Goal: Information Seeking & Learning: Learn about a topic

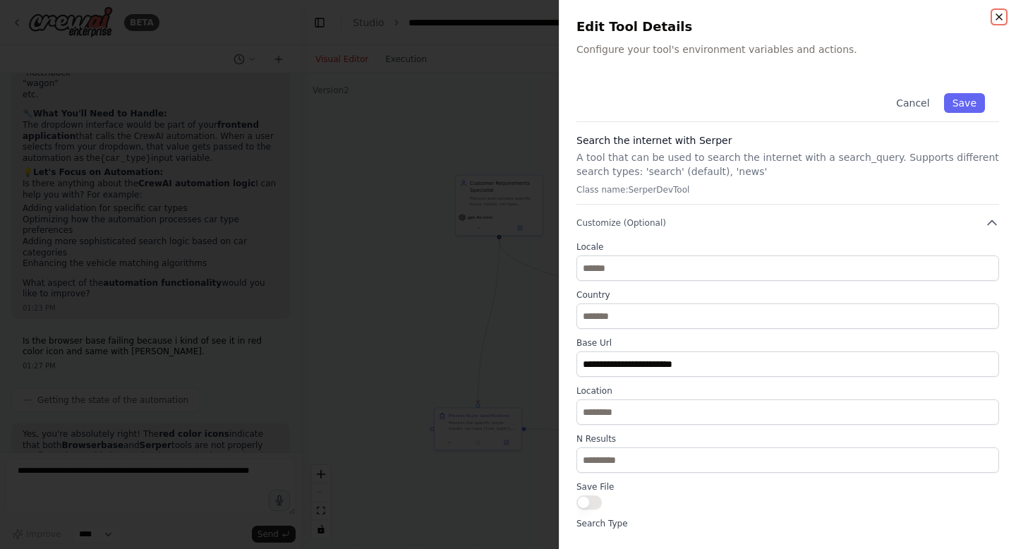
click at [999, 14] on icon "button" at bounding box center [999, 16] width 11 height 11
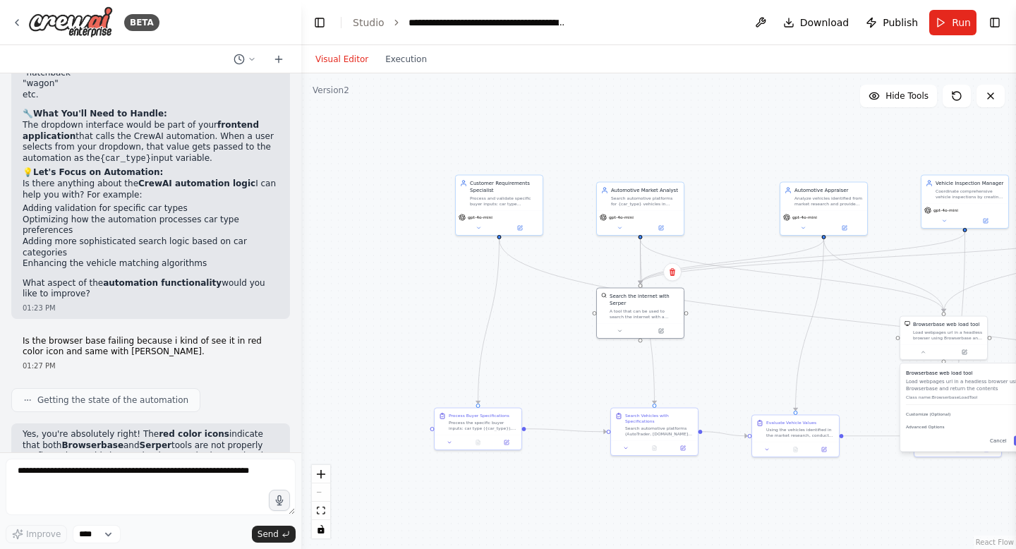
click at [399, 70] on div "Visual Editor Execution" at bounding box center [371, 59] width 128 height 28
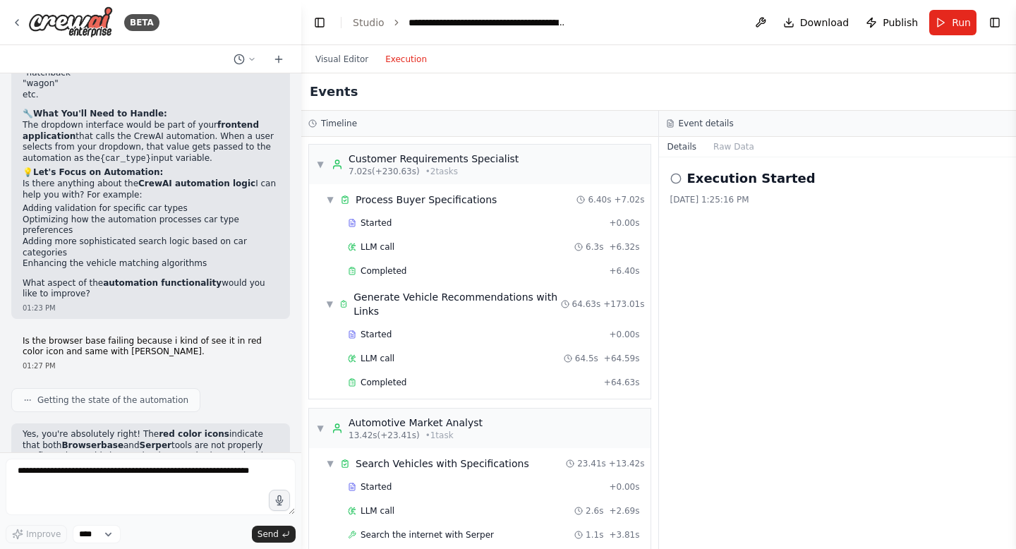
click at [399, 56] on button "Execution" at bounding box center [406, 59] width 59 height 17
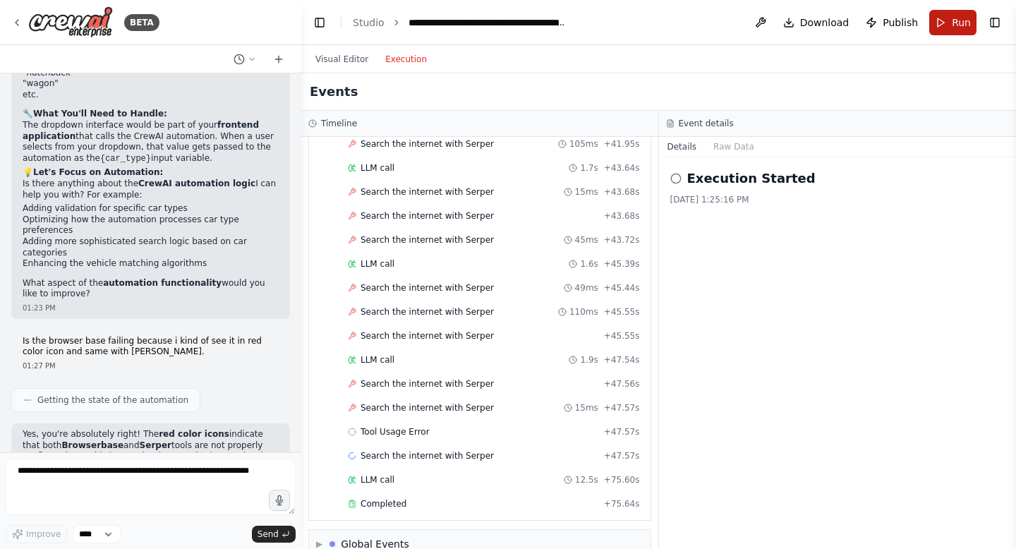
click at [956, 18] on span "Run" at bounding box center [961, 23] width 19 height 14
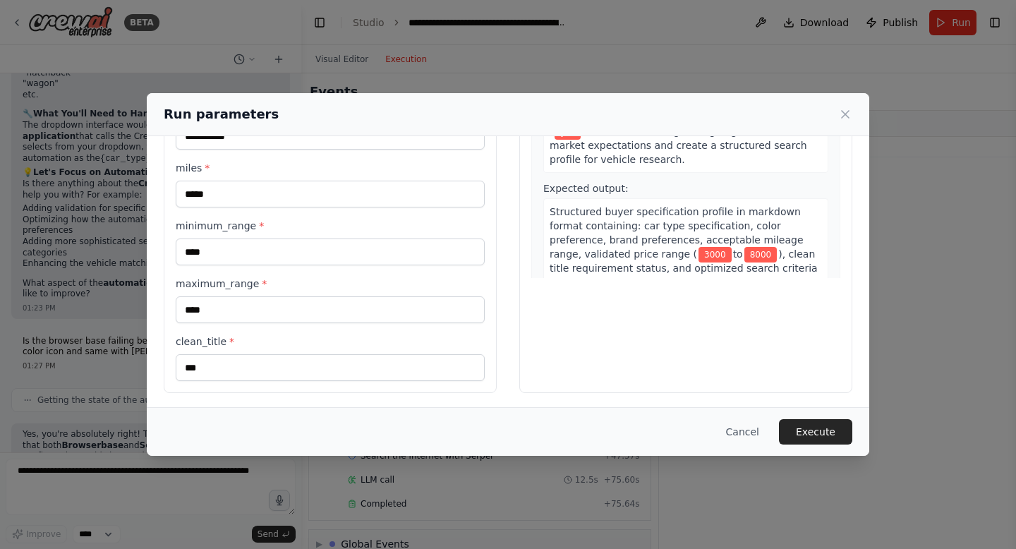
scroll to position [200, 0]
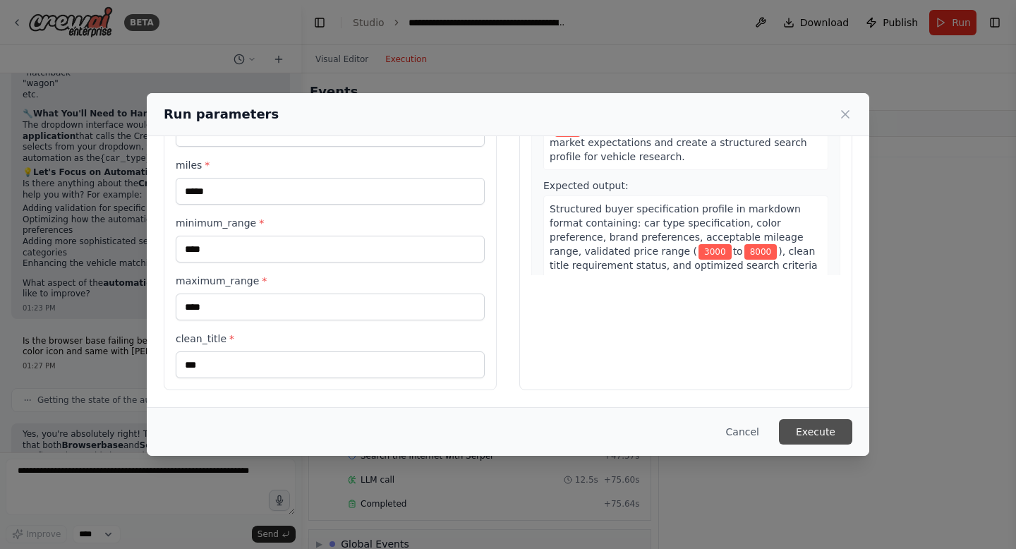
click at [823, 435] on button "Execute" at bounding box center [815, 431] width 73 height 25
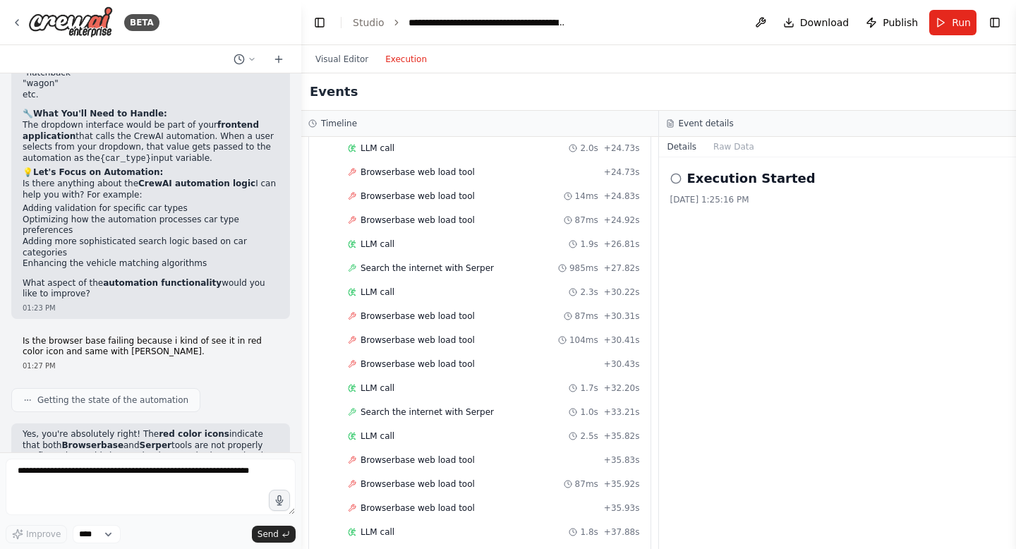
scroll to position [3129, 0]
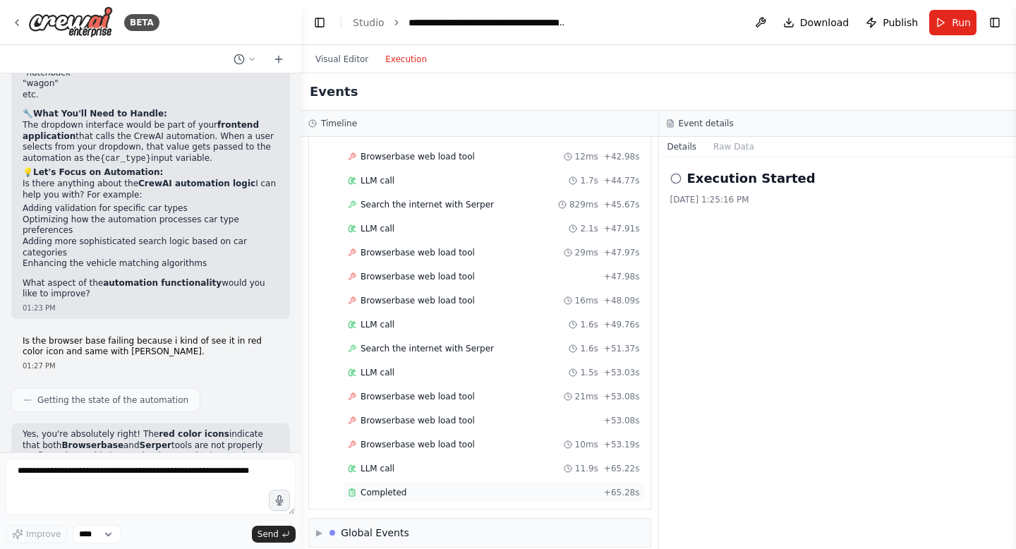
click at [384, 487] on span "Completed" at bounding box center [384, 492] width 46 height 11
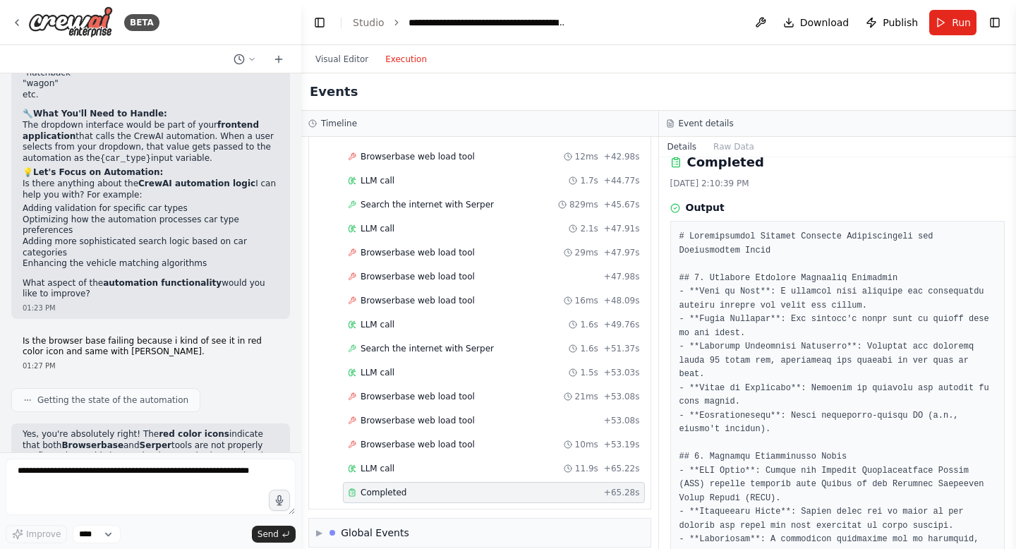
scroll to position [19, 0]
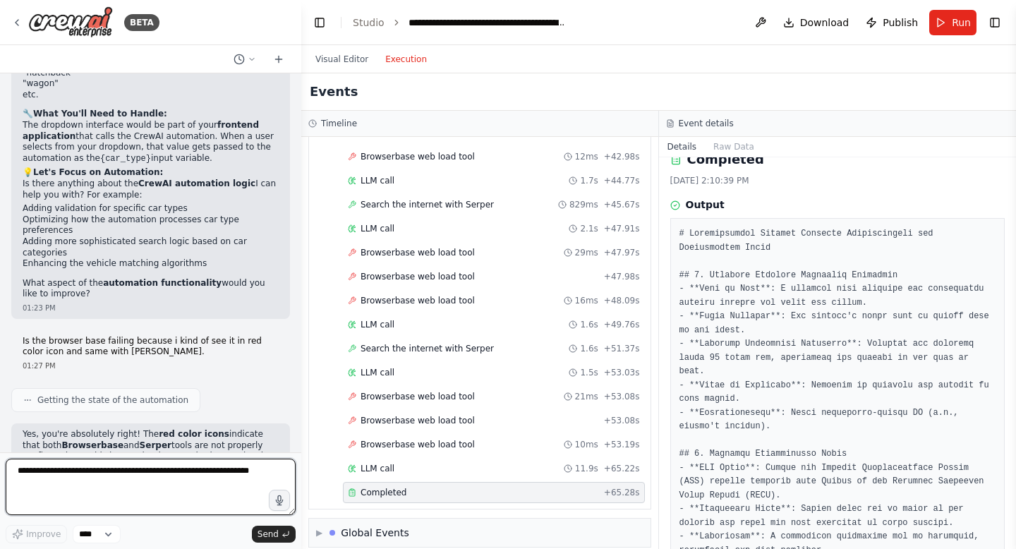
click at [171, 476] on textarea at bounding box center [151, 487] width 290 height 56
type textarea "**********"
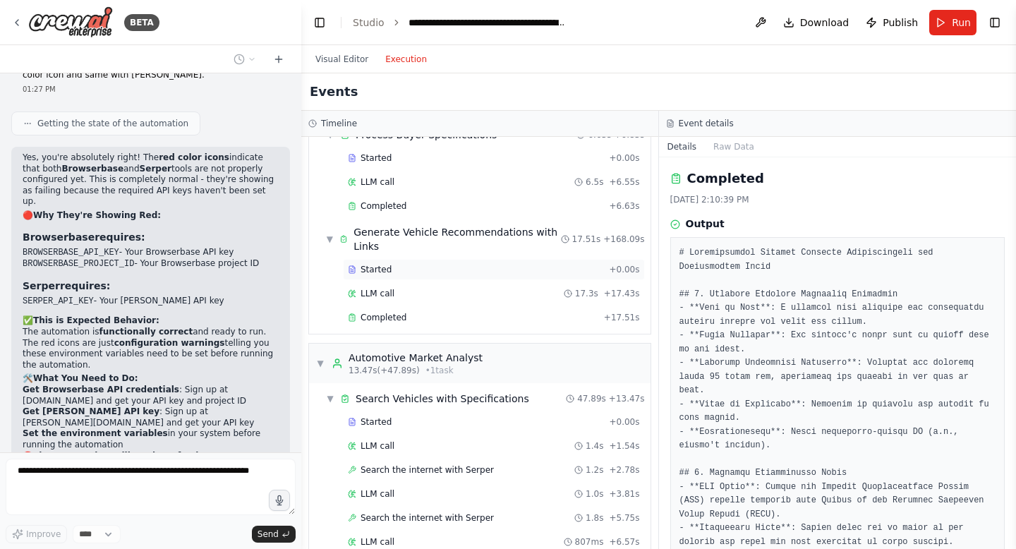
scroll to position [68, 0]
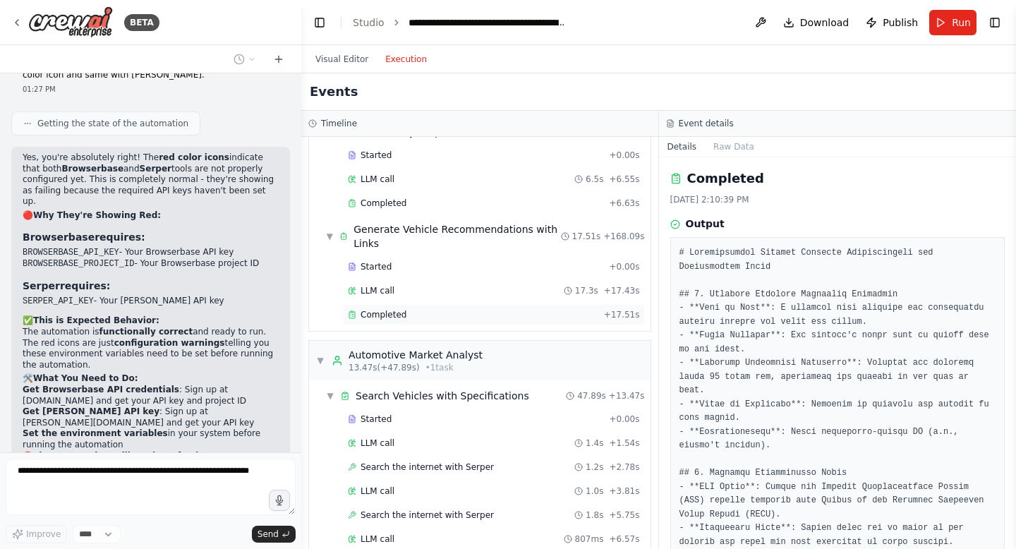
click at [382, 310] on span "Completed" at bounding box center [384, 314] width 46 height 11
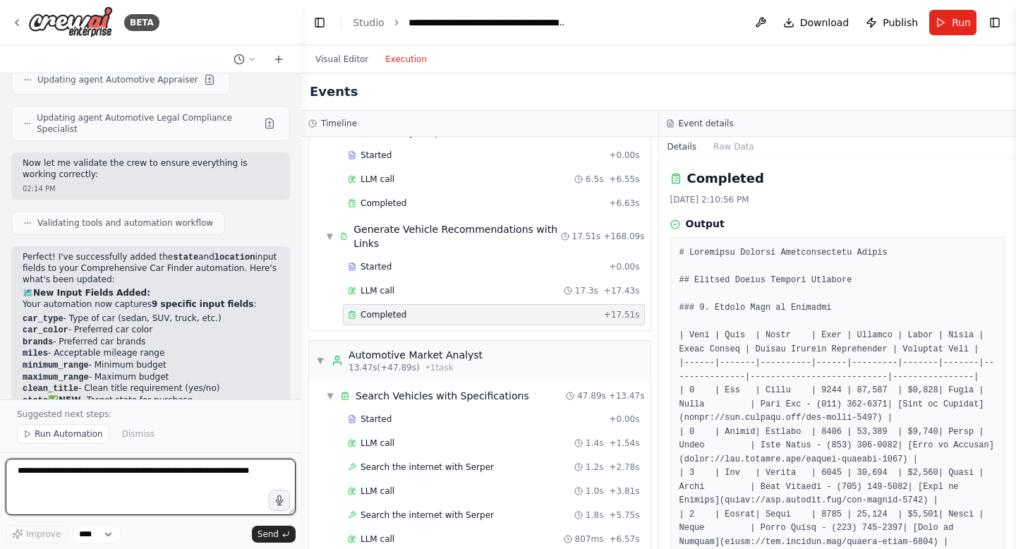
scroll to position [12086, 0]
drag, startPoint x: 179, startPoint y: 242, endPoint x: 22, endPoint y: 243, distance: 157.4
drag, startPoint x: 22, startPoint y: 256, endPoint x: 177, endPoint y: 257, distance: 155.2
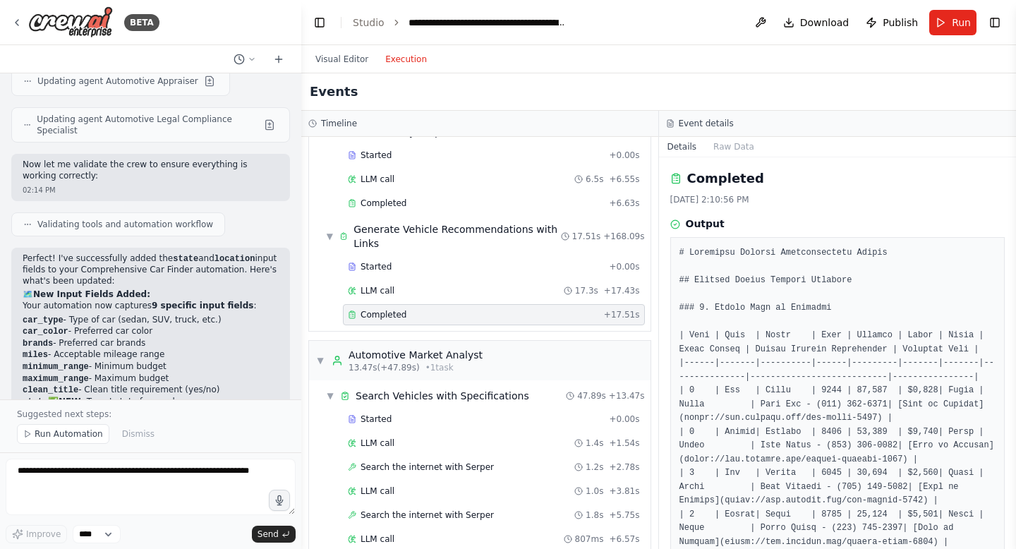
drag, startPoint x: 209, startPoint y: 264, endPoint x: 20, endPoint y: 247, distance: 189.2
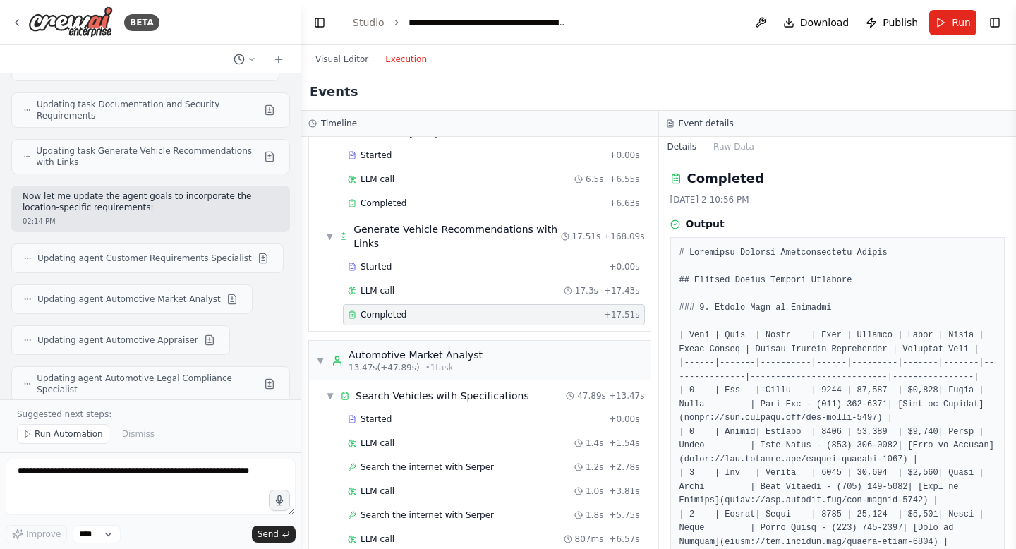
scroll to position [11813, 0]
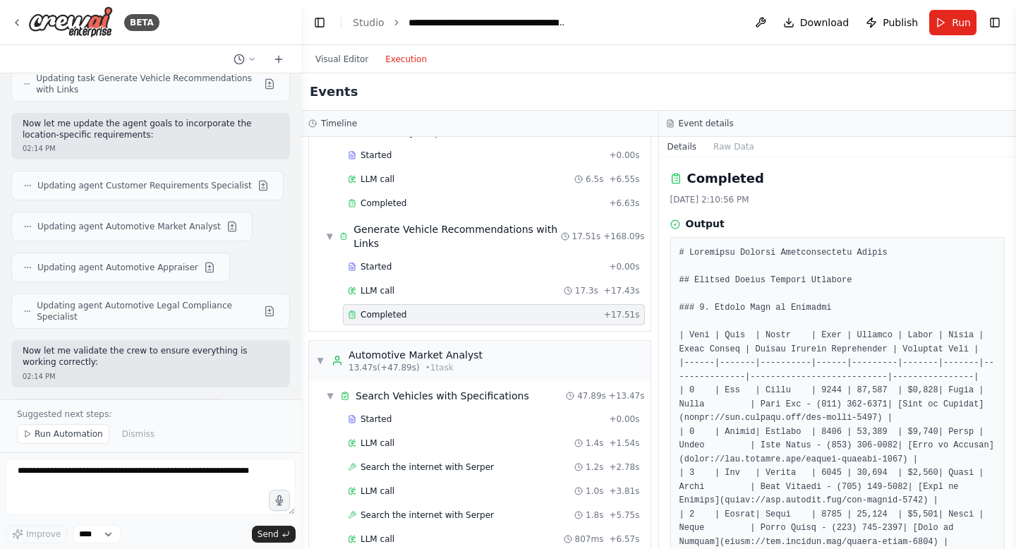
scroll to position [11904, 0]
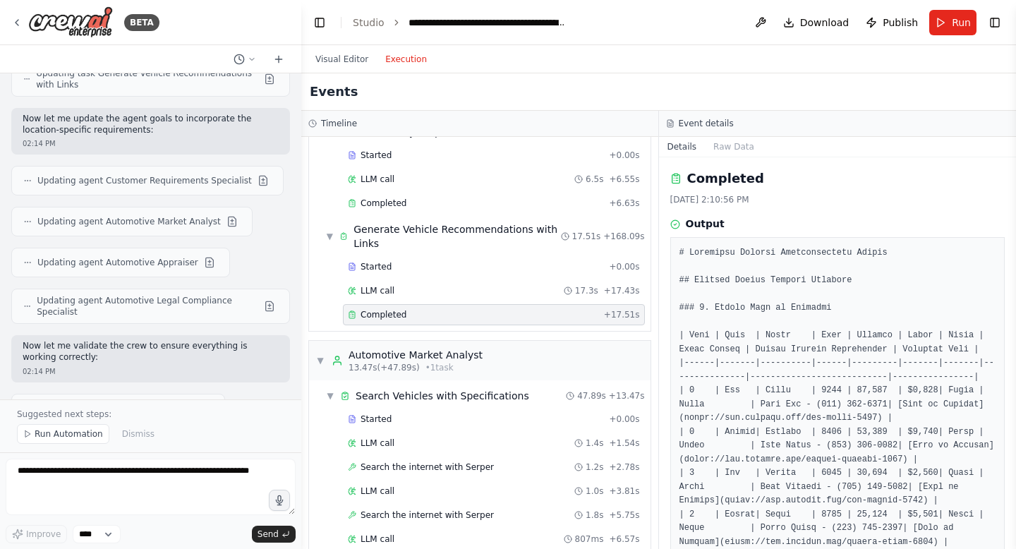
drag, startPoint x: 30, startPoint y: 183, endPoint x: 192, endPoint y: 183, distance: 162.3
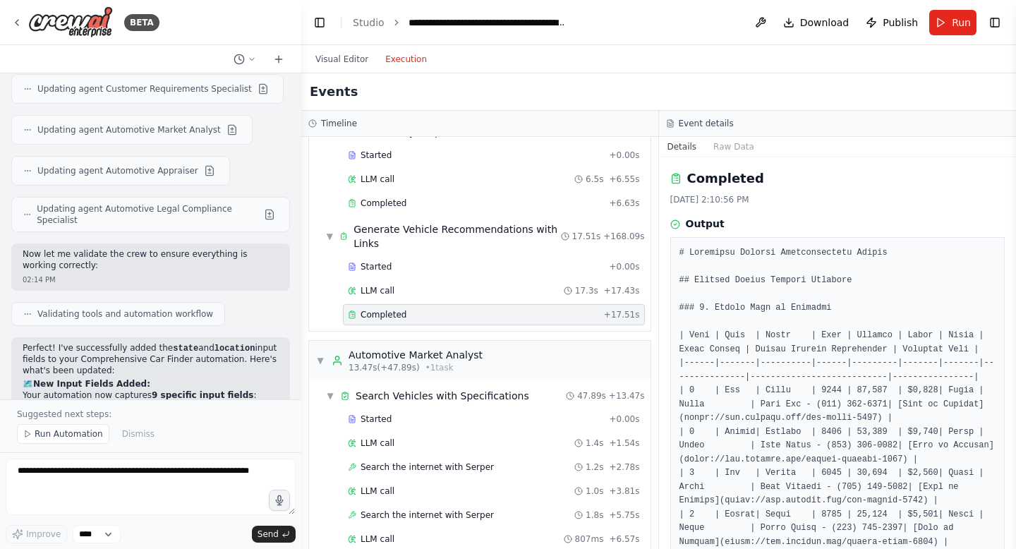
scroll to position [12173, 0]
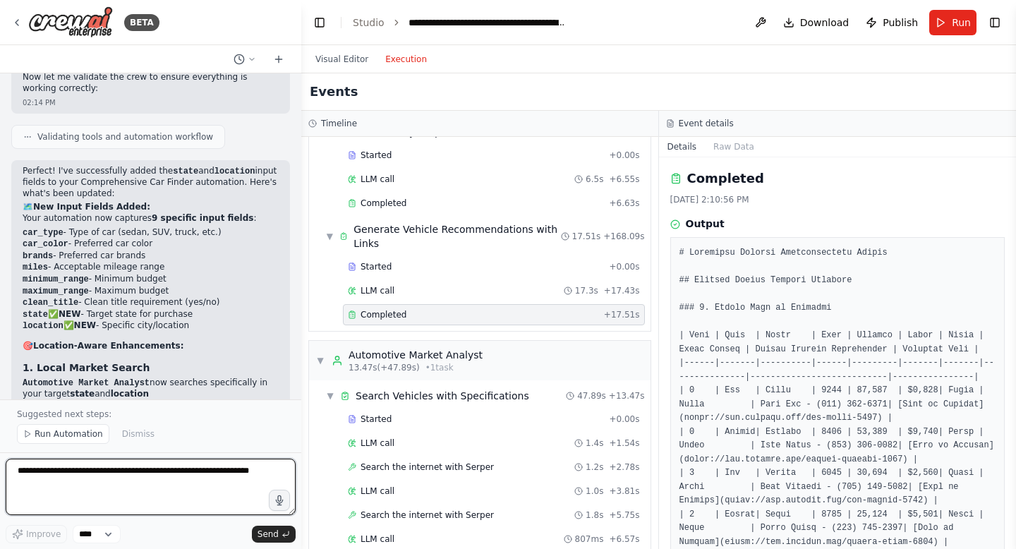
click at [71, 483] on textarea at bounding box center [151, 487] width 290 height 56
type textarea "**********"
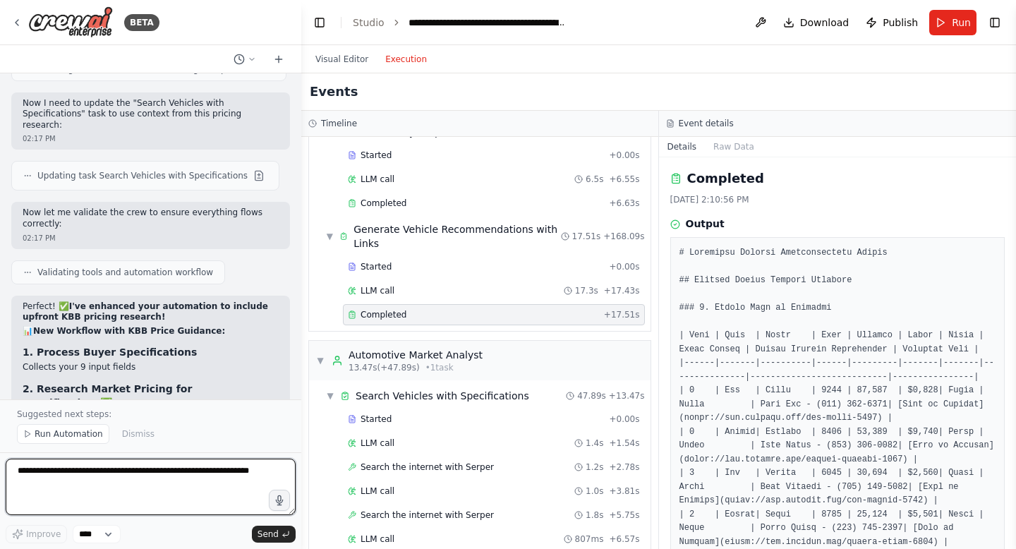
scroll to position [13244, 0]
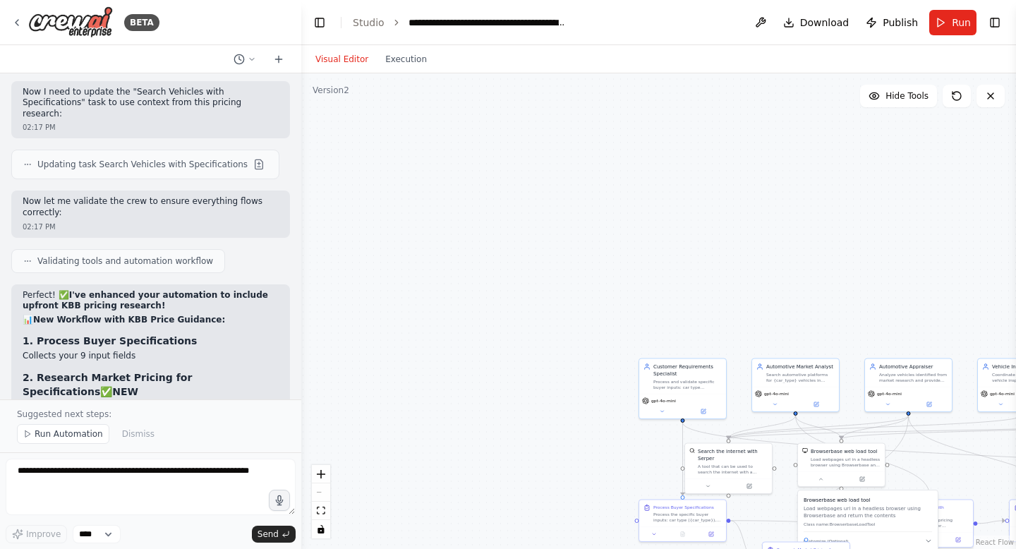
click at [348, 62] on button "Visual Editor" at bounding box center [342, 59] width 70 height 17
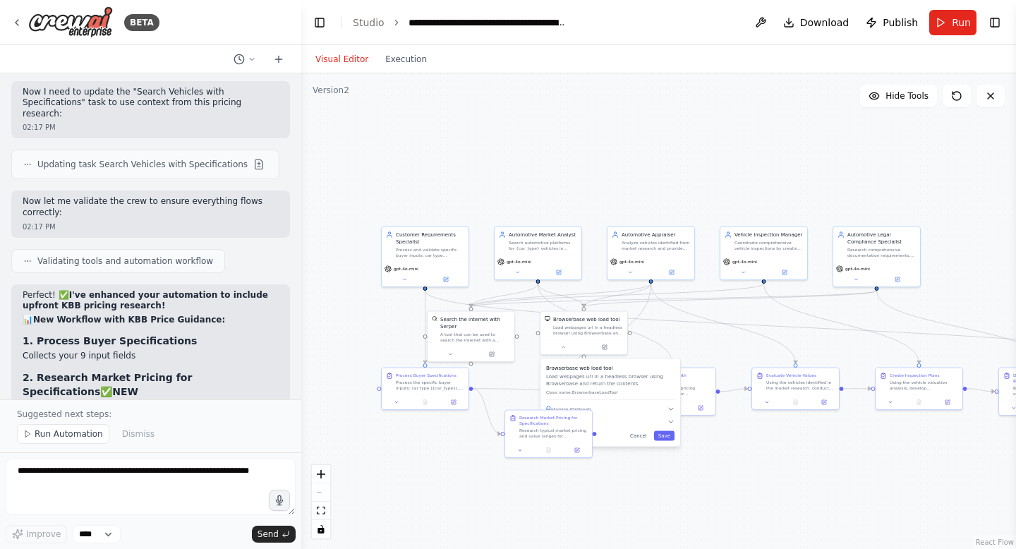
drag, startPoint x: 597, startPoint y: 282, endPoint x: 335, endPoint y: 149, distance: 293.8
click at [336, 149] on div ".deletable-edge-delete-btn { width: 20px; height: 20px; border: 0px solid #ffff…" at bounding box center [658, 311] width 715 height 476
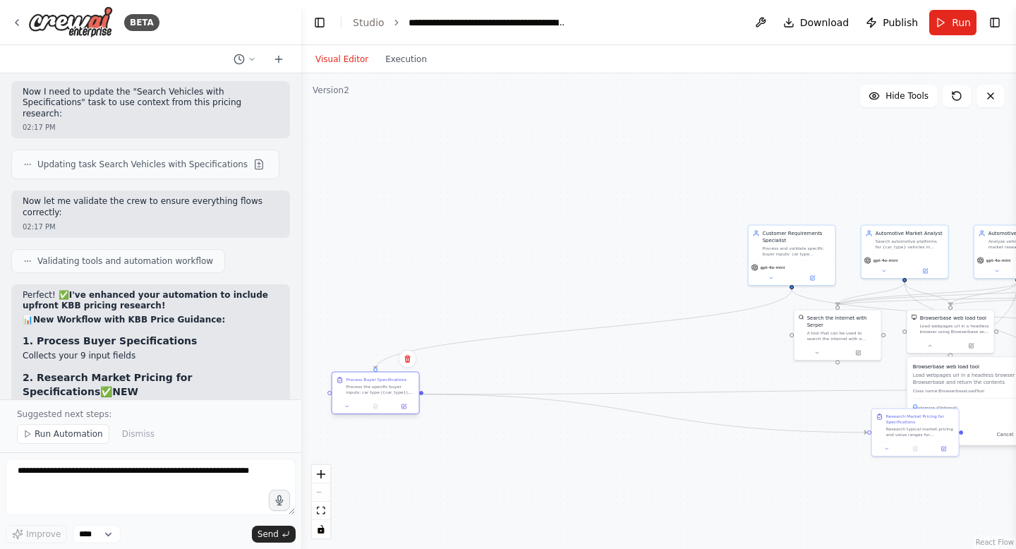
drag, startPoint x: 418, startPoint y: 390, endPoint x: 370, endPoint y: 397, distance: 48.5
click at [370, 397] on div "Process Buyer Specifications Process the specific buyer inputs: car type ({car_…" at bounding box center [375, 386] width 87 height 27
drag, startPoint x: 905, startPoint y: 438, endPoint x: 650, endPoint y: 456, distance: 256.0
click at [650, 456] on div "Research Market Pricing for Specifications Research typical market pricing and …" at bounding box center [658, 445] width 88 height 49
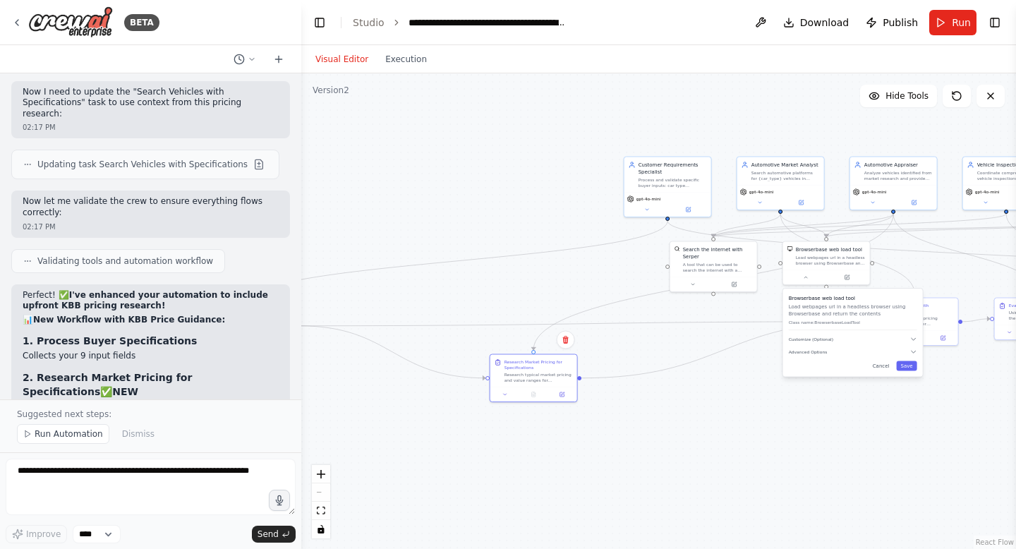
drag, startPoint x: 602, startPoint y: 340, endPoint x: 478, endPoint y: 272, distance: 141.8
click at [478, 272] on div ".deletable-edge-delete-btn { width: 20px; height: 20px; border: 0px solid #ffff…" at bounding box center [658, 311] width 715 height 476
drag, startPoint x: 838, startPoint y: 344, endPoint x: 830, endPoint y: 338, distance: 10.6
click at [830, 338] on div "Browserbase web load tool Load webpages url in a headless browser using Browser…" at bounding box center [843, 326] width 140 height 88
click at [876, 362] on button "Cancel" at bounding box center [870, 359] width 25 height 10
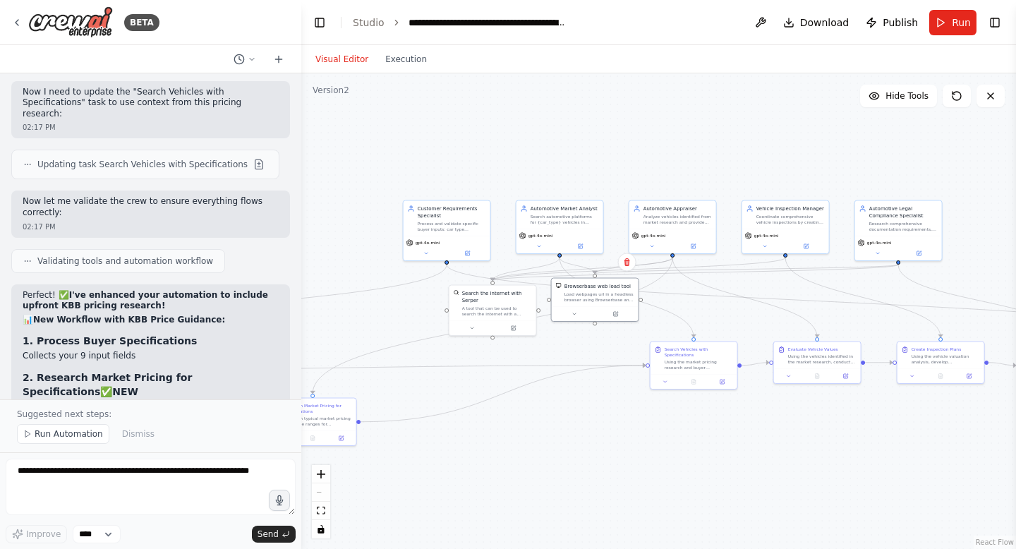
drag, startPoint x: 787, startPoint y: 369, endPoint x: 565, endPoint y: 411, distance: 226.3
click at [566, 412] on div ".deletable-edge-delete-btn { width: 20px; height: 20px; border: 0px solid #ffff…" at bounding box center [658, 311] width 715 height 476
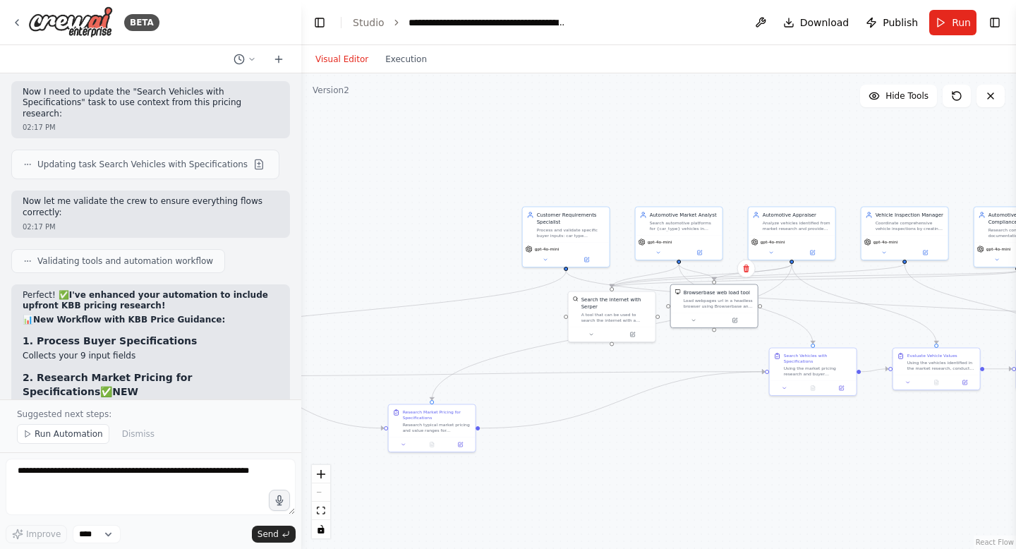
drag, startPoint x: 747, startPoint y: 404, endPoint x: 866, endPoint y: 411, distance: 120.2
click at [866, 411] on div ".deletable-edge-delete-btn { width: 20px; height: 20px; border: 0px solid #ffff…" at bounding box center [658, 311] width 715 height 476
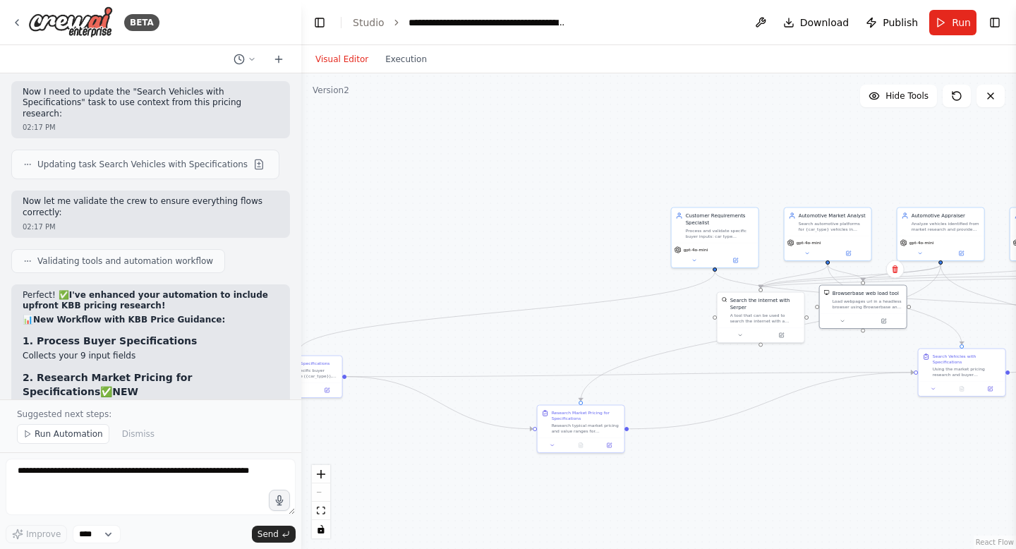
drag, startPoint x: 866, startPoint y: 411, endPoint x: 999, endPoint y: 382, distance: 135.6
click at [1007, 388] on div ".deletable-edge-delete-btn { width: 20px; height: 20px; border: 0px solid #ffff…" at bounding box center [658, 311] width 715 height 476
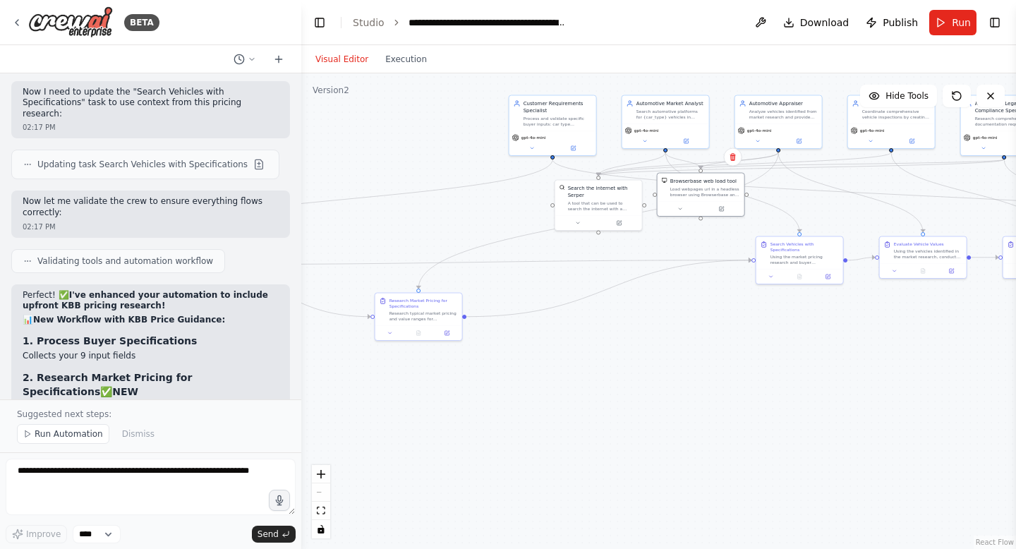
drag, startPoint x: 708, startPoint y: 425, endPoint x: 550, endPoint y: 336, distance: 181.7
click at [552, 336] on div ".deletable-edge-delete-btn { width: 20px; height: 20px; border: 0px solid #ffff…" at bounding box center [658, 311] width 715 height 476
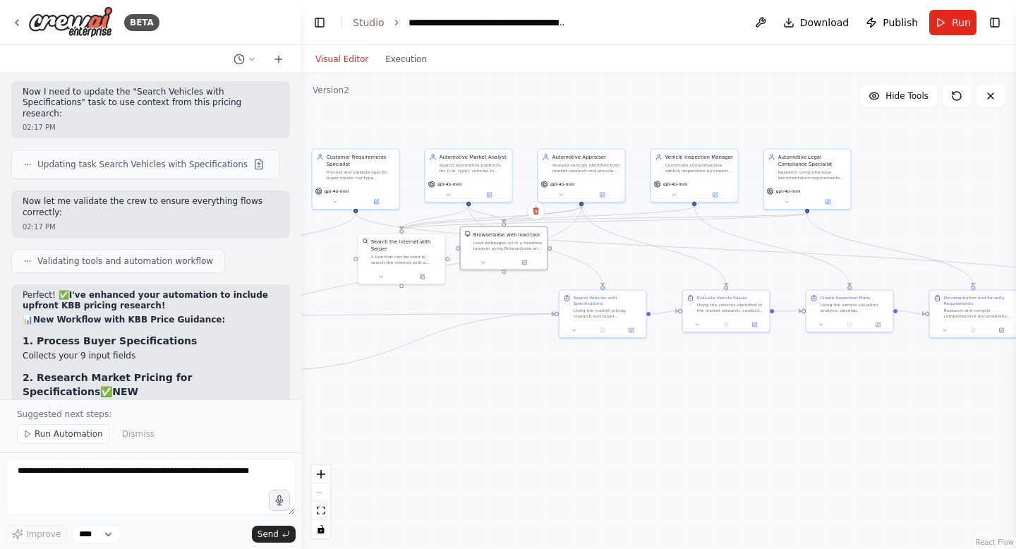
drag, startPoint x: 572, startPoint y: 274, endPoint x: 374, endPoint y: 326, distance: 204.4
click at [375, 326] on div ".deletable-edge-delete-btn { width: 20px; height: 20px; border: 0px solid #ffff…" at bounding box center [658, 311] width 715 height 476
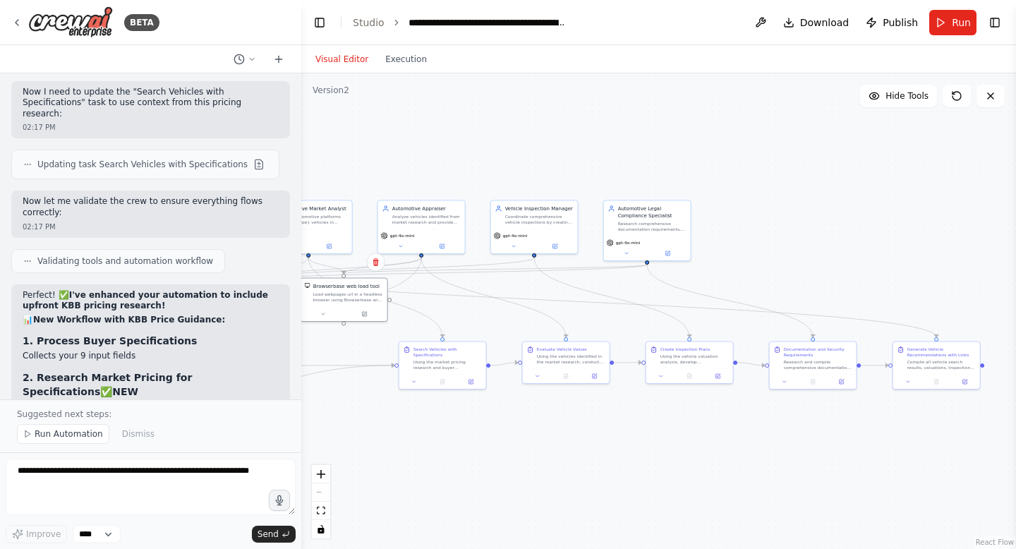
drag, startPoint x: 598, startPoint y: 368, endPoint x: 439, endPoint y: 421, distance: 168.0
click at [440, 421] on div ".deletable-edge-delete-btn { width: 20px; height: 20px; border: 0px solid #ffff…" at bounding box center [658, 311] width 715 height 476
click at [571, 360] on div "Using the vehicles identified in the market research, conduct detailed fair mar…" at bounding box center [573, 356] width 68 height 11
click at [76, 430] on span "Run Automation" at bounding box center [69, 433] width 68 height 11
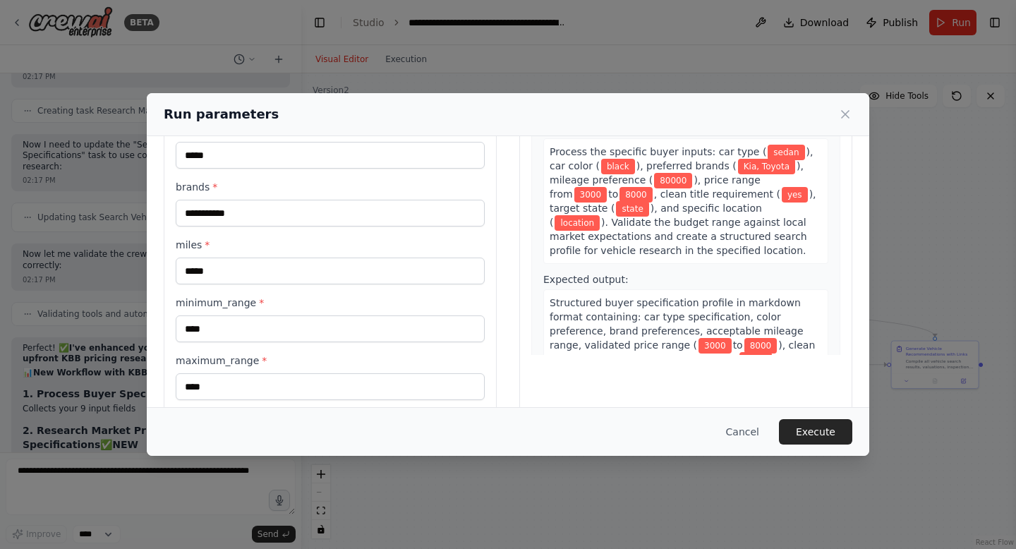
scroll to position [123, 0]
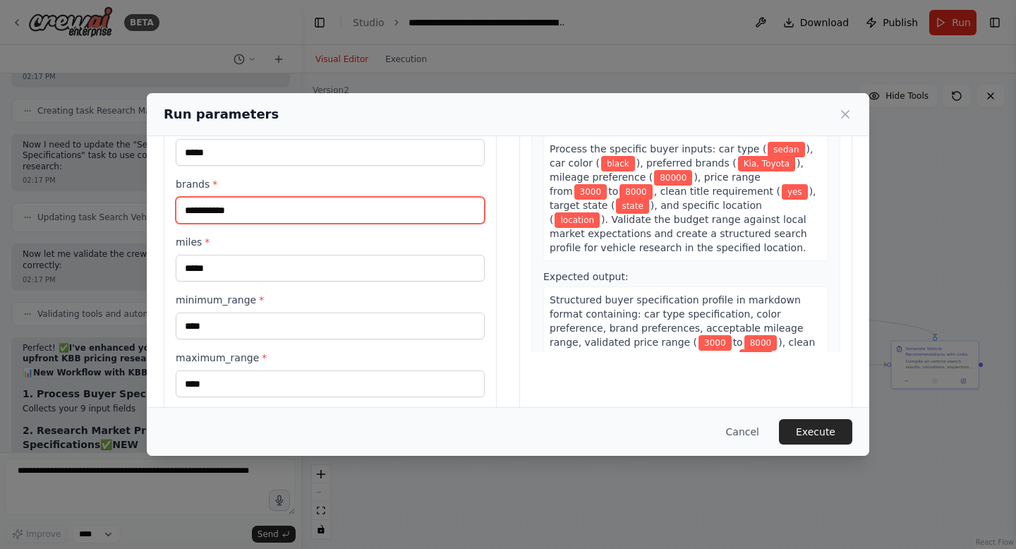
click at [270, 217] on input "**********" at bounding box center [330, 210] width 309 height 27
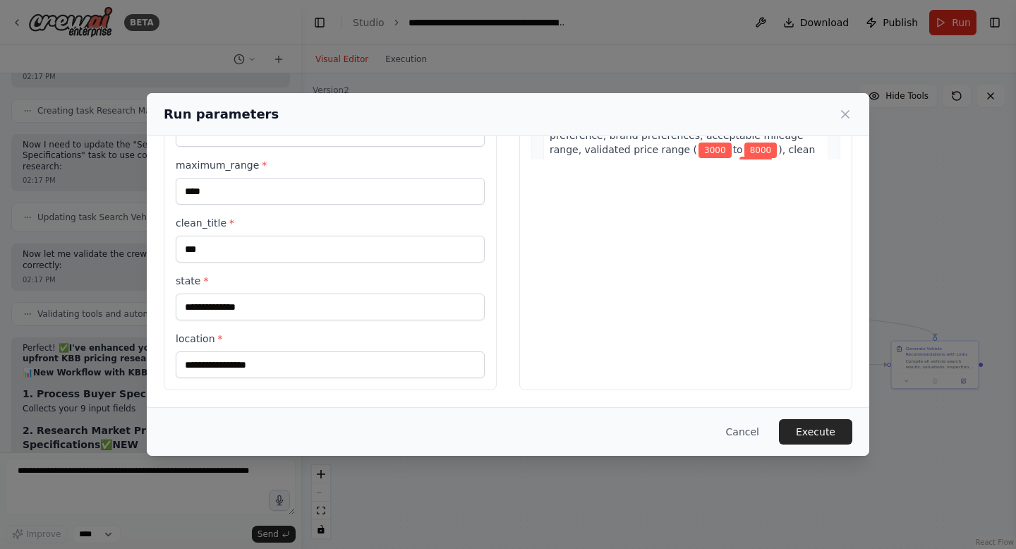
type input "**********"
click at [222, 306] on input "state *" at bounding box center [330, 307] width 309 height 27
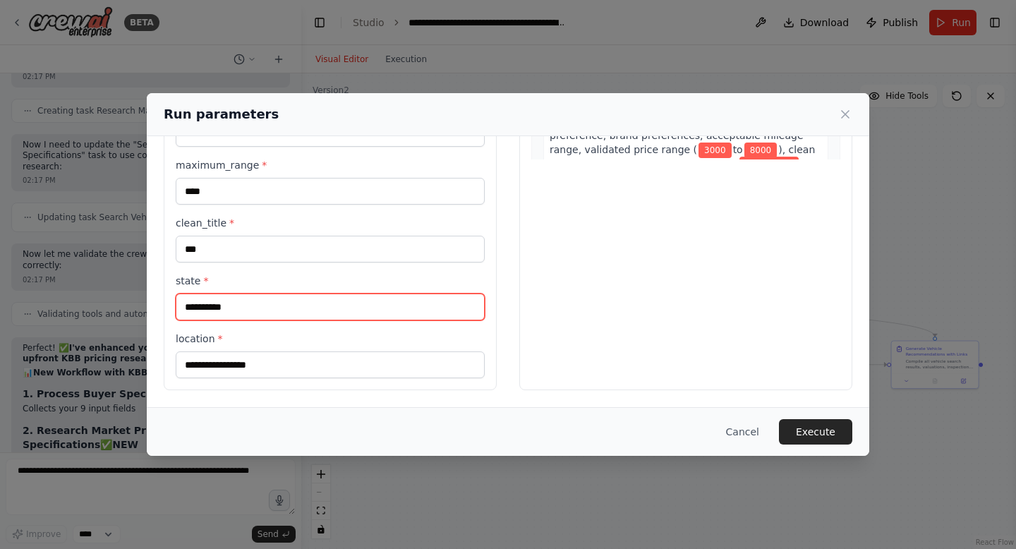
type input "**********"
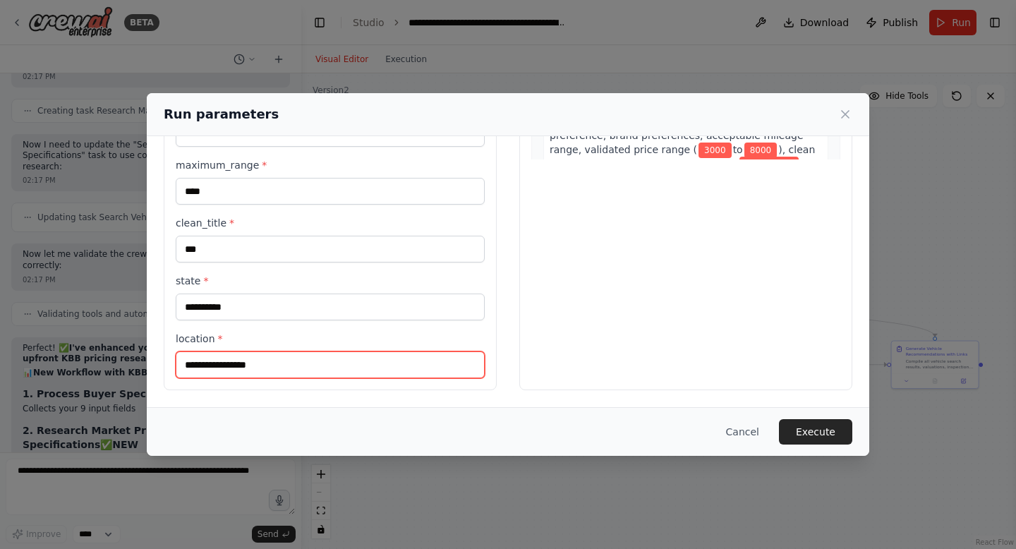
click at [229, 359] on input "location *" at bounding box center [330, 364] width 309 height 27
type input "*"
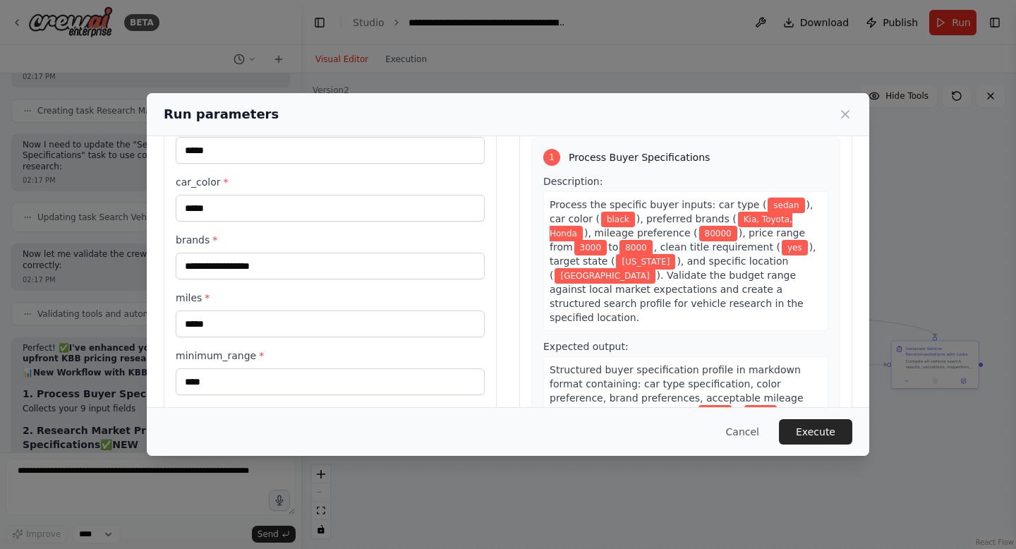
scroll to position [0, 0]
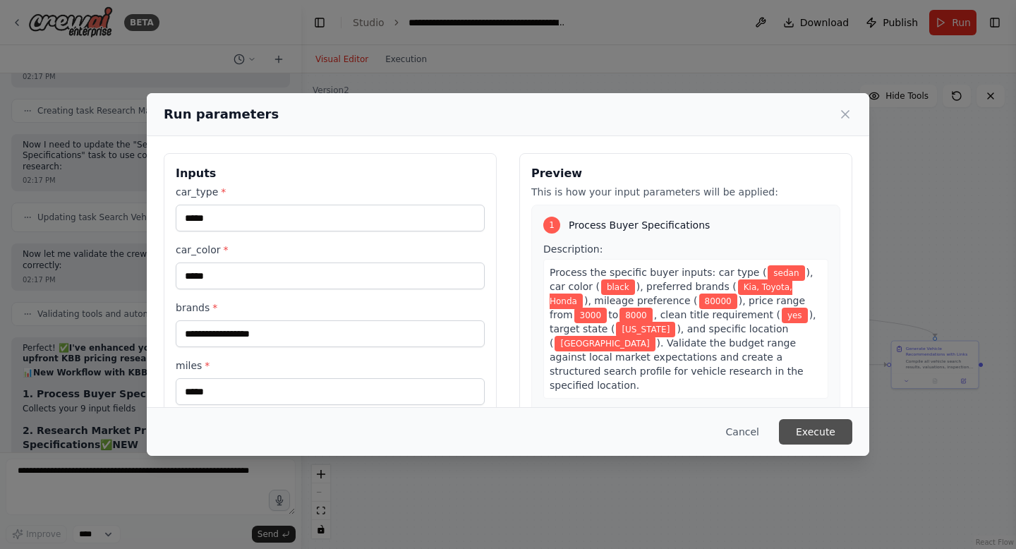
type input "**********"
click at [821, 429] on button "Execute" at bounding box center [815, 431] width 73 height 25
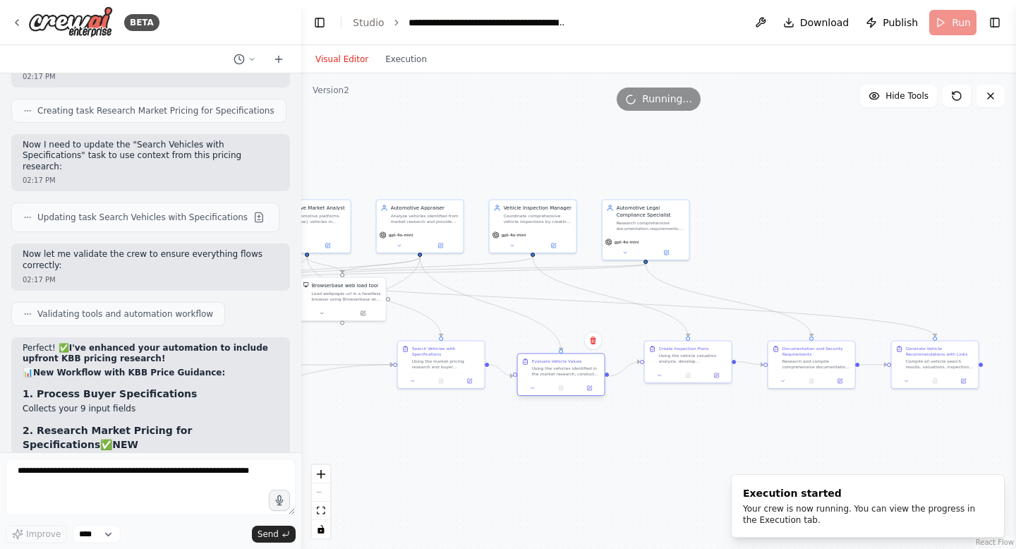
drag, startPoint x: 593, startPoint y: 359, endPoint x: 586, endPoint y: 371, distance: 13.9
click at [586, 371] on div "Using the vehicles identified in the market research, conduct detailed fair mar…" at bounding box center [566, 371] width 68 height 11
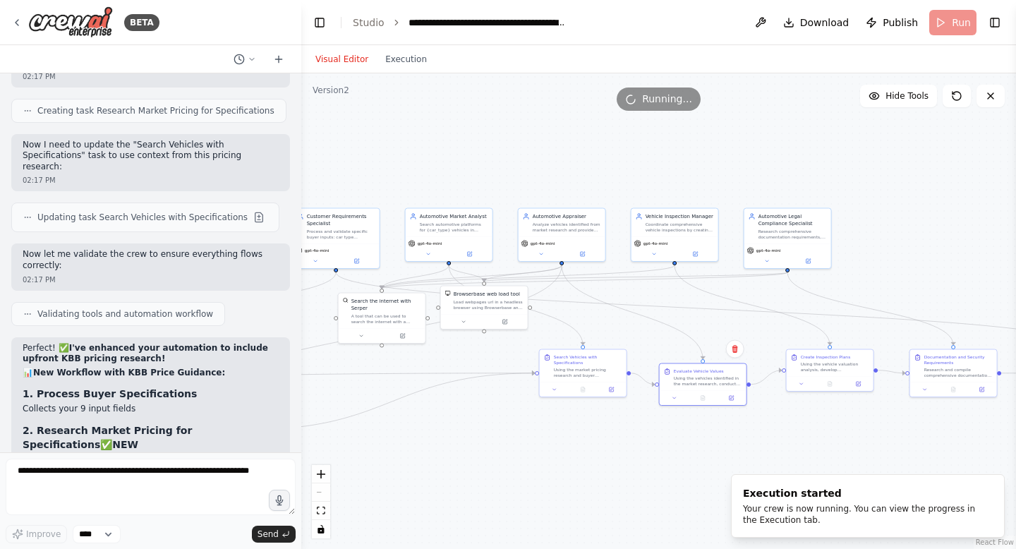
drag, startPoint x: 521, startPoint y: 445, endPoint x: 775, endPoint y: 450, distance: 254.8
click at [778, 452] on div ".deletable-edge-delete-btn { width: 20px; height: 20px; border: 0px solid #ffff…" at bounding box center [658, 311] width 715 height 476
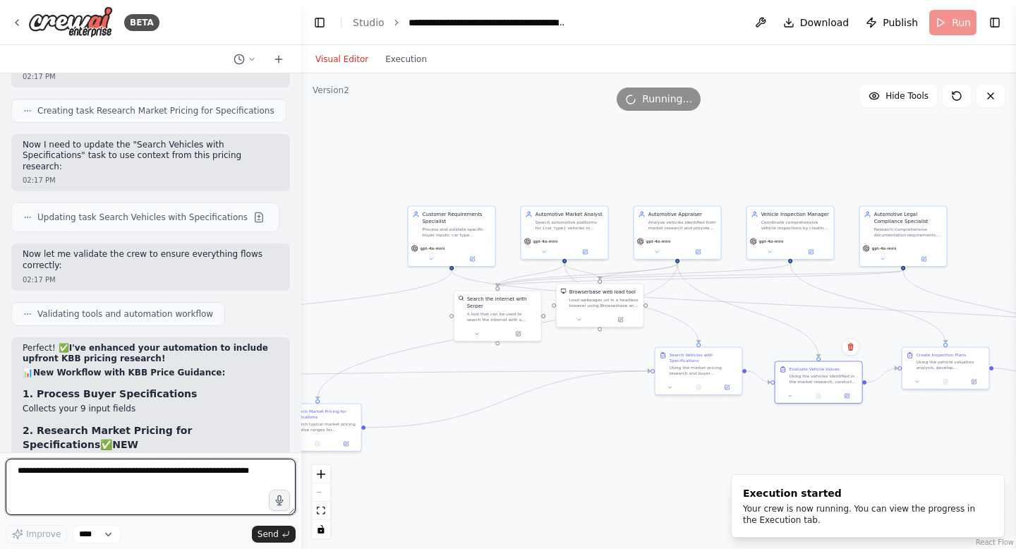
click at [95, 483] on textarea at bounding box center [151, 487] width 290 height 56
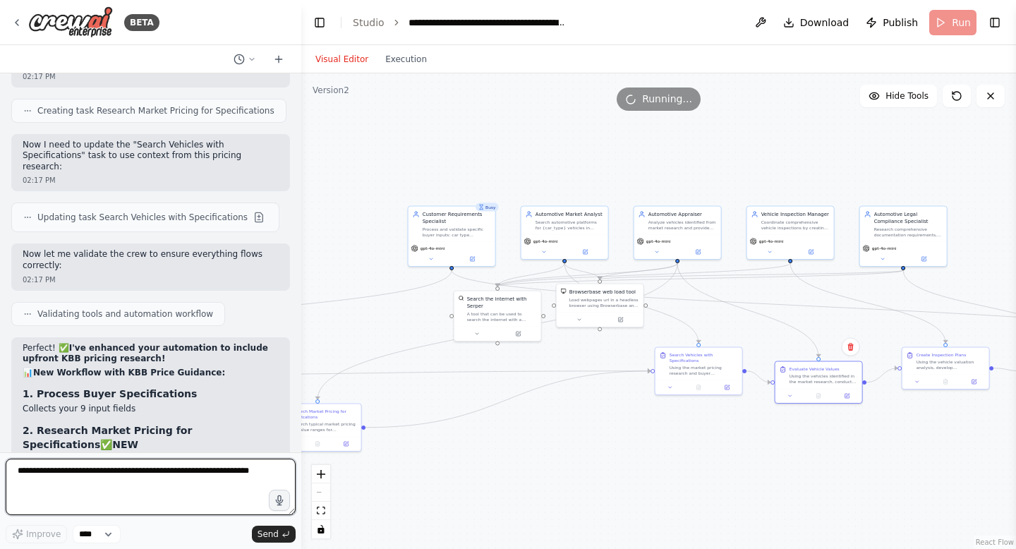
type textarea "*"
type textarea "**********"
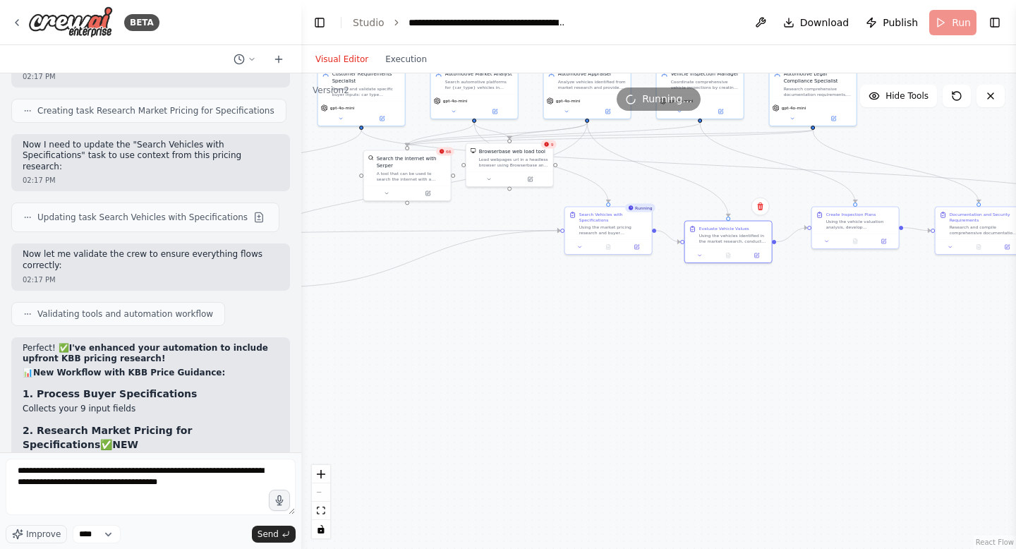
drag, startPoint x: 421, startPoint y: 396, endPoint x: 318, endPoint y: 254, distance: 175.3
click at [325, 254] on div ".deletable-edge-delete-btn { width: 20px; height: 20px; border: 0px solid #ffff…" at bounding box center [658, 311] width 715 height 476
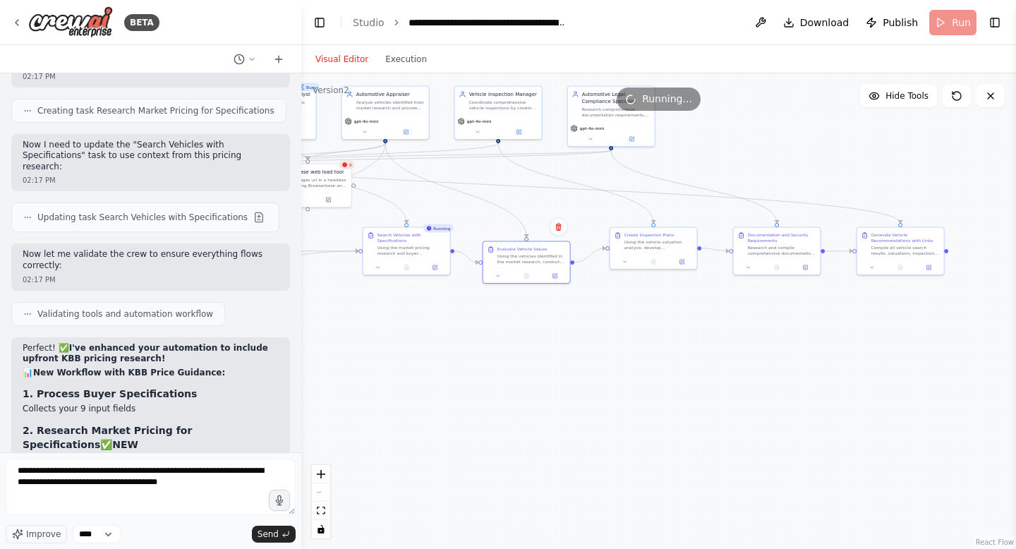
drag, startPoint x: 521, startPoint y: 303, endPoint x: 324, endPoint y: 325, distance: 198.8
click at [325, 325] on div ".deletable-edge-delete-btn { width: 20px; height: 20px; border: 0px solid #ffff…" at bounding box center [658, 311] width 715 height 476
drag, startPoint x: 20, startPoint y: 470, endPoint x: 240, endPoint y: 484, distance: 220.6
click at [240, 484] on textarea "**********" at bounding box center [151, 487] width 290 height 56
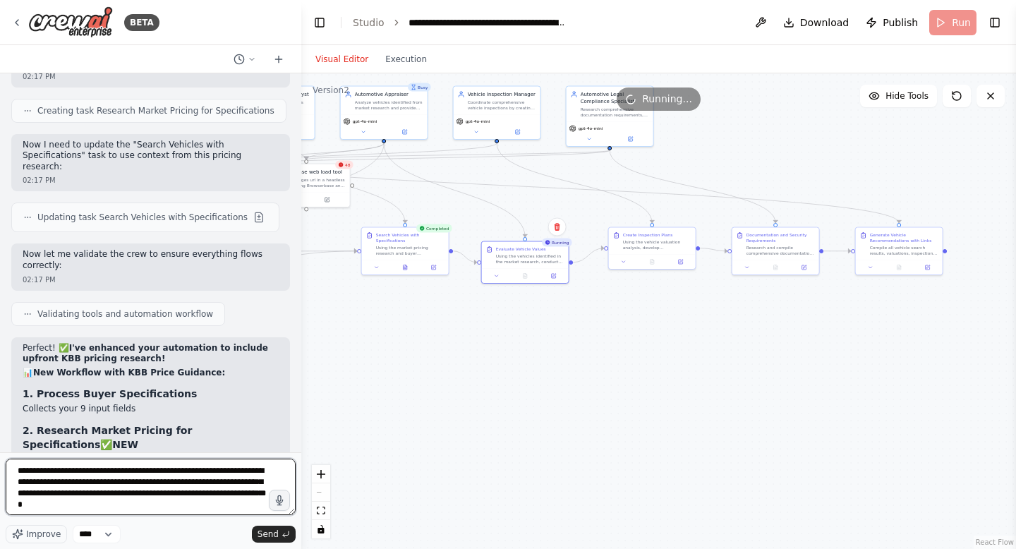
click at [100, 502] on textarea "**********" at bounding box center [151, 487] width 290 height 56
click at [181, 504] on textarea "**********" at bounding box center [151, 487] width 290 height 56
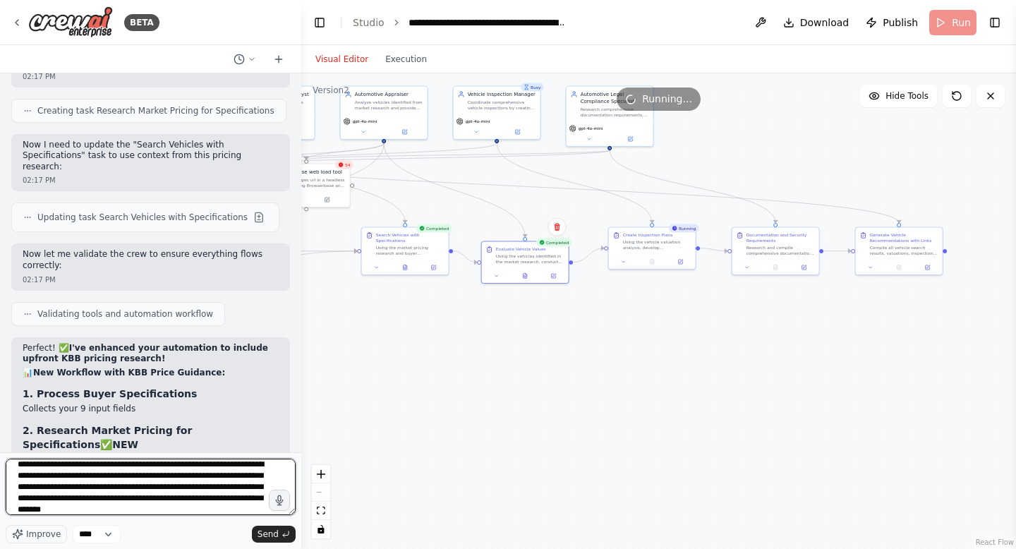
scroll to position [18, 0]
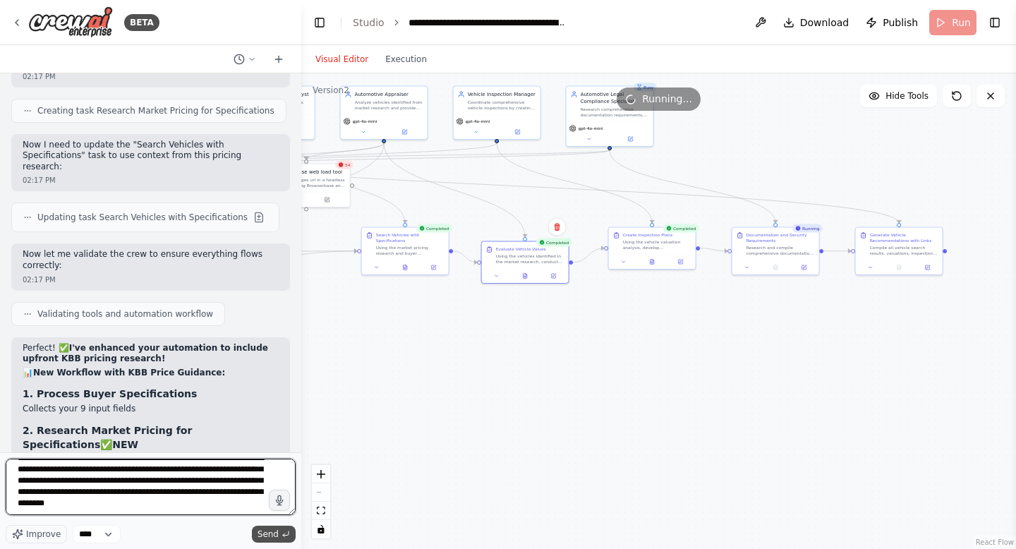
type textarea "**********"
click at [277, 535] on span "Send" at bounding box center [268, 534] width 21 height 11
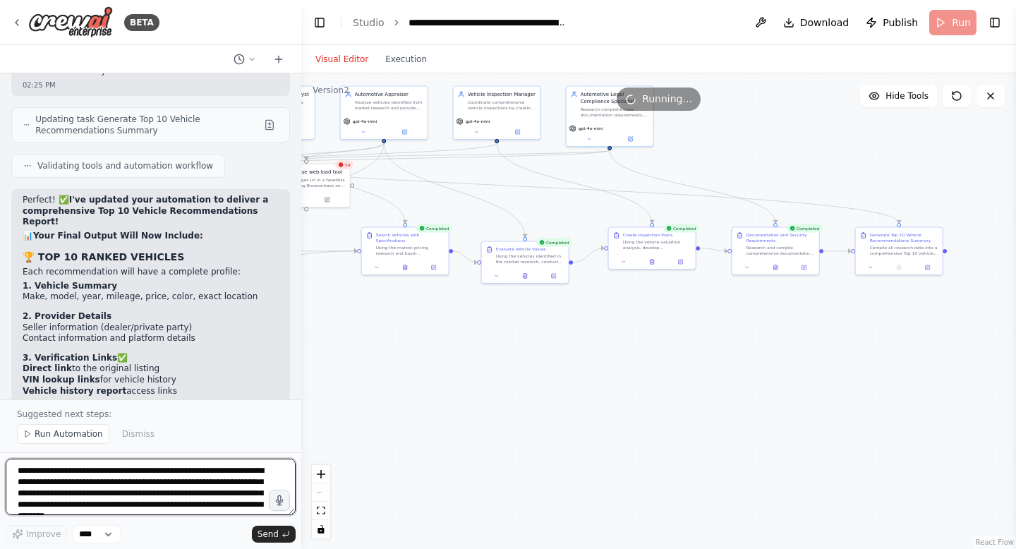
scroll to position [14287, 0]
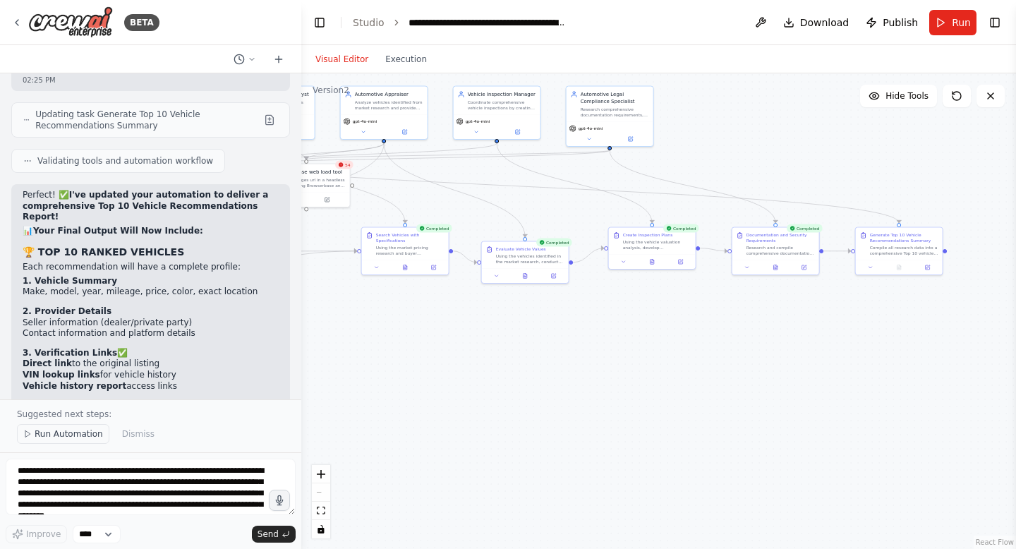
click at [44, 438] on span "Run Automation" at bounding box center [69, 433] width 68 height 11
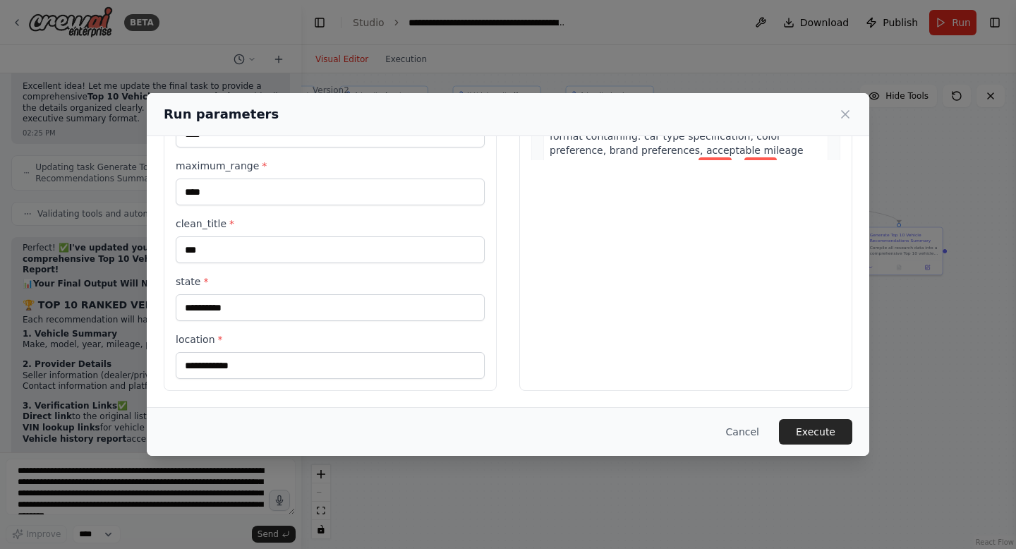
scroll to position [316, 0]
click at [811, 431] on button "Execute" at bounding box center [815, 431] width 73 height 25
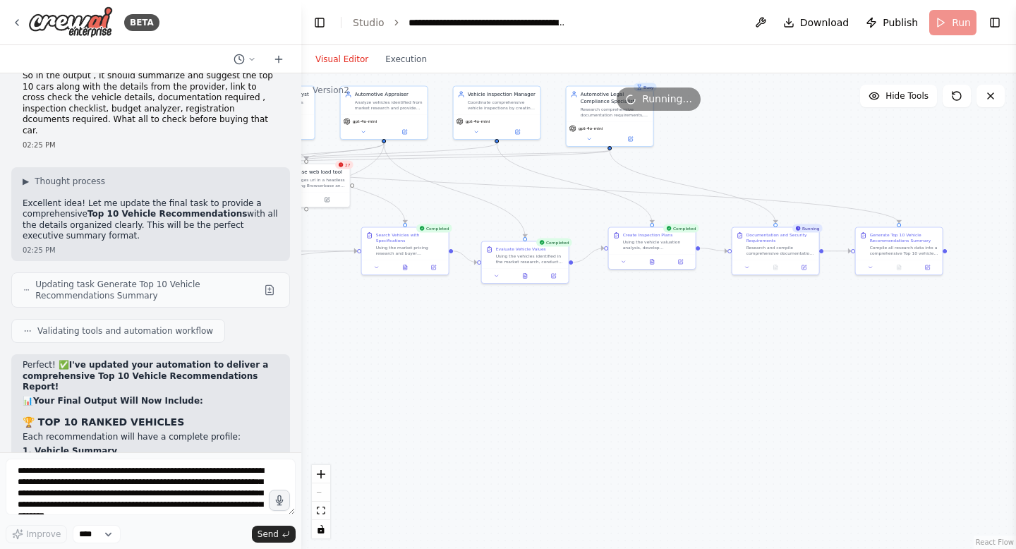
scroll to position [14234, 0]
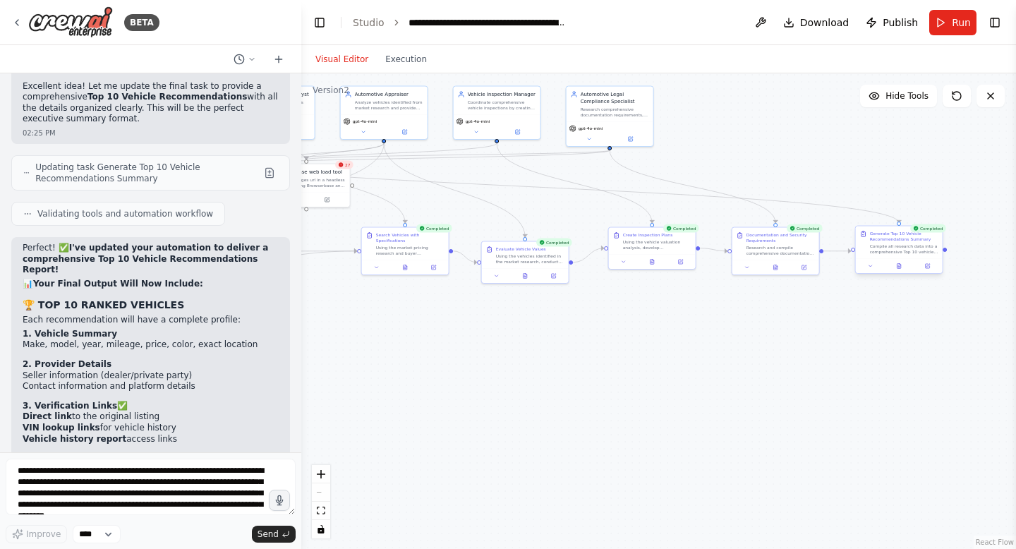
click at [898, 271] on div at bounding box center [899, 266] width 87 height 15
click at [900, 268] on icon at bounding box center [899, 266] width 4 height 5
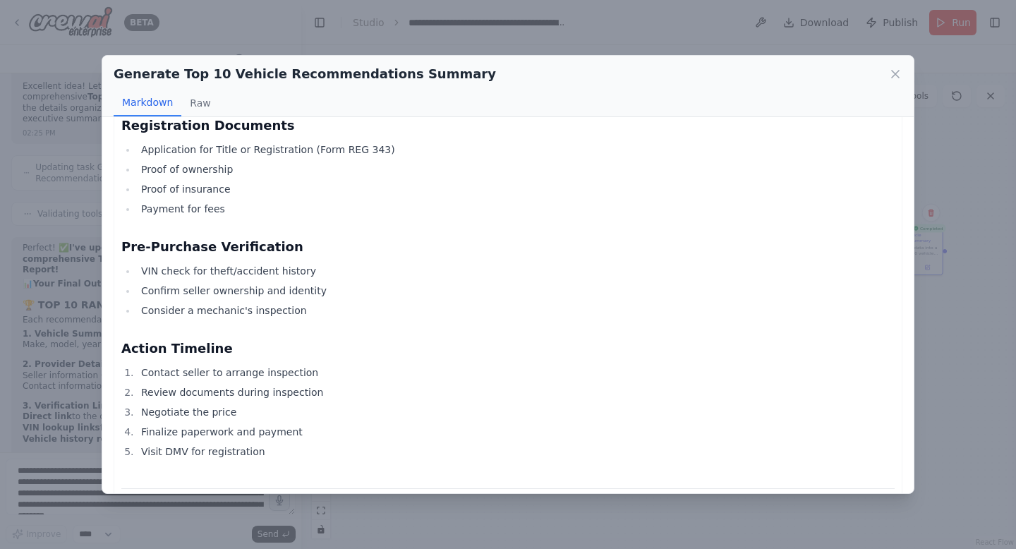
scroll to position [12550, 0]
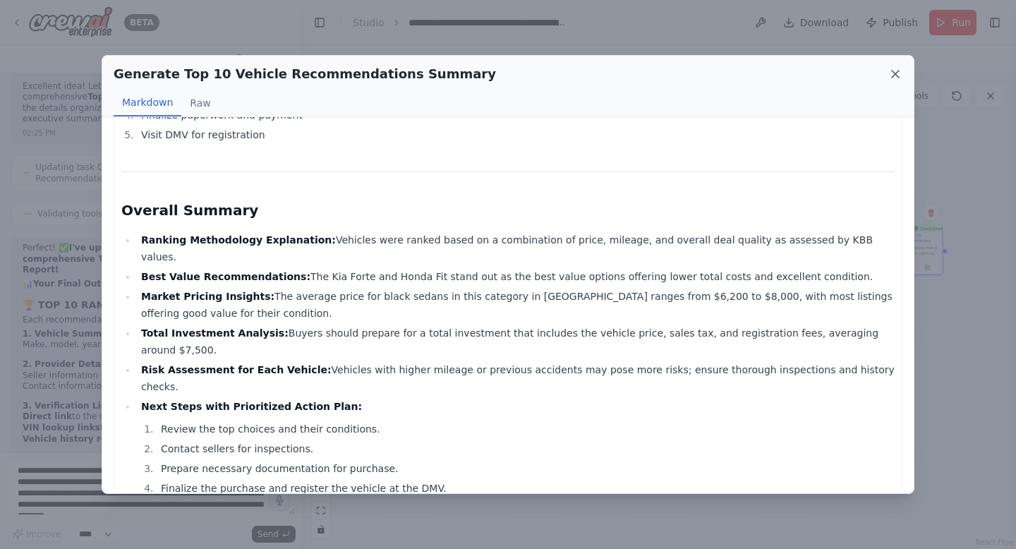
click at [888, 77] on icon at bounding box center [895, 74] width 14 height 14
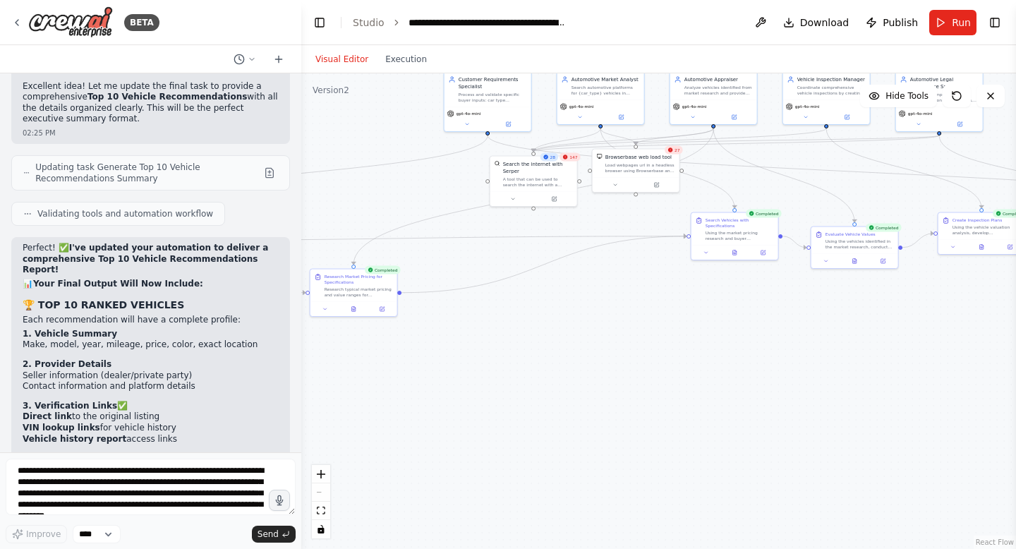
drag, startPoint x: 519, startPoint y: 462, endPoint x: 848, endPoint y: 447, distance: 329.9
click at [848, 447] on div ".deletable-edge-delete-btn { width: 20px; height: 20px; border: 0px solid #ffff…" at bounding box center [658, 311] width 715 height 476
click at [956, 23] on span "Run" at bounding box center [961, 23] width 19 height 14
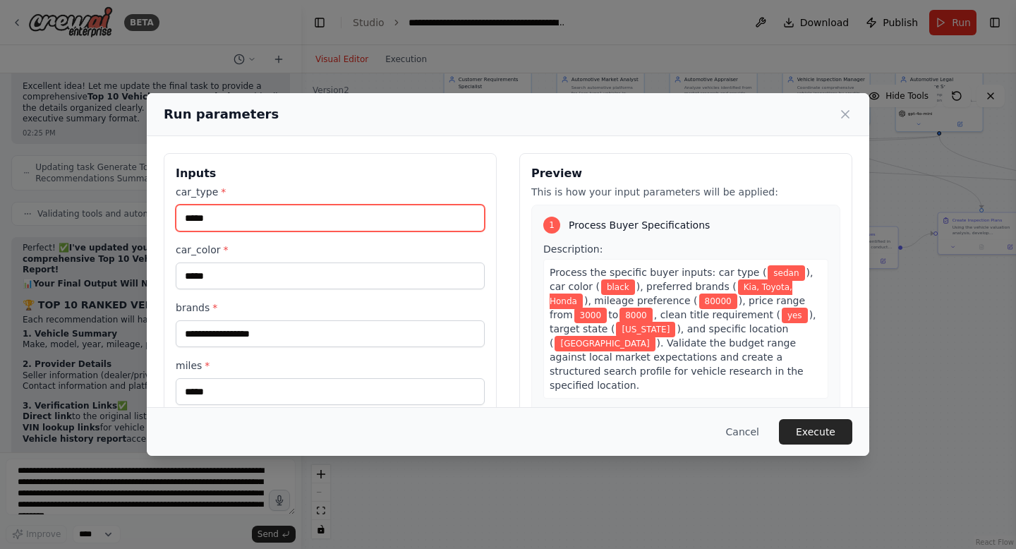
click at [265, 211] on input "*****" at bounding box center [330, 218] width 309 height 27
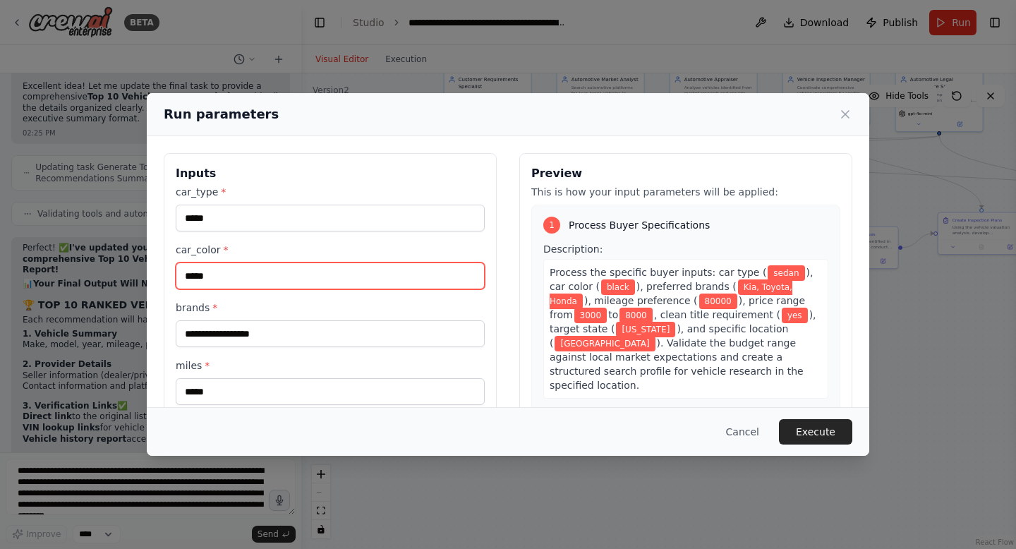
click at [261, 277] on input "*****" at bounding box center [330, 275] width 309 height 27
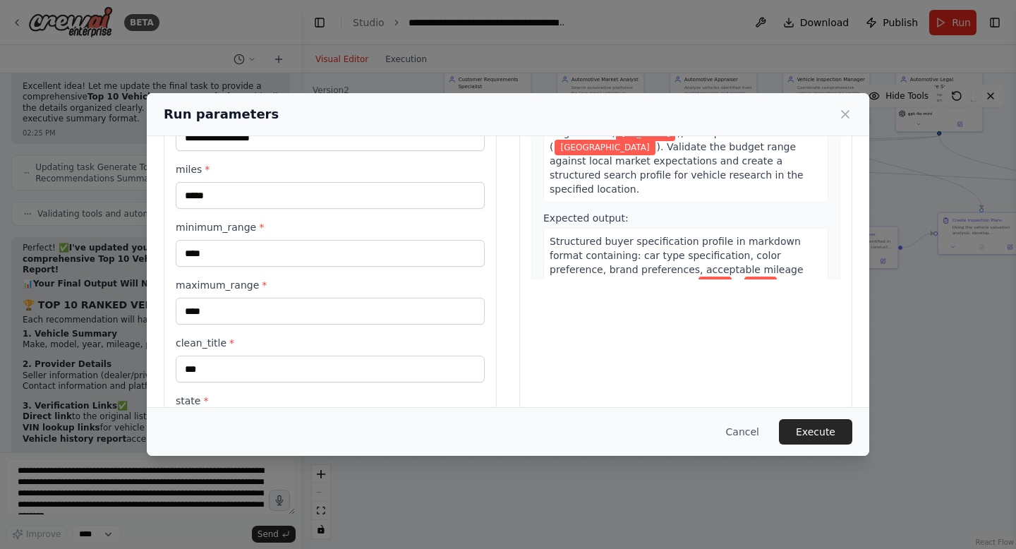
scroll to position [193, 0]
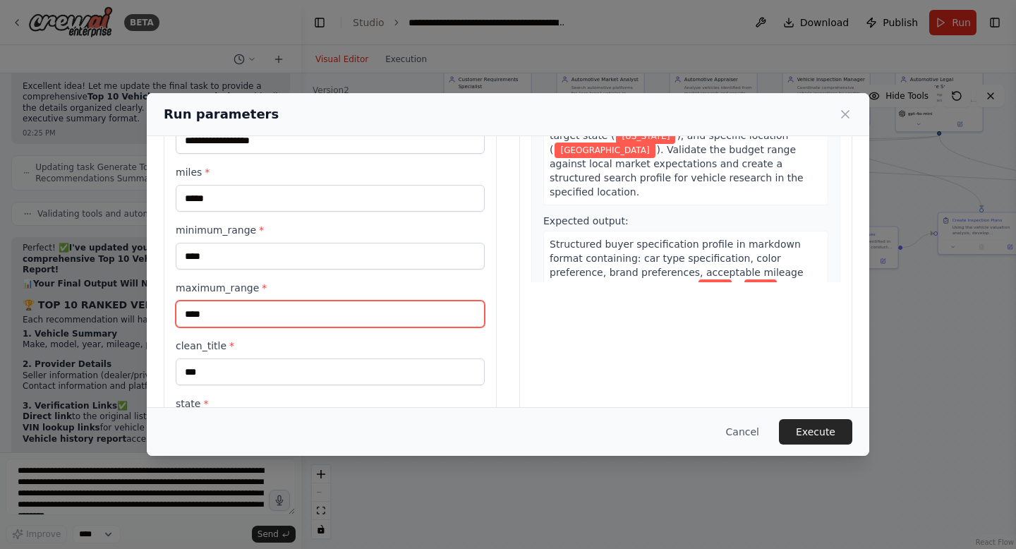
click at [223, 311] on input "****" at bounding box center [330, 314] width 309 height 27
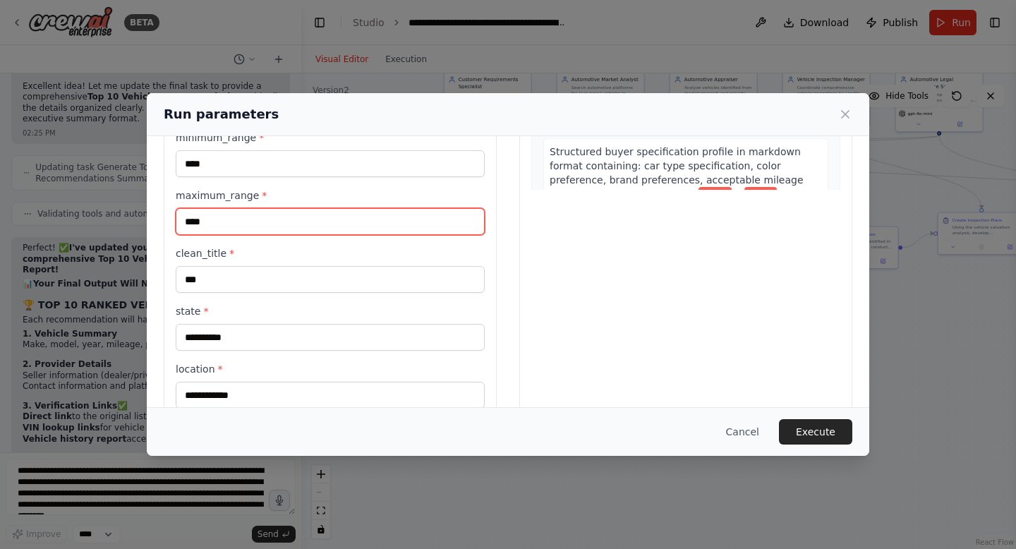
scroll to position [316, 0]
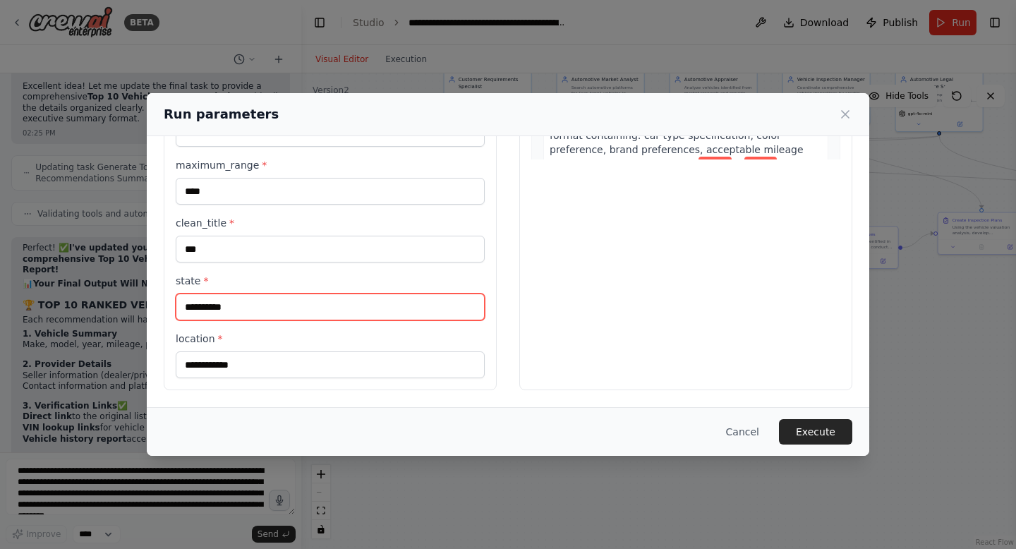
click at [244, 314] on input "**********" at bounding box center [330, 307] width 309 height 27
type input "*"
type input "******"
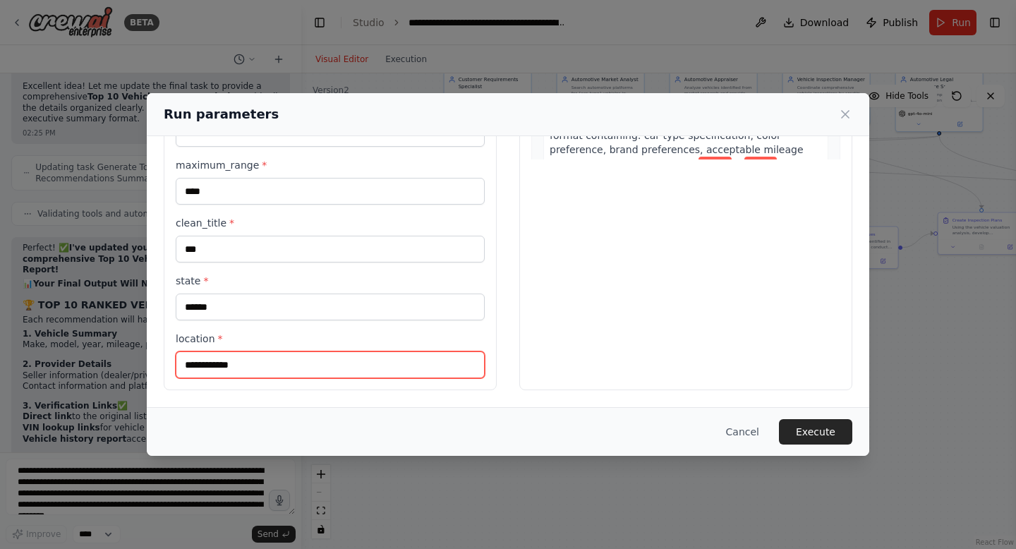
drag, startPoint x: 265, startPoint y: 365, endPoint x: 141, endPoint y: 352, distance: 124.8
click at [143, 352] on div "**********" at bounding box center [508, 274] width 1016 height 549
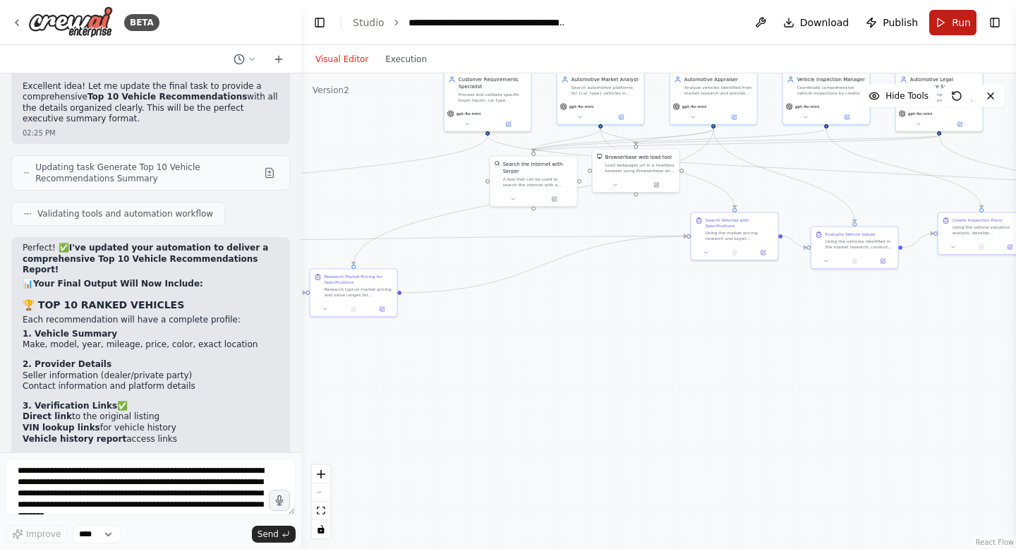
click at [950, 27] on button "Run" at bounding box center [952, 22] width 47 height 25
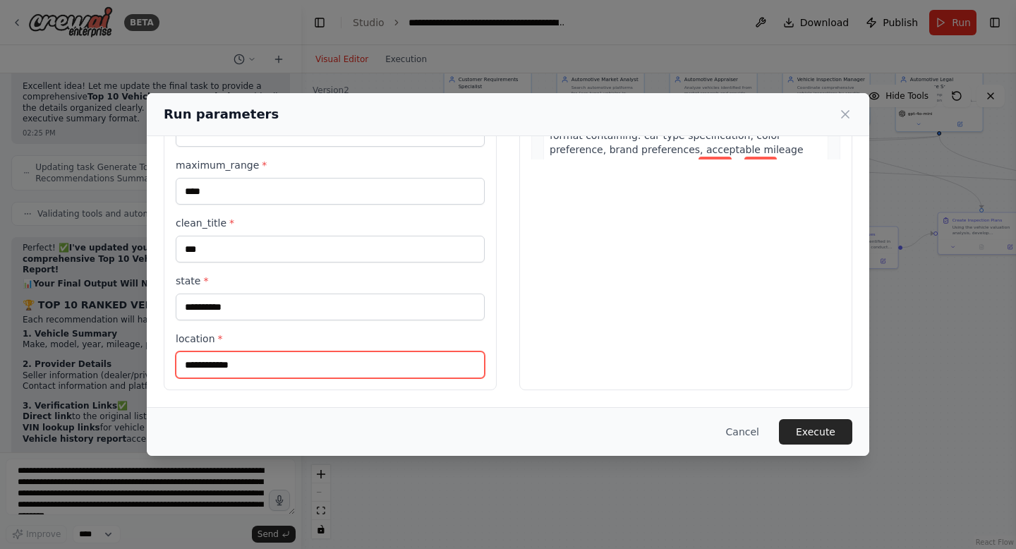
drag, startPoint x: 262, startPoint y: 368, endPoint x: 155, endPoint y: 352, distance: 108.4
click at [157, 352] on div "**********" at bounding box center [508, 113] width 723 height 587
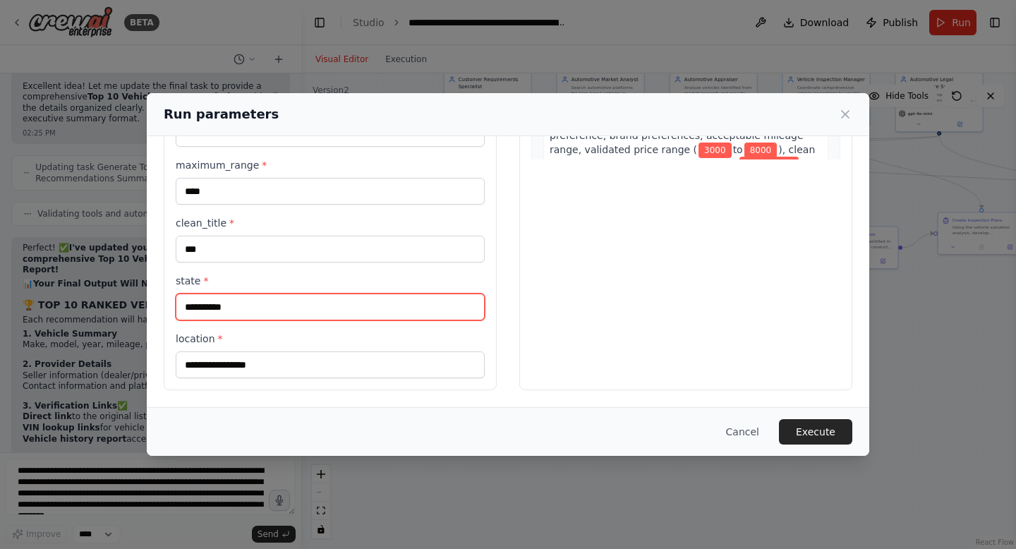
drag, startPoint x: 250, startPoint y: 304, endPoint x: 125, endPoint y: 301, distance: 124.9
click at [125, 302] on div "**********" at bounding box center [508, 274] width 1016 height 549
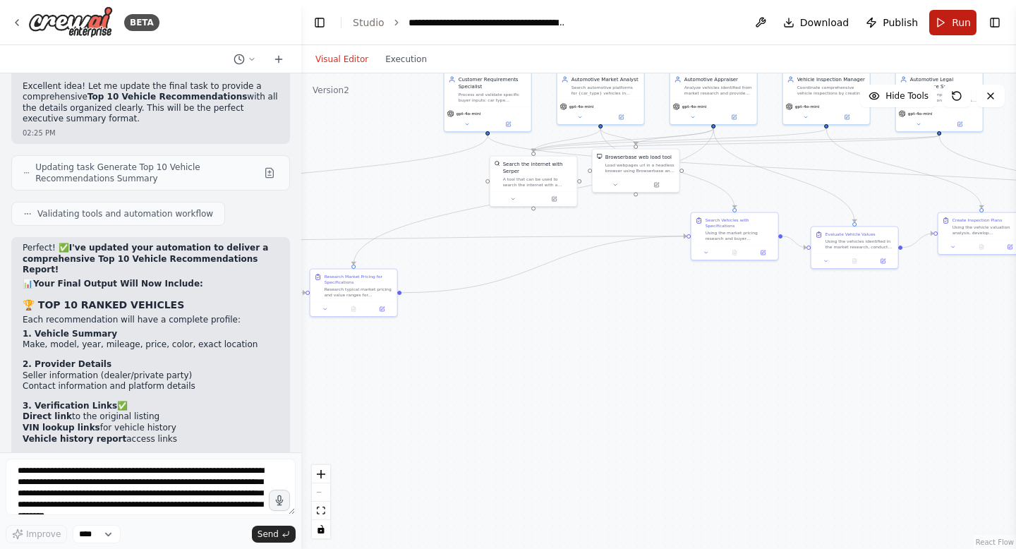
click at [951, 19] on button "Run" at bounding box center [952, 22] width 47 height 25
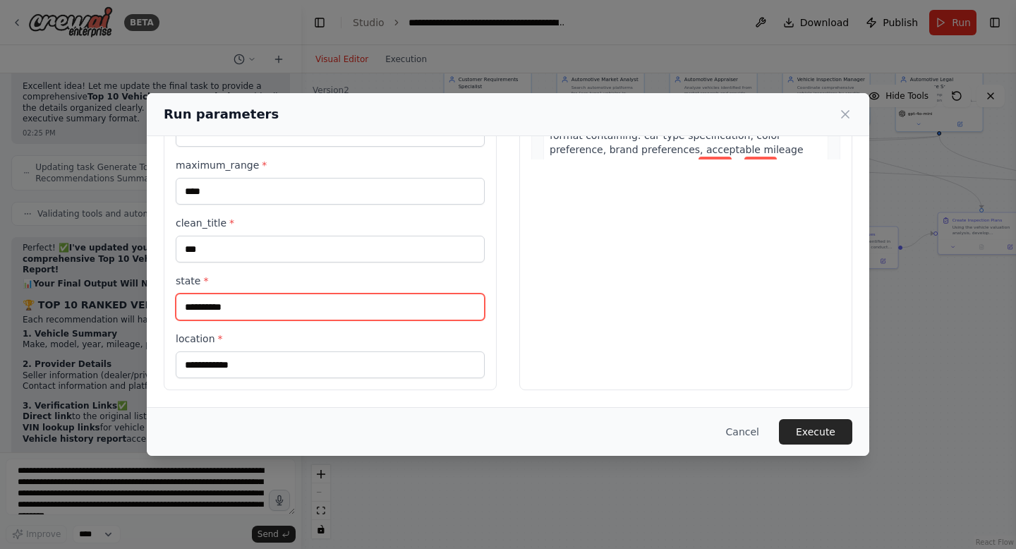
click at [246, 304] on input "**********" at bounding box center [330, 307] width 309 height 27
type input "*"
type input "******"
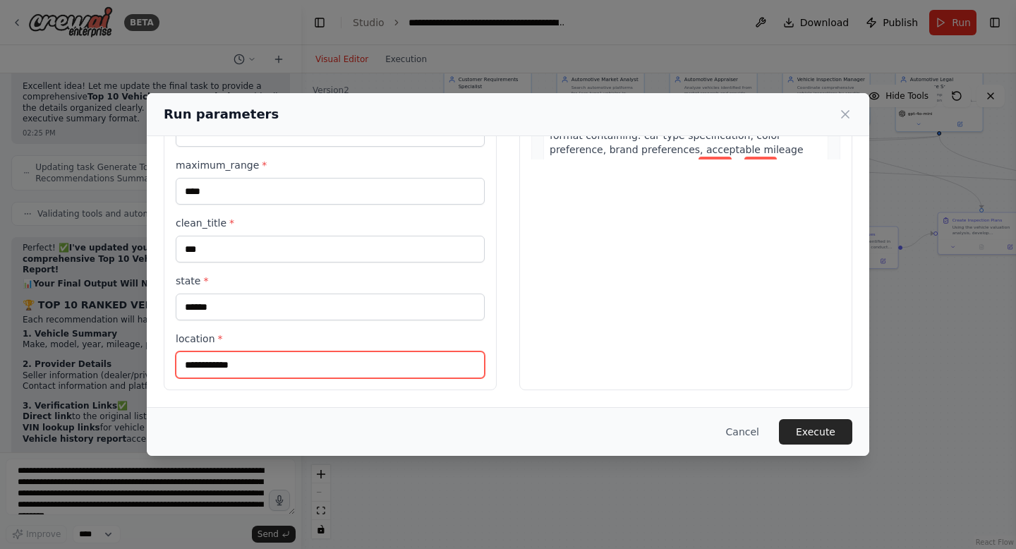
click at [266, 368] on input "**********" at bounding box center [330, 364] width 309 height 27
type input "*"
type input "******"
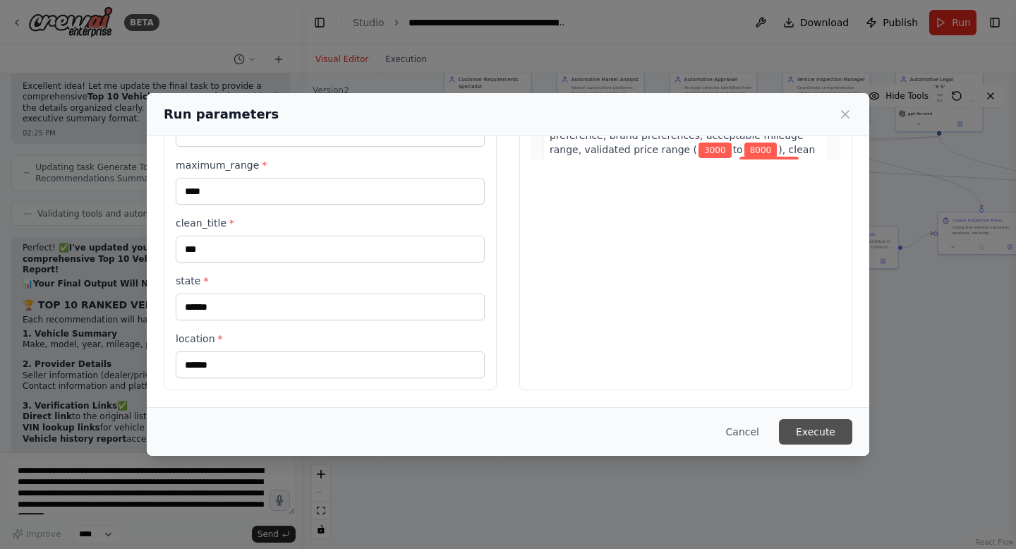
click at [830, 429] on button "Execute" at bounding box center [815, 431] width 73 height 25
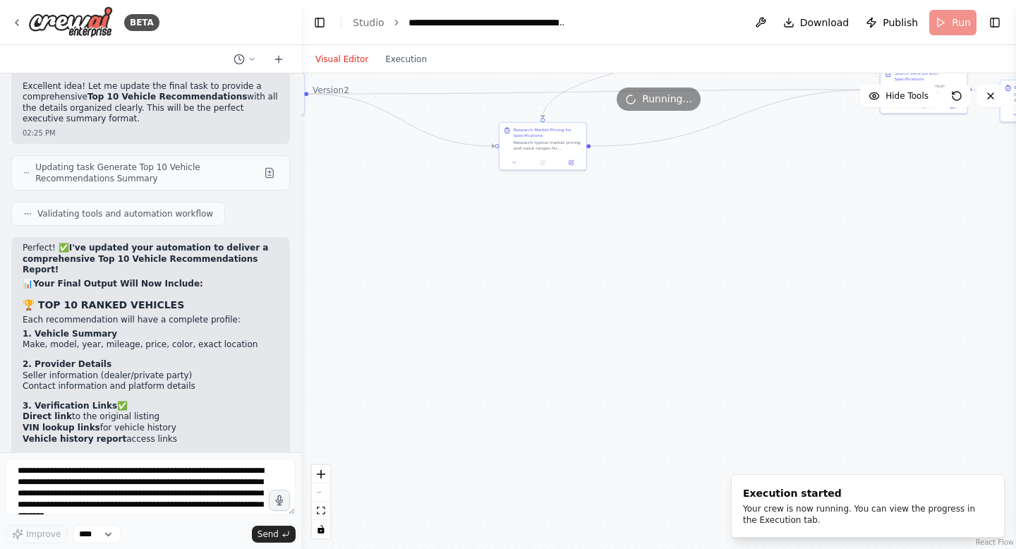
drag, startPoint x: 522, startPoint y: 402, endPoint x: 712, endPoint y: 255, distance: 239.9
click at [712, 255] on div ".deletable-edge-delete-btn { width: 20px; height: 20px; border: 0px solid #ffff…" at bounding box center [658, 311] width 715 height 476
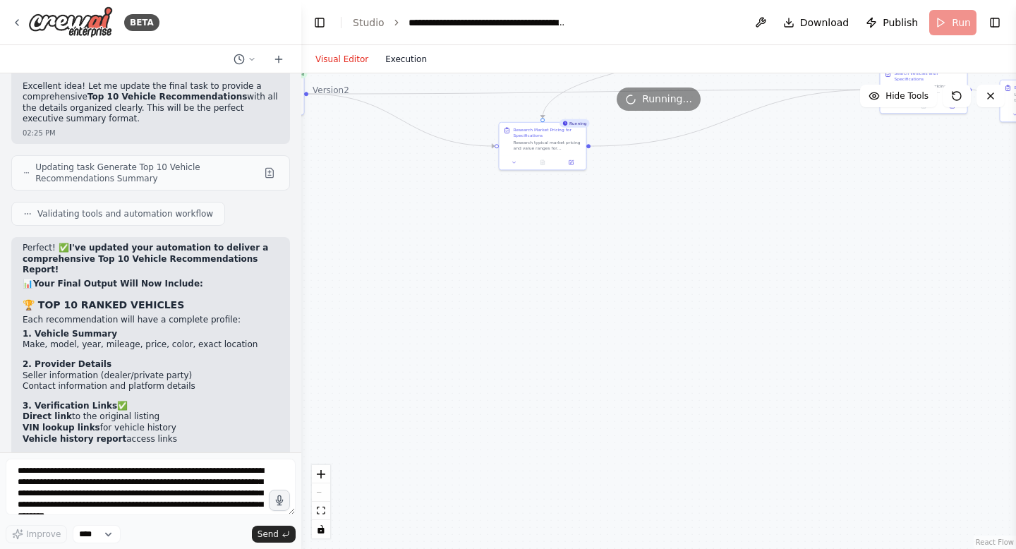
click at [416, 61] on button "Execution" at bounding box center [406, 59] width 59 height 17
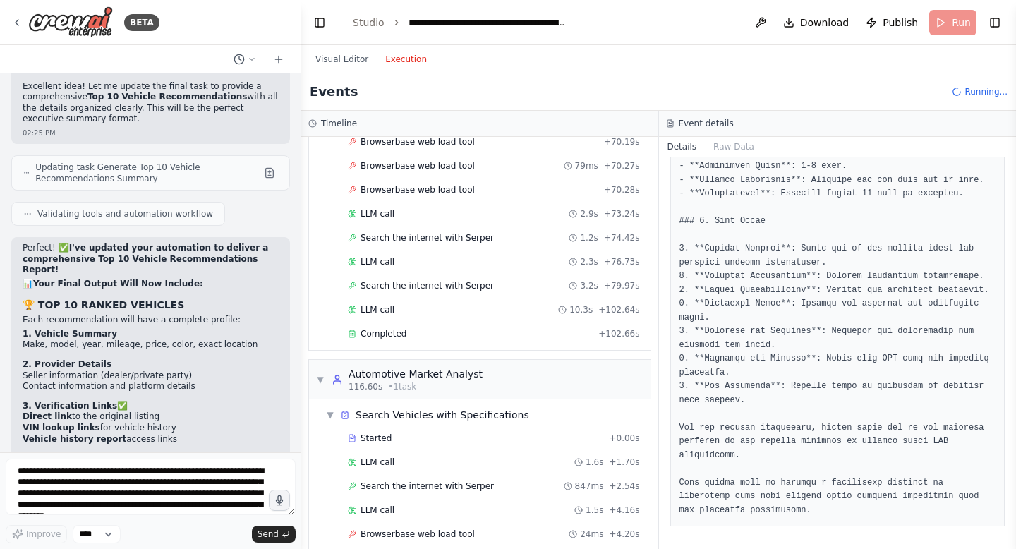
scroll to position [1830, 0]
click at [388, 330] on span "Completed" at bounding box center [384, 335] width 46 height 11
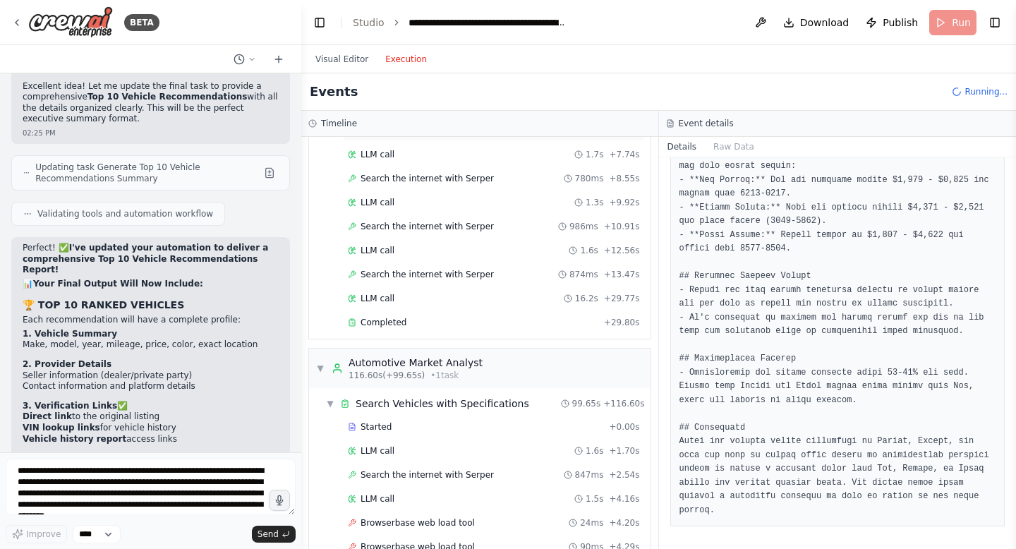
scroll to position [2181, 0]
click at [406, 315] on div "Completed" at bounding box center [473, 320] width 250 height 11
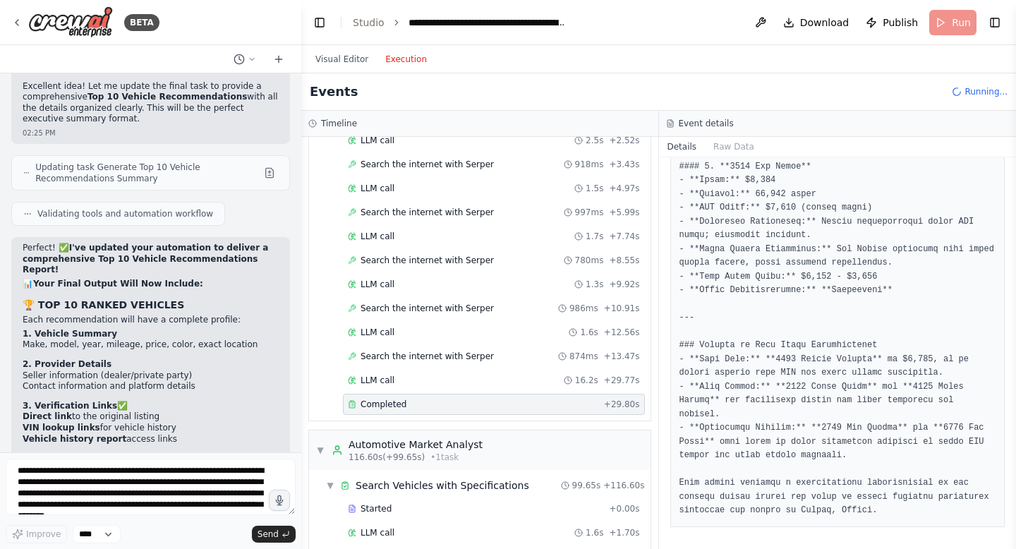
scroll to position [2100, 0]
click at [327, 476] on div "▼ Search Vehicles with Specifications" at bounding box center [427, 483] width 203 height 14
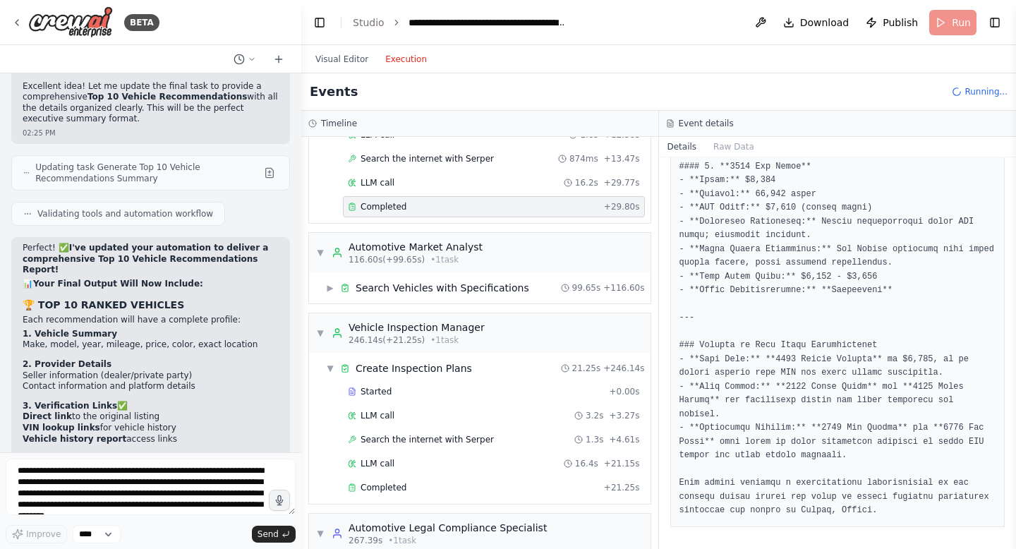
scroll to position [2300, 0]
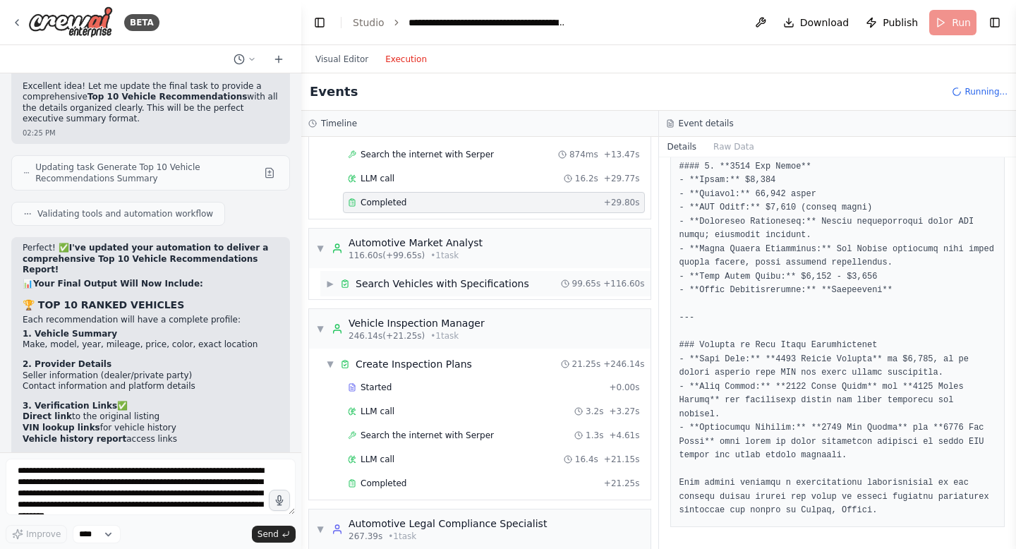
click at [330, 278] on span "▶" at bounding box center [330, 283] width 8 height 11
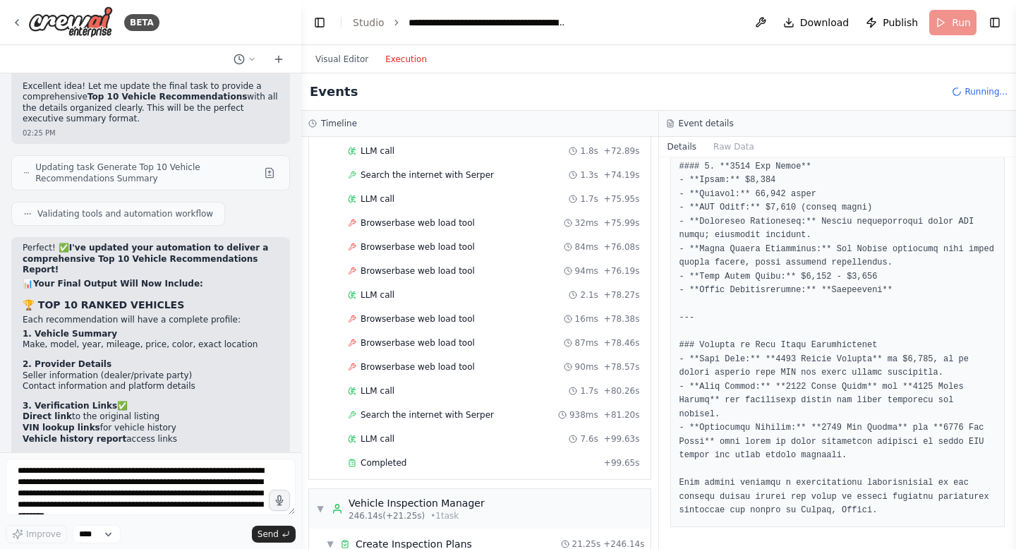
scroll to position [3970, 0]
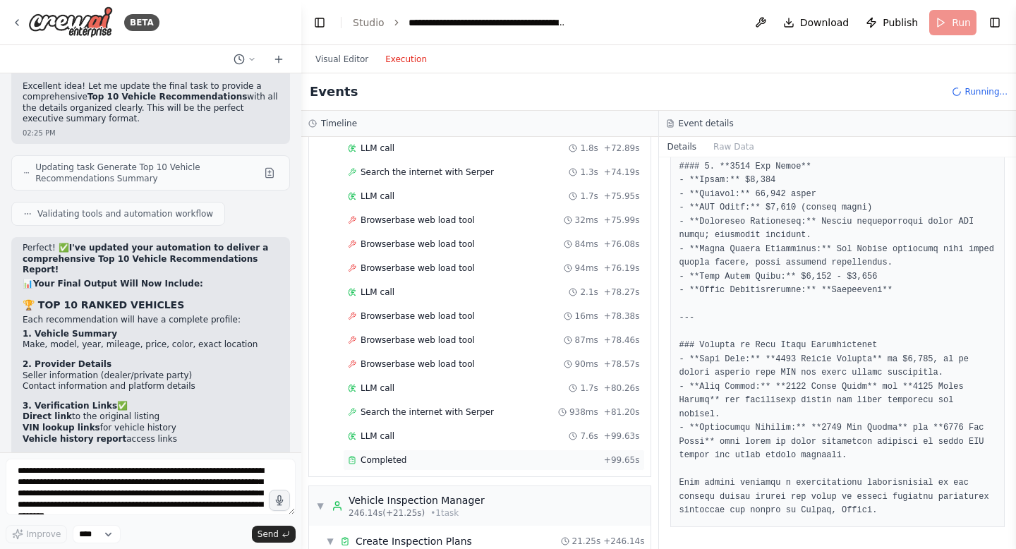
click at [383, 454] on span "Completed" at bounding box center [384, 459] width 46 height 11
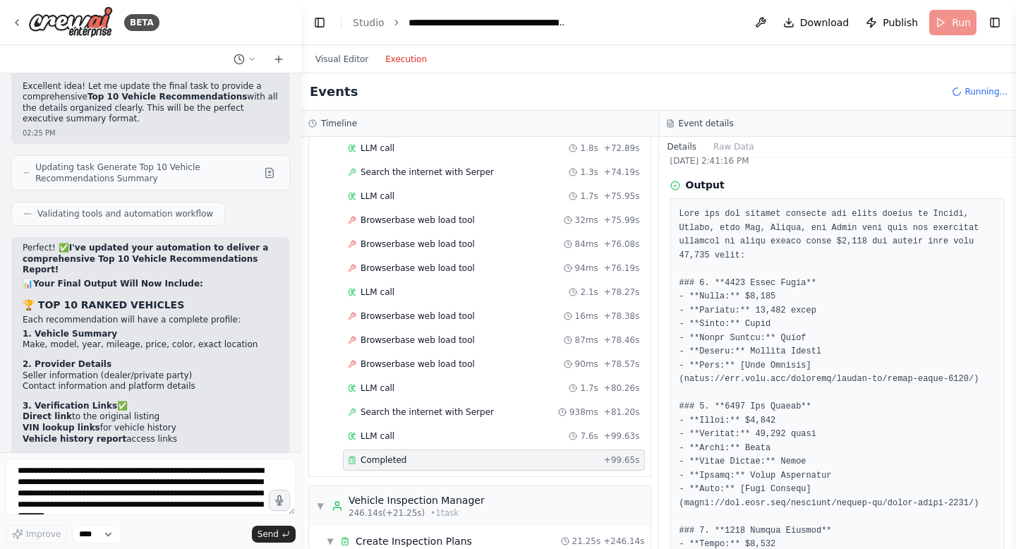
scroll to position [35, 0]
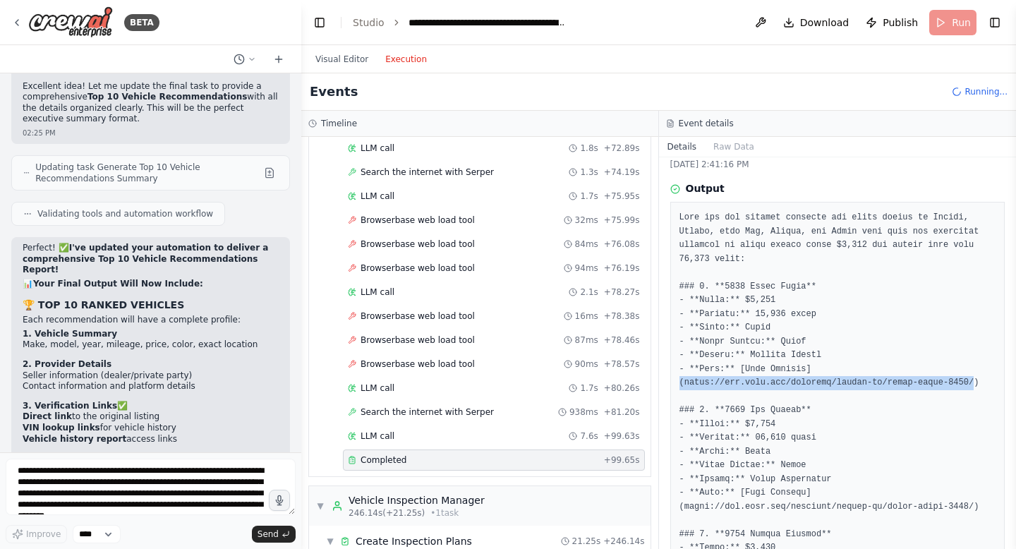
drag, startPoint x: 977, startPoint y: 385, endPoint x: 675, endPoint y: 388, distance: 302.0
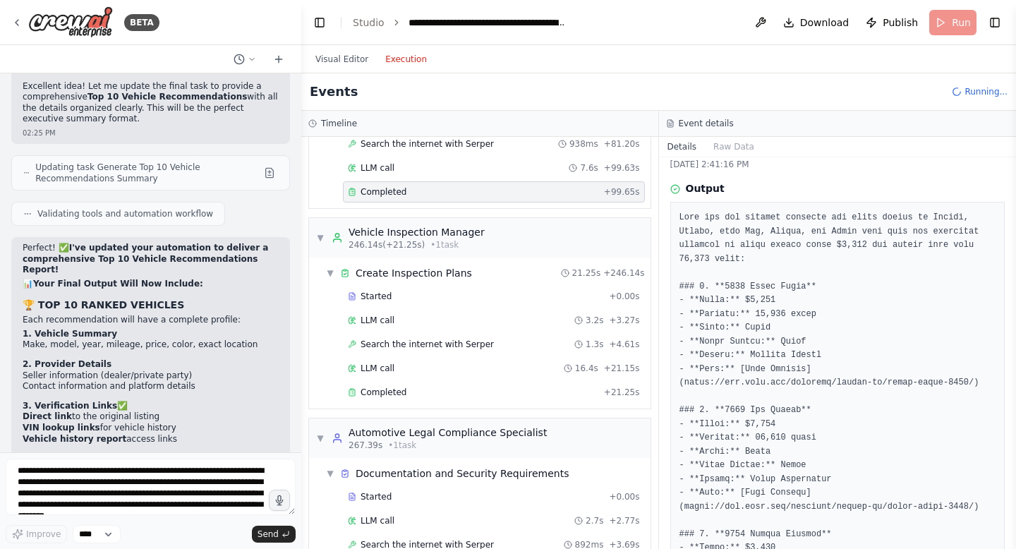
scroll to position [4229, 0]
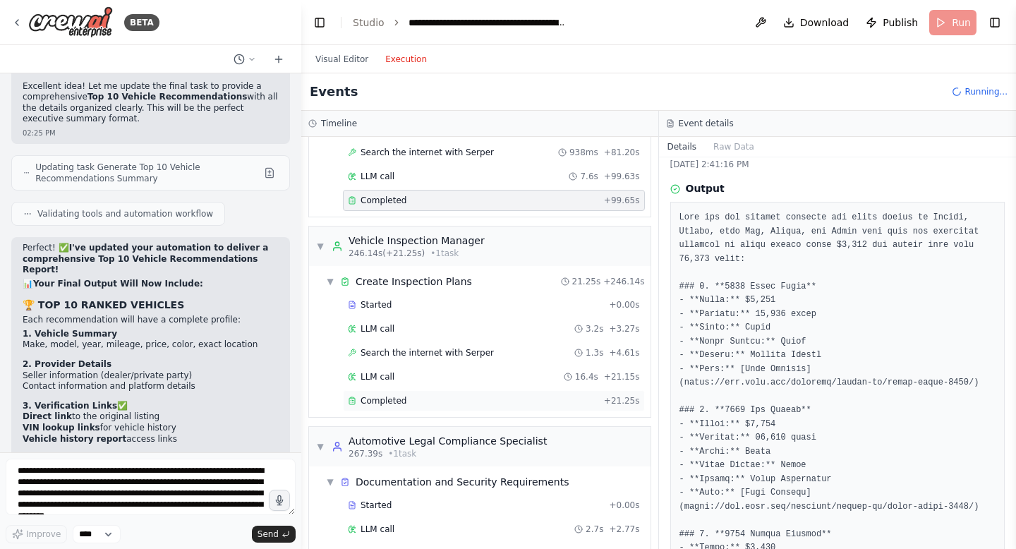
click at [386, 393] on div "Completed + 21.25s" at bounding box center [494, 400] width 302 height 21
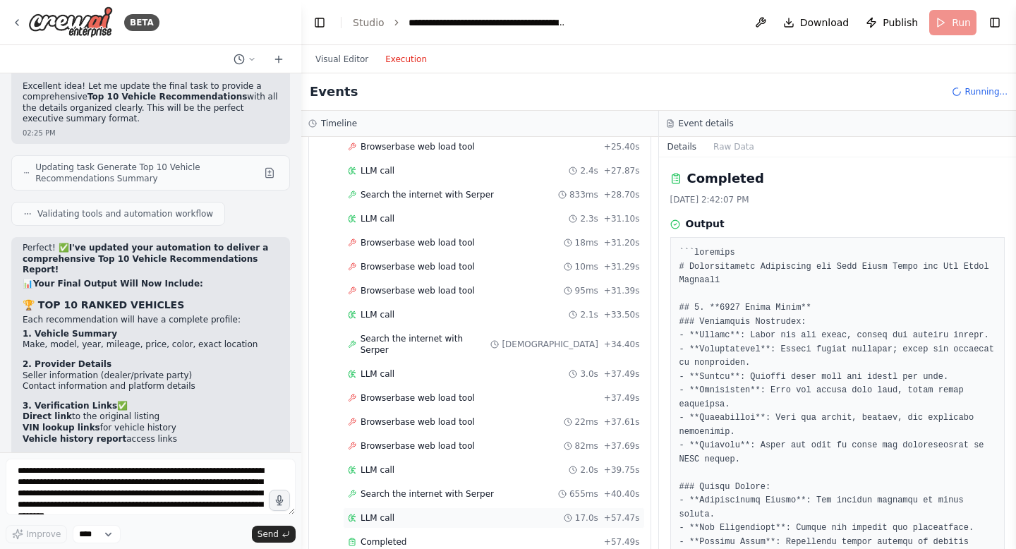
scroll to position [5467, 0]
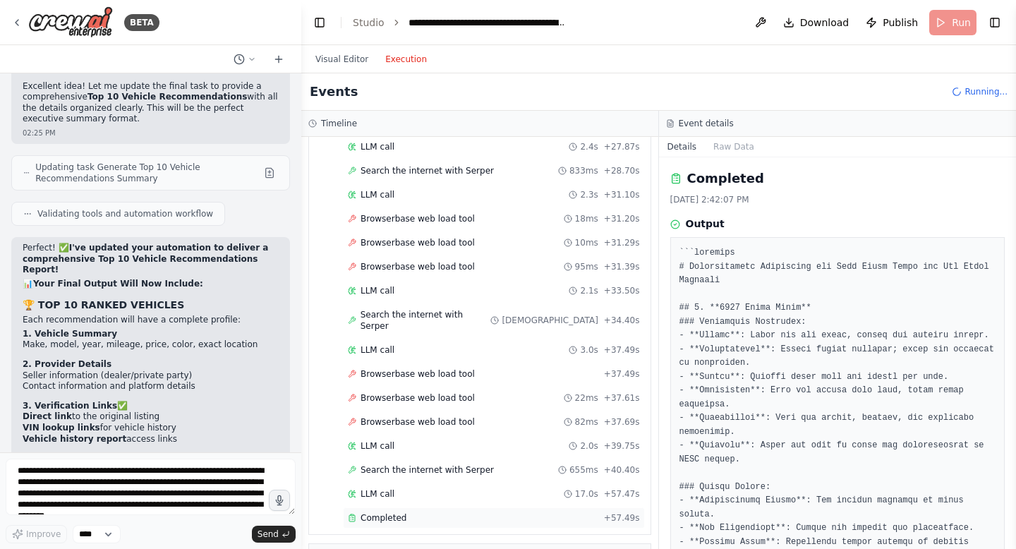
click at [388, 512] on span "Completed" at bounding box center [384, 517] width 46 height 11
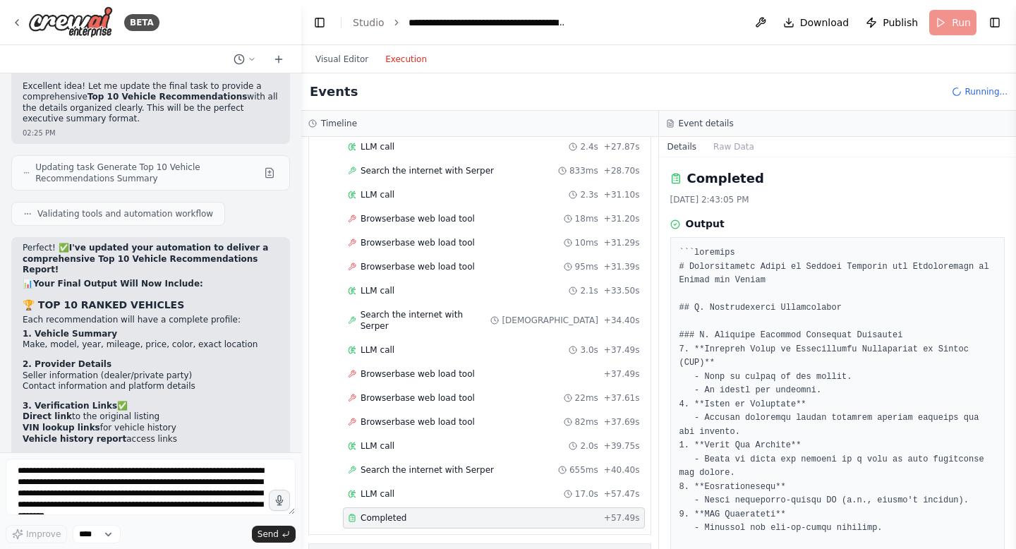
click at [406, 544] on div "▶ Global Events" at bounding box center [480, 558] width 342 height 28
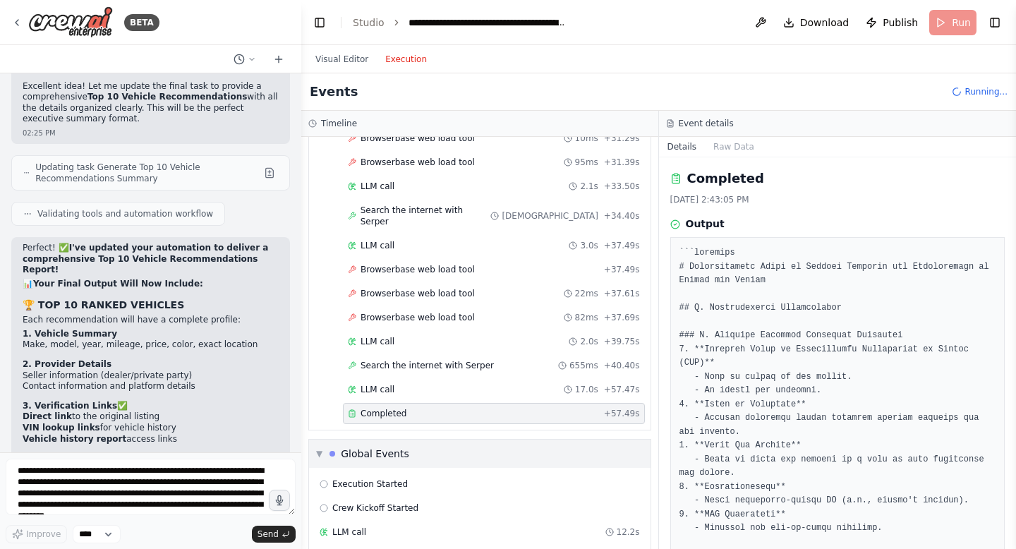
click at [322, 448] on span "▼" at bounding box center [319, 453] width 6 height 11
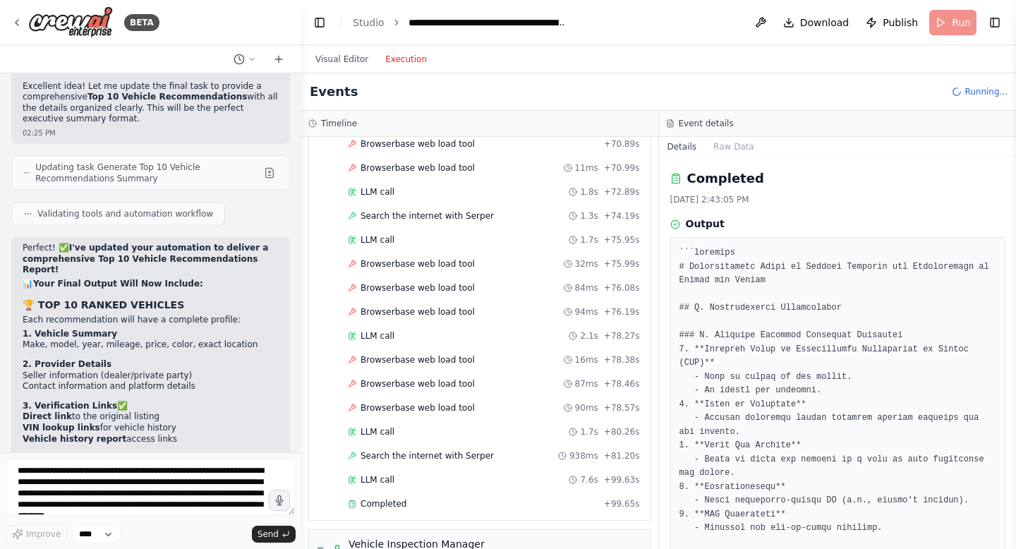
scroll to position [3822, 0]
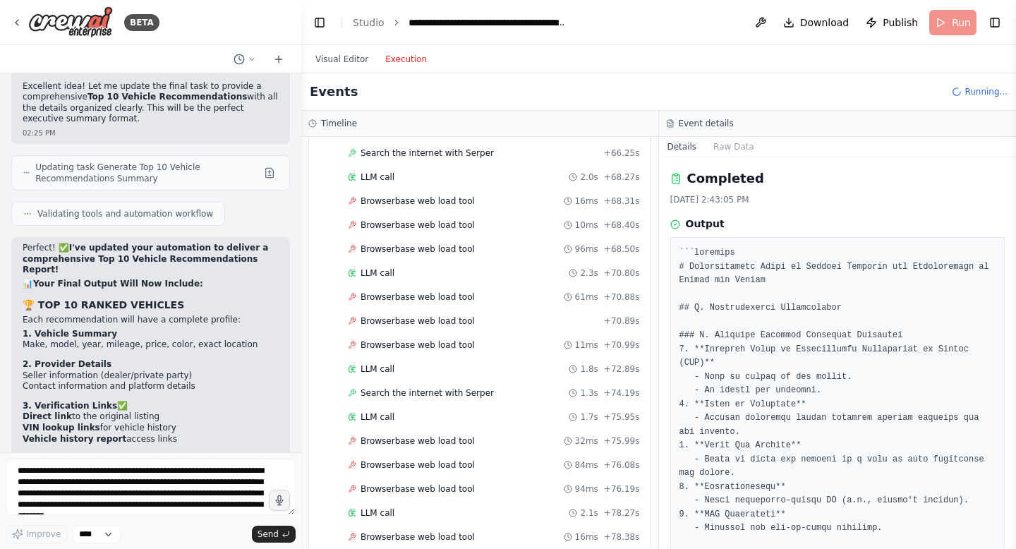
click at [342, 68] on div "Visual Editor Execution" at bounding box center [371, 59] width 128 height 28
click at [339, 58] on button "Visual Editor" at bounding box center [342, 59] width 70 height 17
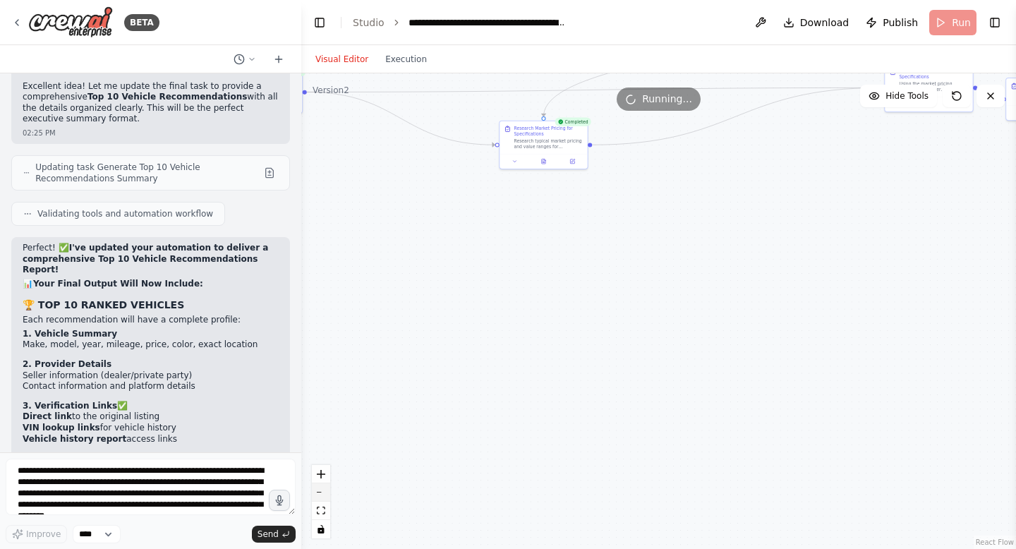
click at [320, 488] on button "zoom out" at bounding box center [321, 492] width 18 height 18
click at [322, 493] on div "React Flow controls" at bounding box center [321, 501] width 18 height 73
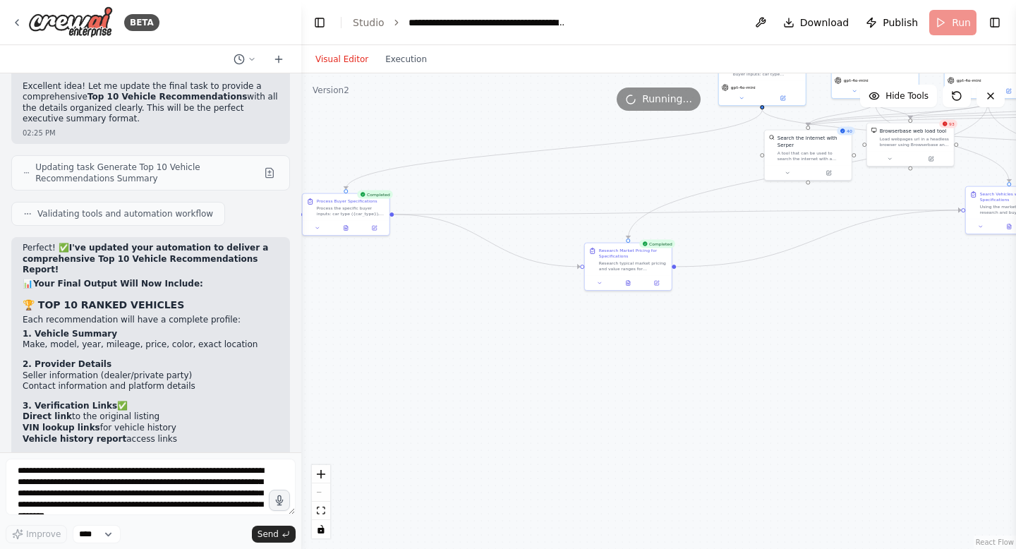
drag, startPoint x: 493, startPoint y: 428, endPoint x: 573, endPoint y: 548, distance: 144.4
click at [573, 548] on div ".deletable-edge-delete-btn { width: 20px; height: 20px; border: 0px solid #ffff…" at bounding box center [658, 311] width 715 height 476
drag, startPoint x: 639, startPoint y: 261, endPoint x: 548, endPoint y: 211, distance: 104.5
click at [548, 211] on div "Research typical market pricing and value ranges for {car_type} vehicles from {…" at bounding box center [539, 215] width 68 height 11
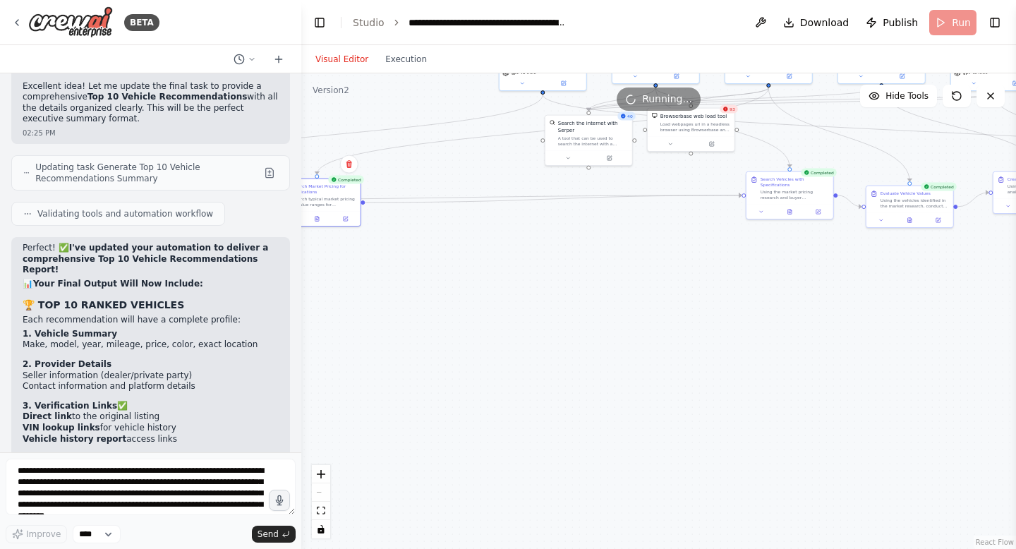
drag, startPoint x: 664, startPoint y: 380, endPoint x: 447, endPoint y: 362, distance: 217.3
click at [447, 363] on div ".deletable-edge-delete-btn { width: 20px; height: 20px; border: 0px solid #ffff…" at bounding box center [658, 311] width 715 height 476
drag, startPoint x: 780, startPoint y: 191, endPoint x: 491, endPoint y: 198, distance: 288.7
click at [491, 198] on div "Using the market pricing research and buyer specifications, search automotive p…" at bounding box center [505, 198] width 68 height 11
drag, startPoint x: 909, startPoint y: 191, endPoint x: 701, endPoint y: 192, distance: 207.5
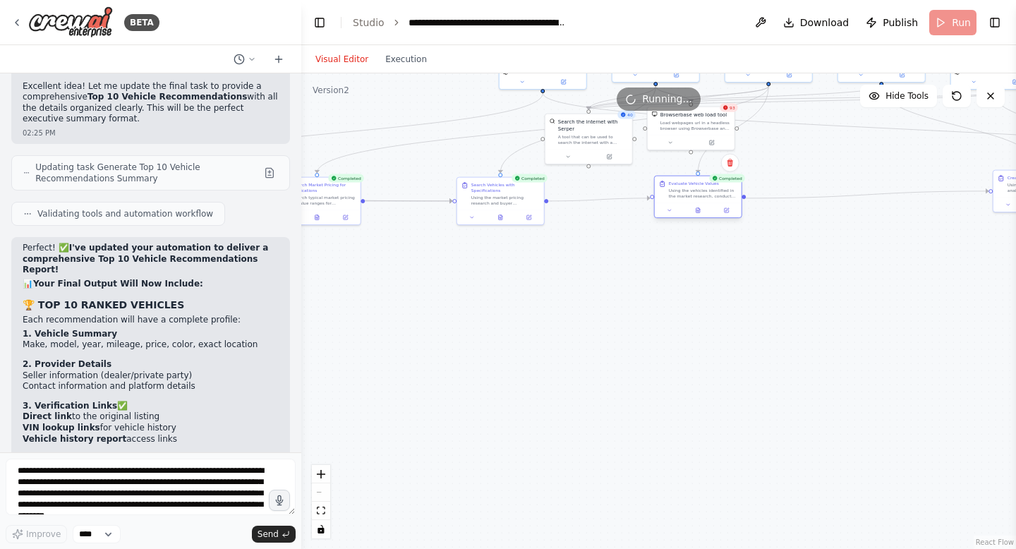
click at [700, 186] on div "Evaluate Vehicle Values" at bounding box center [694, 184] width 50 height 6
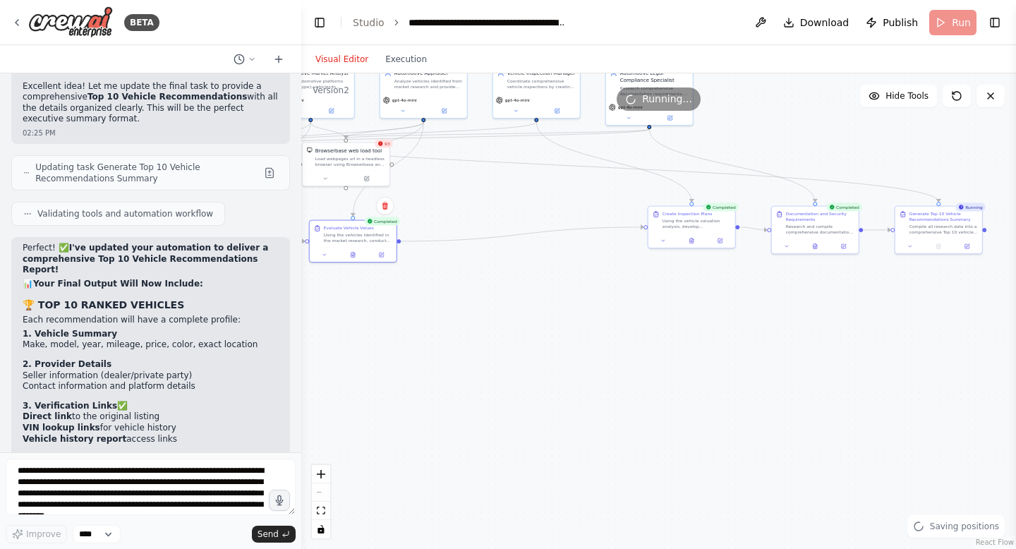
drag, startPoint x: 861, startPoint y: 342, endPoint x: 513, endPoint y: 377, distance: 349.7
click at [513, 377] on div ".deletable-edge-delete-btn { width: 20px; height: 20px; border: 0px solid #ffff…" at bounding box center [658, 311] width 715 height 476
drag, startPoint x: 704, startPoint y: 224, endPoint x: 503, endPoint y: 234, distance: 201.3
click at [503, 234] on div "Create Inspection Plans Using the vehicle valuation analysis, develop comprehen…" at bounding box center [491, 225] width 87 height 27
drag, startPoint x: 838, startPoint y: 224, endPoint x: 649, endPoint y: 231, distance: 188.6
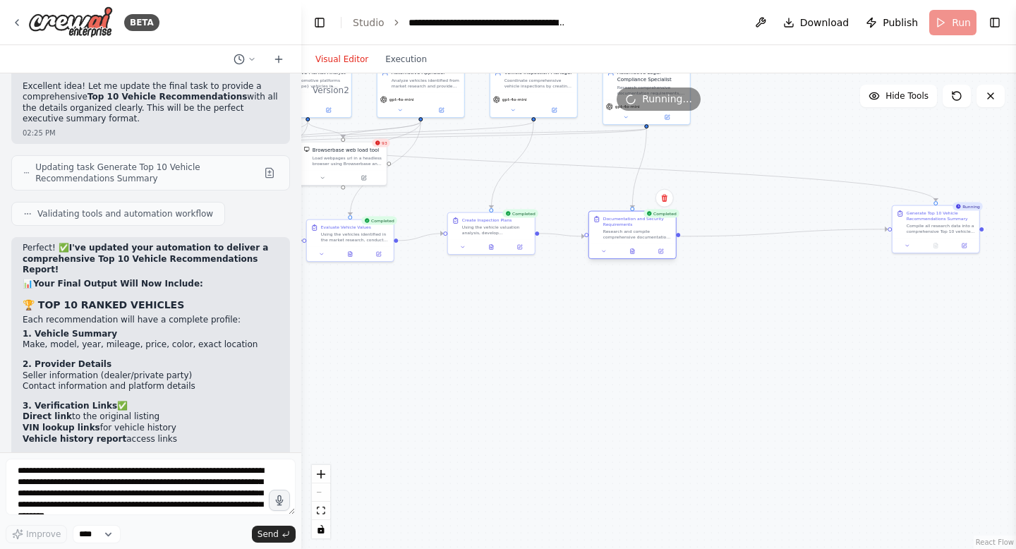
click at [649, 231] on div "Research and compile comprehensive documentation requirements, security checks,…" at bounding box center [637, 234] width 68 height 11
drag, startPoint x: 959, startPoint y: 226, endPoint x: 799, endPoint y: 239, distance: 160.0
click at [799, 238] on div "Compile all research data into a comprehensive Top 10 vehicle recommendations r…" at bounding box center [778, 234] width 68 height 11
click at [754, 357] on div ".deletable-edge-delete-btn { width: 20px; height: 20px; border: 0px solid #ffff…" at bounding box center [658, 311] width 715 height 476
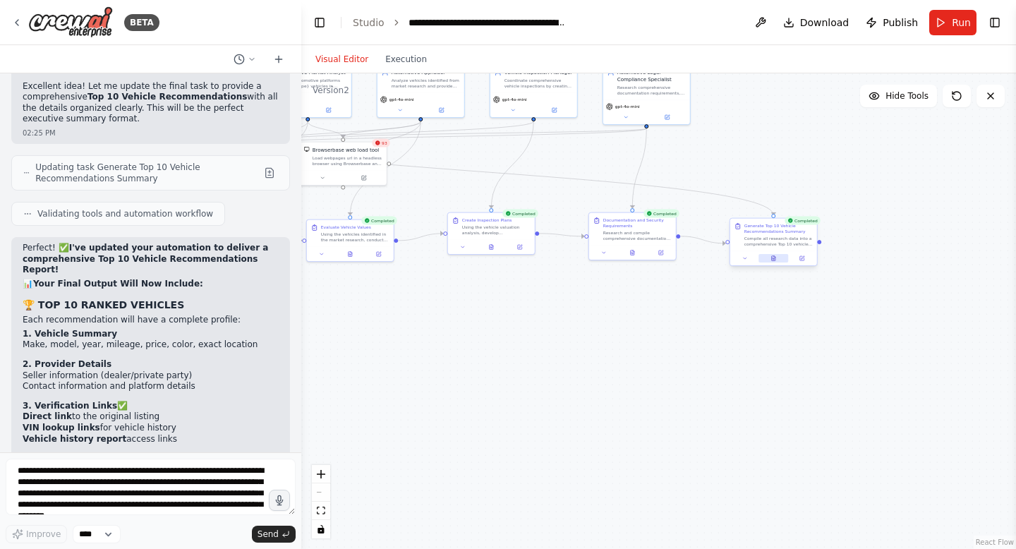
click at [773, 260] on icon at bounding box center [774, 258] width 6 height 6
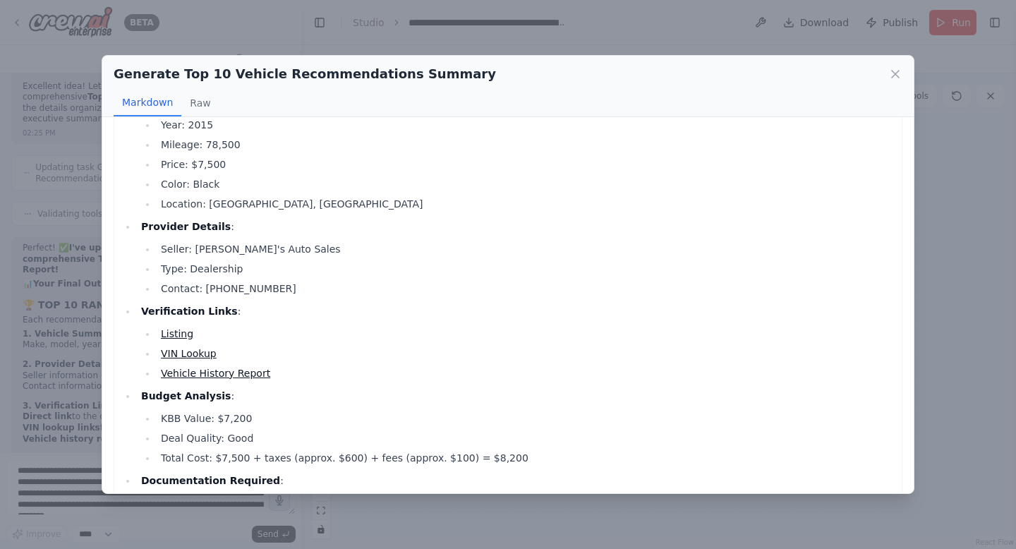
scroll to position [167, 0]
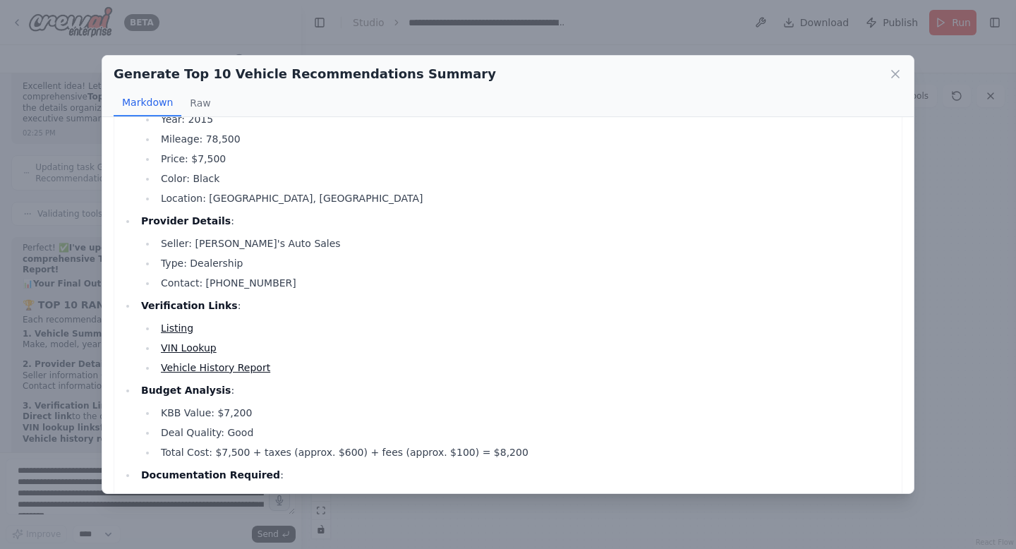
click at [172, 328] on link "Listing" at bounding box center [177, 327] width 32 height 11
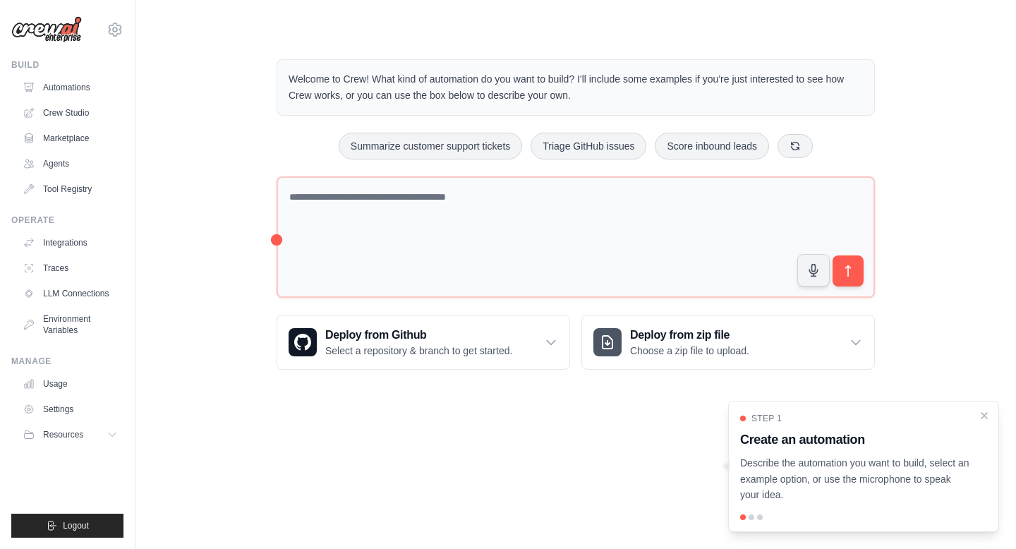
click at [984, 406] on div "Step 1 Create an automation Describe the automation you want to build, select a…" at bounding box center [863, 466] width 271 height 131
click at [982, 406] on div "Step 1 Create an automation Describe the automation you want to build, select a…" at bounding box center [863, 466] width 271 height 131
click at [984, 420] on icon "Close walkthrough" at bounding box center [984, 415] width 13 height 13
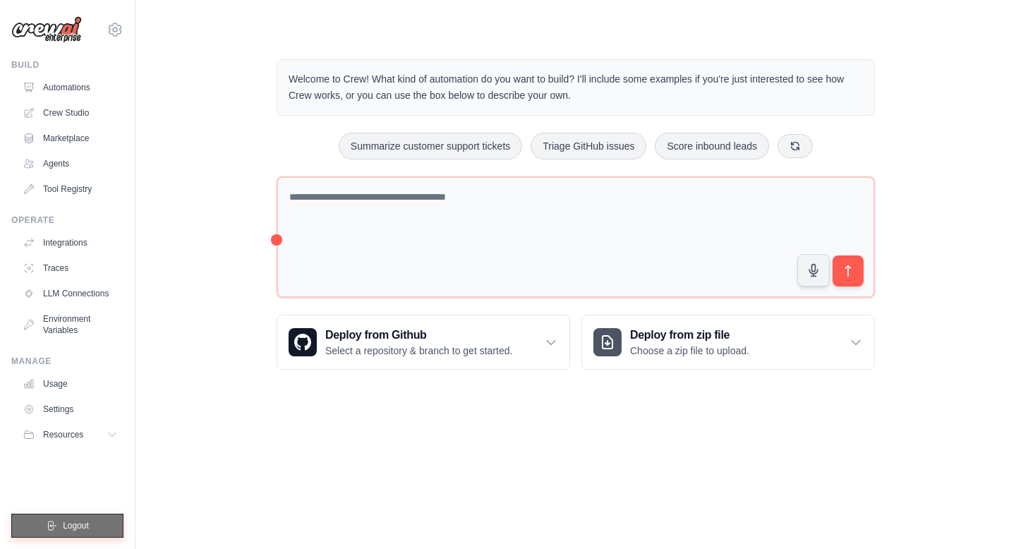
click at [74, 521] on span "Logout" at bounding box center [76, 525] width 26 height 11
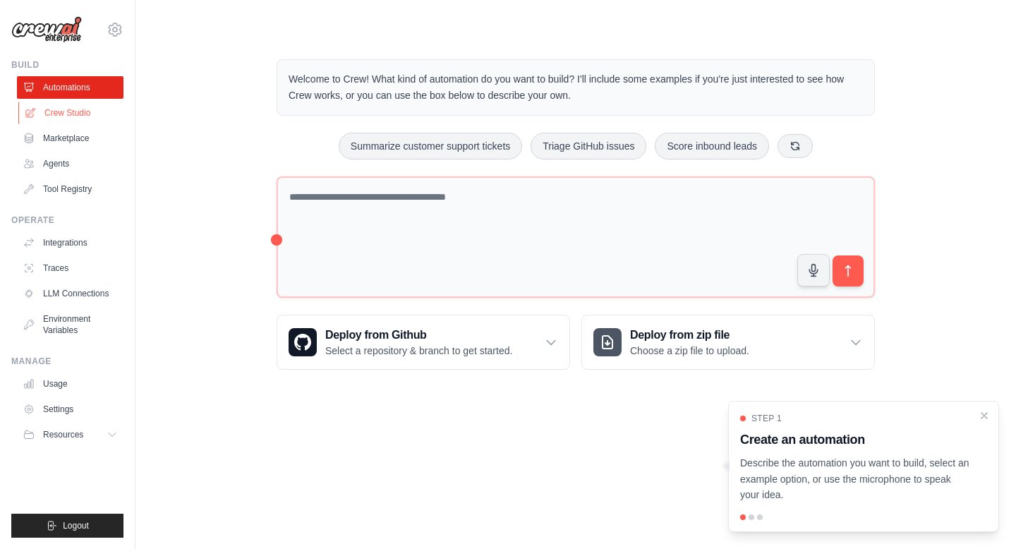
click at [74, 114] on link "Crew Studio" at bounding box center [71, 113] width 107 height 23
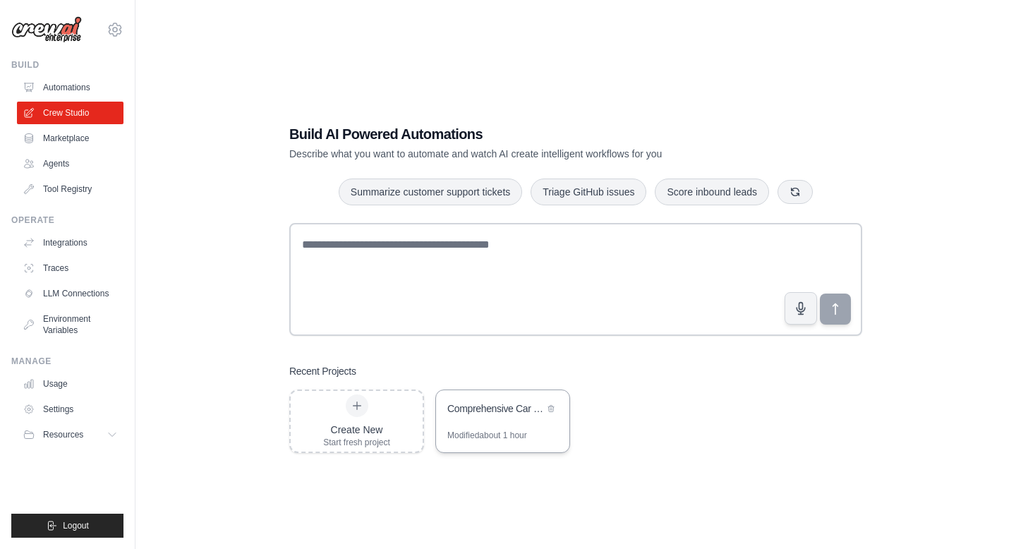
click at [507, 423] on div "Comprehensive Car Finder with Links & Documentation" at bounding box center [502, 410] width 133 height 40
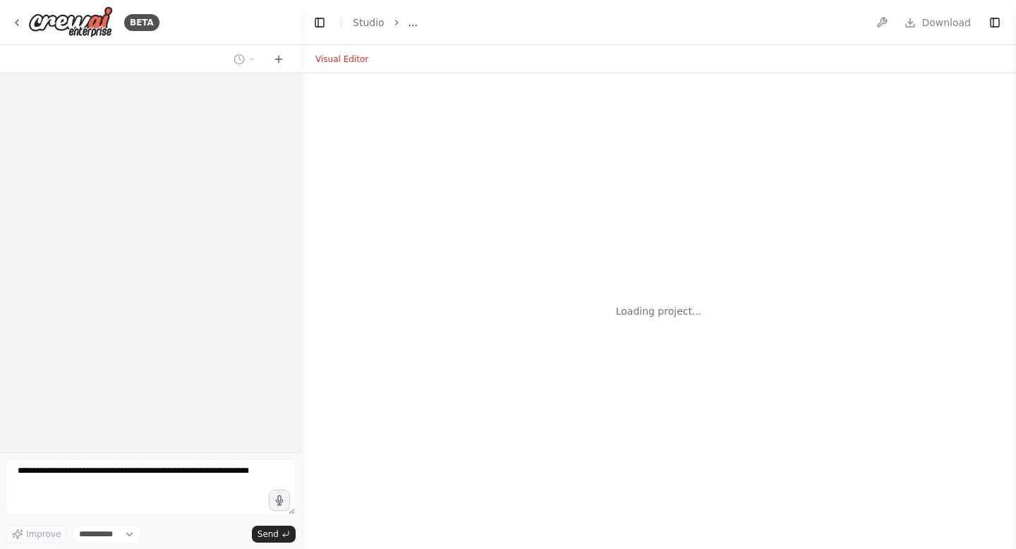
select select "****"
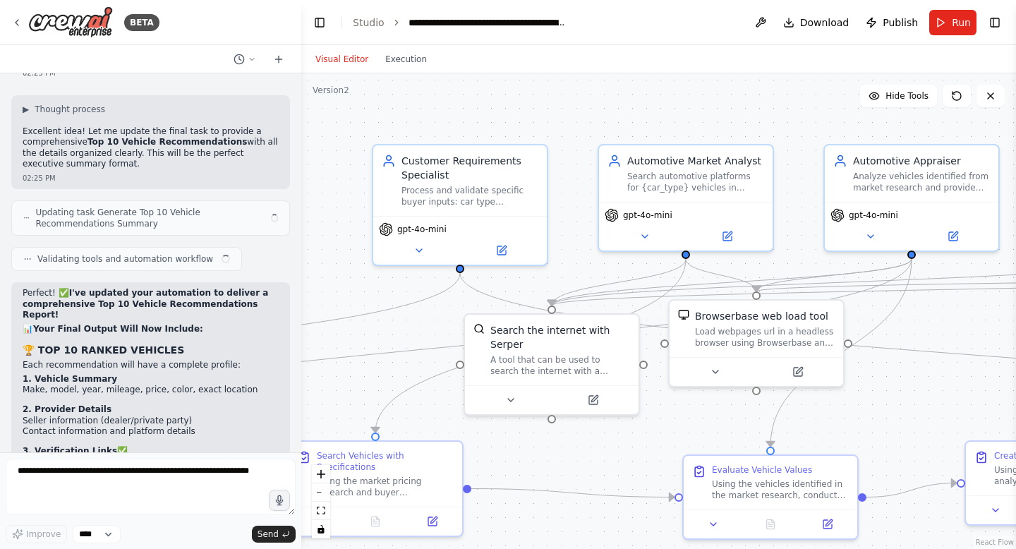
scroll to position [14234, 0]
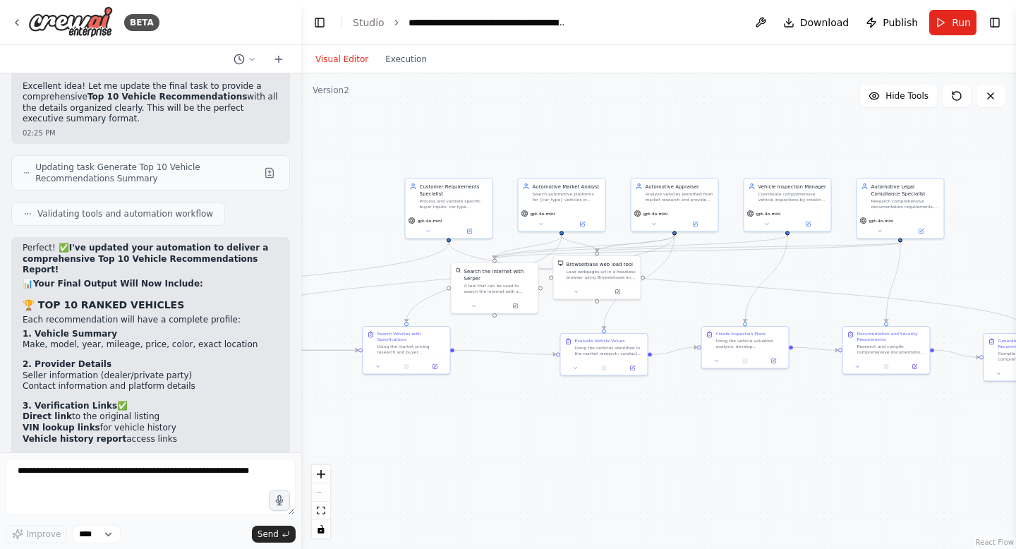
drag, startPoint x: 573, startPoint y: 246, endPoint x: 500, endPoint y: 116, distance: 149.1
click at [500, 116] on div ".deletable-edge-delete-btn { width: 20px; height: 20px; border: 0px solid #ffff…" at bounding box center [658, 311] width 715 height 476
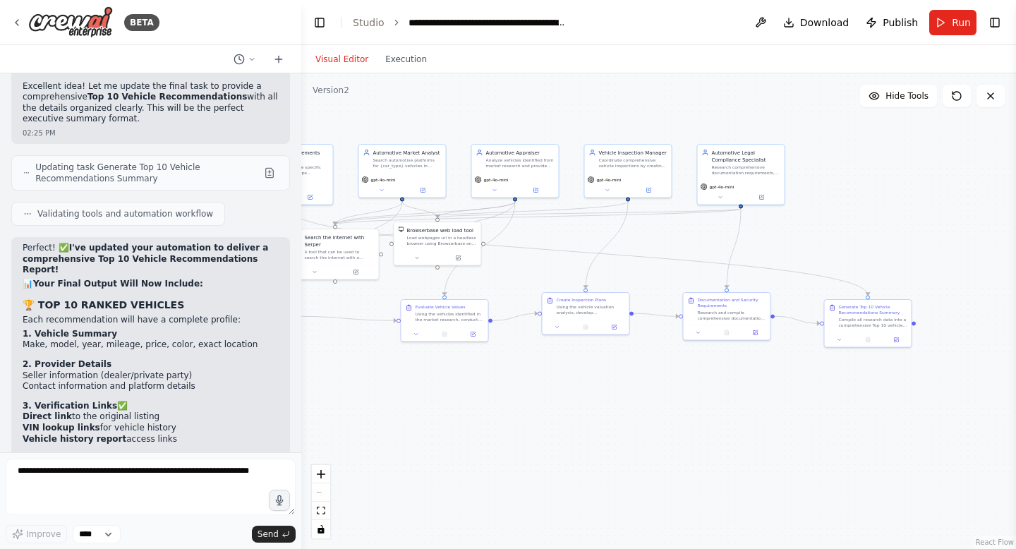
drag, startPoint x: 558, startPoint y: 120, endPoint x: 395, endPoint y: 94, distance: 165.1
click at [395, 93] on div ".deletable-edge-delete-btn { width: 20px; height: 20px; border: 0px solid #ffff…" at bounding box center [658, 311] width 715 height 476
click at [859, 316] on div "Compile all research data into a comprehensive Top 10 vehicle recommendations r…" at bounding box center [873, 321] width 68 height 11
click at [869, 344] on div at bounding box center [868, 339] width 87 height 15
click at [411, 68] on div "Visual Editor Execution" at bounding box center [371, 59] width 128 height 28
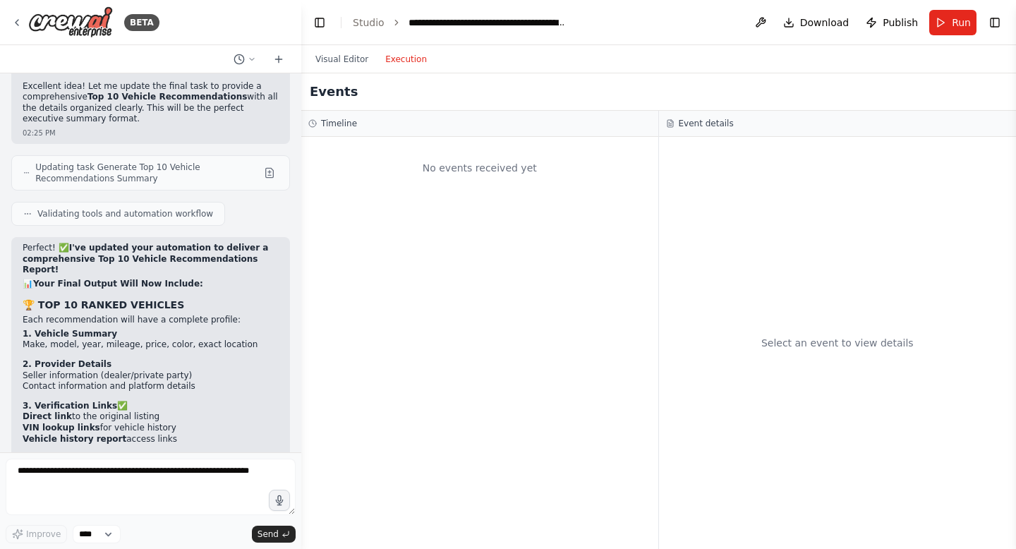
click at [408, 58] on button "Execution" at bounding box center [406, 59] width 59 height 17
click at [353, 55] on button "Visual Editor" at bounding box center [342, 59] width 70 height 17
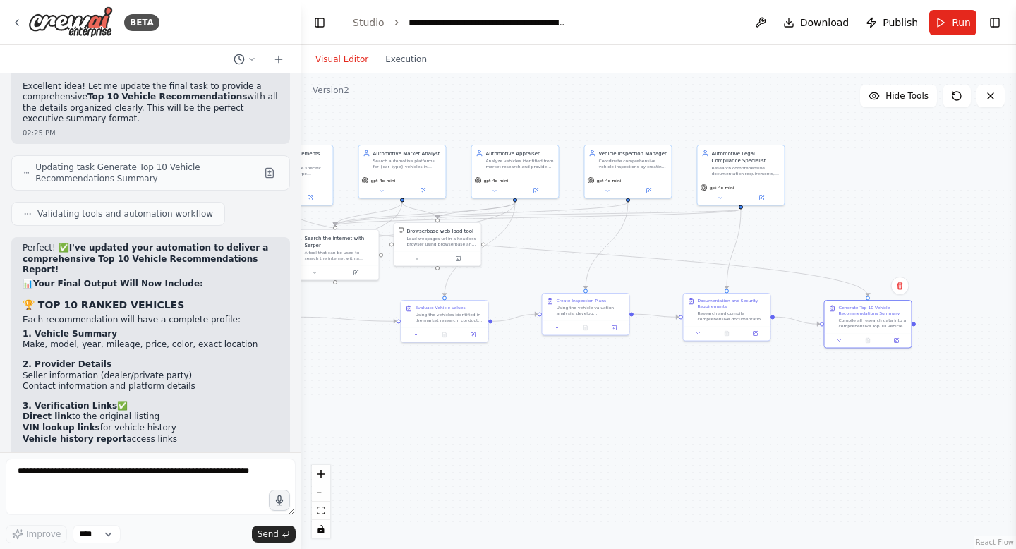
click at [417, 55] on button "Execution" at bounding box center [406, 59] width 59 height 17
click at [361, 56] on button "Visual Editor" at bounding box center [342, 59] width 70 height 17
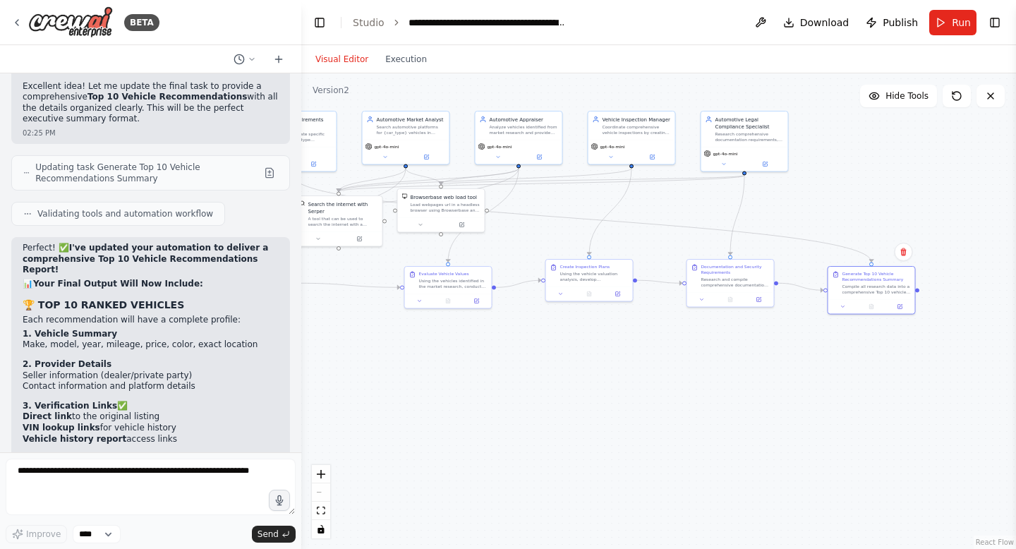
drag, startPoint x: 528, startPoint y: 277, endPoint x: 531, endPoint y: 244, distance: 33.4
click at [531, 244] on div ".deletable-edge-delete-btn { width: 20px; height: 20px; border: 0px solid #ffff…" at bounding box center [658, 311] width 715 height 476
click at [949, 27] on button "Run" at bounding box center [952, 22] width 47 height 25
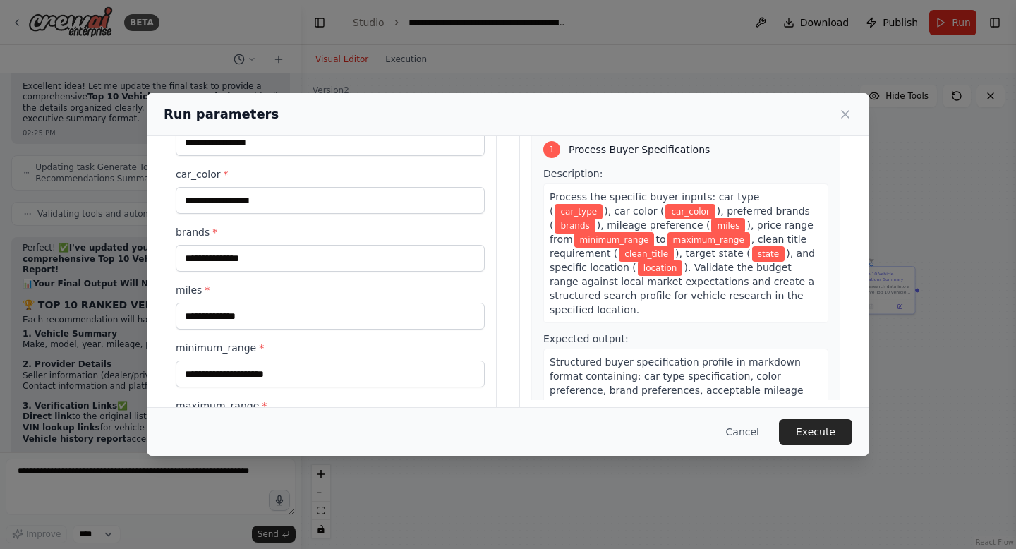
scroll to position [0, 0]
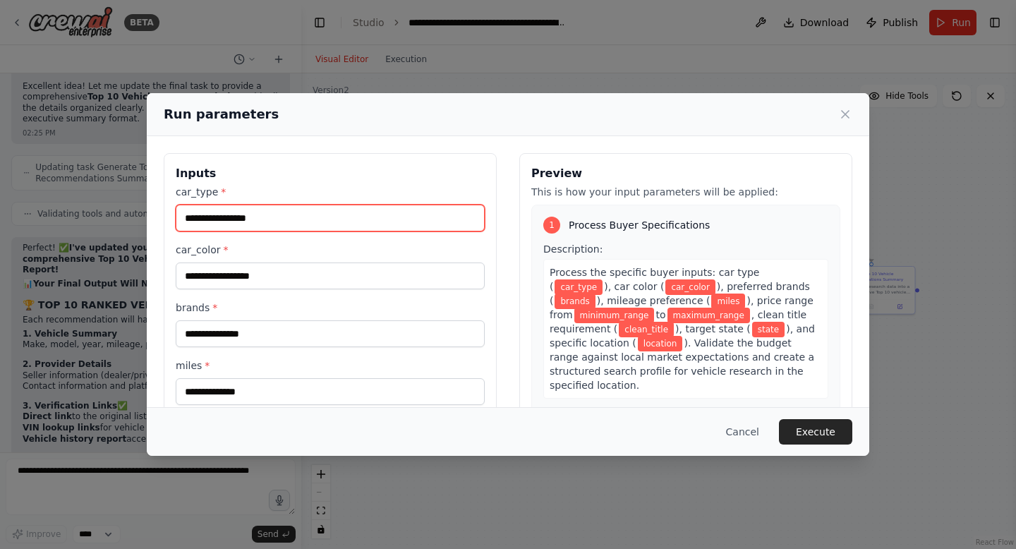
click at [216, 216] on input "car_type *" at bounding box center [330, 218] width 309 height 27
click at [850, 111] on icon at bounding box center [845, 114] width 14 height 14
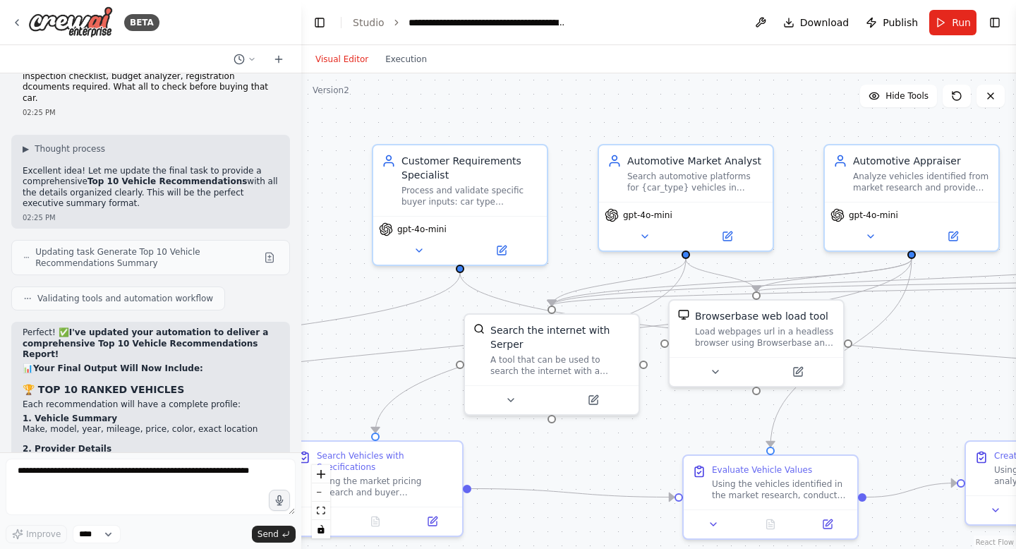
scroll to position [14234, 0]
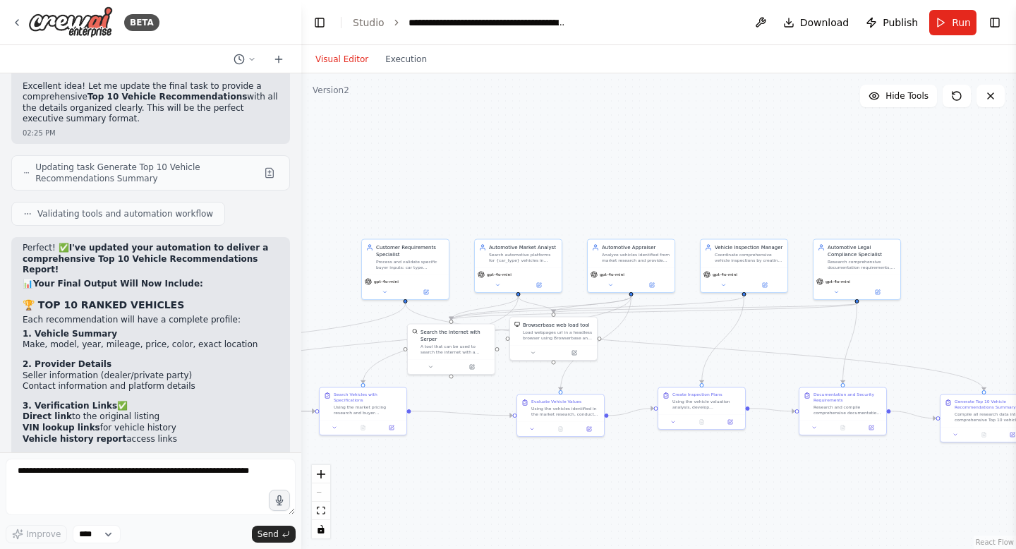
drag, startPoint x: 665, startPoint y: 356, endPoint x: 461, endPoint y: 244, distance: 231.8
click at [464, 247] on div ".deletable-edge-delete-btn { width: 20px; height: 20px; border: 0px solid #ffff…" at bounding box center [658, 311] width 715 height 476
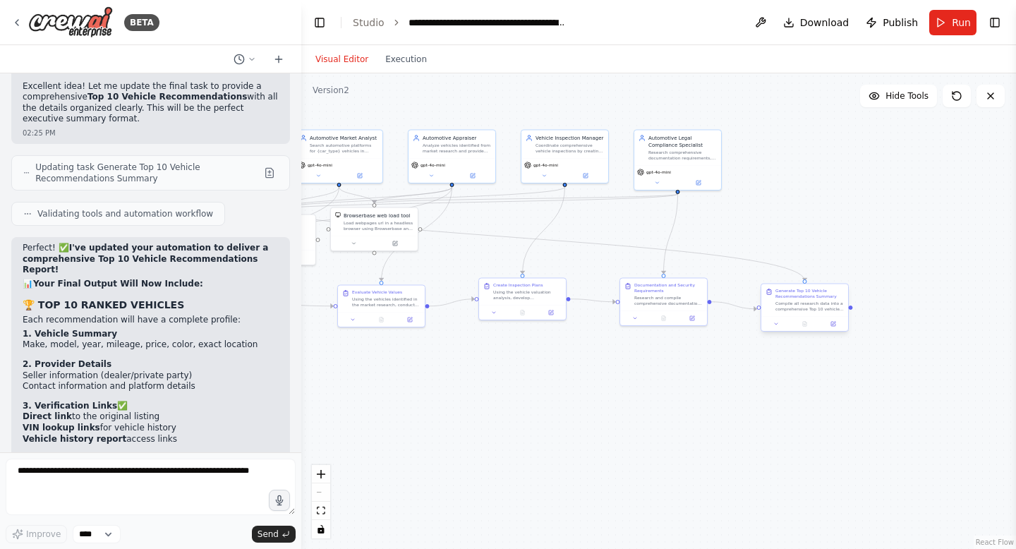
click at [813, 300] on div "Generate Top 10 Vehicle Recommendations Summary Compile all research data into …" at bounding box center [809, 300] width 68 height 24
click at [808, 332] on div "Generate Top 10 Vehicle Recommendations Summary Compile all research data into …" at bounding box center [805, 308] width 88 height 49
click at [808, 330] on div at bounding box center [804, 323] width 87 height 15
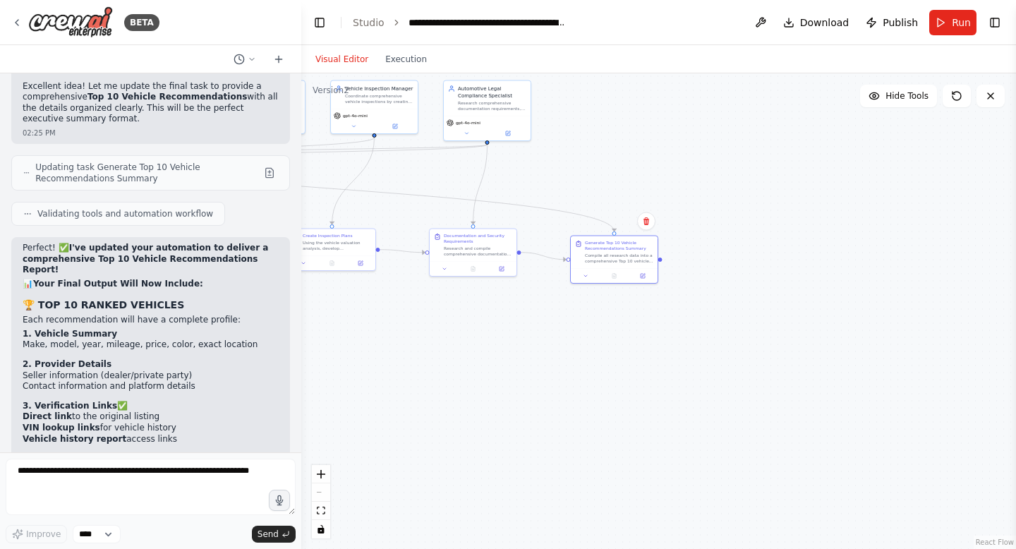
drag, startPoint x: 560, startPoint y: 418, endPoint x: 371, endPoint y: 361, distance: 197.1
click at [371, 362] on div ".deletable-edge-delete-btn { width: 20px; height: 20px; border: 0px solid #ffff…" at bounding box center [658, 311] width 715 height 476
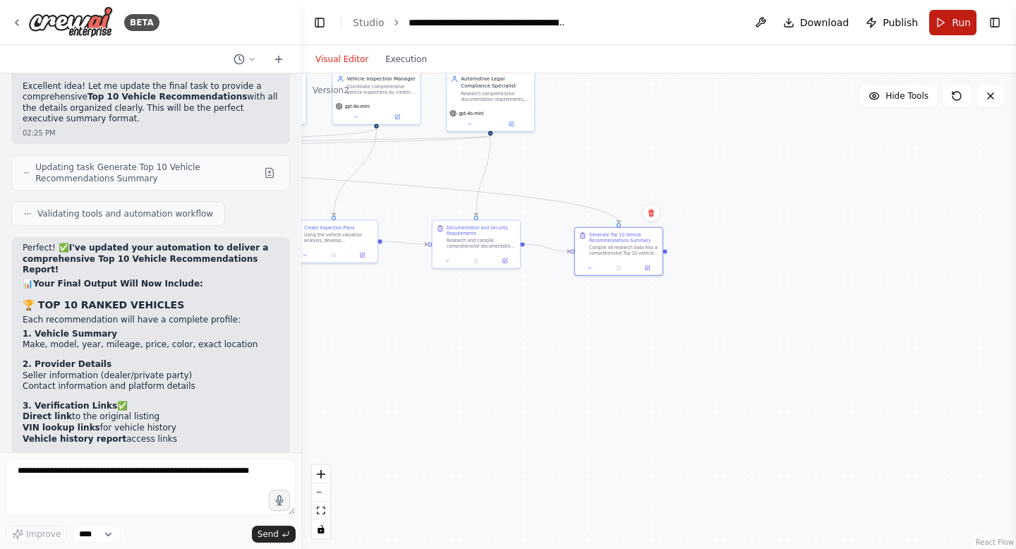
click at [949, 17] on button "Run" at bounding box center [952, 22] width 47 height 25
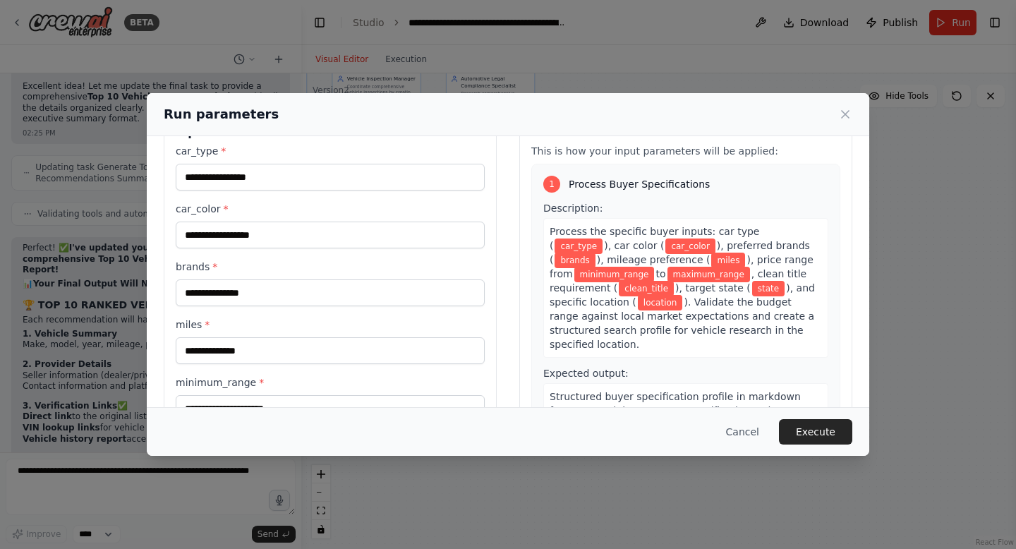
scroll to position [0, 0]
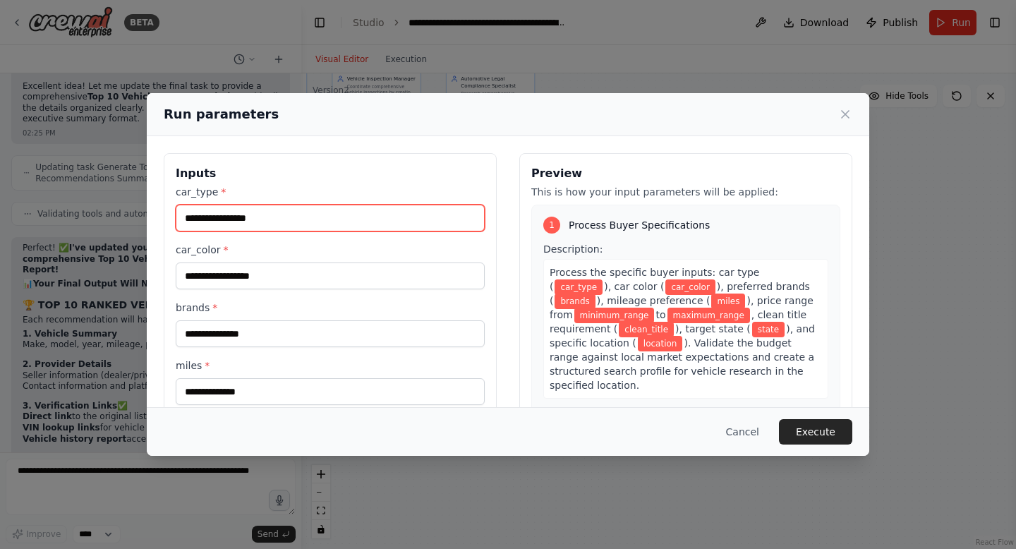
click at [231, 222] on input "car_type *" at bounding box center [330, 218] width 309 height 27
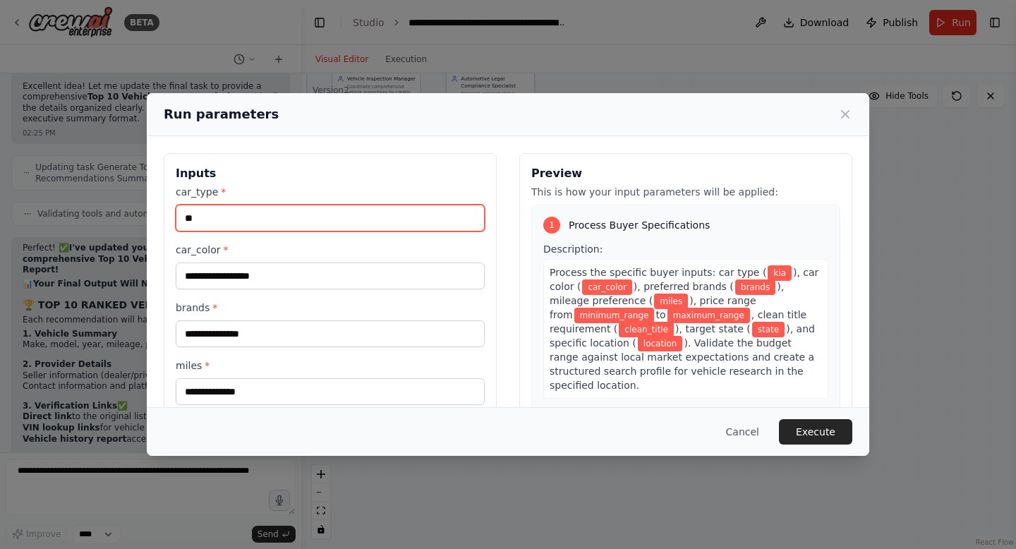
type input "*"
type input "*****"
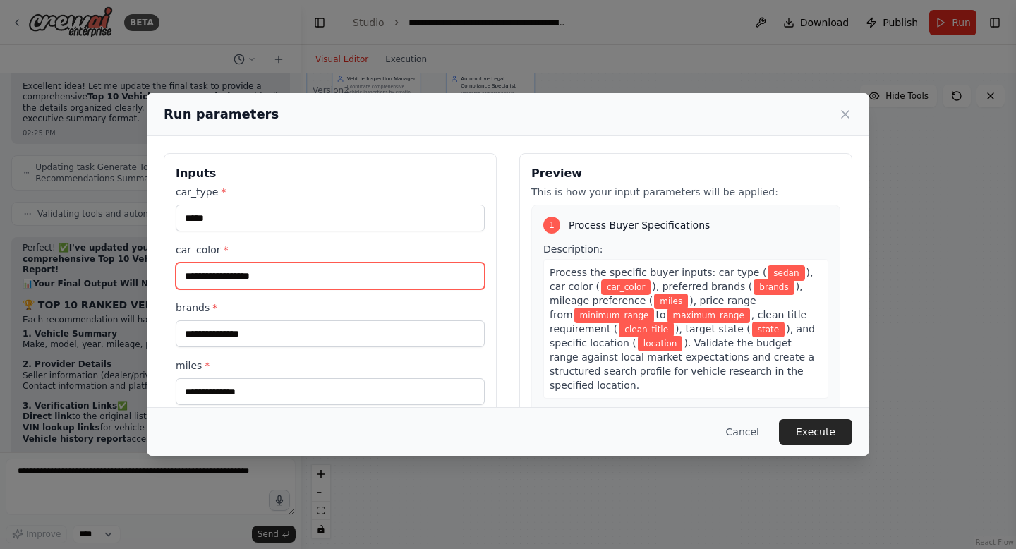
click at [219, 287] on input "car_color *" at bounding box center [330, 275] width 309 height 27
type input "****"
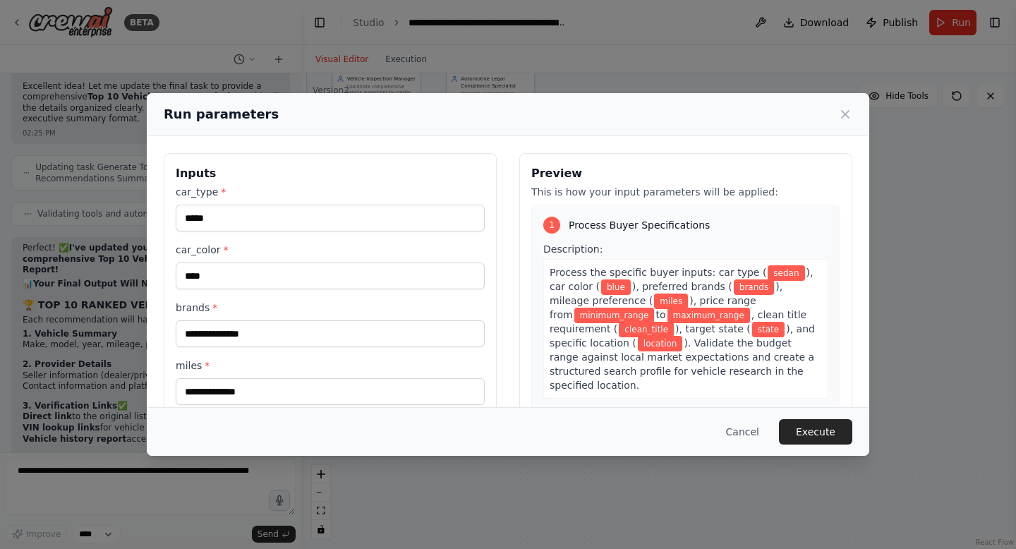
click at [231, 354] on div "car_type * ***** car_color * **** brands * miles * minimum_range * maximum_rang…" at bounding box center [330, 439] width 309 height 509
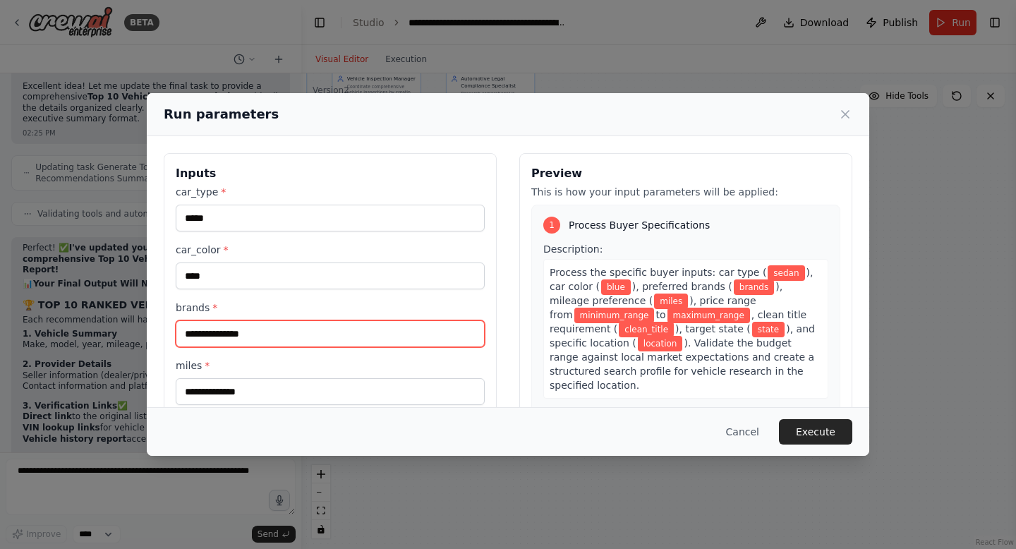
click at [224, 335] on input "brands *" at bounding box center [330, 333] width 309 height 27
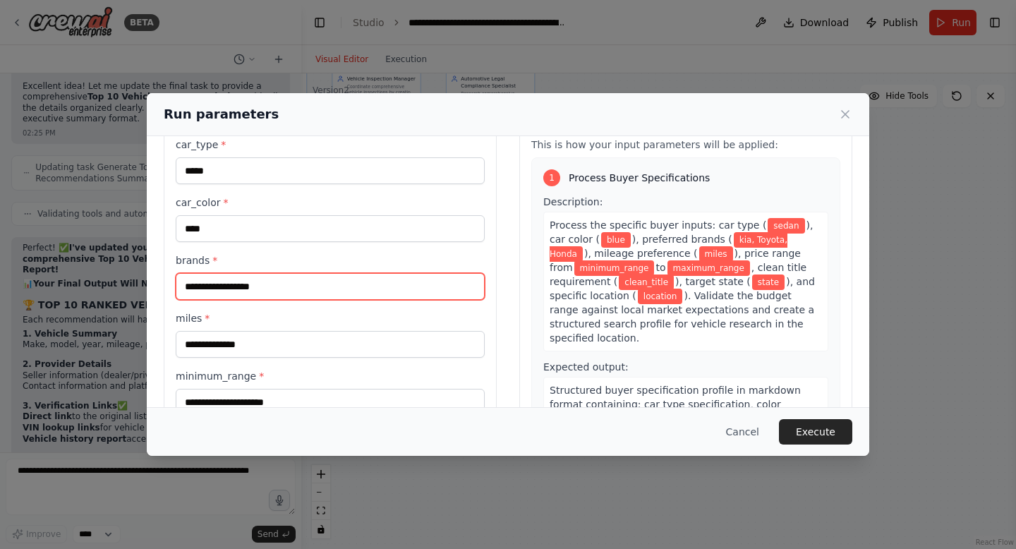
scroll to position [27, 0]
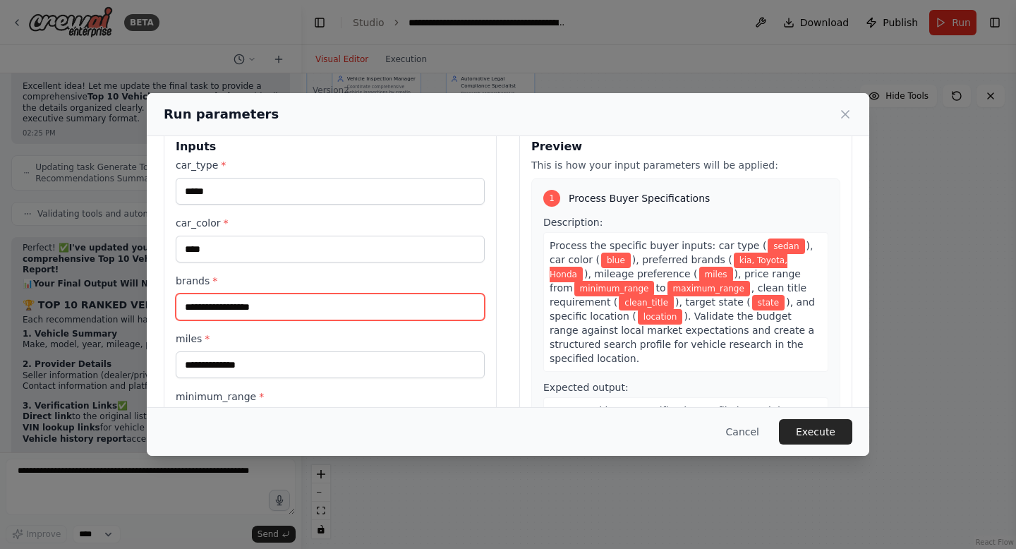
type input "**********"
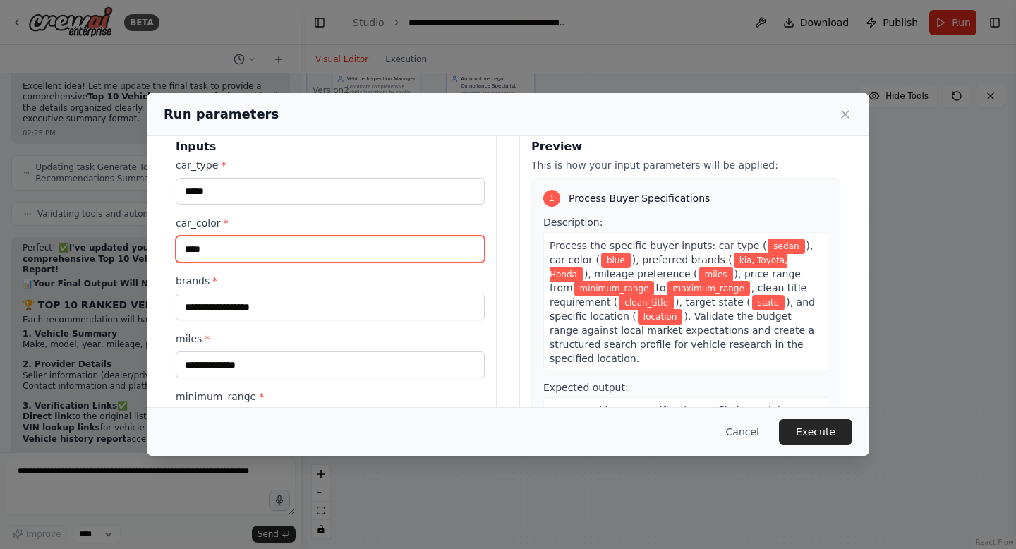
click at [230, 261] on input "****" at bounding box center [330, 249] width 309 height 27
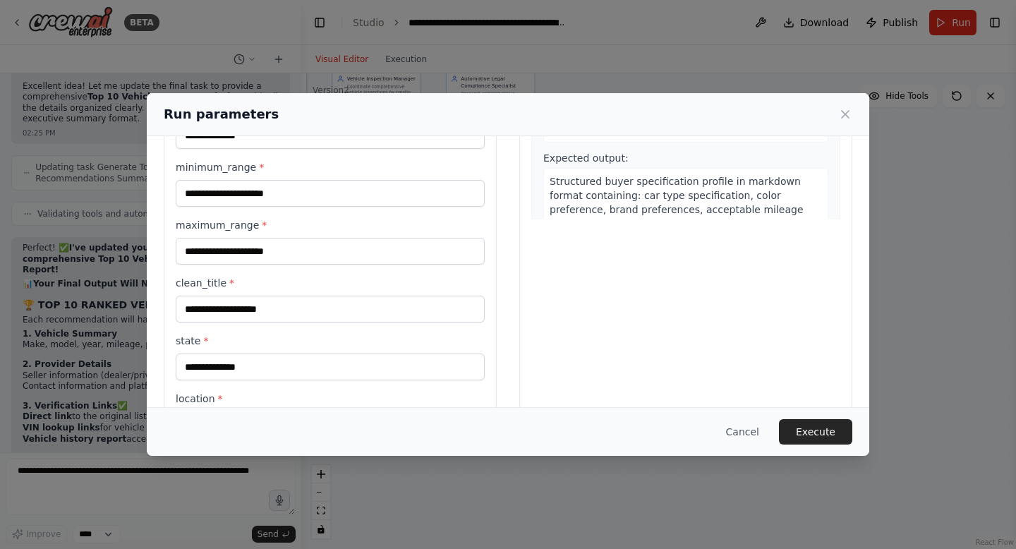
scroll to position [268, 0]
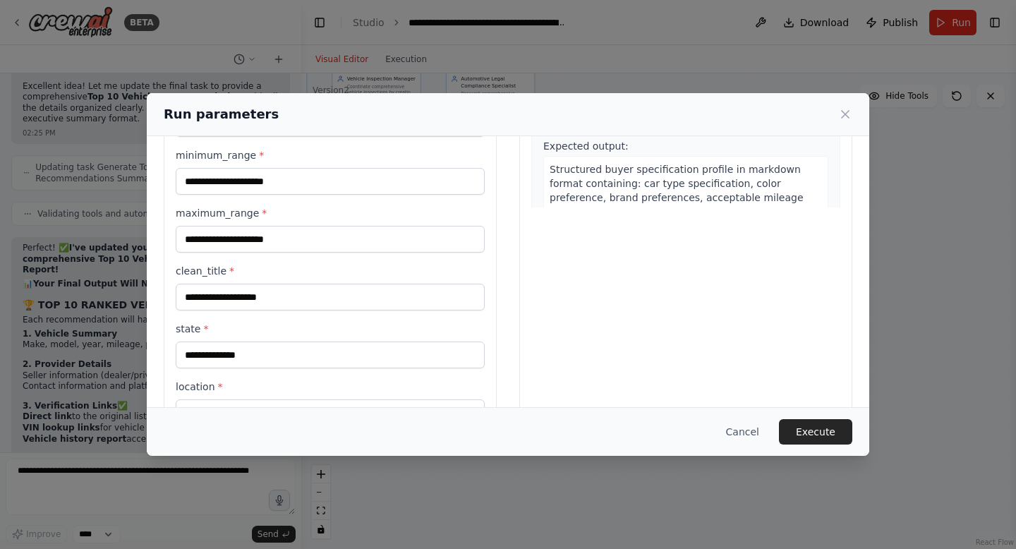
type input "**********"
click at [232, 192] on input "minimum_range *" at bounding box center [330, 181] width 309 height 27
click at [232, 191] on input "minimum_range *" at bounding box center [330, 181] width 309 height 27
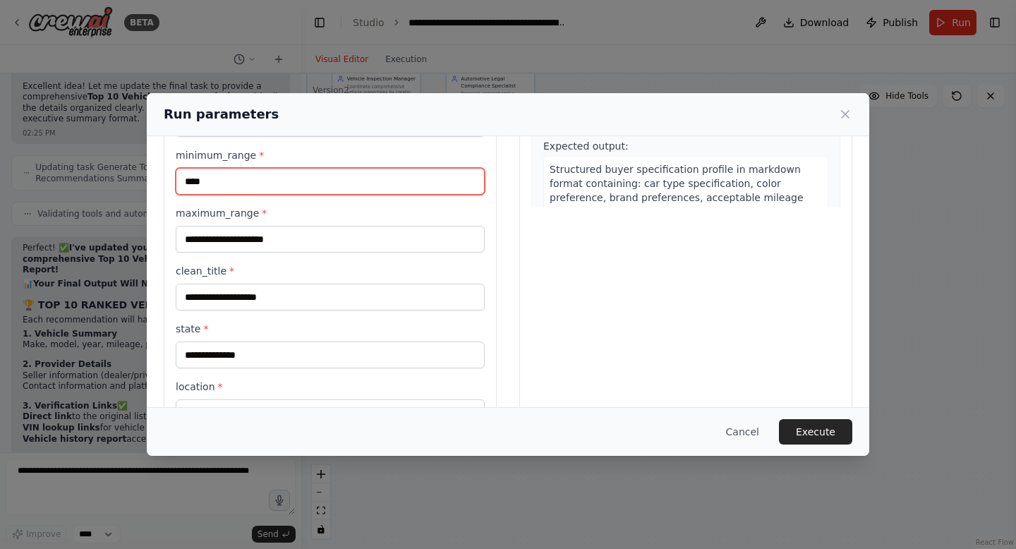
type input "****"
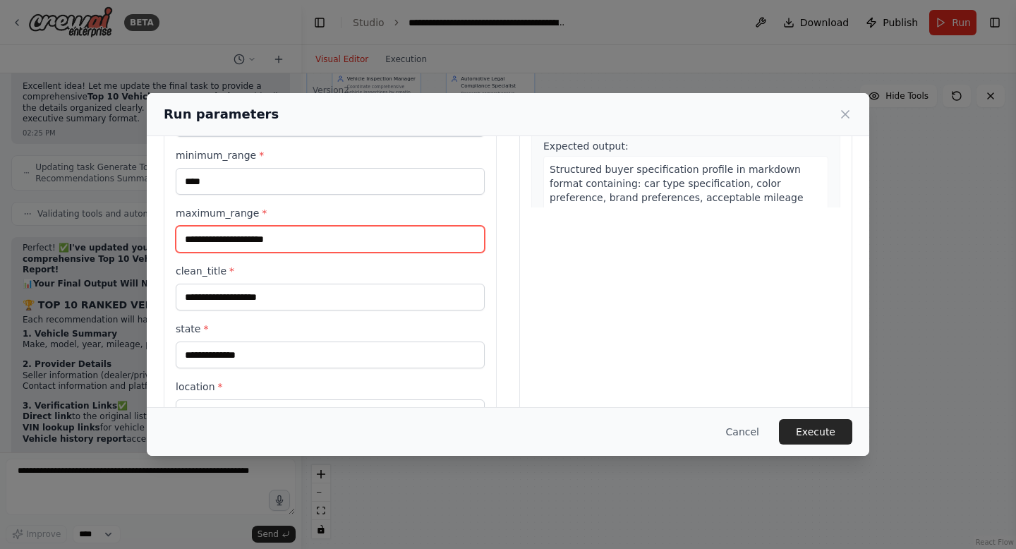
click at [228, 234] on input "maximum_range *" at bounding box center [330, 239] width 309 height 27
type input "****"
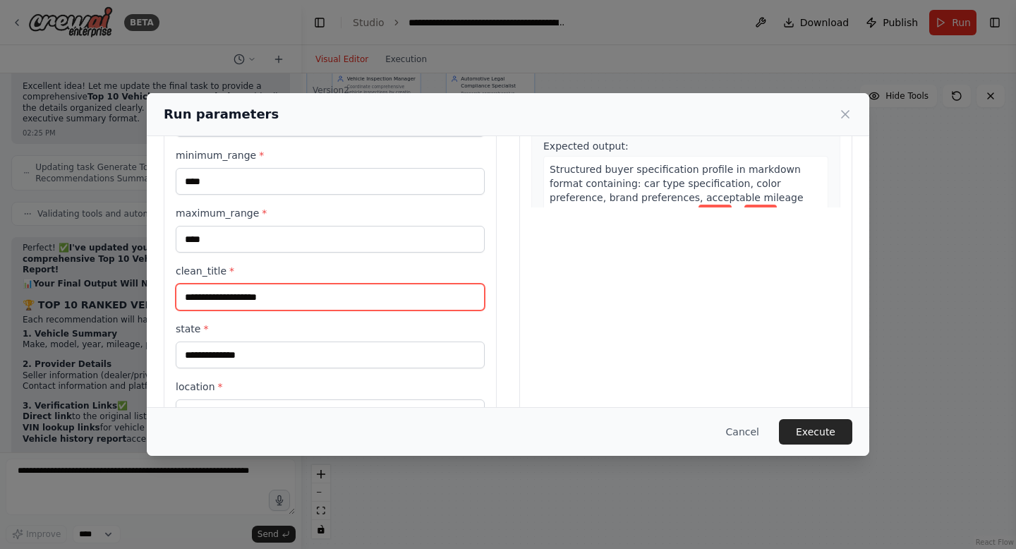
click at [233, 294] on input "clean_title *" at bounding box center [330, 297] width 309 height 27
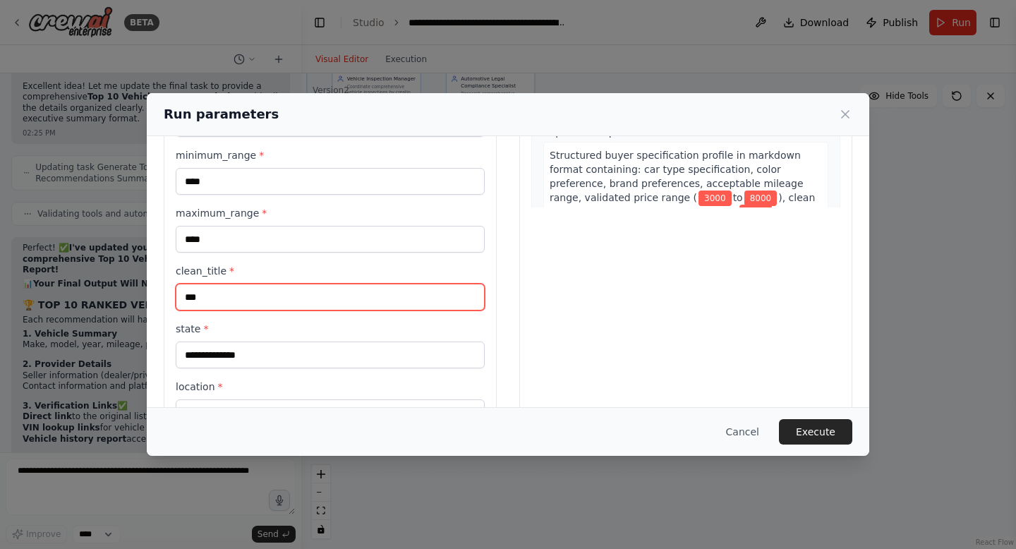
type input "***"
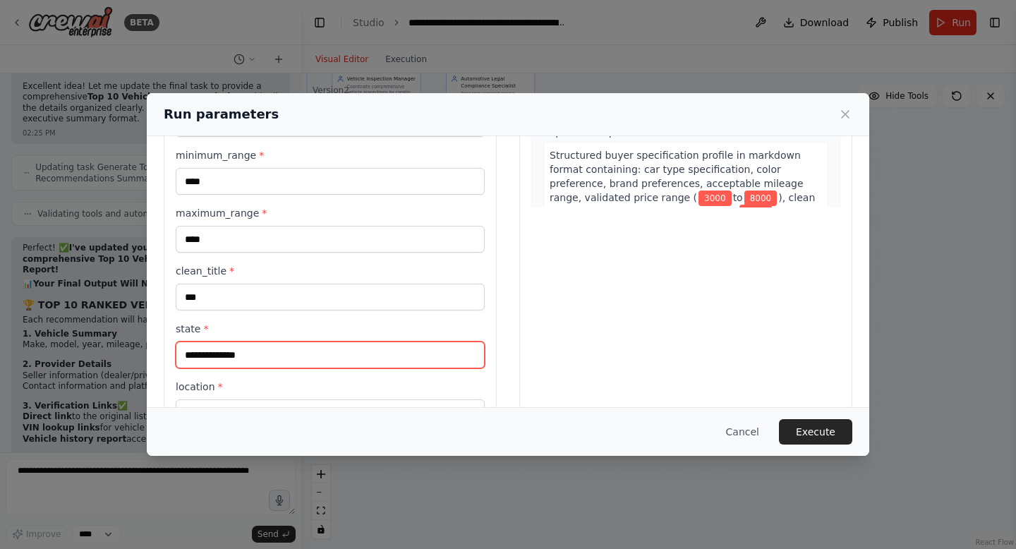
click at [238, 358] on input "state *" at bounding box center [330, 355] width 309 height 27
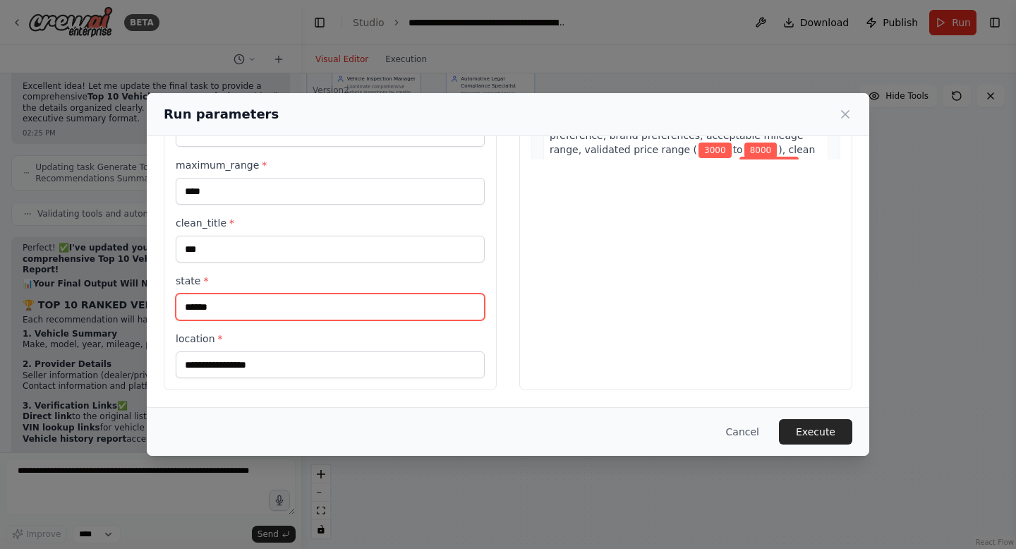
type input "******"
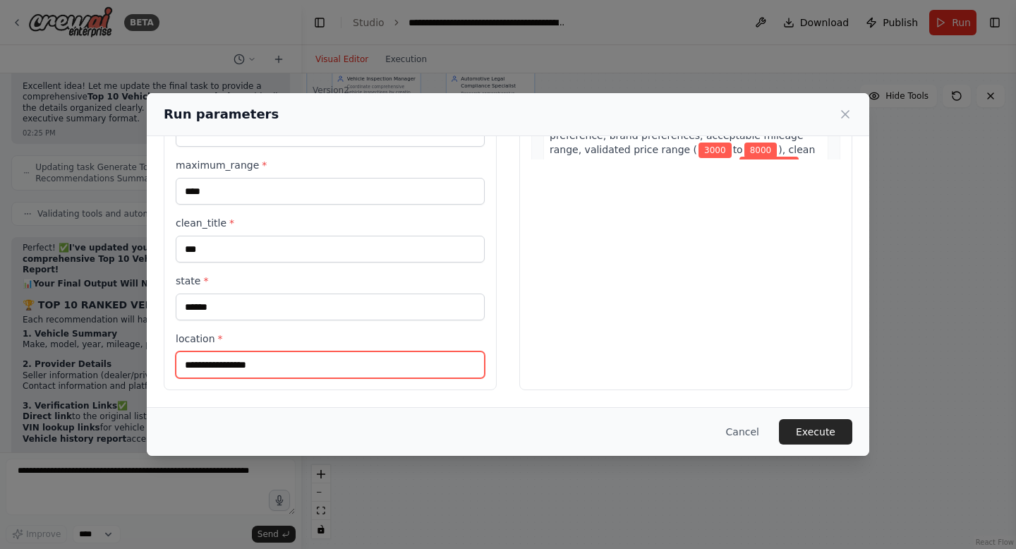
click at [233, 366] on input "location *" at bounding box center [330, 364] width 309 height 27
type input "******"
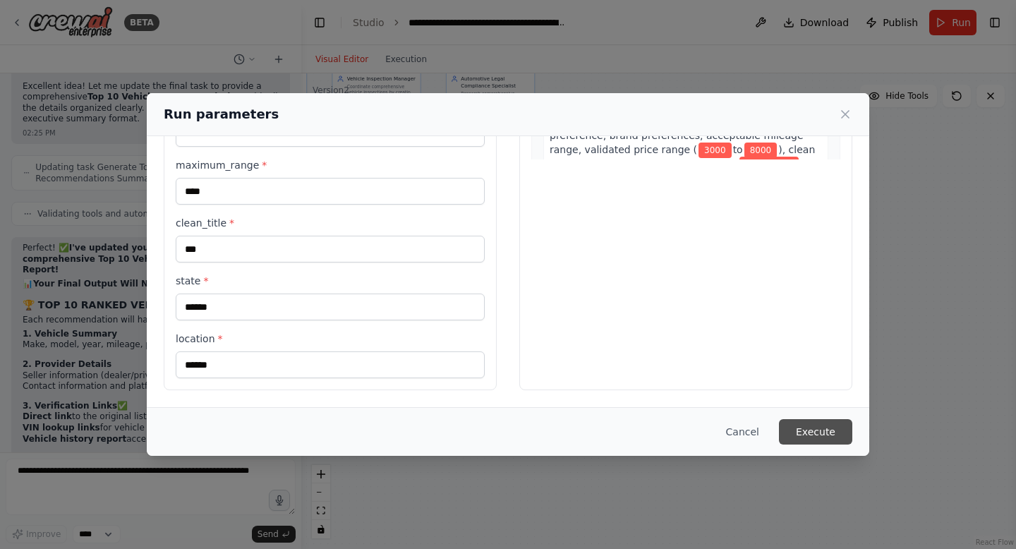
click at [822, 435] on button "Execute" at bounding box center [815, 431] width 73 height 25
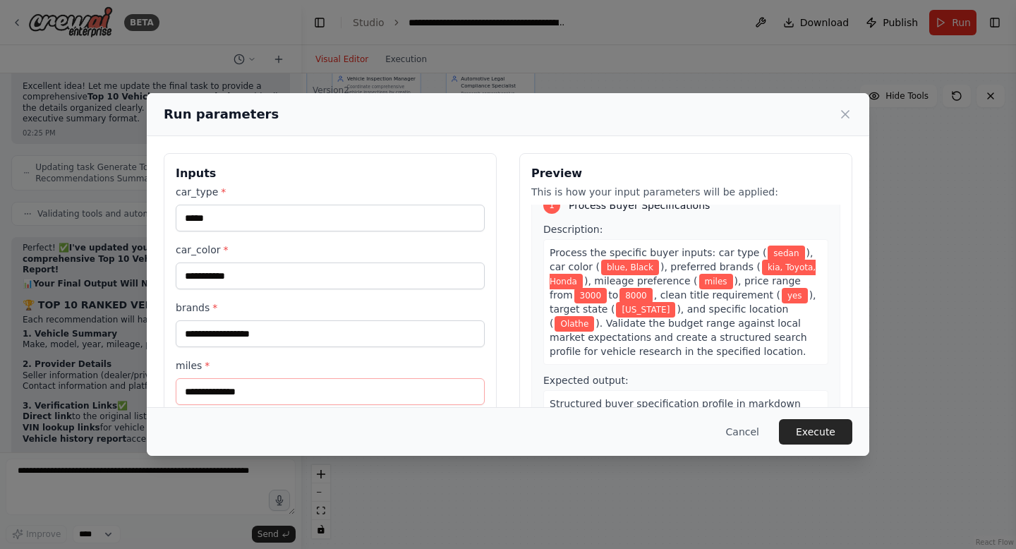
scroll to position [0, 0]
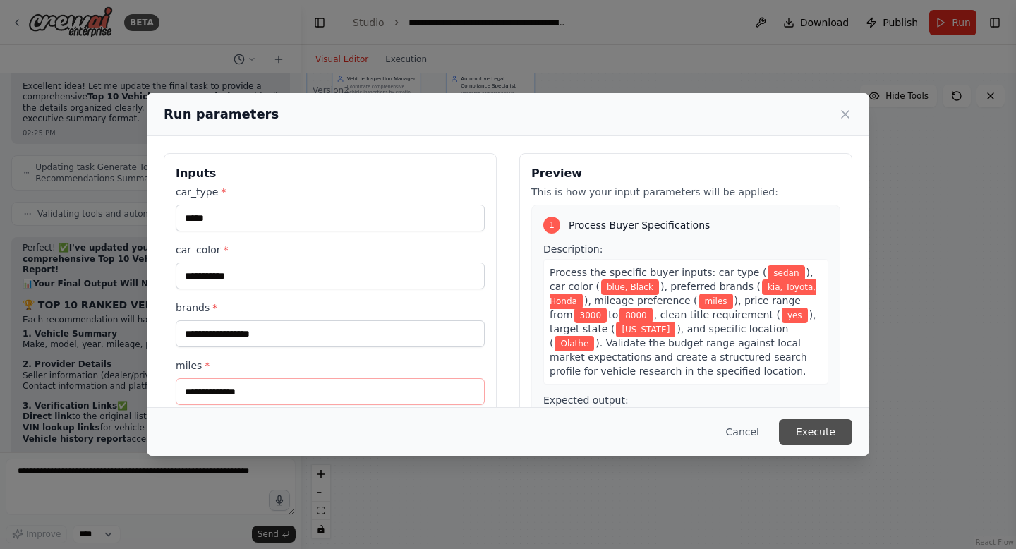
click at [819, 433] on button "Execute" at bounding box center [815, 431] width 73 height 25
click at [820, 434] on button "Execute" at bounding box center [815, 431] width 73 height 25
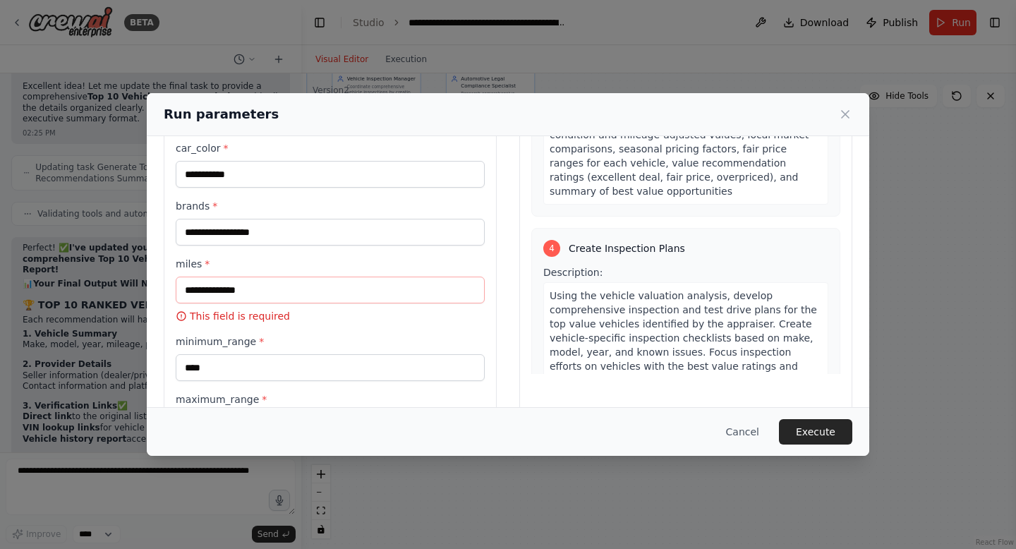
scroll to position [120, 0]
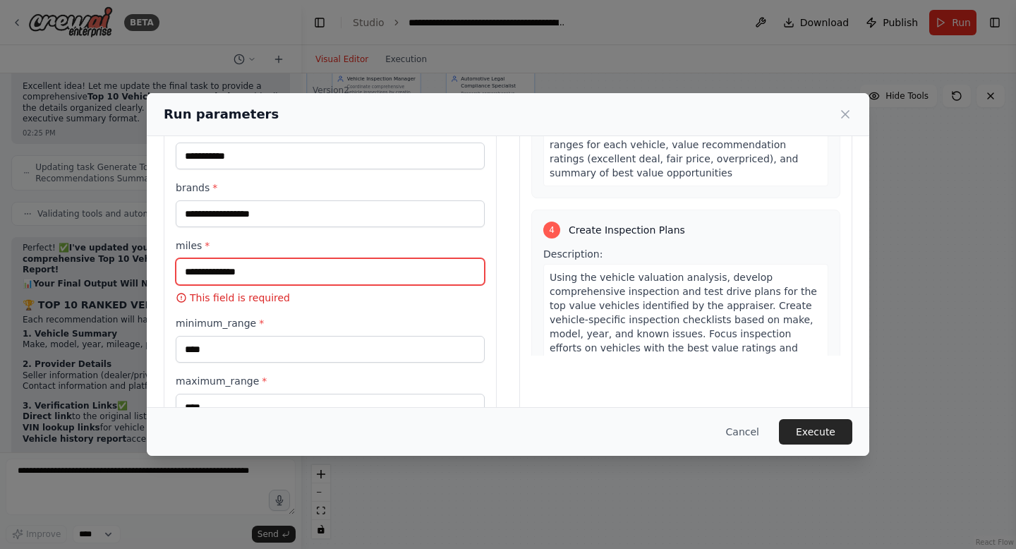
click at [274, 265] on input "miles *" at bounding box center [330, 271] width 309 height 27
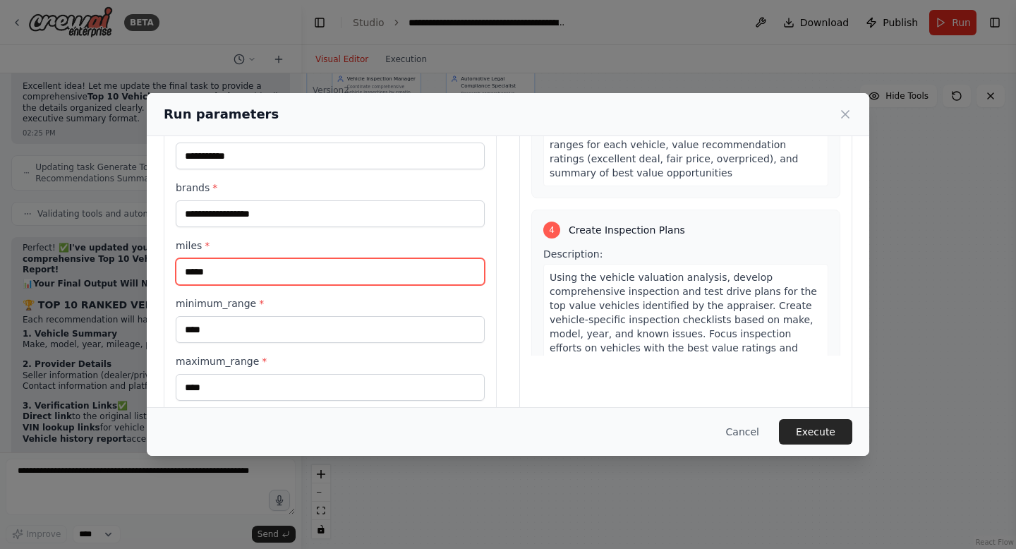
click at [195, 269] on input "*****" at bounding box center [330, 271] width 309 height 27
type input "*****"
click at [823, 432] on button "Execute" at bounding box center [815, 431] width 73 height 25
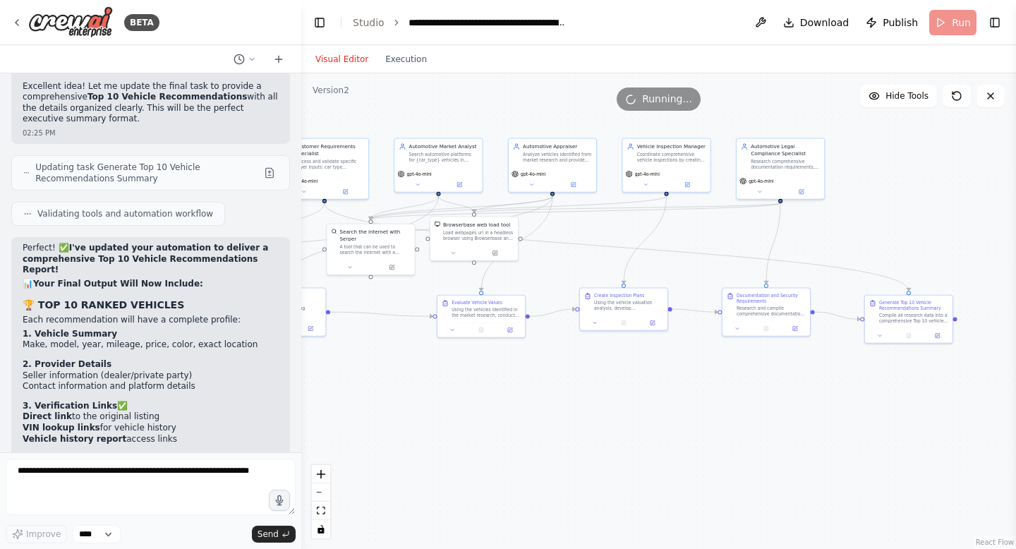
drag, startPoint x: 639, startPoint y: 306, endPoint x: 923, endPoint y: 373, distance: 291.6
click at [929, 373] on div ".deletable-edge-delete-btn { width: 20px; height: 20px; border: 0px solid #ffff…" at bounding box center [658, 311] width 715 height 476
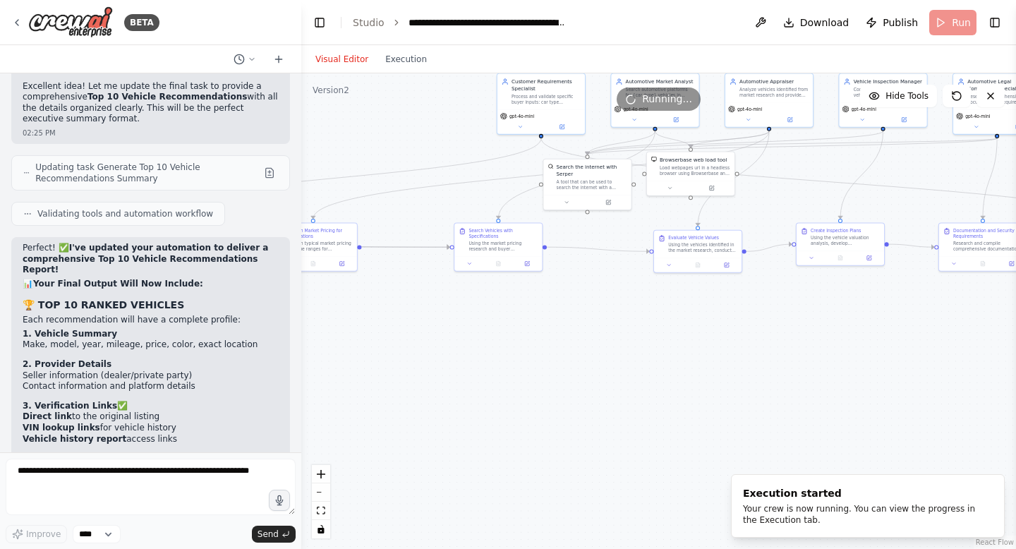
drag, startPoint x: 624, startPoint y: 509, endPoint x: 804, endPoint y: 442, distance: 192.3
click at [803, 443] on div ".deletable-edge-delete-btn { width: 20px; height: 20px; border: 0px solid #ffff…" at bounding box center [658, 311] width 715 height 476
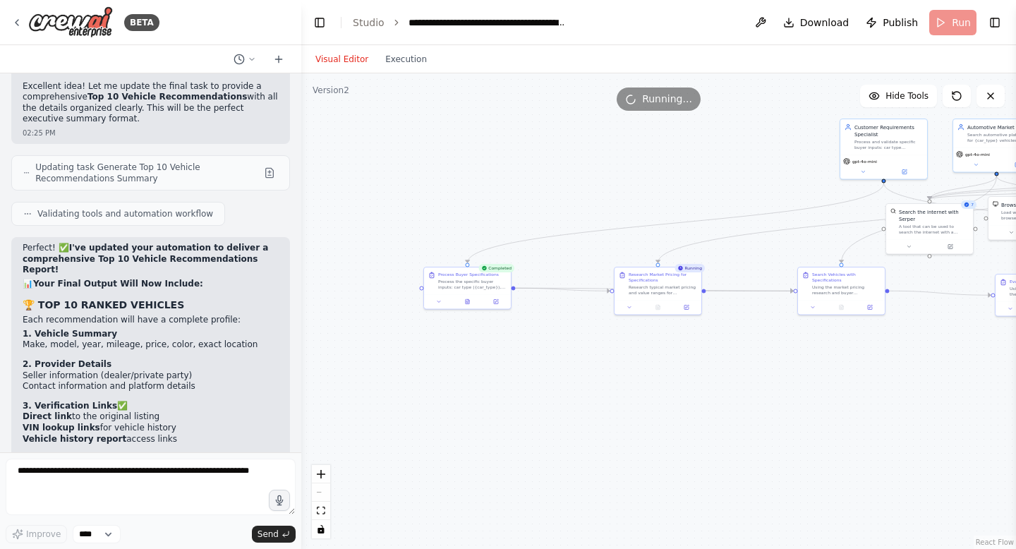
drag, startPoint x: 543, startPoint y: 378, endPoint x: 904, endPoint y: 424, distance: 363.6
click at [909, 423] on div ".deletable-edge-delete-btn { width: 20px; height: 20px; border: 0px solid #ffff…" at bounding box center [658, 311] width 715 height 476
click at [457, 310] on div "Completed Process Buyer Specifications Process the specific buyer inputs: car t…" at bounding box center [455, 290] width 88 height 43
click at [457, 306] on button at bounding box center [455, 302] width 30 height 8
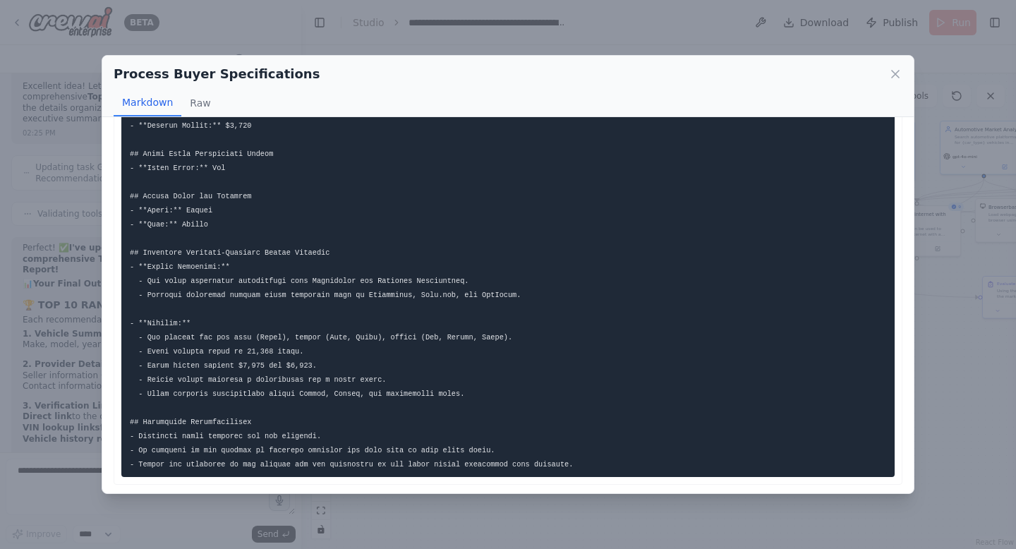
scroll to position [251, 0]
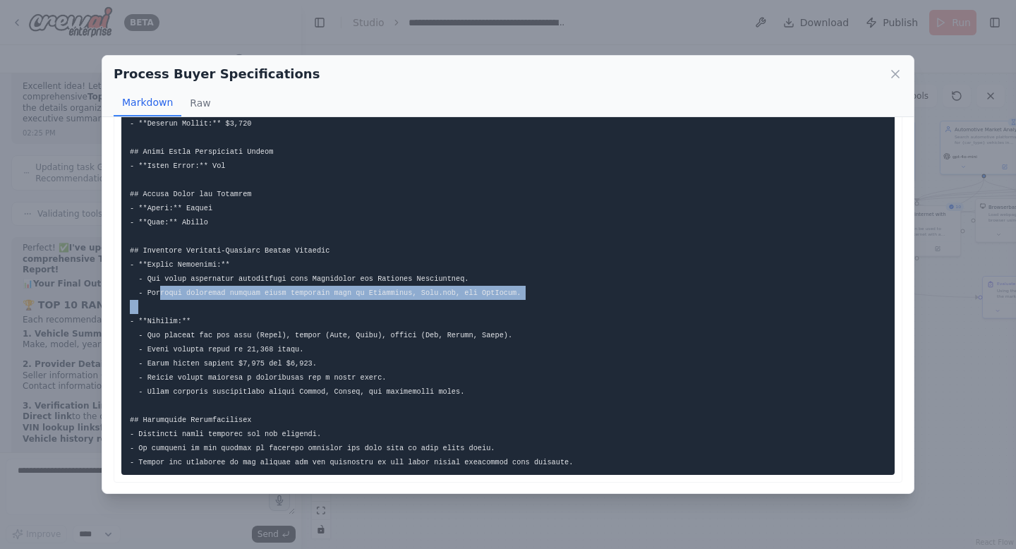
drag, startPoint x: 162, startPoint y: 294, endPoint x: 238, endPoint y: 307, distance: 77.3
click at [238, 306] on pre at bounding box center [507, 180] width 773 height 590
click at [238, 307] on pre at bounding box center [507, 180] width 773 height 590
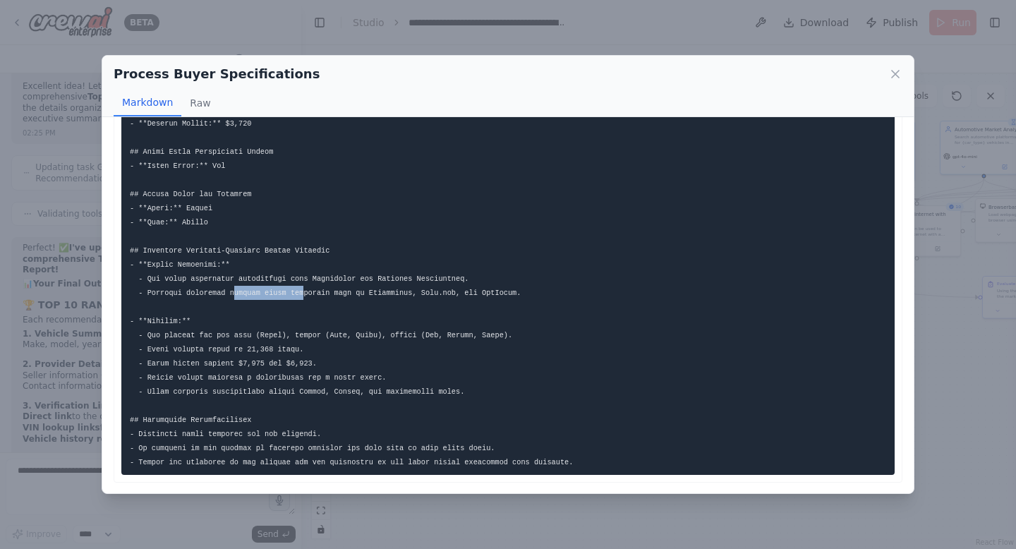
drag, startPoint x: 236, startPoint y: 291, endPoint x: 305, endPoint y: 293, distance: 69.2
click at [305, 293] on code at bounding box center [351, 179] width 443 height 573
click at [290, 294] on code at bounding box center [351, 179] width 443 height 573
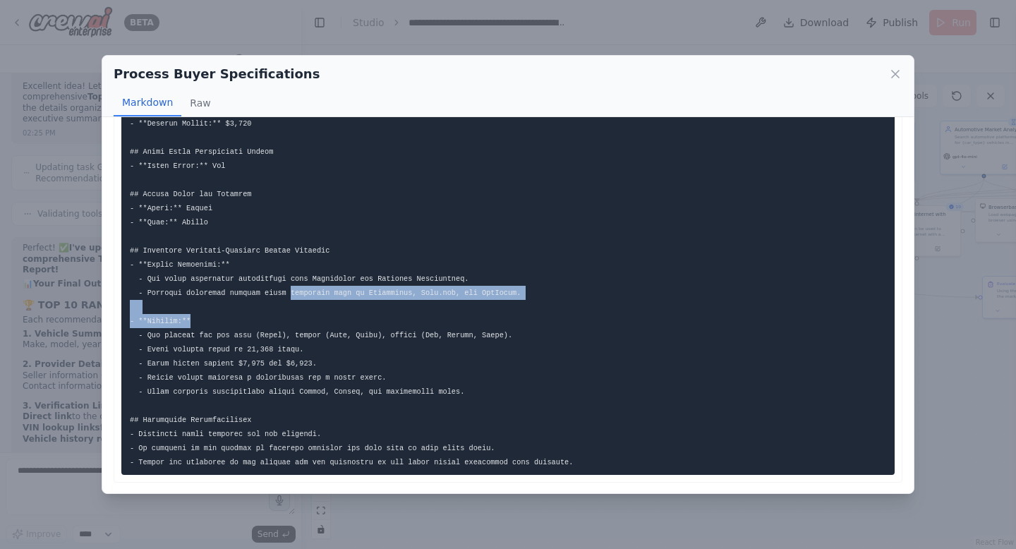
drag, startPoint x: 289, startPoint y: 293, endPoint x: 392, endPoint y: 313, distance: 105.0
click at [393, 313] on pre at bounding box center [507, 180] width 773 height 590
click at [392, 313] on pre at bounding box center [507, 180] width 773 height 590
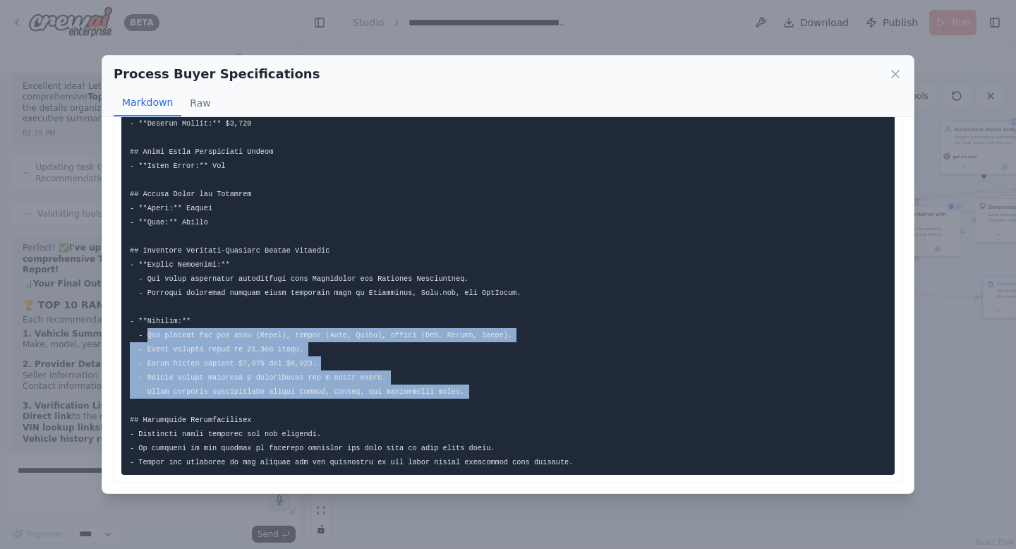
drag, startPoint x: 148, startPoint y: 334, endPoint x: 409, endPoint y: 404, distance: 269.6
click at [409, 404] on pre at bounding box center [507, 180] width 773 height 590
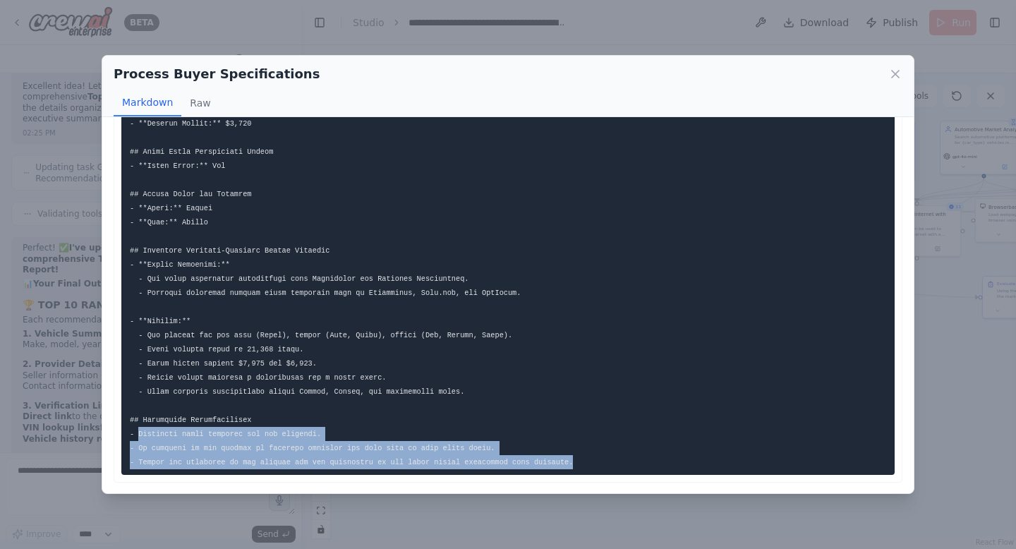
drag, startPoint x: 138, startPoint y: 433, endPoint x: 361, endPoint y: 538, distance: 245.9
click at [361, 538] on div "Process Buyer Specifications Markdown Raw ... Show more Not valid JSON" at bounding box center [508, 274] width 1016 height 549
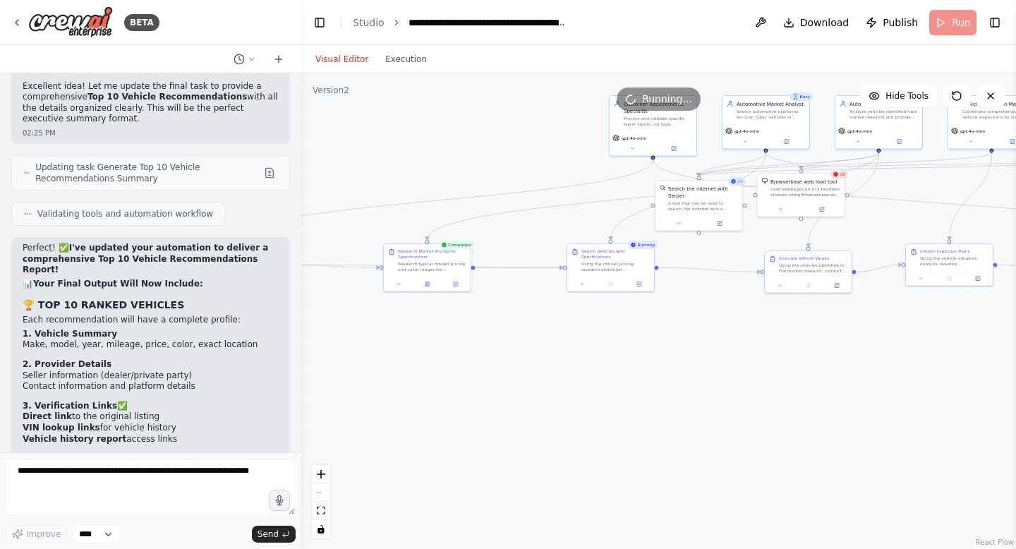
drag, startPoint x: 465, startPoint y: 413, endPoint x: 234, endPoint y: 377, distance: 234.2
click at [236, 378] on div "BETA CrewAI Smart Car Buying Assistant - Implementation Prompt Project Overview…" at bounding box center [508, 274] width 1016 height 549
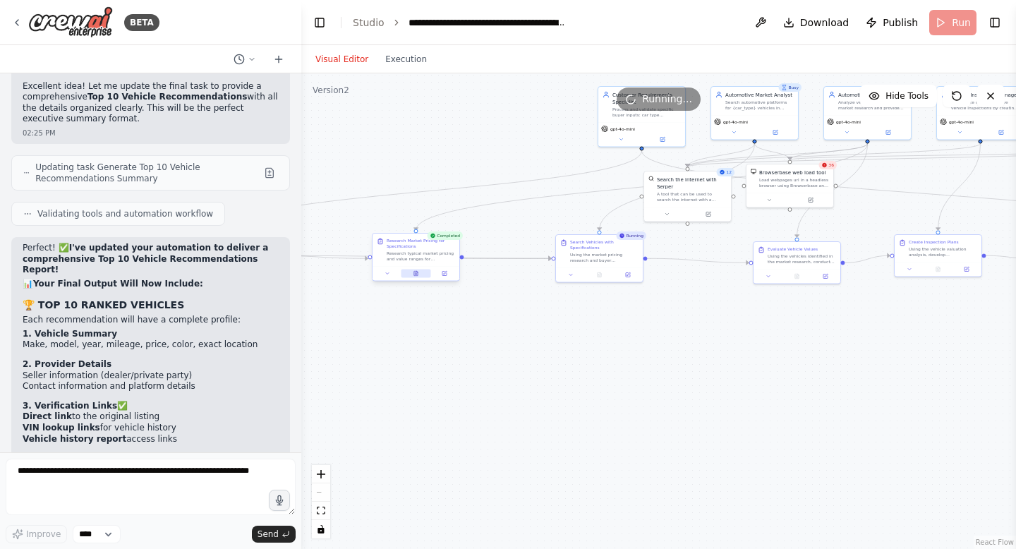
click at [414, 277] on button at bounding box center [416, 274] width 30 height 8
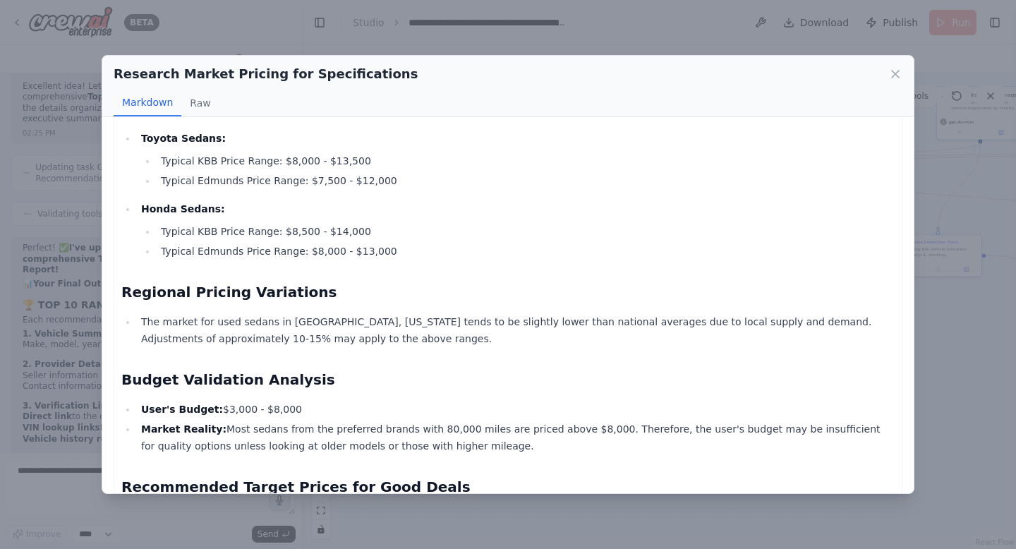
scroll to position [298, 0]
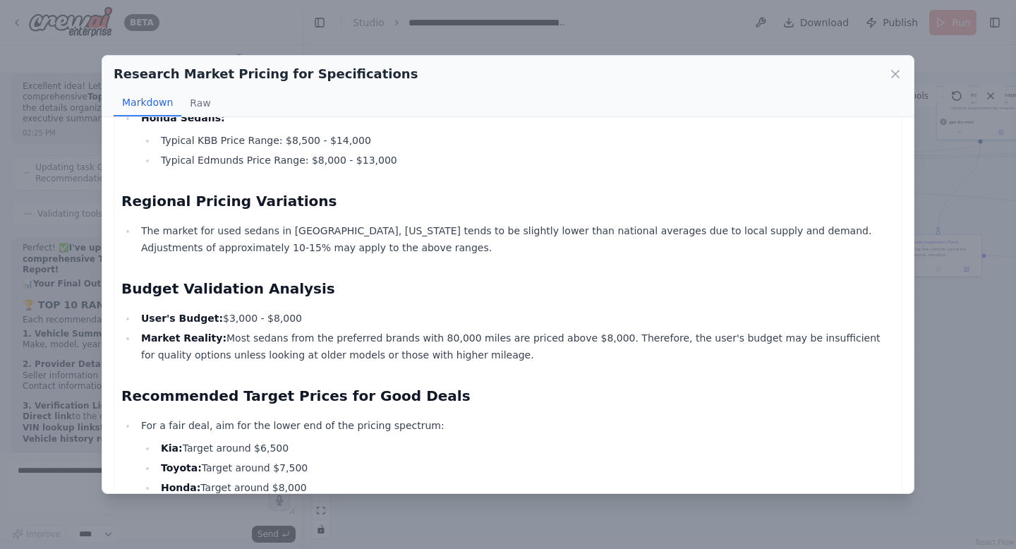
click at [212, 330] on li "Market Reality: Most sedans from the preferred brands with 80,000 miles are pri…" at bounding box center [516, 347] width 758 height 34
drag, startPoint x: 234, startPoint y: 322, endPoint x: 497, endPoint y: 330, distance: 263.3
click at [497, 330] on li "Market Reality: Most sedans from the preferred brands with 80,000 miles are pri…" at bounding box center [516, 347] width 758 height 34
drag, startPoint x: 587, startPoint y: 310, endPoint x: 487, endPoint y: 304, distance: 100.4
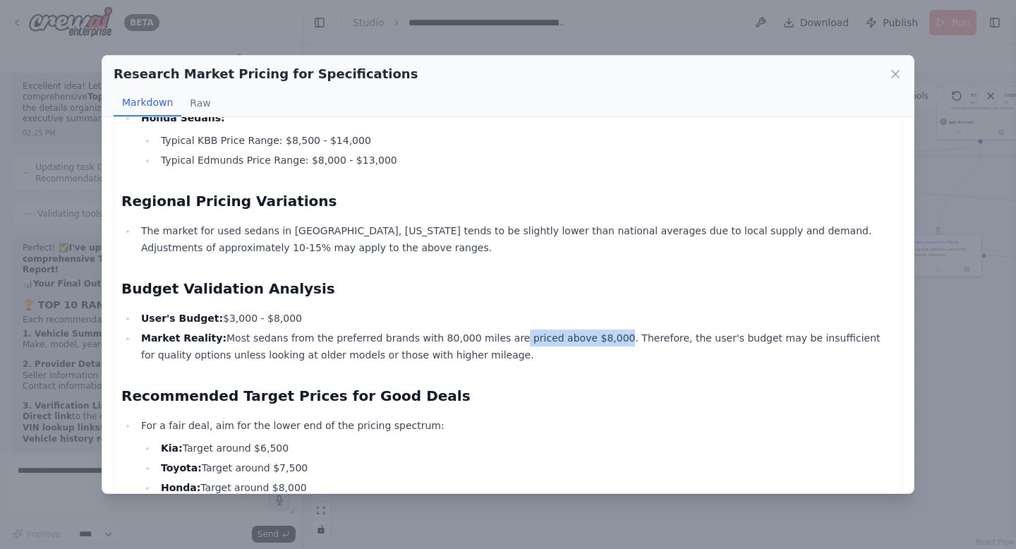
click at [489, 330] on li "Market Reality: Most sedans from the preferred brands with 80,000 miles are pri…" at bounding box center [516, 347] width 758 height 34
click at [527, 342] on div "Comprehensive Market Pricing Guide for Used Kia, Toyota, and Honda Sedans (80,0…" at bounding box center [507, 425] width 773 height 1174
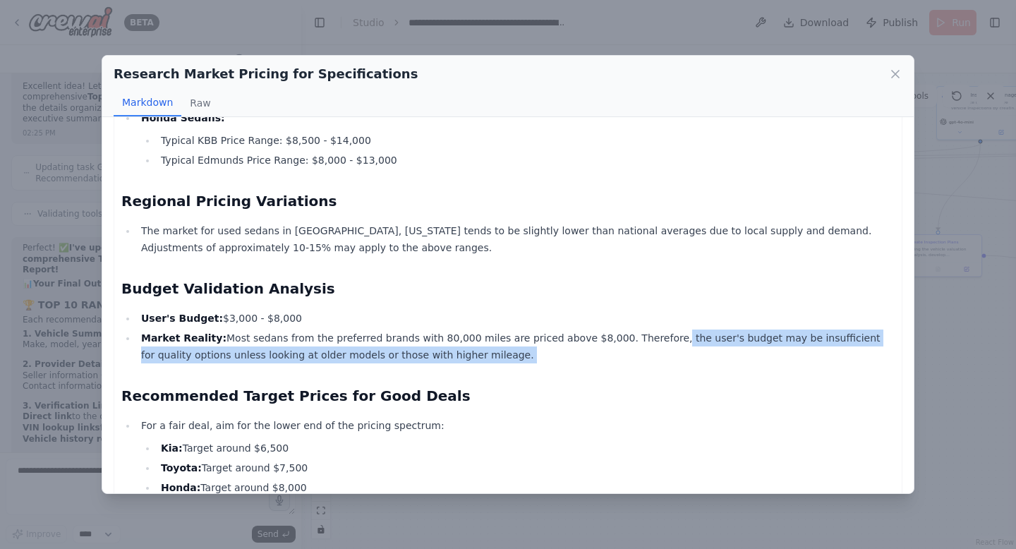
drag, startPoint x: 641, startPoint y: 308, endPoint x: 749, endPoint y: 346, distance: 115.4
click at [749, 346] on div "Comprehensive Market Pricing Guide for Used Kia, Toyota, and Honda Sedans (80,0…" at bounding box center [507, 425] width 773 height 1174
click at [749, 347] on div "Comprehensive Market Pricing Guide for Used Kia, Toyota, and Honda Sedans (80,0…" at bounding box center [507, 425] width 773 height 1174
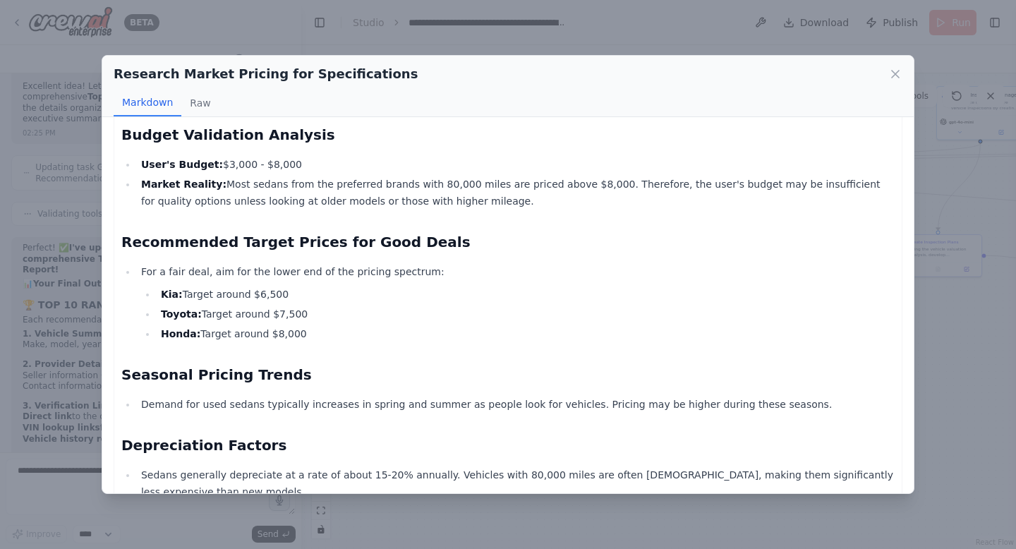
scroll to position [454, 0]
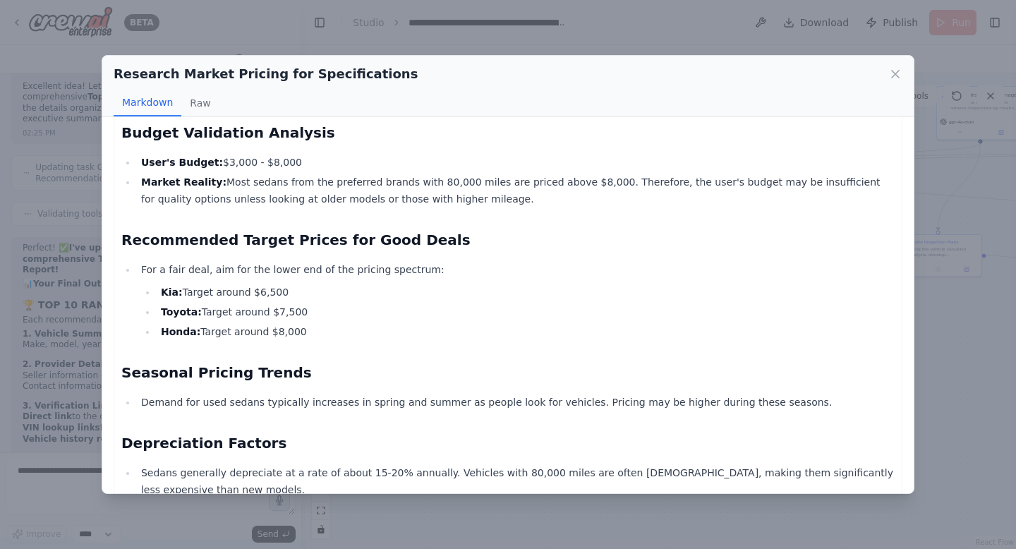
drag, startPoint x: 120, startPoint y: 210, endPoint x: 329, endPoint y: 310, distance: 231.3
click at [329, 310] on div "Comprehensive Market Pricing Guide for Used Kia, Toyota, and Honda Sedans (80,0…" at bounding box center [508, 270] width 789 height 1190
click at [272, 284] on li "Kia: Target around $6,500" at bounding box center [526, 292] width 738 height 17
click at [291, 303] on li "Toyota: Target around $7,500" at bounding box center [526, 311] width 738 height 17
click at [298, 323] on li "Honda: Target around $8,000" at bounding box center [526, 331] width 738 height 17
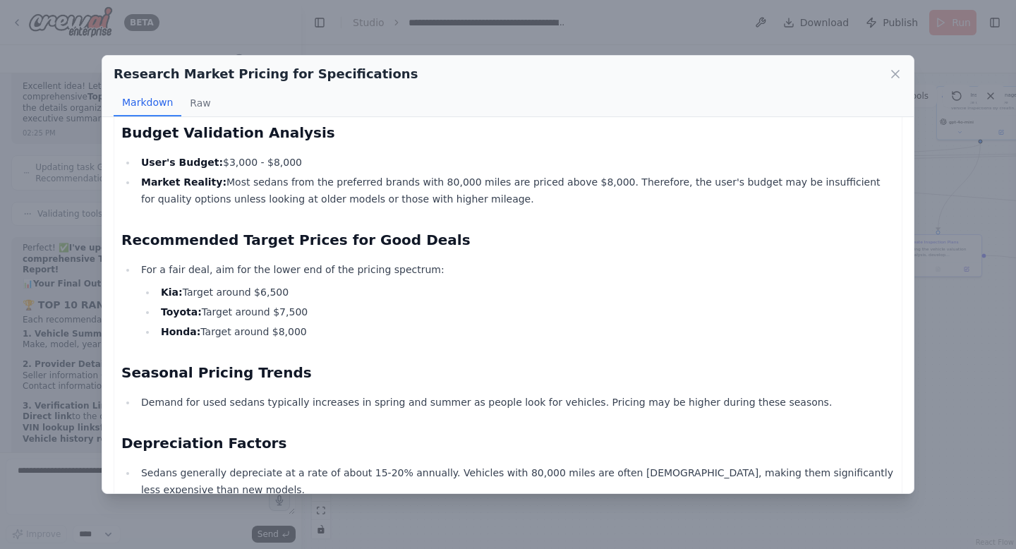
drag, startPoint x: 309, startPoint y: 311, endPoint x: 122, endPoint y: 202, distance: 216.6
click at [122, 202] on div "Comprehensive Market Pricing Guide for Used Kia, Toyota, and Honda Sedans (80,0…" at bounding box center [507, 269] width 773 height 1174
click at [227, 318] on div "Comprehensive Market Pricing Guide for Used Kia, Toyota, and Honda Sedans (80,0…" at bounding box center [507, 269] width 773 height 1174
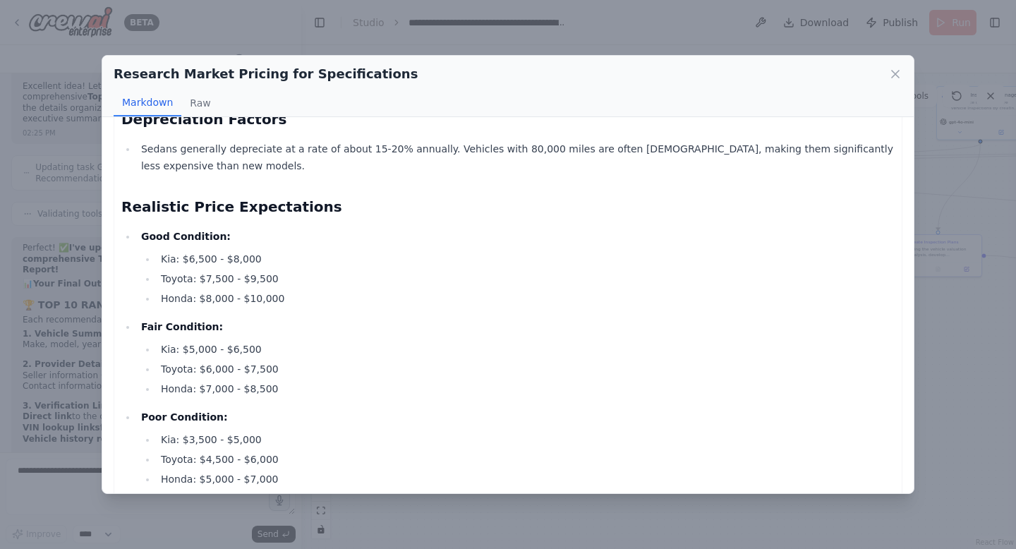
scroll to position [783, 0]
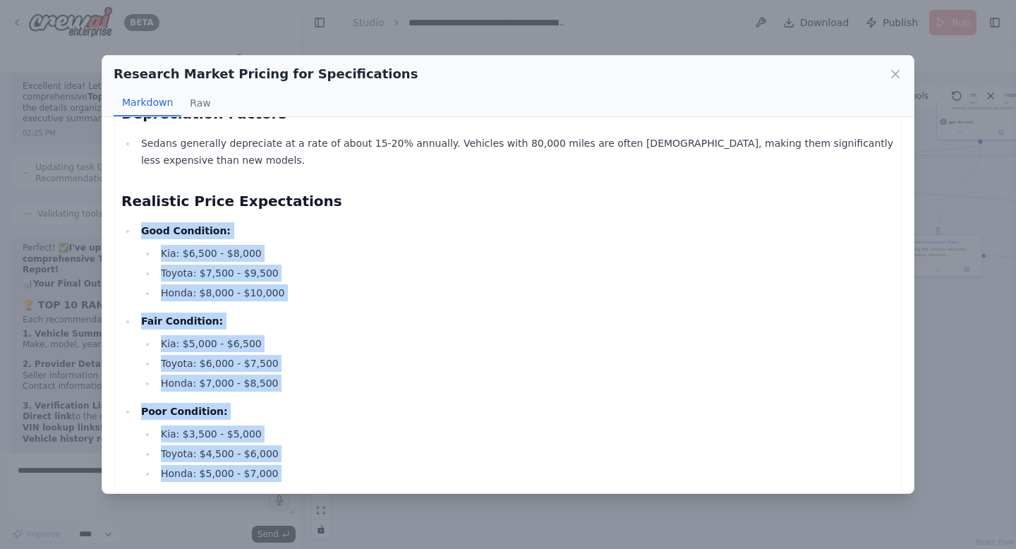
drag, startPoint x: 141, startPoint y: 195, endPoint x: 416, endPoint y: 459, distance: 380.8
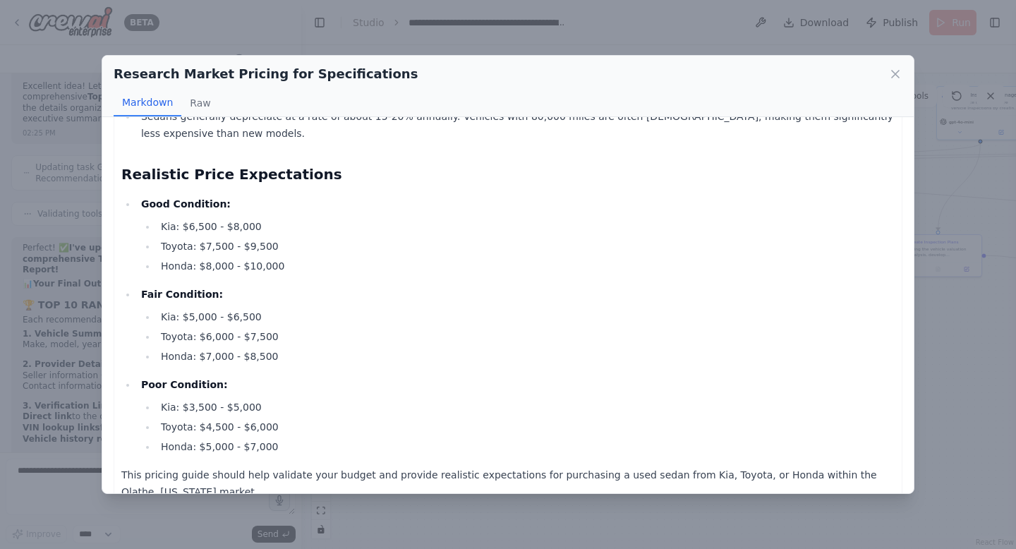
click at [388, 438] on li "Honda: $5,000 - $7,000" at bounding box center [526, 446] width 738 height 17
click at [892, 71] on icon at bounding box center [895, 74] width 7 height 7
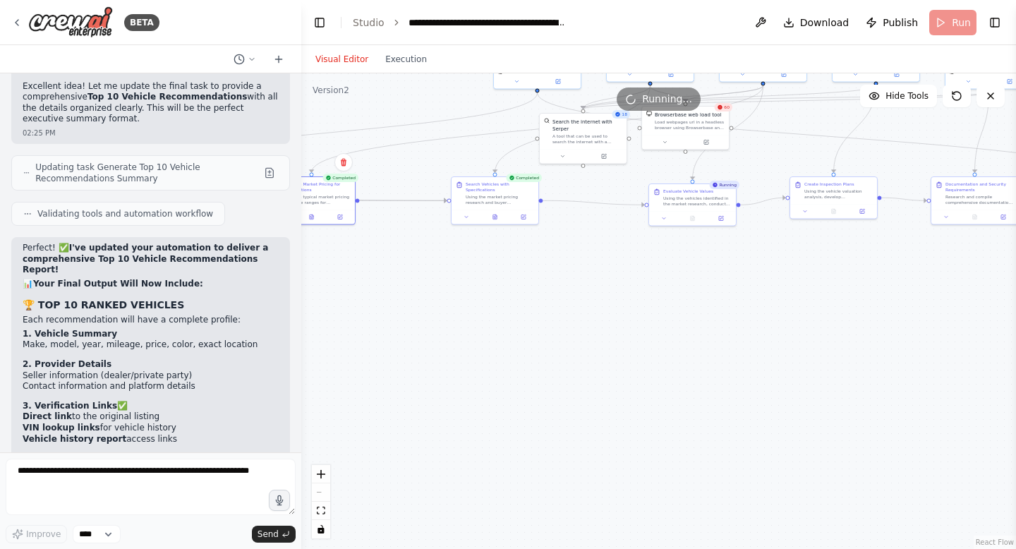
drag, startPoint x: 608, startPoint y: 362, endPoint x: 517, endPoint y: 313, distance: 103.6
click at [518, 314] on div ".deletable-edge-delete-btn { width: 20px; height: 20px; border: 0px solid #ffff…" at bounding box center [658, 311] width 715 height 476
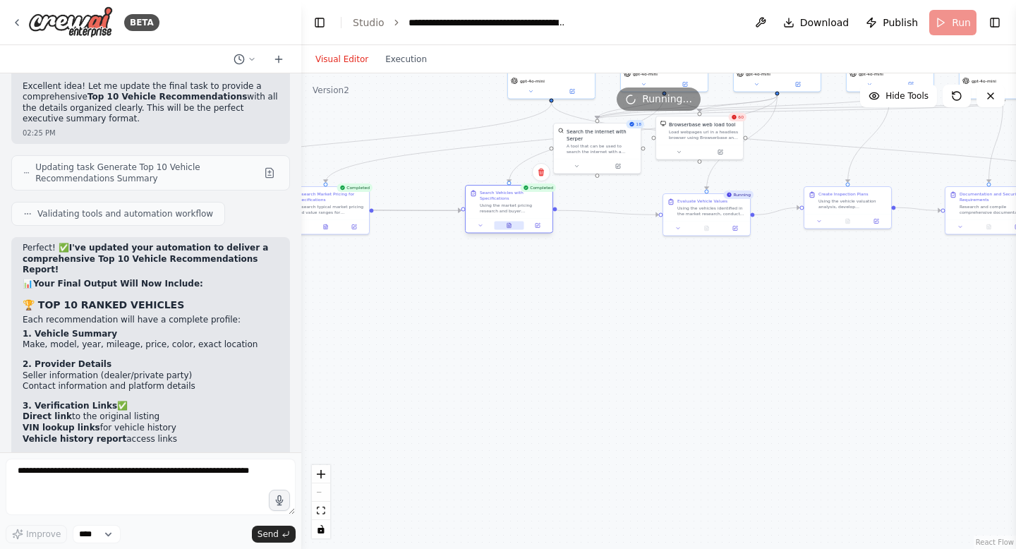
click at [507, 222] on button at bounding box center [509, 226] width 30 height 8
click at [513, 224] on button at bounding box center [509, 226] width 30 height 8
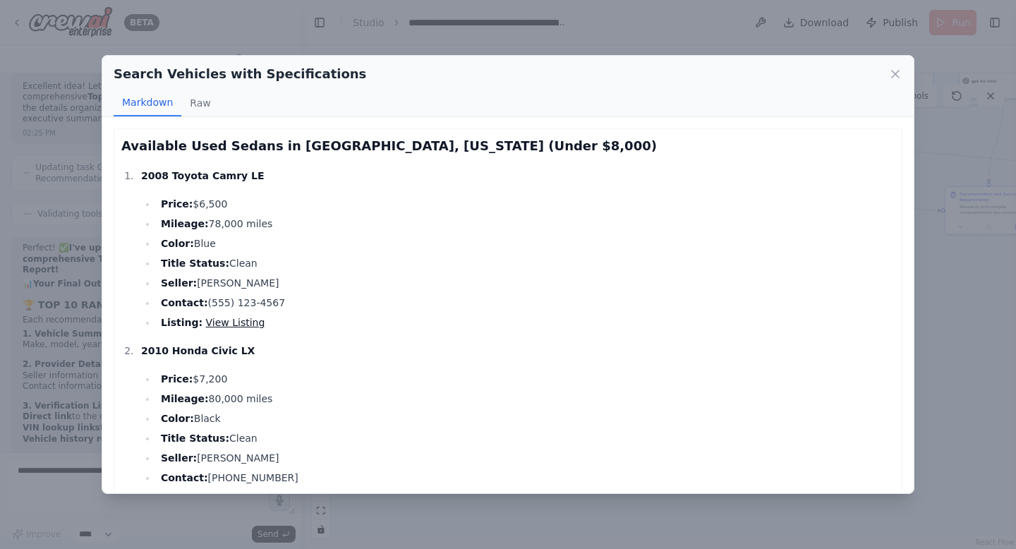
scroll to position [10, 0]
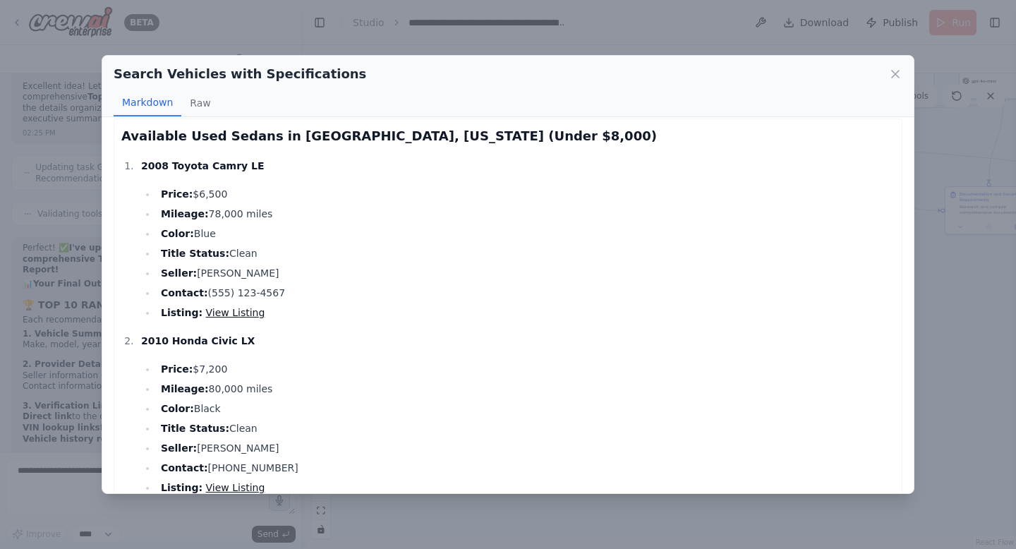
click at [242, 313] on link "View Listing" at bounding box center [235, 312] width 59 height 11
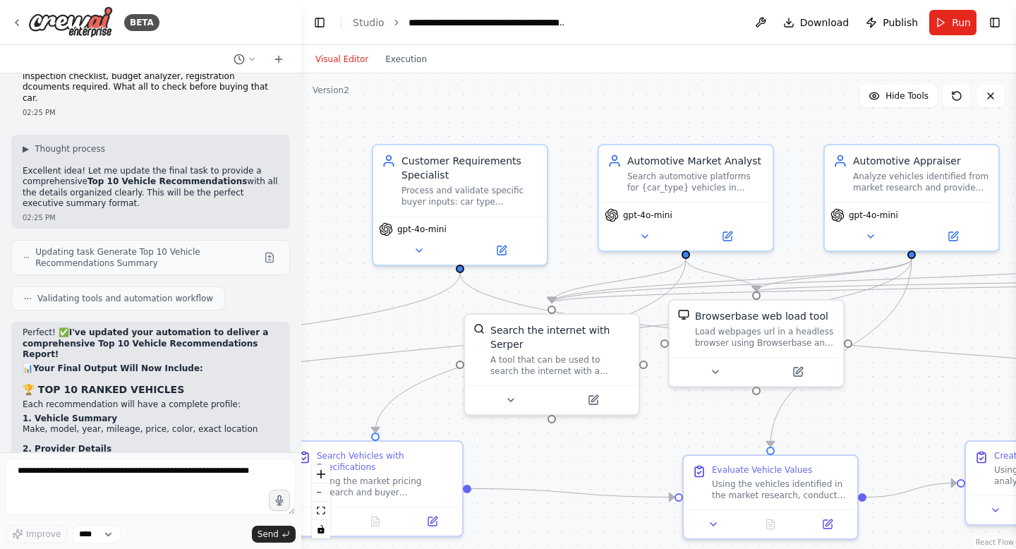
scroll to position [14234, 0]
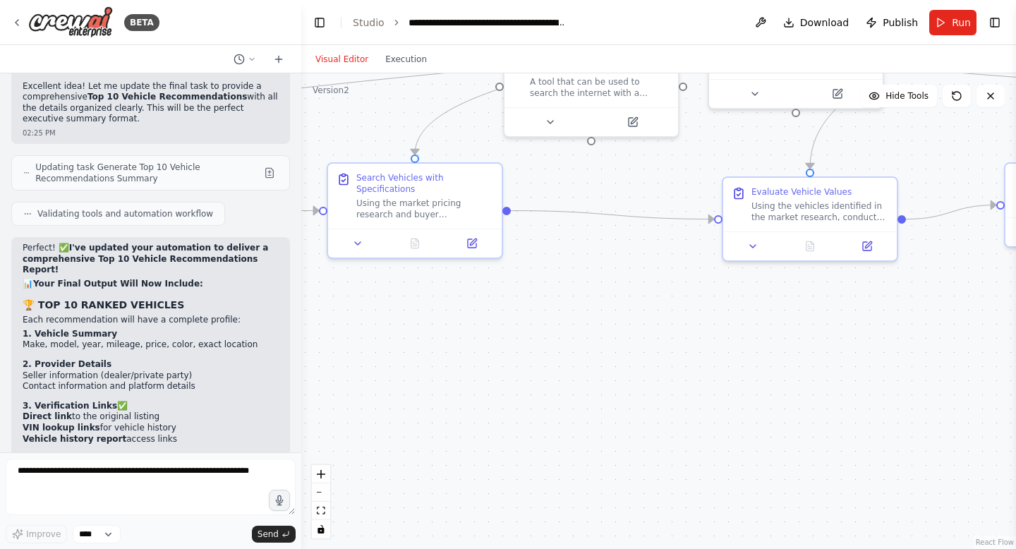
drag, startPoint x: 580, startPoint y: 473, endPoint x: 620, endPoint y: 195, distance: 280.8
click at [620, 195] on div ".deletable-edge-delete-btn { width: 20px; height: 20px; border: 0px solid #ffff…" at bounding box center [658, 311] width 715 height 476
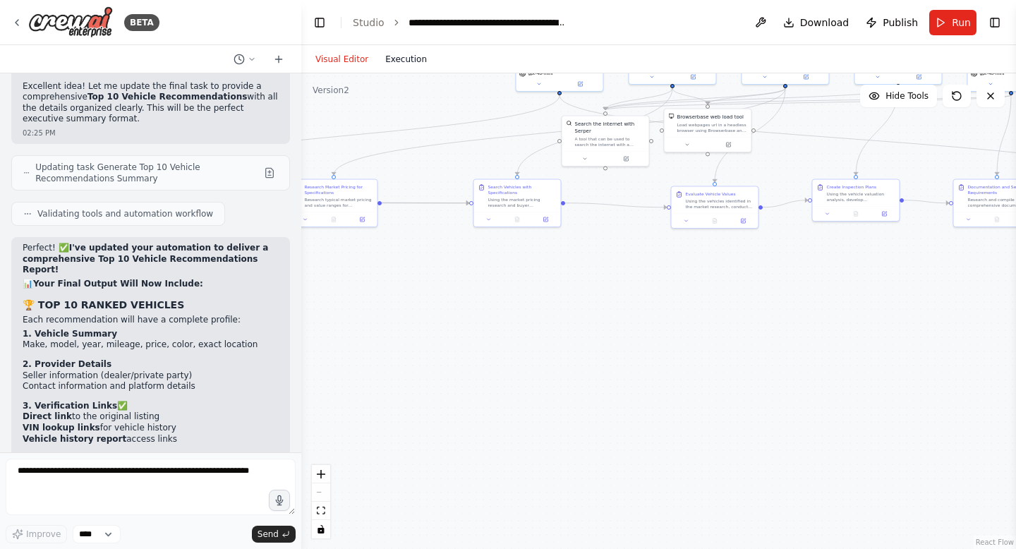
click at [399, 61] on button "Execution" at bounding box center [406, 59] width 59 height 17
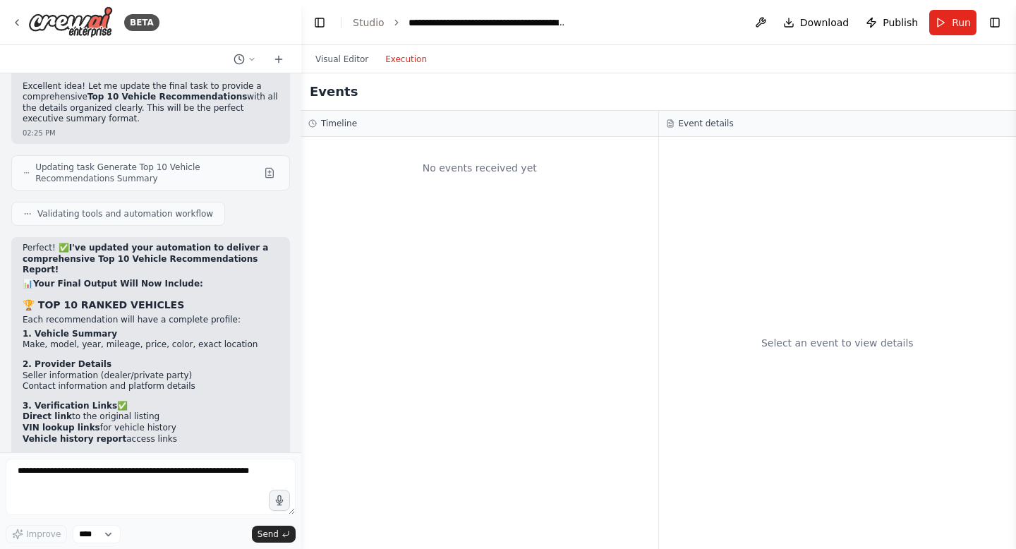
click at [957, 23] on span "Run" at bounding box center [961, 23] width 19 height 14
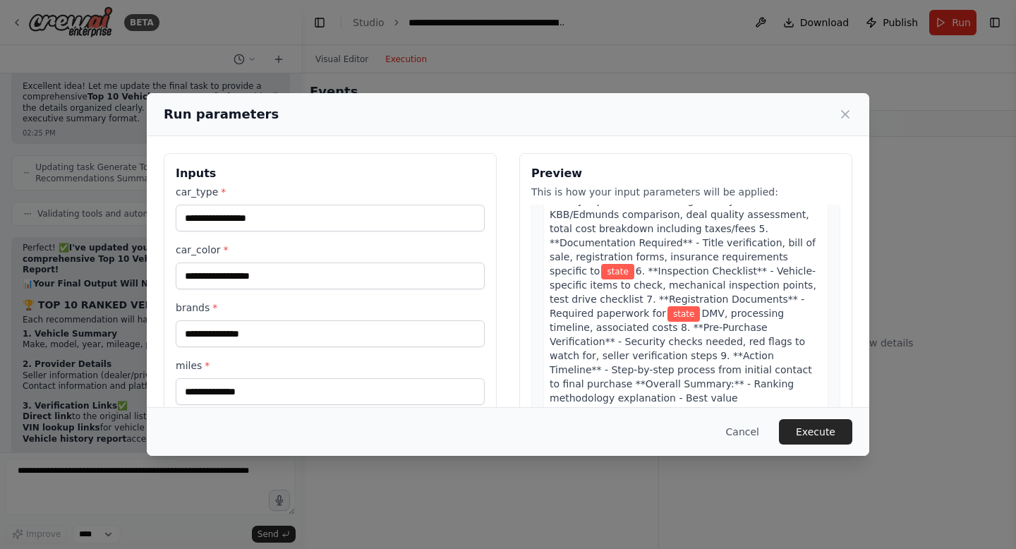
scroll to position [2437, 0]
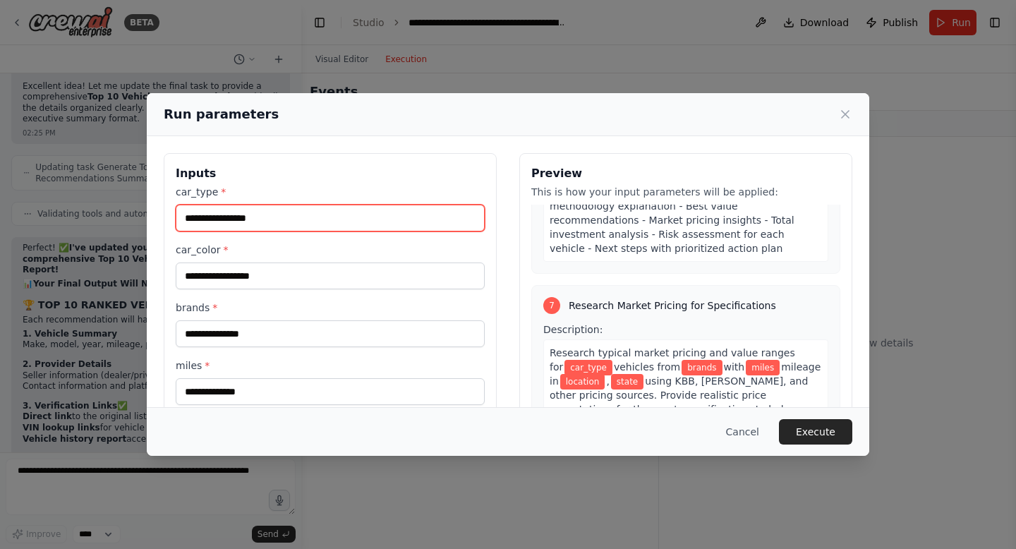
click at [248, 222] on input "car_type *" at bounding box center [330, 218] width 309 height 27
type input "*****"
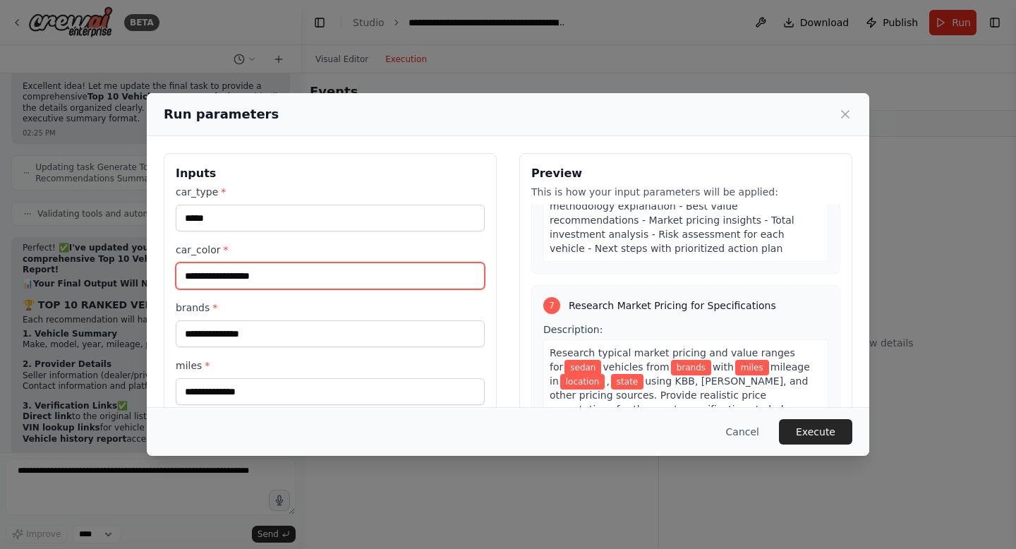
click at [216, 287] on input "car_color *" at bounding box center [330, 275] width 309 height 27
type input "**********"
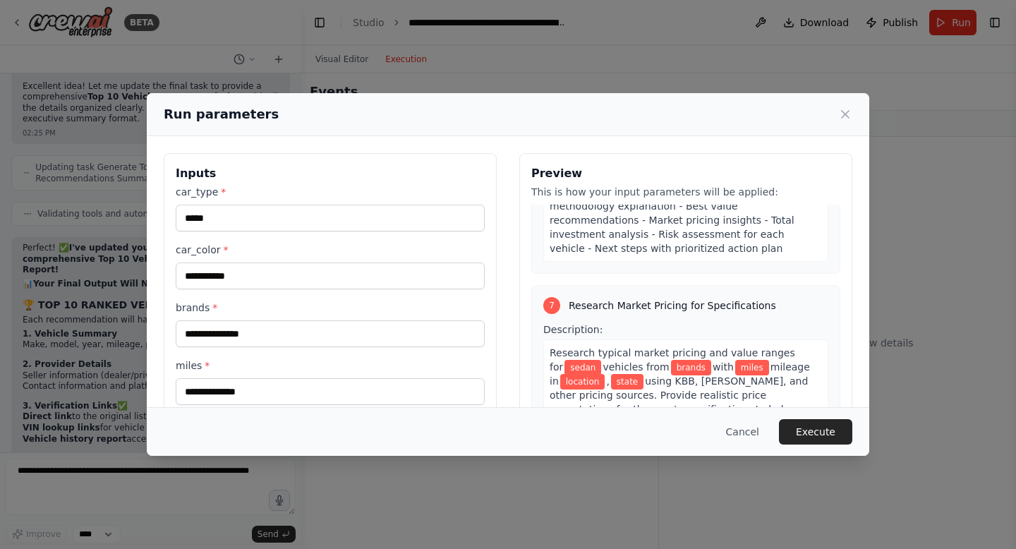
click at [220, 362] on label "miles *" at bounding box center [330, 365] width 309 height 14
click at [220, 378] on input "miles *" at bounding box center [330, 391] width 309 height 27
click at [220, 349] on div "**********" at bounding box center [330, 439] width 309 height 509
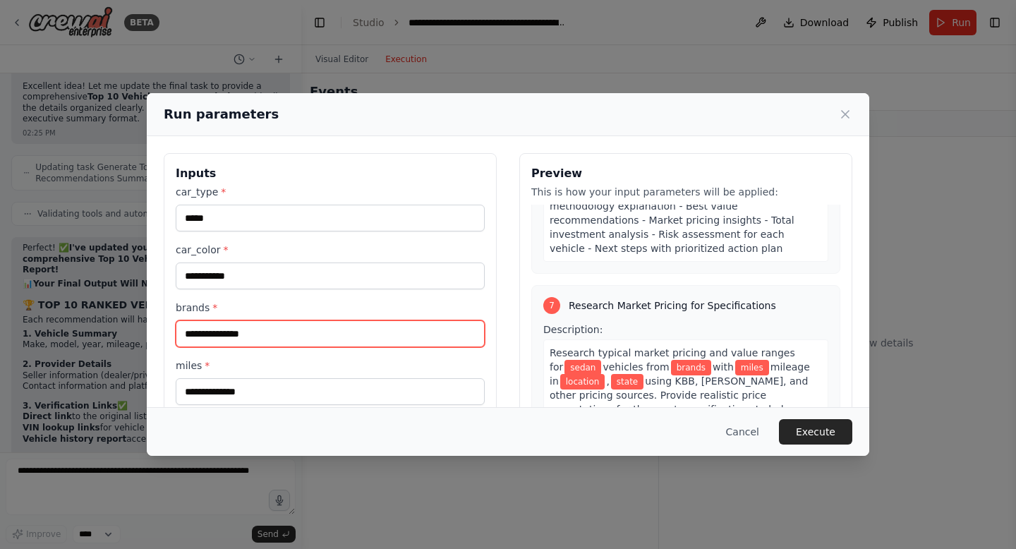
click at [220, 342] on input "brands *" at bounding box center [330, 333] width 309 height 27
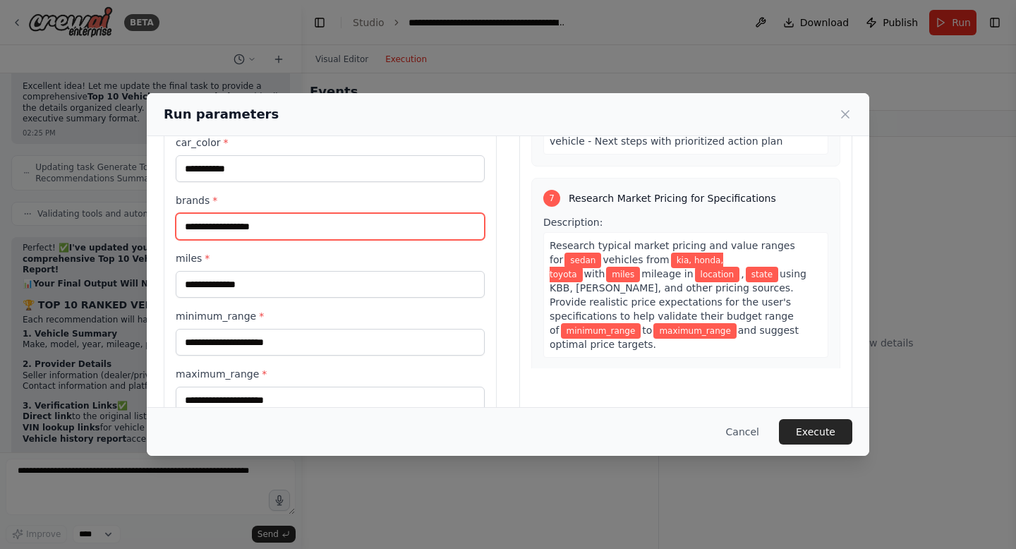
scroll to position [119, 0]
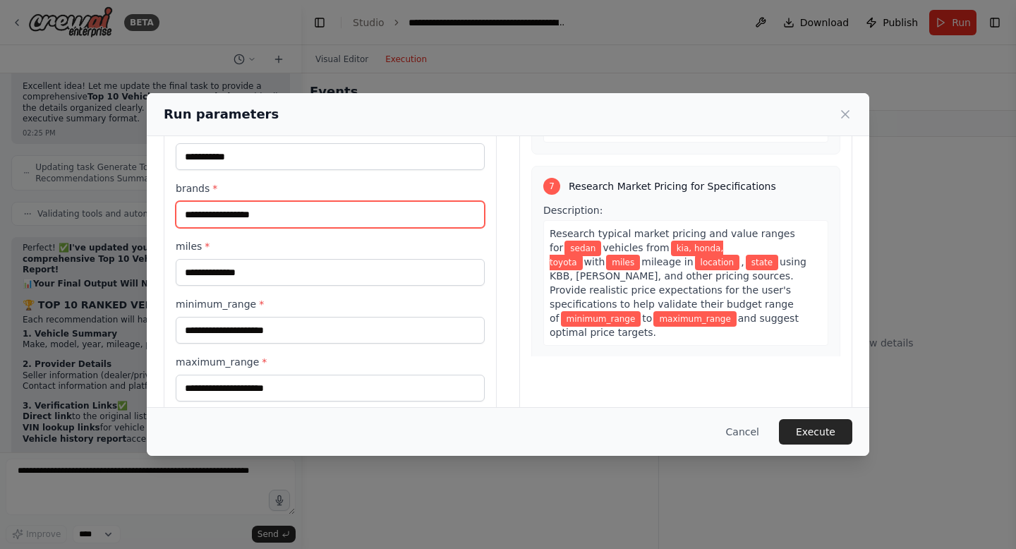
type input "**********"
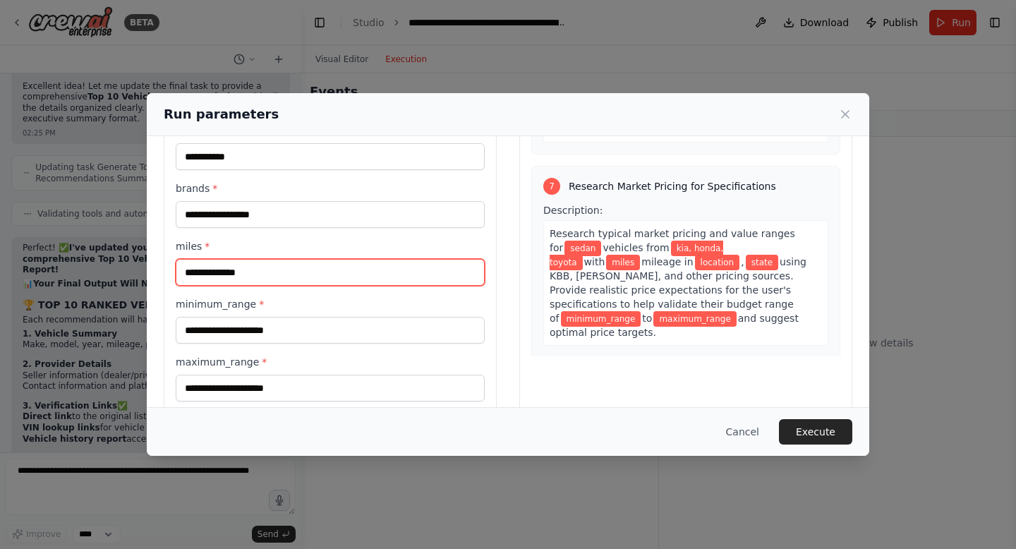
click at [221, 272] on input "miles *" at bounding box center [330, 272] width 309 height 27
click at [199, 266] on input "*****" at bounding box center [330, 272] width 309 height 27
type input "*****"
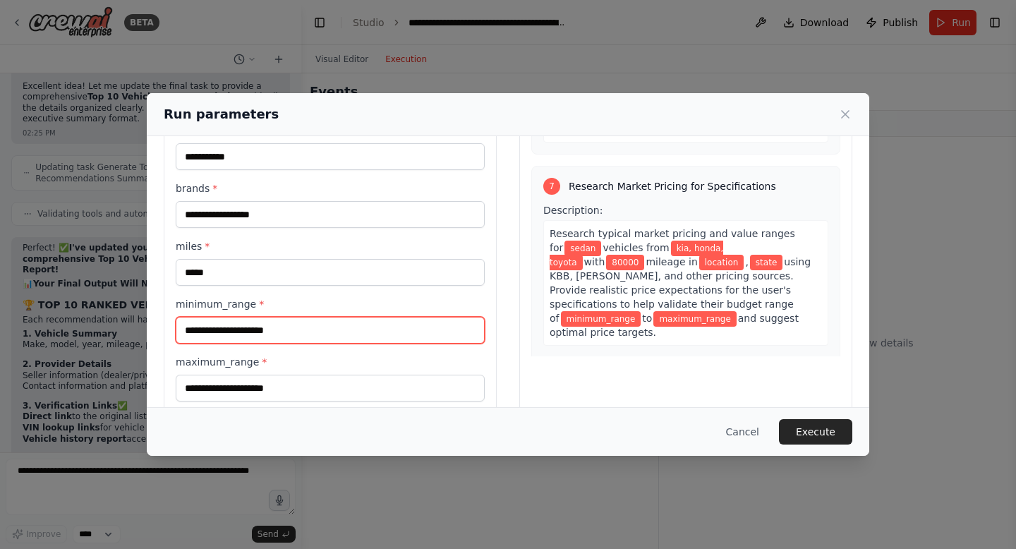
click at [310, 342] on input "minimum_range *" at bounding box center [330, 330] width 309 height 27
type input "****"
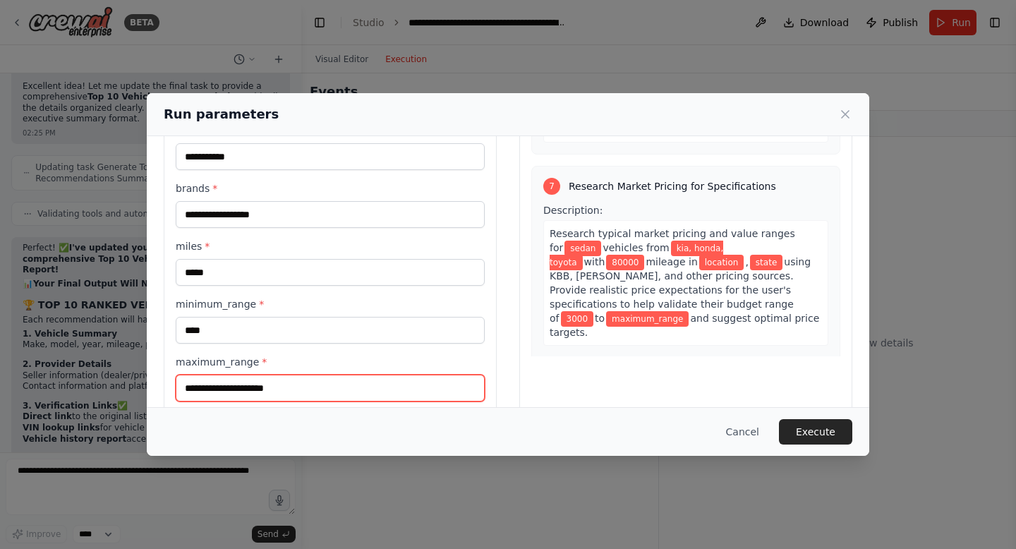
click at [305, 376] on input "maximum_range *" at bounding box center [330, 388] width 309 height 27
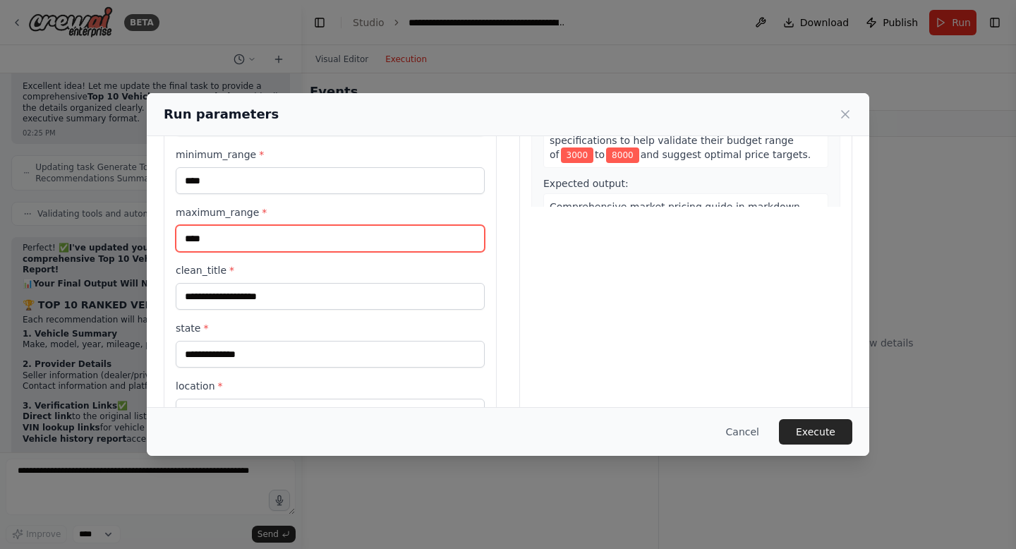
scroll to position [316, 0]
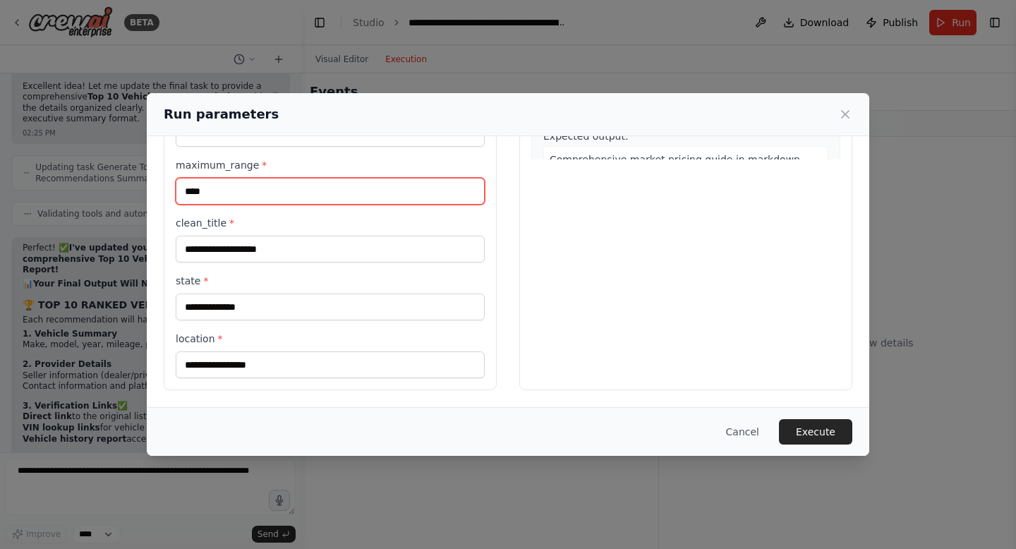
type input "****"
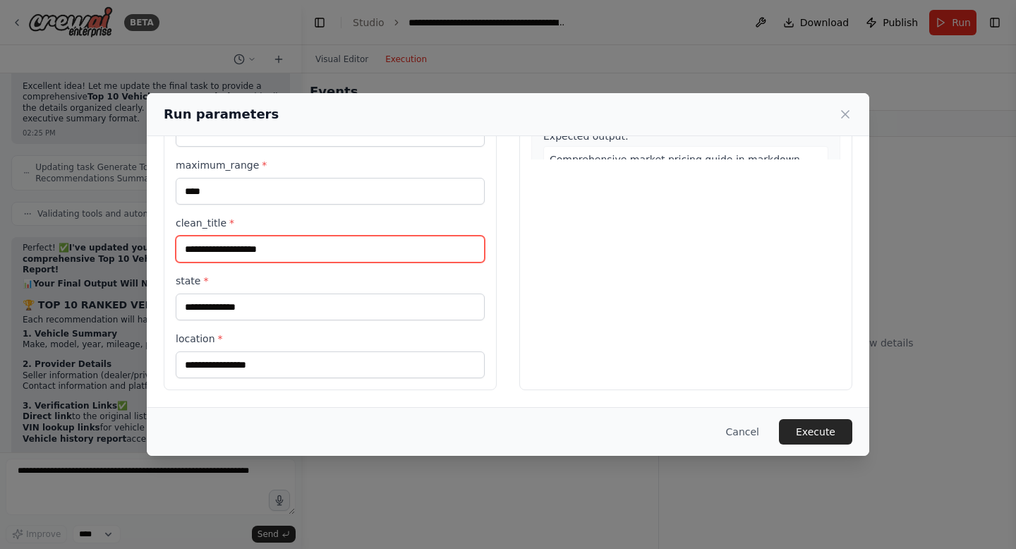
click at [307, 248] on input "clean_title *" at bounding box center [330, 249] width 309 height 27
type input "***"
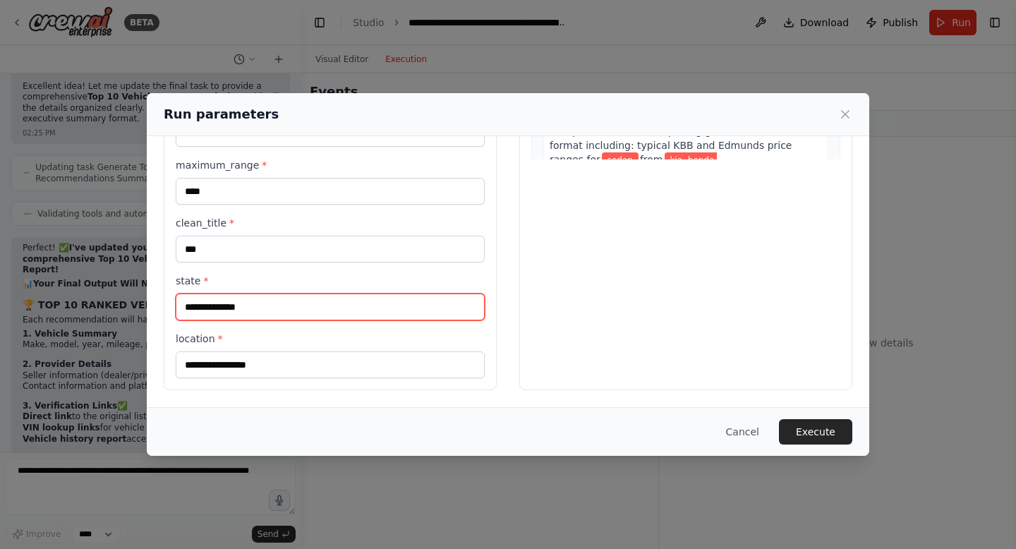
click at [236, 311] on input "state *" at bounding box center [330, 307] width 309 height 27
type input "******"
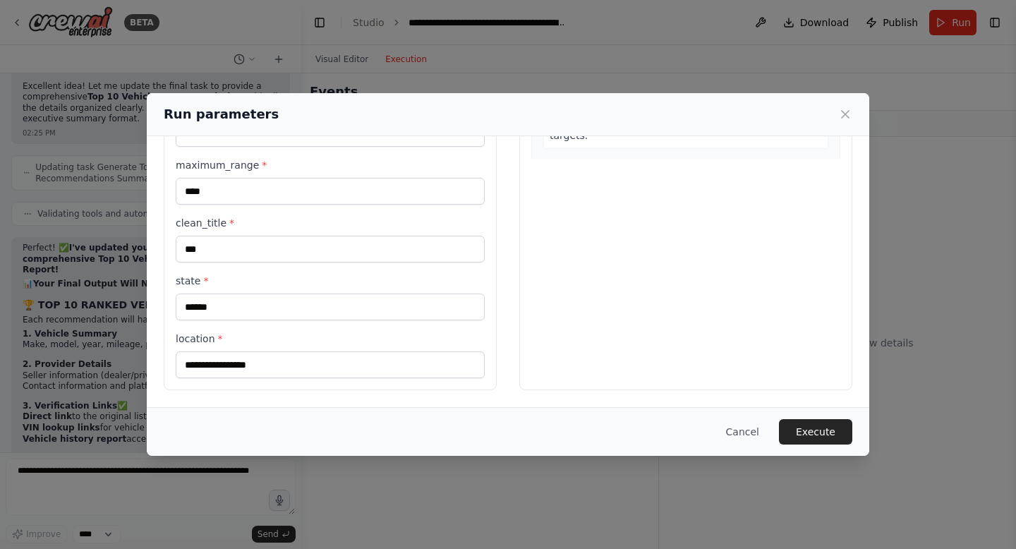
click at [233, 379] on div "**********" at bounding box center [330, 113] width 333 height 553
click at [227, 364] on input "location *" at bounding box center [330, 364] width 309 height 27
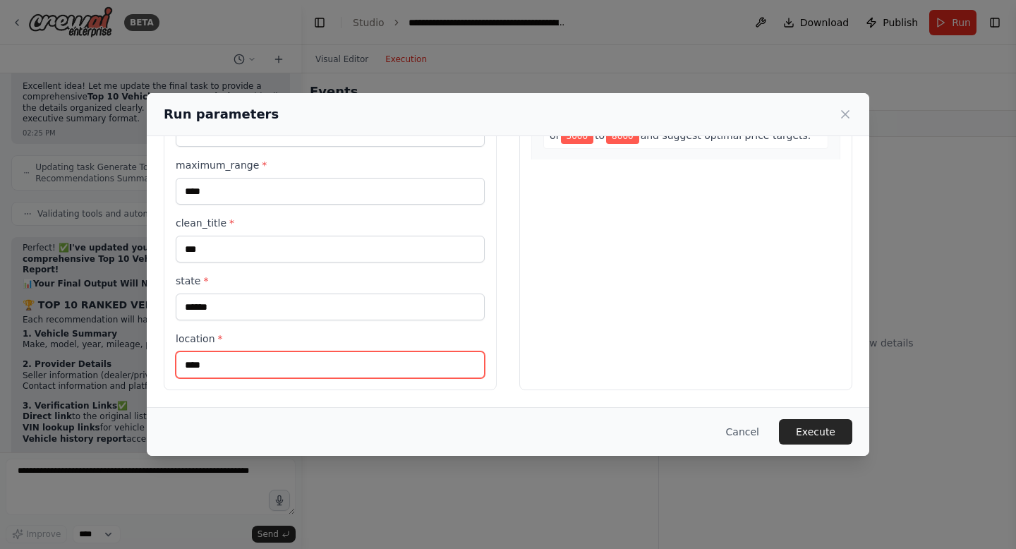
scroll to position [2409, 0]
type input "******"
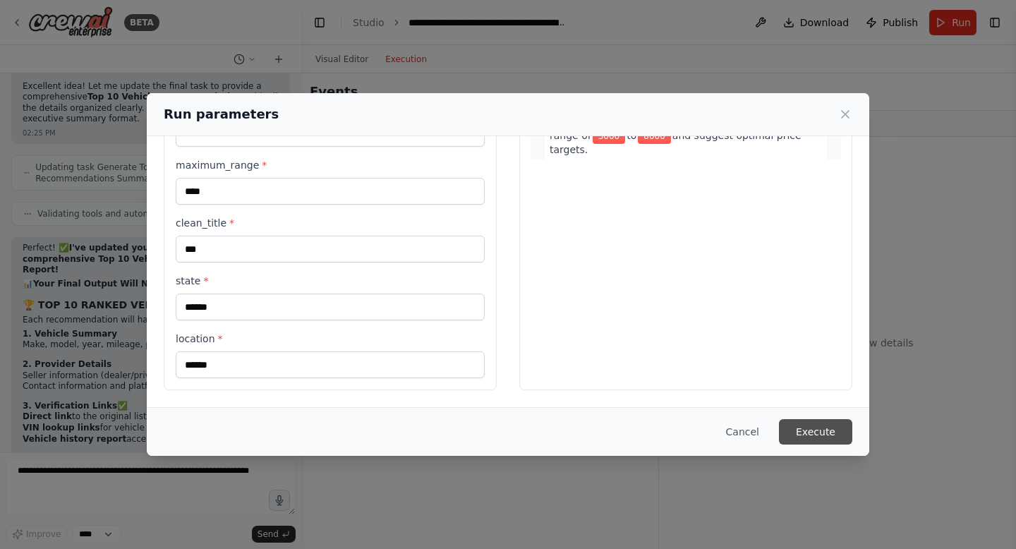
click at [831, 429] on button "Execute" at bounding box center [815, 431] width 73 height 25
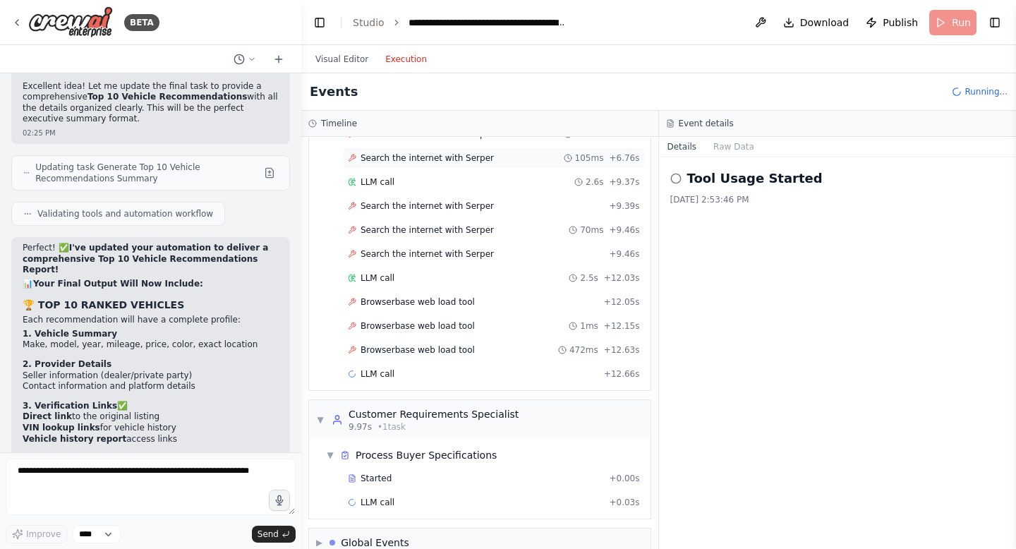
scroll to position [1720, 0]
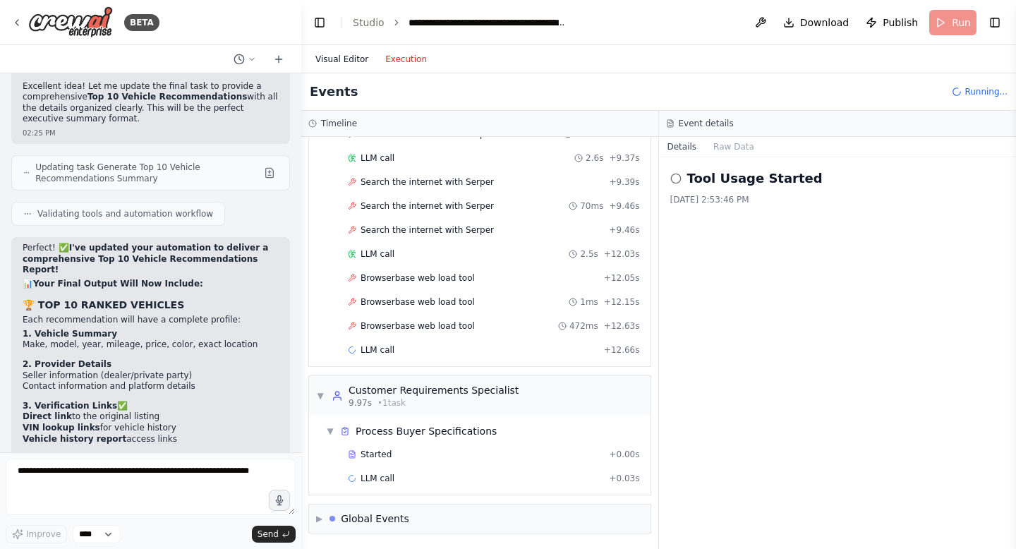
click at [337, 54] on button "Visual Editor" at bounding box center [342, 59] width 70 height 17
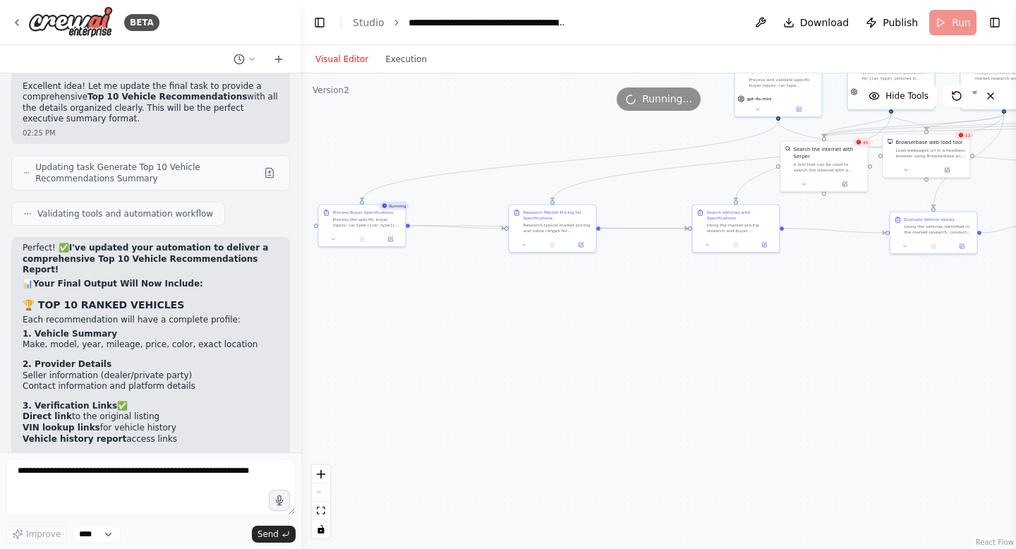
drag, startPoint x: 548, startPoint y: 383, endPoint x: 827, endPoint y: 411, distance: 280.1
click at [823, 411] on div ".deletable-edge-delete-btn { width: 20px; height: 20px; border: 0px solid #ffff…" at bounding box center [658, 311] width 715 height 476
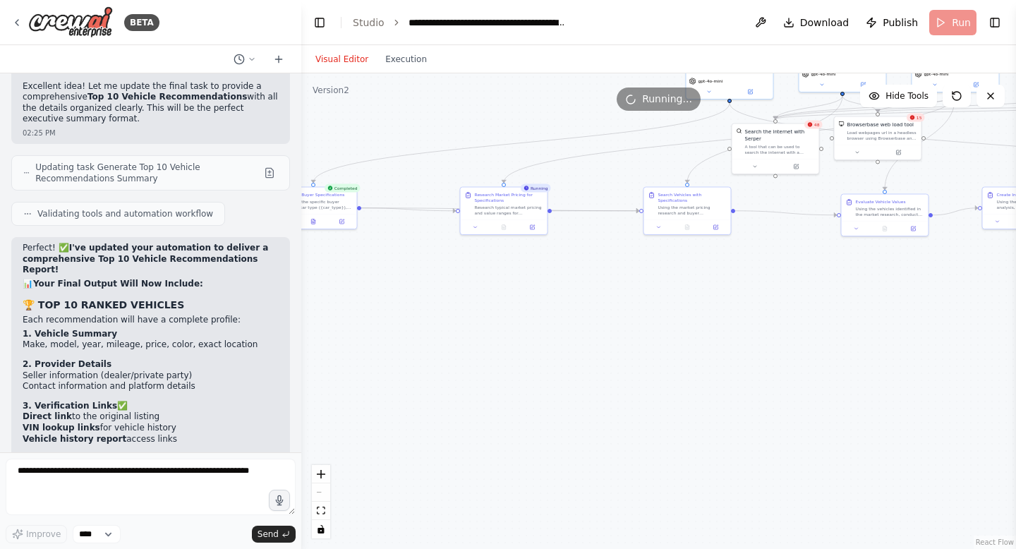
drag, startPoint x: 827, startPoint y: 411, endPoint x: 731, endPoint y: 385, distance: 99.3
click at [731, 386] on div ".deletable-edge-delete-btn { width: 20px; height: 20px; border: 0px solid #ffff…" at bounding box center [658, 311] width 715 height 476
click at [669, 410] on div ".deletable-edge-delete-btn { width: 20px; height: 20px; border: 0px solid #ffff…" at bounding box center [658, 311] width 715 height 476
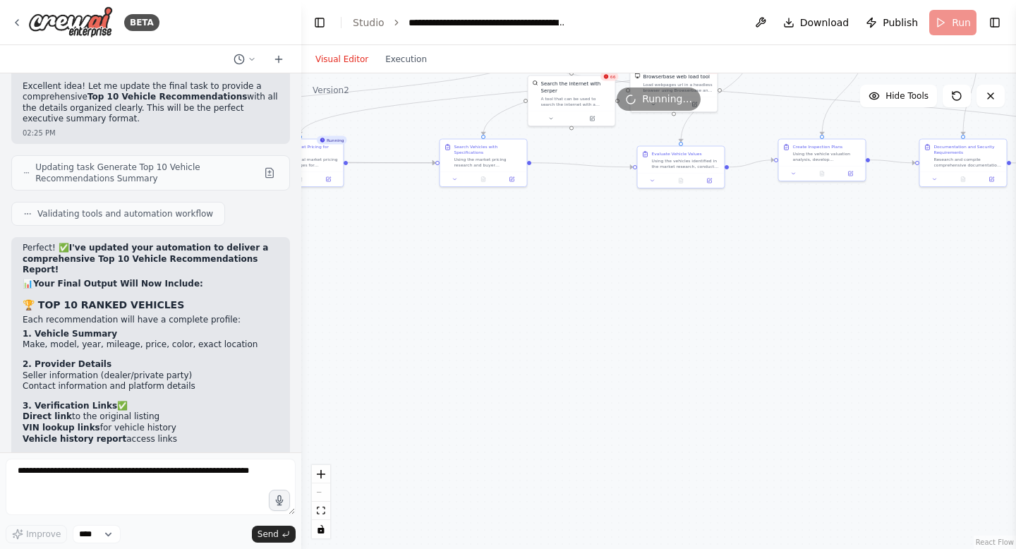
drag, startPoint x: 667, startPoint y: 410, endPoint x: 454, endPoint y: 367, distance: 216.7
click at [454, 367] on div ".deletable-edge-delete-btn { width: 20px; height: 20px; border: 0px solid #ffff…" at bounding box center [658, 311] width 715 height 476
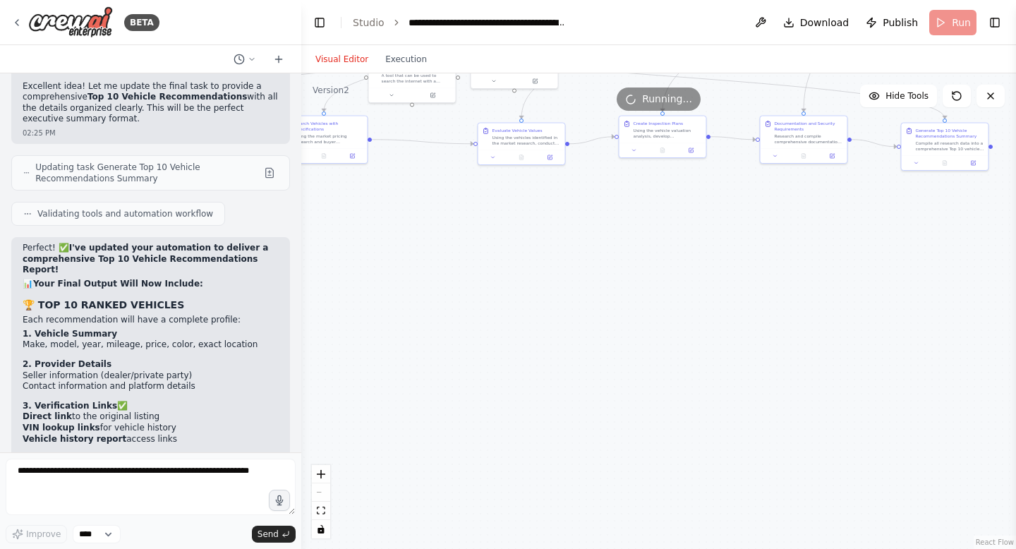
drag, startPoint x: 473, startPoint y: 371, endPoint x: 310, endPoint y: 342, distance: 164.9
click at [312, 343] on div ".deletable-edge-delete-btn { width: 20px; height: 20px; border: 0px solid #ffff…" at bounding box center [658, 311] width 715 height 476
drag, startPoint x: 545, startPoint y: 336, endPoint x: 346, endPoint y: 325, distance: 199.3
click at [346, 325] on div ".deletable-edge-delete-btn { width: 20px; height: 20px; border: 0px solid #ffff…" at bounding box center [658, 311] width 715 height 476
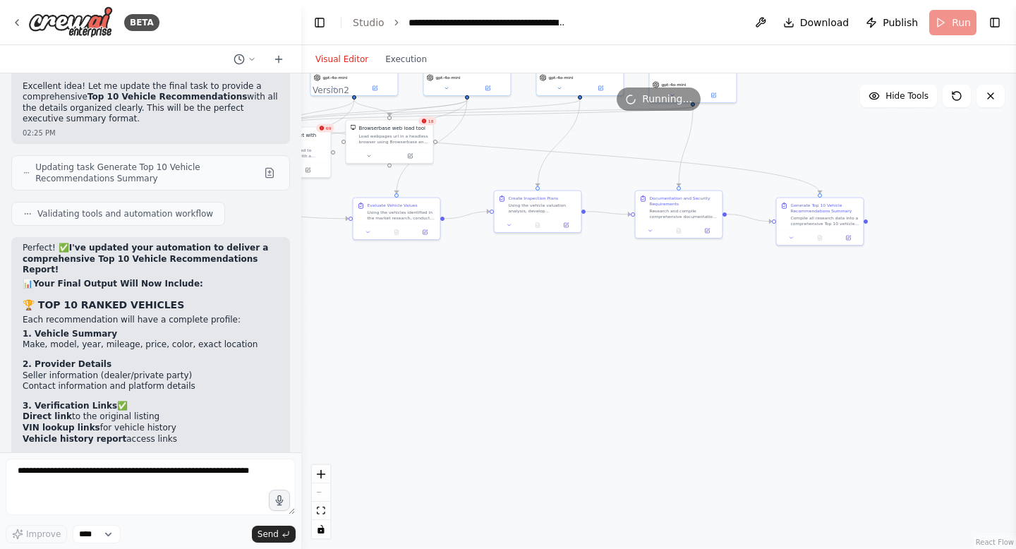
drag, startPoint x: 508, startPoint y: 321, endPoint x: 624, endPoint y: 440, distance: 165.7
click at [622, 439] on div ".deletable-edge-delete-btn { width: 20px; height: 20px; border: 0px solid #ffff…" at bounding box center [658, 311] width 715 height 476
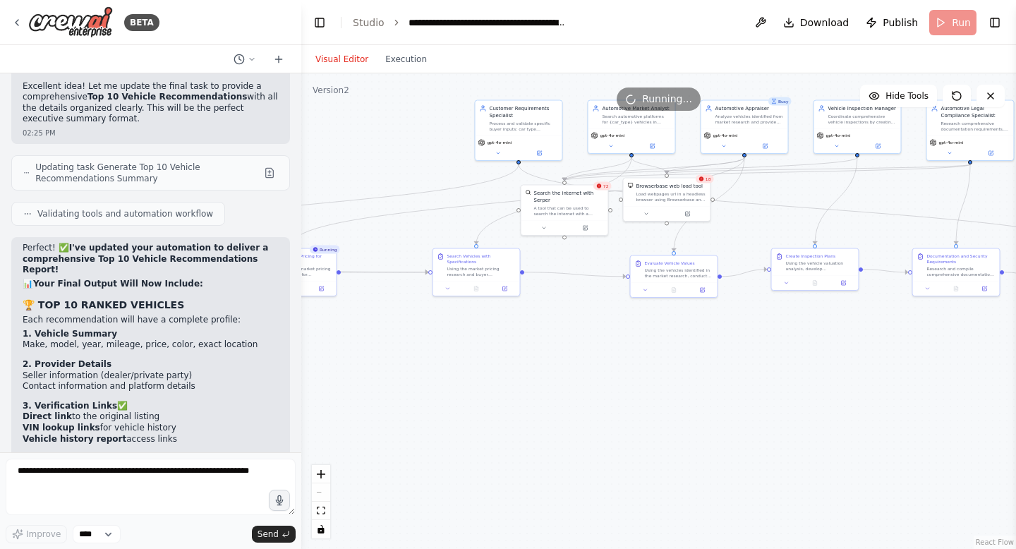
drag, startPoint x: 457, startPoint y: 404, endPoint x: 694, endPoint y: 431, distance: 238.7
click at [694, 431] on div ".deletable-edge-delete-btn { width: 20px; height: 20px; border: 0px solid #ffff…" at bounding box center [658, 311] width 715 height 476
click at [409, 61] on button "Execution" at bounding box center [406, 59] width 59 height 17
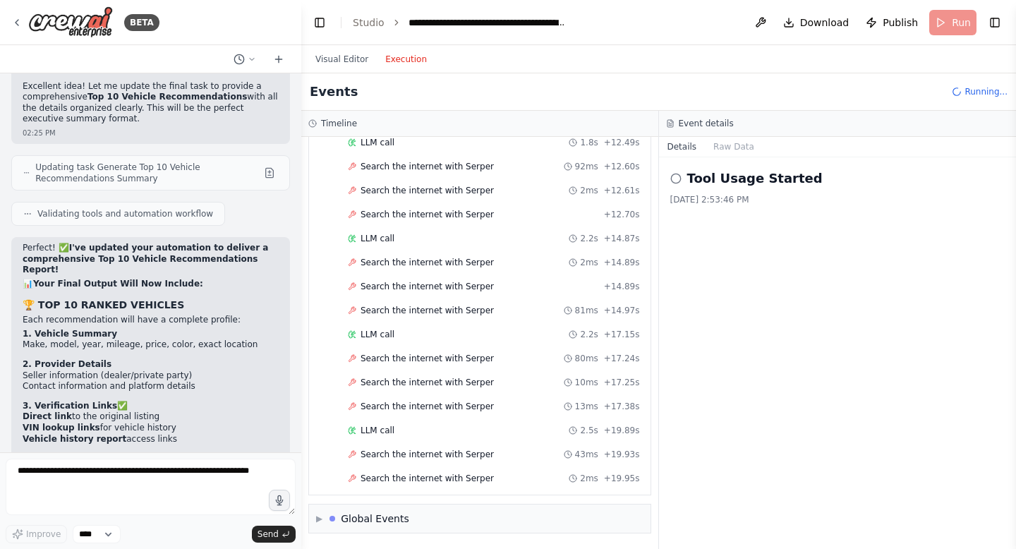
scroll to position [3096, 0]
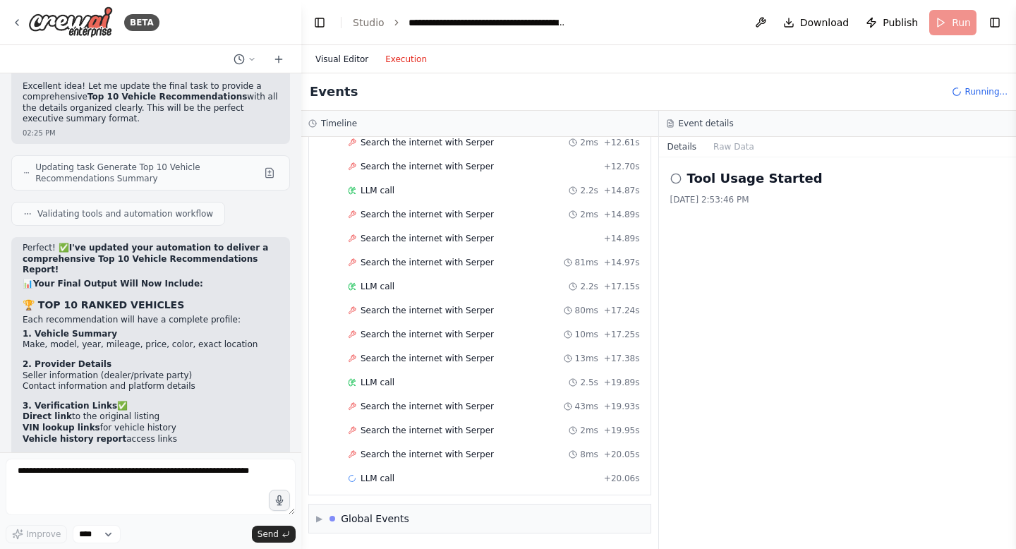
click at [349, 56] on button "Visual Editor" at bounding box center [342, 59] width 70 height 17
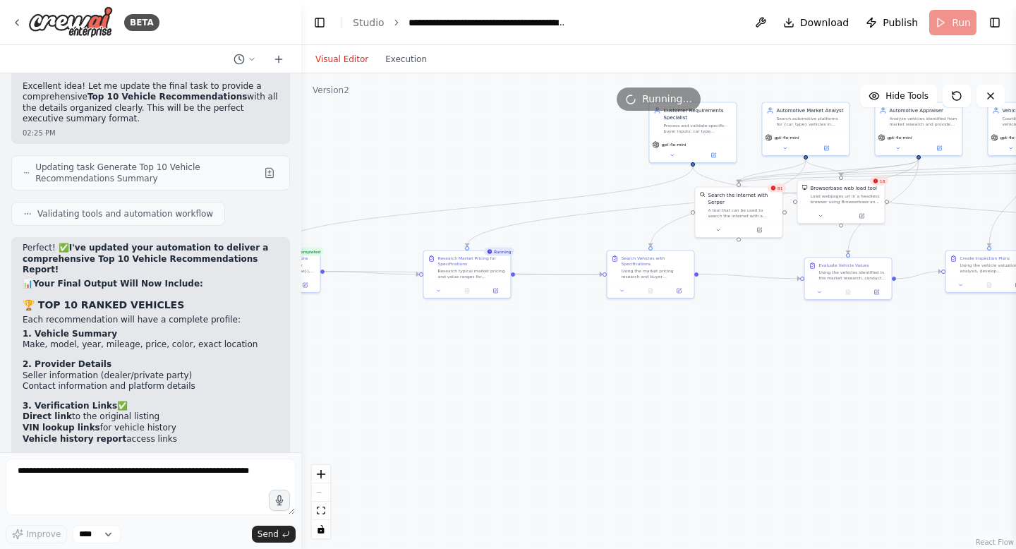
drag, startPoint x: 533, startPoint y: 425, endPoint x: 709, endPoint y: 430, distance: 175.8
click at [709, 430] on div ".deletable-edge-delete-btn { width: 20px; height: 20px; border: 0px solid #ffff…" at bounding box center [658, 311] width 715 height 476
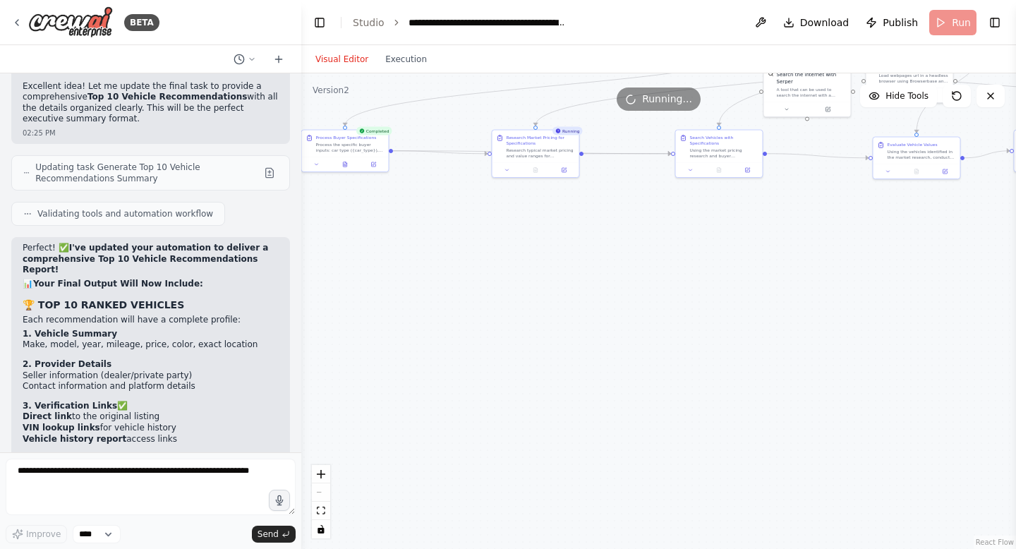
drag, startPoint x: 711, startPoint y: 430, endPoint x: 775, endPoint y: 307, distance: 139.2
click at [778, 309] on div ".deletable-edge-delete-btn { width: 20px; height: 20px; border: 0px solid #ffff…" at bounding box center [658, 311] width 715 height 476
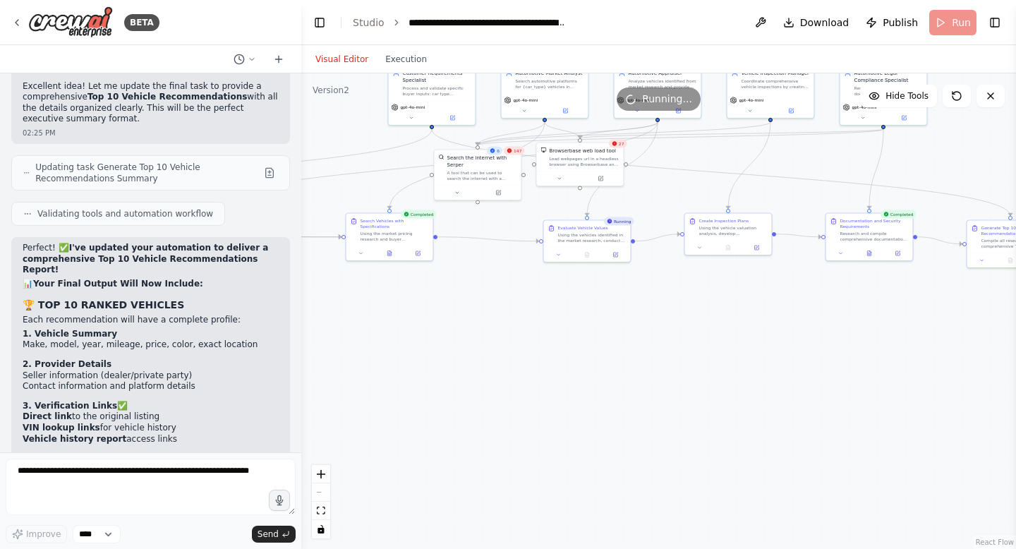
drag, startPoint x: 823, startPoint y: 183, endPoint x: 495, endPoint y: 267, distance: 339.4
click at [495, 267] on div ".deletable-edge-delete-btn { width: 20px; height: 20px; border: 0px solid #ffff…" at bounding box center [658, 311] width 715 height 476
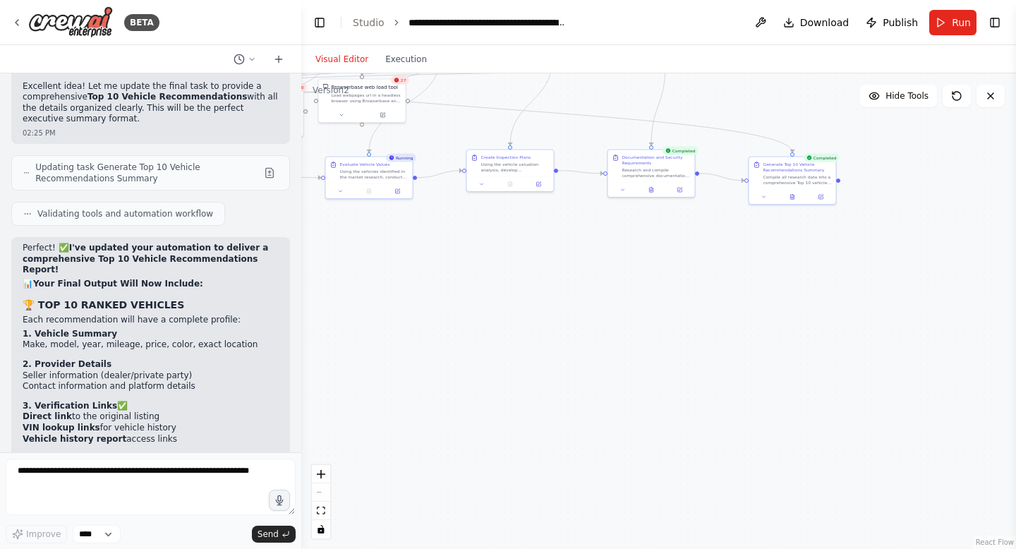
drag, startPoint x: 557, startPoint y: 344, endPoint x: 339, endPoint y: 281, distance: 227.1
click at [339, 281] on div ".deletable-edge-delete-btn { width: 20px; height: 20px; border: 0px solid #ffff…" at bounding box center [658, 311] width 715 height 476
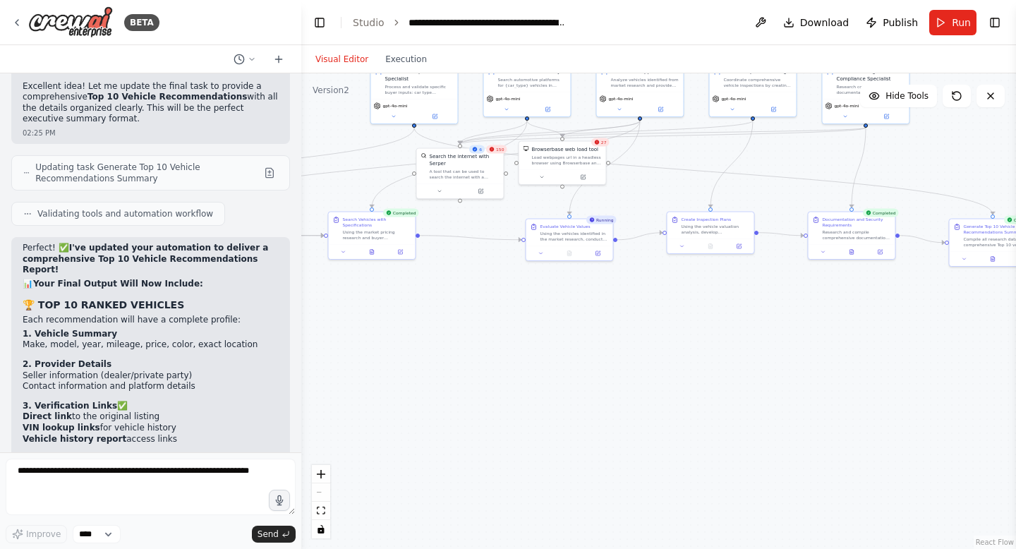
drag, startPoint x: 354, startPoint y: 265, endPoint x: 555, endPoint y: 328, distance: 210.7
click at [555, 328] on div ".deletable-edge-delete-btn { width: 20px; height: 20px; border: 0px solid #ffff…" at bounding box center [658, 311] width 715 height 476
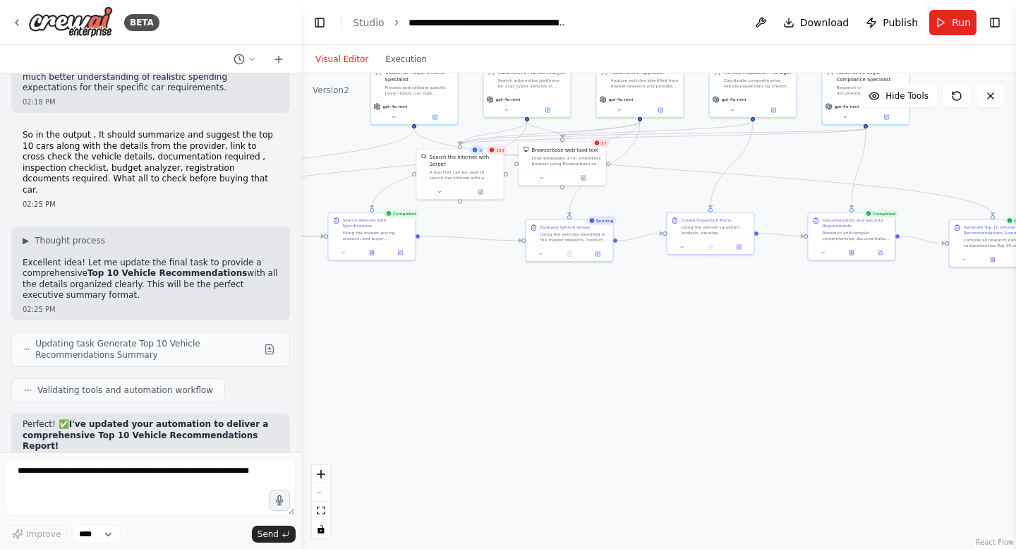
scroll to position [14234, 0]
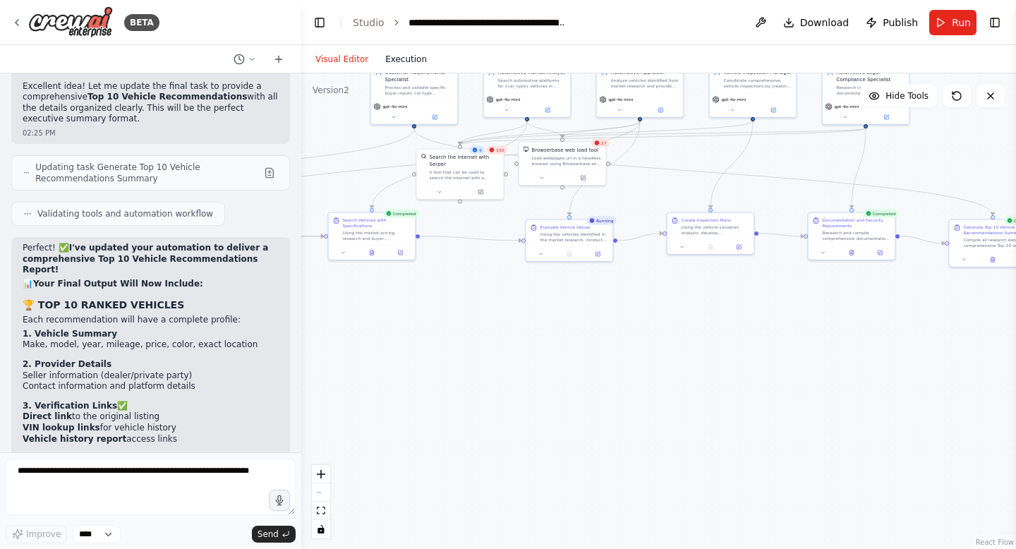
click at [397, 66] on button "Execution" at bounding box center [406, 59] width 59 height 17
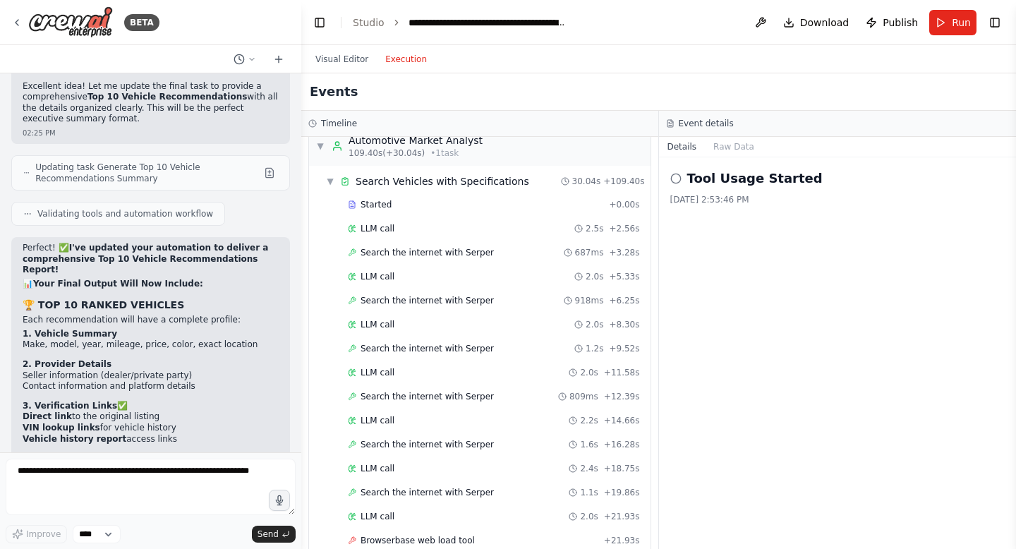
scroll to position [6360, 0]
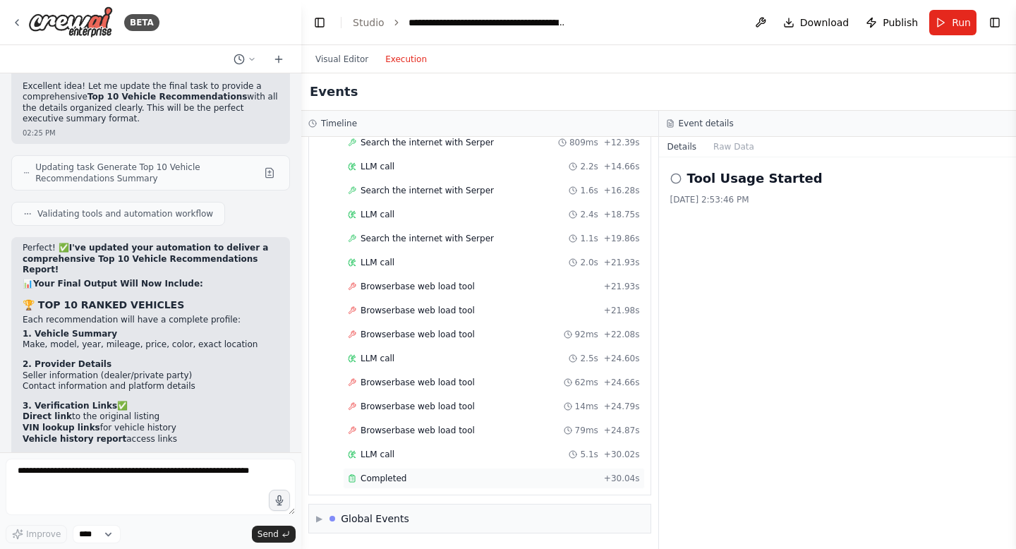
click at [394, 478] on span "Completed" at bounding box center [384, 478] width 46 height 11
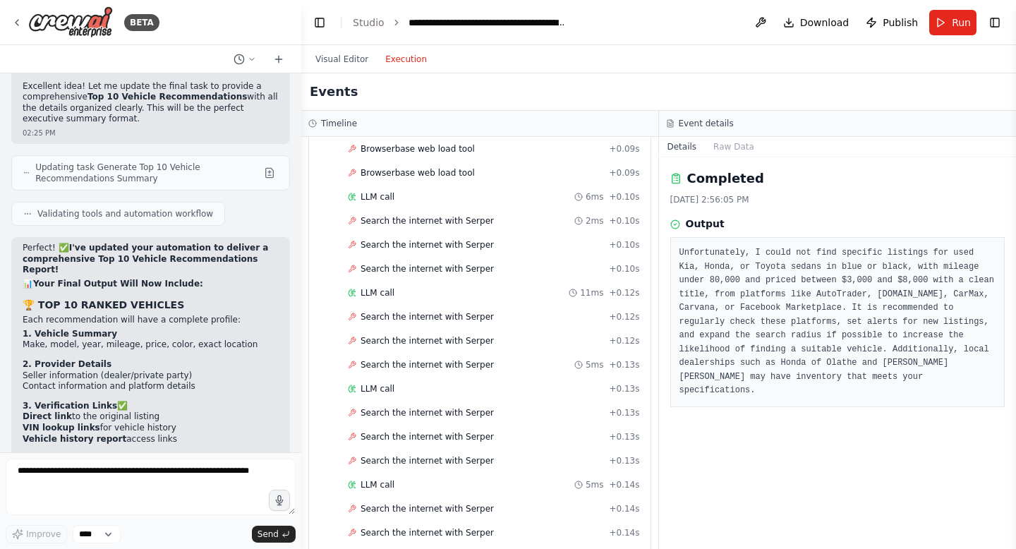
scroll to position [0, 0]
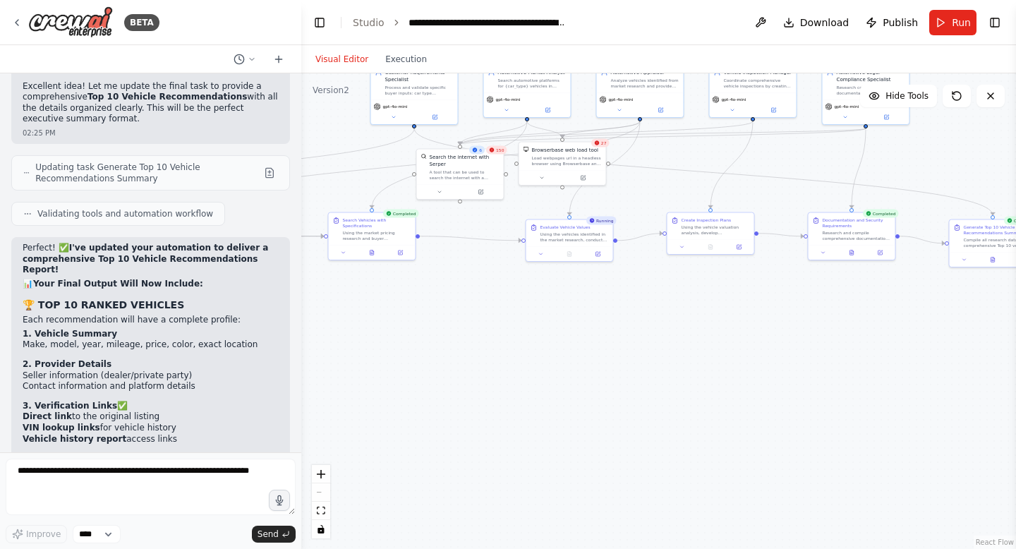
click at [334, 56] on button "Visual Editor" at bounding box center [342, 59] width 70 height 17
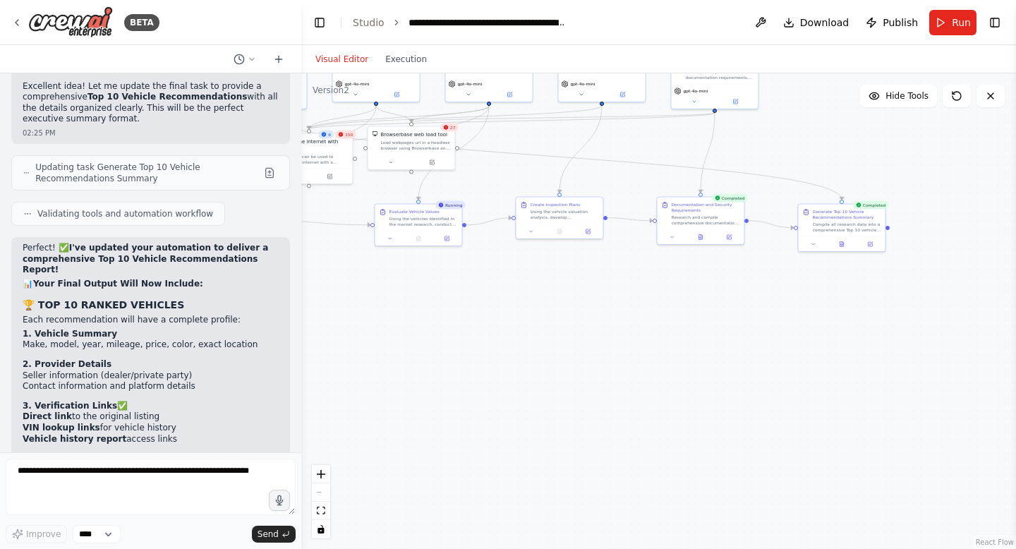
drag, startPoint x: 585, startPoint y: 325, endPoint x: 434, endPoint y: 310, distance: 151.8
click at [434, 310] on div ".deletable-edge-delete-btn { width: 20px; height: 20px; border: 0px solid #ffff…" at bounding box center [658, 311] width 715 height 476
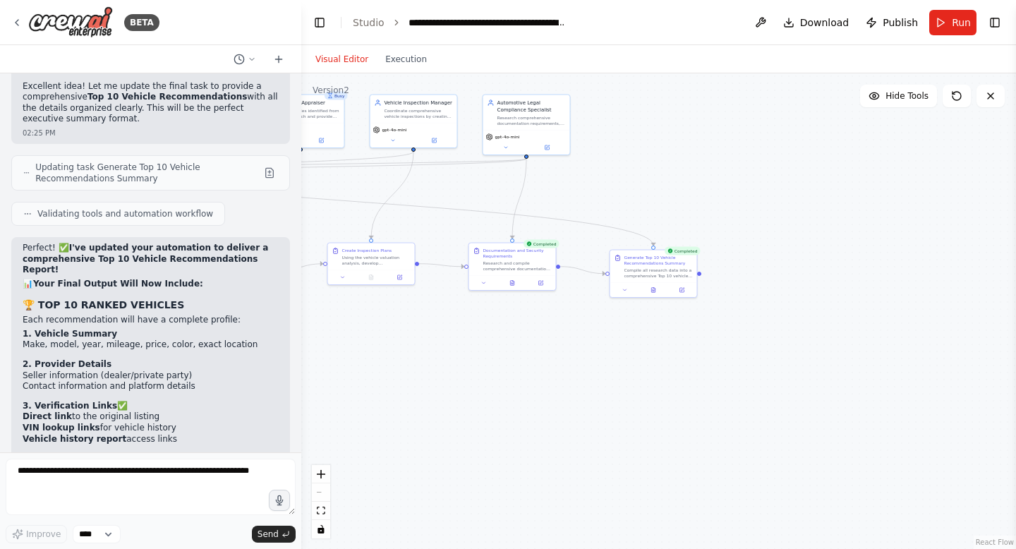
drag, startPoint x: 593, startPoint y: 287, endPoint x: 402, endPoint y: 330, distance: 195.3
click at [402, 331] on div ".deletable-edge-delete-btn { width: 20px; height: 20px; border: 0px solid #ffff…" at bounding box center [658, 311] width 715 height 476
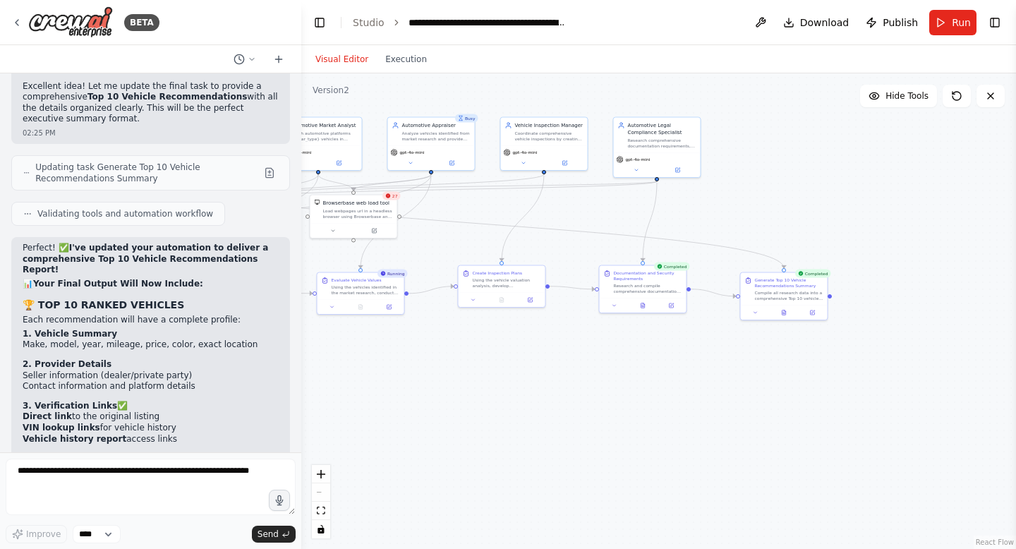
drag, startPoint x: 501, startPoint y: 355, endPoint x: 801, endPoint y: 358, distance: 299.9
click at [802, 364] on div ".deletable-edge-delete-btn { width: 20px; height: 20px; border: 0px solid #ffff…" at bounding box center [658, 311] width 715 height 476
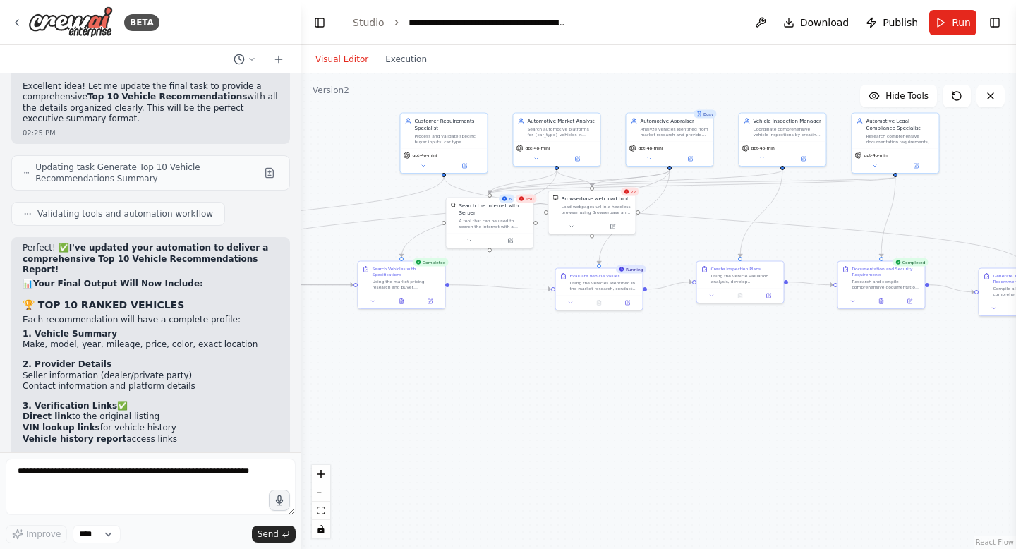
drag, startPoint x: 806, startPoint y: 358, endPoint x: 1003, endPoint y: 378, distance: 198.6
click at [1006, 380] on div ".deletable-edge-delete-btn { width: 20px; height: 20px; border: 0px solid #ffff…" at bounding box center [658, 311] width 715 height 476
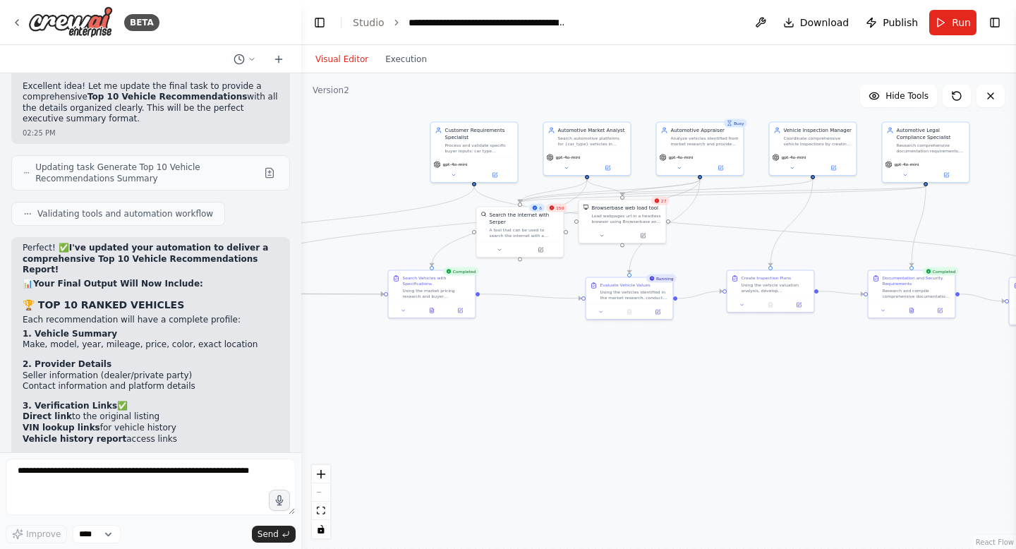
drag, startPoint x: 690, startPoint y: 442, endPoint x: 524, endPoint y: 414, distance: 168.8
click at [525, 419] on div ".deletable-edge-delete-btn { width: 20px; height: 20px; border: 0px solid #ffff…" at bounding box center [658, 311] width 715 height 476
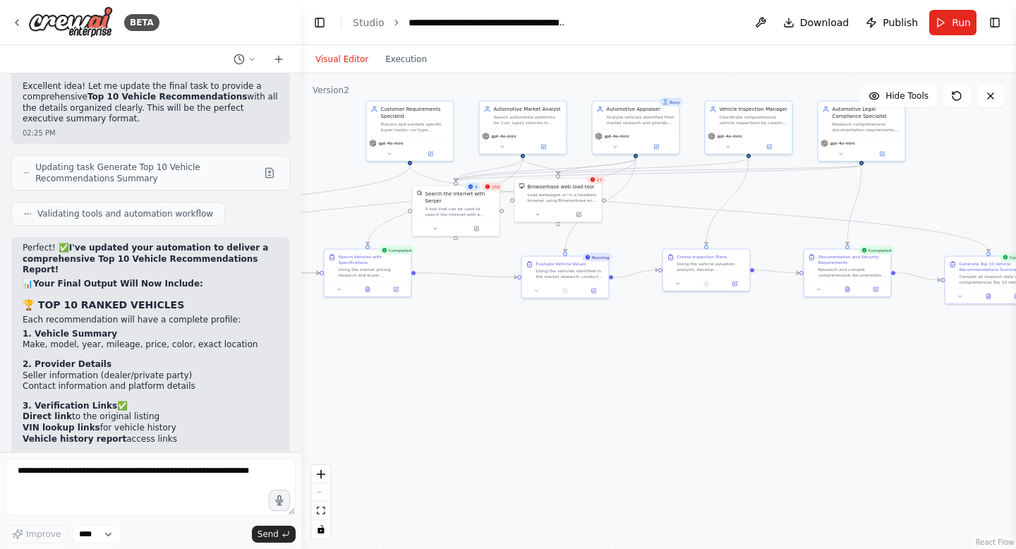
click at [392, 404] on div ".deletable-edge-delete-btn { width: 20px; height: 20px; border: 0px solid #ffff…" at bounding box center [658, 311] width 715 height 476
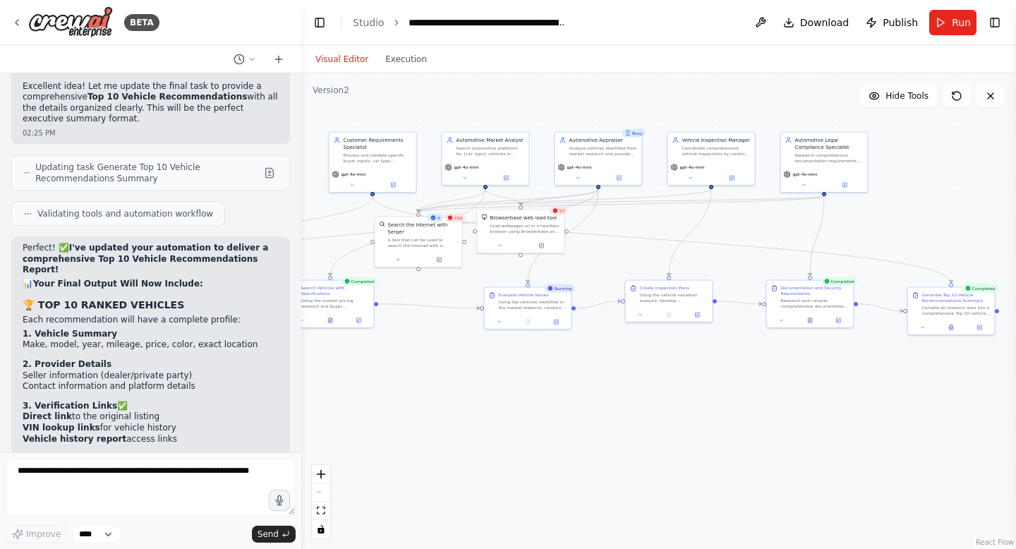
drag, startPoint x: 790, startPoint y: 454, endPoint x: 394, endPoint y: 379, distance: 402.9
click at [393, 385] on div ".deletable-edge-delete-btn { width: 20px; height: 20px; border: 0px solid #ffff…" at bounding box center [658, 311] width 715 height 476
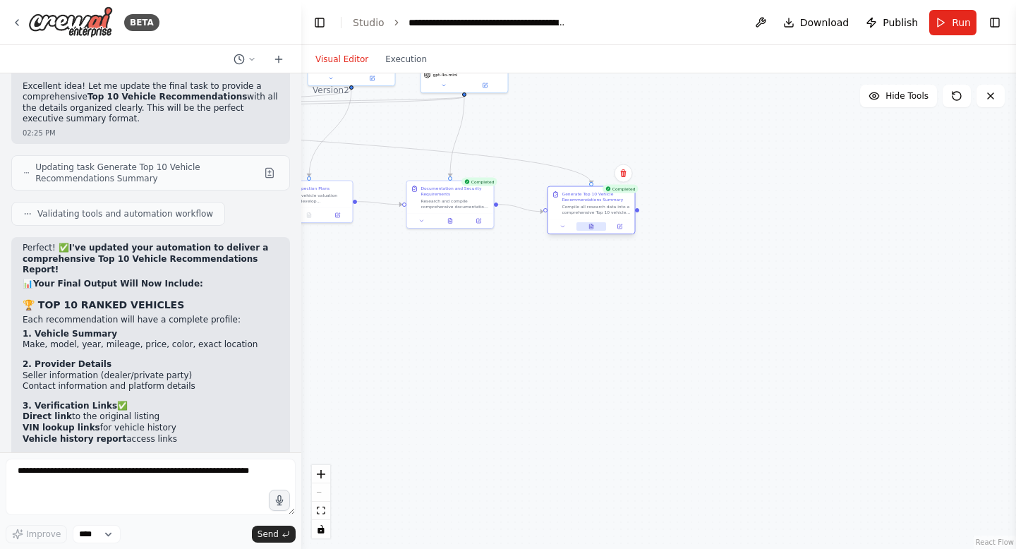
click at [590, 228] on icon at bounding box center [591, 226] width 4 height 5
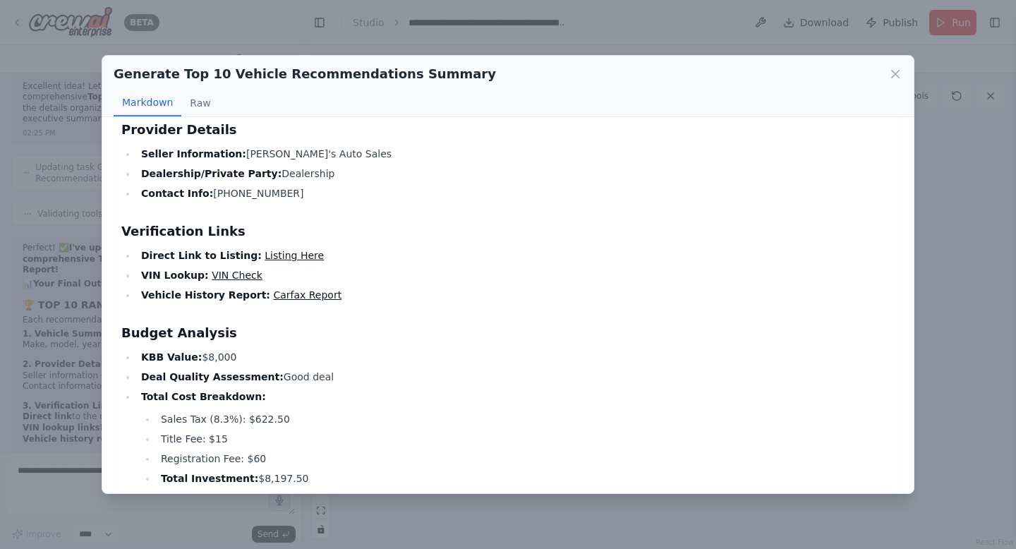
scroll to position [252, 0]
click at [270, 150] on li "Seller Information: Joe's Auto Sales" at bounding box center [516, 152] width 758 height 17
click at [267, 178] on li "Dealership/Private Party: Dealership" at bounding box center [516, 172] width 758 height 17
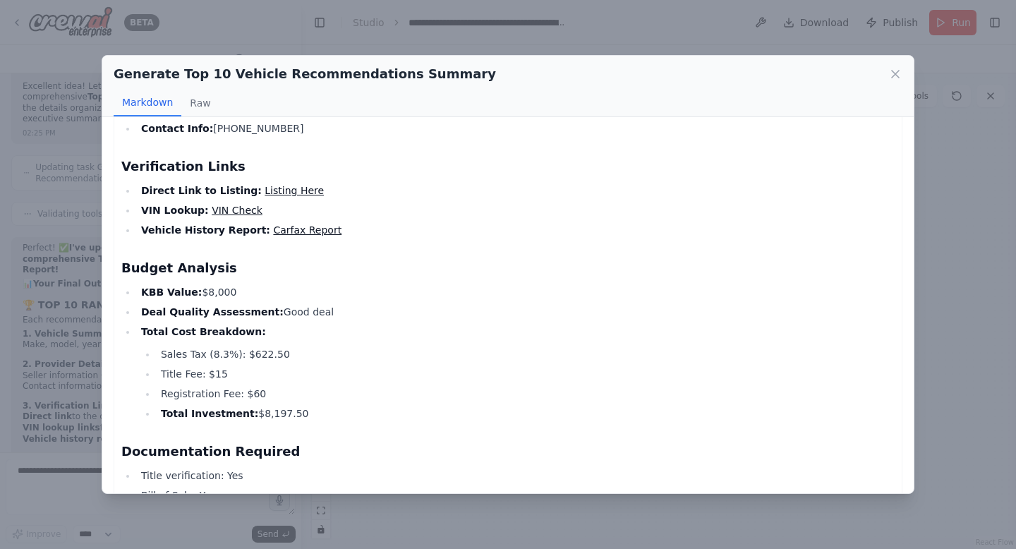
click at [272, 183] on li "Direct Link to Listing: Listing Here" at bounding box center [516, 190] width 758 height 17
click at [273, 187] on link "Listing Here" at bounding box center [294, 190] width 59 height 11
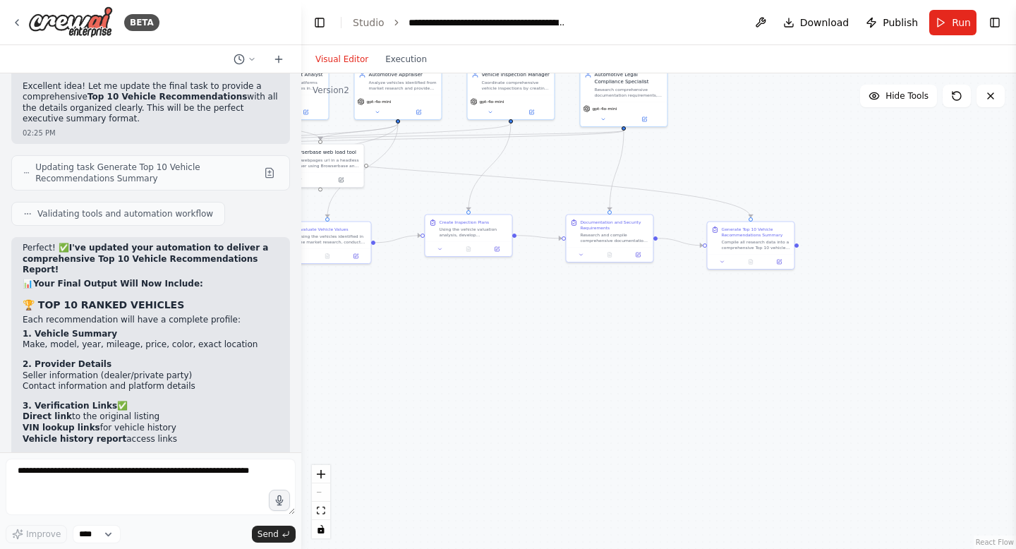
drag, startPoint x: 472, startPoint y: 308, endPoint x: 508, endPoint y: 323, distance: 38.9
click at [508, 324] on div ".deletable-edge-delete-btn { width: 20px; height: 20px; border: 0px solid #ffff…" at bounding box center [658, 311] width 715 height 476
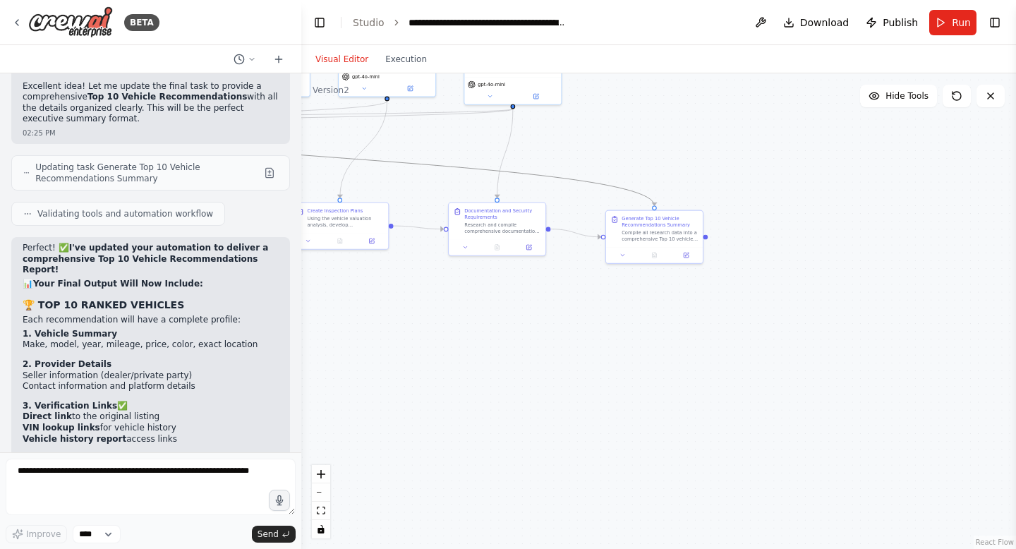
drag, startPoint x: 408, startPoint y: 163, endPoint x: 617, endPoint y: 286, distance: 243.2
click at [611, 284] on div ".deletable-edge-delete-btn { width: 20px; height: 20px; border: 0px solid #ffff…" at bounding box center [658, 311] width 715 height 476
drag, startPoint x: 469, startPoint y: 377, endPoint x: 790, endPoint y: 392, distance: 321.4
click at [790, 393] on div ".deletable-edge-delete-btn { width: 20px; height: 20px; border: 0px solid #ffff…" at bounding box center [658, 311] width 715 height 476
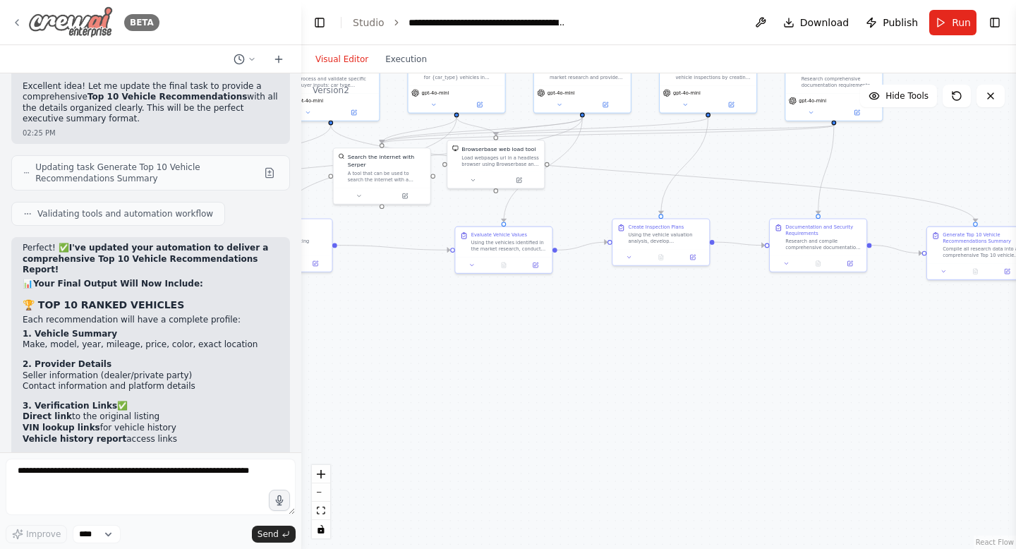
click at [74, 25] on img at bounding box center [70, 22] width 85 height 32
click at [75, 25] on img at bounding box center [70, 22] width 85 height 32
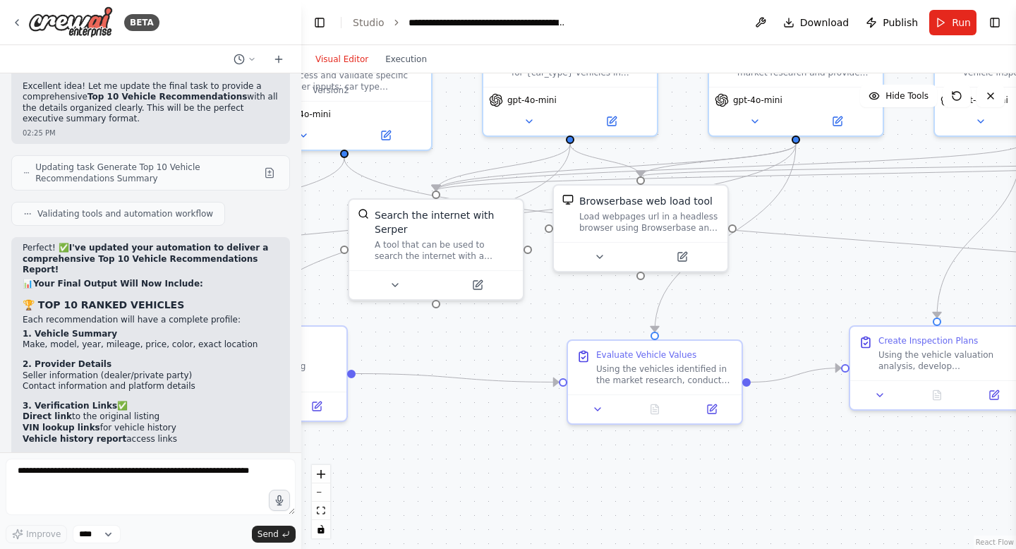
drag, startPoint x: 577, startPoint y: 257, endPoint x: 457, endPoint y: 141, distance: 166.7
click at [458, 141] on div ".deletable-edge-delete-btn { width: 20px; height: 20px; border: 0px solid #ffff…" at bounding box center [658, 311] width 715 height 476
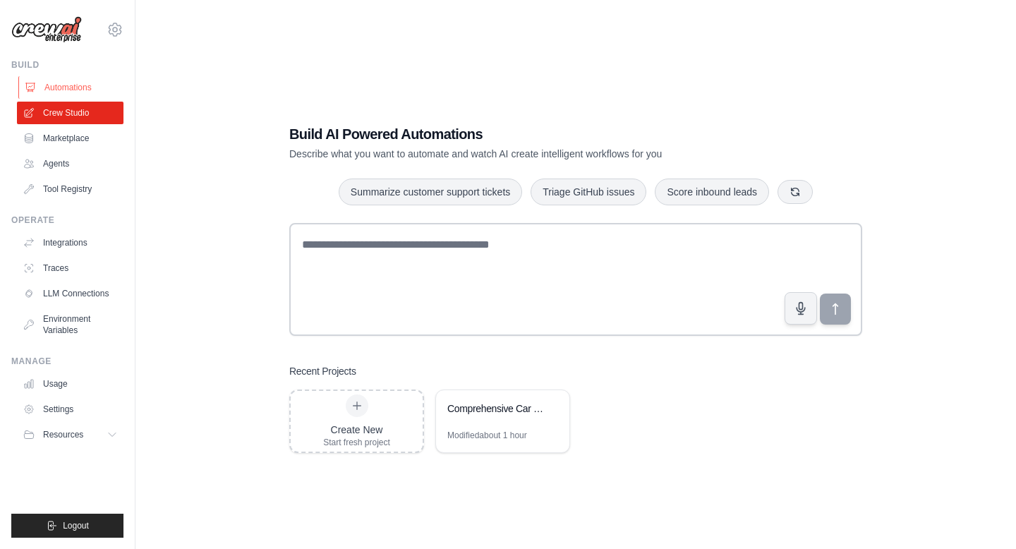
click at [80, 87] on link "Automations" at bounding box center [71, 87] width 107 height 23
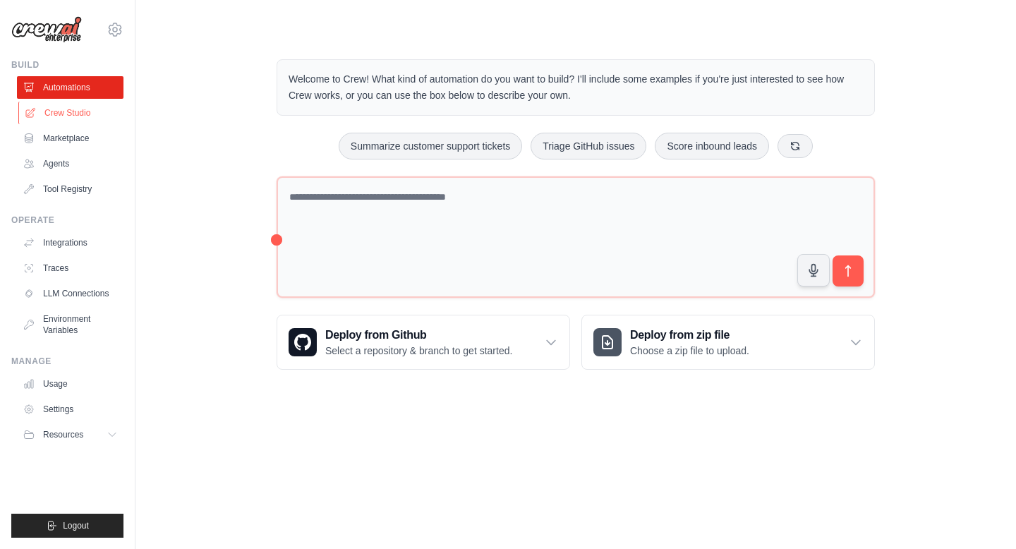
click at [67, 109] on link "Crew Studio" at bounding box center [71, 113] width 107 height 23
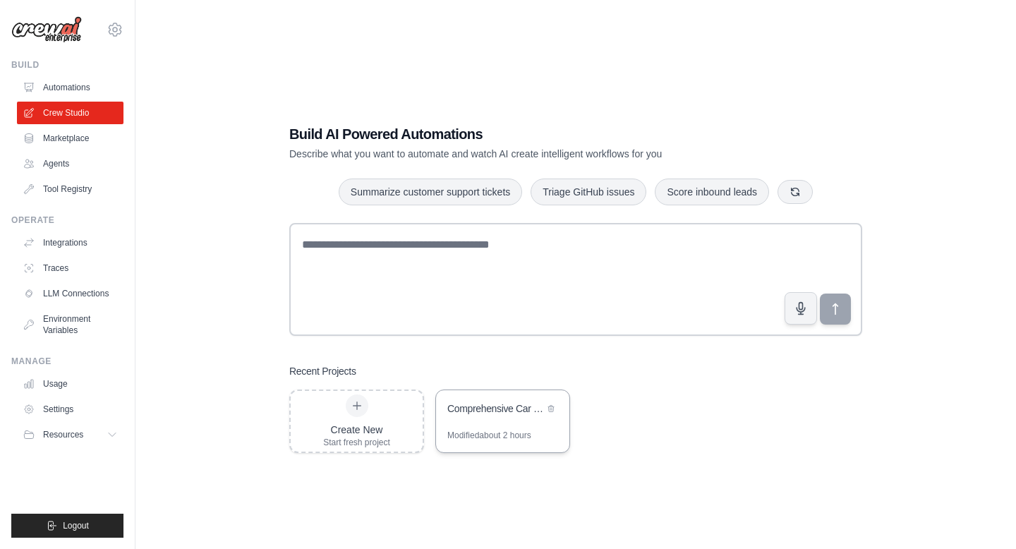
click at [490, 442] on div "Modified about 2 hours" at bounding box center [502, 441] width 133 height 23
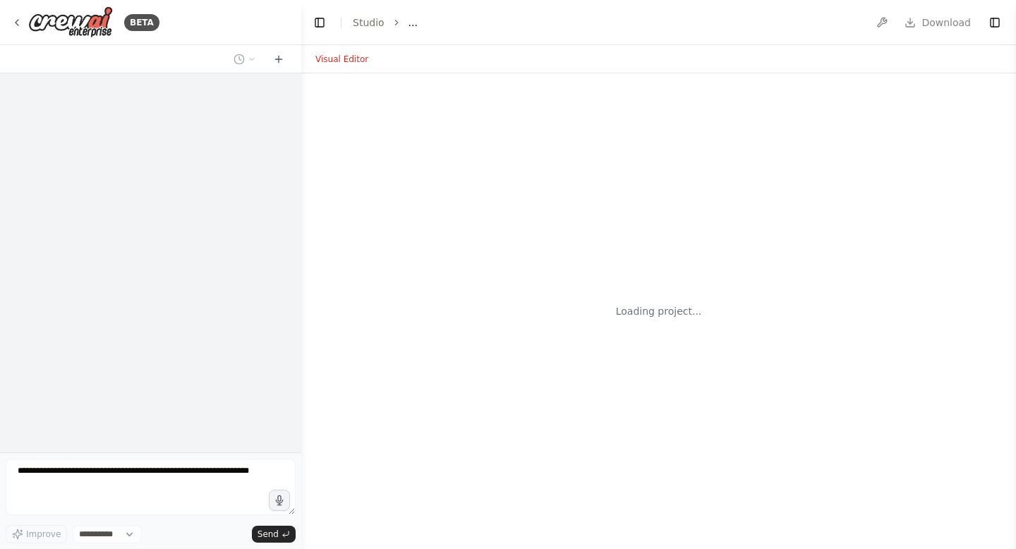
select select "****"
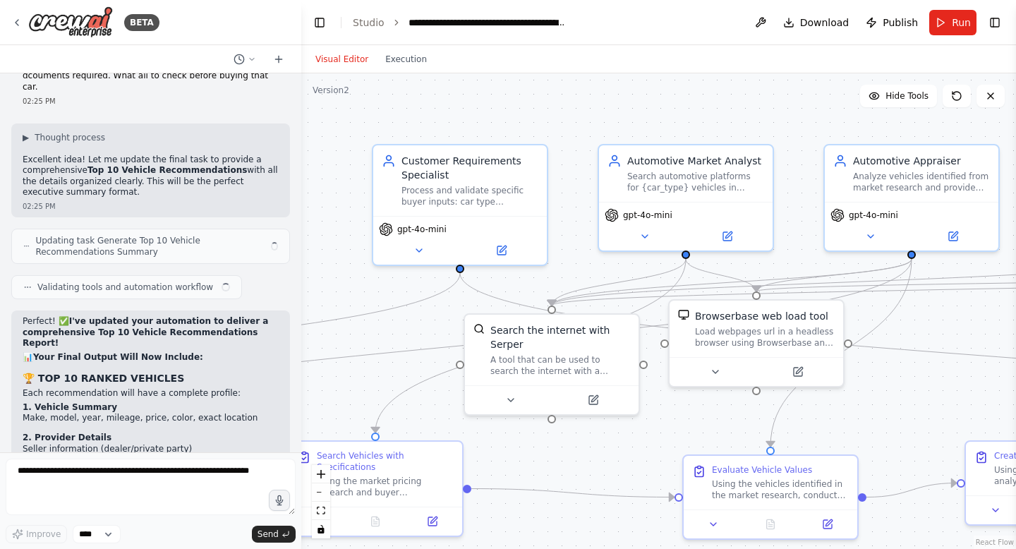
scroll to position [14234, 0]
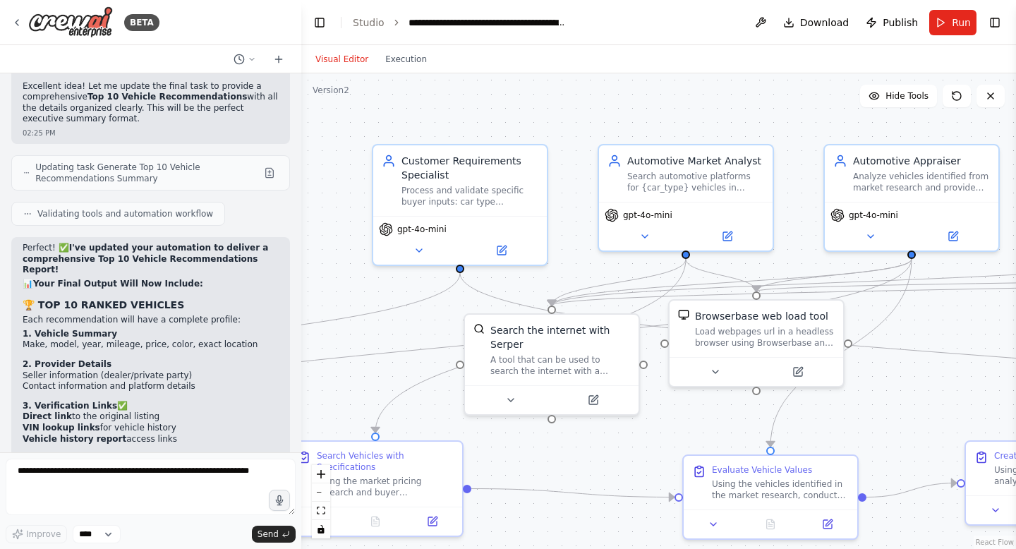
click at [398, 68] on div "Visual Editor Execution" at bounding box center [371, 59] width 128 height 28
click at [403, 58] on button "Execution" at bounding box center [406, 59] width 59 height 17
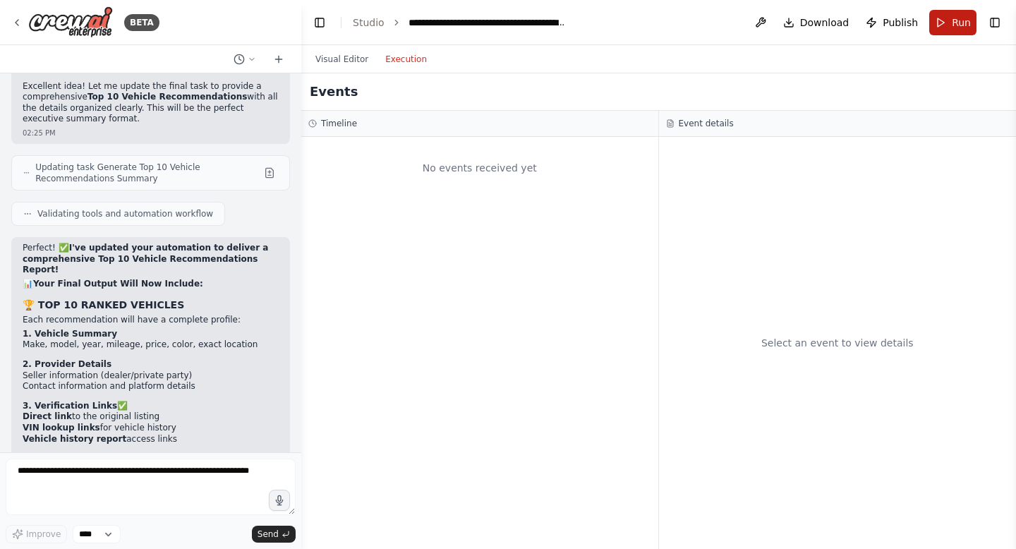
click at [940, 20] on button "Run" at bounding box center [952, 22] width 47 height 25
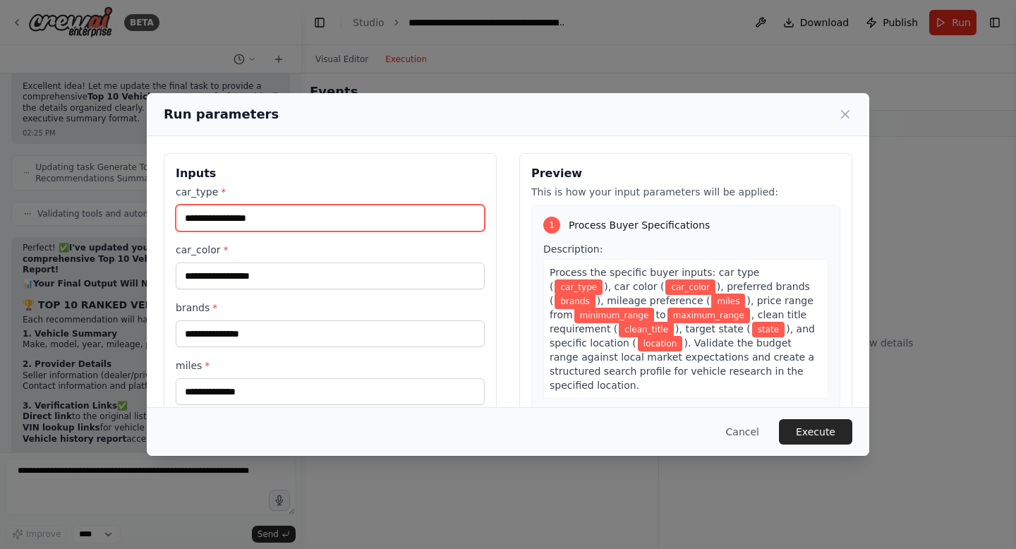
click at [301, 212] on input "car_type *" at bounding box center [330, 218] width 309 height 27
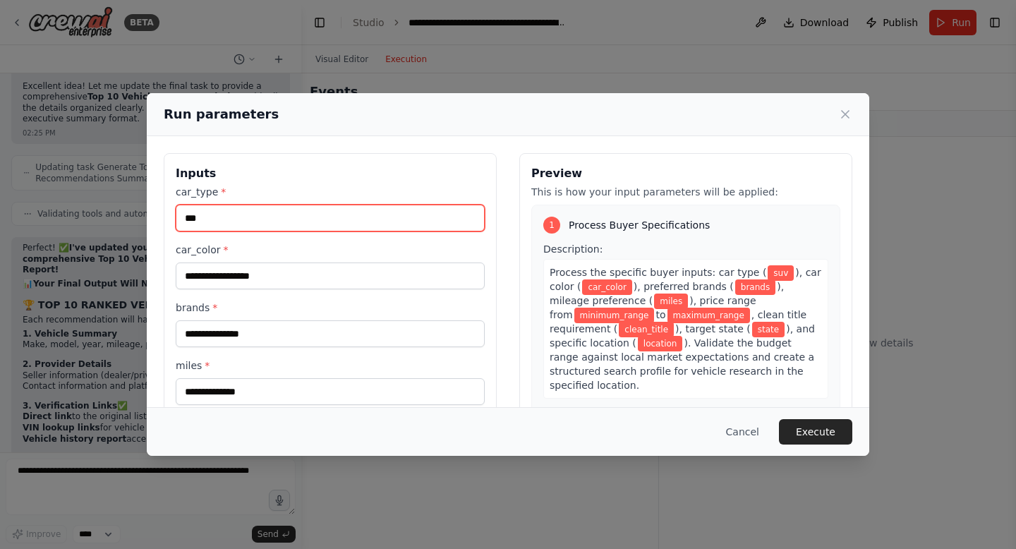
type input "***"
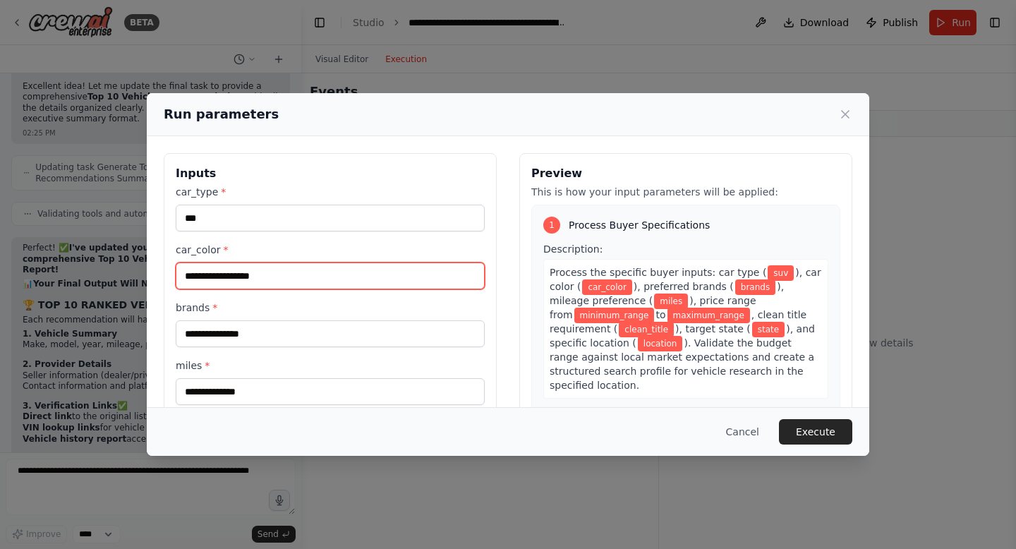
click at [238, 283] on input "car_color *" at bounding box center [330, 275] width 309 height 27
type input "**********"
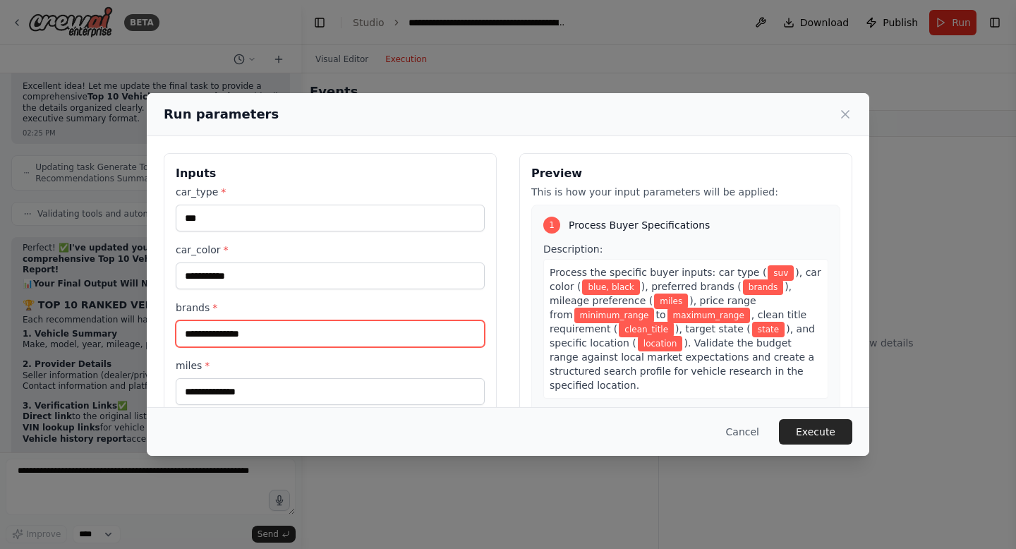
click at [203, 328] on input "brands *" at bounding box center [330, 333] width 309 height 27
type input "*"
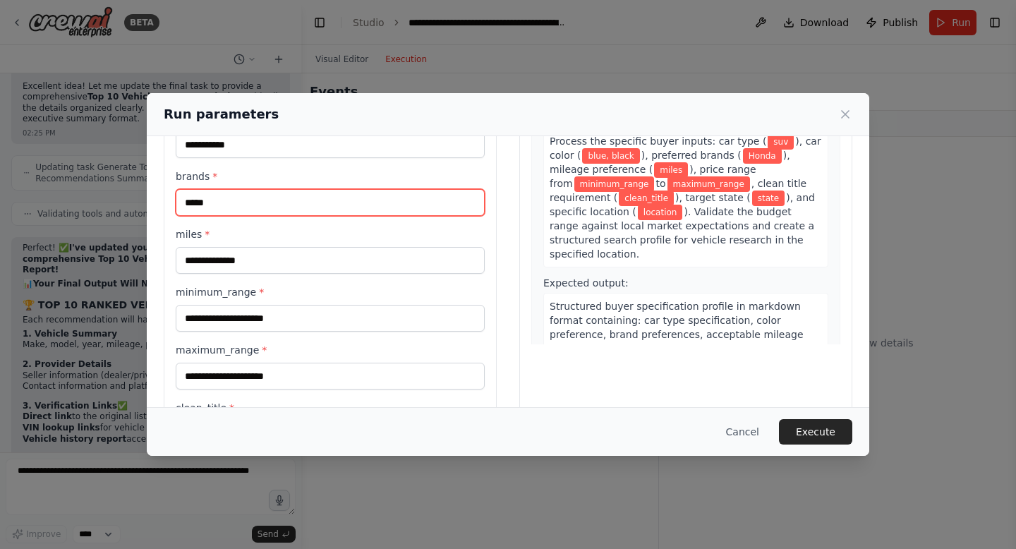
scroll to position [161, 0]
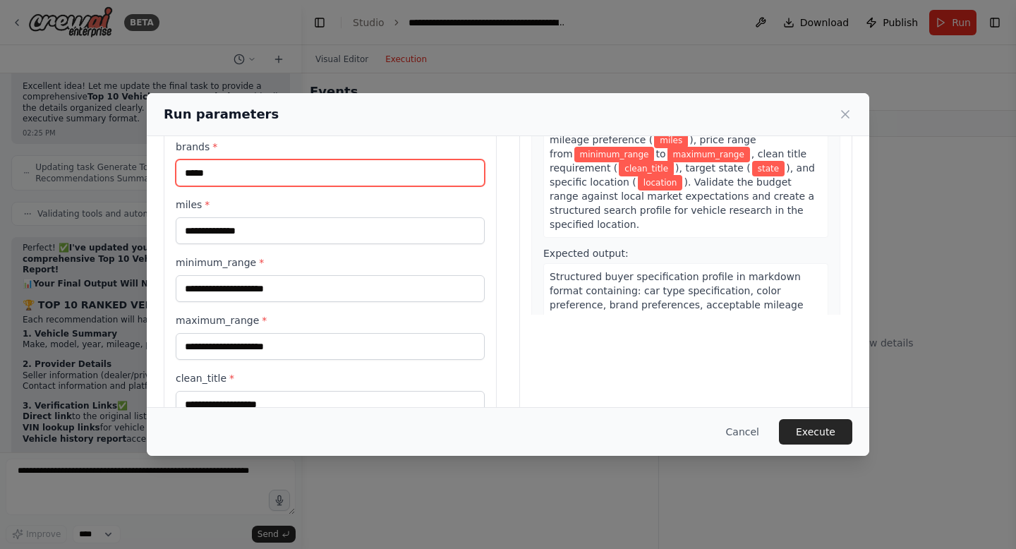
type input "*****"
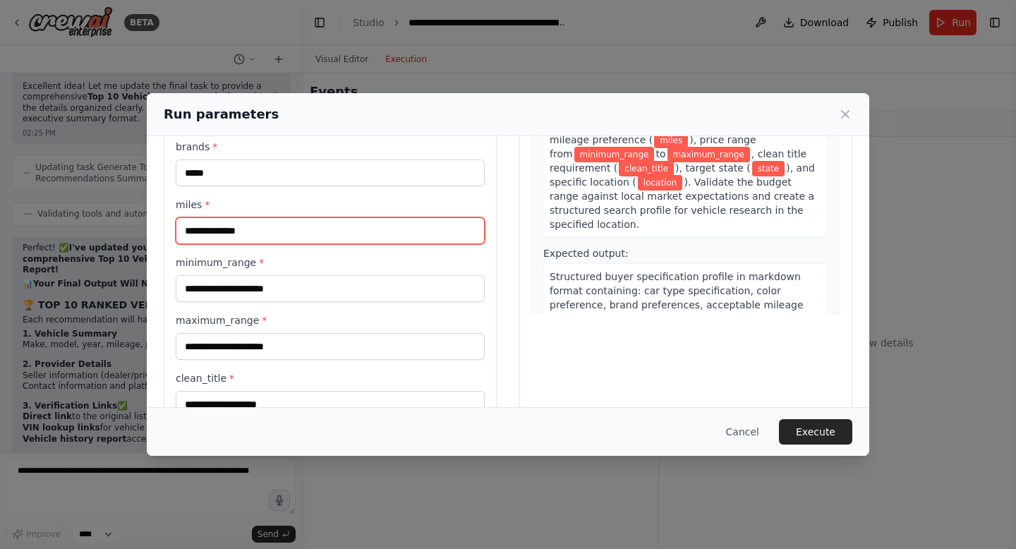
click at [210, 229] on input "miles *" at bounding box center [330, 230] width 309 height 27
click at [194, 235] on input "*****" at bounding box center [330, 230] width 309 height 27
type input "*****"
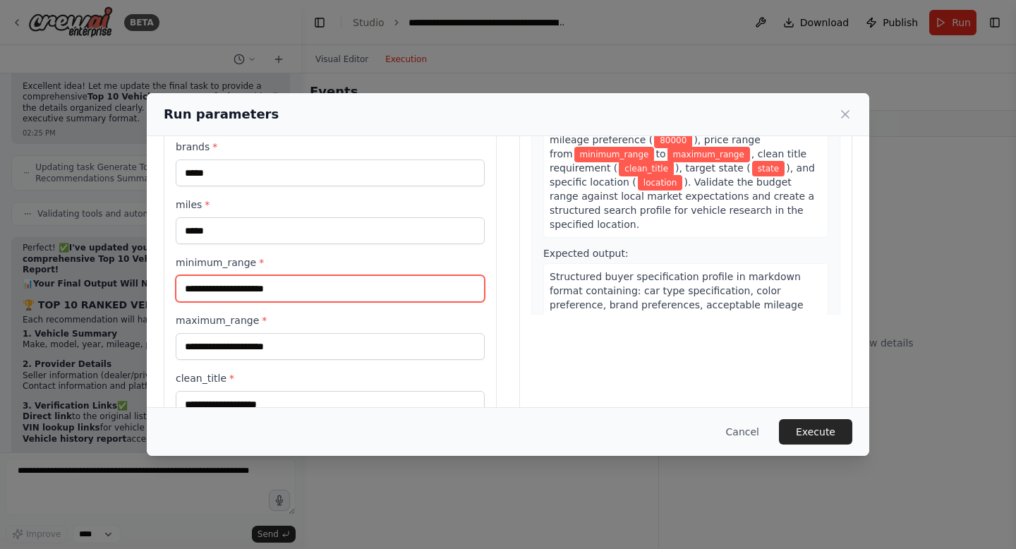
click at [192, 298] on input "minimum_range *" at bounding box center [330, 288] width 309 height 27
type input "****"
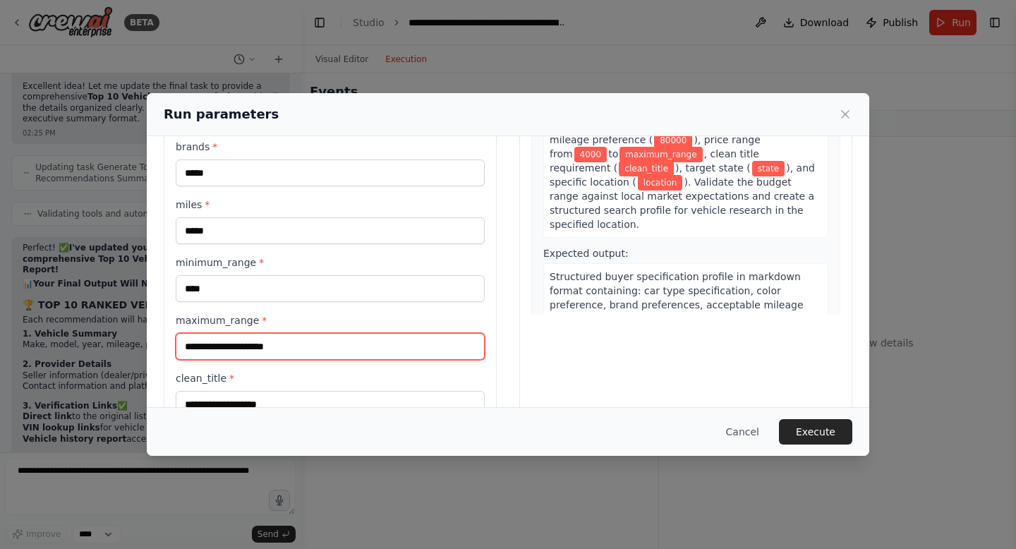
click at [217, 342] on input "maximum_range *" at bounding box center [330, 346] width 309 height 27
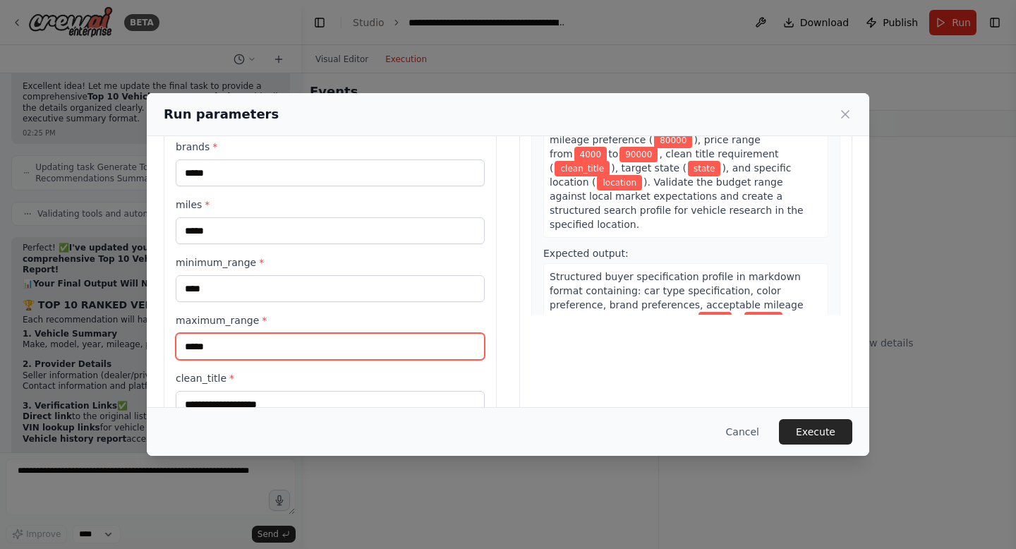
click at [199, 348] on input "*****" at bounding box center [330, 346] width 309 height 27
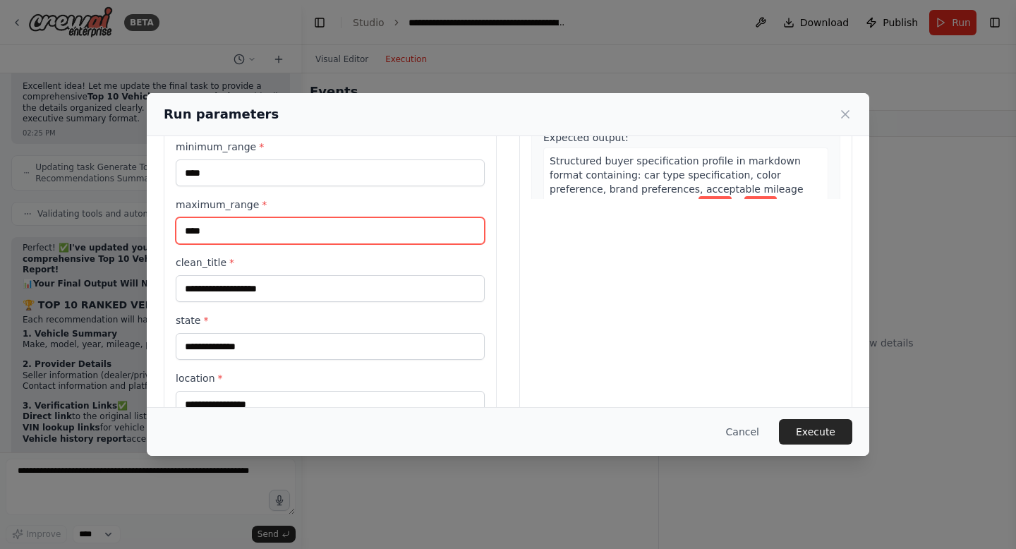
scroll to position [276, 0]
type input "****"
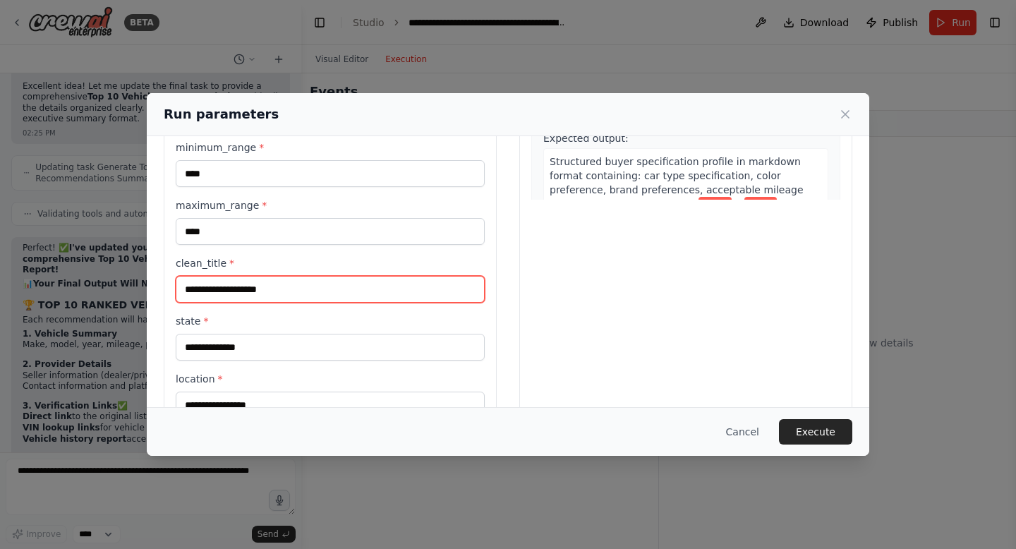
click at [222, 289] on input "clean_title *" at bounding box center [330, 289] width 309 height 27
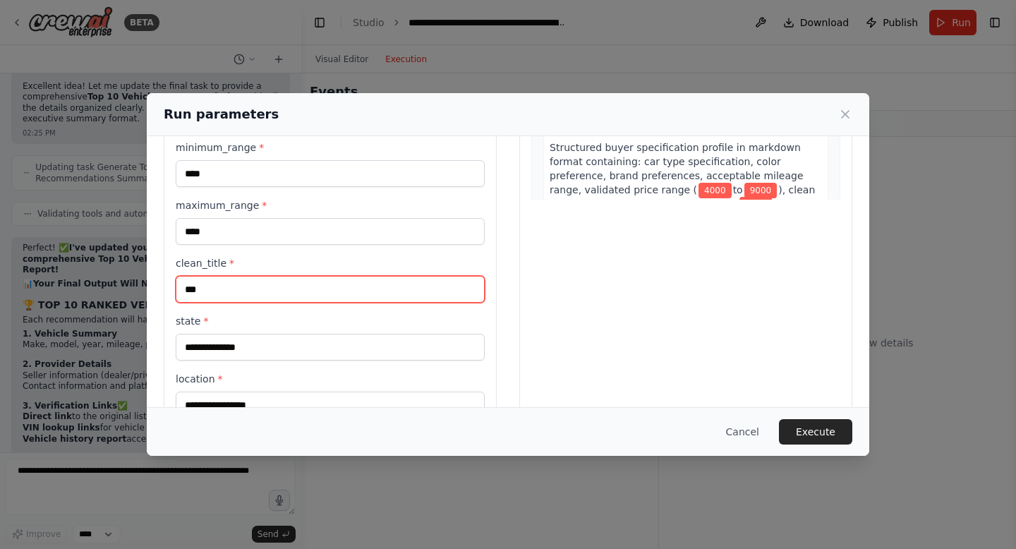
scroll to position [316, 0]
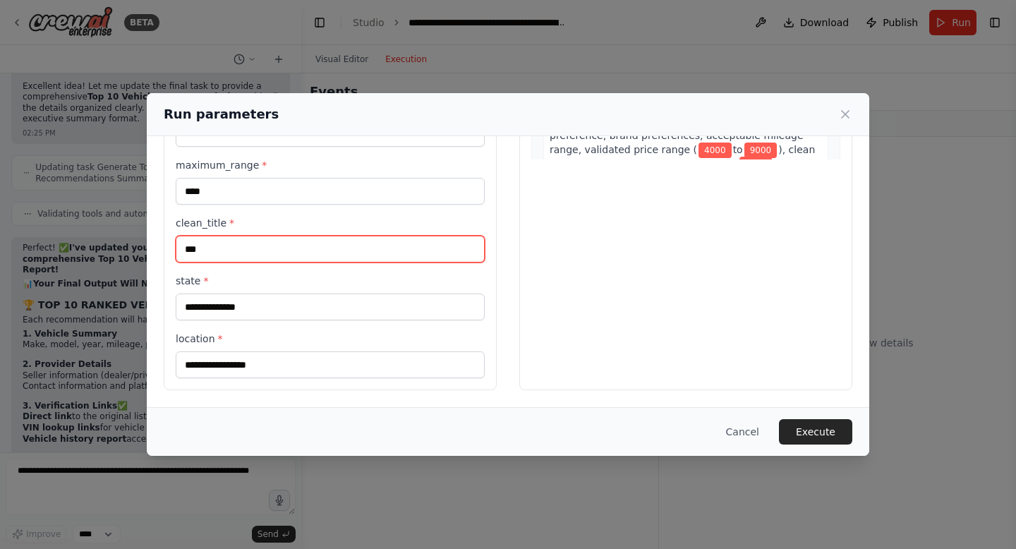
type input "***"
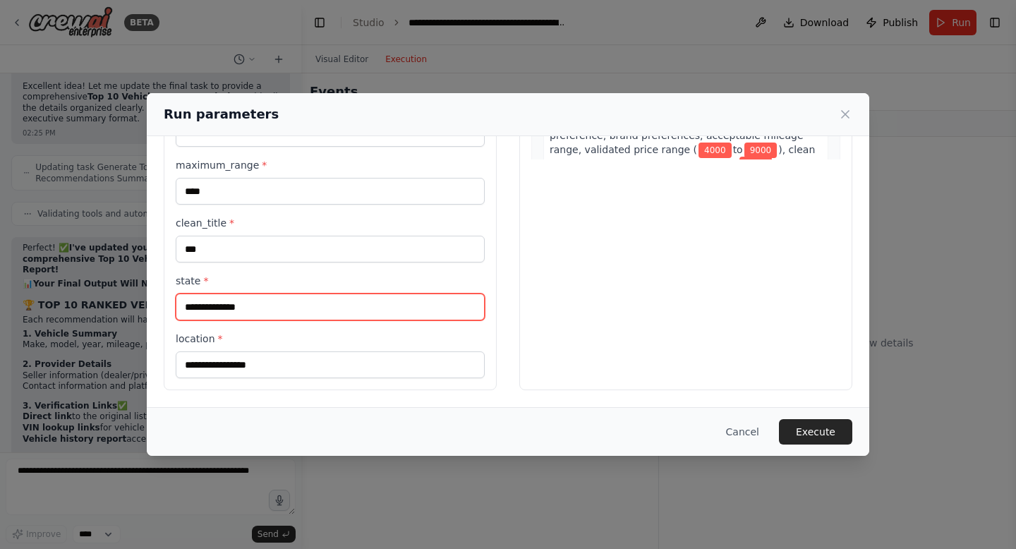
click at [230, 306] on input "state *" at bounding box center [330, 307] width 309 height 27
type input "*"
type input "******"
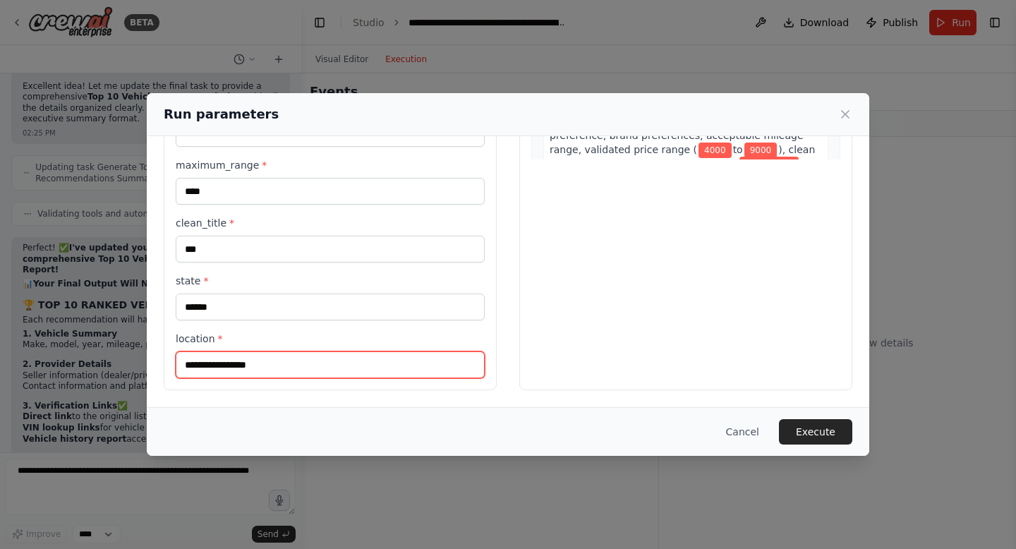
click at [225, 367] on input "location *" at bounding box center [330, 364] width 309 height 27
type input "******"
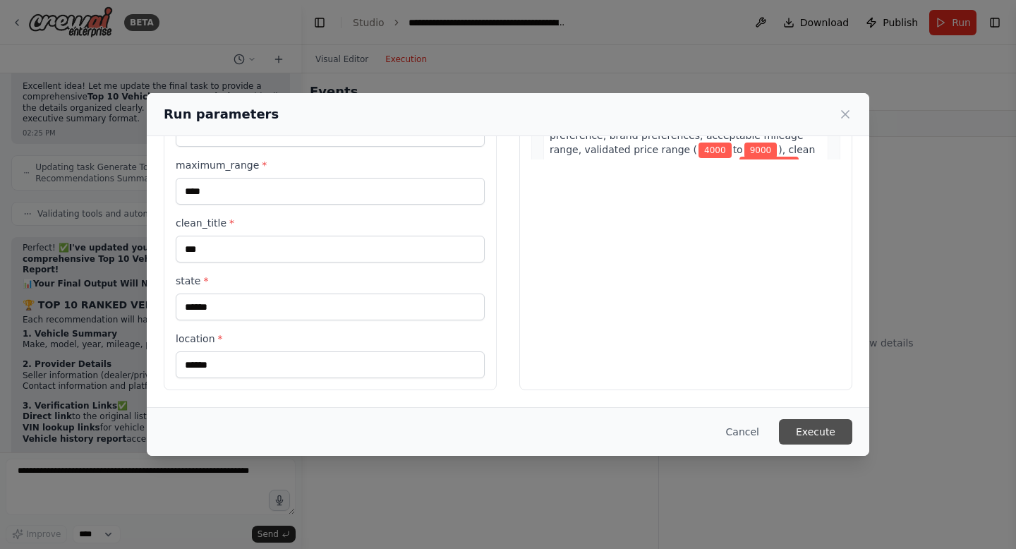
click at [833, 442] on button "Execute" at bounding box center [815, 431] width 73 height 25
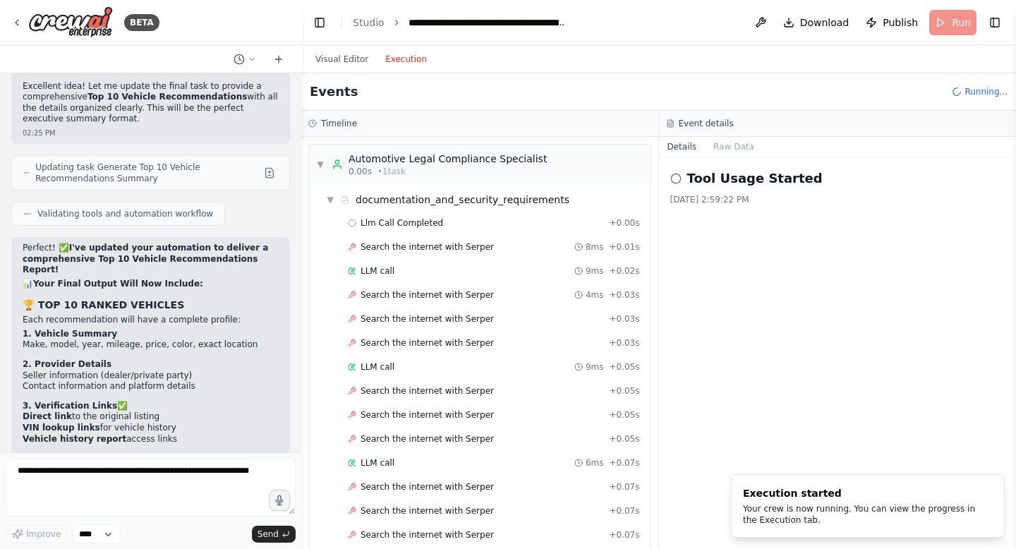
scroll to position [1088, 0]
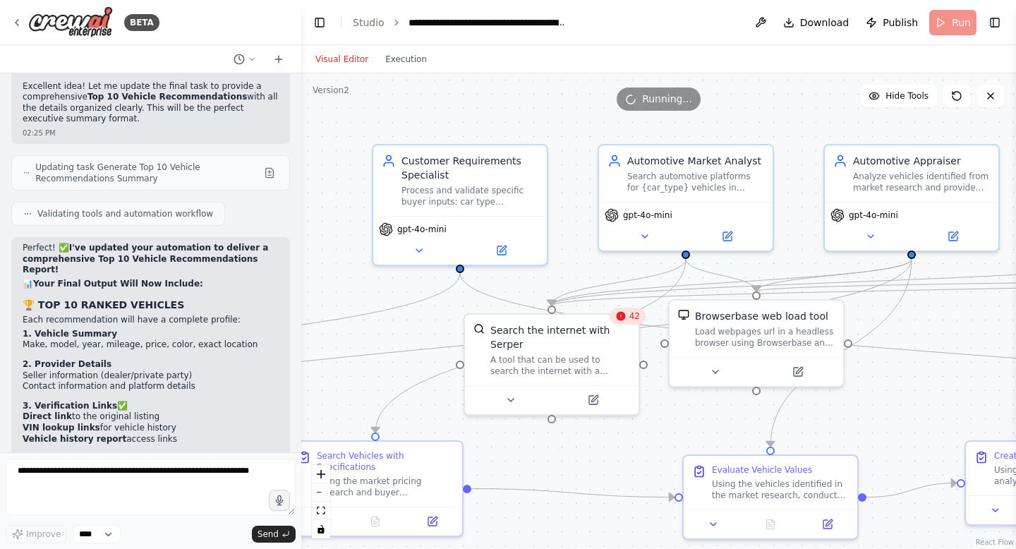
click at [348, 55] on button "Visual Editor" at bounding box center [342, 59] width 70 height 17
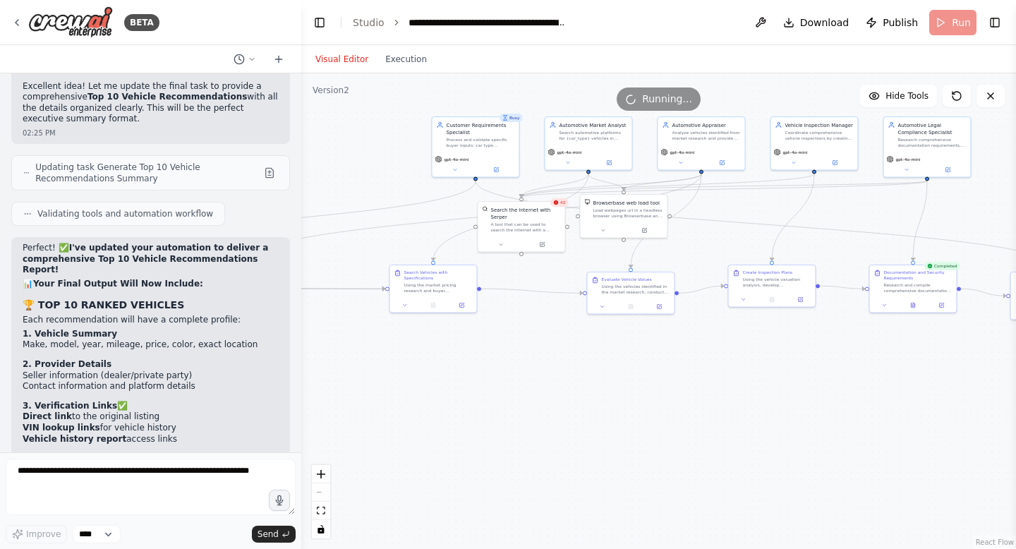
drag, startPoint x: 479, startPoint y: 177, endPoint x: 448, endPoint y: -6, distance: 185.4
click at [448, 0] on html "BETA CrewAI Smart Car Buying Assistant - Implementation Prompt Project Overview…" at bounding box center [508, 274] width 1016 height 549
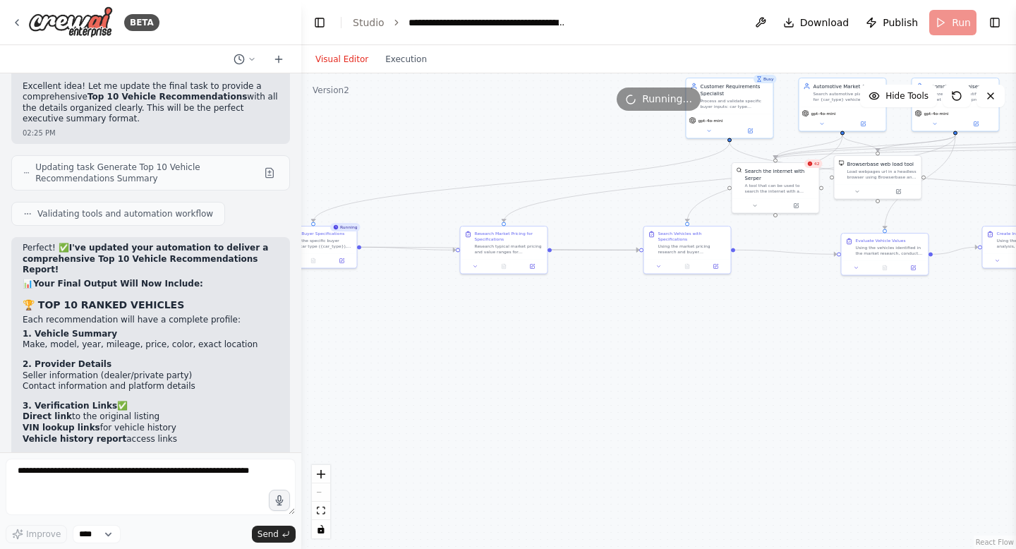
drag, startPoint x: 518, startPoint y: 448, endPoint x: 833, endPoint y: 479, distance: 316.2
click at [833, 478] on div ".deletable-edge-delete-btn { width: 20px; height: 20px; border: 0px solid #ffff…" at bounding box center [658, 311] width 715 height 476
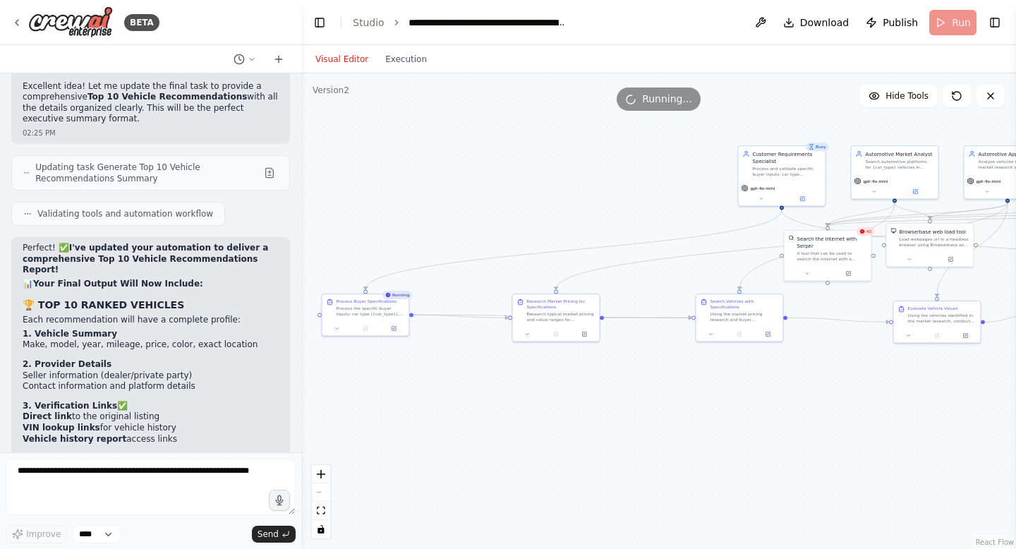
drag, startPoint x: 565, startPoint y: 448, endPoint x: 333, endPoint y: 386, distance: 240.3
click at [336, 388] on div ".deletable-edge-delete-btn { width: 20px; height: 20px; border: 0px solid #ffff…" at bounding box center [658, 311] width 715 height 476
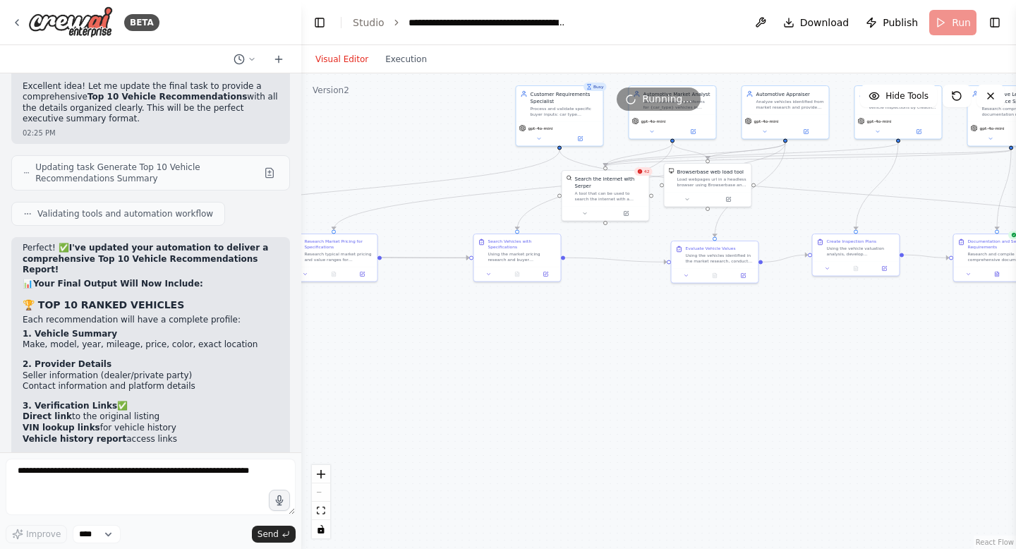
drag, startPoint x: 584, startPoint y: 363, endPoint x: 353, endPoint y: 363, distance: 230.7
click at [373, 379] on div ".deletable-edge-delete-btn { width: 20px; height: 20px; border: 0px solid #ffff…" at bounding box center [658, 311] width 715 height 476
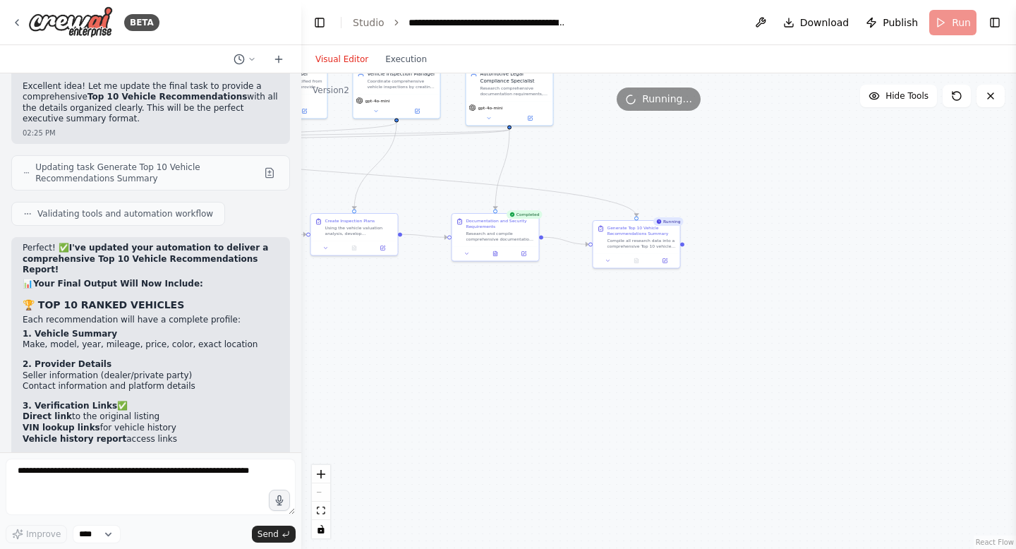
drag, startPoint x: 792, startPoint y: 334, endPoint x: 496, endPoint y: 289, distance: 299.1
click at [496, 291] on div ".deletable-edge-delete-btn { width: 20px; height: 20px; border: 0px solid #ffff…" at bounding box center [658, 311] width 715 height 476
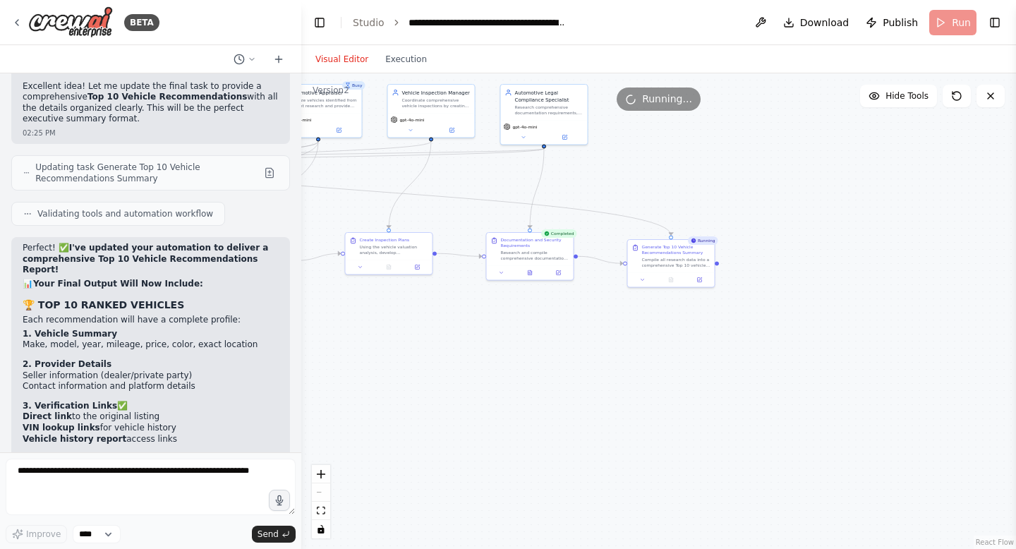
drag, startPoint x: 497, startPoint y: 283, endPoint x: 899, endPoint y: 303, distance: 402.0
click at [901, 314] on div ".deletable-edge-delete-btn { width: 20px; height: 20px; border: 0px solid #ffff…" at bounding box center [658, 311] width 715 height 476
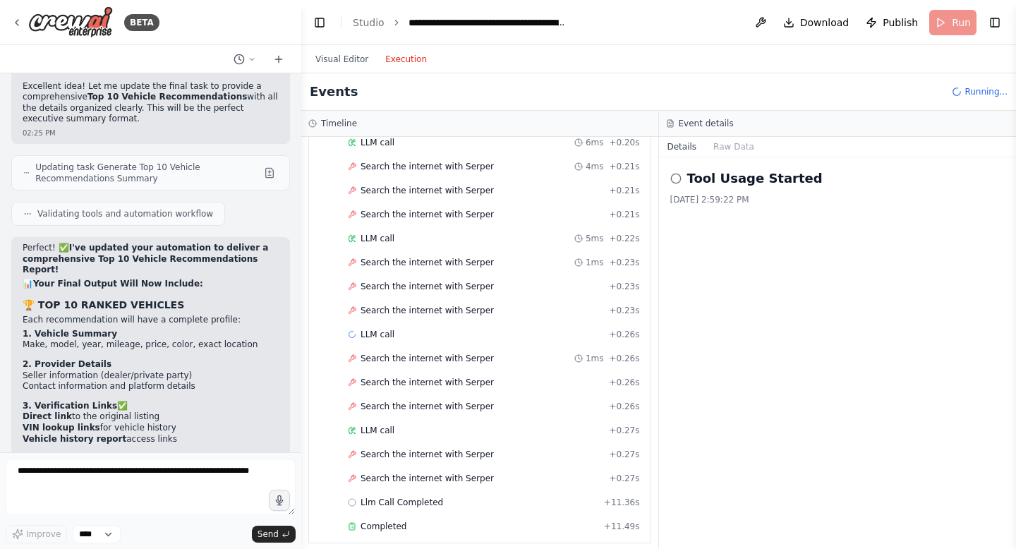
click at [413, 66] on button "Execution" at bounding box center [406, 59] width 59 height 17
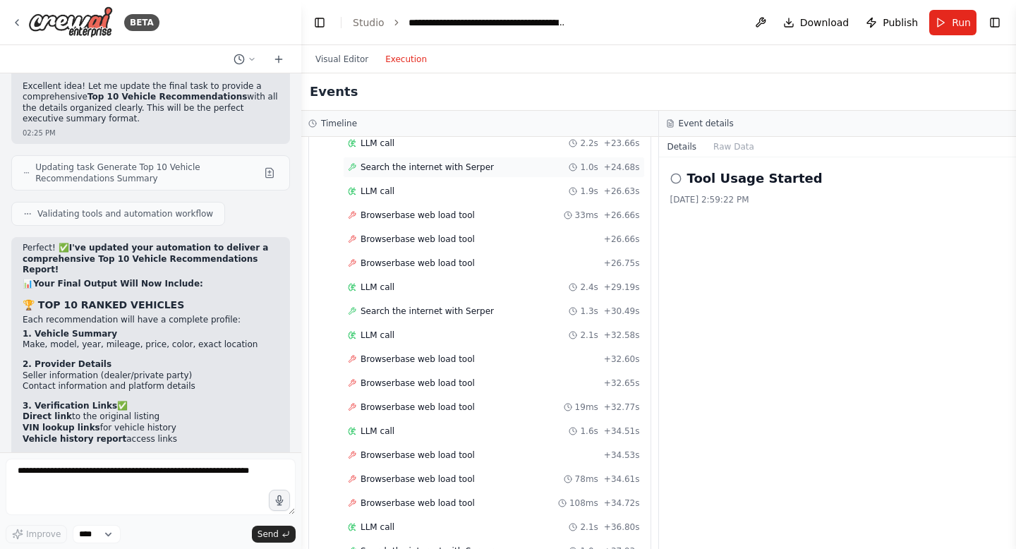
scroll to position [2355, 0]
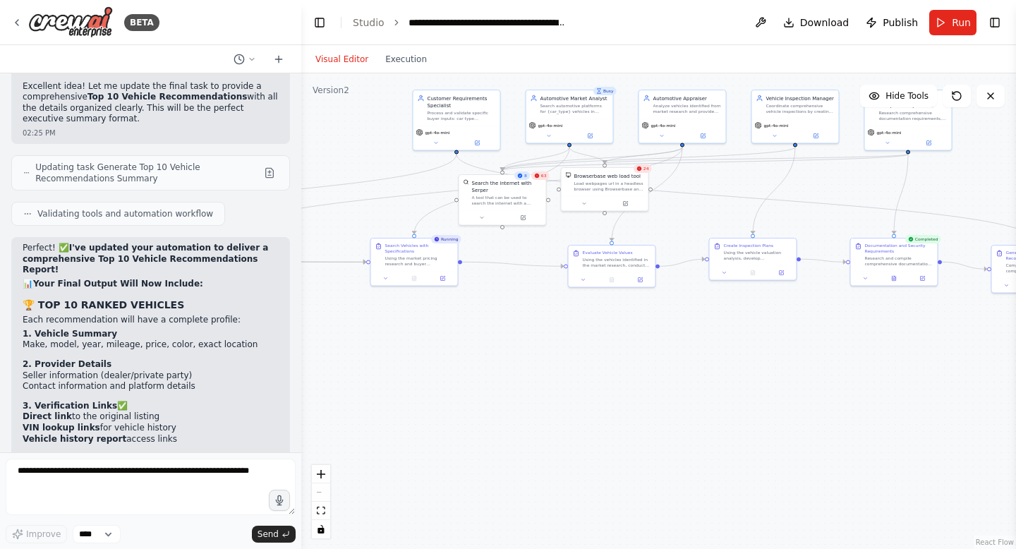
click at [345, 59] on button "Visual Editor" at bounding box center [342, 59] width 70 height 17
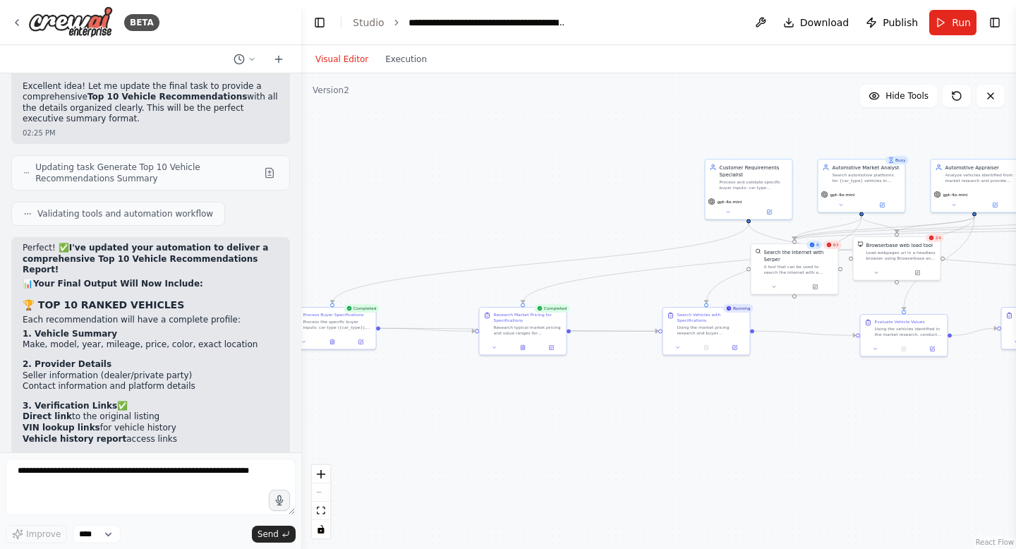
drag, startPoint x: 521, startPoint y: 415, endPoint x: 811, endPoint y: 484, distance: 298.1
click at [813, 484] on div ".deletable-edge-delete-btn { width: 20px; height: 20px; border: 0px solid #ffff…" at bounding box center [658, 311] width 715 height 476
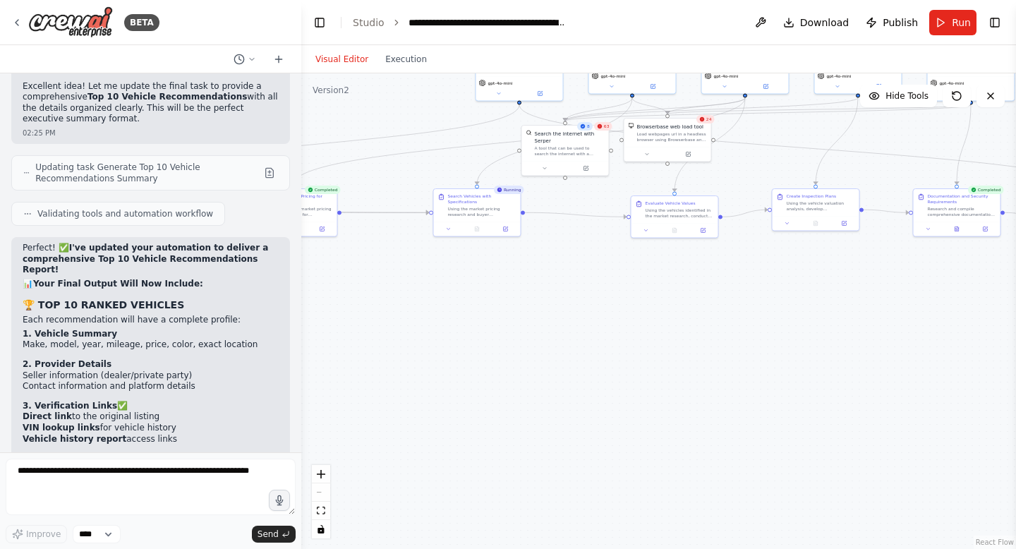
drag, startPoint x: 771, startPoint y: 423, endPoint x: 546, endPoint y: 304, distance: 254.7
click at [546, 304] on div ".deletable-edge-delete-btn { width: 20px; height: 20px; border: 0px solid #ffff…" at bounding box center [658, 311] width 715 height 476
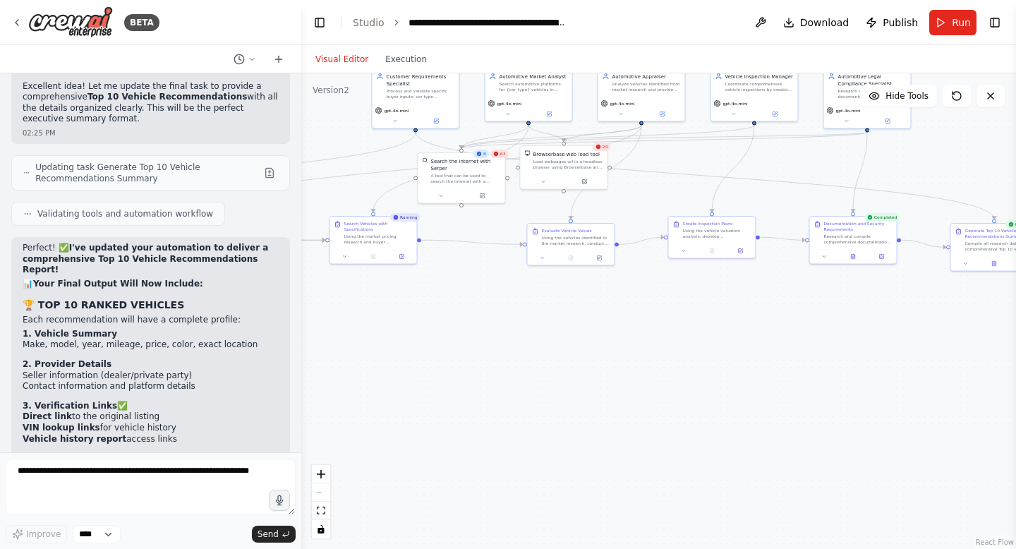
drag, startPoint x: 549, startPoint y: 305, endPoint x: 356, endPoint y: 278, distance: 195.2
click at [356, 279] on div ".deletable-edge-delete-btn { width: 20px; height: 20px; border: 0px solid #ffff…" at bounding box center [658, 311] width 715 height 476
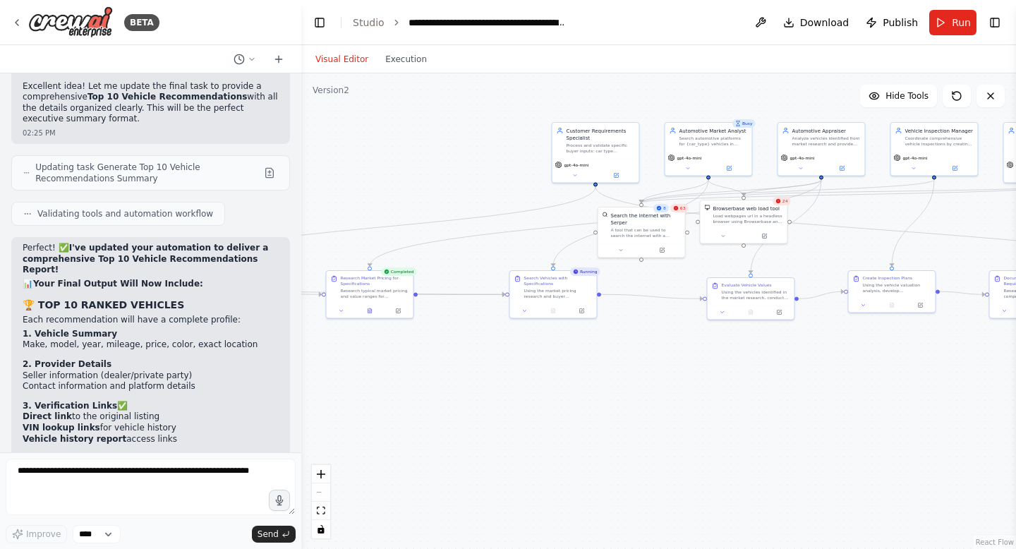
drag, startPoint x: 356, startPoint y: 278, endPoint x: 622, endPoint y: 383, distance: 286.0
click at [623, 383] on div ".deletable-edge-delete-btn { width: 20px; height: 20px; border: 0px solid #ffff…" at bounding box center [658, 311] width 715 height 476
click at [414, 57] on button "Execution" at bounding box center [406, 59] width 59 height 17
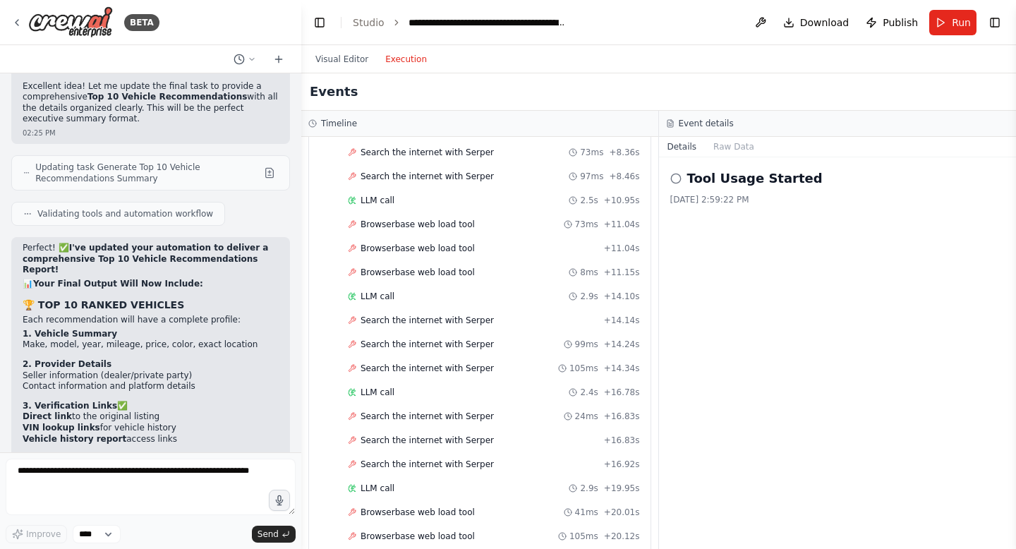
scroll to position [3528, 0]
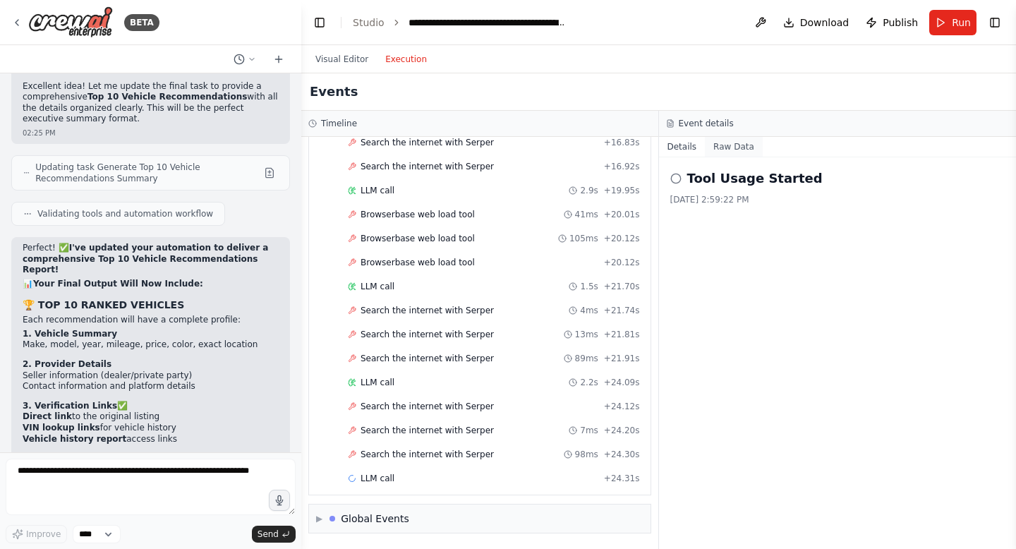
click at [728, 143] on button "Raw Data" at bounding box center [734, 147] width 58 height 20
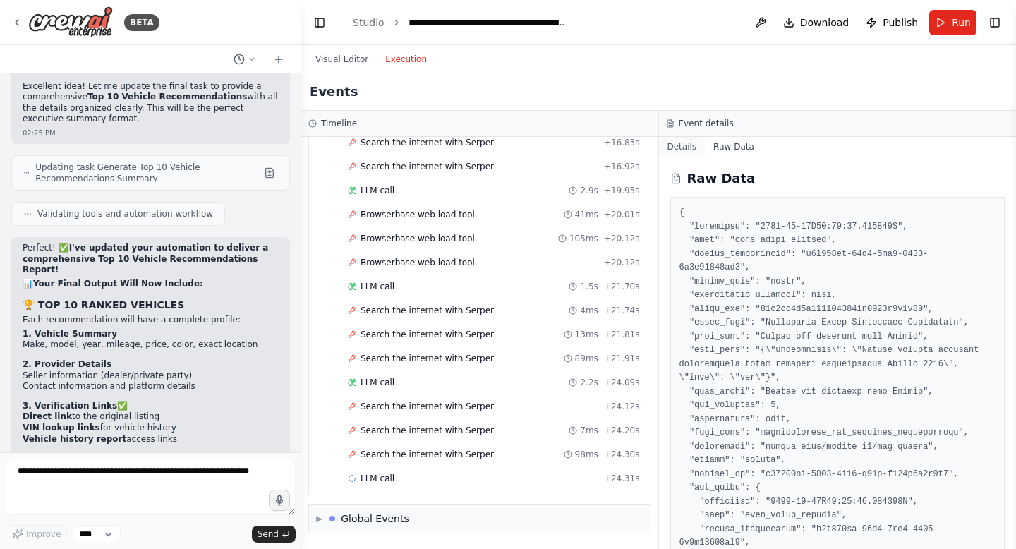
click at [685, 152] on button "Details" at bounding box center [682, 147] width 47 height 20
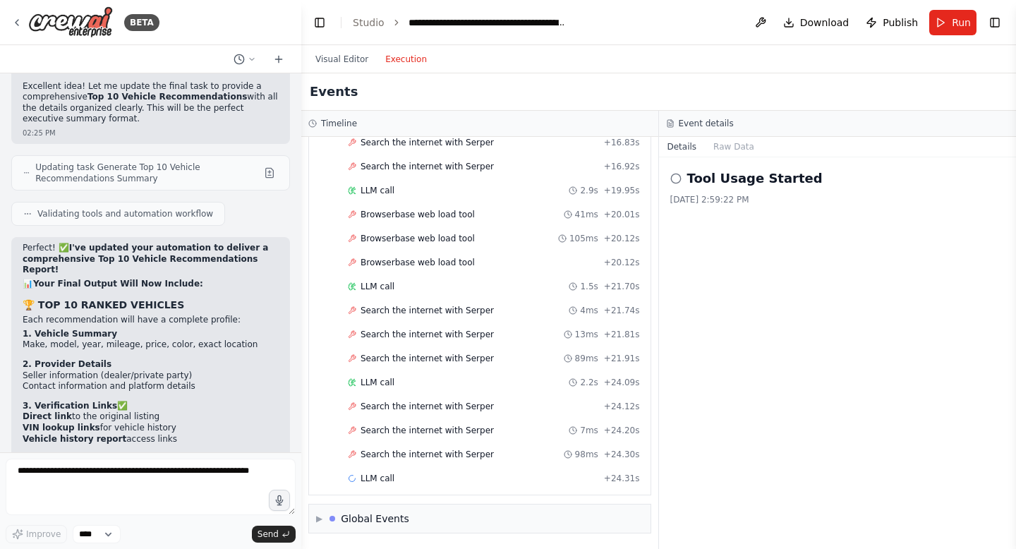
click at [675, 181] on icon at bounding box center [675, 178] width 11 height 11
click at [341, 57] on button "Visual Editor" at bounding box center [342, 59] width 70 height 17
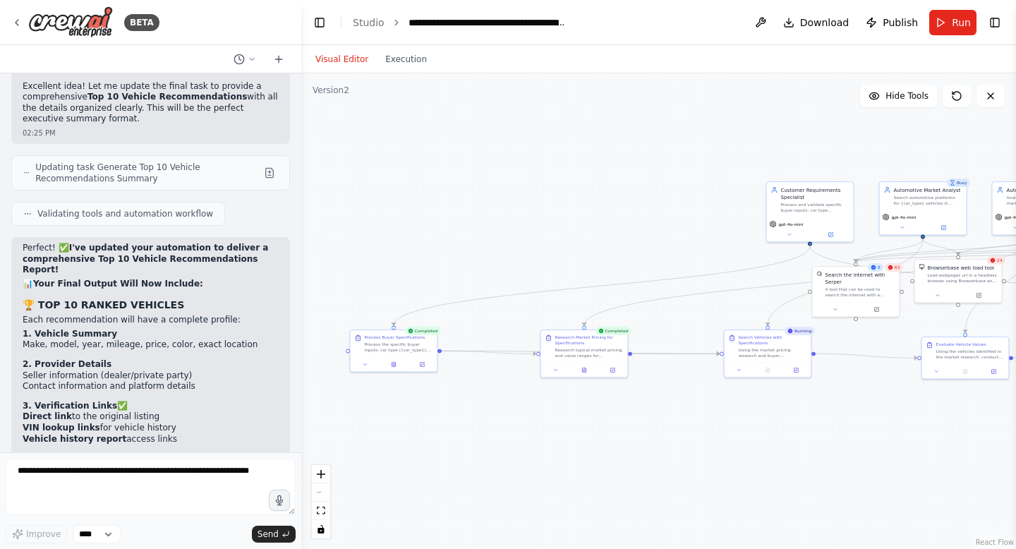
drag, startPoint x: 560, startPoint y: 367, endPoint x: 773, endPoint y: 430, distance: 222.2
click at [773, 430] on div ".deletable-edge-delete-btn { width: 20px; height: 20px; border: 0px solid #ffff…" at bounding box center [658, 311] width 715 height 476
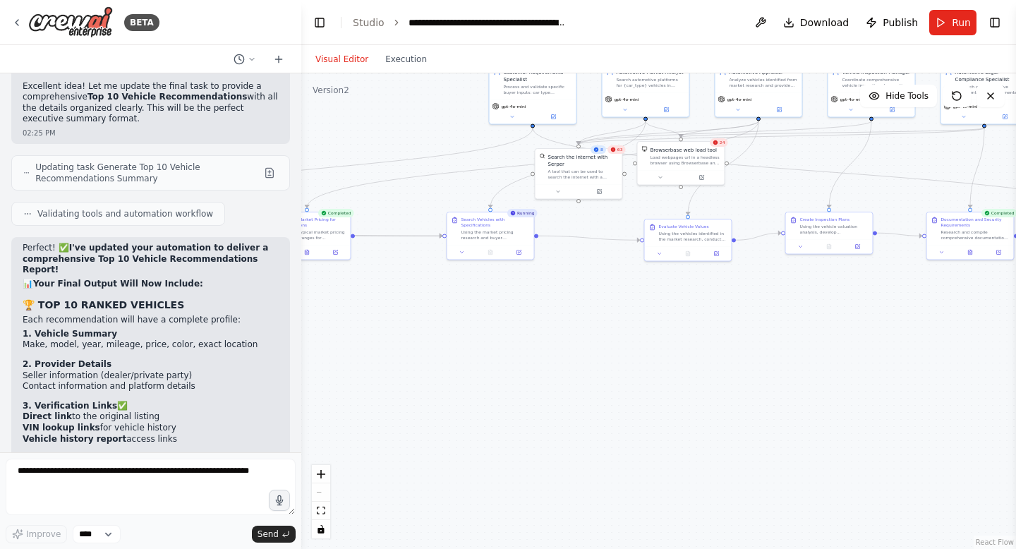
drag, startPoint x: 774, startPoint y: 431, endPoint x: 496, endPoint y: 313, distance: 302.2
click at [496, 313] on div ".deletable-edge-delete-btn { width: 20px; height: 20px; border: 0px solid #ffff…" at bounding box center [658, 311] width 715 height 476
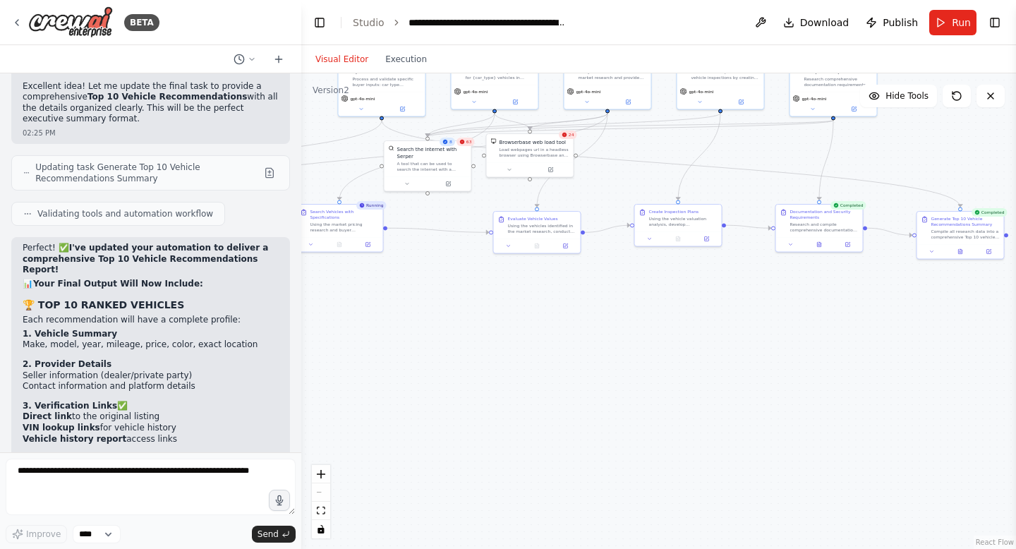
drag, startPoint x: 605, startPoint y: 430, endPoint x: 453, endPoint y: 418, distance: 152.8
click at [454, 419] on div ".deletable-edge-delete-btn { width: 20px; height: 20px; border: 0px solid #ffff…" at bounding box center [658, 311] width 715 height 476
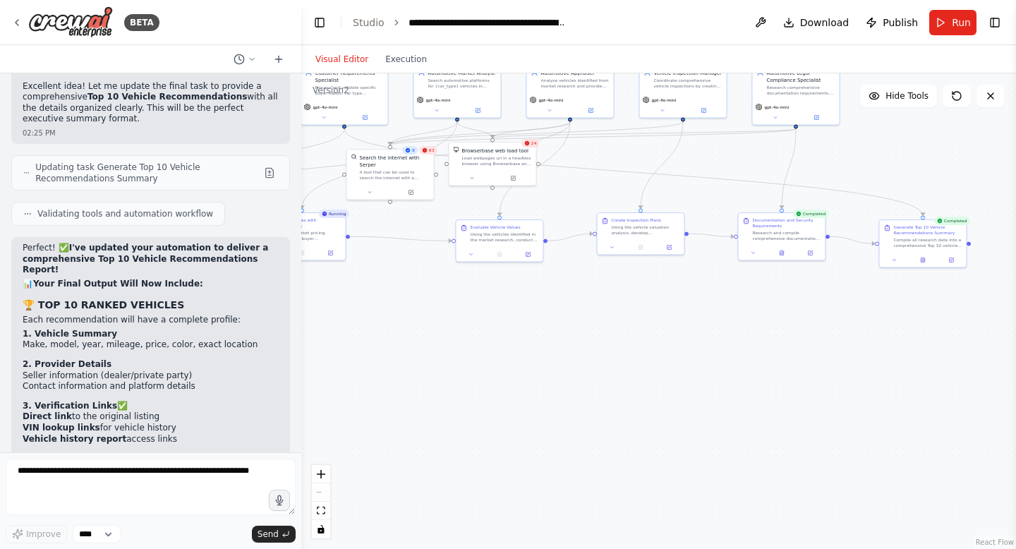
drag, startPoint x: 453, startPoint y: 430, endPoint x: 294, endPoint y: 418, distance: 159.3
click at [295, 418] on div "BETA CrewAI Smart Car Buying Assistant - Implementation Prompt Project Overview…" at bounding box center [508, 274] width 1016 height 549
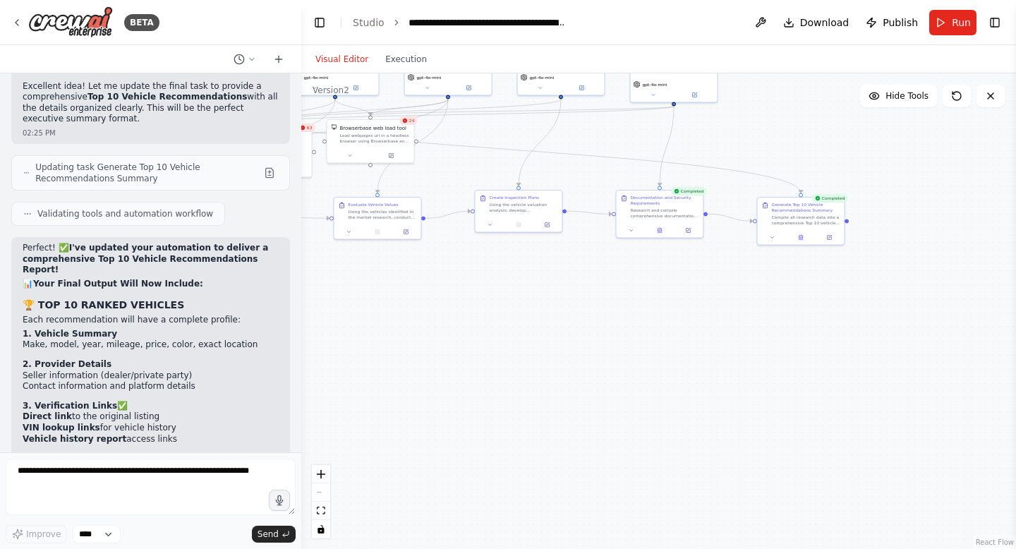
click at [802, 246] on div ".deletable-edge-delete-btn { width: 20px; height: 20px; border: 0px solid #ffff…" at bounding box center [658, 311] width 715 height 476
click at [803, 236] on icon at bounding box center [801, 237] width 6 height 6
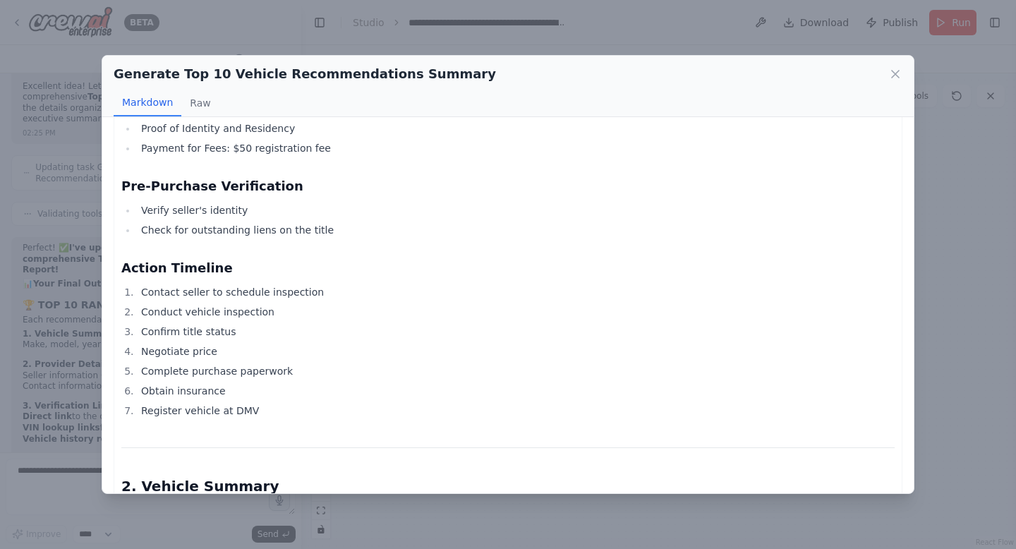
scroll to position [489, 0]
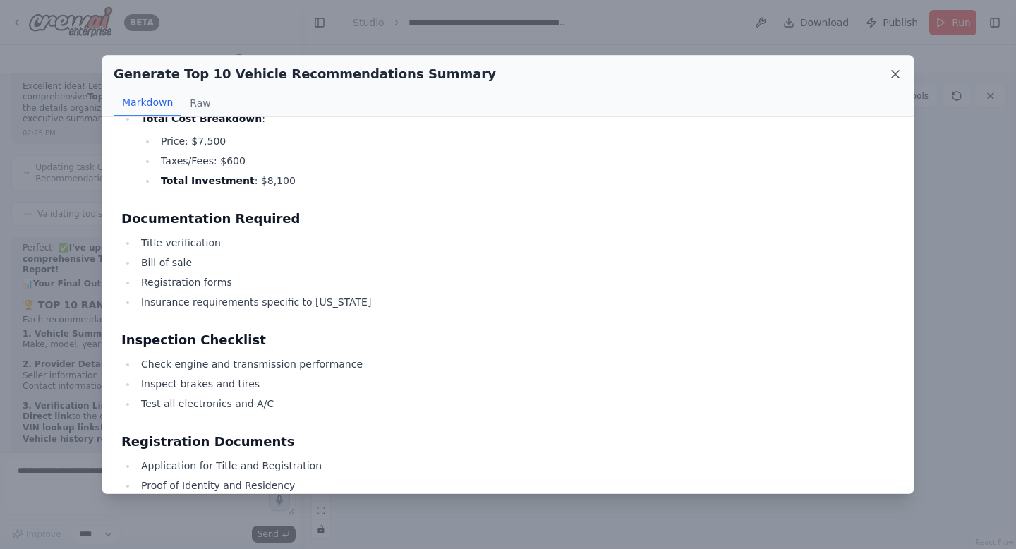
click at [897, 73] on icon at bounding box center [895, 74] width 14 height 14
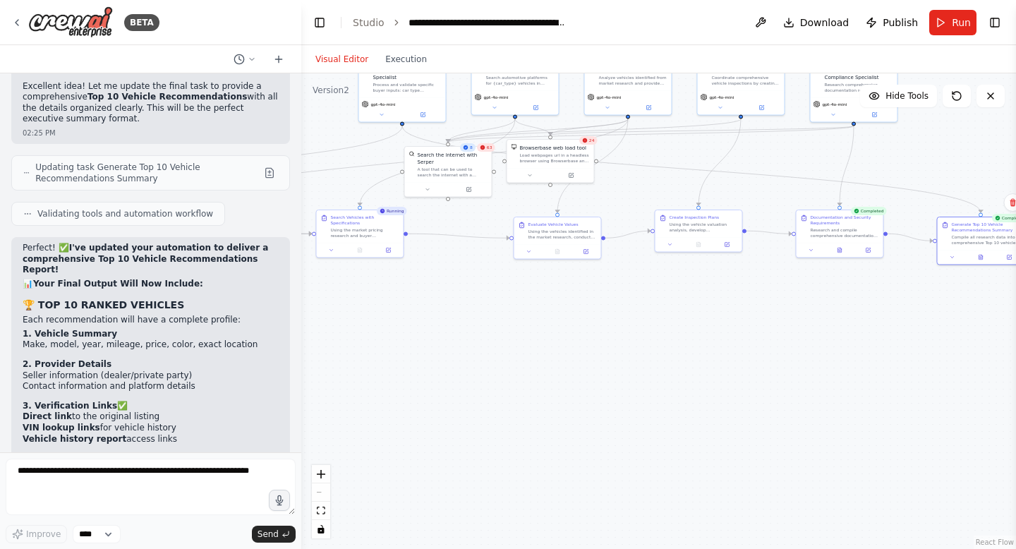
drag, startPoint x: 621, startPoint y: 375, endPoint x: 883, endPoint y: 398, distance: 262.8
click at [880, 398] on div ".deletable-edge-delete-btn { width: 20px; height: 20px; border: 0px solid #ffff…" at bounding box center [658, 311] width 715 height 476
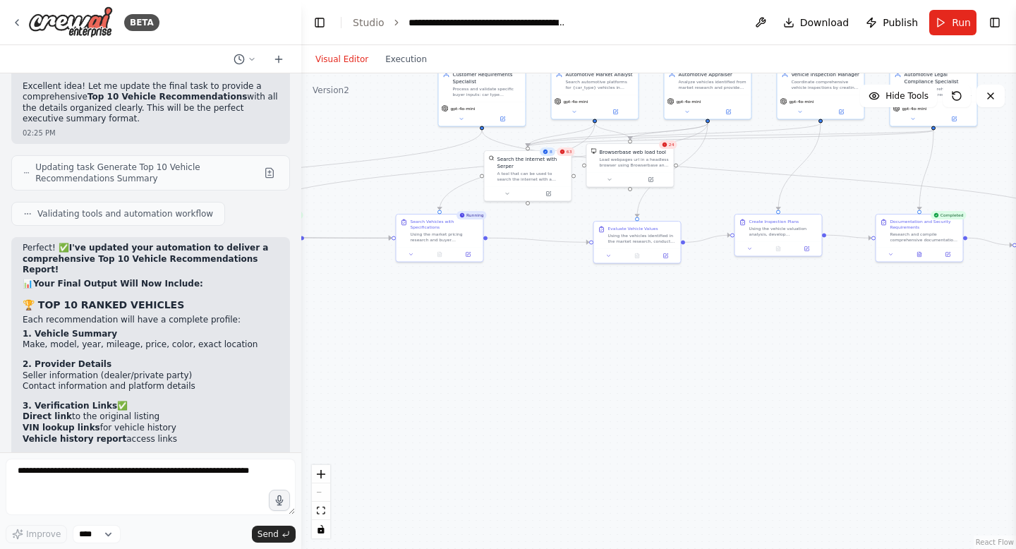
drag, startPoint x: 632, startPoint y: 356, endPoint x: 869, endPoint y: 349, distance: 236.5
click at [871, 355] on div ".deletable-edge-delete-btn { width: 20px; height: 20px; border: 0px solid #ffff…" at bounding box center [658, 311] width 715 height 476
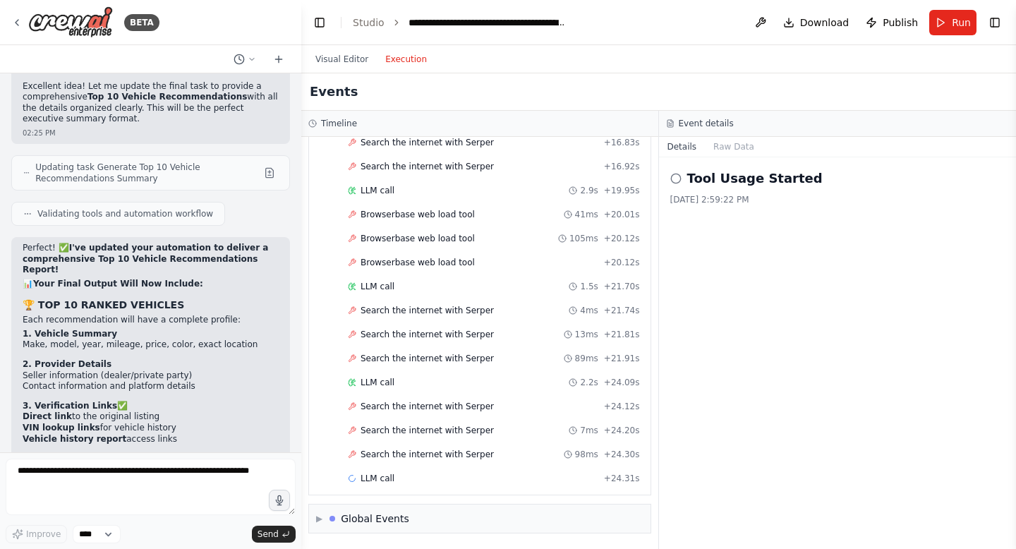
click at [394, 63] on button "Execution" at bounding box center [406, 59] width 59 height 17
click at [376, 477] on span "LLM call" at bounding box center [378, 478] width 34 height 11
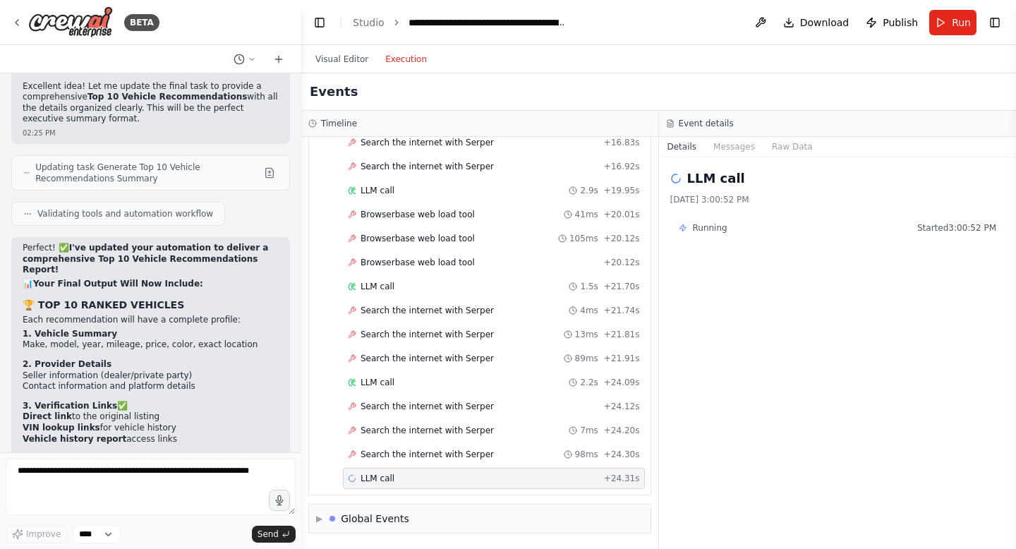
click at [709, 227] on span "Running" at bounding box center [710, 227] width 35 height 11
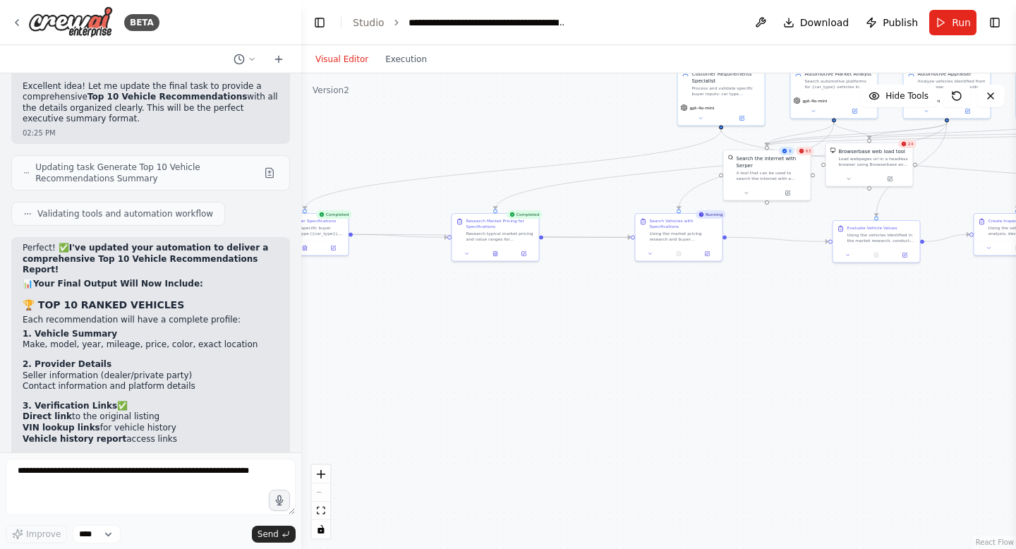
click at [335, 61] on button "Visual Editor" at bounding box center [342, 59] width 70 height 17
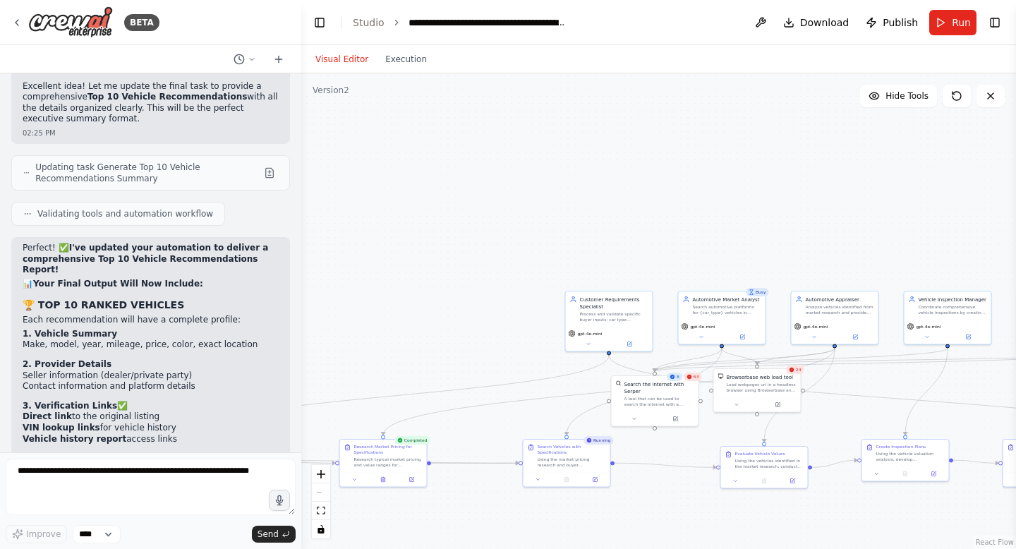
drag, startPoint x: 484, startPoint y: 159, endPoint x: 341, endPoint y: 334, distance: 226.1
click at [341, 339] on div ".deletable-edge-delete-btn { width: 20px; height: 20px; border: 0px solid #ffff…" at bounding box center [658, 311] width 715 height 476
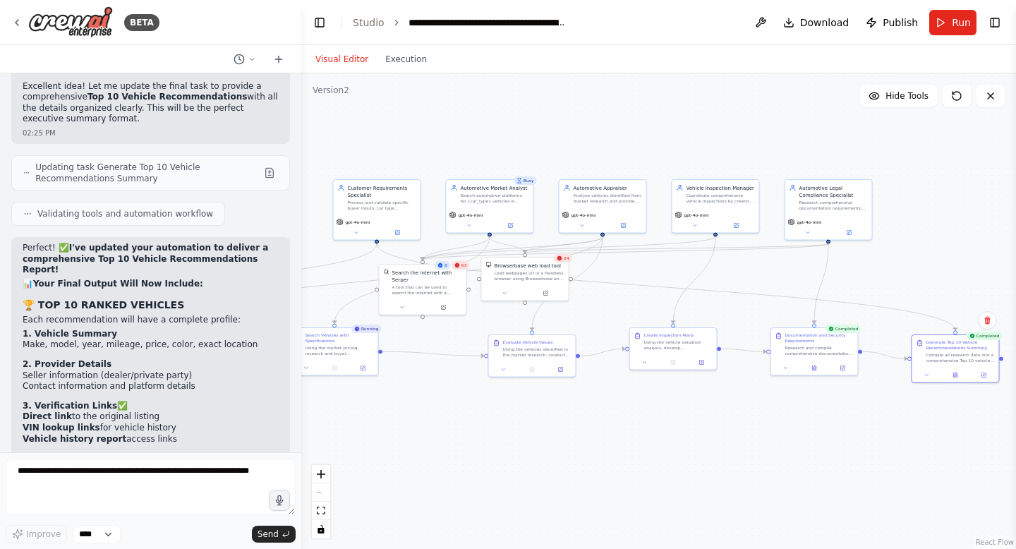
drag, startPoint x: 548, startPoint y: 310, endPoint x: 346, endPoint y: 231, distance: 217.1
click at [346, 232] on div ".deletable-edge-delete-btn { width: 20px; height: 20px; border: 0px solid #ffff…" at bounding box center [658, 311] width 715 height 476
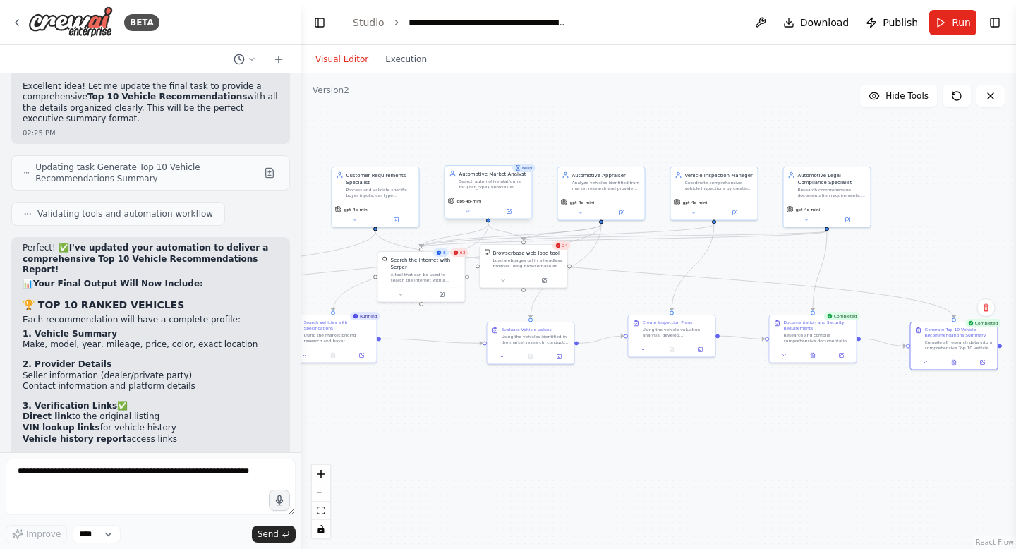
click at [529, 174] on div "Automotive Market Analyst Search automotive platforms for {car_type} vehicles i…" at bounding box center [488, 180] width 87 height 28
click at [470, 211] on icon at bounding box center [468, 212] width 6 height 6
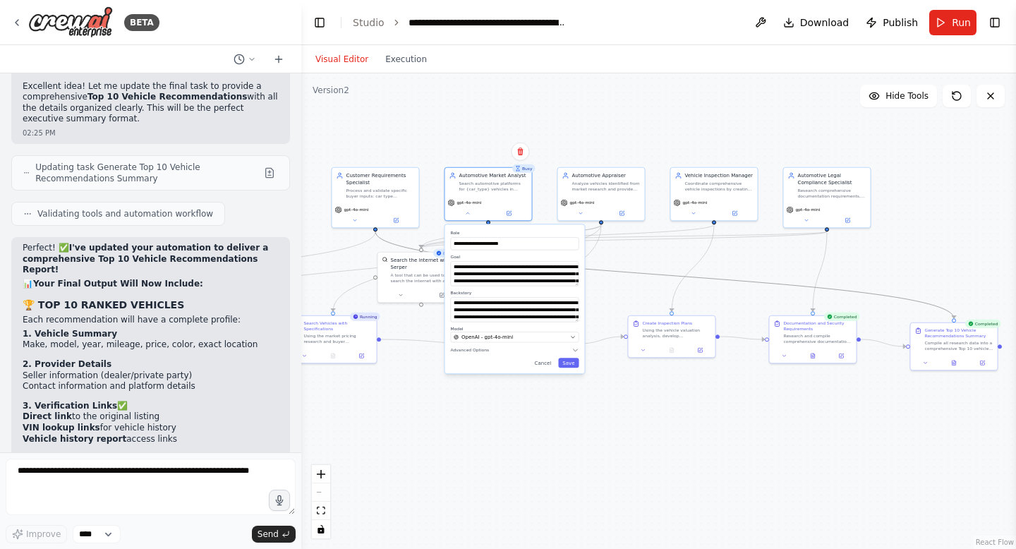
click at [639, 274] on icon "Edge from 141e57b7-8b50-4dd6-87ab-7dde2139853e to bbce2105-978f-4767-9d9b-e8e8d…" at bounding box center [664, 274] width 579 height 87
click at [644, 270] on div ".deletable-edge-delete-btn { width: 20px; height: 20px; border: 0px solid #ffff…" at bounding box center [658, 311] width 715 height 476
click at [646, 243] on div ".deletable-edge-delete-btn { width: 20px; height: 20px; border: 0px solid #ffff…" at bounding box center [658, 311] width 715 height 476
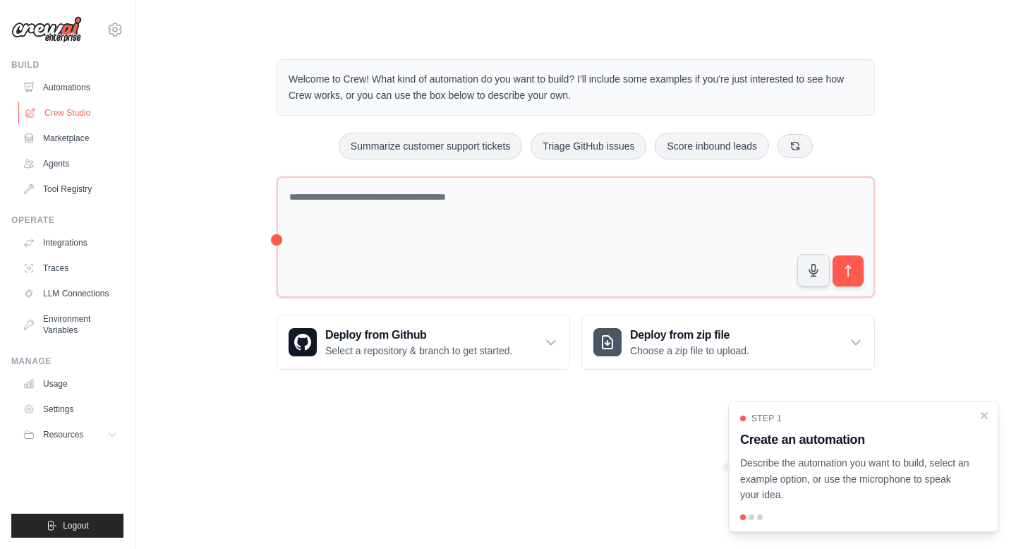
click at [54, 106] on link "Crew Studio" at bounding box center [71, 113] width 107 height 23
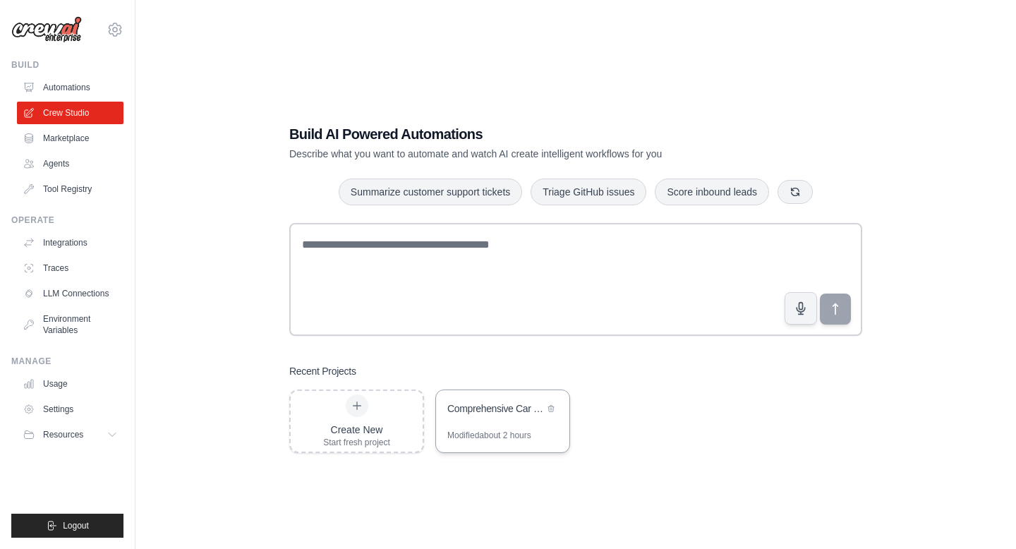
click at [513, 437] on div "Modified about 2 hours" at bounding box center [489, 435] width 84 height 11
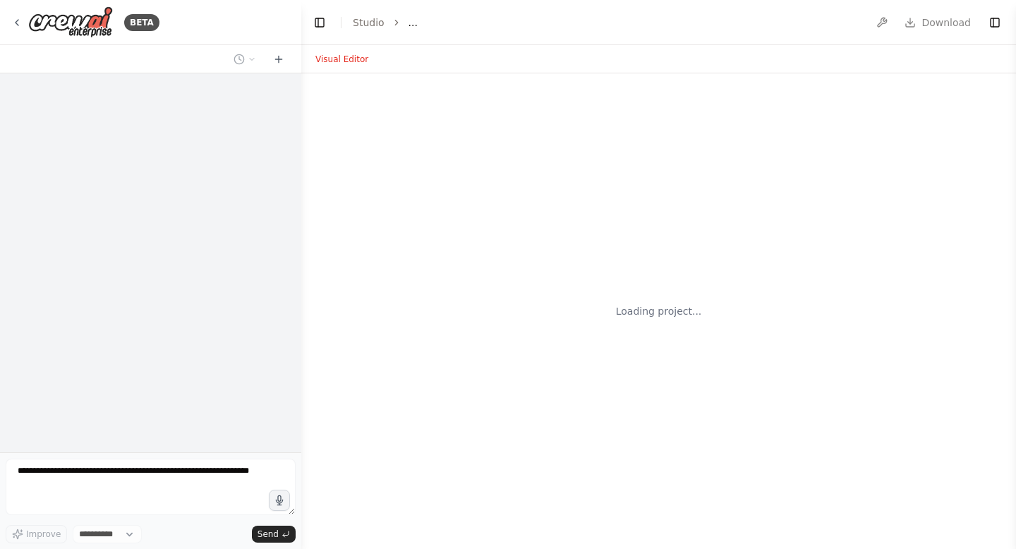
select select "****"
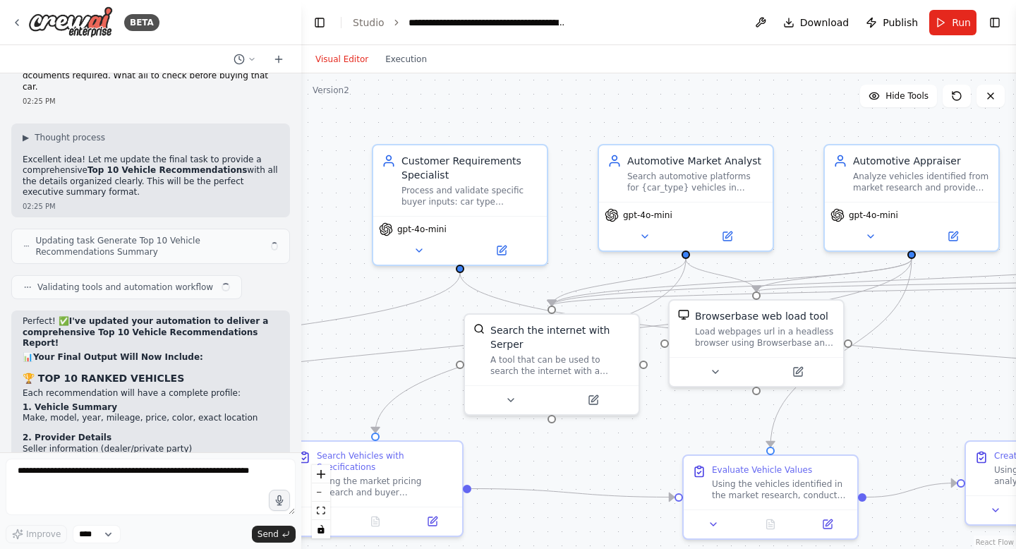
scroll to position [14234, 0]
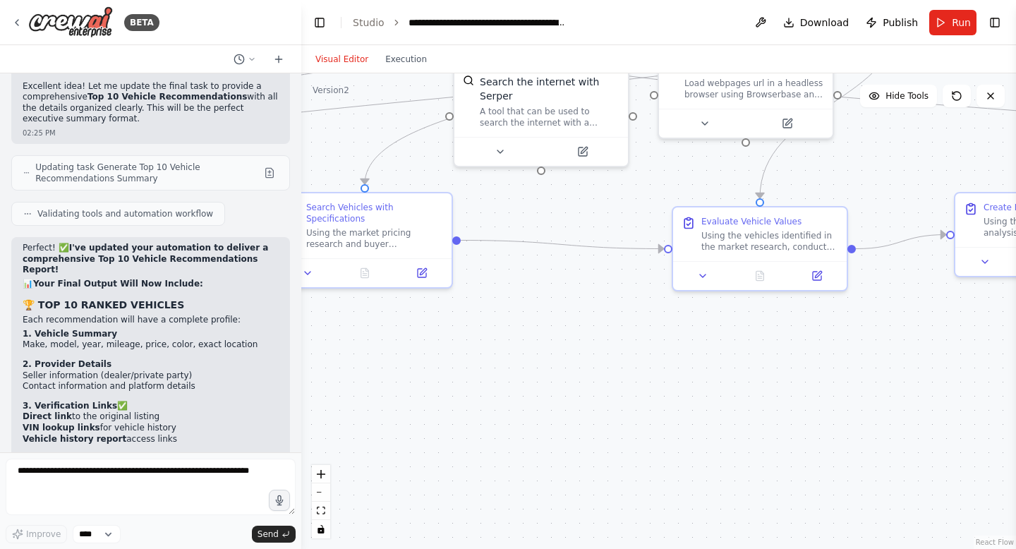
drag, startPoint x: 560, startPoint y: 483, endPoint x: 549, endPoint y: 235, distance: 248.6
click at [549, 235] on div ".deletable-edge-delete-btn { width: 20px; height: 20px; border: 0px solid #ffff…" at bounding box center [658, 311] width 715 height 476
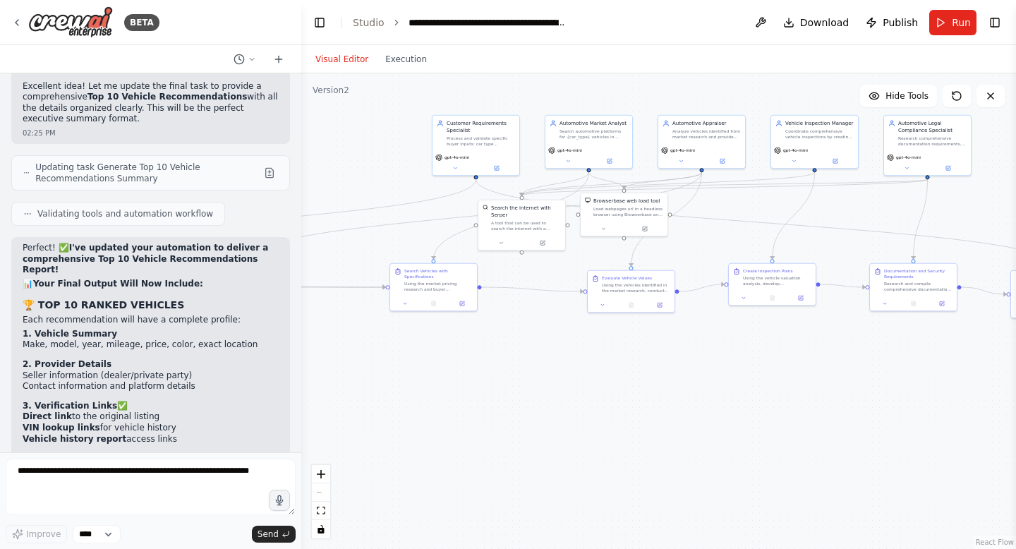
drag, startPoint x: 656, startPoint y: 368, endPoint x: 559, endPoint y: 392, distance: 99.6
click at [562, 396] on div ".deletable-edge-delete-btn { width: 20px; height: 20px; border: 0px solid #ffff…" at bounding box center [658, 311] width 715 height 476
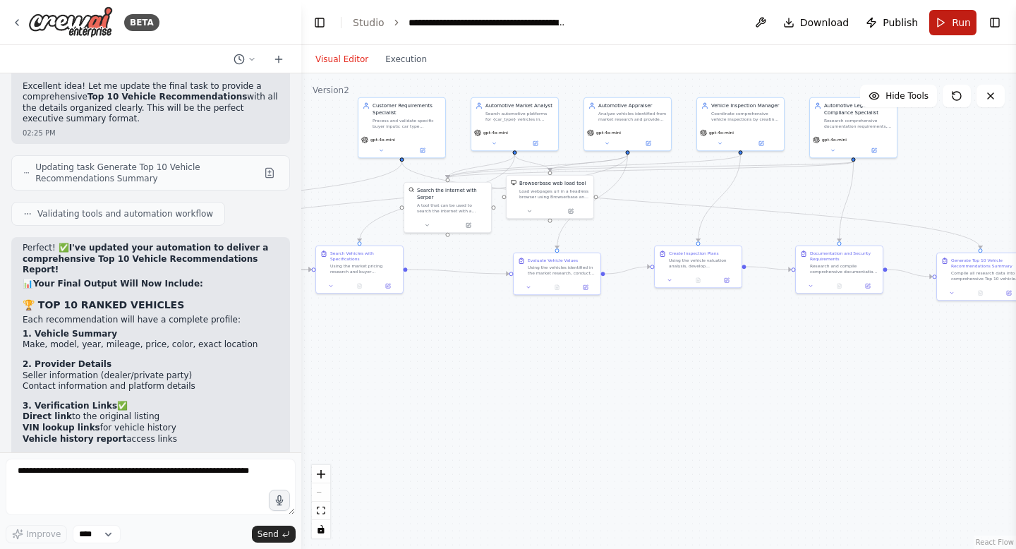
click at [943, 20] on button "Run" at bounding box center [952, 22] width 47 height 25
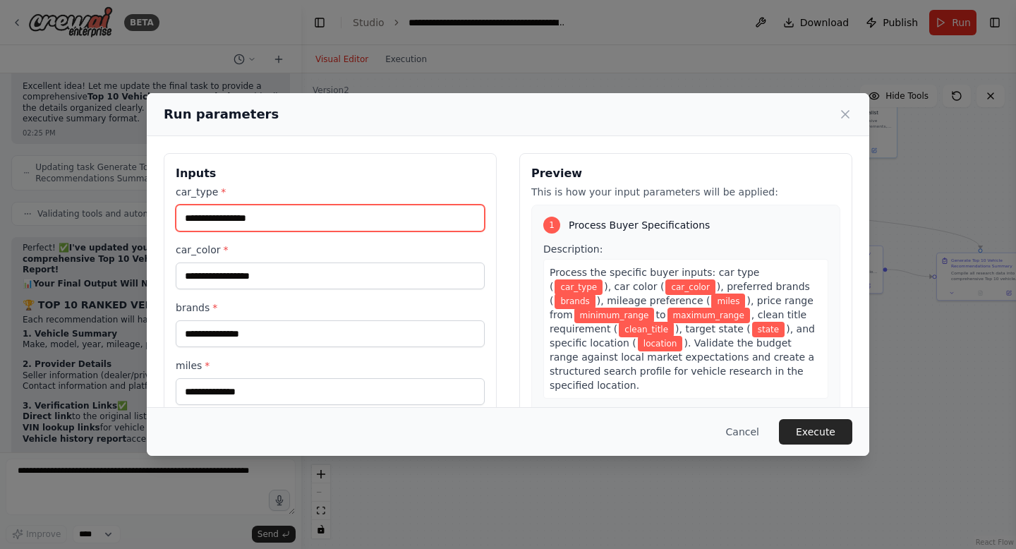
click at [219, 219] on input "car_type *" at bounding box center [330, 218] width 309 height 27
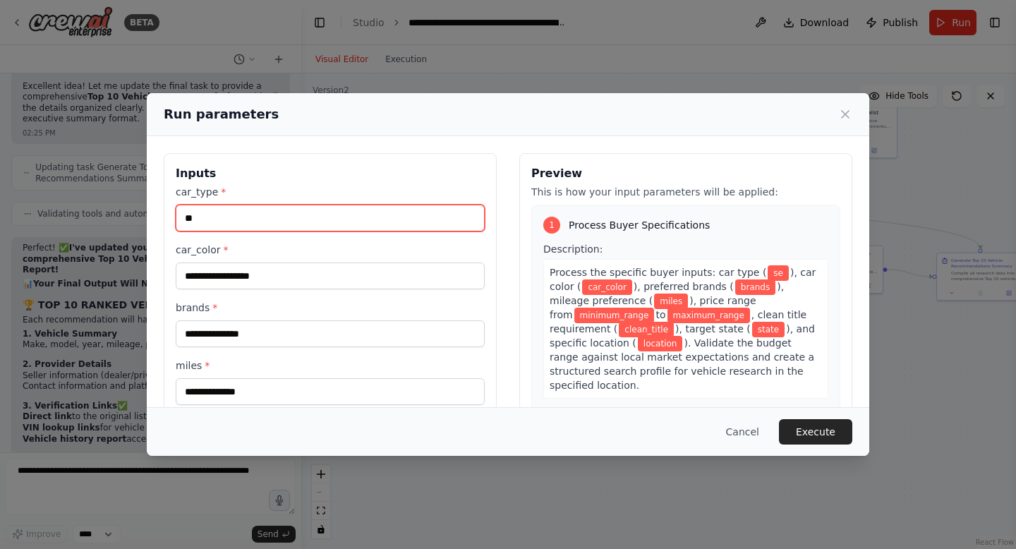
type input "*"
type input "***"
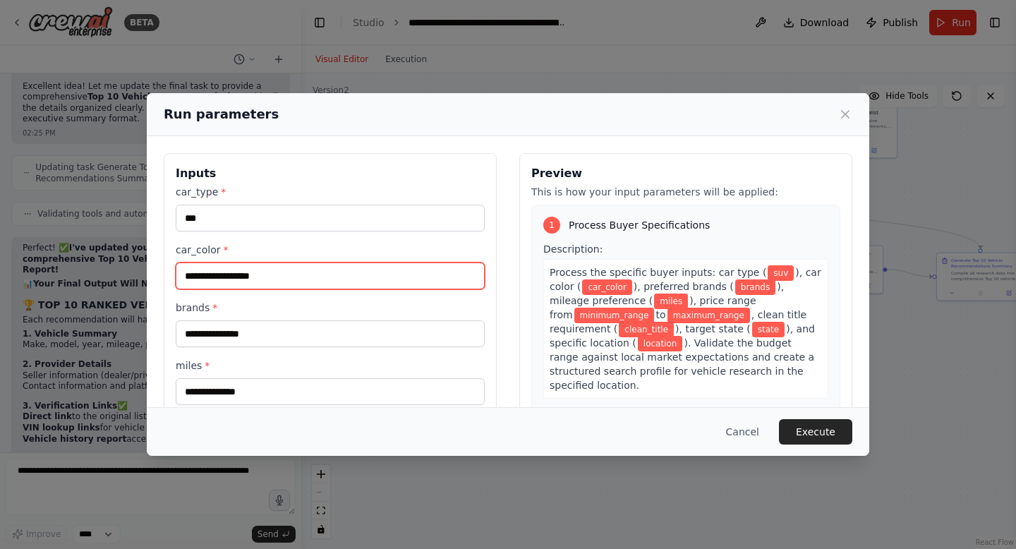
click at [221, 276] on input "car_color *" at bounding box center [330, 275] width 309 height 27
type input "*"
type input "****"
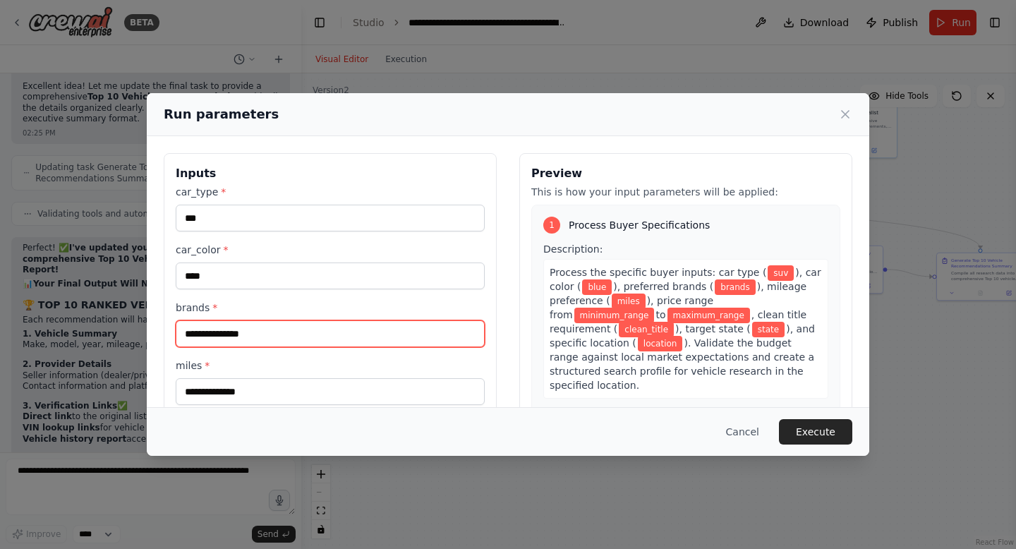
click at [203, 334] on input "brands *" at bounding box center [330, 333] width 309 height 27
click at [205, 337] on input "**********" at bounding box center [330, 333] width 309 height 27
type input "**********"
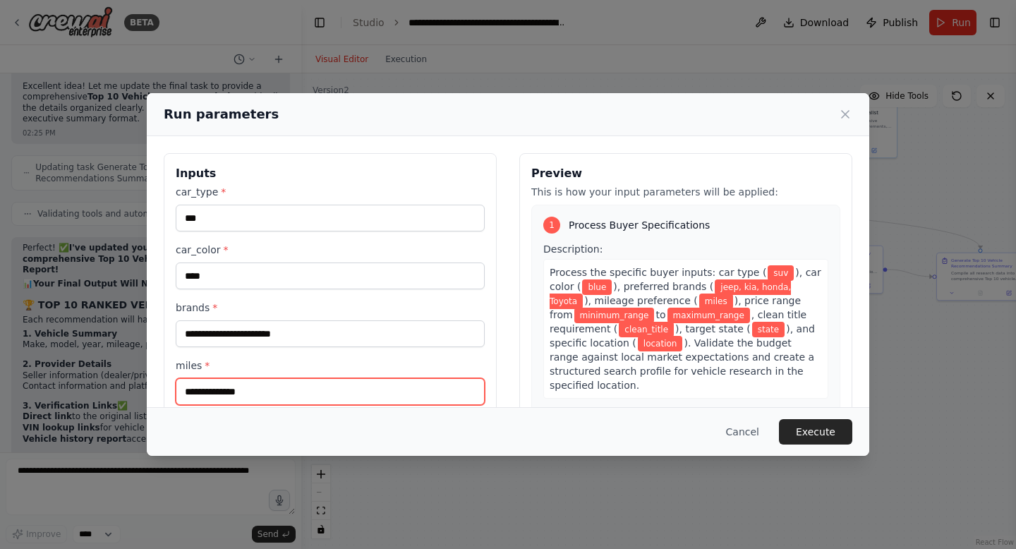
click at [261, 396] on input "miles *" at bounding box center [330, 391] width 309 height 27
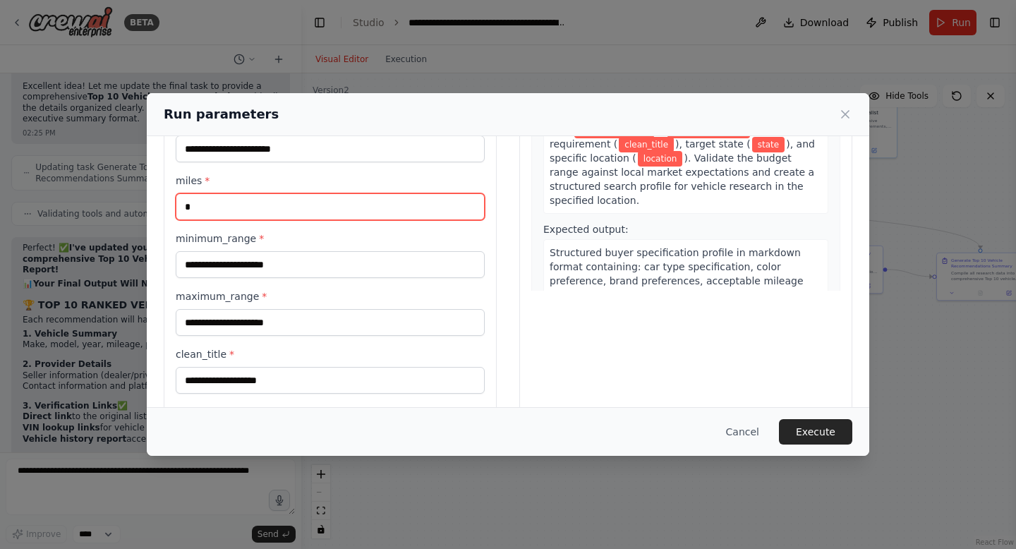
scroll to position [186, 0]
type input "*****"
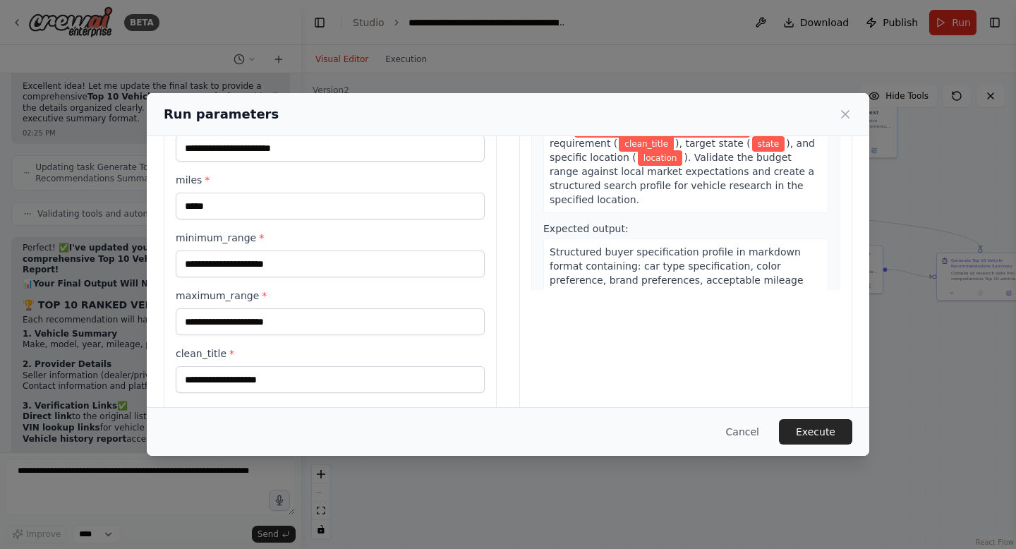
click at [255, 250] on div "minimum_range *" at bounding box center [330, 254] width 309 height 47
click at [257, 270] on input "minimum_range *" at bounding box center [330, 263] width 309 height 27
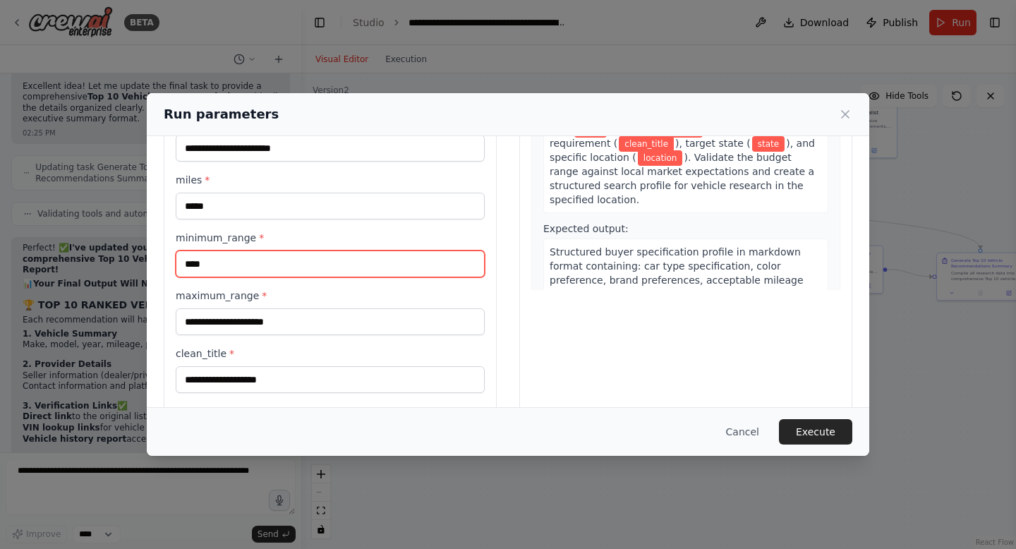
type input "****"
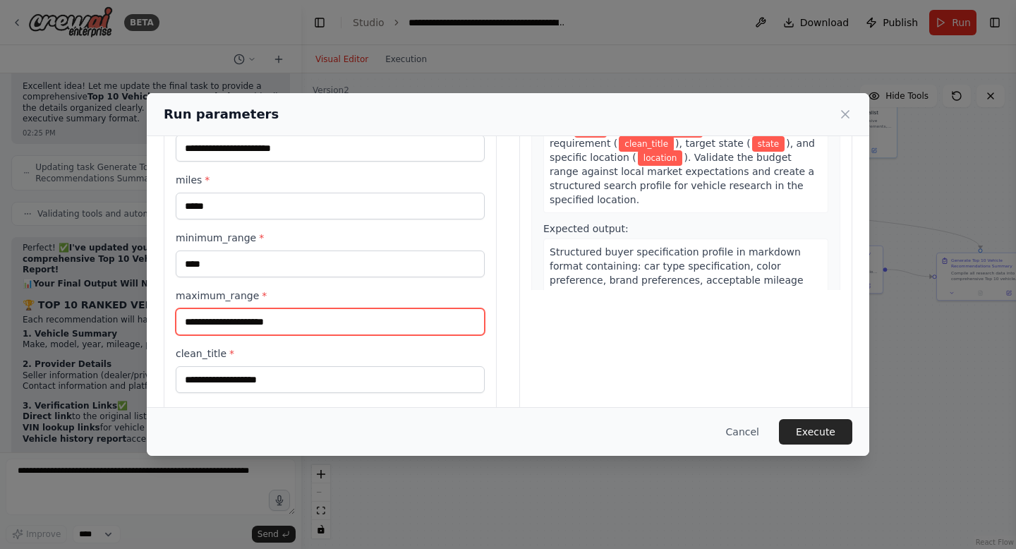
click at [234, 322] on input "maximum_range *" at bounding box center [330, 321] width 309 height 27
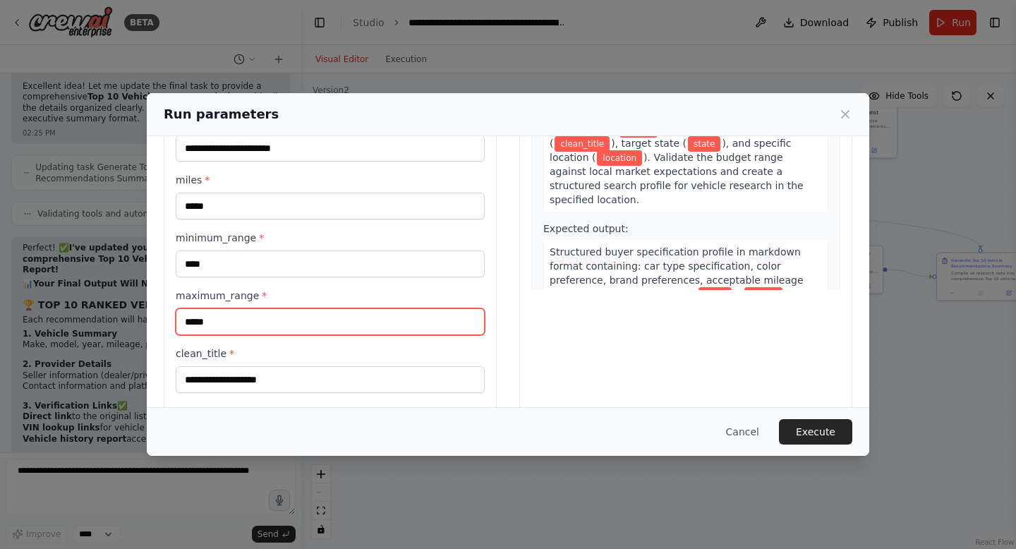
click at [202, 324] on input "*****" at bounding box center [330, 321] width 309 height 27
click at [195, 322] on input "*****" at bounding box center [330, 321] width 309 height 27
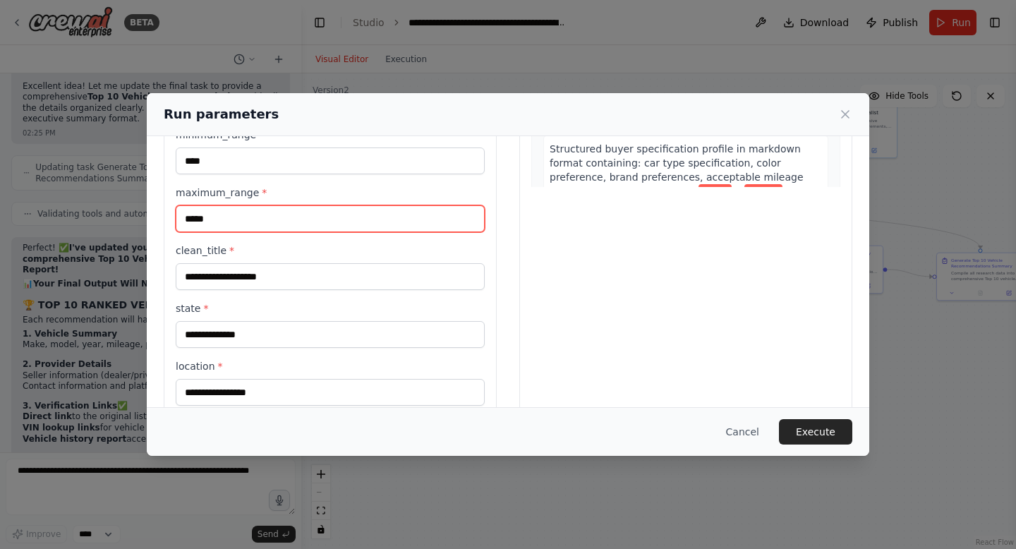
scroll to position [301, 0]
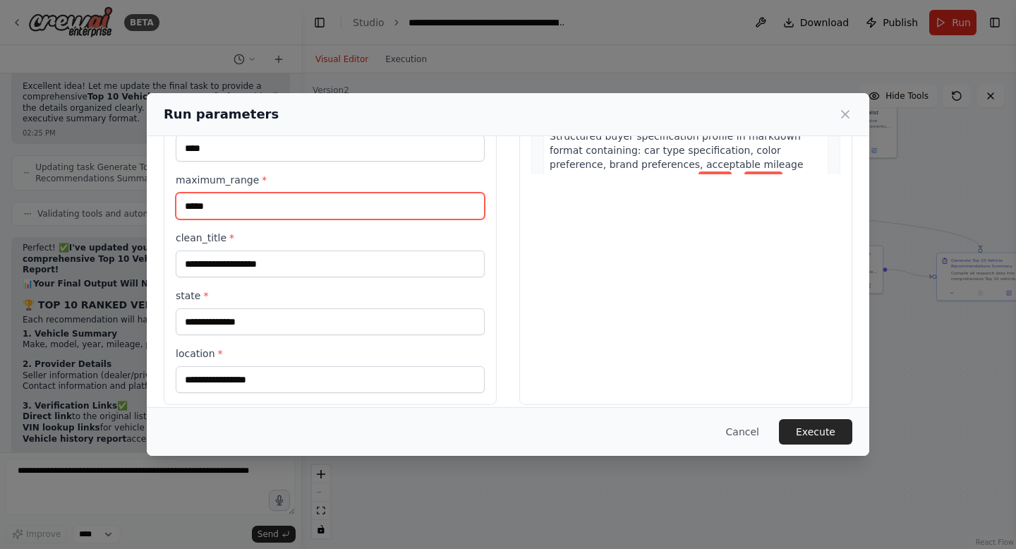
type input "*****"
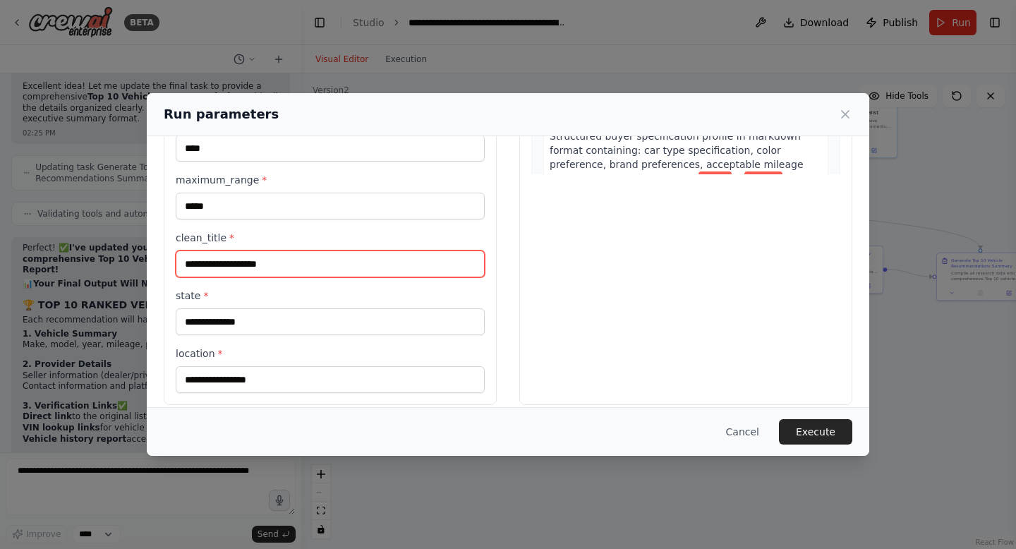
click at [217, 258] on input "clean_title *" at bounding box center [330, 263] width 309 height 27
type input "***"
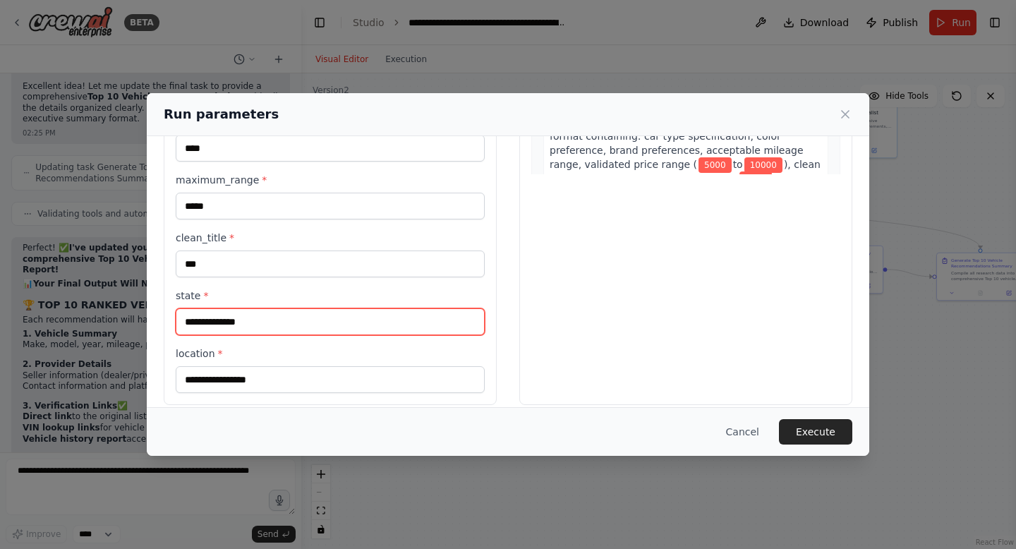
click at [242, 327] on input "state *" at bounding box center [330, 321] width 309 height 27
type input "**********"
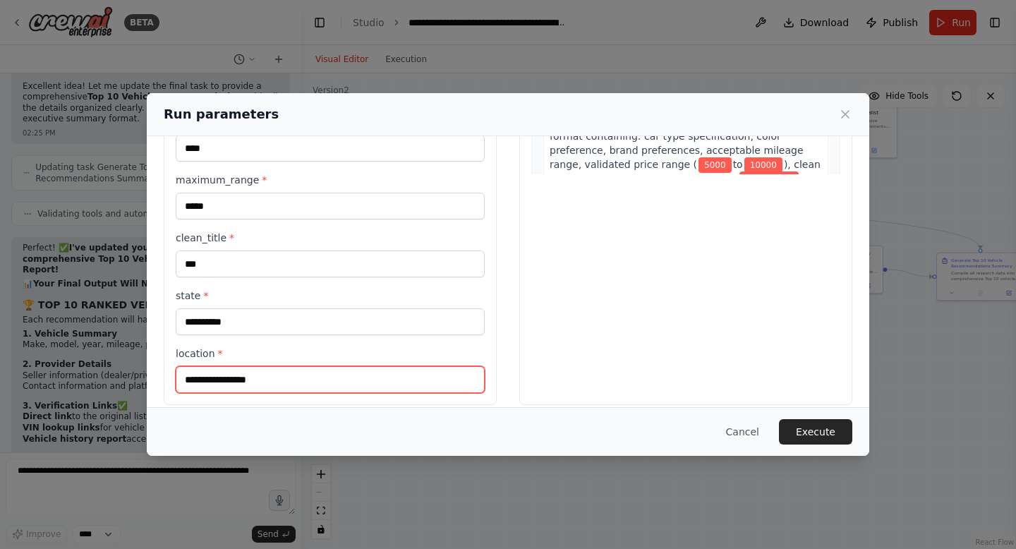
click at [217, 379] on input "location *" at bounding box center [330, 379] width 309 height 27
type input "**********"
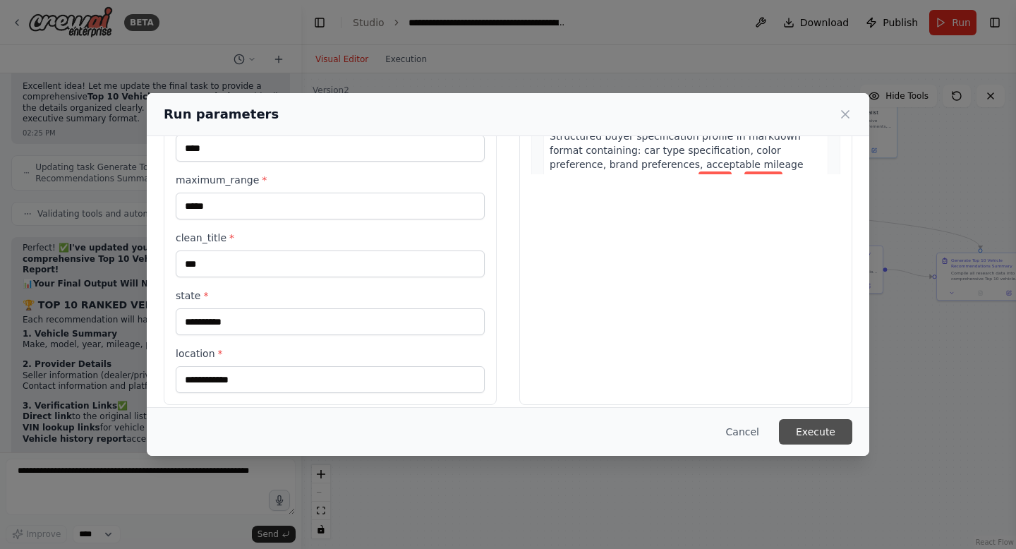
click at [813, 436] on button "Execute" at bounding box center [815, 431] width 73 height 25
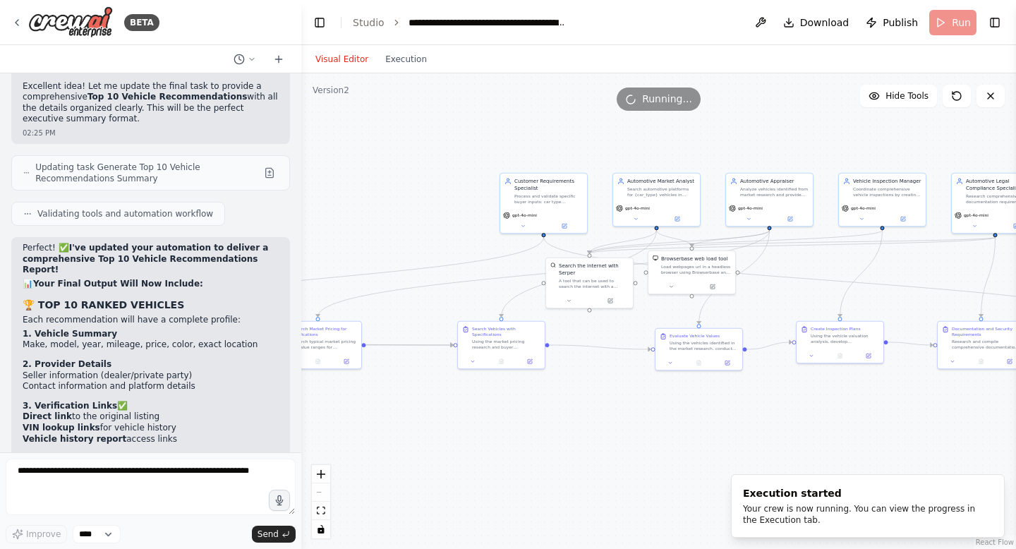
drag, startPoint x: 574, startPoint y: 462, endPoint x: 715, endPoint y: 538, distance: 160.1
click at [715, 538] on div ".deletable-edge-delete-btn { width: 20px; height: 20px; border: 0px solid #ffff…" at bounding box center [658, 311] width 715 height 476
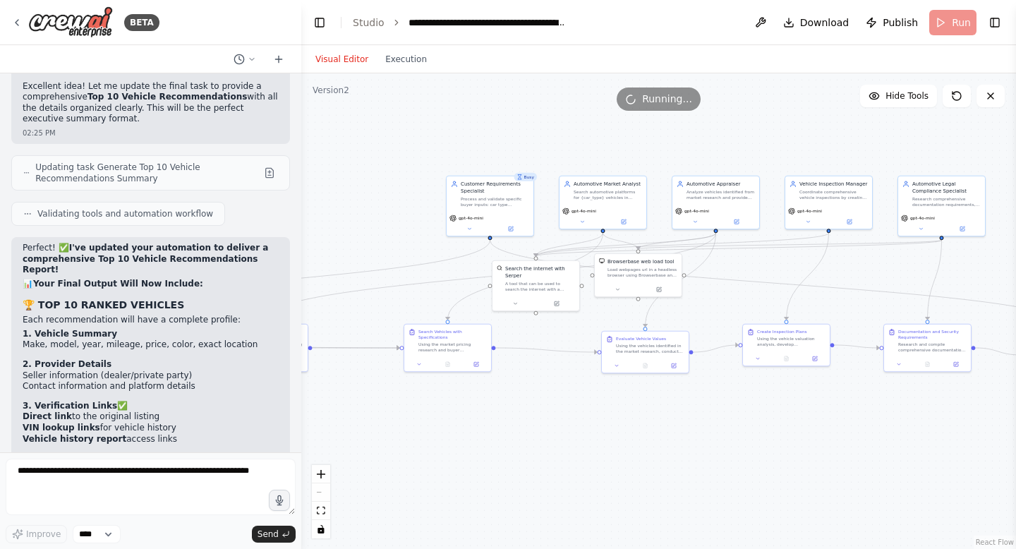
drag, startPoint x: 550, startPoint y: 427, endPoint x: 495, endPoint y: 428, distance: 55.1
click at [495, 429] on div ".deletable-edge-delete-btn { width: 20px; height: 20px; border: 0px solid #ffff…" at bounding box center [658, 311] width 715 height 476
click at [405, 64] on button "Execution" at bounding box center [406, 59] width 59 height 17
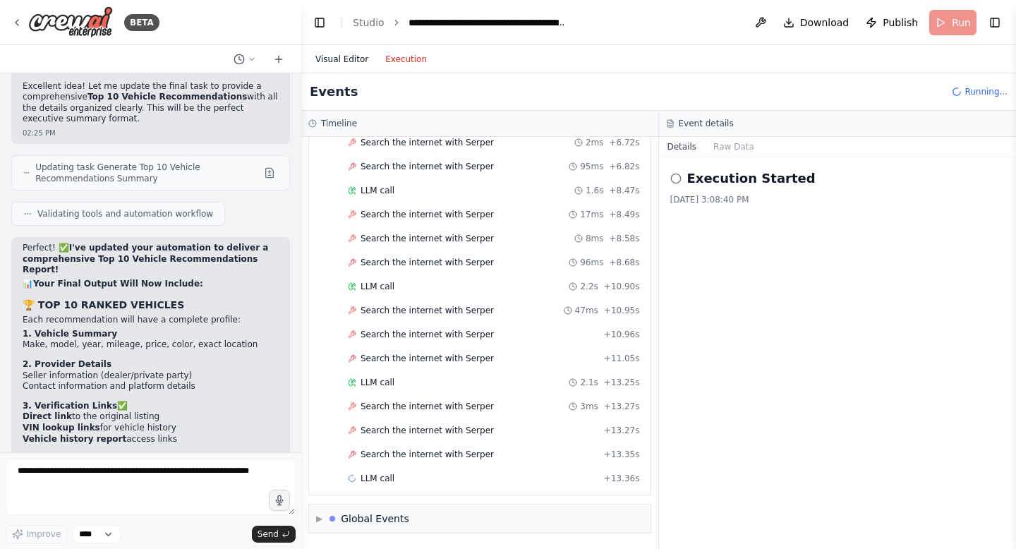
scroll to position [0, 0]
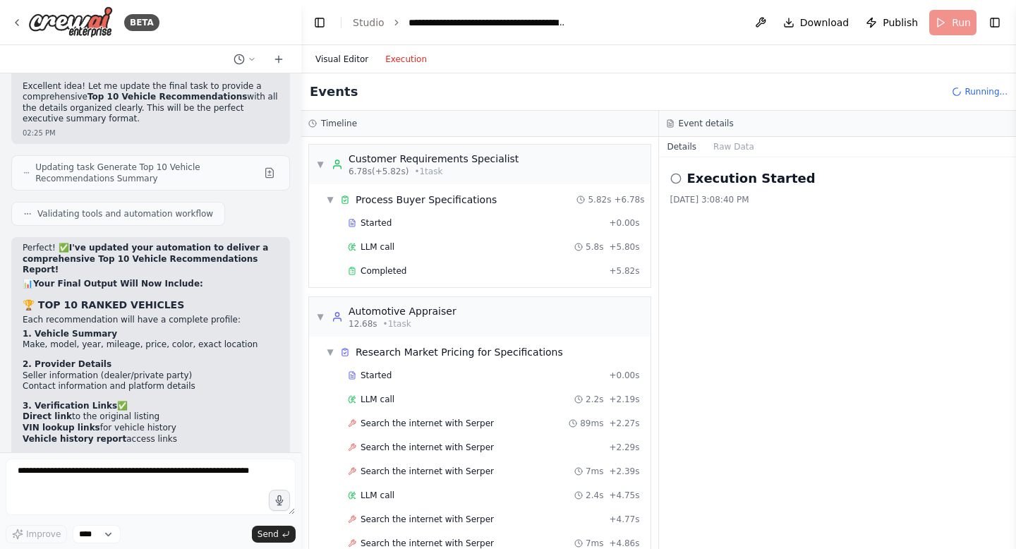
click at [334, 59] on button "Visual Editor" at bounding box center [342, 59] width 70 height 17
click at [404, 60] on button "Execution" at bounding box center [406, 59] width 59 height 17
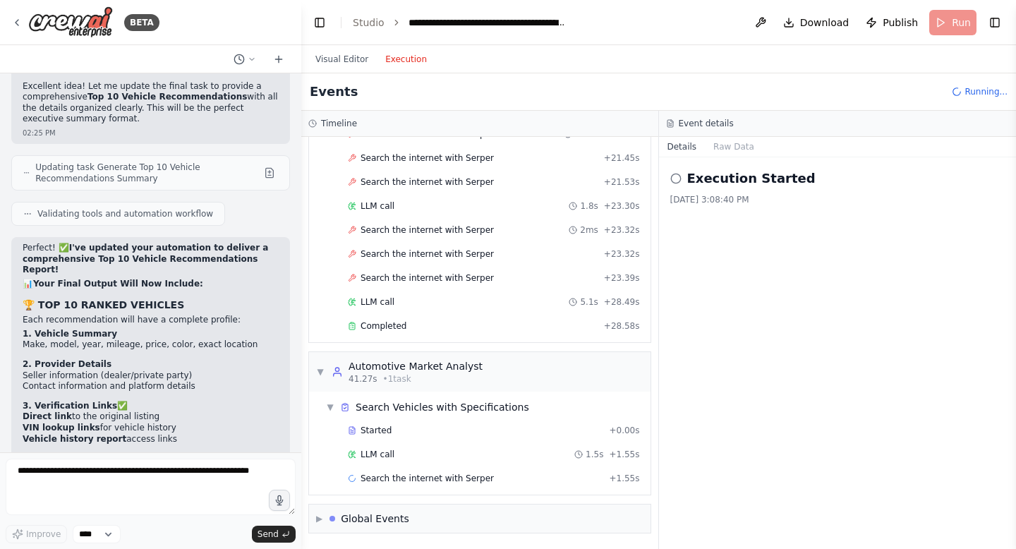
scroll to position [1321, 0]
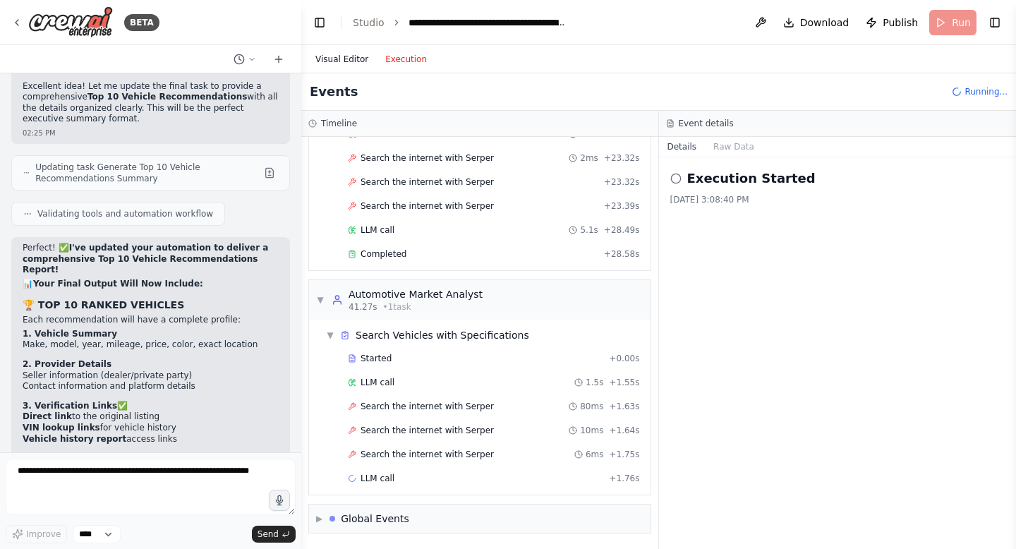
click at [348, 60] on button "Visual Editor" at bounding box center [342, 59] width 70 height 17
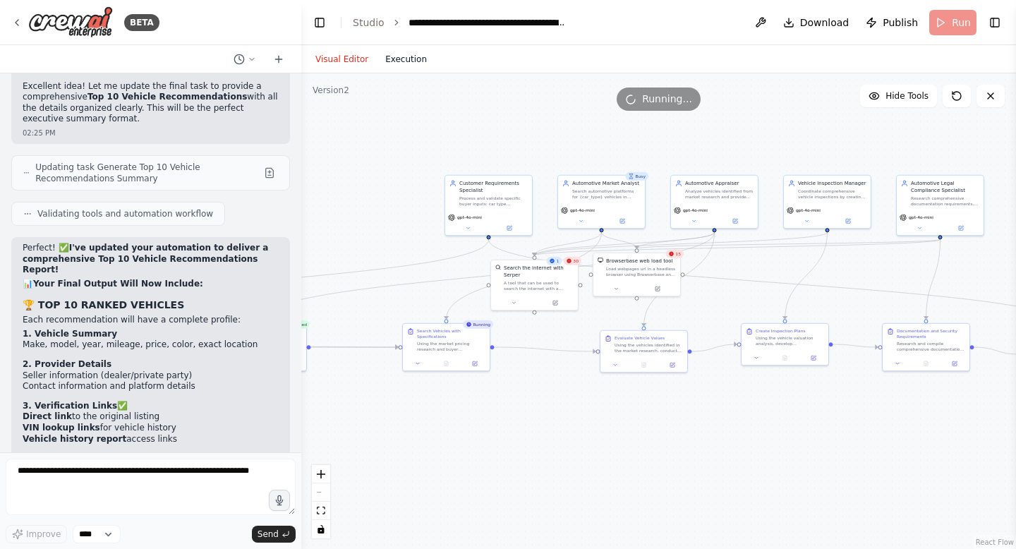
click at [399, 64] on button "Execution" at bounding box center [406, 59] width 59 height 17
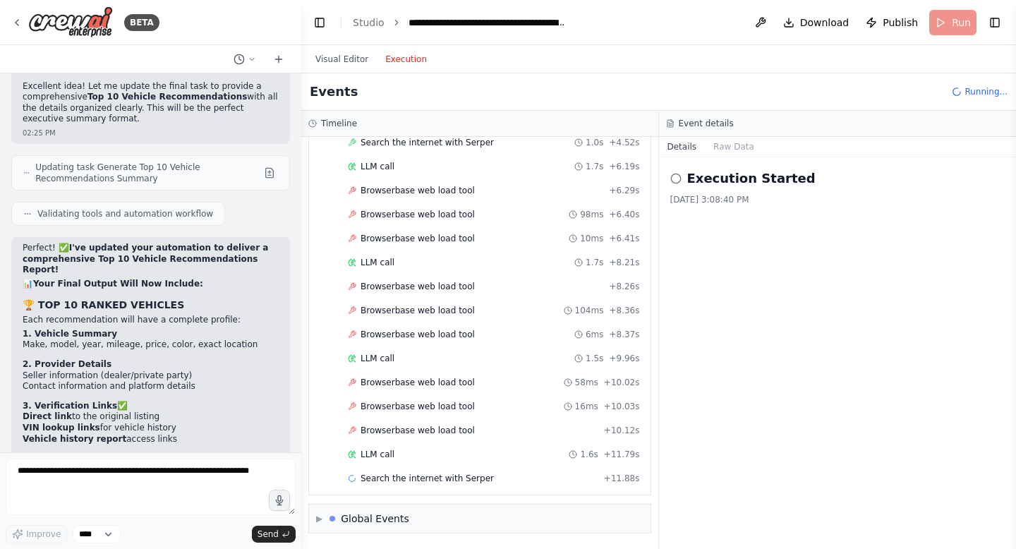
scroll to position [1705, 0]
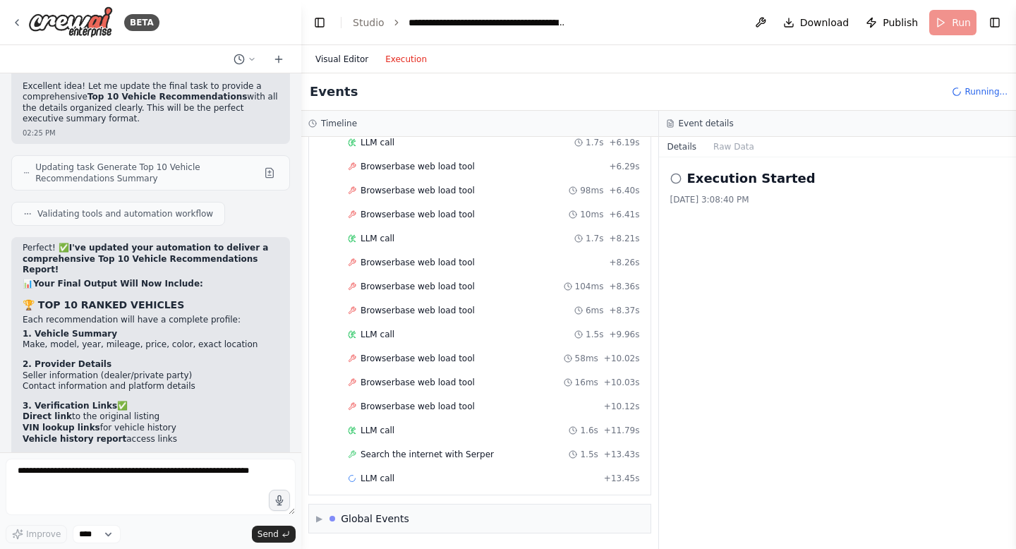
click at [318, 55] on button "Visual Editor" at bounding box center [342, 59] width 70 height 17
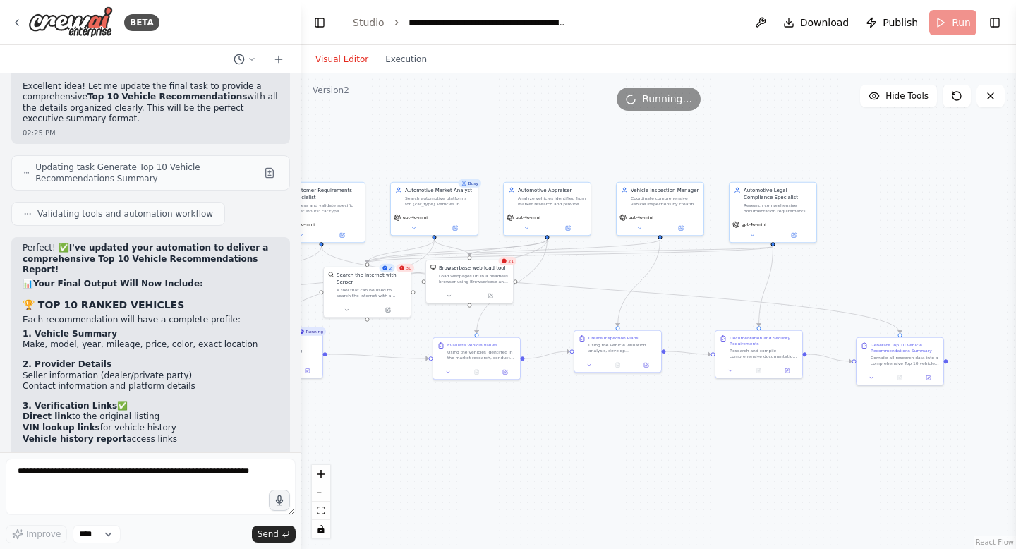
drag, startPoint x: 751, startPoint y: 274, endPoint x: 581, endPoint y: 282, distance: 169.5
click at [582, 282] on div ".deletable-edge-delete-btn { width: 20px; height: 20px; border: 0px solid #ffff…" at bounding box center [658, 311] width 715 height 476
drag, startPoint x: 581, startPoint y: 282, endPoint x: 713, endPoint y: 293, distance: 132.4
click at [713, 293] on div ".deletable-edge-delete-btn { width: 20px; height: 20px; border: 0px solid #ffff…" at bounding box center [658, 311] width 715 height 476
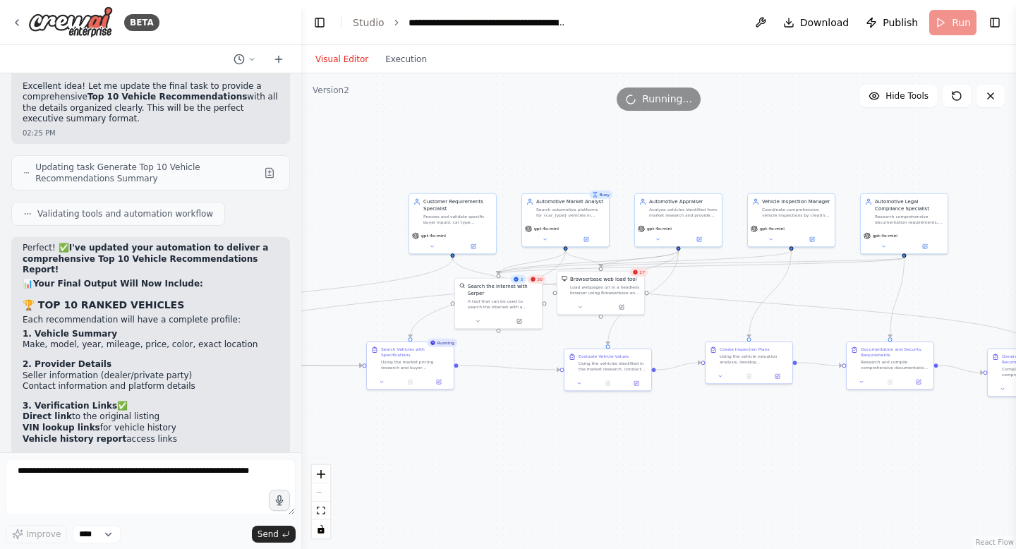
drag, startPoint x: 713, startPoint y: 293, endPoint x: 775, endPoint y: 297, distance: 61.5
click at [769, 296] on div ".deletable-edge-delete-btn { width: 20px; height: 20px; border: 0px solid #ffff…" at bounding box center [658, 311] width 715 height 476
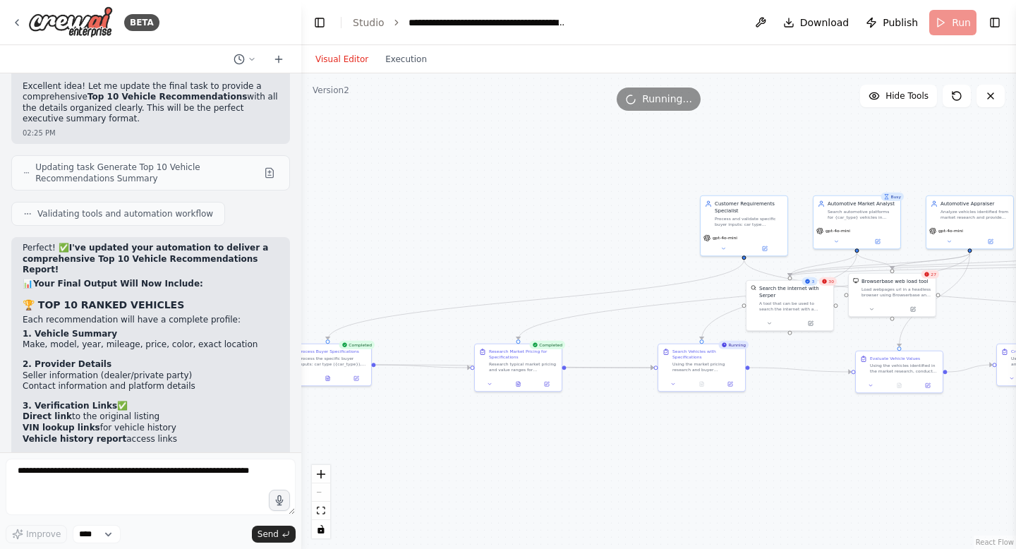
drag, startPoint x: 455, startPoint y: 465, endPoint x: 692, endPoint y: 464, distance: 236.4
click at [692, 464] on div ".deletable-edge-delete-btn { width: 20px; height: 20px; border: 0px solid #ffff…" at bounding box center [658, 311] width 715 height 476
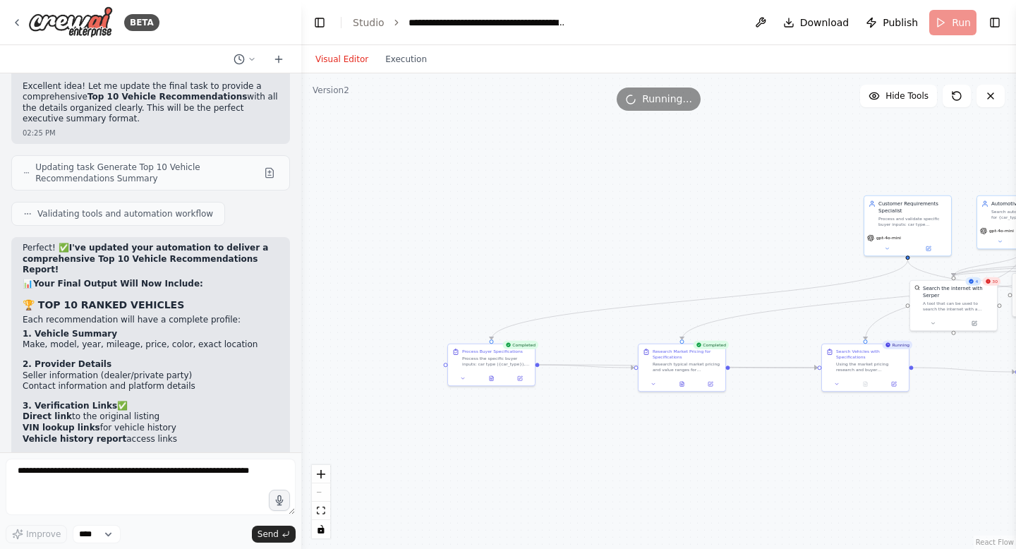
drag, startPoint x: 692, startPoint y: 464, endPoint x: 856, endPoint y: 461, distance: 163.7
click at [856, 461] on div ".deletable-edge-delete-btn { width: 20px; height: 20px; border: 0px solid #ffff…" at bounding box center [658, 311] width 715 height 476
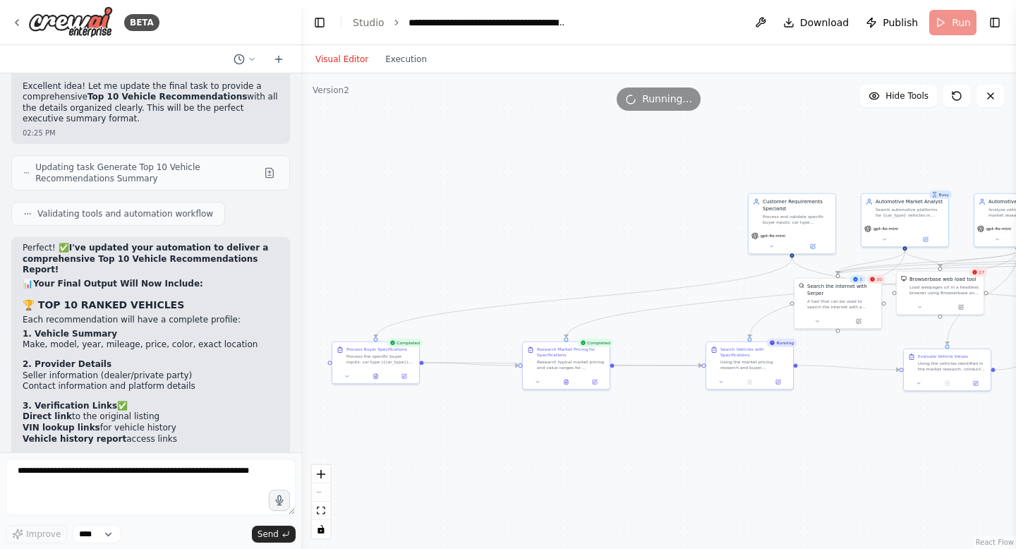
drag, startPoint x: 720, startPoint y: 241, endPoint x: 537, endPoint y: 253, distance: 183.1
click at [539, 250] on div ".deletable-edge-delete-btn { width: 20px; height: 20px; border: 0px solid #ffff…" at bounding box center [658, 311] width 715 height 476
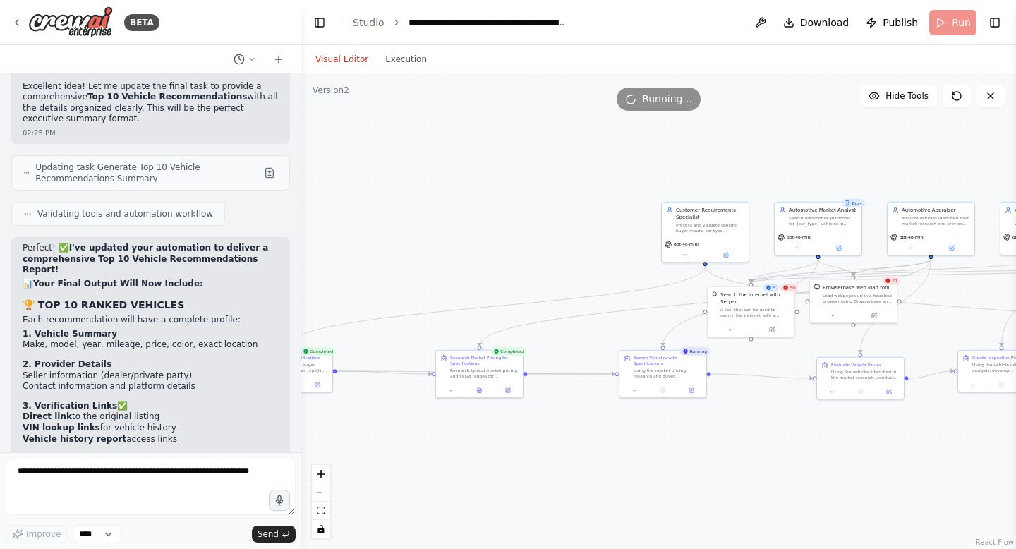
drag, startPoint x: 537, startPoint y: 253, endPoint x: 330, endPoint y: 205, distance: 212.2
click at [329, 207] on div ".deletable-edge-delete-btn { width: 20px; height: 20px; border: 0px solid #ffff…" at bounding box center [658, 311] width 715 height 476
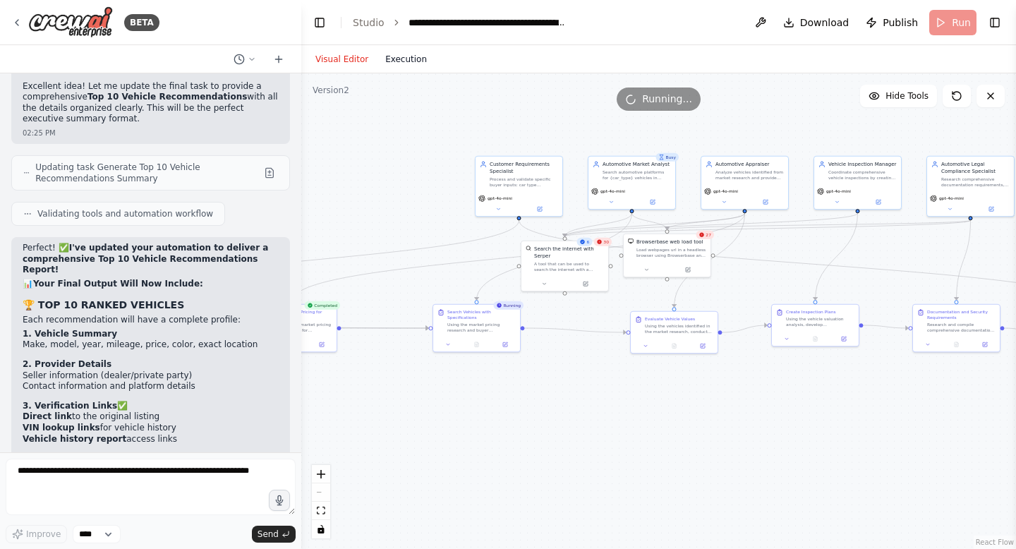
click at [411, 61] on button "Execution" at bounding box center [406, 59] width 59 height 17
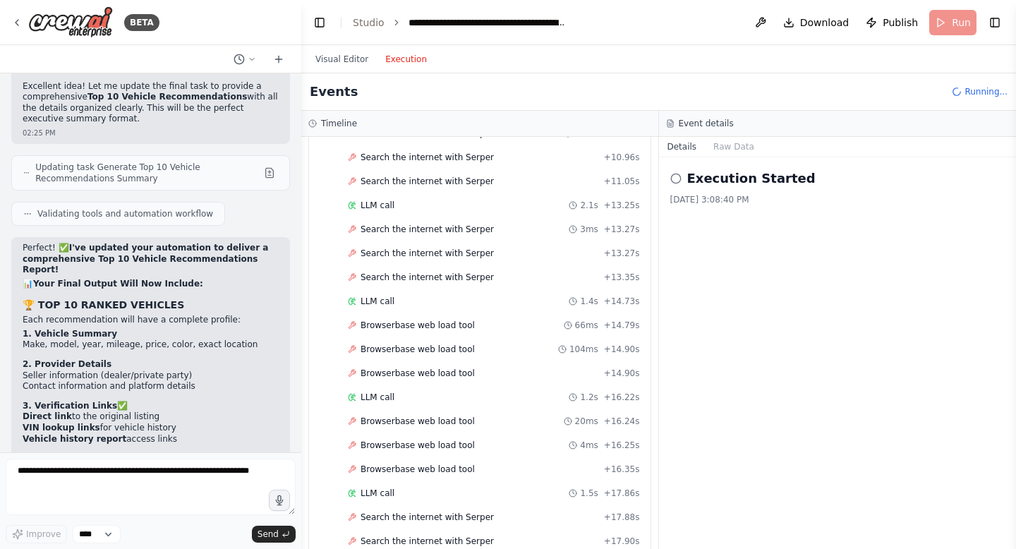
scroll to position [670, 0]
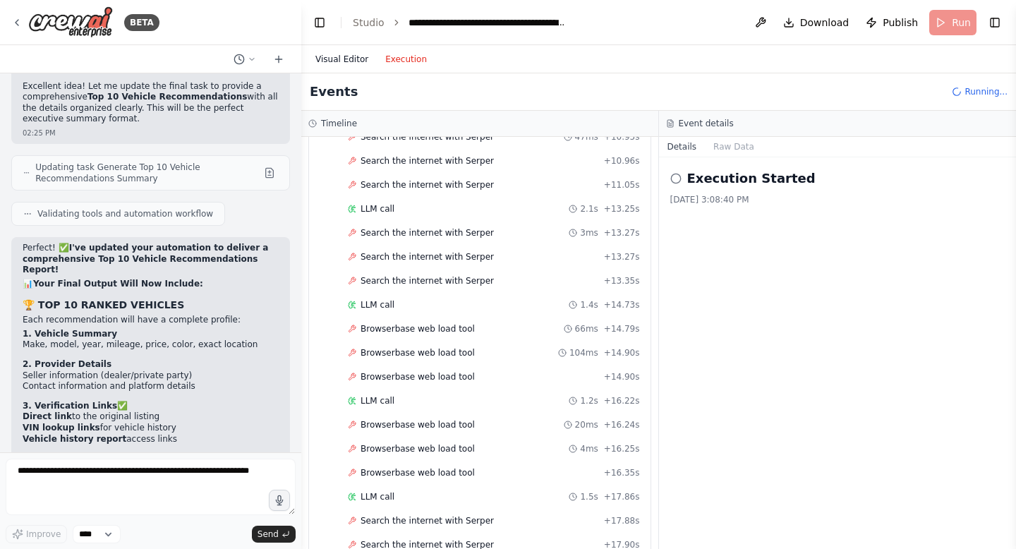
click at [344, 64] on button "Visual Editor" at bounding box center [342, 59] width 70 height 17
click at [408, 66] on button "Execution" at bounding box center [406, 59] width 59 height 17
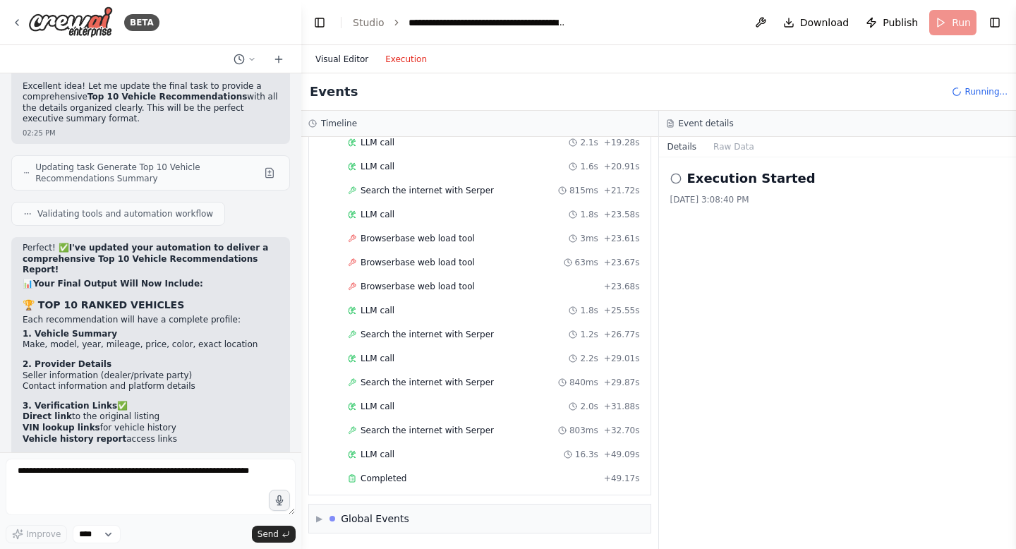
scroll to position [2498, 0]
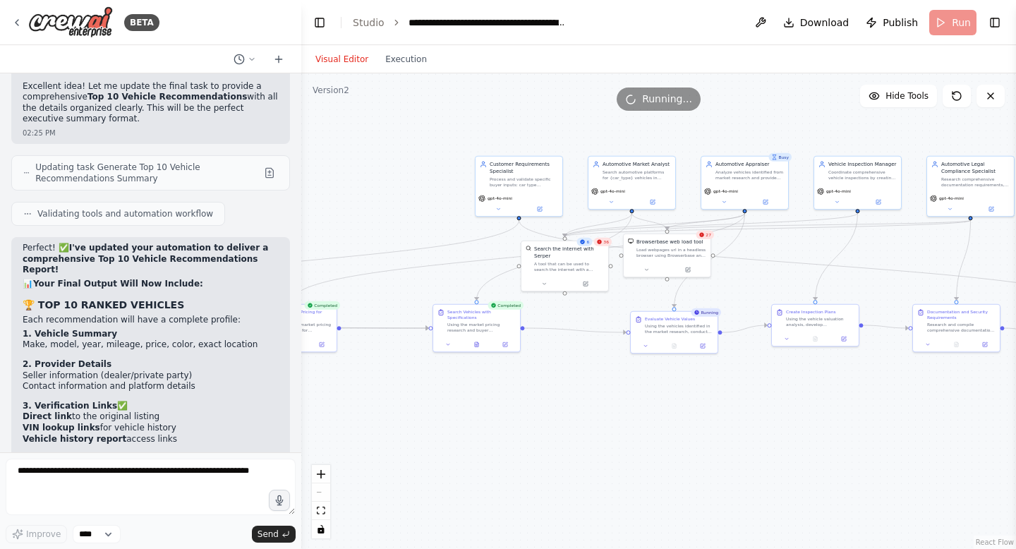
click at [325, 60] on button "Visual Editor" at bounding box center [342, 59] width 70 height 17
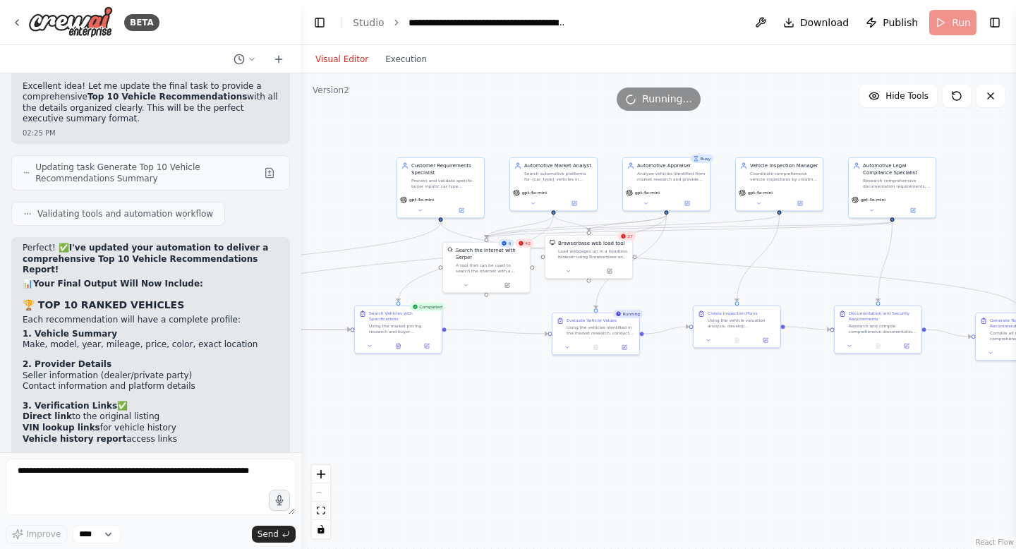
drag, startPoint x: 384, startPoint y: 150, endPoint x: 241, endPoint y: 136, distance: 143.2
click at [242, 136] on div "BETA CrewAI Smart Car Buying Assistant - Implementation Prompt Project Overview…" at bounding box center [508, 274] width 1016 height 549
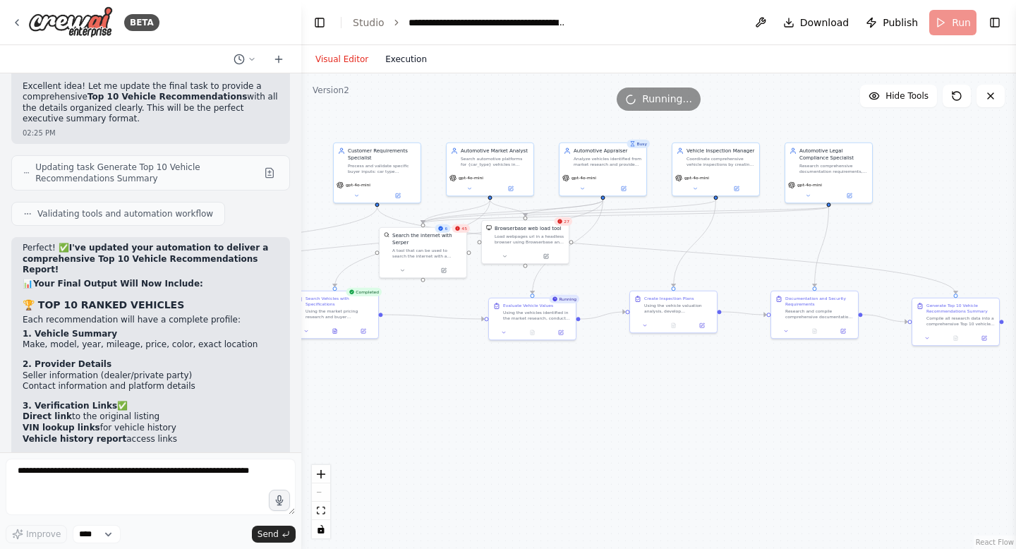
click at [402, 59] on button "Execution" at bounding box center [406, 59] width 59 height 17
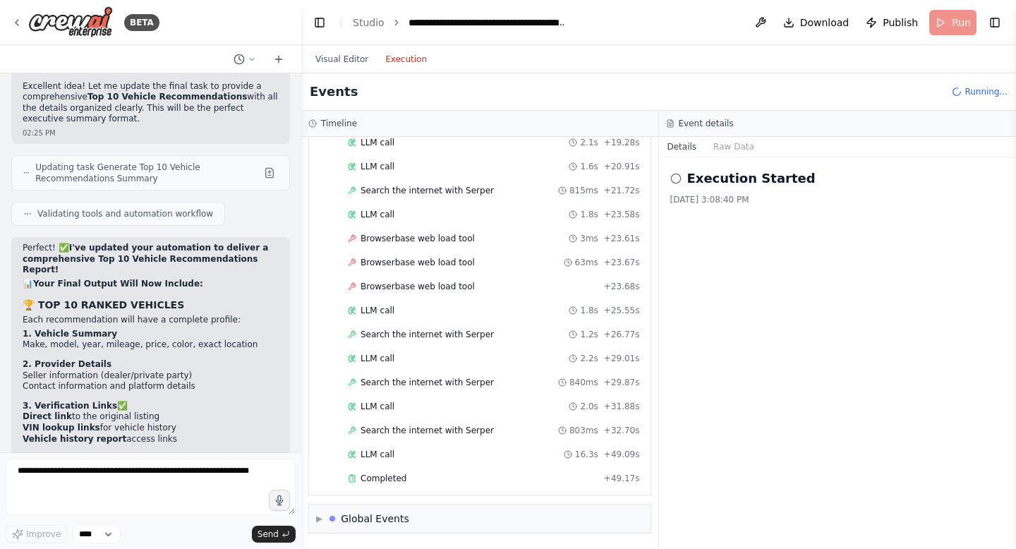
scroll to position [3553, 0]
click at [349, 61] on button "Visual Editor" at bounding box center [342, 59] width 70 height 17
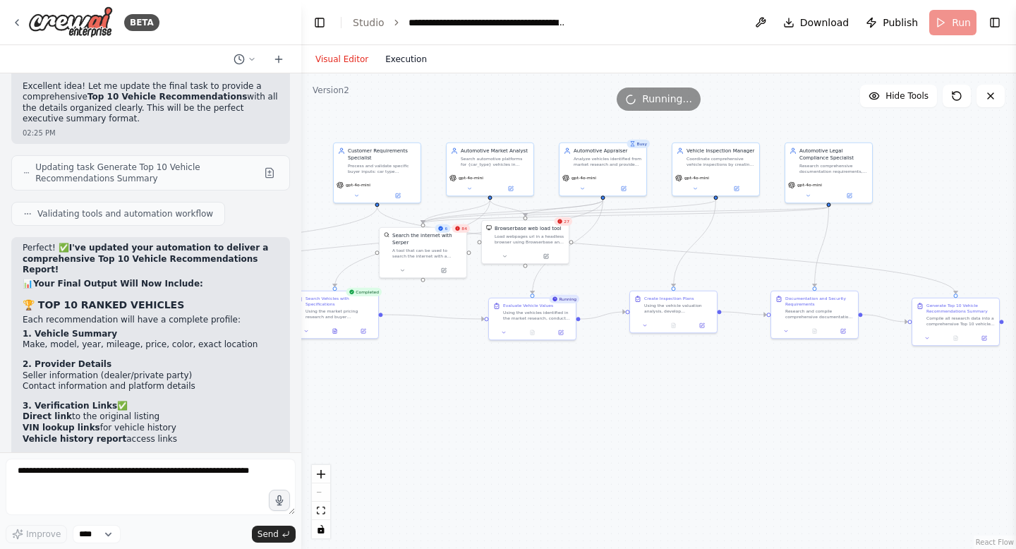
click at [414, 65] on button "Execution" at bounding box center [406, 59] width 59 height 17
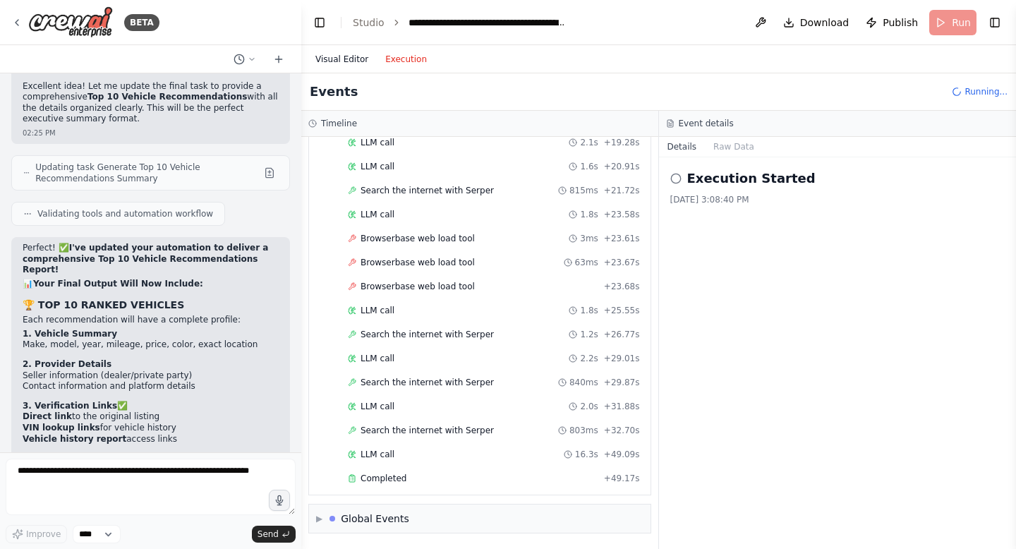
scroll to position [0, 0]
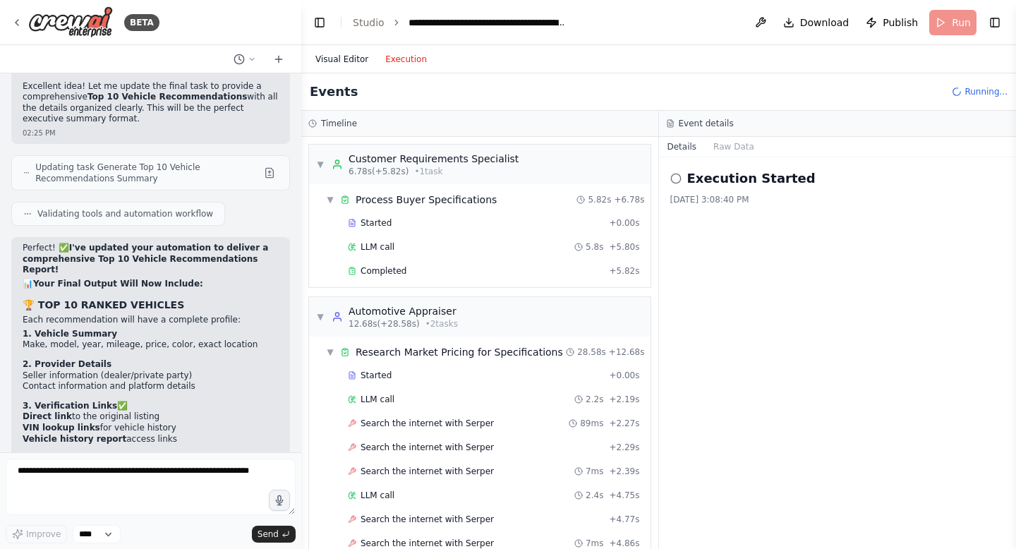
click at [356, 57] on button "Visual Editor" at bounding box center [342, 59] width 70 height 17
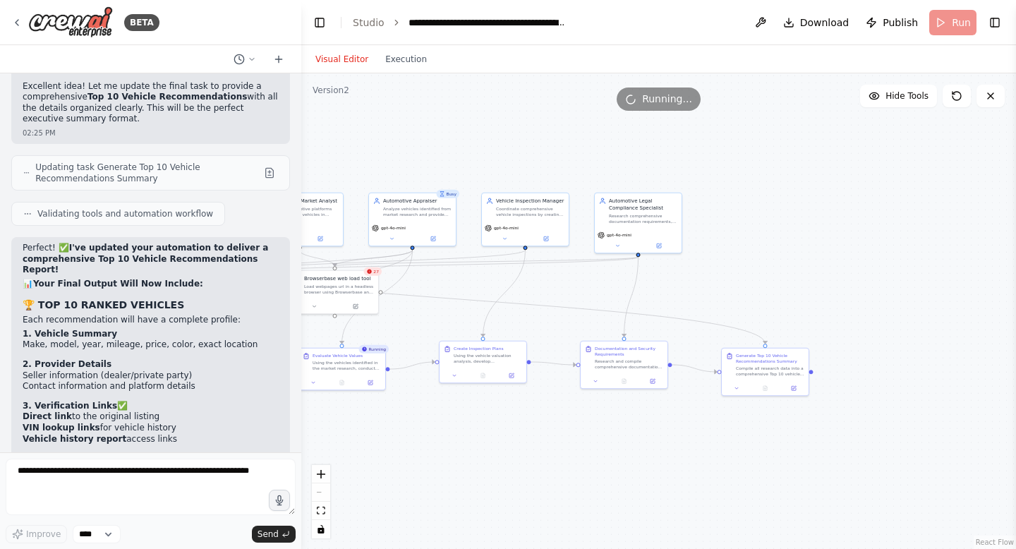
drag, startPoint x: 656, startPoint y: 259, endPoint x: 464, endPoint y: 309, distance: 197.7
click at [465, 309] on div ".deletable-edge-delete-btn { width: 20px; height: 20px; border: 0px solid #ffff…" at bounding box center [658, 311] width 715 height 476
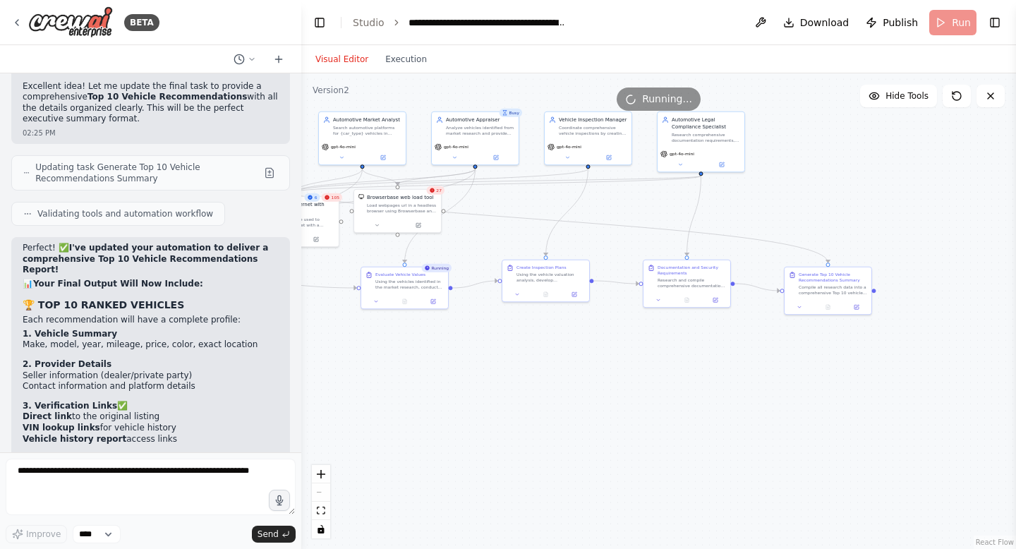
drag, startPoint x: 814, startPoint y: 280, endPoint x: 839, endPoint y: 198, distance: 86.4
click at [841, 198] on div ".deletable-edge-delete-btn { width: 20px; height: 20px; border: 0px solid #ffff…" at bounding box center [658, 311] width 715 height 476
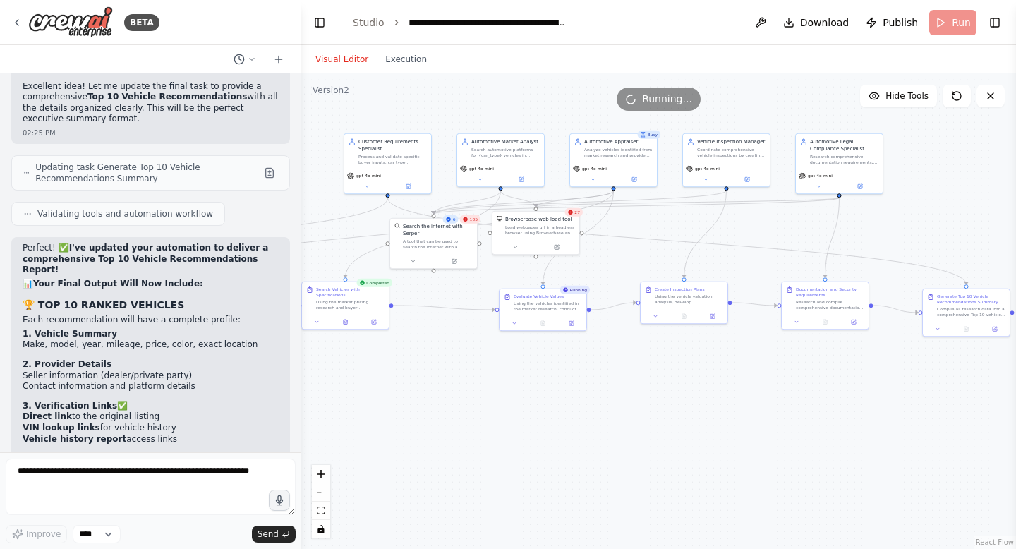
drag, startPoint x: 382, startPoint y: 491, endPoint x: 516, endPoint y: 511, distance: 134.8
click at [521, 512] on div ".deletable-edge-delete-btn { width: 20px; height: 20px; border: 0px solid #ffff…" at bounding box center [658, 311] width 715 height 476
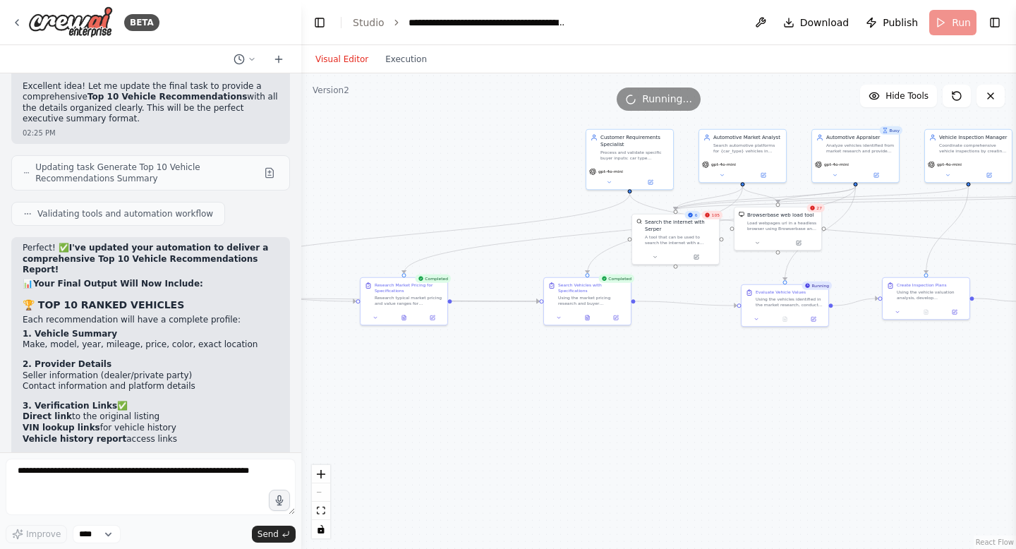
drag, startPoint x: 483, startPoint y: 485, endPoint x: 720, endPoint y: 478, distance: 236.5
click at [724, 480] on div ".deletable-edge-delete-btn { width: 20px; height: 20px; border: 0px solid #ffff…" at bounding box center [658, 311] width 715 height 476
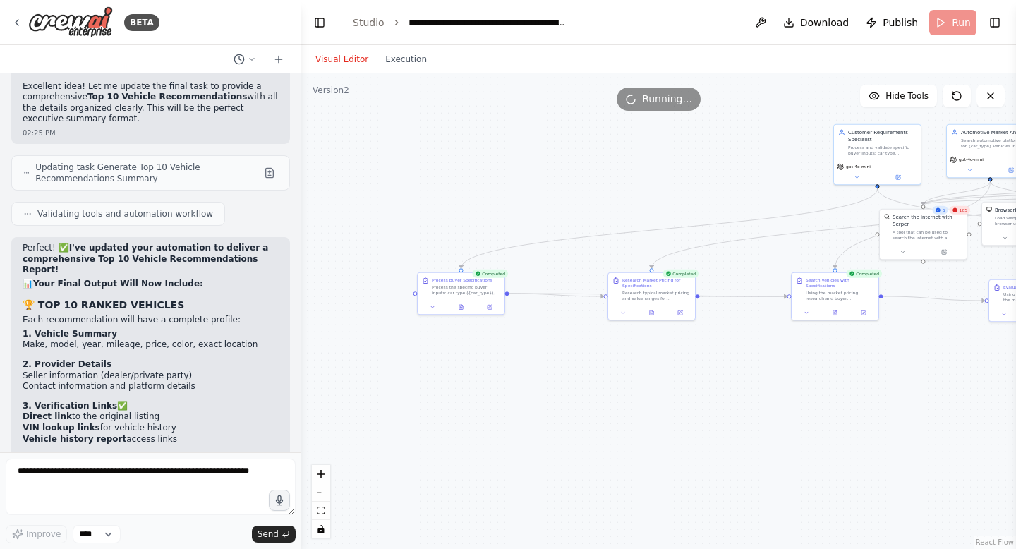
drag, startPoint x: 558, startPoint y: 442, endPoint x: 790, endPoint y: 427, distance: 232.6
click at [804, 435] on div ".deletable-edge-delete-btn { width: 20px; height: 20px; border: 0px solid #ffff…" at bounding box center [658, 311] width 715 height 476
drag, startPoint x: 657, startPoint y: 294, endPoint x: 595, endPoint y: 291, distance: 62.2
click at [595, 291] on div "Research typical market pricing and value ranges for {car_type} vehicles from {…" at bounding box center [586, 289] width 68 height 11
drag, startPoint x: 839, startPoint y: 292, endPoint x: 713, endPoint y: 289, distance: 125.6
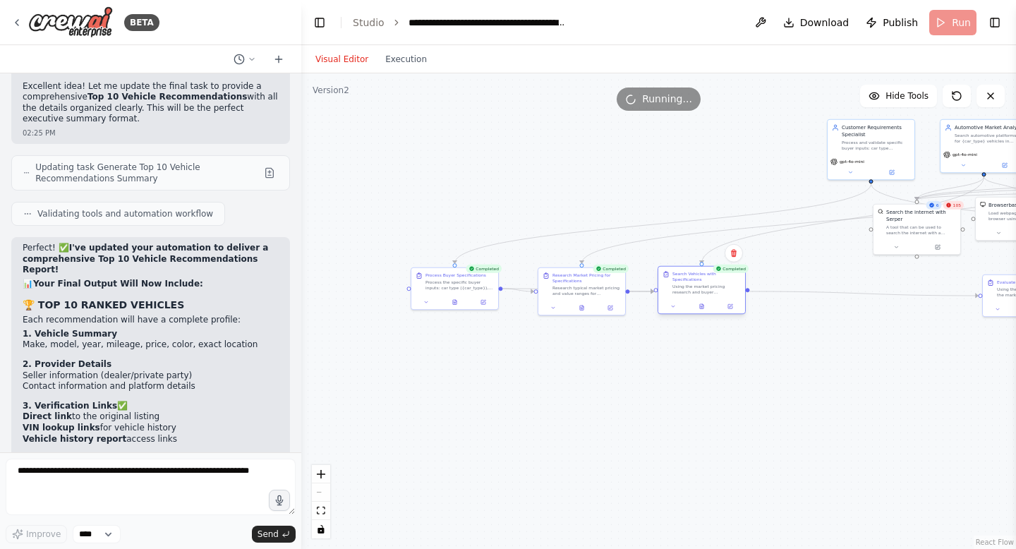
click at [713, 289] on div "Using the market pricing research and buyer specifications, search automotive p…" at bounding box center [706, 289] width 68 height 11
click at [821, 421] on div ".deletable-edge-delete-btn { width: 20px; height: 20px; border: 0px solid #ffff…" at bounding box center [658, 311] width 715 height 476
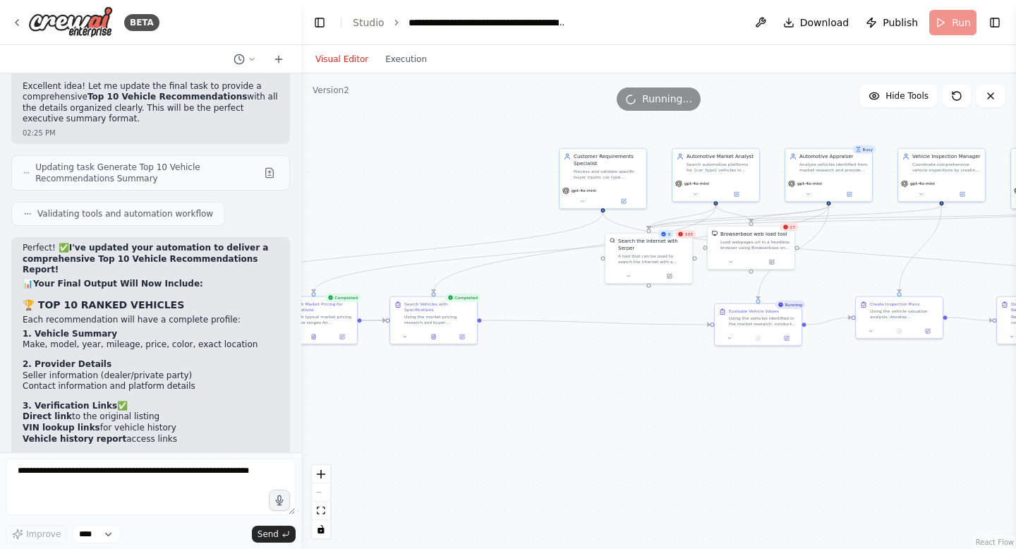
drag, startPoint x: 819, startPoint y: 421, endPoint x: 550, endPoint y: 449, distance: 270.3
click at [550, 449] on div ".deletable-edge-delete-btn { width: 20px; height: 20px; border: 0px solid #ffff…" at bounding box center [658, 311] width 715 height 476
drag, startPoint x: 778, startPoint y: 324, endPoint x: 598, endPoint y: 322, distance: 180.6
click at [598, 322] on div "Using the vehicles identified in the market research, conduct detailed fair mar…" at bounding box center [586, 319] width 68 height 11
click at [831, 396] on div ".deletable-edge-delete-btn { width: 20px; height: 20px; border: 0px solid #ffff…" at bounding box center [658, 311] width 715 height 476
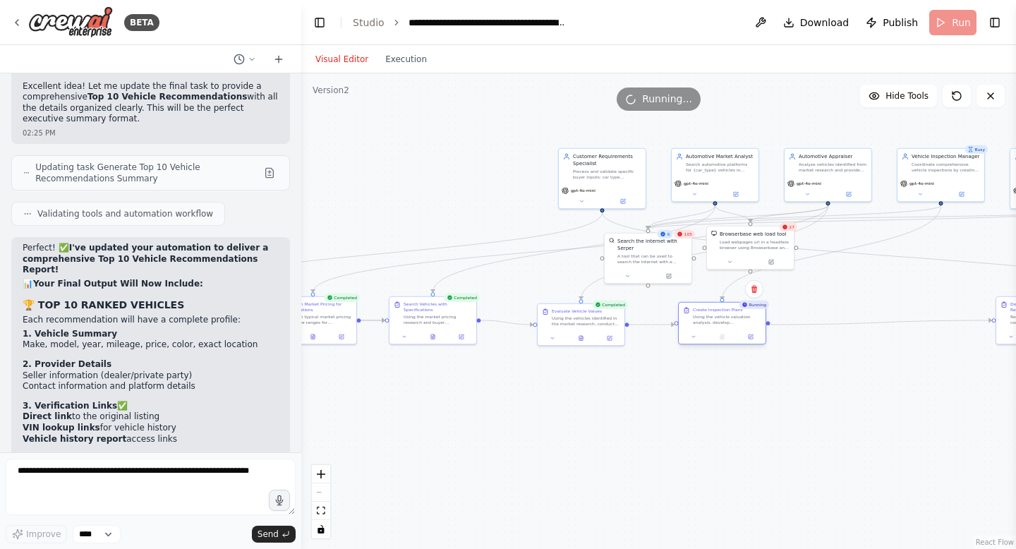
drag, startPoint x: 900, startPoint y: 309, endPoint x: 727, endPoint y: 314, distance: 173.7
click at [727, 314] on div "Using the vehicle valuation analysis, develop comprehensive inspection and test…" at bounding box center [727, 319] width 68 height 11
click at [725, 440] on div ".deletable-edge-delete-btn { width: 20px; height: 20px; border: 0px solid #ffff…" at bounding box center [658, 311] width 715 height 476
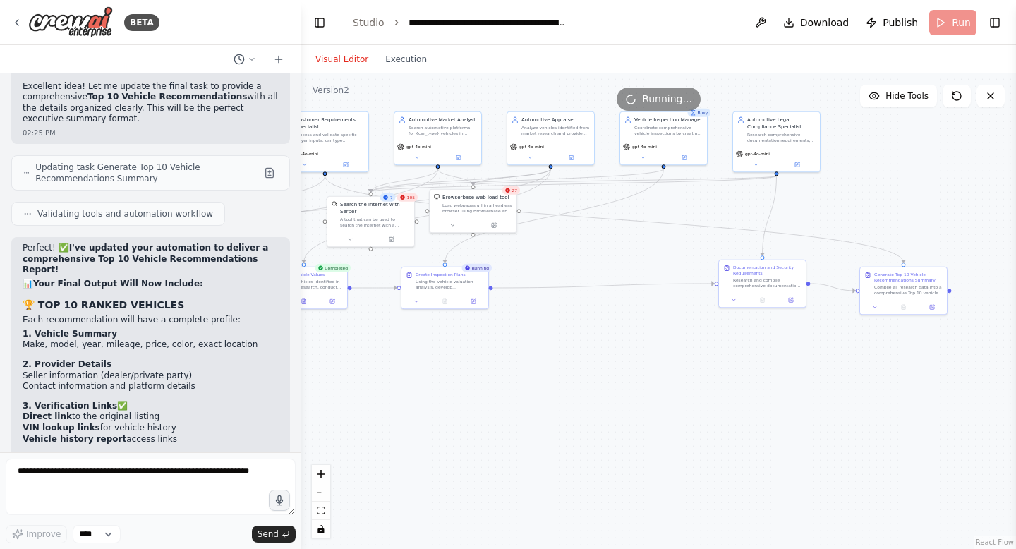
drag, startPoint x: 725, startPoint y: 440, endPoint x: 446, endPoint y: 402, distance: 281.9
click at [447, 402] on div ".deletable-edge-delete-btn { width: 20px; height: 20px; border: 0px solid #ffff…" at bounding box center [658, 311] width 715 height 476
drag, startPoint x: 769, startPoint y: 274, endPoint x: 605, endPoint y: 277, distance: 164.4
click at [606, 277] on div "Documentation and Security Requirements Research and compile comprehensive docu…" at bounding box center [603, 282] width 68 height 24
click at [657, 365] on div ".deletable-edge-delete-btn { width: 20px; height: 20px; border: 0px solid #ffff…" at bounding box center [658, 311] width 715 height 476
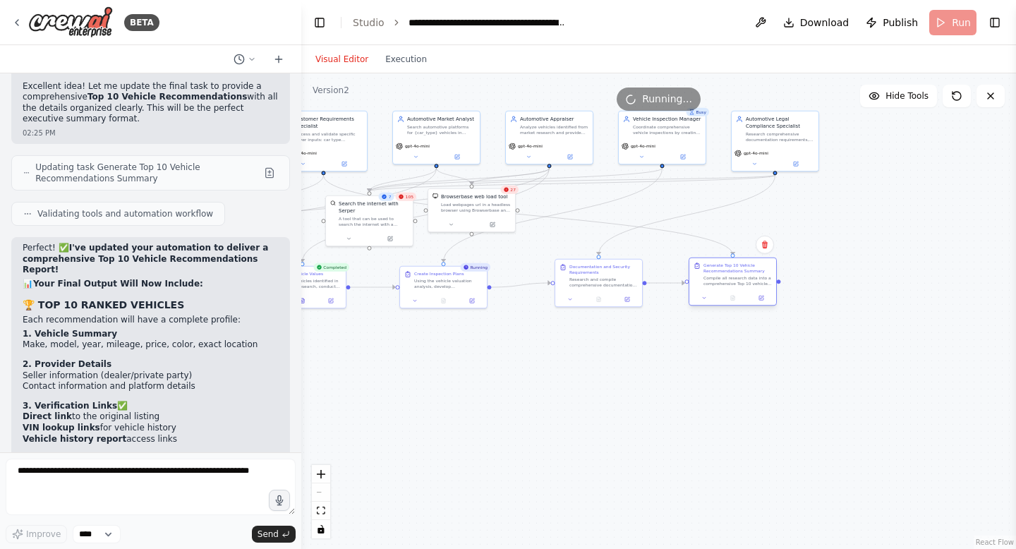
drag, startPoint x: 921, startPoint y: 282, endPoint x: 751, endPoint y: 277, distance: 169.4
click at [751, 275] on div "Compile all research data into a comprehensive Top 10 vehicle recommendations r…" at bounding box center [738, 280] width 68 height 11
click at [653, 442] on div ".deletable-edge-delete-btn { width: 20px; height: 20px; border: 0px solid #ffff…" at bounding box center [658, 311] width 715 height 476
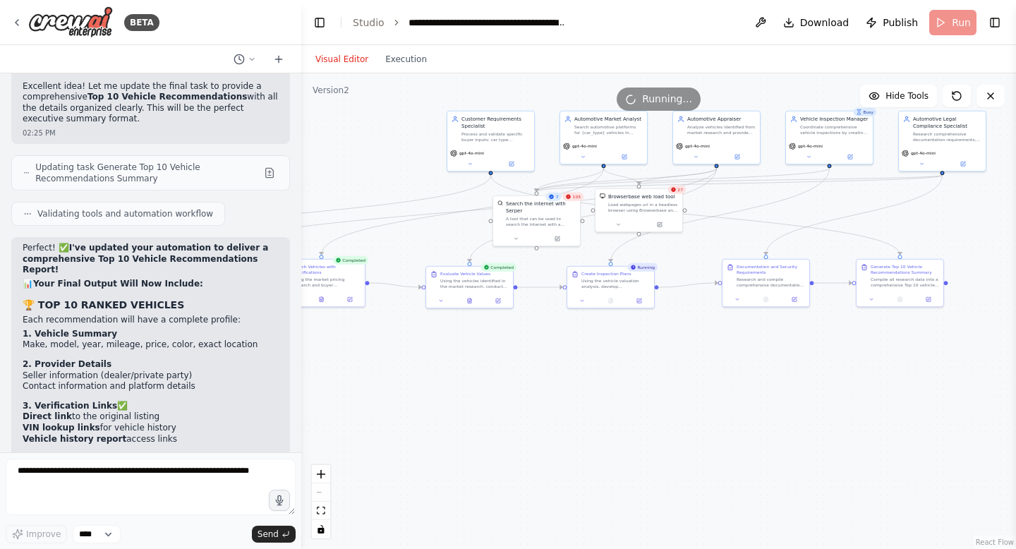
drag, startPoint x: 653, startPoint y: 442, endPoint x: 871, endPoint y: 438, distance: 218.1
click at [870, 438] on div ".deletable-edge-delete-btn { width: 20px; height: 20px; border: 0px solid #ffff…" at bounding box center [658, 311] width 715 height 476
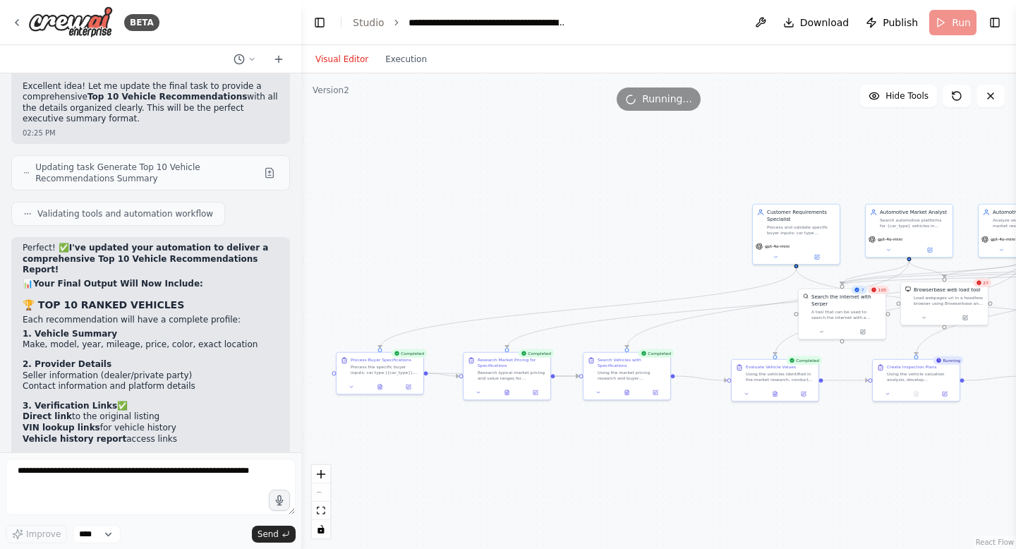
drag, startPoint x: 467, startPoint y: 419, endPoint x: 694, endPoint y: 511, distance: 244.4
click at [710, 518] on div ".deletable-edge-delete-btn { width: 20px; height: 20px; border: 0px solid #ffff…" at bounding box center [658, 311] width 715 height 476
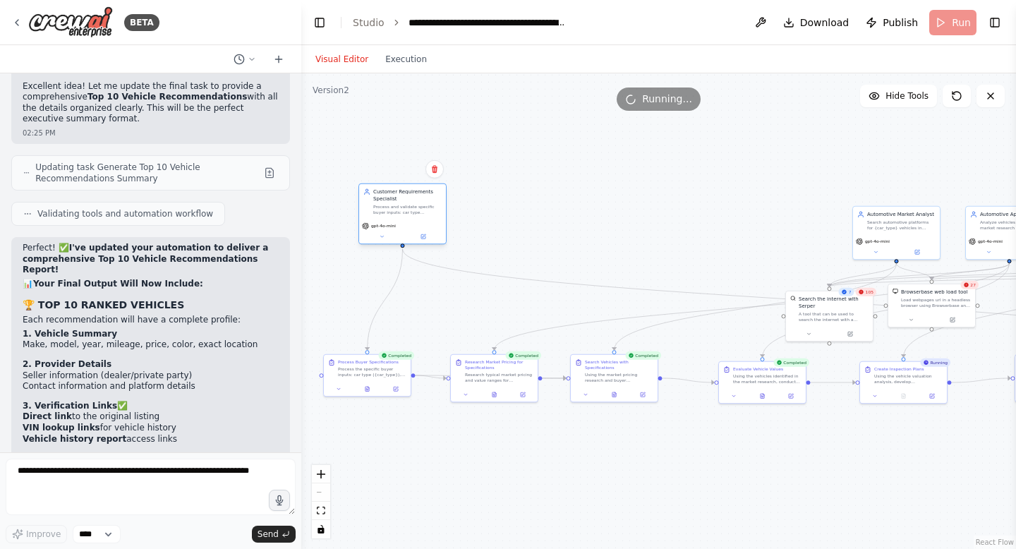
drag, startPoint x: 763, startPoint y: 220, endPoint x: 376, endPoint y: 200, distance: 387.9
click at [376, 198] on div "Customer Requirements Specialist" at bounding box center [407, 195] width 68 height 14
click at [715, 238] on div ".deletable-edge-delete-btn { width: 20px; height: 20px; border: 0px solid #ffff…" at bounding box center [658, 311] width 715 height 476
drag, startPoint x: 922, startPoint y: 219, endPoint x: 582, endPoint y: 202, distance: 339.9
click at [582, 200] on div "Search automotive platforms for {car_type} vehicles in {car_color} from {brands…" at bounding box center [563, 202] width 68 height 11
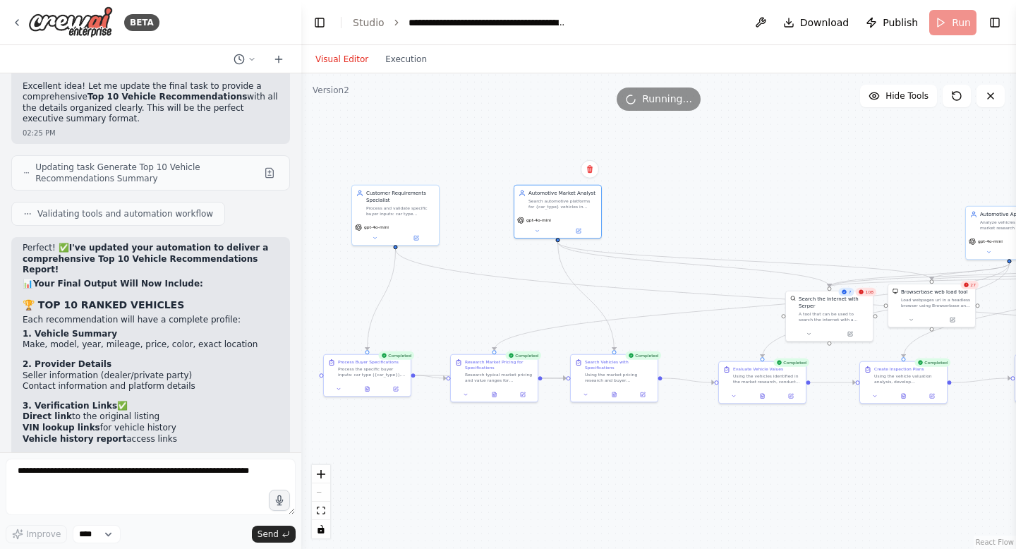
click at [733, 197] on div ".deletable-edge-delete-btn { width: 20px; height: 20px; border: 0px solid #ffff…" at bounding box center [658, 311] width 715 height 476
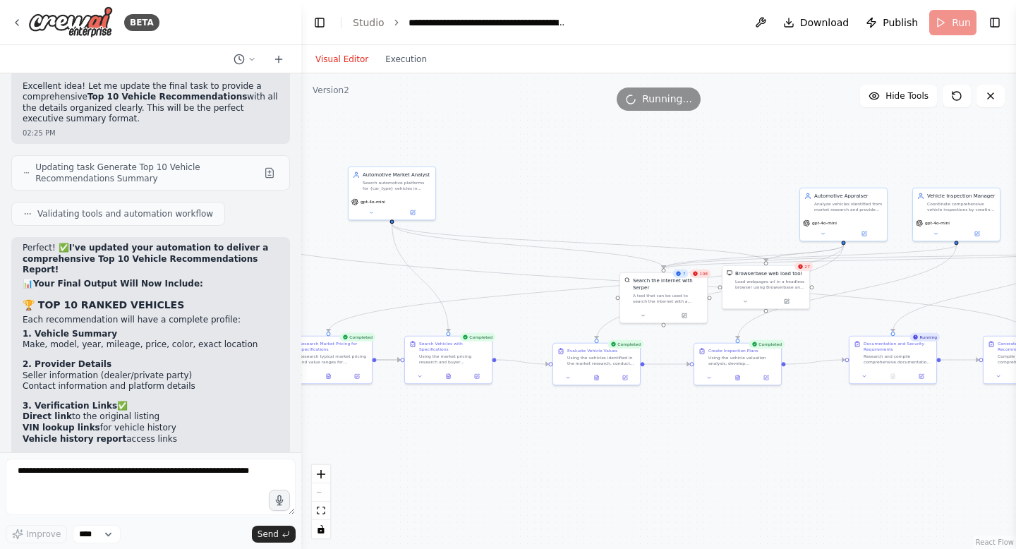
drag, startPoint x: 732, startPoint y: 196, endPoint x: 560, endPoint y: 173, distance: 173.7
click at [562, 174] on div ".deletable-edge-delete-btn { width: 20px; height: 20px; border: 0px solid #ffff…" at bounding box center [658, 311] width 715 height 476
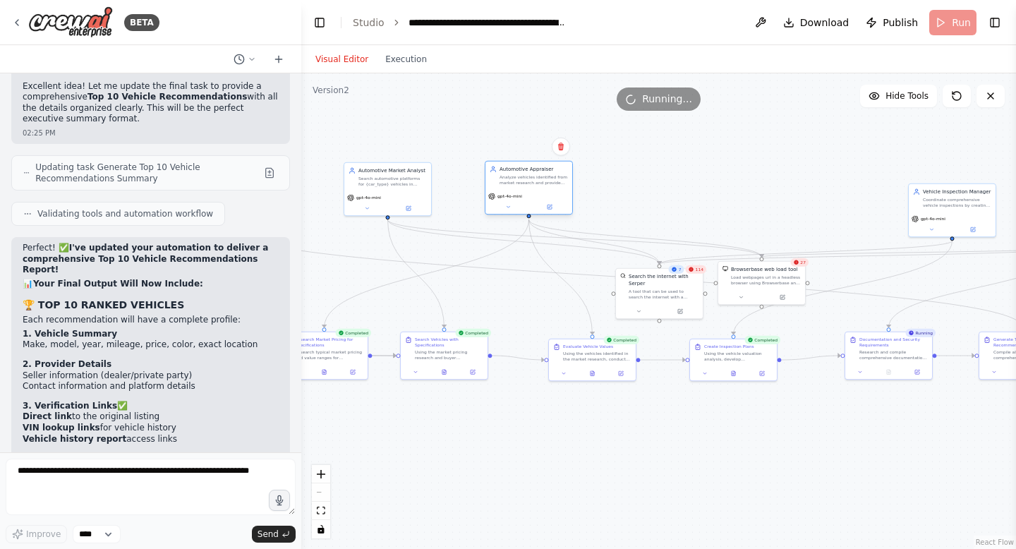
drag, startPoint x: 821, startPoint y: 210, endPoint x: 512, endPoint y: 190, distance: 309.7
click at [512, 190] on div "gpt-4o-mini" at bounding box center [528, 202] width 87 height 25
drag, startPoint x: 954, startPoint y: 210, endPoint x: 647, endPoint y: 189, distance: 307.7
click at [647, 190] on div "gpt-4o-mini" at bounding box center [648, 202] width 87 height 25
click at [825, 204] on div ".deletable-edge-delete-btn { width: 20px; height: 20px; border: 0px solid #ffff…" at bounding box center [658, 311] width 715 height 476
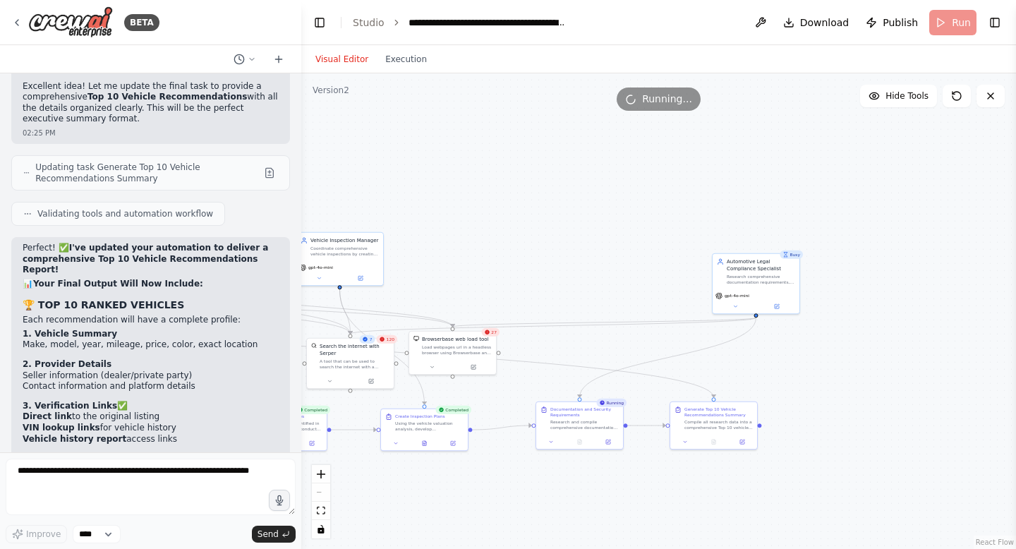
drag, startPoint x: 825, startPoint y: 206, endPoint x: 516, endPoint y: 276, distance: 316.9
click at [516, 276] on div ".deletable-edge-delete-btn { width: 20px; height: 20px; border: 0px solid #ffff…" at bounding box center [658, 311] width 715 height 476
drag, startPoint x: 760, startPoint y: 288, endPoint x: 465, endPoint y: 266, distance: 295.8
click at [465, 266] on div "Automotive Legal Compliance Specialist Research comprehensive documentation req…" at bounding box center [460, 261] width 88 height 61
click at [656, 294] on div ".deletable-edge-delete-btn { width: 20px; height: 20px; border: 0px solid #ffff…" at bounding box center [658, 311] width 715 height 476
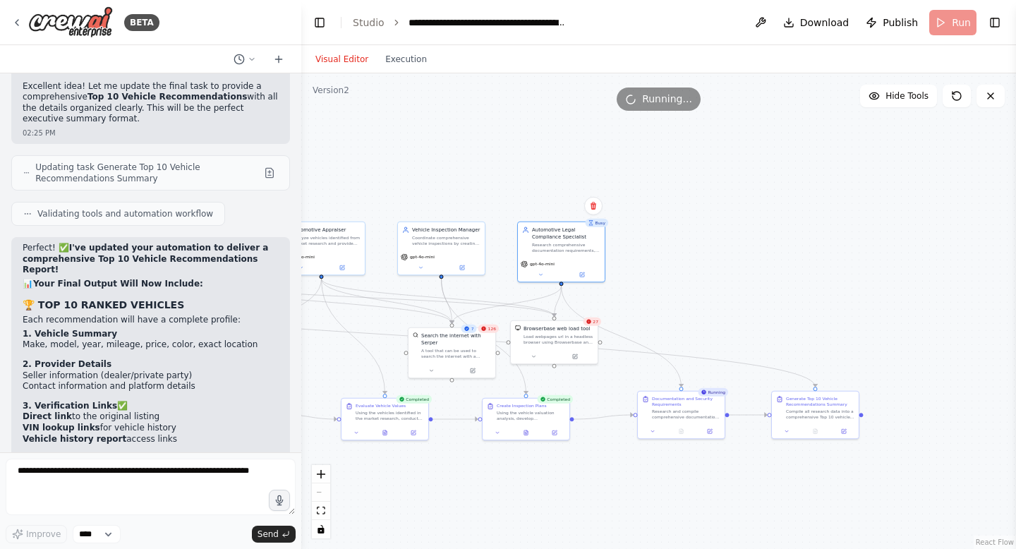
drag, startPoint x: 656, startPoint y: 294, endPoint x: 881, endPoint y: 271, distance: 226.9
click at [878, 271] on div ".deletable-edge-delete-btn { width: 20px; height: 20px; border: 0px solid #ffff…" at bounding box center [658, 311] width 715 height 476
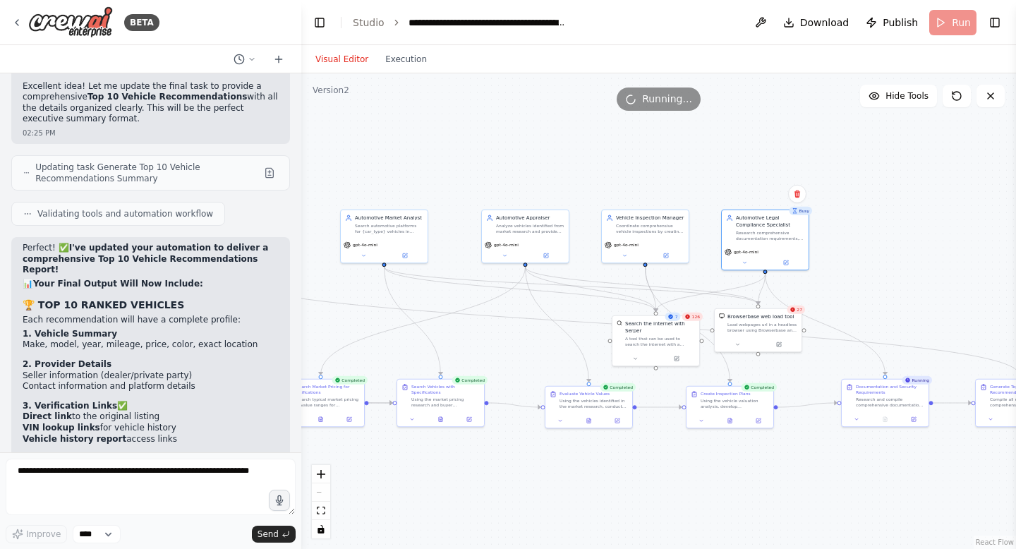
drag, startPoint x: 881, startPoint y: 271, endPoint x: 1015, endPoint y: 262, distance: 134.4
click at [1015, 264] on div "BETA CrewAI Smart Car Buying Assistant - Implementation Prompt Project Overview…" at bounding box center [508, 274] width 1016 height 549
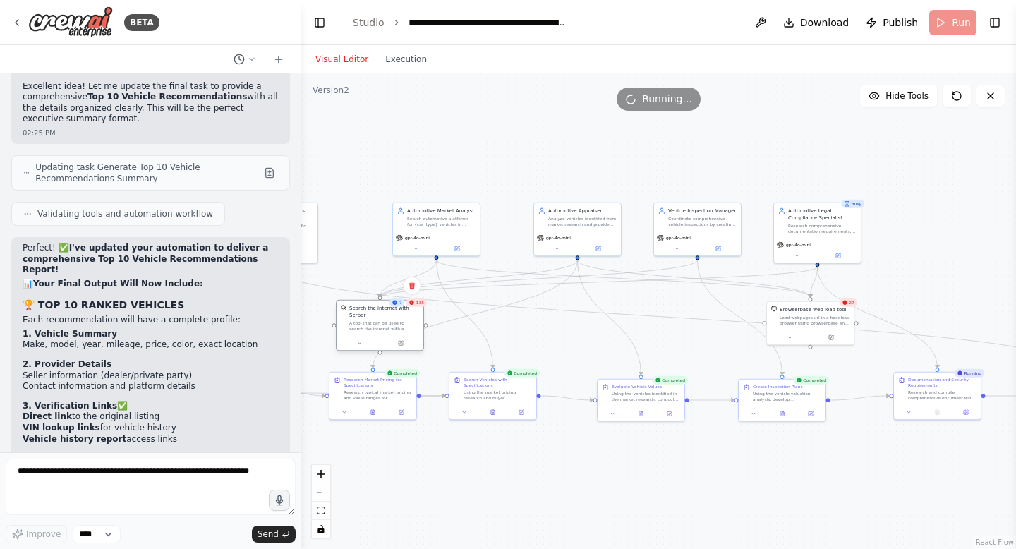
drag, startPoint x: 720, startPoint y: 322, endPoint x: 392, endPoint y: 313, distance: 328.2
click at [393, 313] on div "Search the internet with Serper" at bounding box center [384, 312] width 70 height 14
drag, startPoint x: 811, startPoint y: 329, endPoint x: 630, endPoint y: 344, distance: 181.2
click at [630, 344] on div at bounding box center [627, 350] width 87 height 15
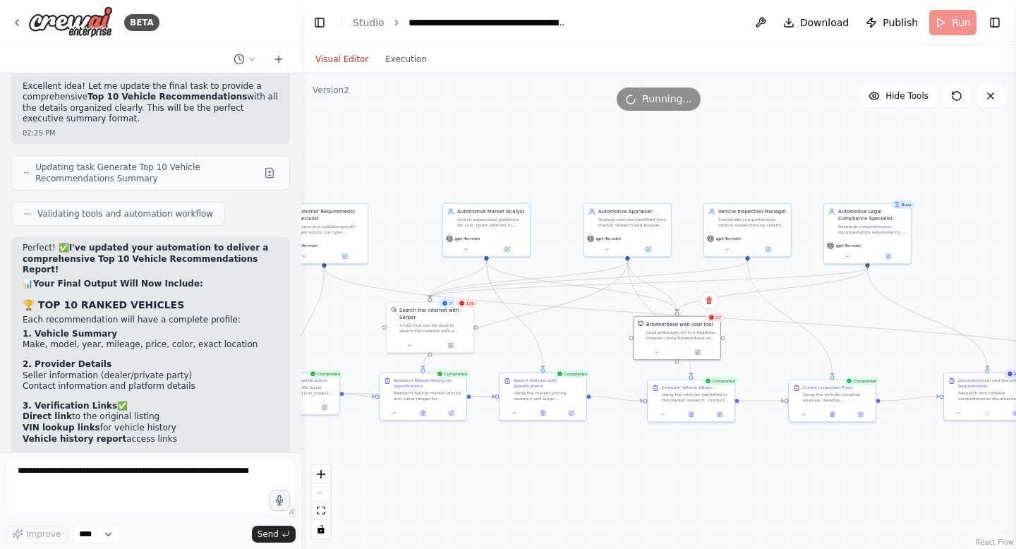
drag, startPoint x: 509, startPoint y: 145, endPoint x: 554, endPoint y: 138, distance: 45.1
click at [555, 140] on div ".deletable-edge-delete-btn { width: 20px; height: 20px; border: 0px solid #ffff…" at bounding box center [658, 311] width 715 height 476
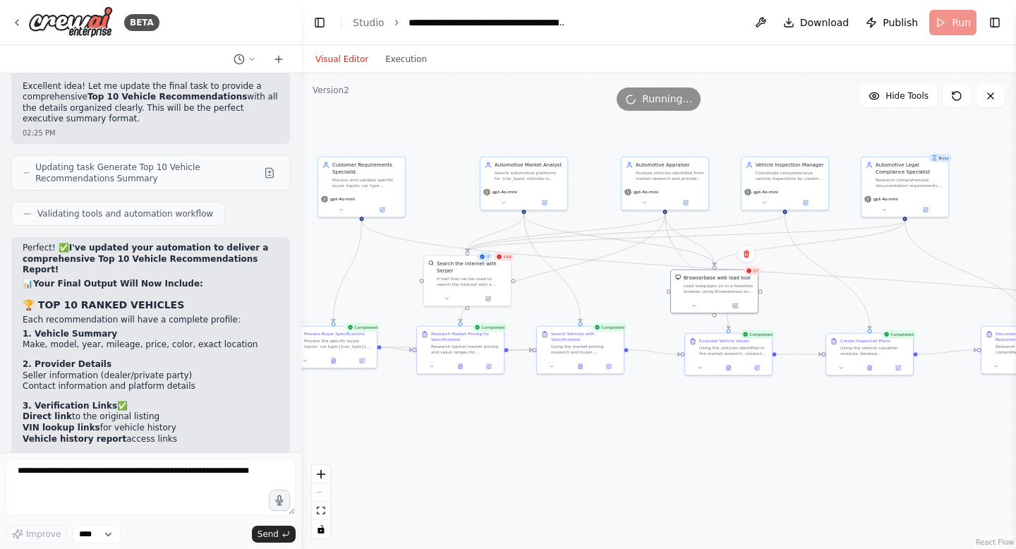
drag, startPoint x: 490, startPoint y: 481, endPoint x: 526, endPoint y: 438, distance: 55.6
click at [527, 439] on div ".deletable-edge-delete-btn { width: 20px; height: 20px; border: 0px solid #ffff…" at bounding box center [658, 311] width 715 height 476
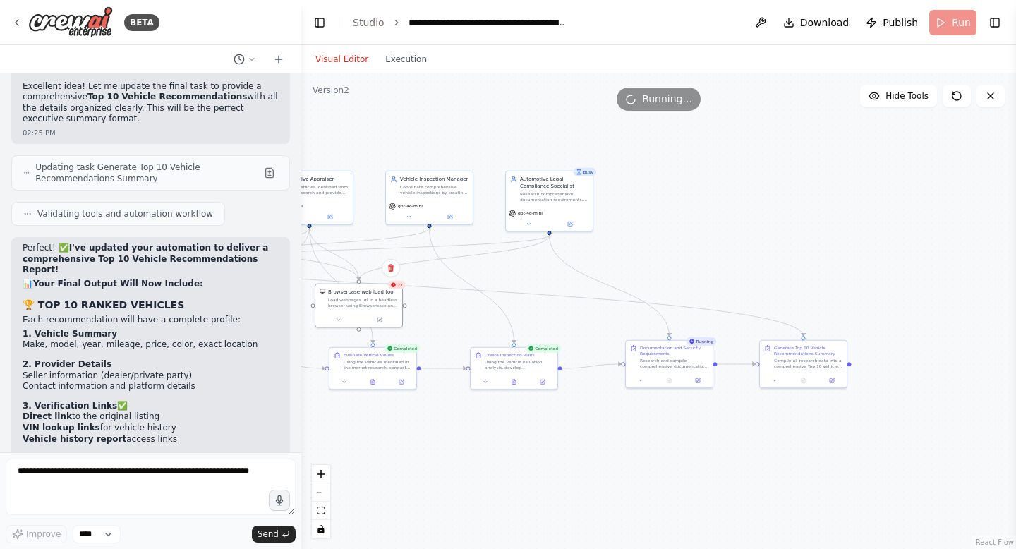
drag, startPoint x: 630, startPoint y: 430, endPoint x: 277, endPoint y: 439, distance: 353.6
click at [277, 440] on div "BETA CrewAI Smart Car Buying Assistant - Implementation Prompt Project Overview…" at bounding box center [508, 274] width 1016 height 549
drag, startPoint x: 670, startPoint y: 352, endPoint x: 640, endPoint y: 353, distance: 30.3
click at [641, 358] on div "Research and compile comprehensive documentation requirements, security checks,…" at bounding box center [644, 363] width 68 height 11
click at [635, 420] on div ".deletable-edge-delete-btn { width: 20px; height: 20px; border: 0px solid #ffff…" at bounding box center [658, 311] width 715 height 476
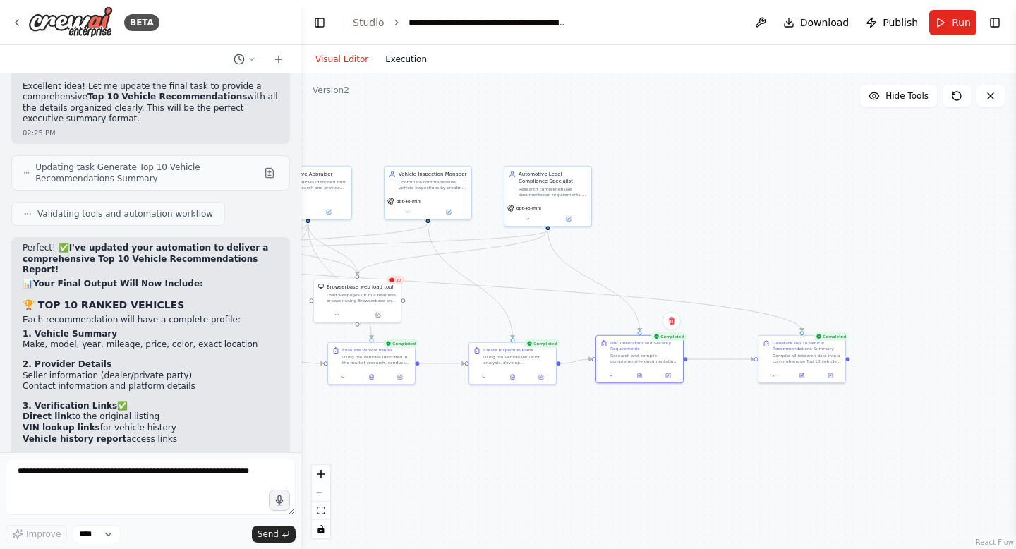
click at [406, 58] on button "Execution" at bounding box center [406, 59] width 59 height 17
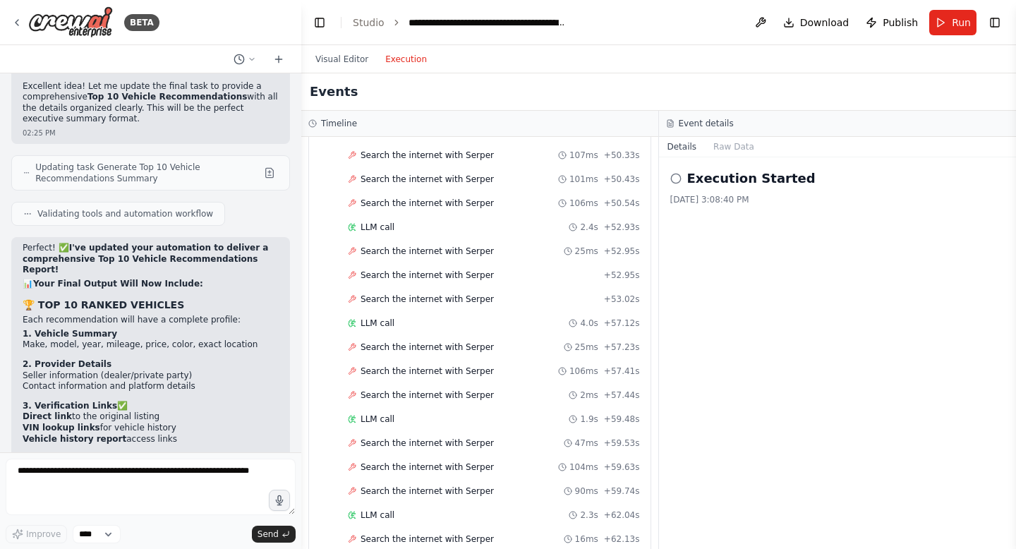
scroll to position [7592, 0]
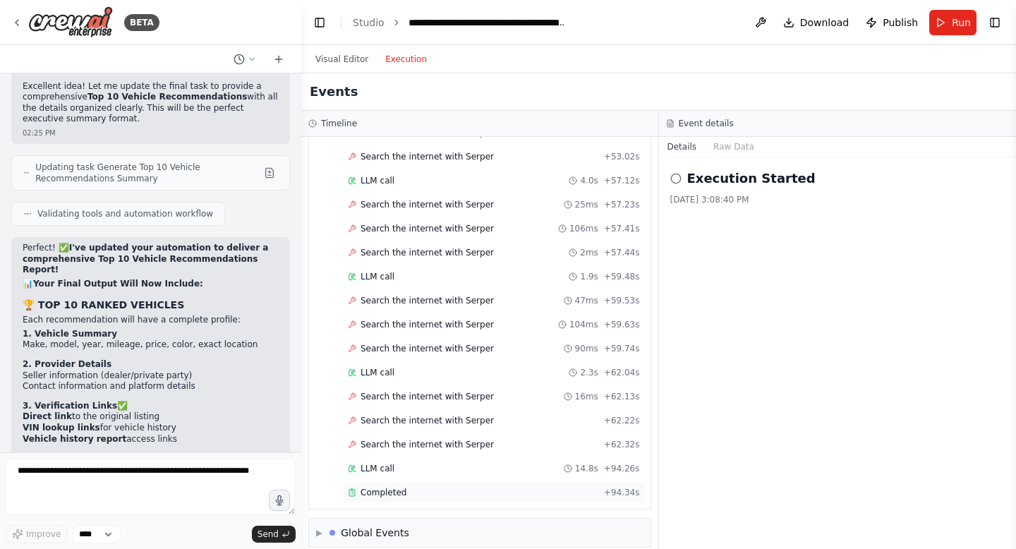
click at [379, 487] on span "Completed" at bounding box center [384, 492] width 46 height 11
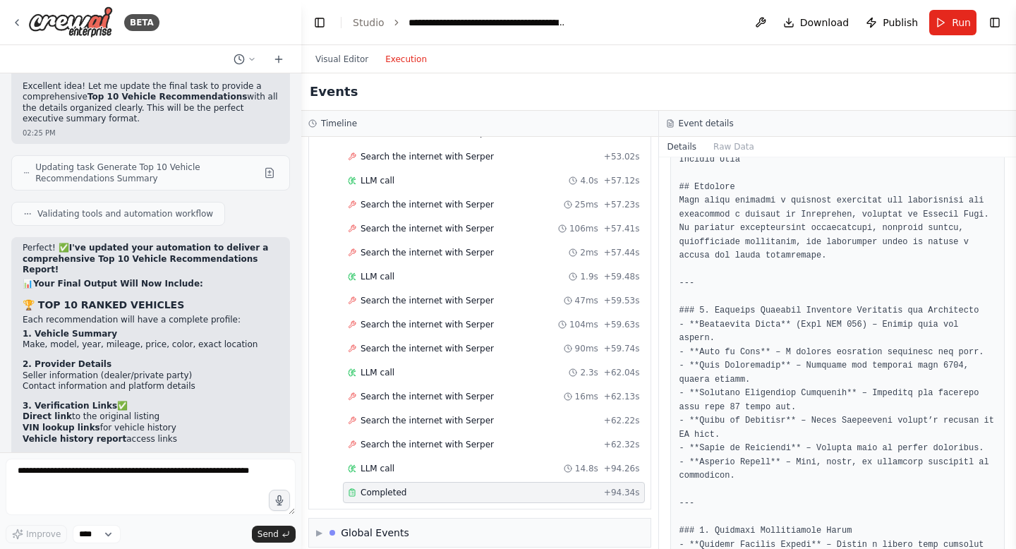
scroll to position [0, 0]
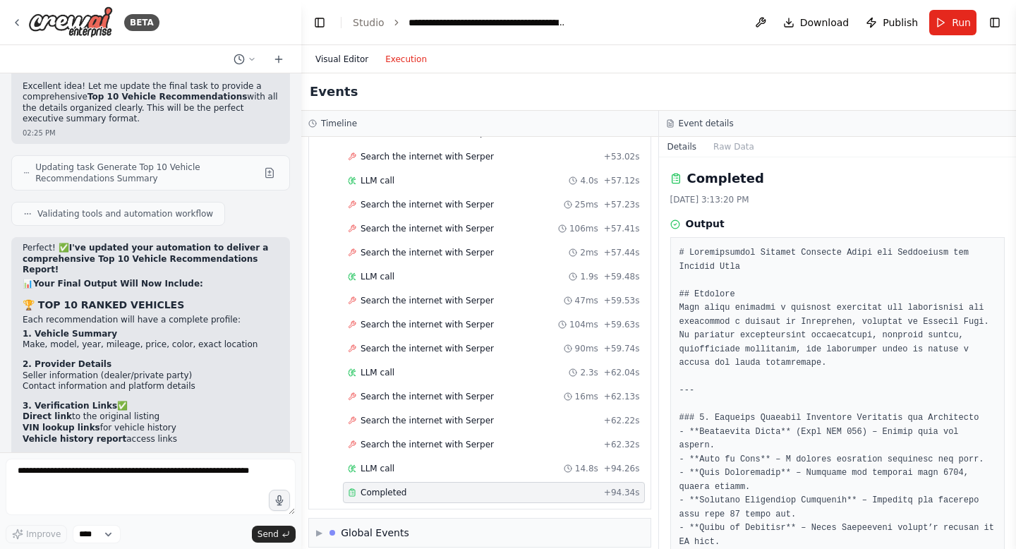
click at [345, 59] on button "Visual Editor" at bounding box center [342, 59] width 70 height 17
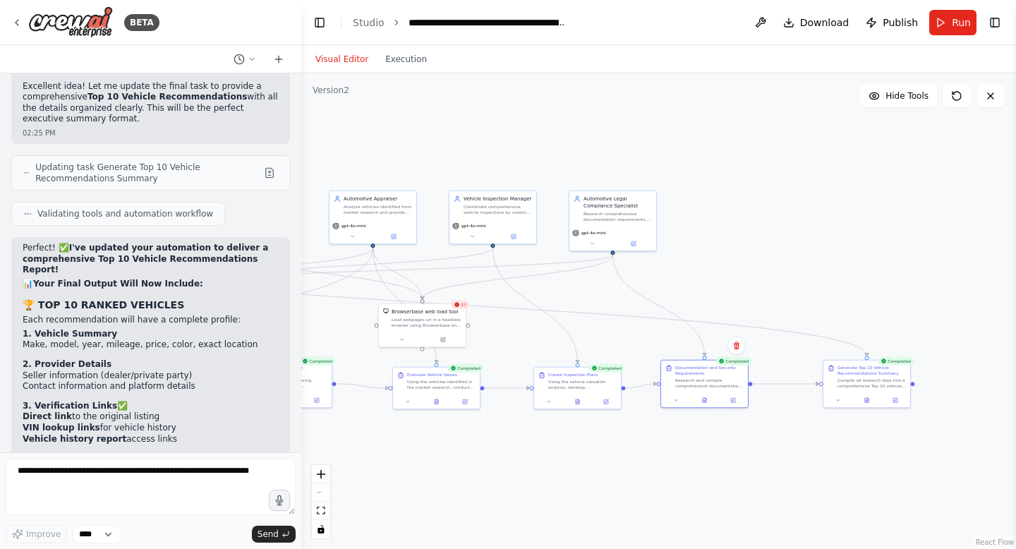
drag, startPoint x: 790, startPoint y: 265, endPoint x: 949, endPoint y: 284, distance: 159.9
click at [953, 286] on div ".deletable-edge-delete-btn { width: 20px; height: 20px; border: 0px solid #ffff…" at bounding box center [658, 311] width 715 height 476
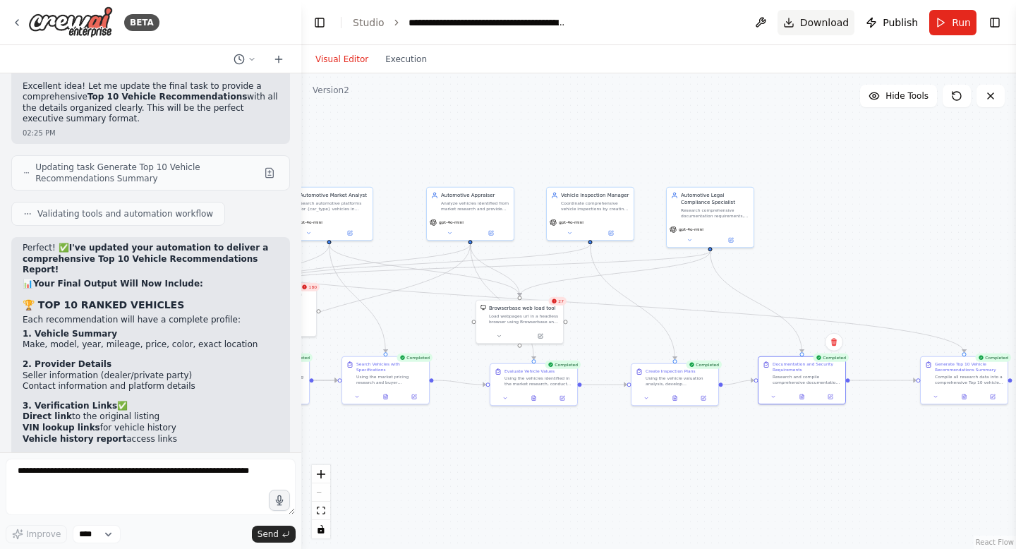
click at [820, 14] on button "Download" at bounding box center [817, 22] width 78 height 25
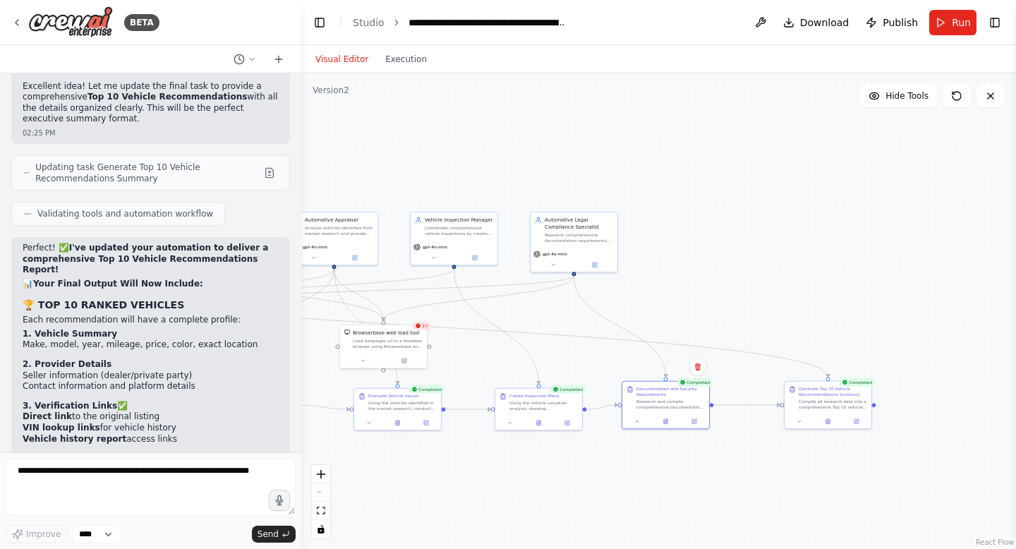
drag, startPoint x: 825, startPoint y: 469, endPoint x: 575, endPoint y: 428, distance: 253.0
click at [576, 430] on div ".deletable-edge-delete-btn { width: 20px; height: 20px; border: 0px solid #ffff…" at bounding box center [658, 311] width 715 height 476
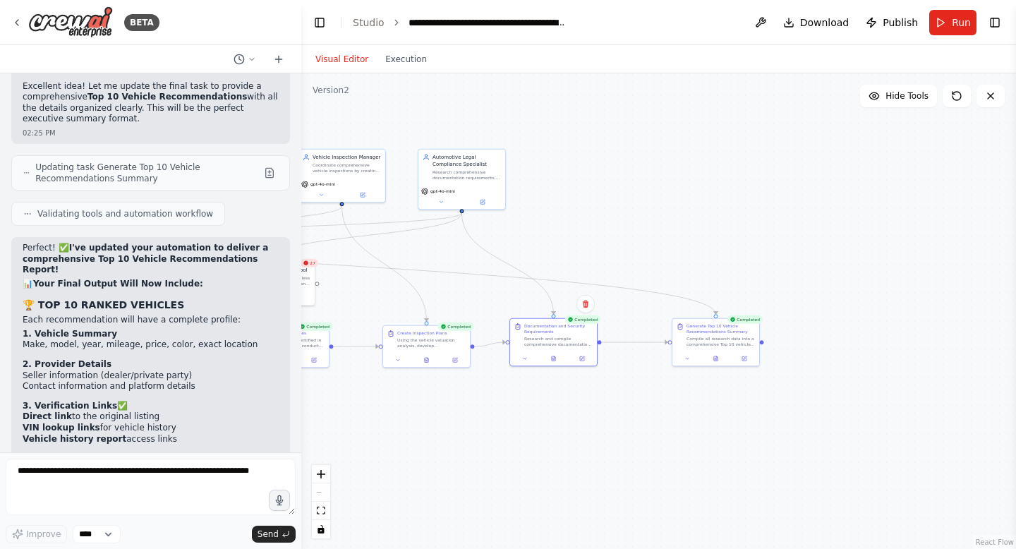
click at [719, 366] on div "Completed Generate Top 10 Vehicle Recommendations Summary Compile all research …" at bounding box center [716, 342] width 88 height 49
click at [715, 356] on icon at bounding box center [715, 356] width 1 height 0
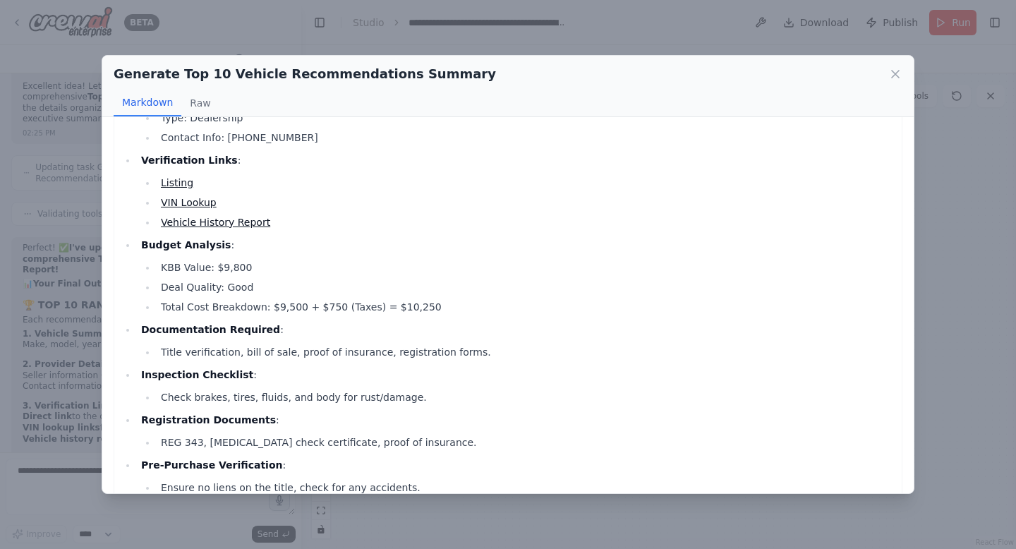
scroll to position [314, 0]
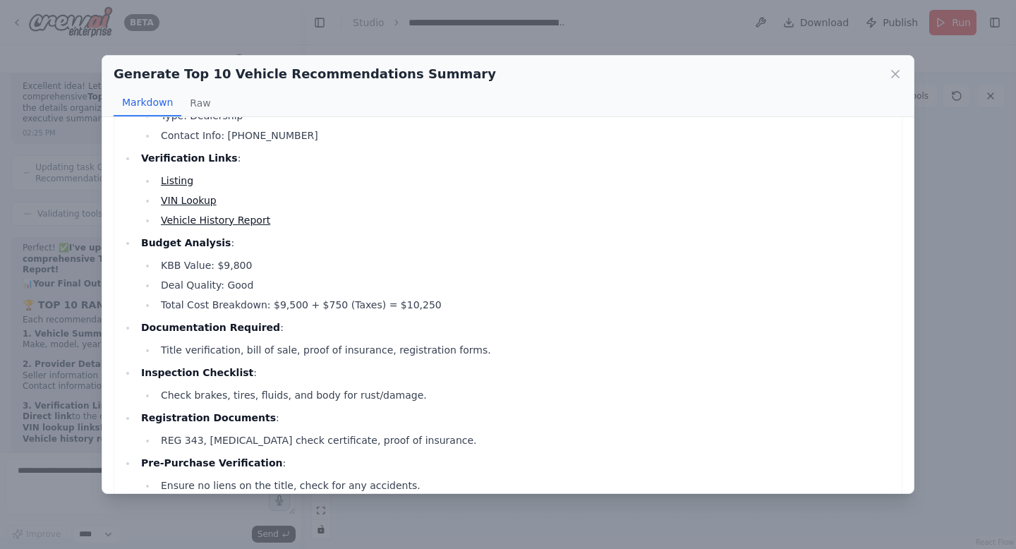
click at [181, 181] on link "Listing" at bounding box center [177, 180] width 32 height 11
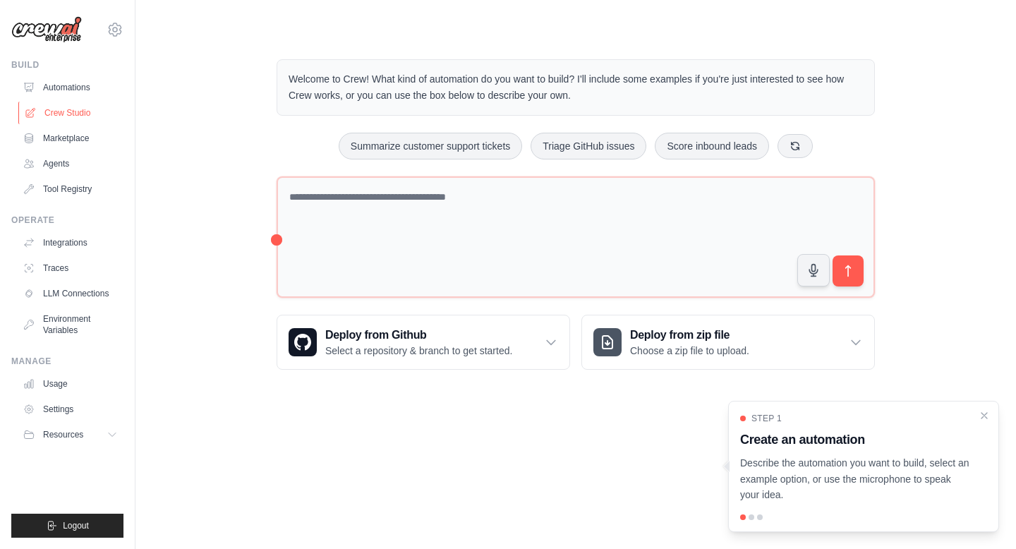
click at [81, 110] on link "Crew Studio" at bounding box center [71, 113] width 107 height 23
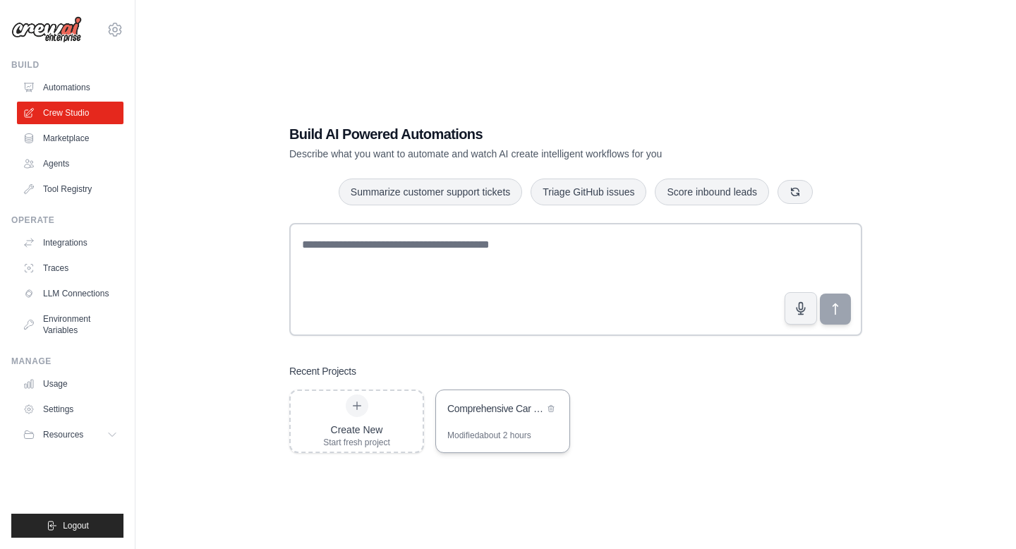
click at [495, 417] on div "Comprehensive Car Finder with Links & Documentation" at bounding box center [495, 409] width 97 height 17
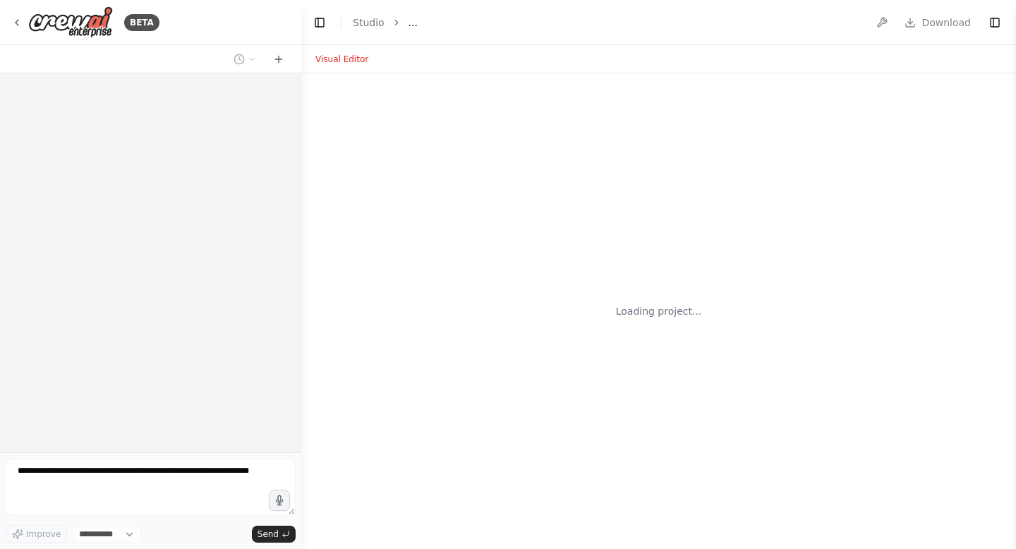
select select "****"
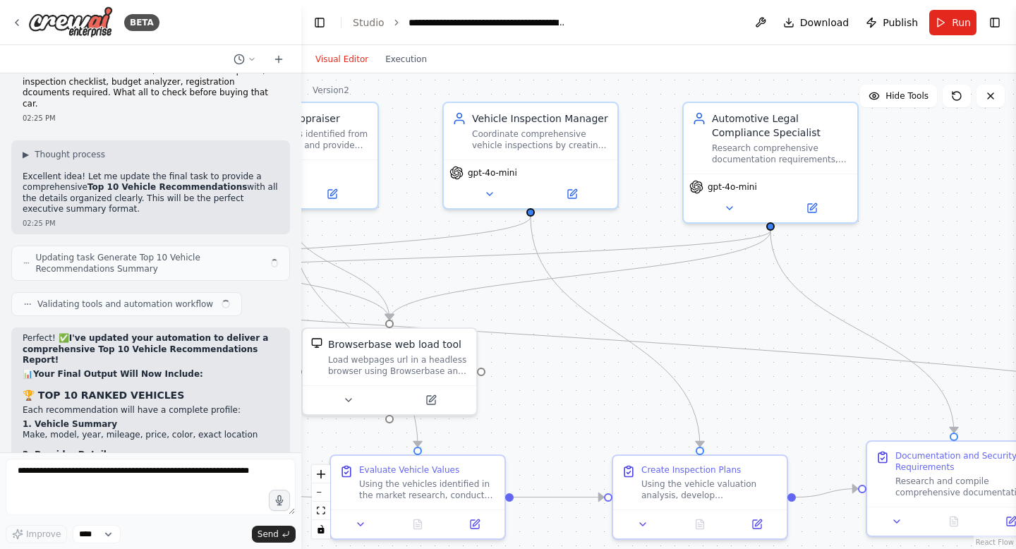
scroll to position [14234, 0]
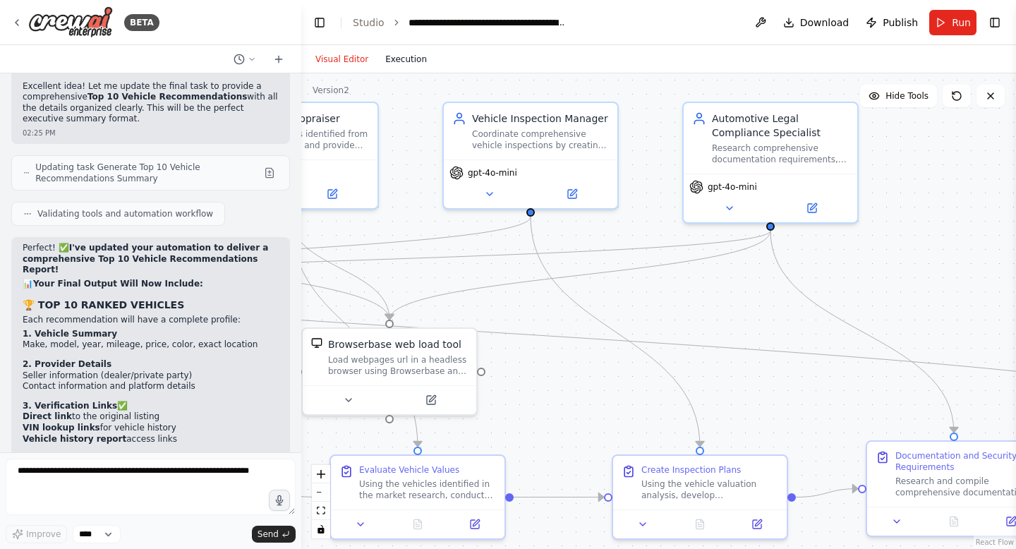
click at [401, 64] on button "Execution" at bounding box center [406, 59] width 59 height 17
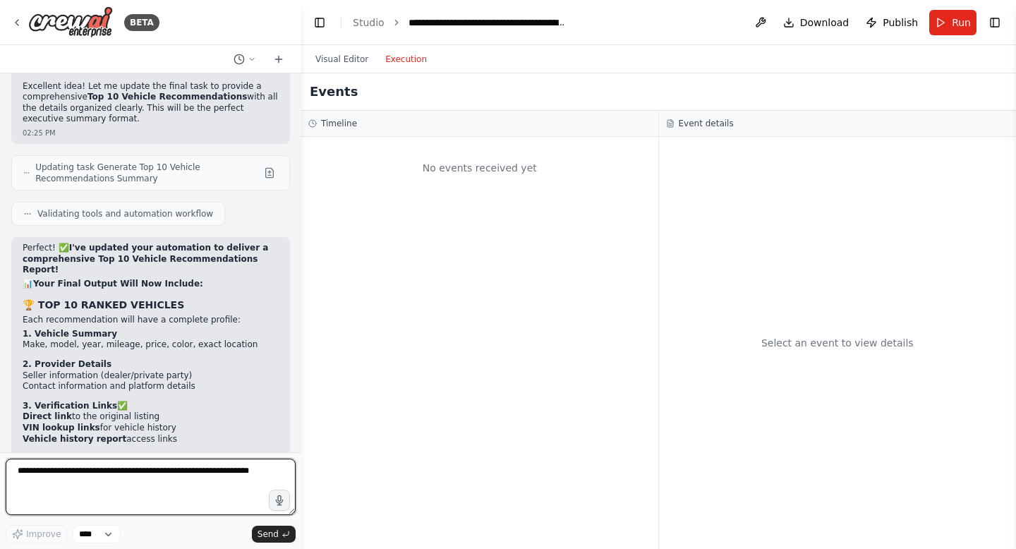
click at [82, 500] on textarea at bounding box center [151, 487] width 290 height 56
type textarea "*"
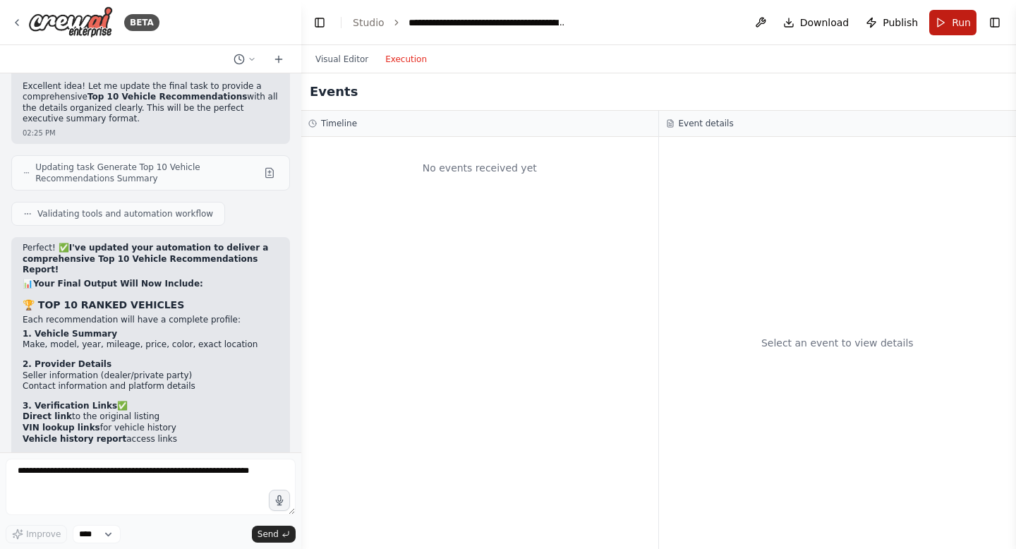
click at [941, 34] on button "Run" at bounding box center [952, 22] width 47 height 25
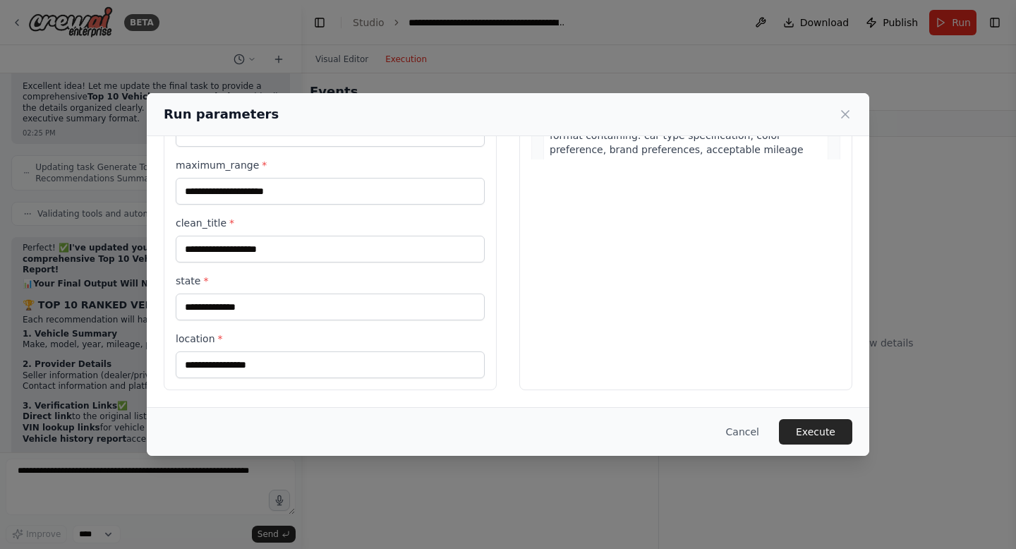
scroll to position [56, 0]
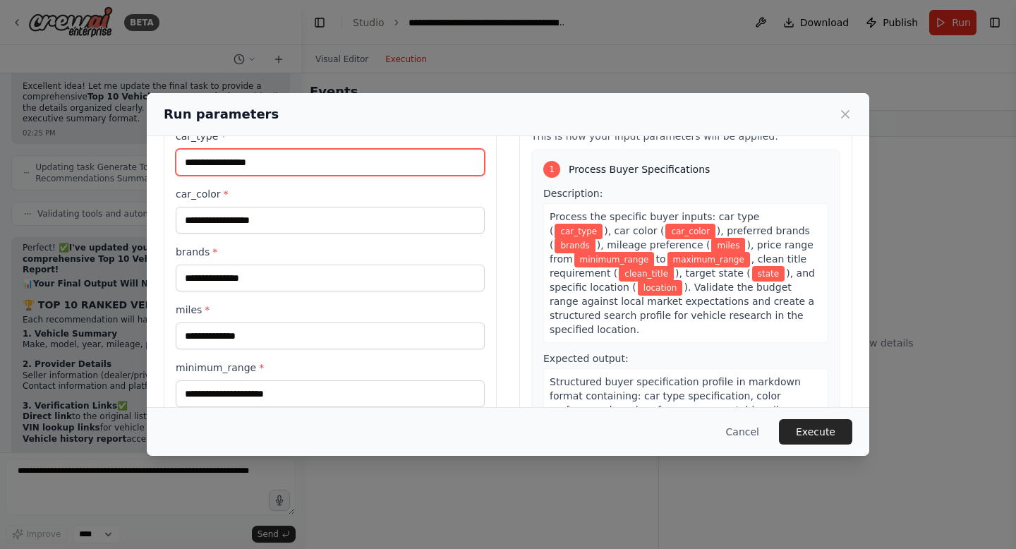
click at [224, 166] on input "car_type *" at bounding box center [330, 162] width 309 height 27
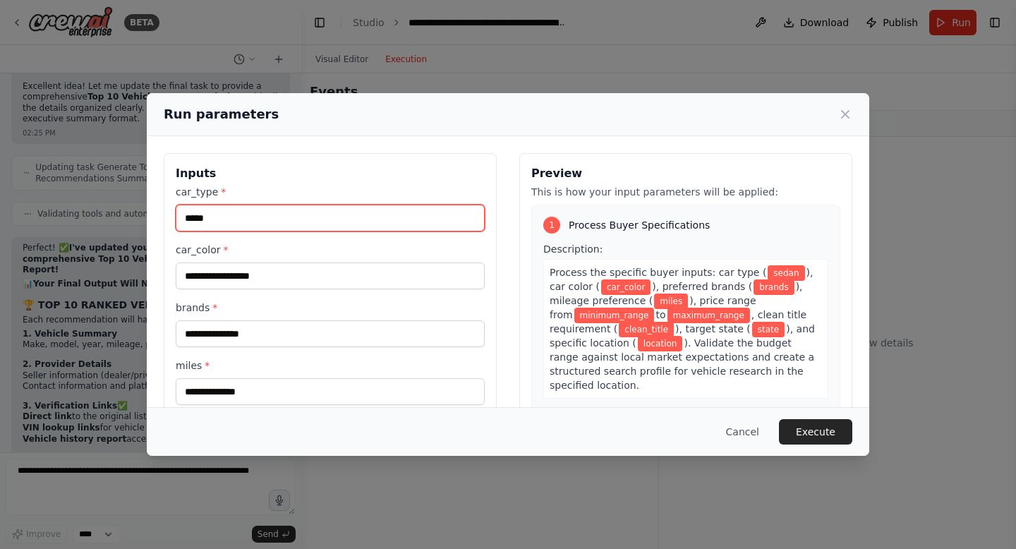
type input "*****"
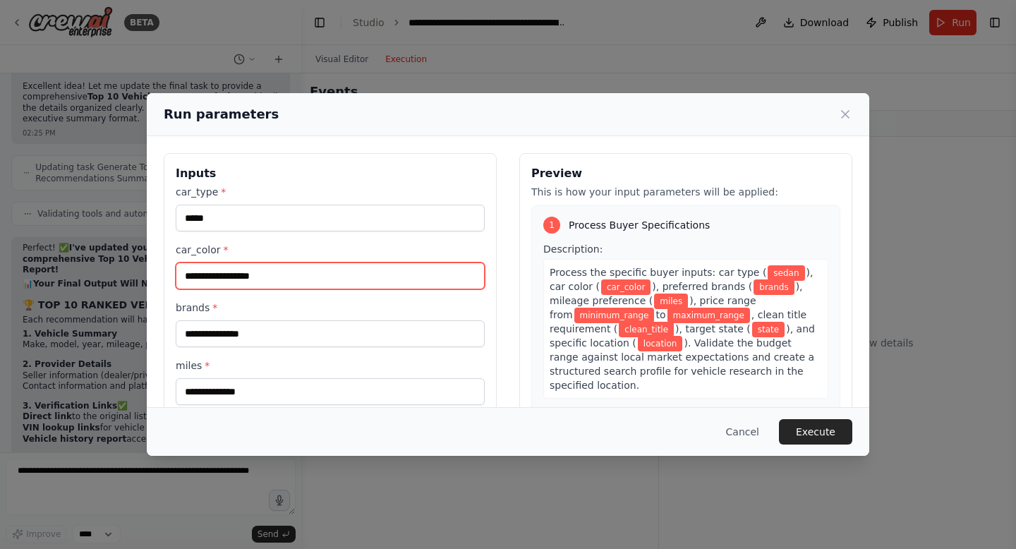
click at [205, 281] on input "car_color *" at bounding box center [330, 275] width 309 height 27
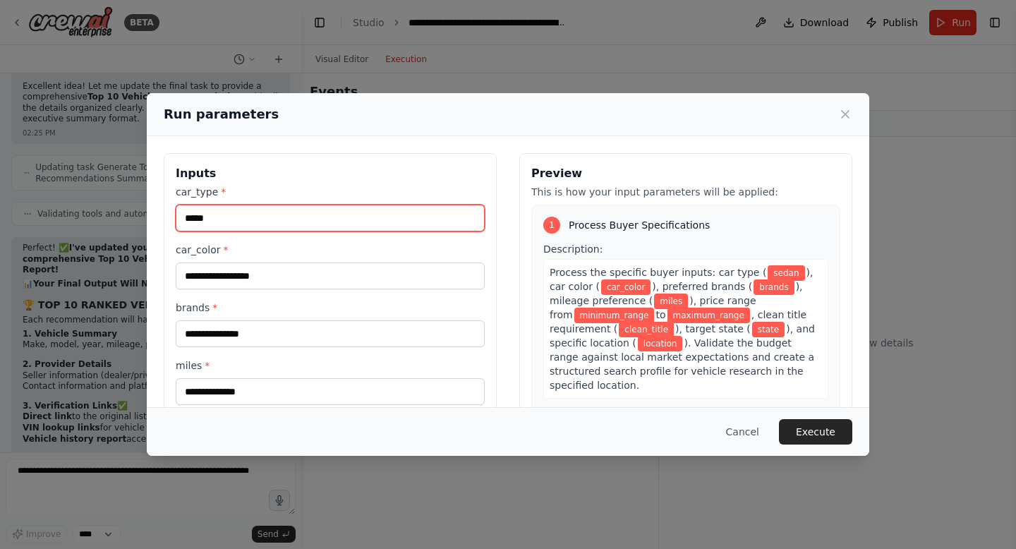
drag, startPoint x: 253, startPoint y: 226, endPoint x: 50, endPoint y: 222, distance: 203.3
click at [50, 222] on div "Run parameters Inputs car_type * ***** car_color * brands * miles * minimum_ran…" at bounding box center [508, 274] width 1016 height 549
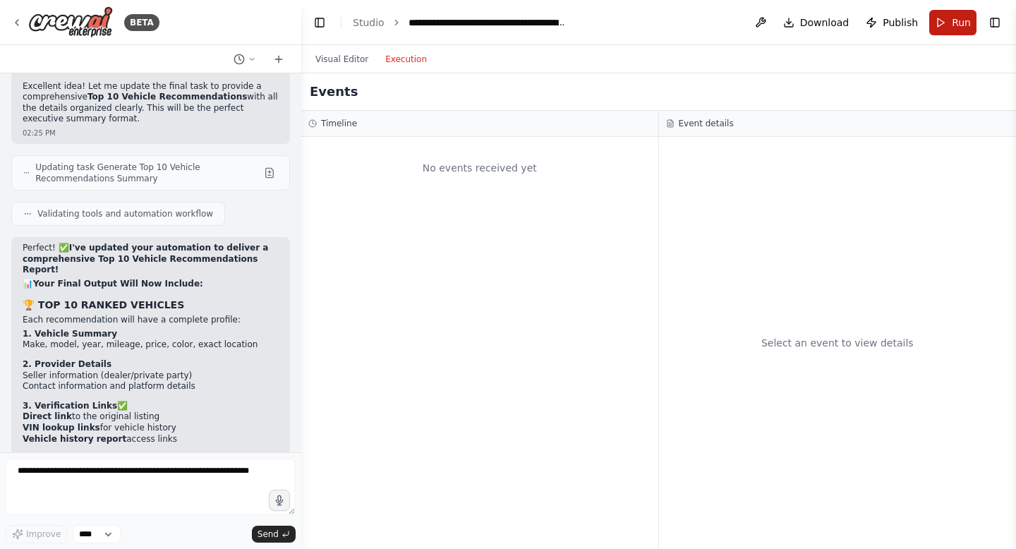
click at [940, 14] on button "Run" at bounding box center [952, 22] width 47 height 25
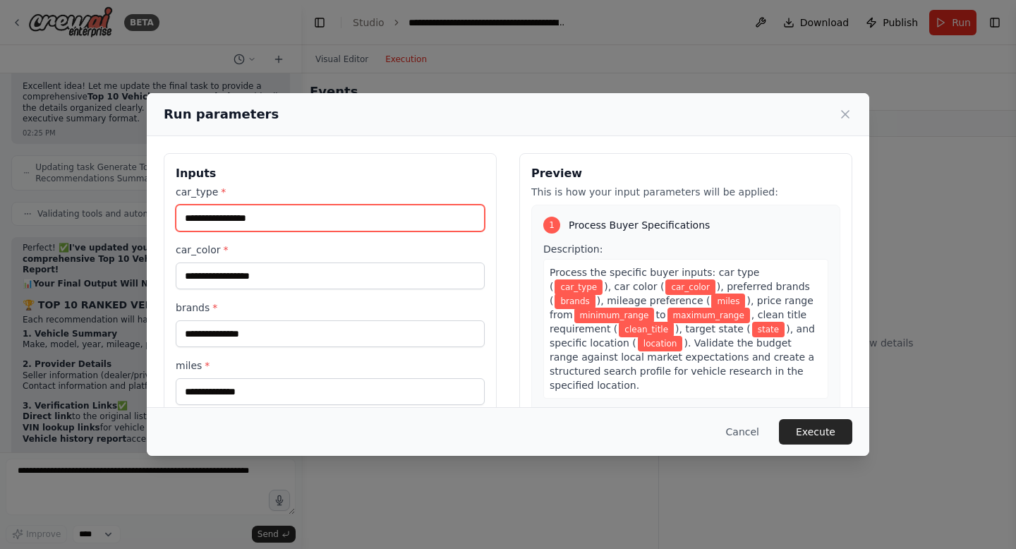
click at [277, 222] on input "car_type *" at bounding box center [330, 218] width 309 height 27
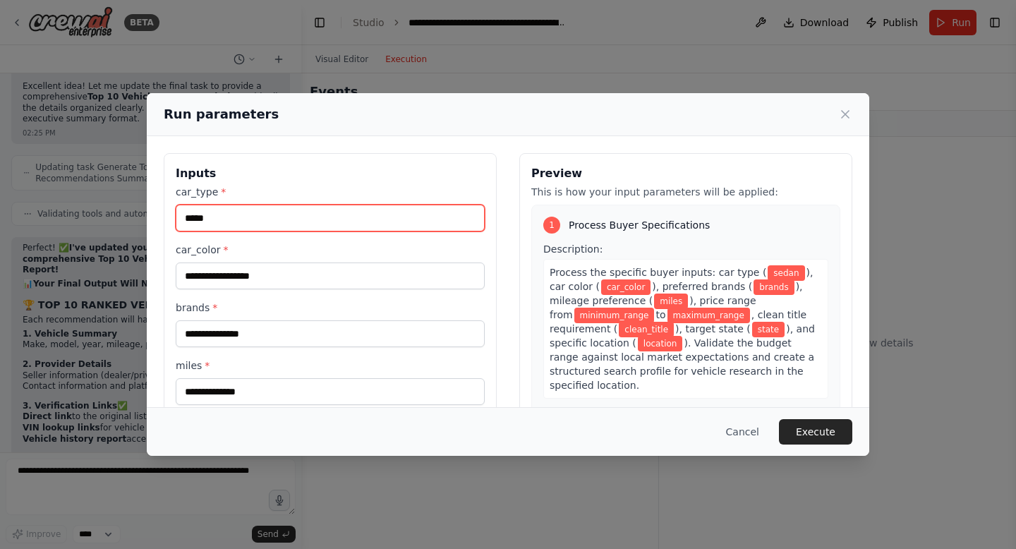
type input "*****"
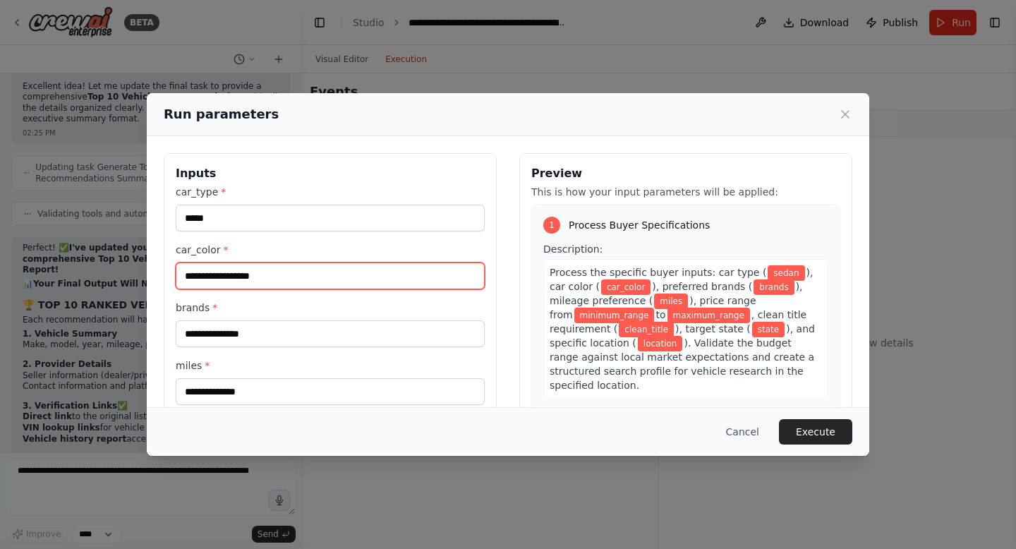
click at [238, 279] on input "car_color *" at bounding box center [330, 275] width 309 height 27
type input "*"
type input "**********"
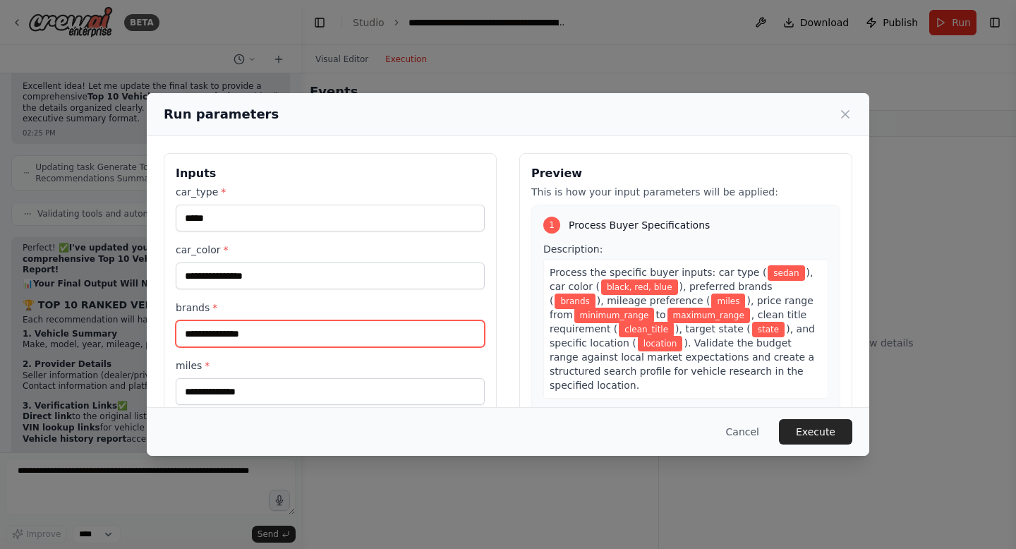
click at [210, 339] on input "brands *" at bounding box center [330, 333] width 309 height 27
type input "*"
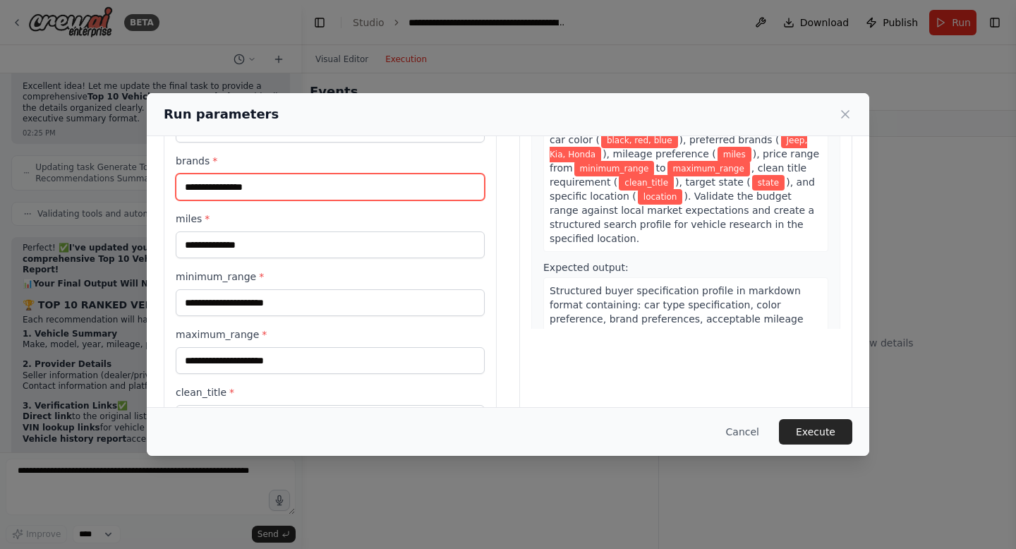
scroll to position [167, 0]
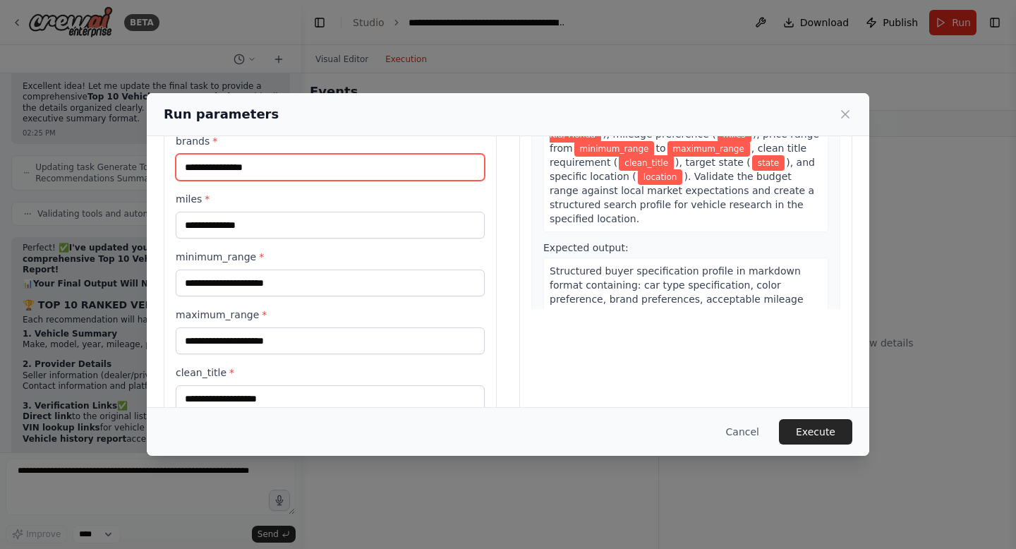
type input "**********"
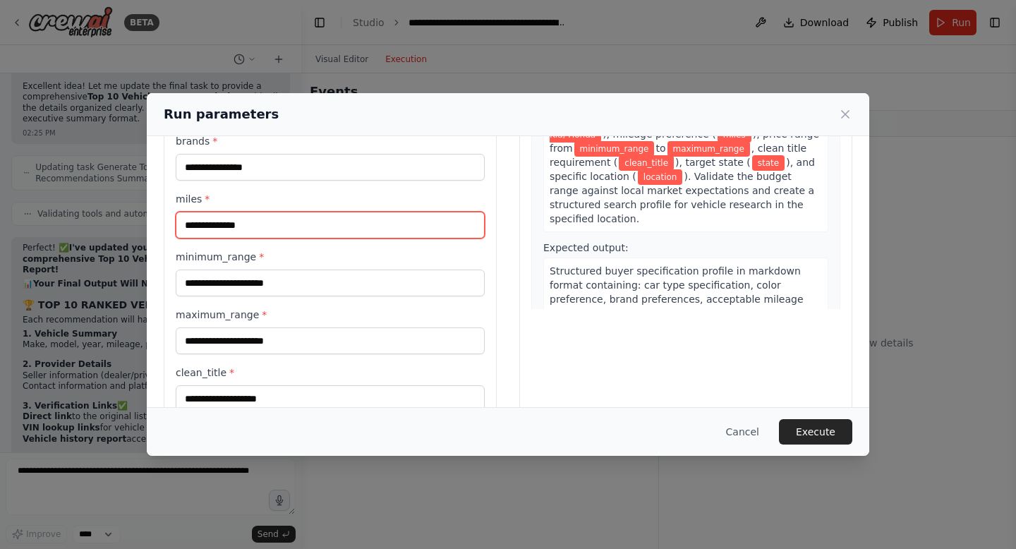
click at [219, 219] on input "miles *" at bounding box center [330, 225] width 309 height 27
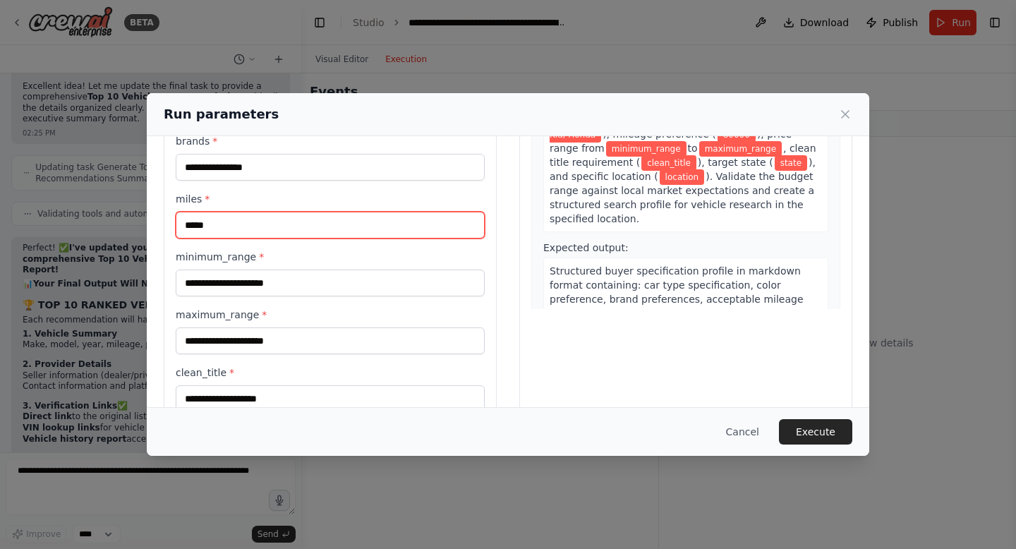
click at [193, 222] on input "*****" at bounding box center [330, 225] width 309 height 27
type input "*****"
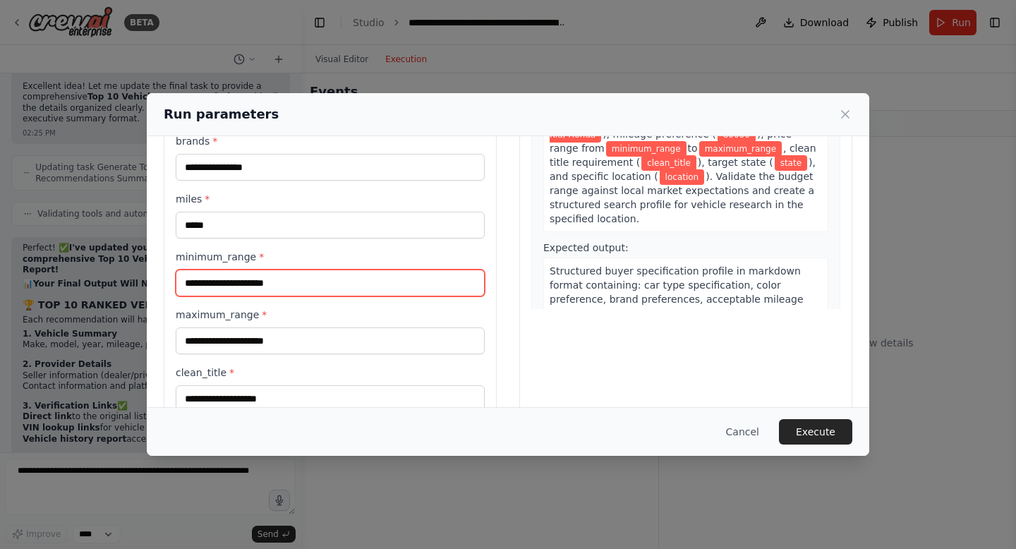
click at [214, 284] on input "minimum_range *" at bounding box center [330, 283] width 309 height 27
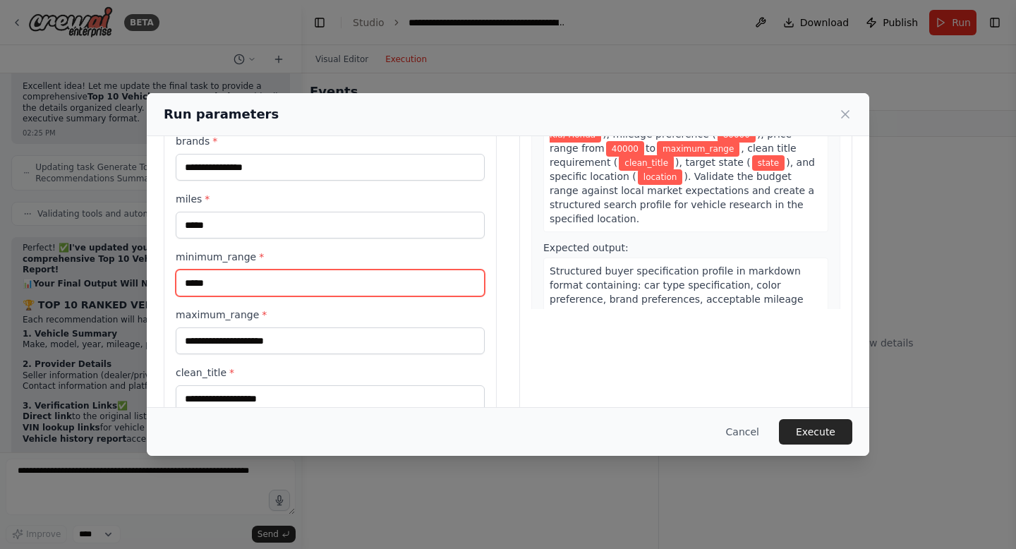
click at [194, 289] on input "*****" at bounding box center [330, 283] width 309 height 27
type input "****"
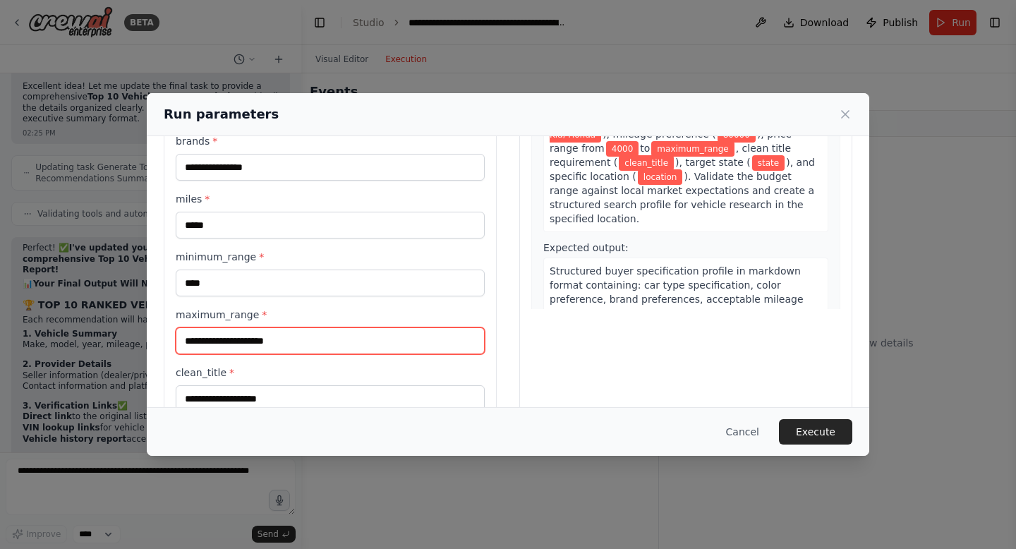
click at [235, 344] on input "maximum_range *" at bounding box center [330, 340] width 309 height 27
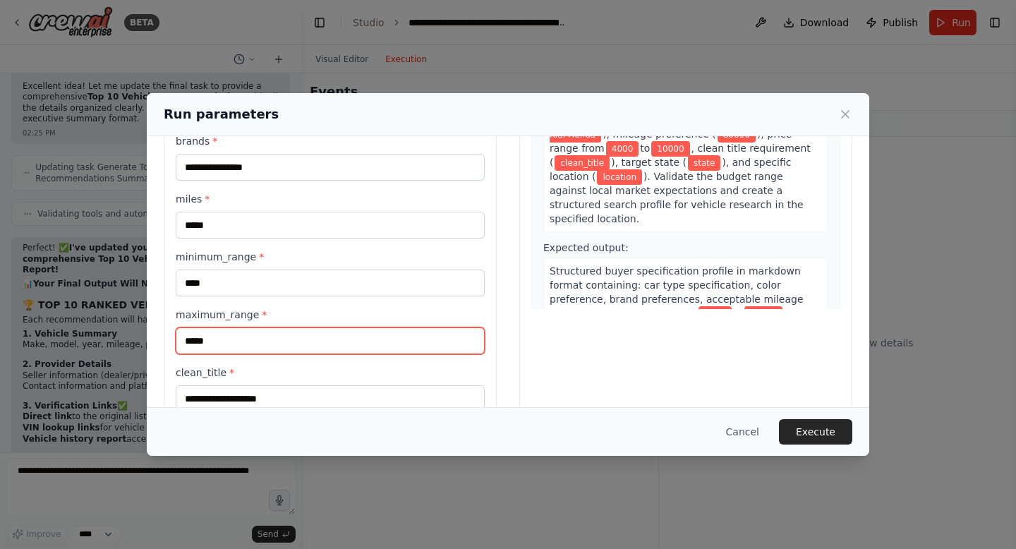
click at [195, 335] on input "*****" at bounding box center [330, 340] width 309 height 27
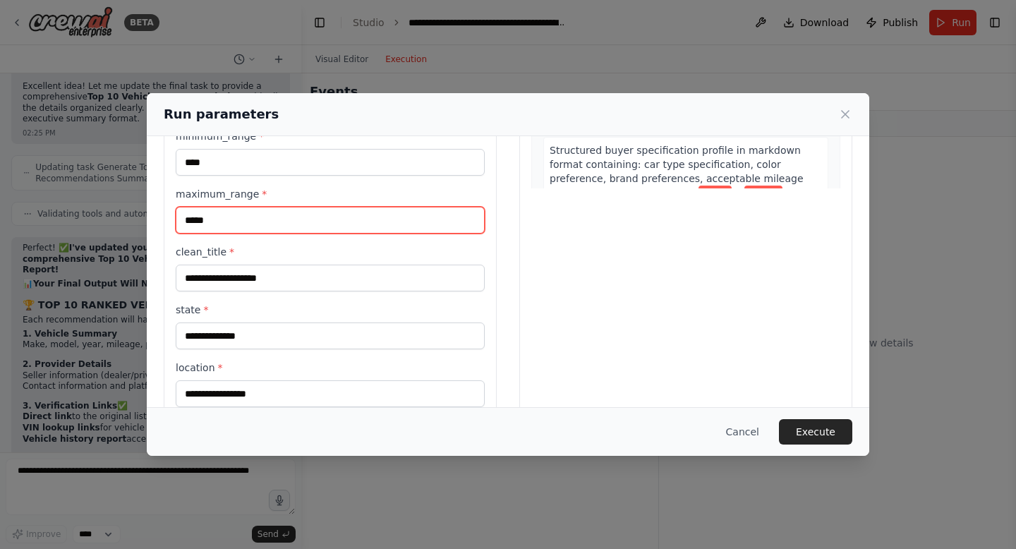
scroll to position [294, 0]
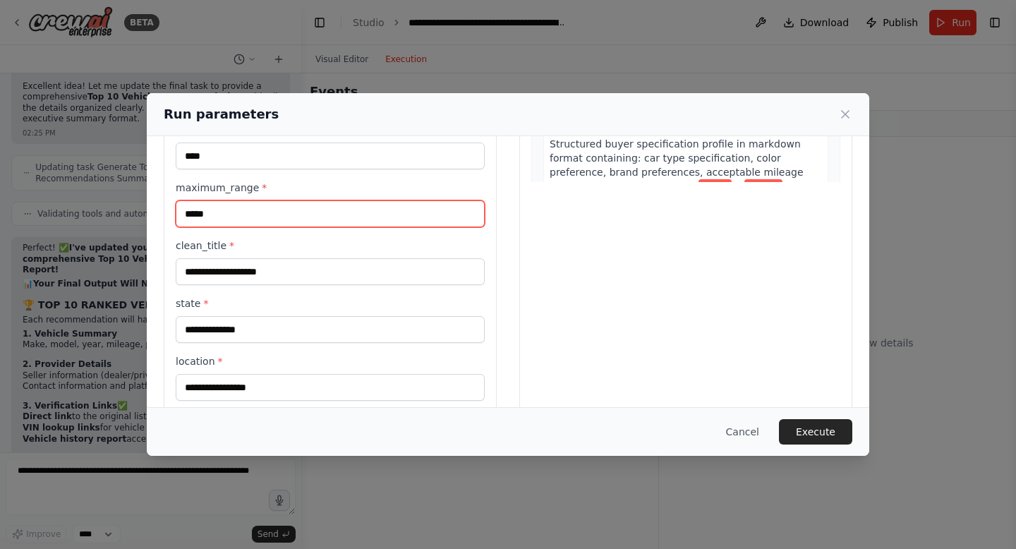
type input "*****"
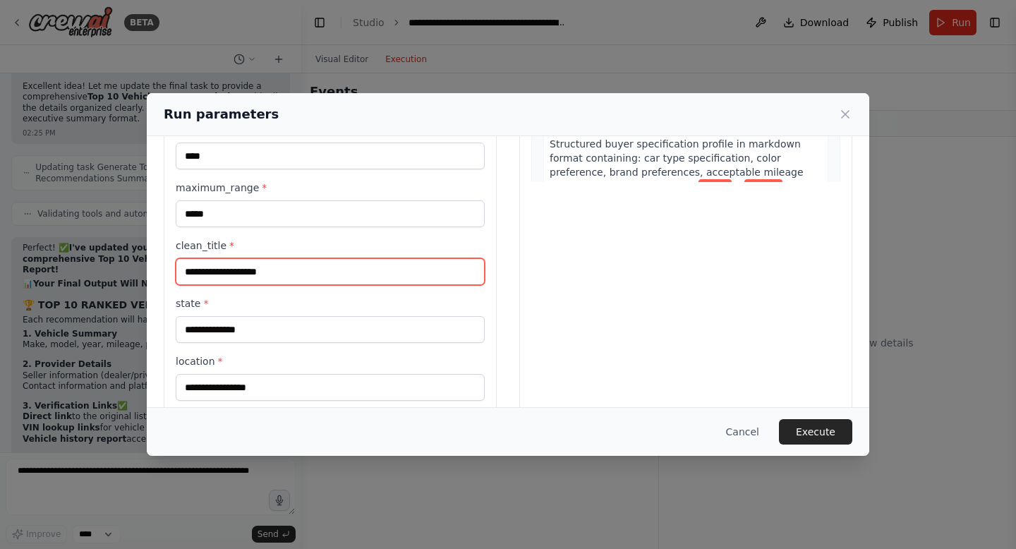
click at [212, 277] on input "clean_title *" at bounding box center [330, 271] width 309 height 27
type input "***"
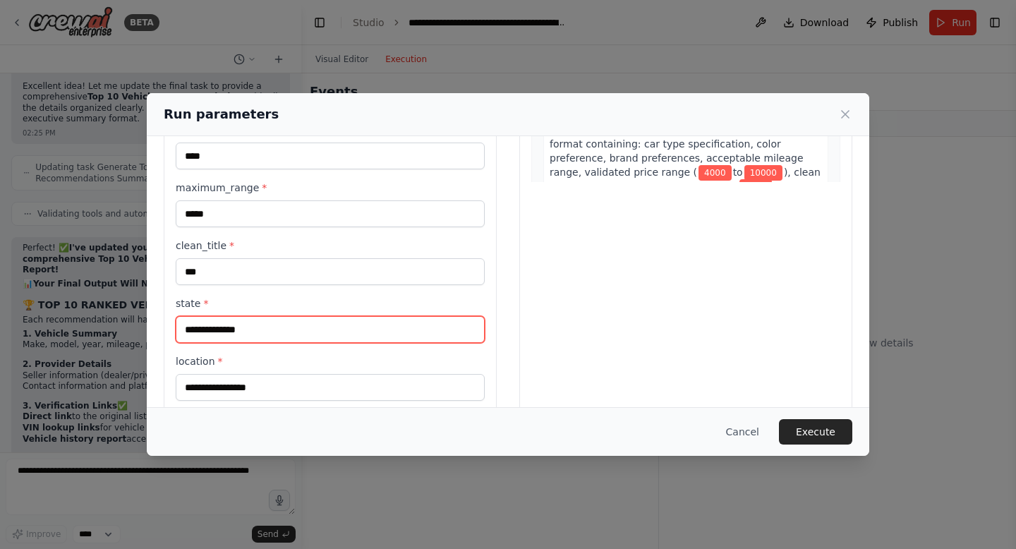
click at [227, 339] on input "state *" at bounding box center [330, 329] width 309 height 27
type input "**********"
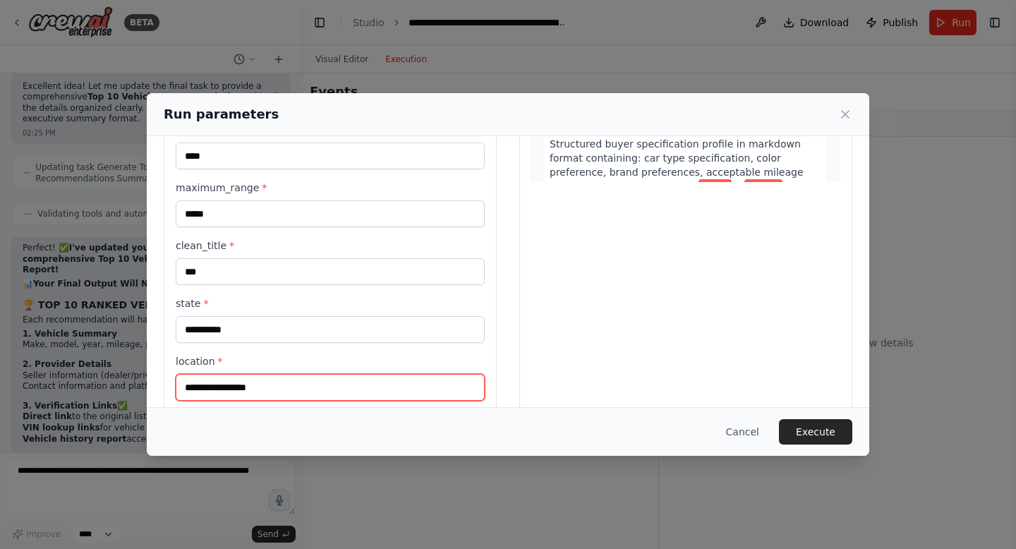
click at [236, 391] on input "location *" at bounding box center [330, 387] width 309 height 27
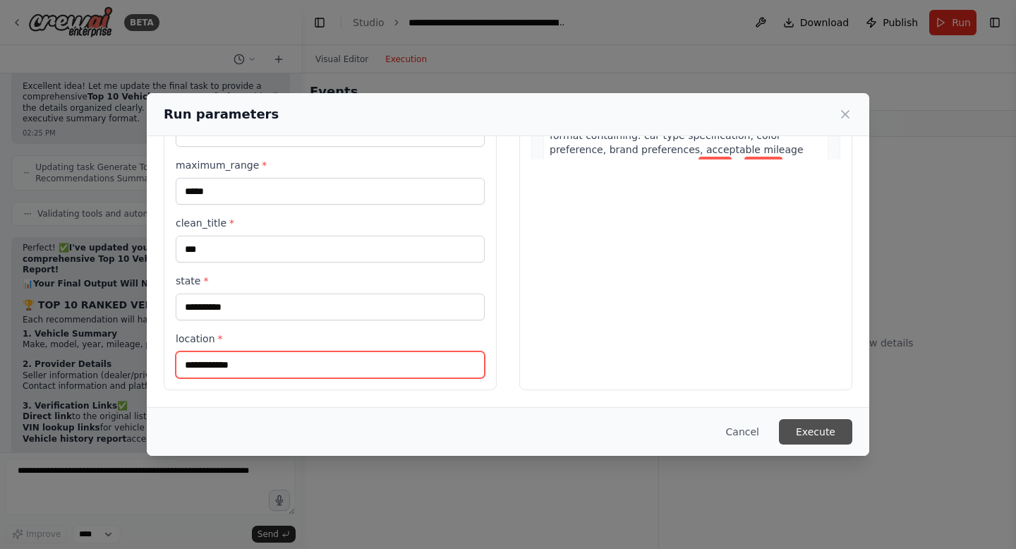
type input "**********"
click at [831, 430] on button "Execute" at bounding box center [815, 431] width 73 height 25
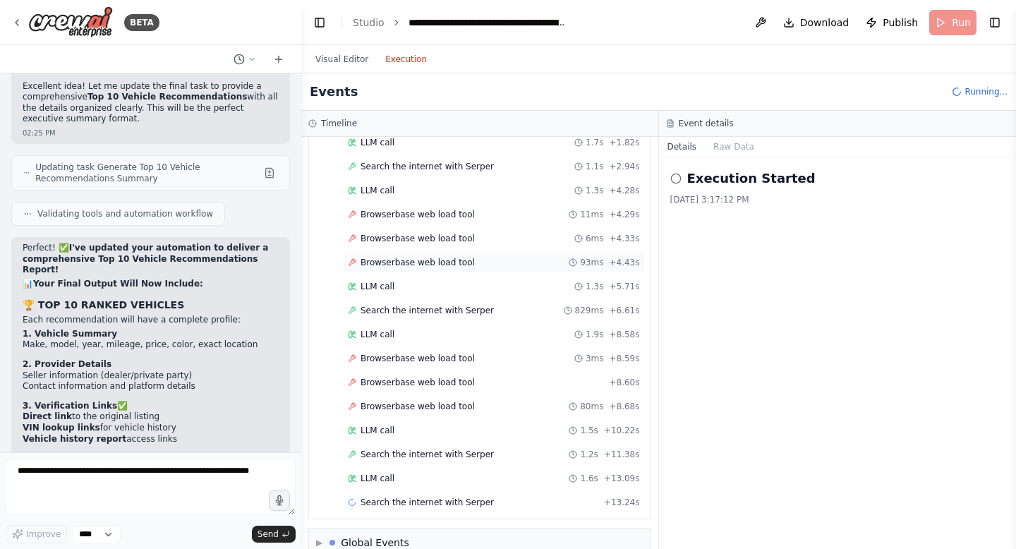
scroll to position [281, 0]
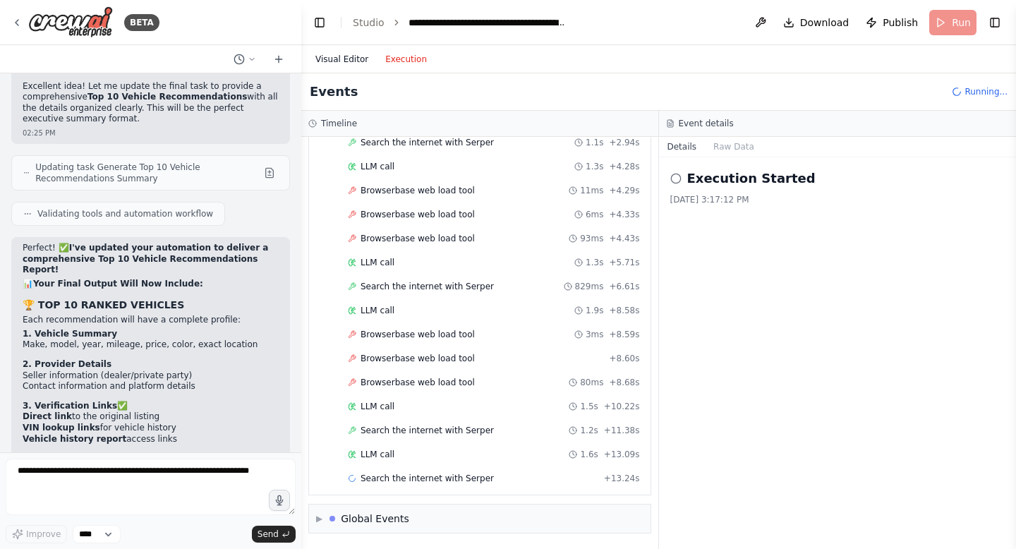
click at [332, 59] on button "Visual Editor" at bounding box center [342, 59] width 70 height 17
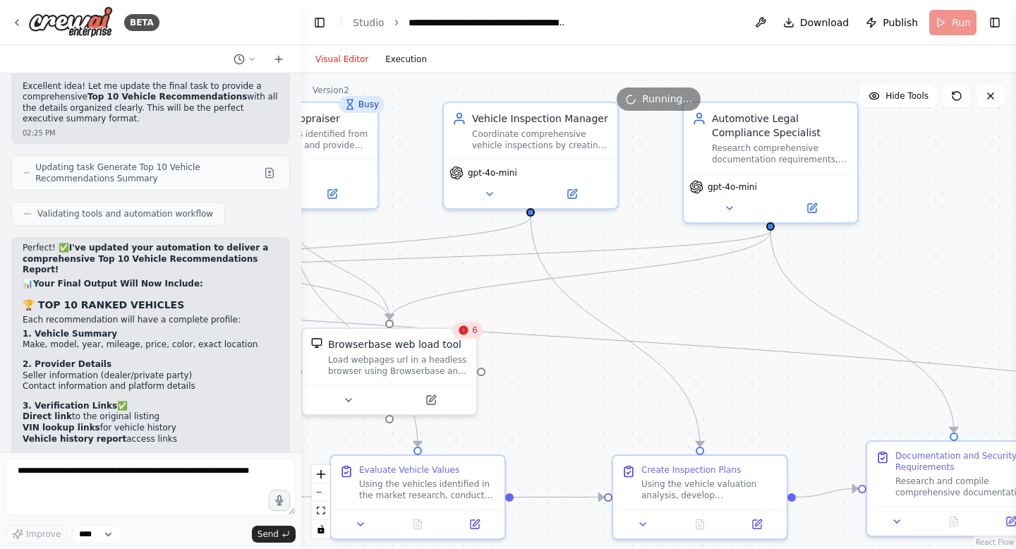
click at [414, 62] on button "Execution" at bounding box center [406, 59] width 59 height 17
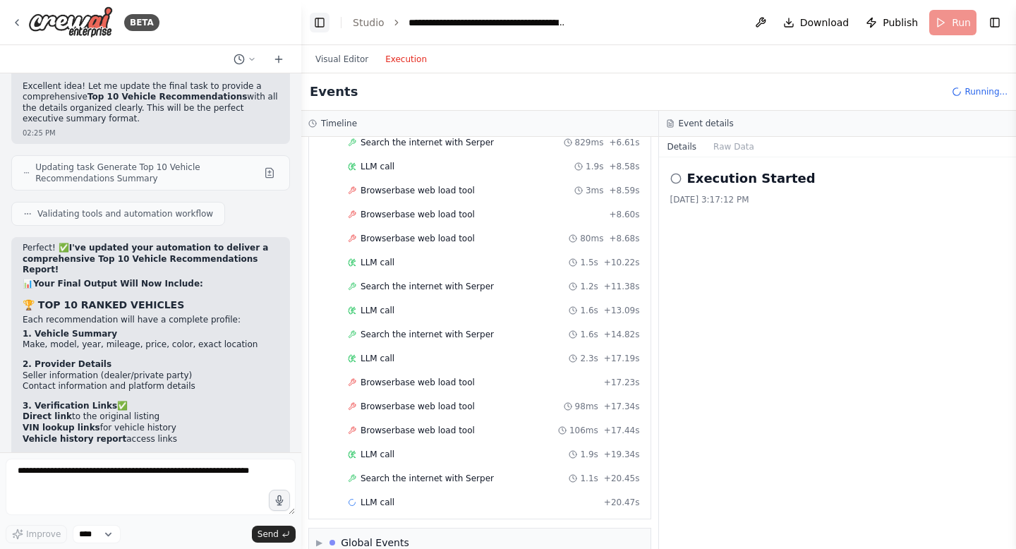
scroll to position [449, 0]
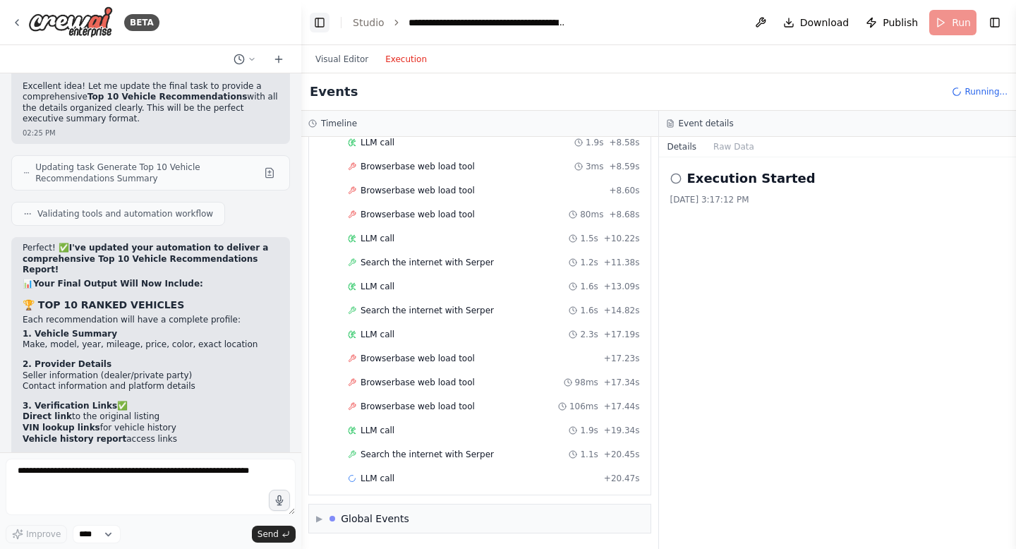
click at [322, 23] on button "Toggle Left Sidebar" at bounding box center [320, 23] width 20 height 20
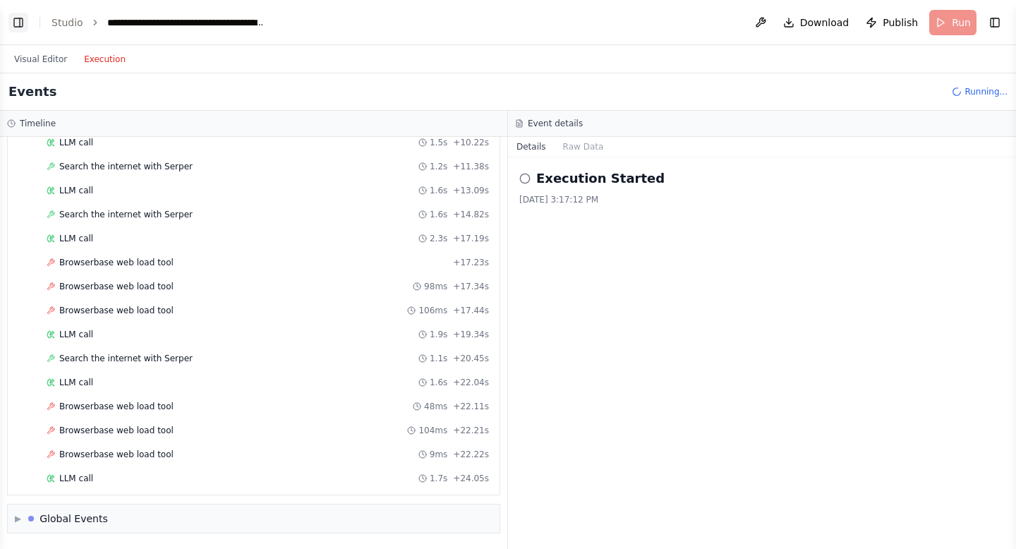
scroll to position [569, 0]
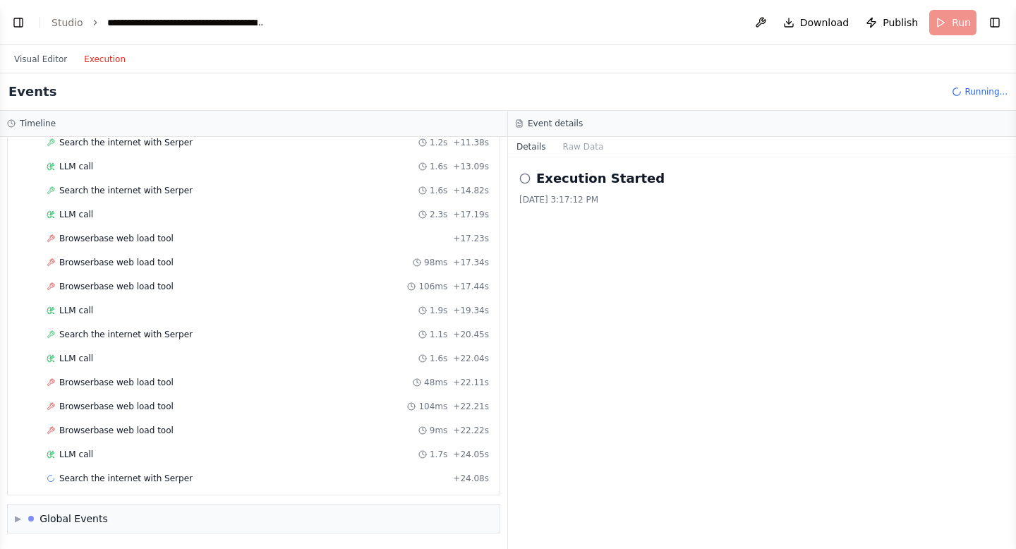
click at [28, 29] on header "**********" at bounding box center [508, 22] width 1016 height 45
click at [18, 23] on button "Toggle Left Sidebar" at bounding box center [18, 23] width 20 height 20
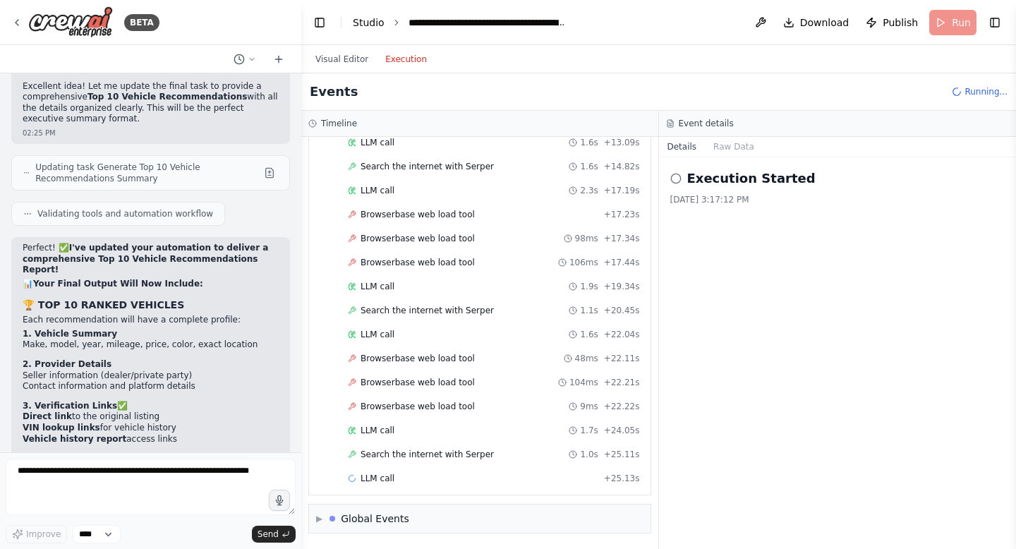
click at [365, 18] on link "Studio" at bounding box center [369, 22] width 32 height 11
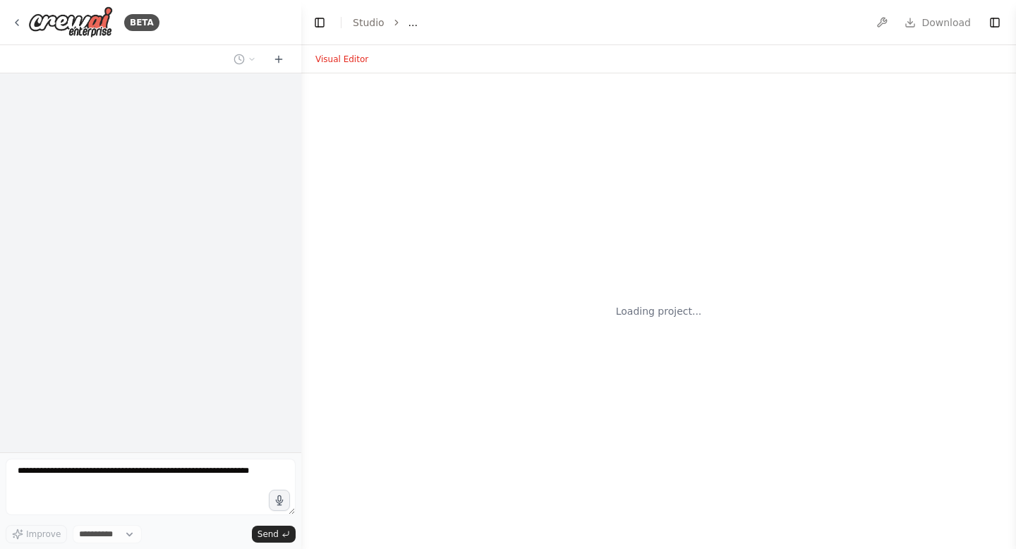
select select "****"
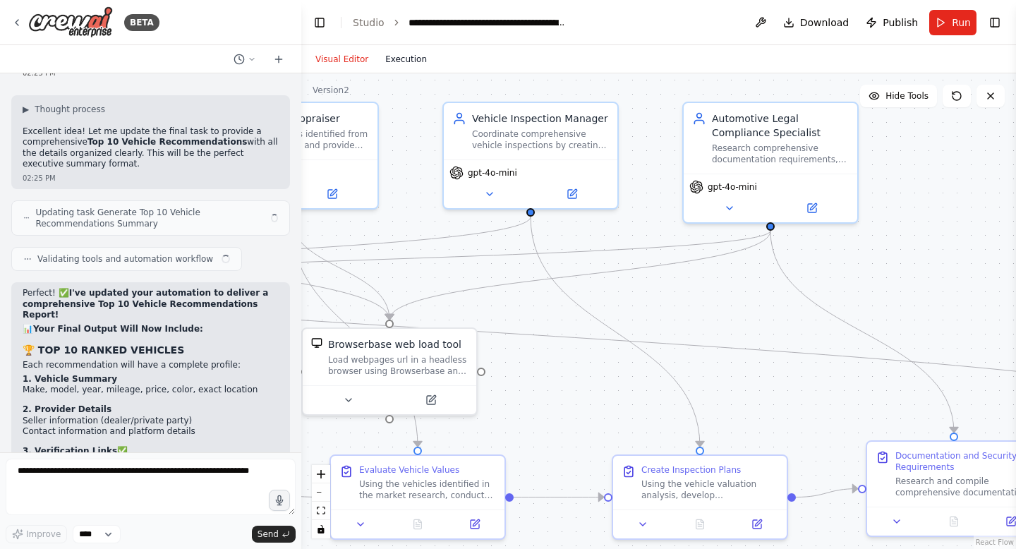
click at [403, 53] on button "Execution" at bounding box center [406, 59] width 59 height 17
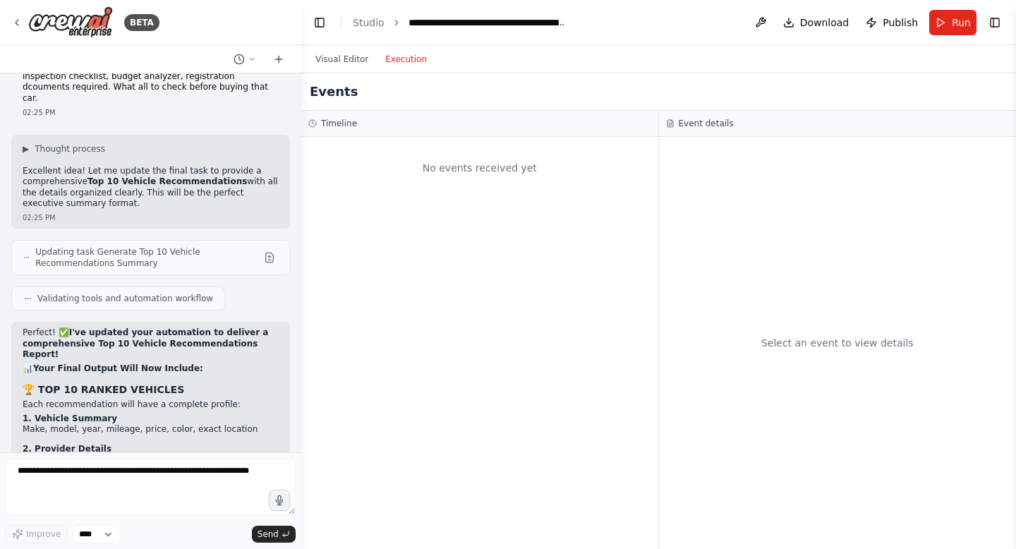
scroll to position [14234, 0]
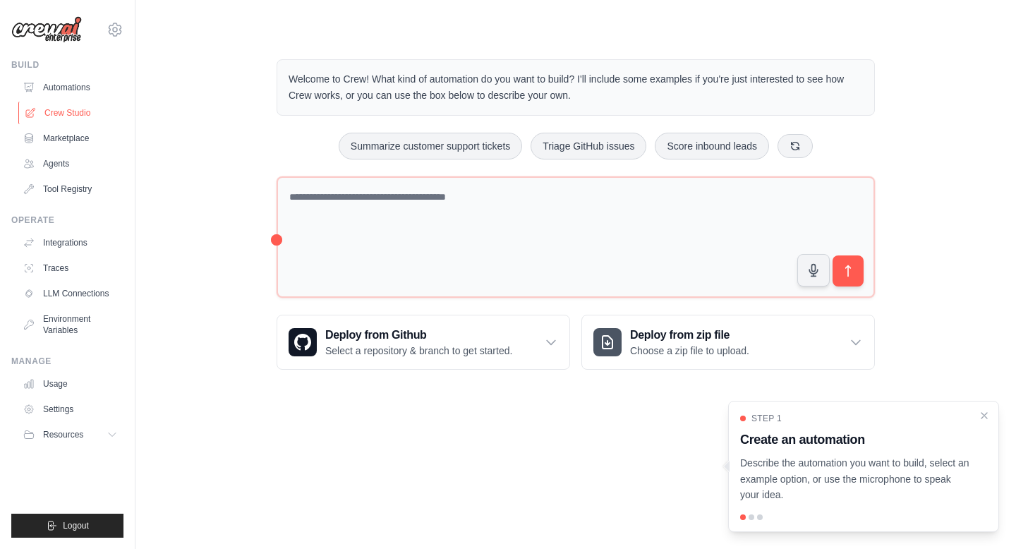
click at [65, 111] on link "Crew Studio" at bounding box center [71, 113] width 107 height 23
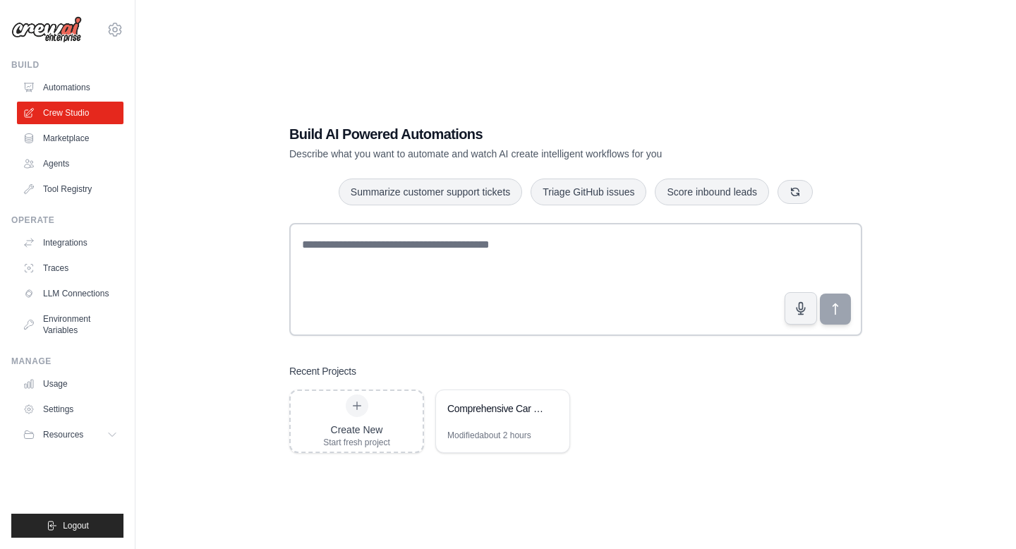
click at [544, 452] on div "Build AI Powered Automations Describe what you want to automate and watch AI cr…" at bounding box center [575, 289] width 607 height 374
click at [512, 423] on div "Comprehensive Car Finder with Links & Documentation" at bounding box center [502, 410] width 133 height 40
click at [67, 113] on link "Crew Studio" at bounding box center [71, 113] width 107 height 23
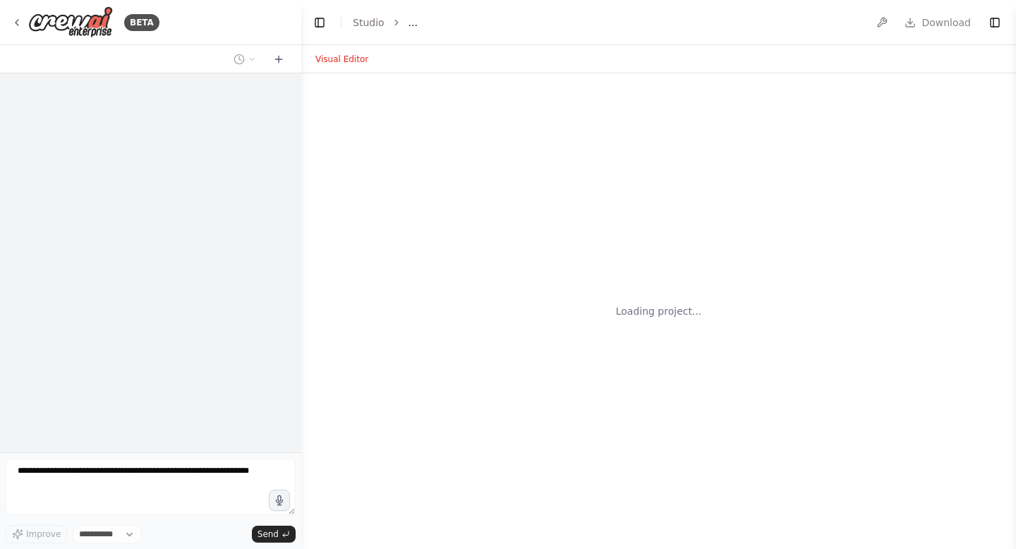
select select "****"
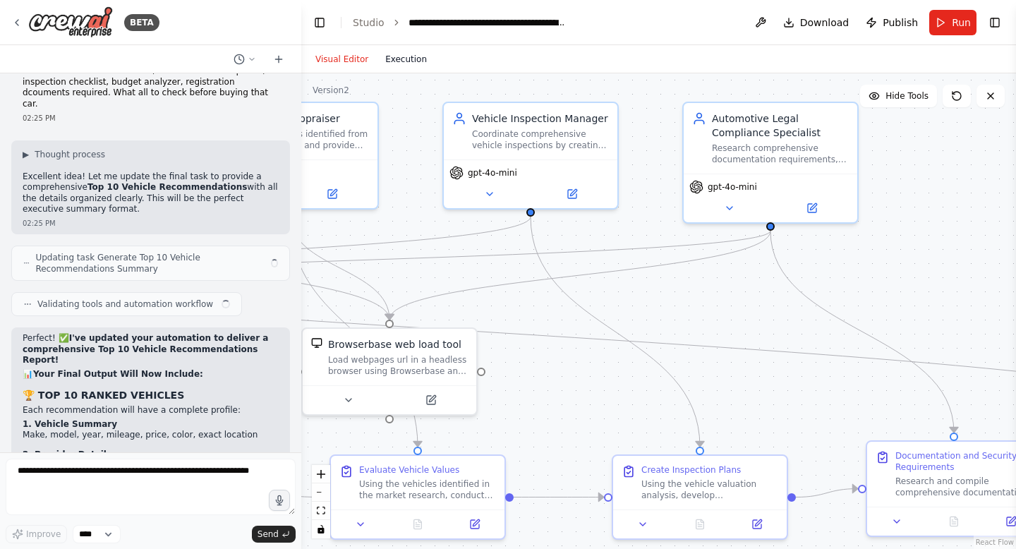
scroll to position [14234, 0]
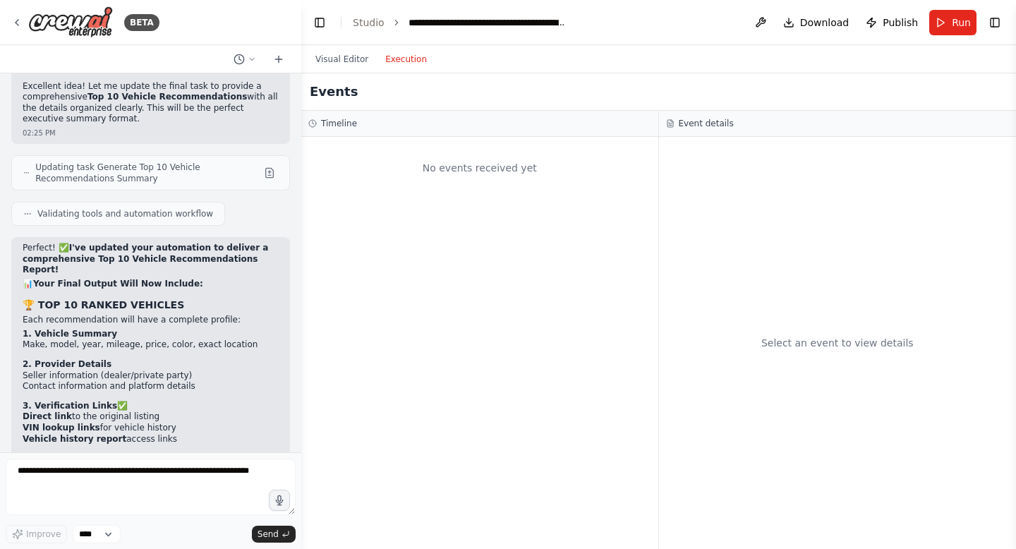
click at [413, 56] on button "Execution" at bounding box center [406, 59] width 59 height 17
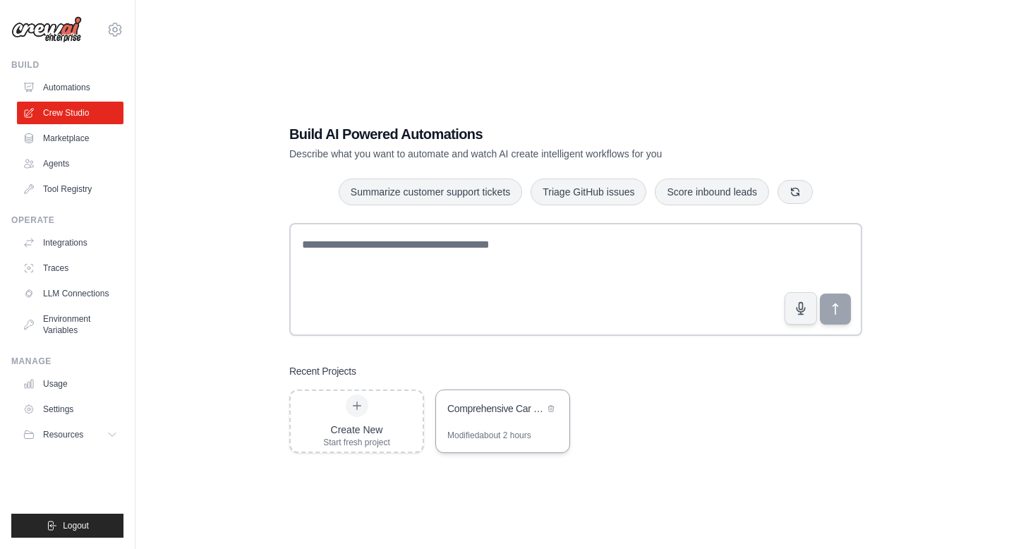
click at [498, 415] on div "Comprehensive Car Finder with Links & Documentation" at bounding box center [495, 409] width 97 height 17
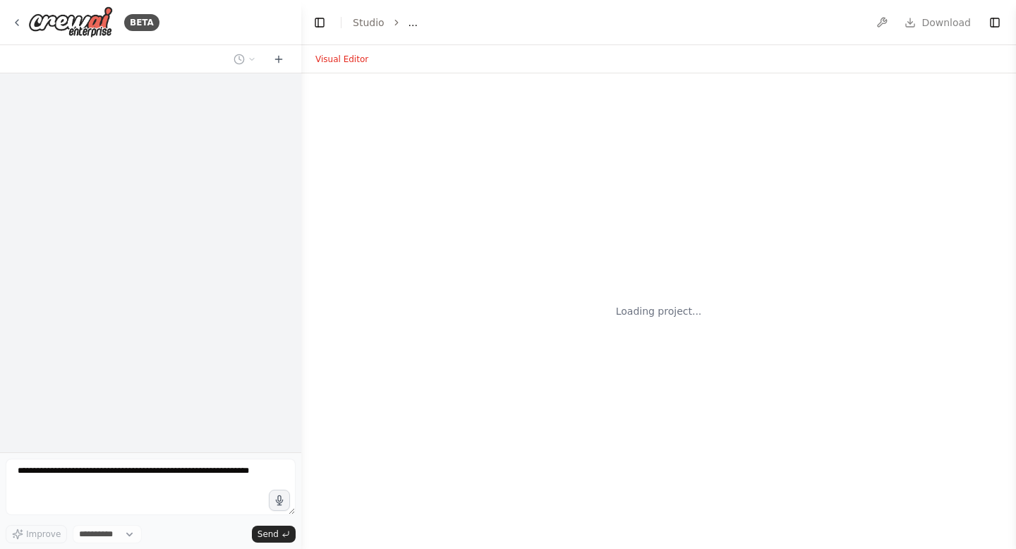
select select "****"
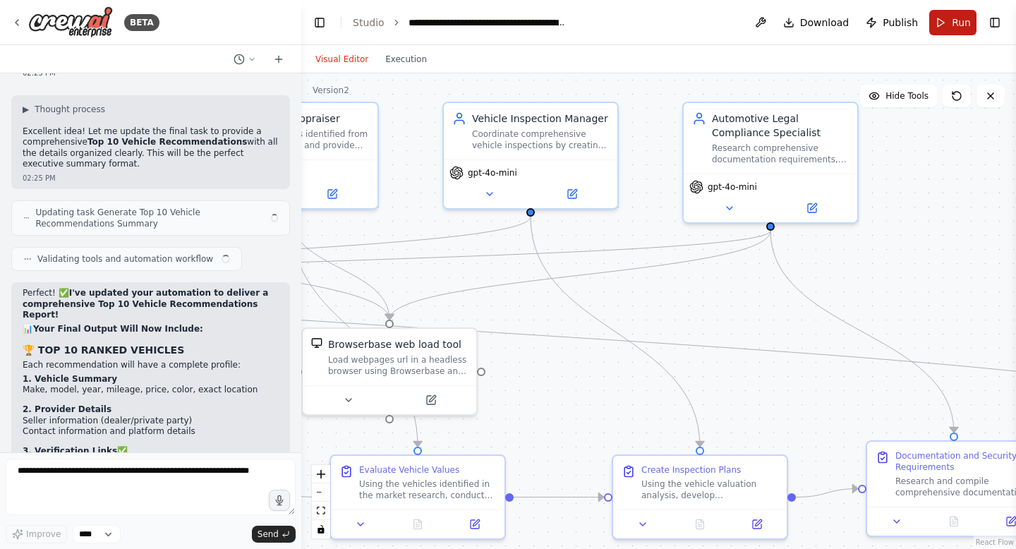
click at [941, 32] on button "Run" at bounding box center [952, 22] width 47 height 25
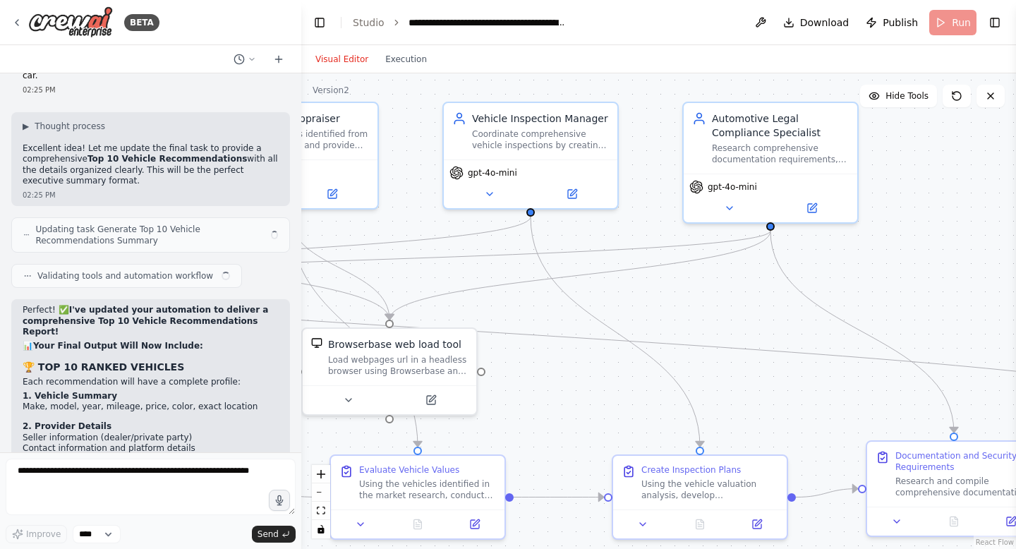
scroll to position [14234, 0]
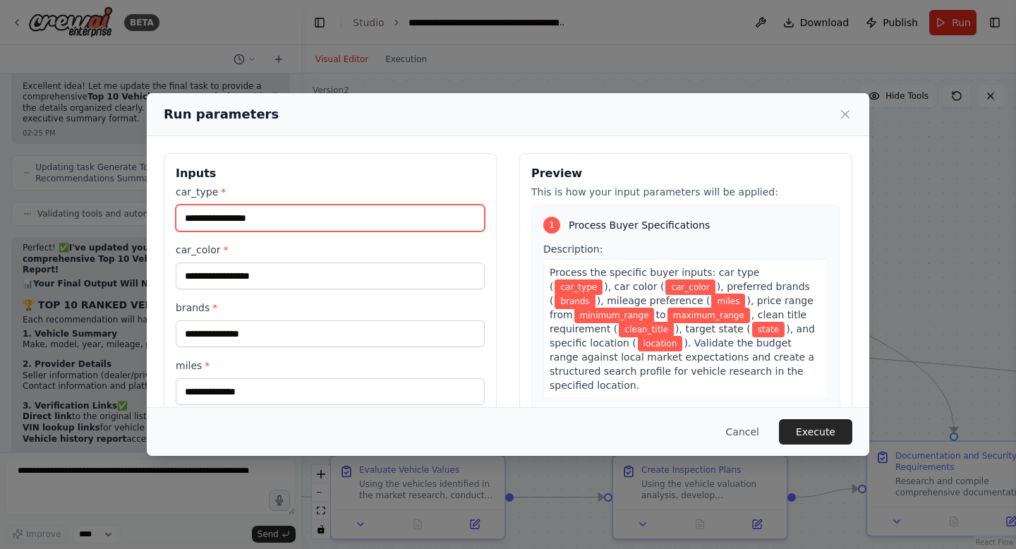
click at [344, 213] on input "car_type *" at bounding box center [330, 218] width 309 height 27
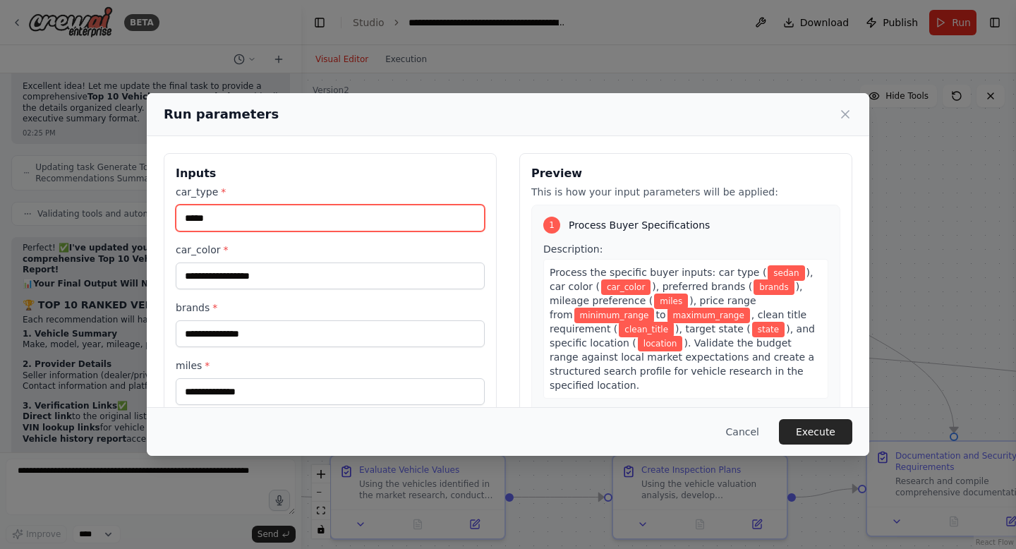
type input "*****"
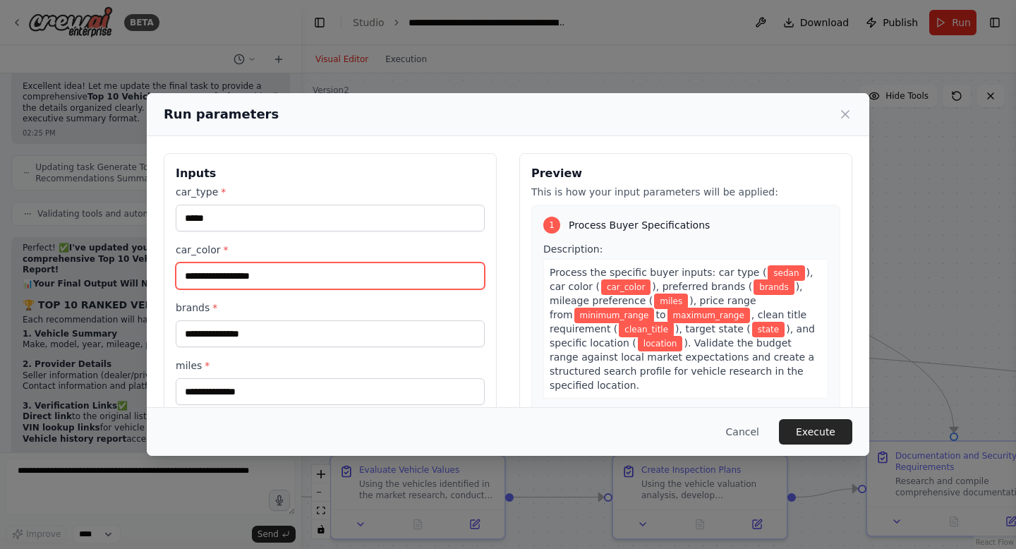
click at [304, 285] on input "car_color *" at bounding box center [330, 275] width 309 height 27
type input "*"
type input "**********"
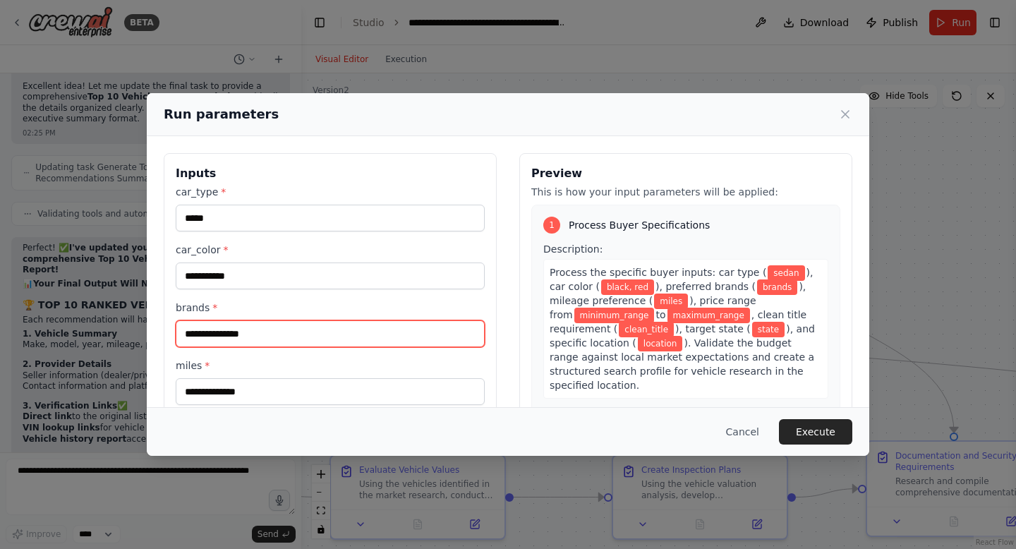
click at [294, 333] on input "brands *" at bounding box center [330, 333] width 309 height 27
type input "*"
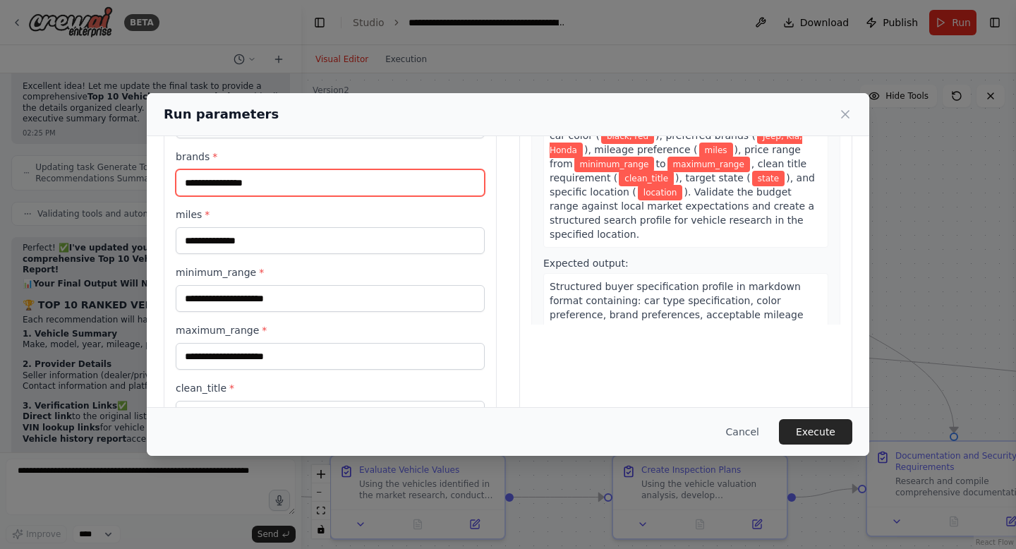
scroll to position [168, 0]
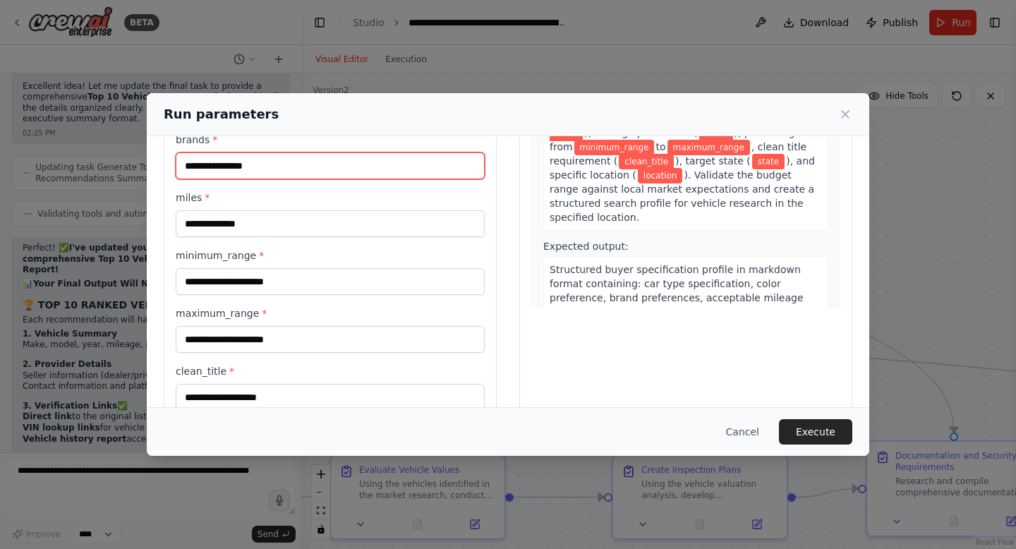
type input "**********"
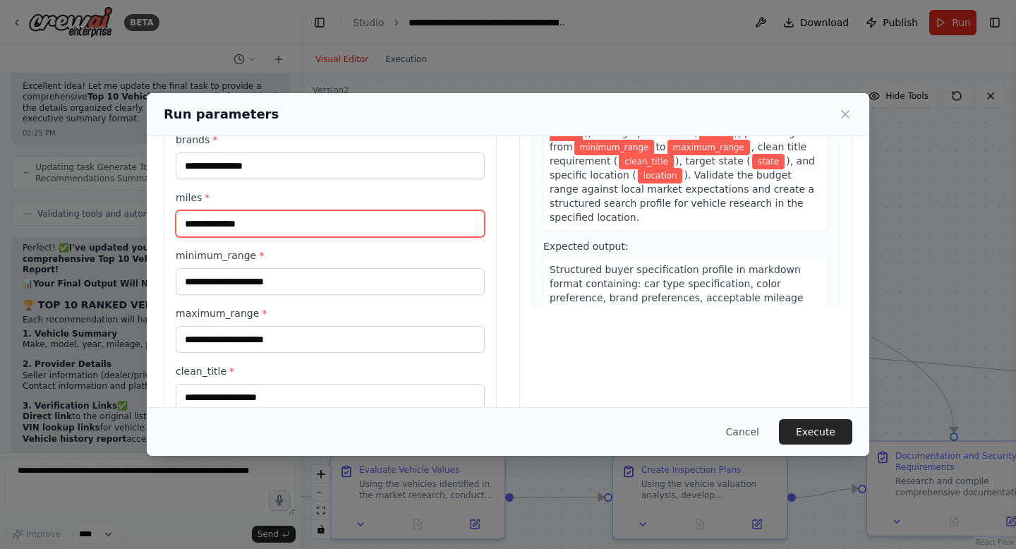
click at [219, 233] on input "miles *" at bounding box center [330, 223] width 309 height 27
type input "*****"
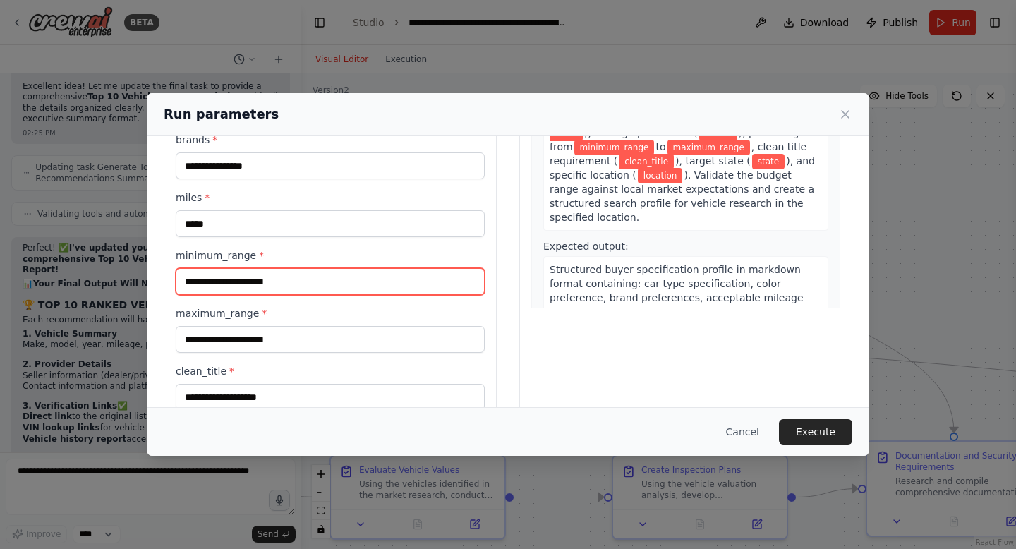
click at [223, 286] on input "minimum_range *" at bounding box center [330, 281] width 309 height 27
type input "****"
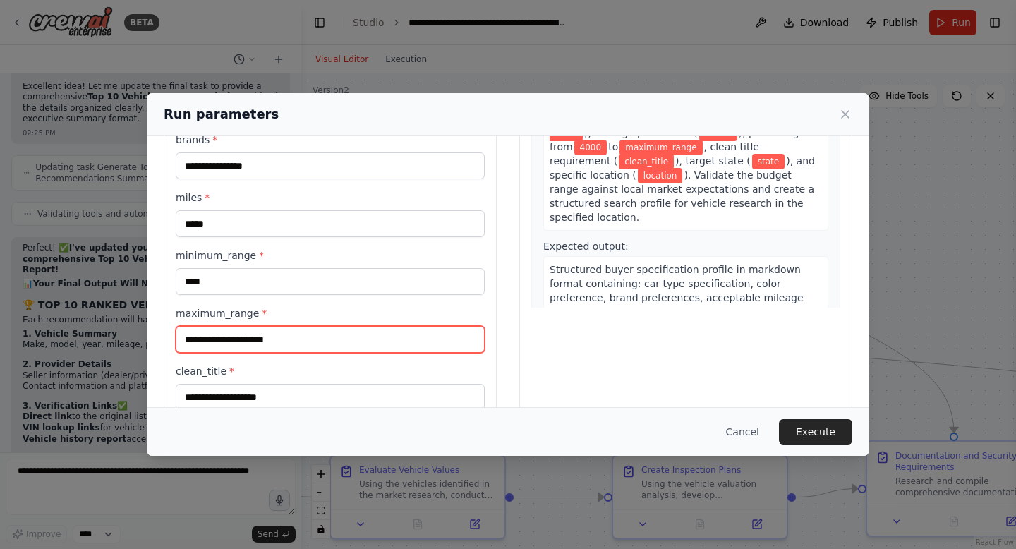
click at [224, 340] on input "maximum_range *" at bounding box center [330, 339] width 309 height 27
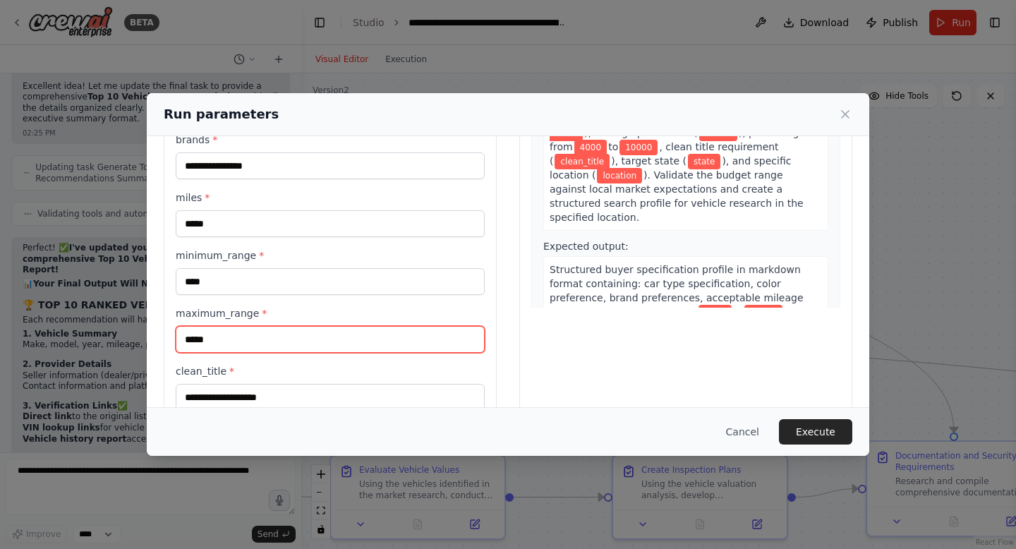
click at [195, 344] on input "*****" at bounding box center [330, 339] width 309 height 27
type input "*****"
click at [221, 378] on label "clean_title *" at bounding box center [330, 371] width 309 height 14
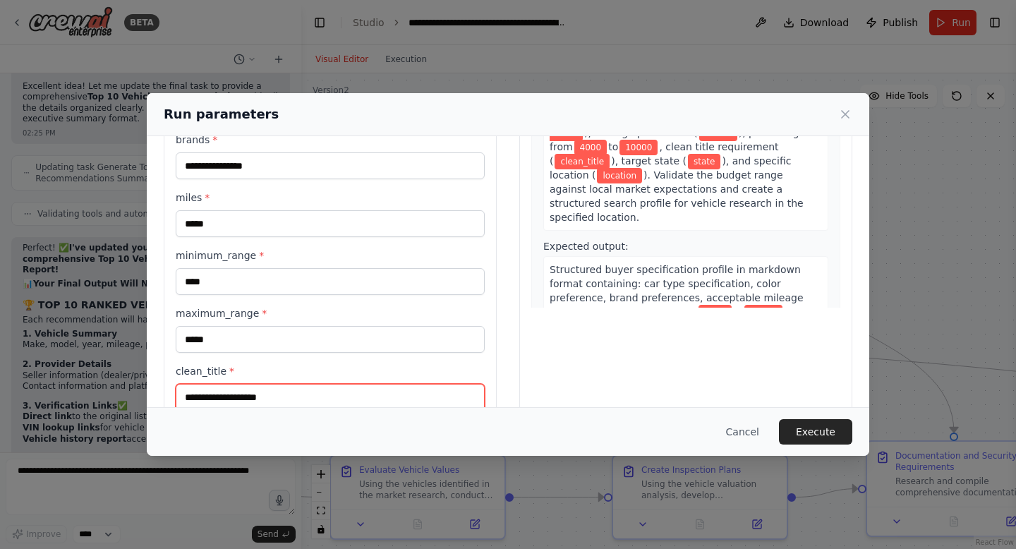
click at [221, 384] on input "clean_title *" at bounding box center [330, 397] width 309 height 27
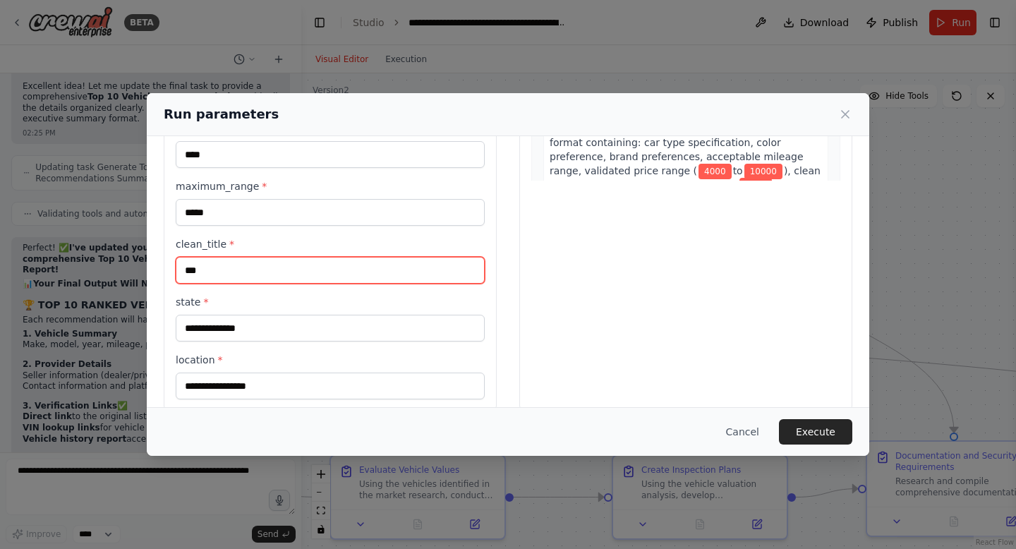
scroll to position [316, 0]
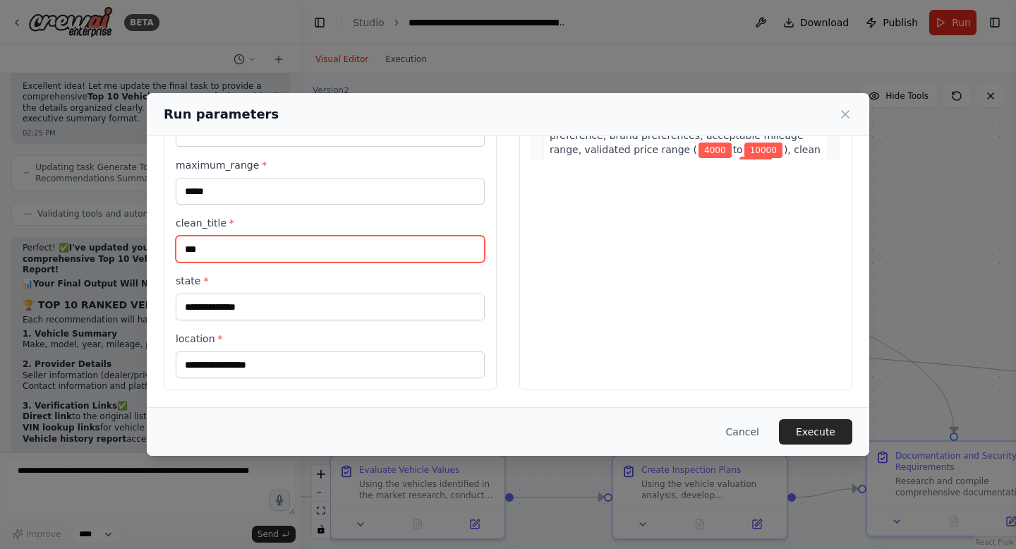
type input "***"
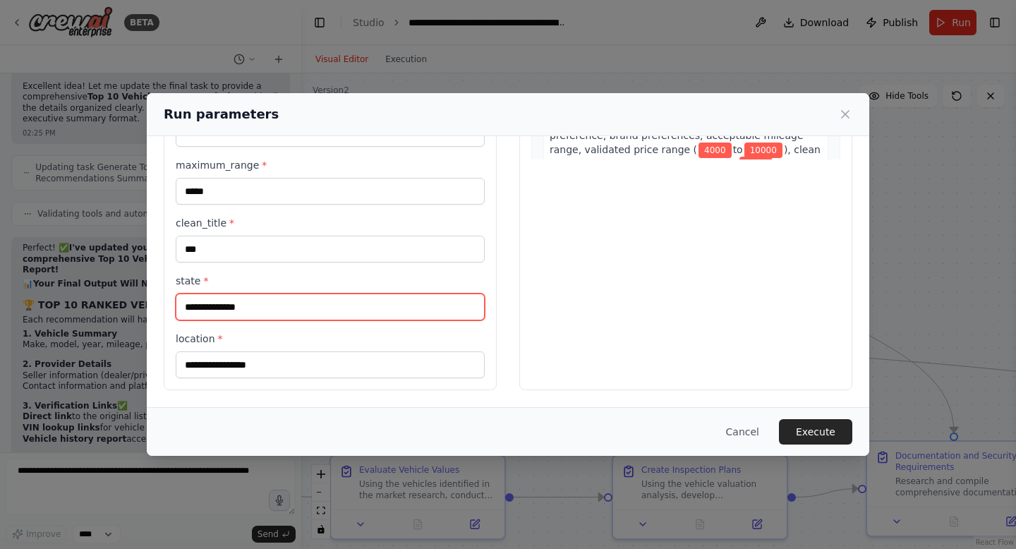
click at [203, 313] on input "state *" at bounding box center [330, 307] width 309 height 27
type input "**********"
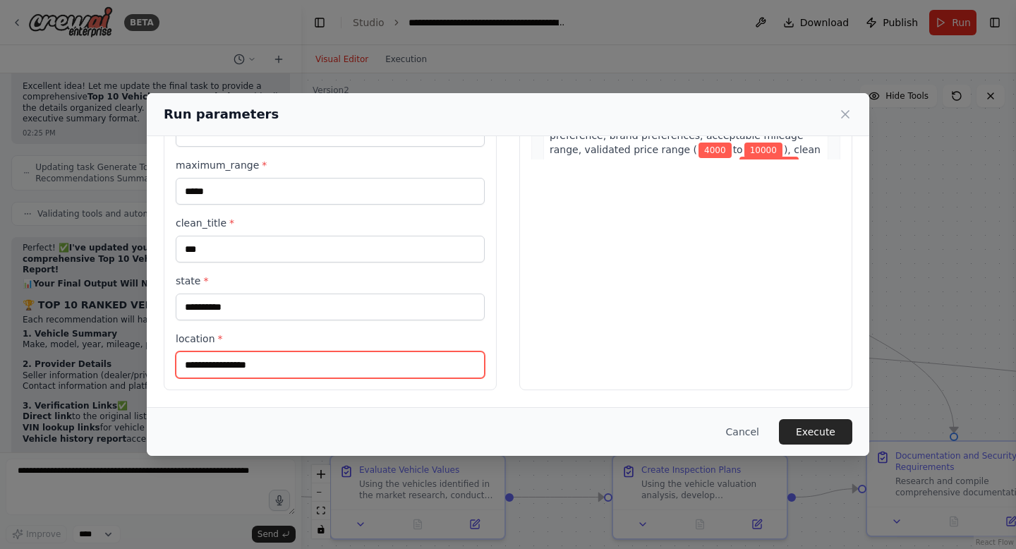
click at [203, 354] on input "location *" at bounding box center [330, 364] width 309 height 27
type input "**********"
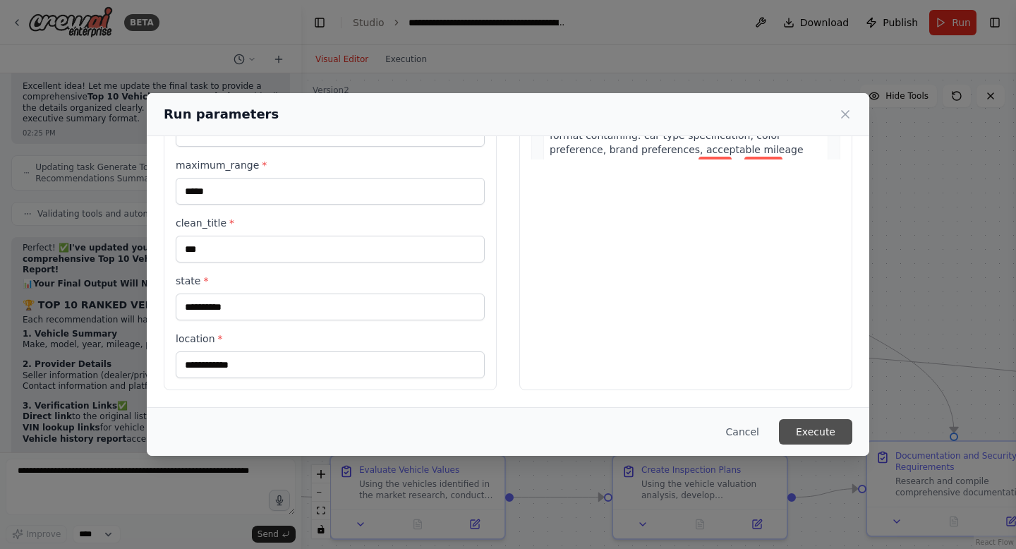
click at [833, 441] on button "Execute" at bounding box center [815, 431] width 73 height 25
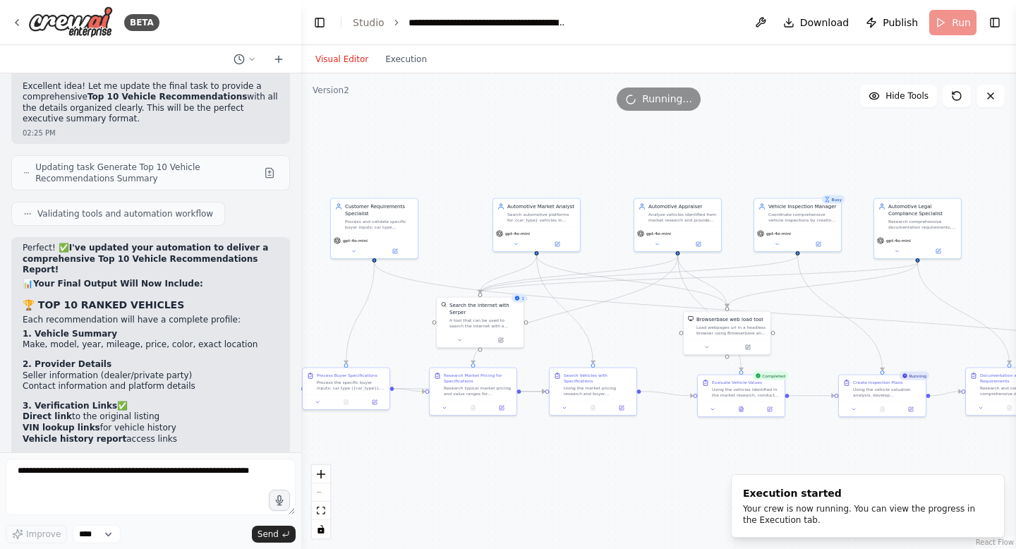
drag, startPoint x: 507, startPoint y: 199, endPoint x: 672, endPoint y: 144, distance: 174.7
click at [672, 145] on div ".deletable-edge-delete-btn { width: 20px; height: 20px; border: 0px solid #ffff…" at bounding box center [658, 311] width 715 height 476
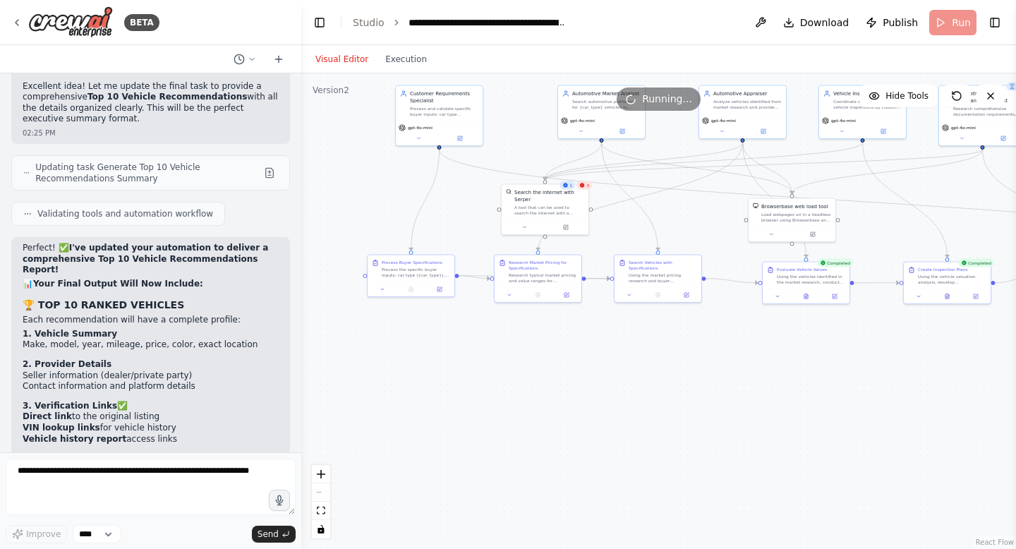
drag, startPoint x: 519, startPoint y: 466, endPoint x: 560, endPoint y: 340, distance: 133.0
click at [562, 342] on div ".deletable-edge-delete-btn { width: 20px; height: 20px; border: 0px solid #ffff…" at bounding box center [658, 311] width 715 height 476
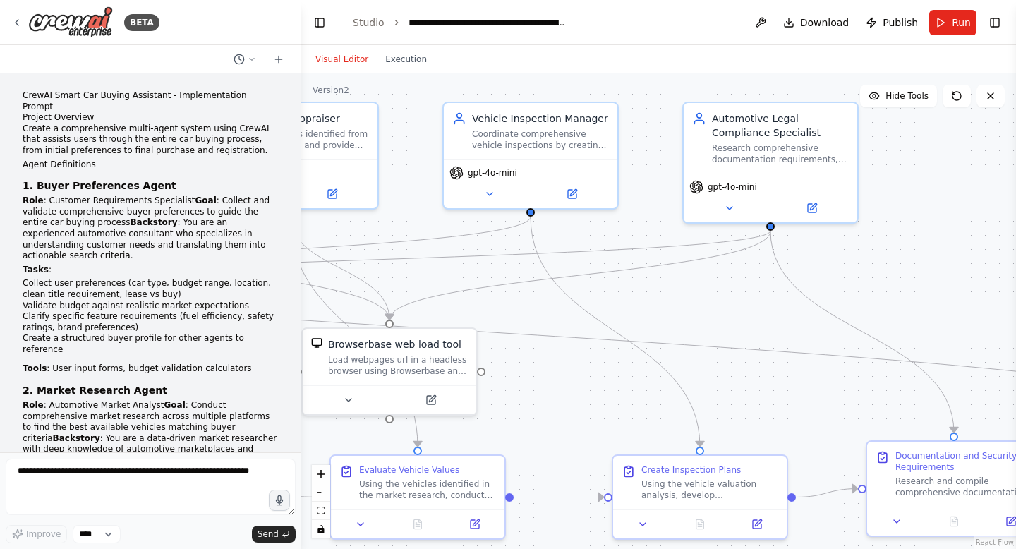
scroll to position [14150, 0]
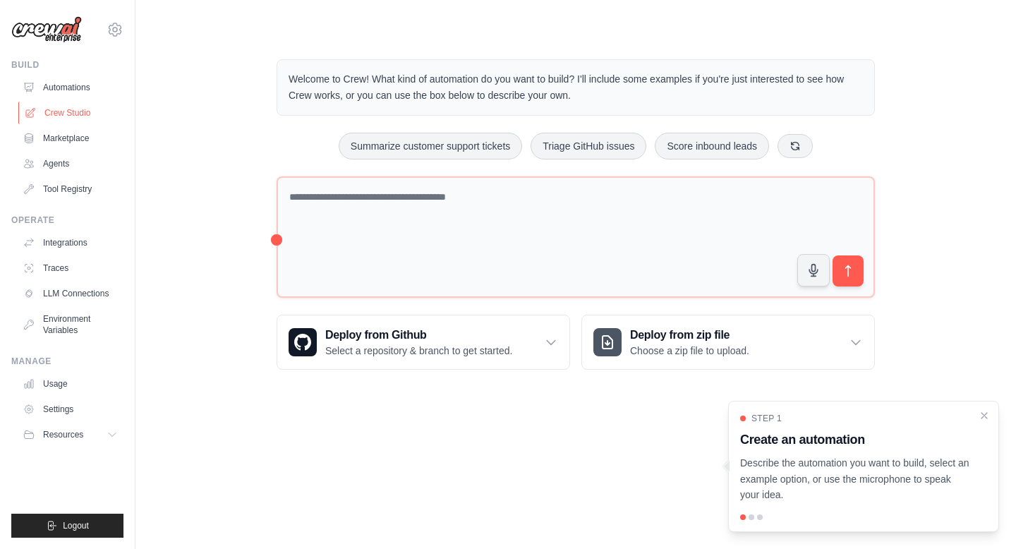
click at [70, 111] on link "Crew Studio" at bounding box center [71, 113] width 107 height 23
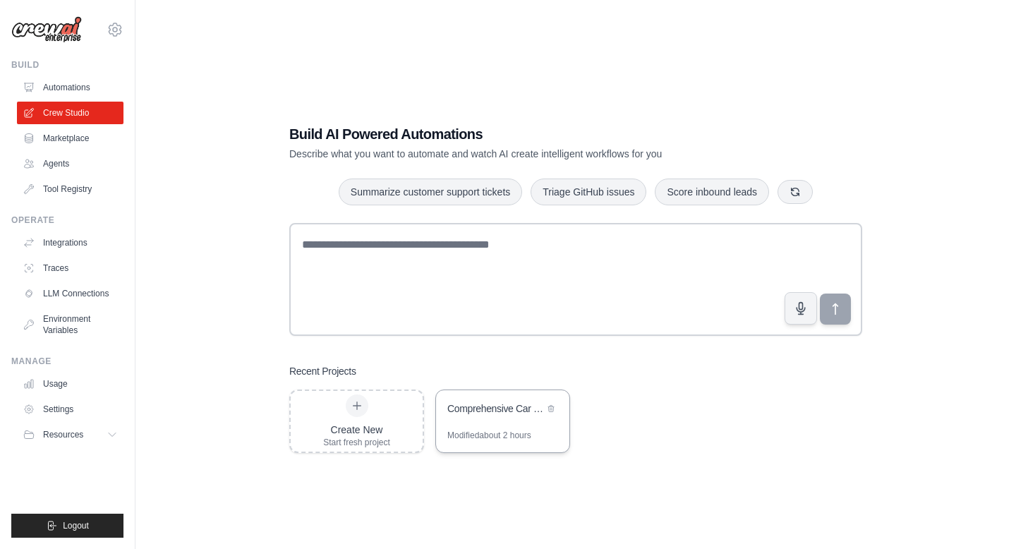
click at [494, 417] on div "Comprehensive Car Finder with Links & Documentation" at bounding box center [495, 409] width 97 height 17
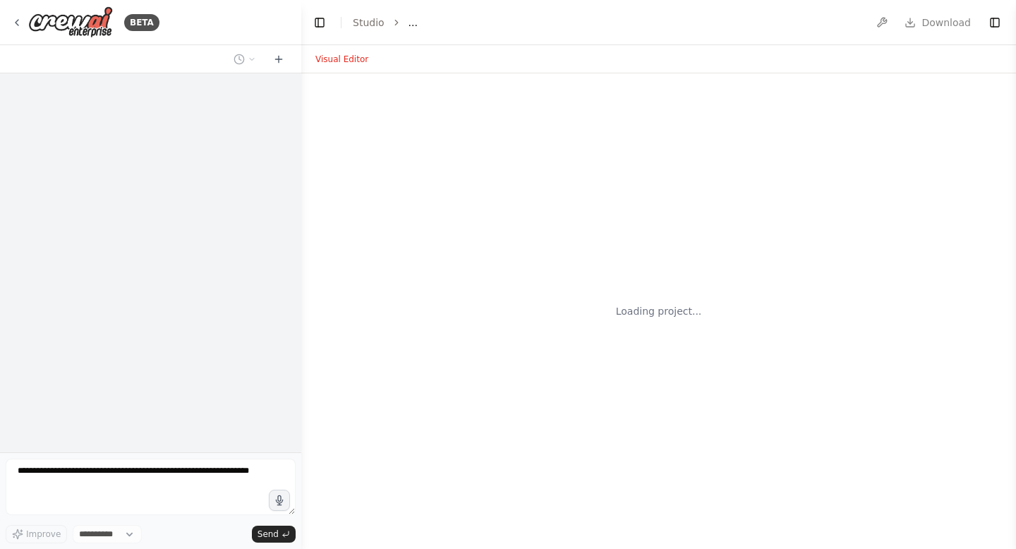
select select "****"
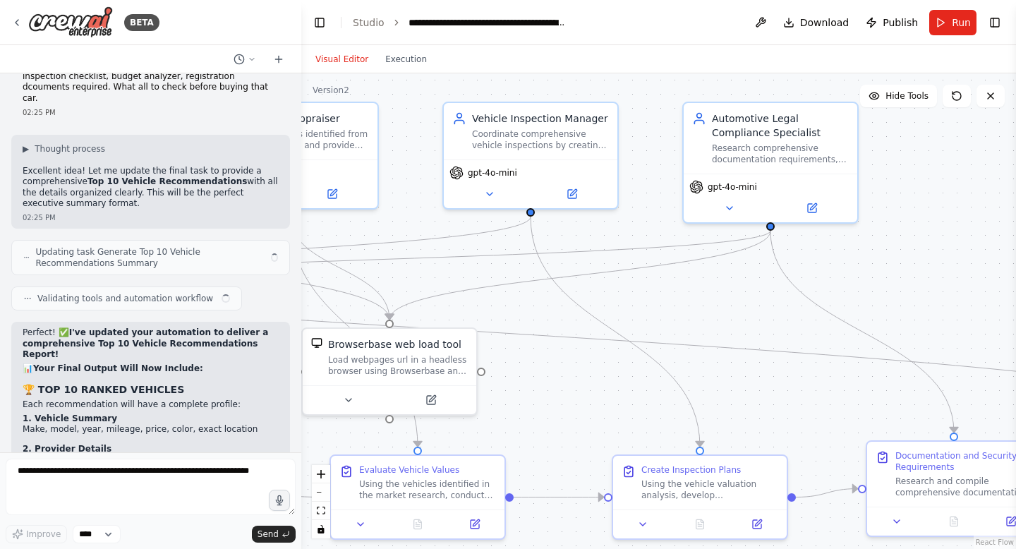
scroll to position [14234, 0]
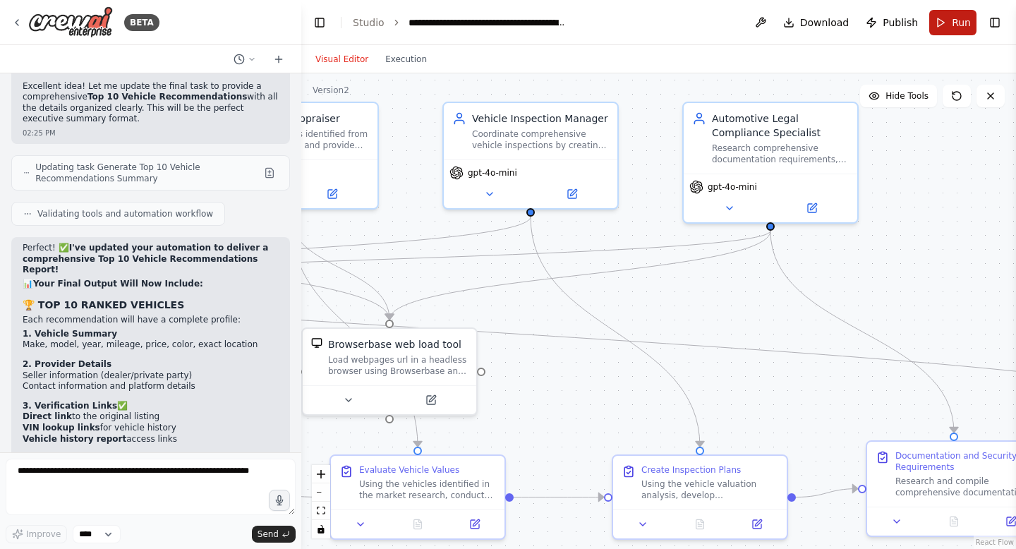
click at [954, 23] on span "Run" at bounding box center [961, 23] width 19 height 14
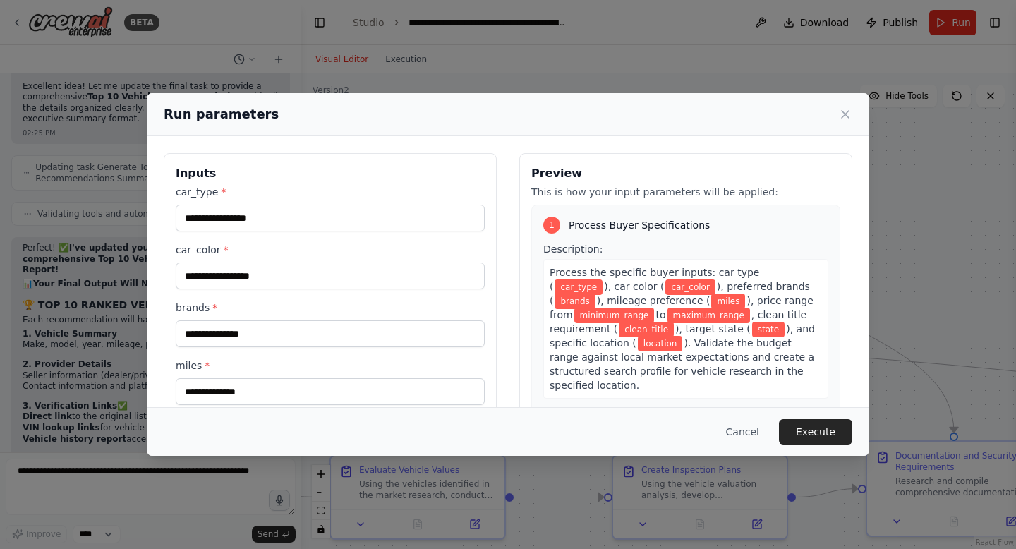
click at [335, 240] on div "car_type * car_color * brands * miles * minimum_range * maximum_range * clean_t…" at bounding box center [330, 439] width 309 height 509
click at [320, 229] on input "car_type *" at bounding box center [330, 218] width 309 height 27
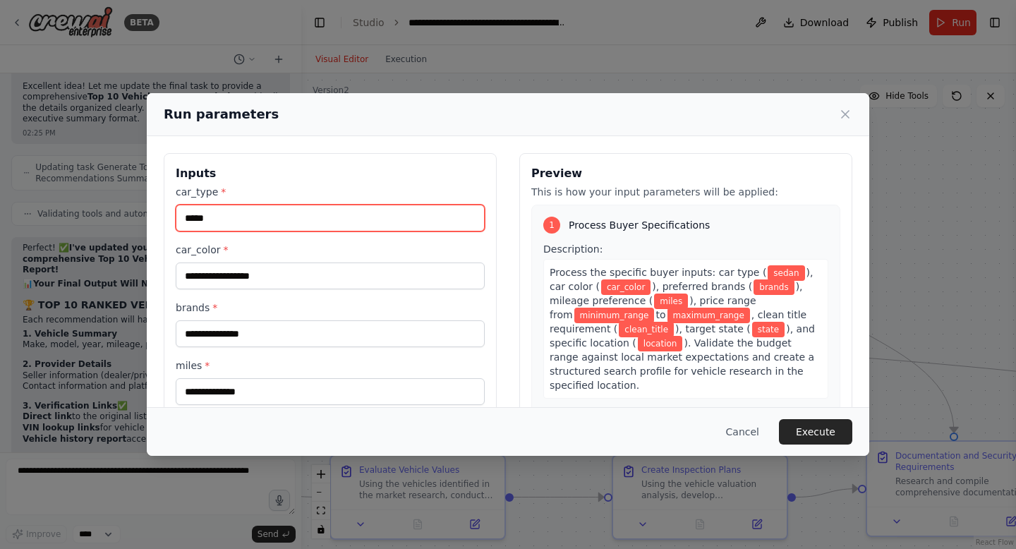
type input "*****"
click at [270, 290] on div "car_type * ***** car_color * brands * miles * minimum_range * maximum_range * c…" at bounding box center [330, 439] width 309 height 509
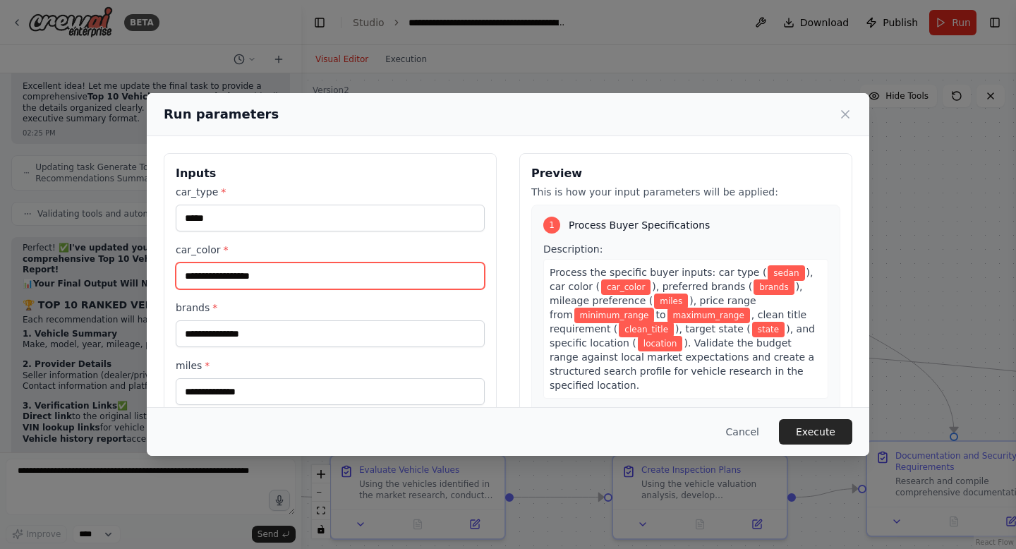
click at [211, 286] on input "car_color *" at bounding box center [330, 275] width 309 height 27
type input "**********"
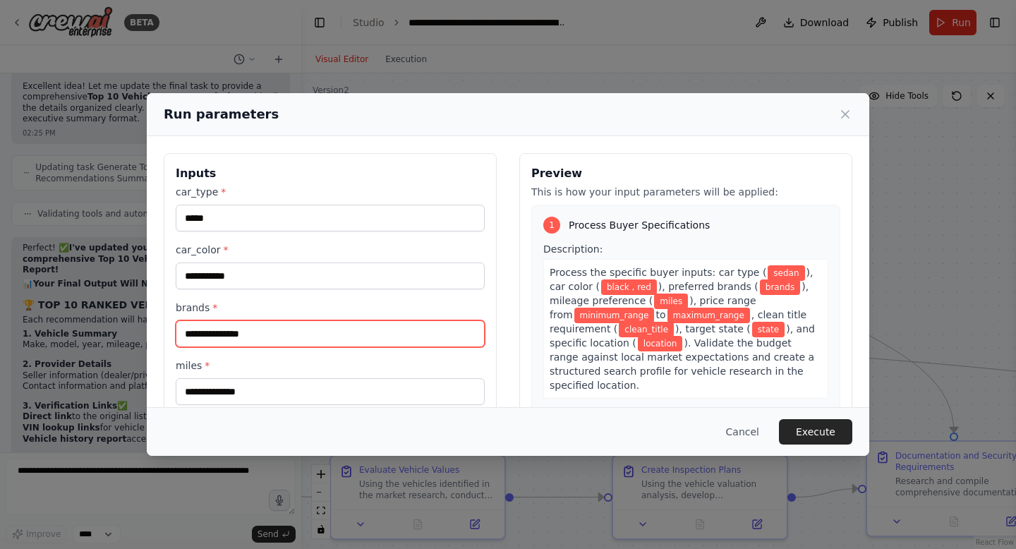
click at [199, 343] on input "brands *" at bounding box center [330, 333] width 309 height 27
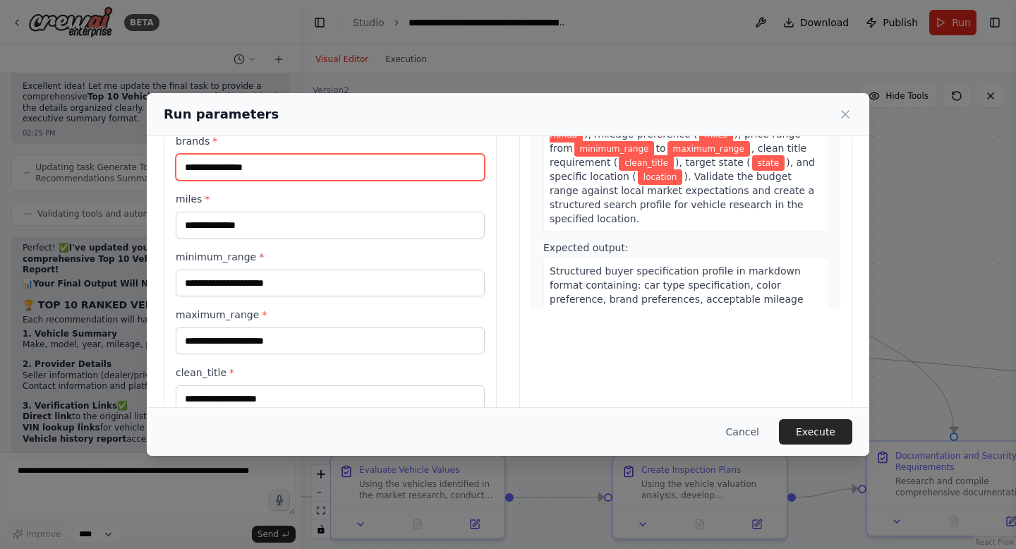
scroll to position [186, 0]
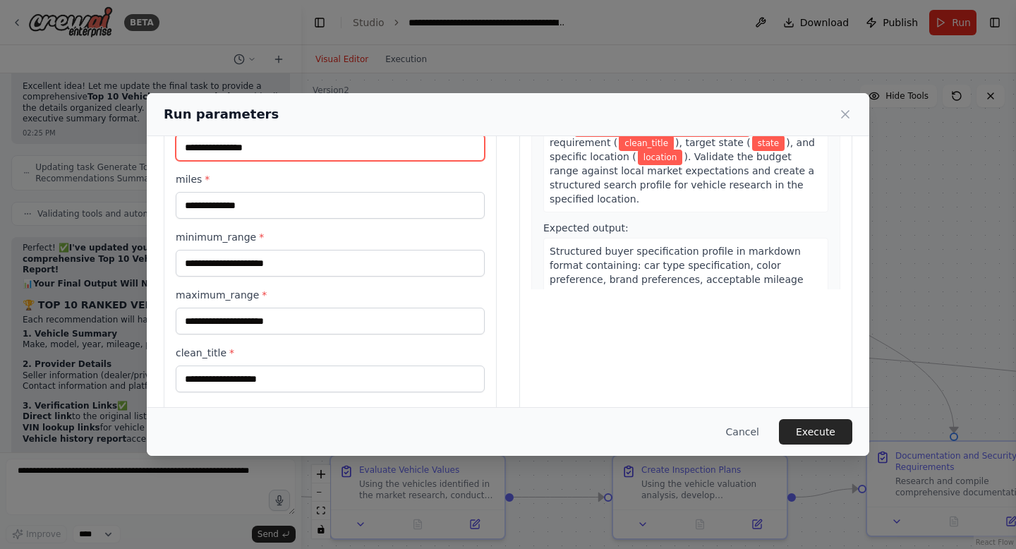
type input "**********"
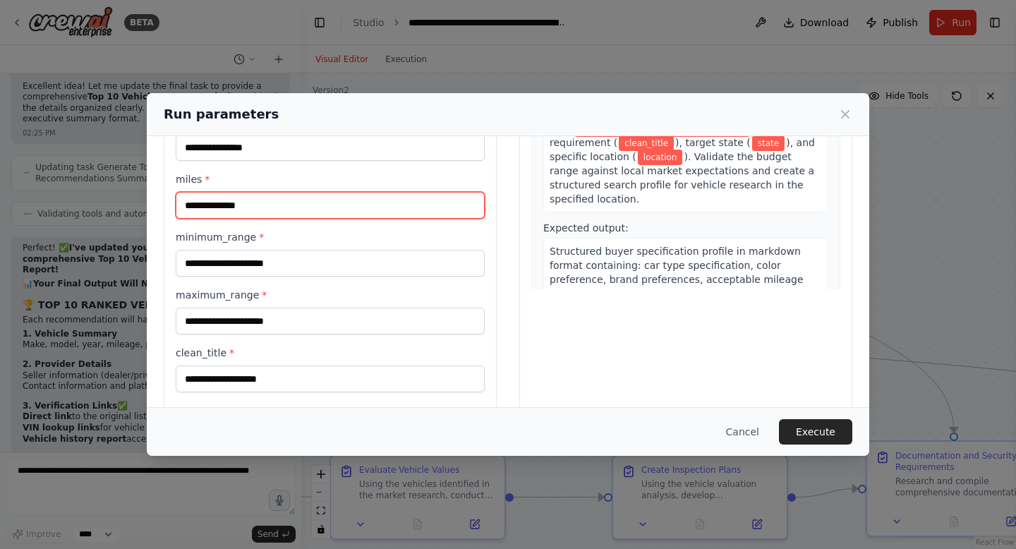
click at [229, 212] on input "miles *" at bounding box center [330, 205] width 309 height 27
type input "*****"
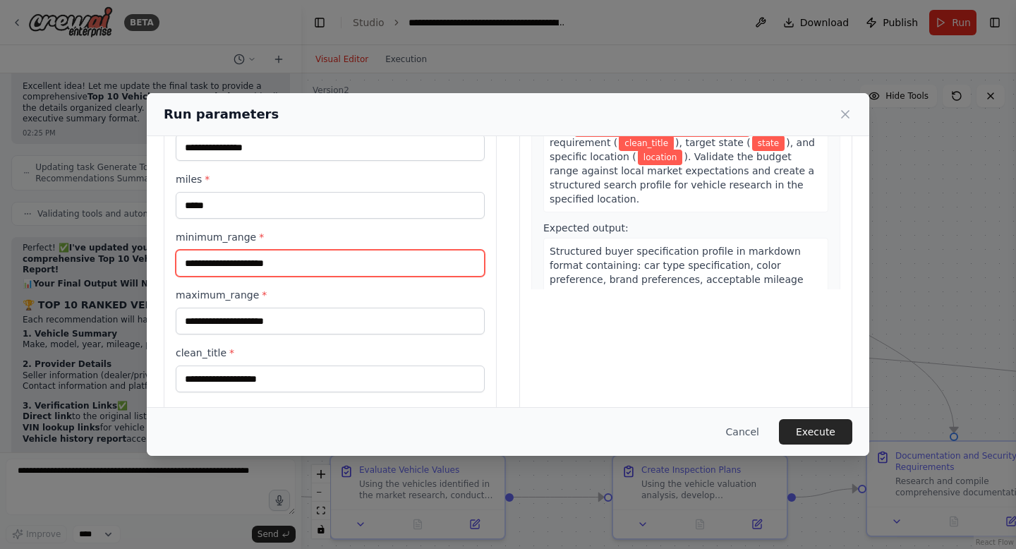
click at [215, 260] on input "minimum_range *" at bounding box center [330, 263] width 309 height 27
type input "****"
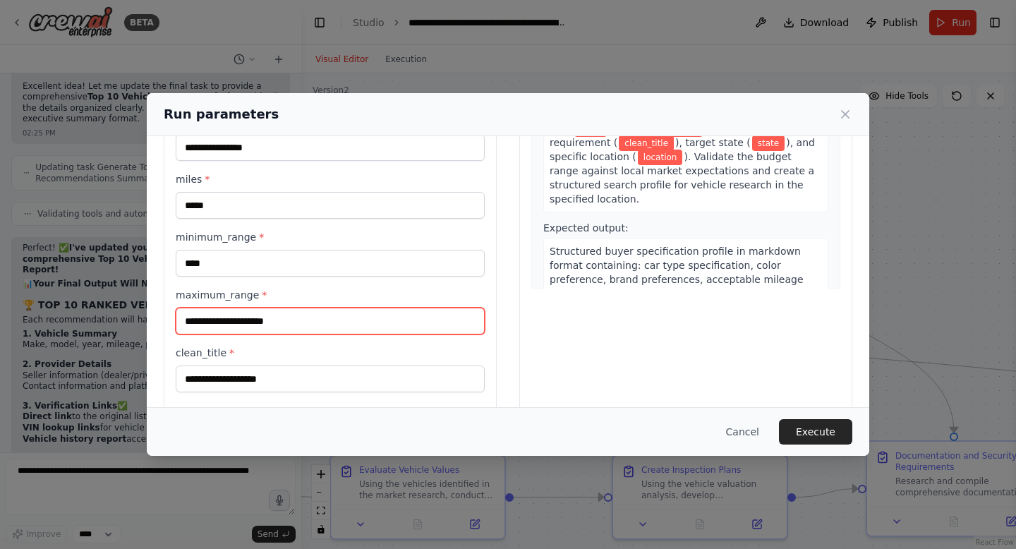
click at [212, 320] on input "maximum_range *" at bounding box center [330, 321] width 309 height 27
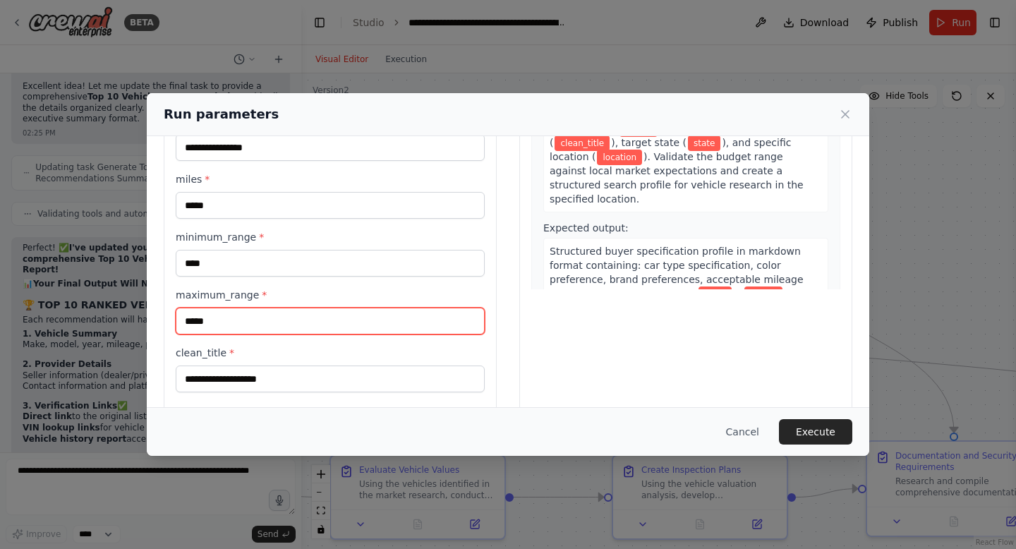
click at [197, 326] on input "*****" at bounding box center [330, 321] width 309 height 27
type input "*****"
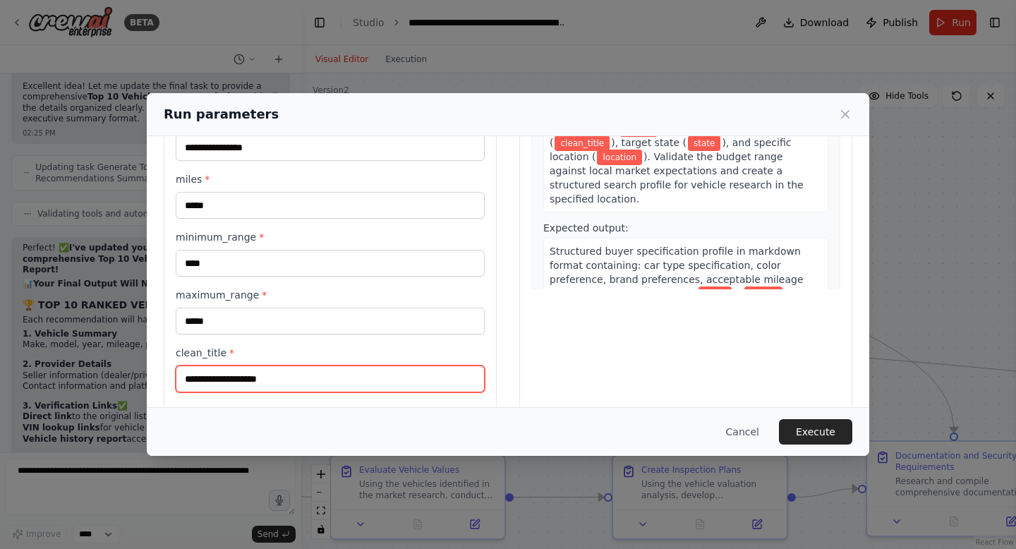
click at [226, 375] on input "clean_title *" at bounding box center [330, 379] width 309 height 27
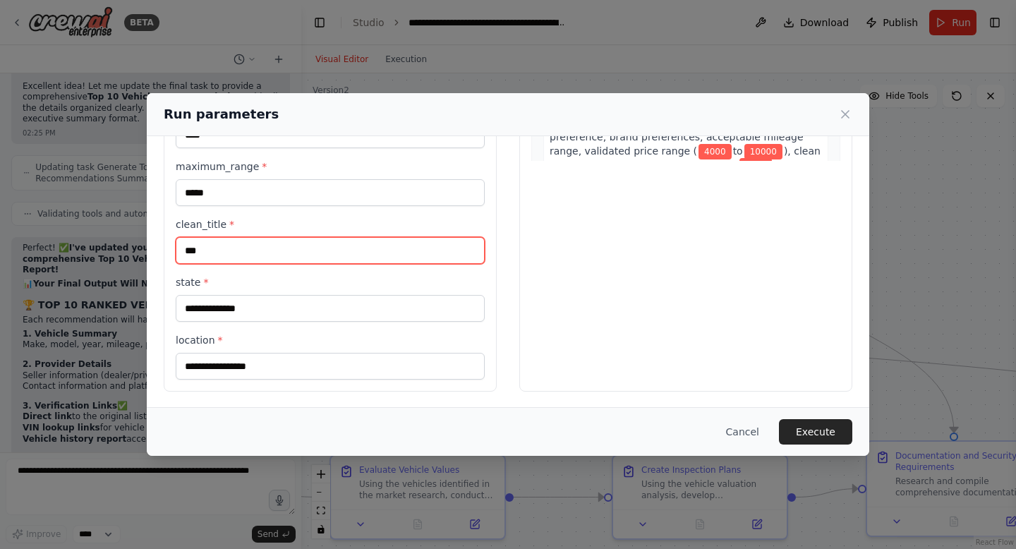
scroll to position [316, 0]
type input "***"
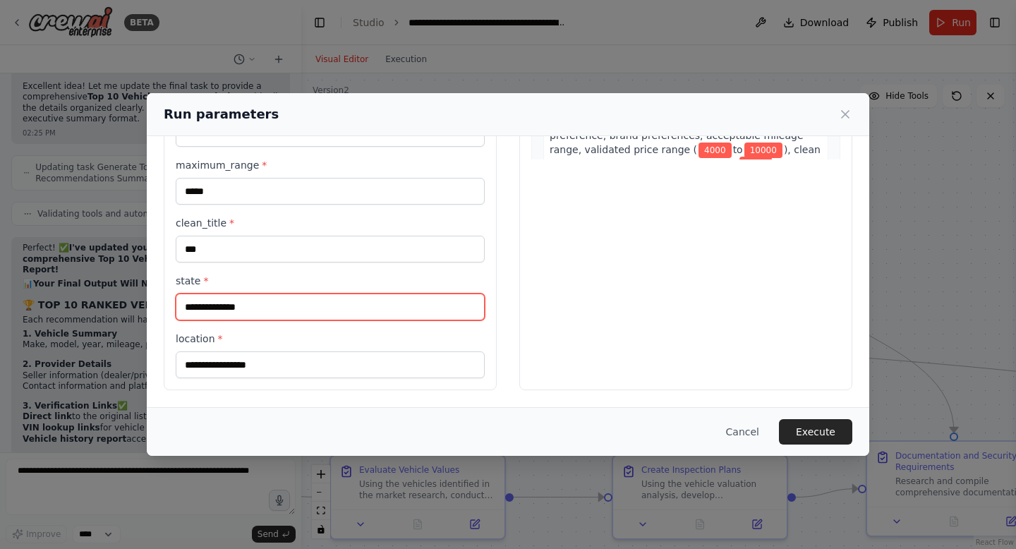
click at [203, 312] on input "state *" at bounding box center [330, 307] width 309 height 27
type input "**********"
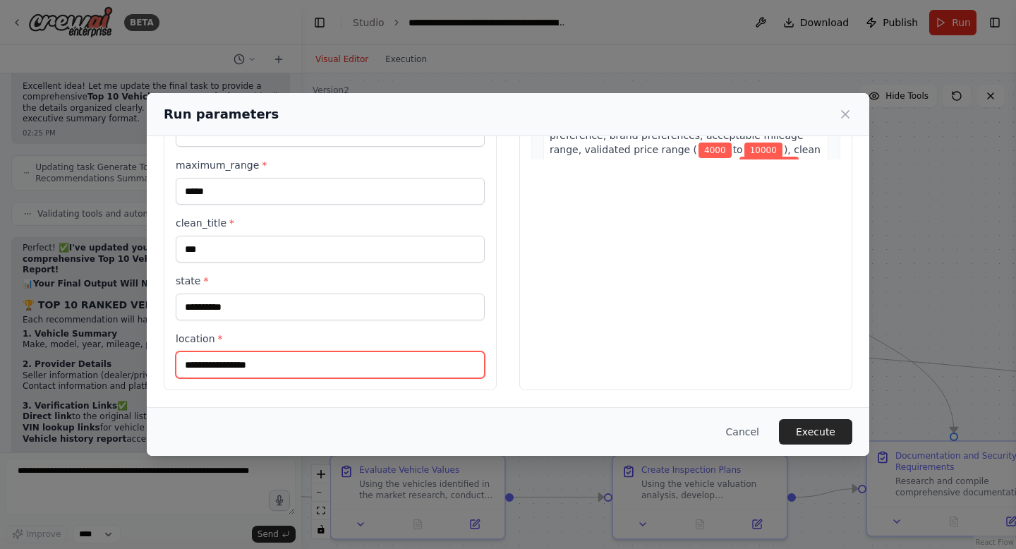
click at [176, 370] on input "location *" at bounding box center [330, 364] width 309 height 27
type input "**********"
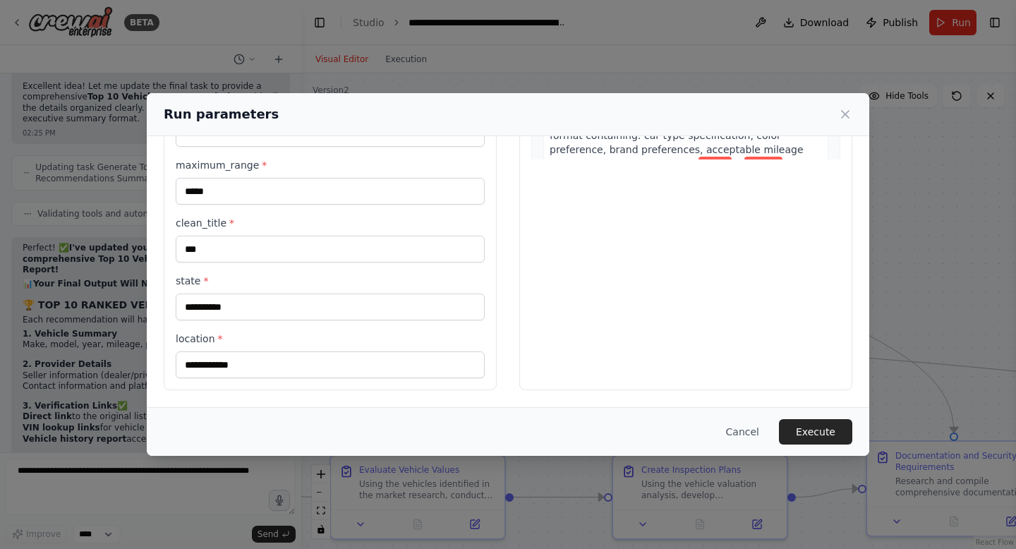
click at [844, 430] on button "Execute" at bounding box center [815, 431] width 73 height 25
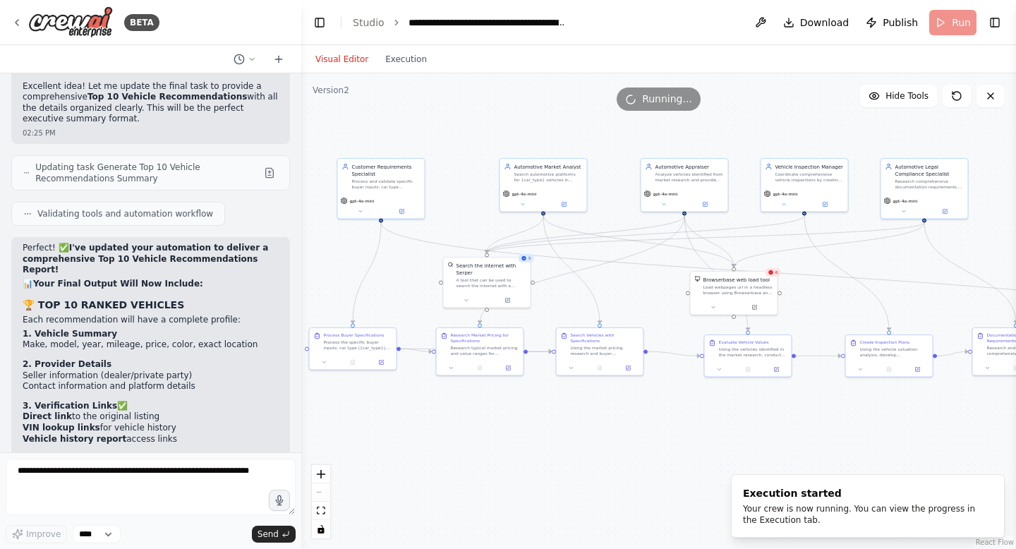
drag, startPoint x: 637, startPoint y: 154, endPoint x: 816, endPoint y: 71, distance: 197.0
click at [816, 71] on div "Visual Editor Execution Version 2 Hide Tools .deletable-edge-delete-btn { width…" at bounding box center [658, 297] width 715 height 504
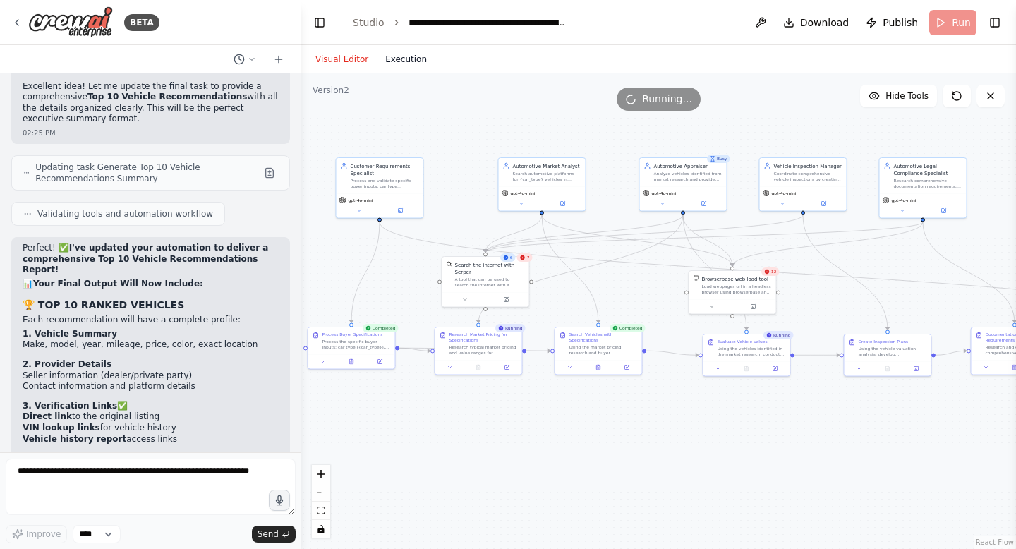
click at [410, 66] on button "Execution" at bounding box center [406, 59] width 59 height 17
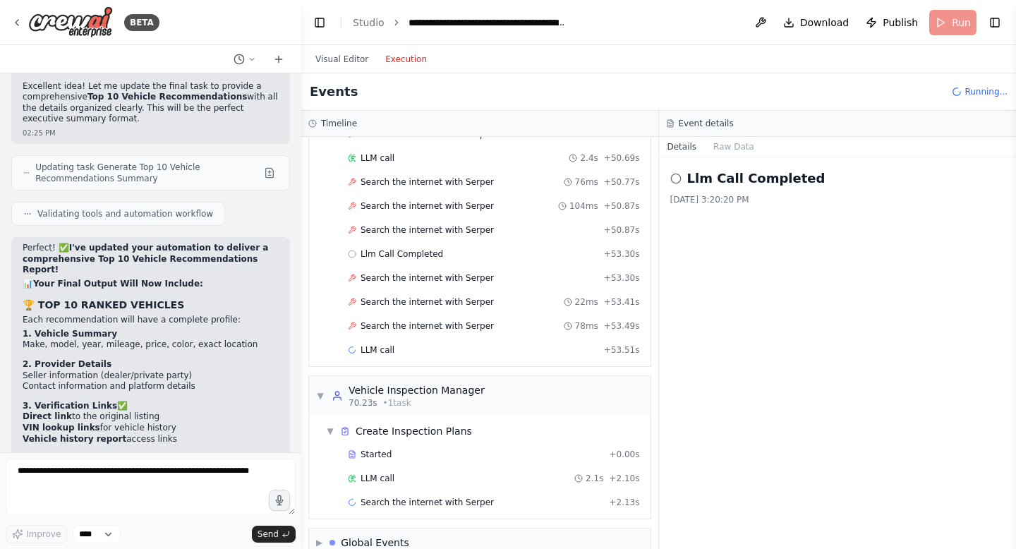
scroll to position [4474, 0]
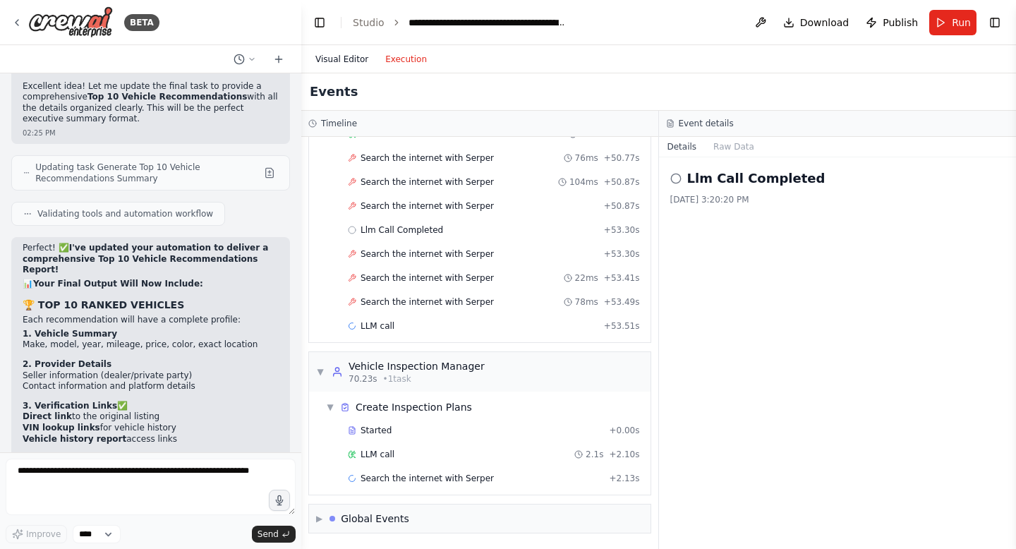
click at [337, 59] on button "Visual Editor" at bounding box center [342, 59] width 70 height 17
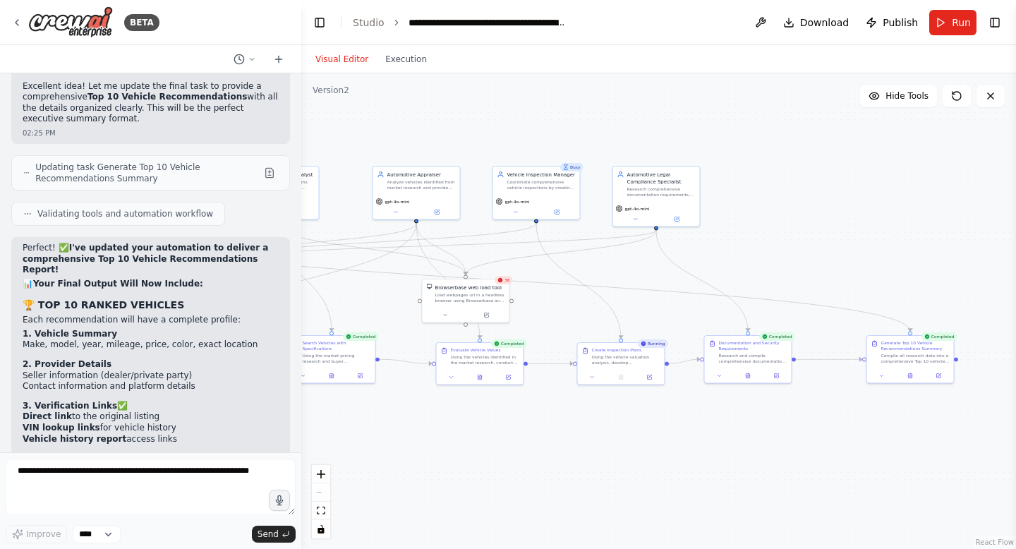
drag, startPoint x: 799, startPoint y: 438, endPoint x: 529, endPoint y: 448, distance: 271.1
click at [530, 448] on div ".deletable-edge-delete-btn { width: 20px; height: 20px; border: 0px solid #ffff…" at bounding box center [658, 311] width 715 height 476
click at [396, 54] on button "Execution" at bounding box center [406, 59] width 59 height 17
click at [344, 54] on button "Visual Editor" at bounding box center [342, 59] width 70 height 17
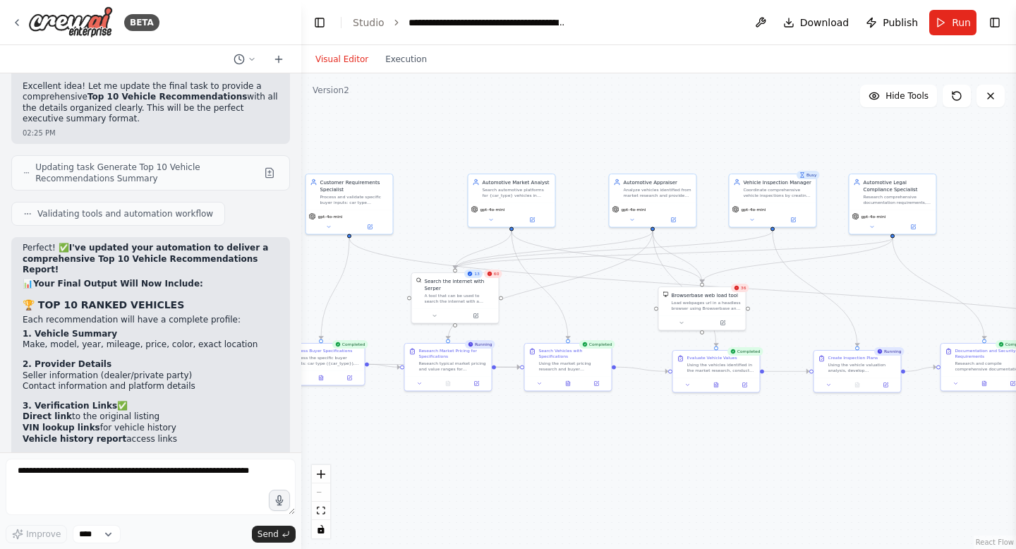
drag, startPoint x: 593, startPoint y: 144, endPoint x: 833, endPoint y: 151, distance: 240.0
click at [833, 151] on div ".deletable-edge-delete-btn { width: 20px; height: 20px; border: 0px solid #ffff…" at bounding box center [658, 311] width 715 height 476
drag, startPoint x: 533, startPoint y: 198, endPoint x: 533, endPoint y: 114, distance: 84.0
click at [533, 114] on div "Automotive Market Analyst Search automotive platforms for {car_type} vehicles i…" at bounding box center [513, 103] width 87 height 28
drag, startPoint x: 349, startPoint y: 205, endPoint x: 350, endPoint y: 128, distance: 76.2
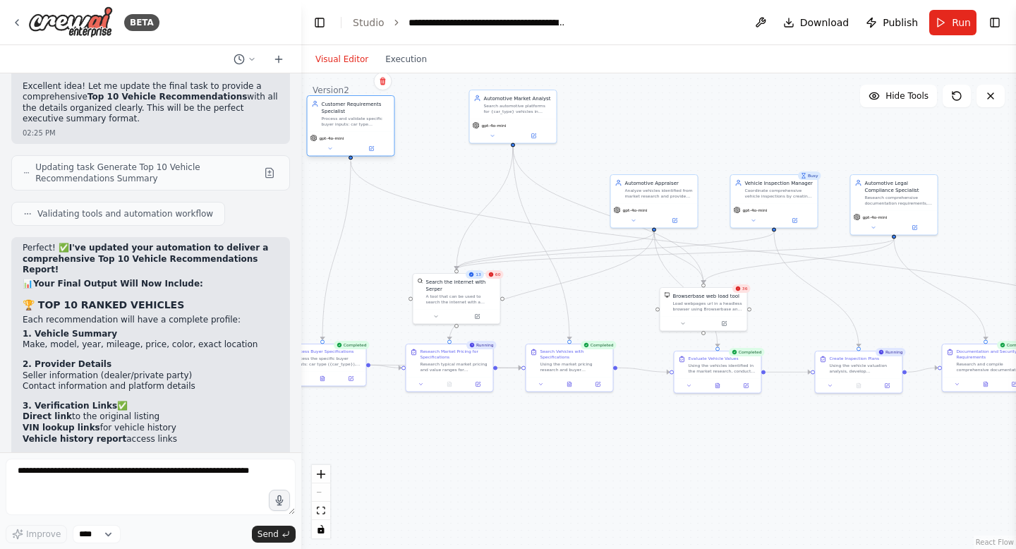
click at [351, 128] on div "Customer Requirements Specialist Process and validate specific buyer inputs: ca…" at bounding box center [351, 113] width 87 height 35
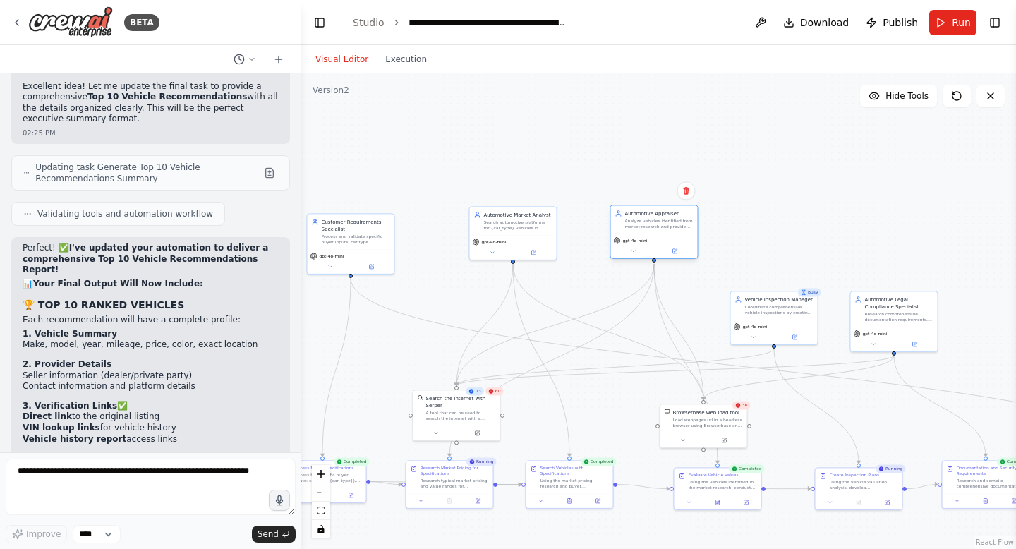
drag, startPoint x: 657, startPoint y: 198, endPoint x: 656, endPoint y: 213, distance: 14.9
click at [656, 213] on div "Automotive Appraiser Analyze vehicles identified from market research and provi…" at bounding box center [654, 219] width 87 height 28
drag, startPoint x: 790, startPoint y: 310, endPoint x: 788, endPoint y: 219, distance: 91.8
click at [795, 223] on div "Coordinate comprehensive vehicle inspections by creating vehicle-specific inspe…" at bounding box center [786, 223] width 68 height 11
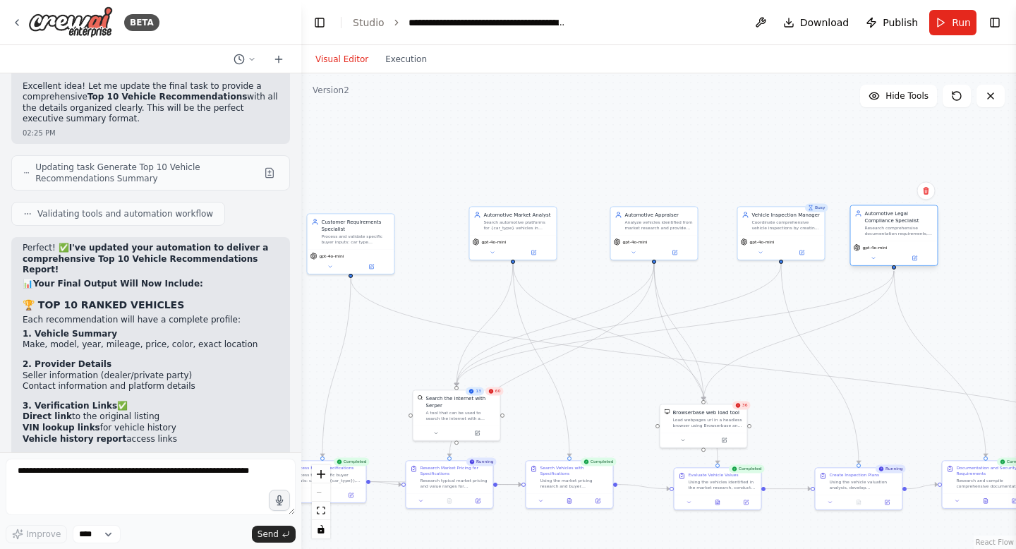
drag, startPoint x: 876, startPoint y: 319, endPoint x: 878, endPoint y: 232, distance: 86.8
click at [878, 232] on div "Research comprehensive documentation requirements, security verification steps,…" at bounding box center [899, 230] width 68 height 11
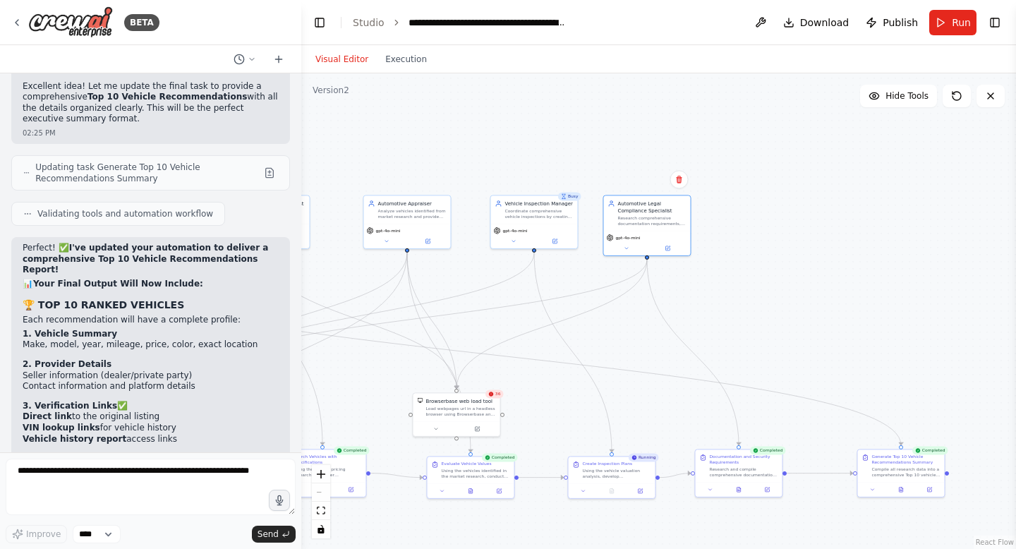
drag, startPoint x: 840, startPoint y: 421, endPoint x: 512, endPoint y: 384, distance: 330.9
click at [512, 385] on div ".deletable-edge-delete-btn { width: 20px; height: 20px; border: 0px solid #ffff…" at bounding box center [658, 311] width 715 height 476
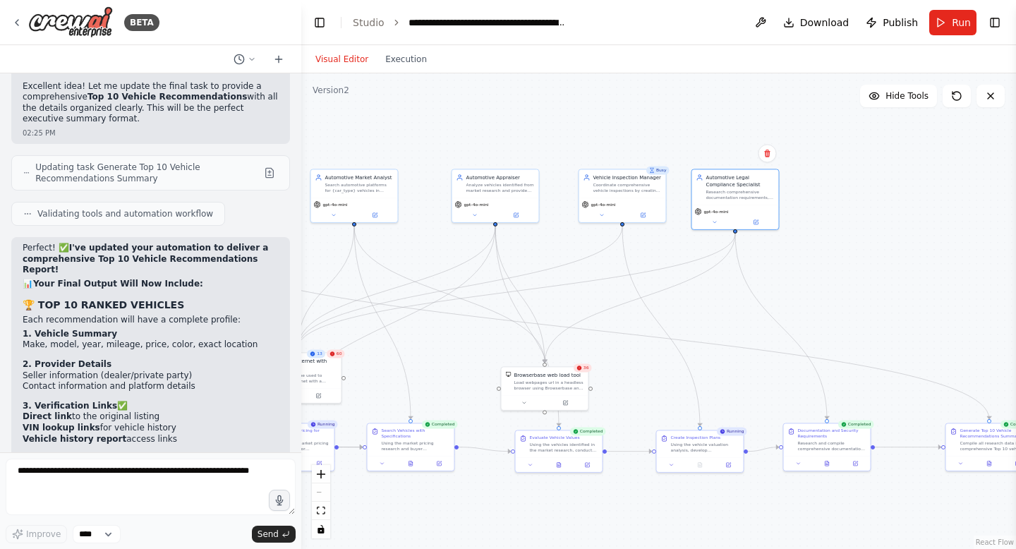
drag, startPoint x: 575, startPoint y: 343, endPoint x: 743, endPoint y: 335, distance: 168.1
click at [744, 338] on div ".deletable-edge-delete-btn { width: 20px; height: 20px; border: 0px solid #ffff…" at bounding box center [658, 311] width 715 height 476
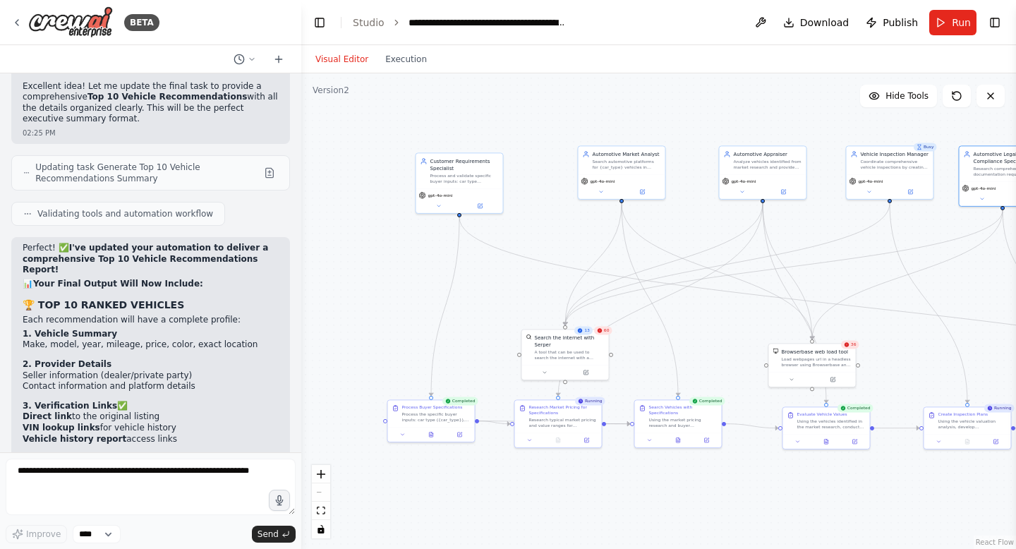
drag, startPoint x: 468, startPoint y: 481, endPoint x: 730, endPoint y: 460, distance: 262.6
click at [733, 461] on div ".deletable-edge-delete-btn { width: 20px; height: 20px; border: 0px solid #ffff…" at bounding box center [658, 311] width 715 height 476
drag, startPoint x: 567, startPoint y: 341, endPoint x: 349, endPoint y: 308, distance: 220.4
click at [349, 308] on div "Search the internet with Serper" at bounding box center [349, 311] width 70 height 14
click at [526, 327] on div ".deletable-edge-delete-btn { width: 20px; height: 20px; border: 0px solid #ffff…" at bounding box center [658, 311] width 715 height 476
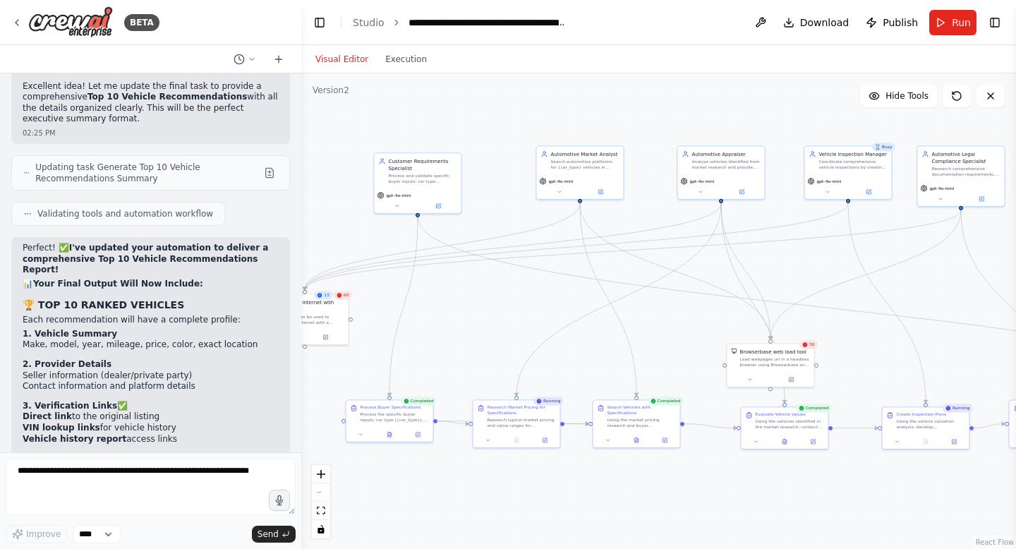
drag, startPoint x: 526, startPoint y: 327, endPoint x: 377, endPoint y: 308, distance: 150.8
click at [382, 314] on div ".deletable-edge-delete-btn { width: 20px; height: 20px; border: 0px solid #ffff…" at bounding box center [658, 311] width 715 height 476
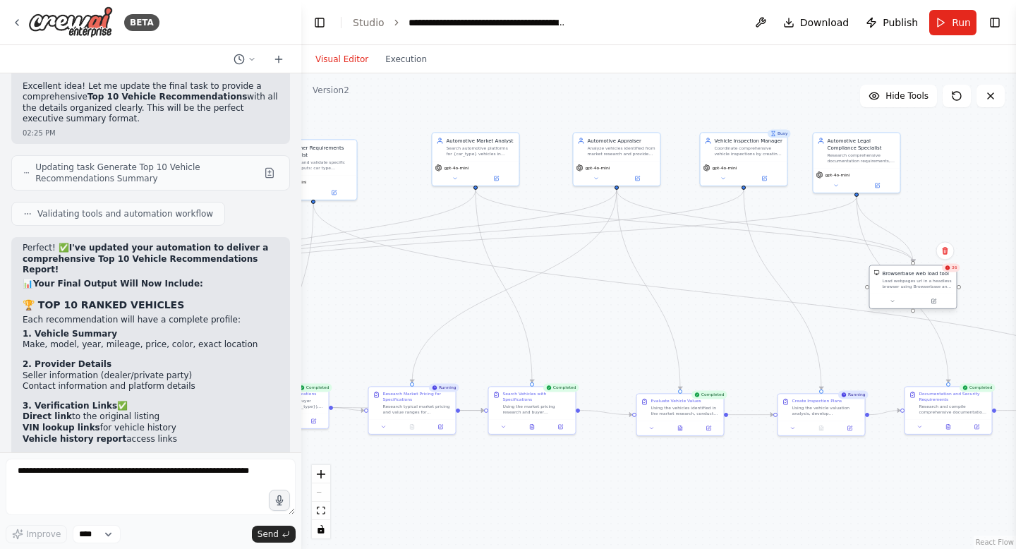
drag, startPoint x: 662, startPoint y: 353, endPoint x: 905, endPoint y: 287, distance: 252.1
click at [906, 287] on div "Load webpages url in a headless browser using Browserbase and return the conten…" at bounding box center [918, 283] width 70 height 11
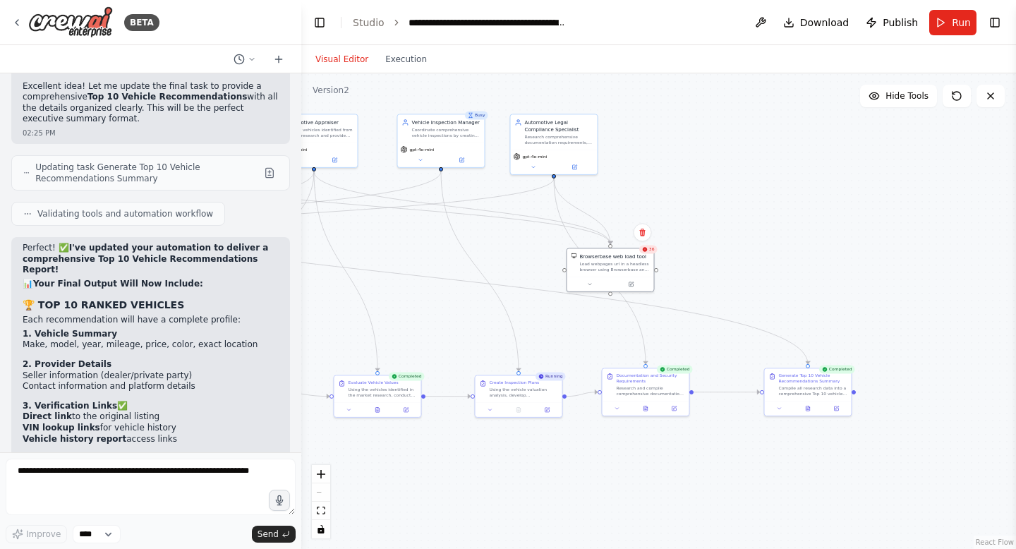
drag, startPoint x: 677, startPoint y: 337, endPoint x: 360, endPoint y: 307, distance: 318.2
click at [360, 307] on div ".deletable-edge-delete-btn { width: 20px; height: 20px; border: 0px solid #ffff…" at bounding box center [658, 311] width 715 height 476
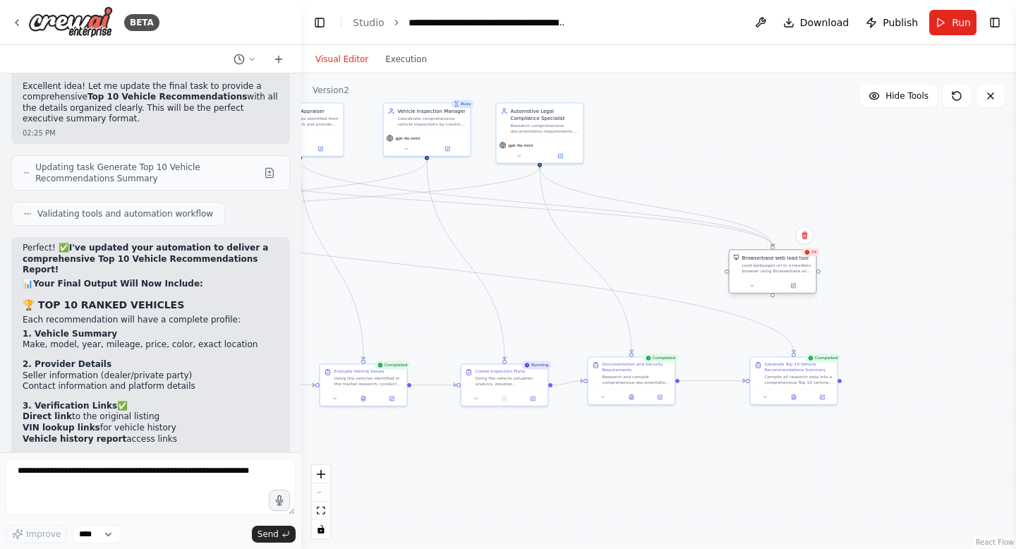
drag, startPoint x: 579, startPoint y: 246, endPoint x: 753, endPoint y: 262, distance: 174.4
click at [753, 262] on div "Browserbase web load tool Load webpages url in a headless browser using Browser…" at bounding box center [777, 264] width 70 height 20
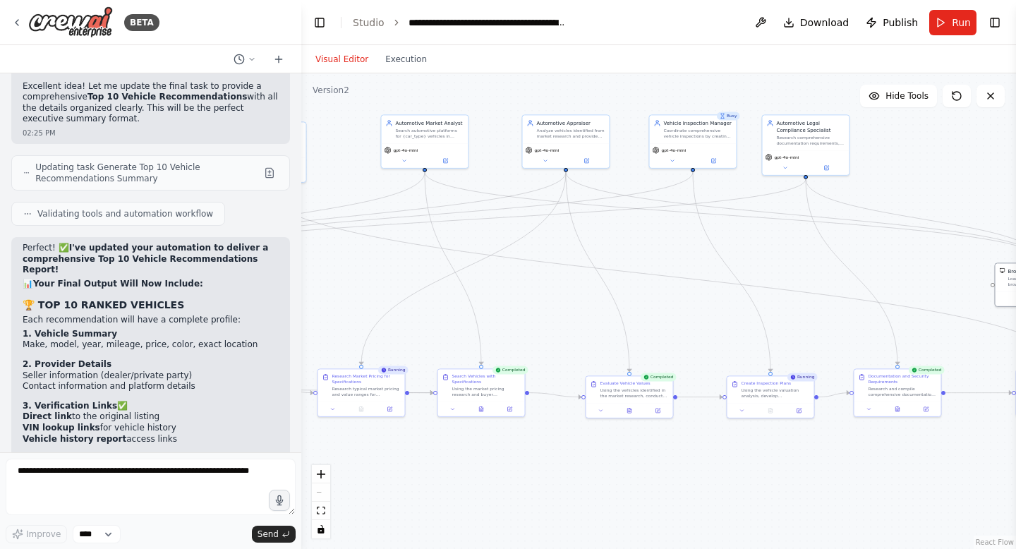
drag, startPoint x: 580, startPoint y: 265, endPoint x: 846, endPoint y: 277, distance: 266.3
click at [846, 277] on div ".deletable-edge-delete-btn { width: 20px; height: 20px; border: 0px solid #ffff…" at bounding box center [658, 311] width 715 height 476
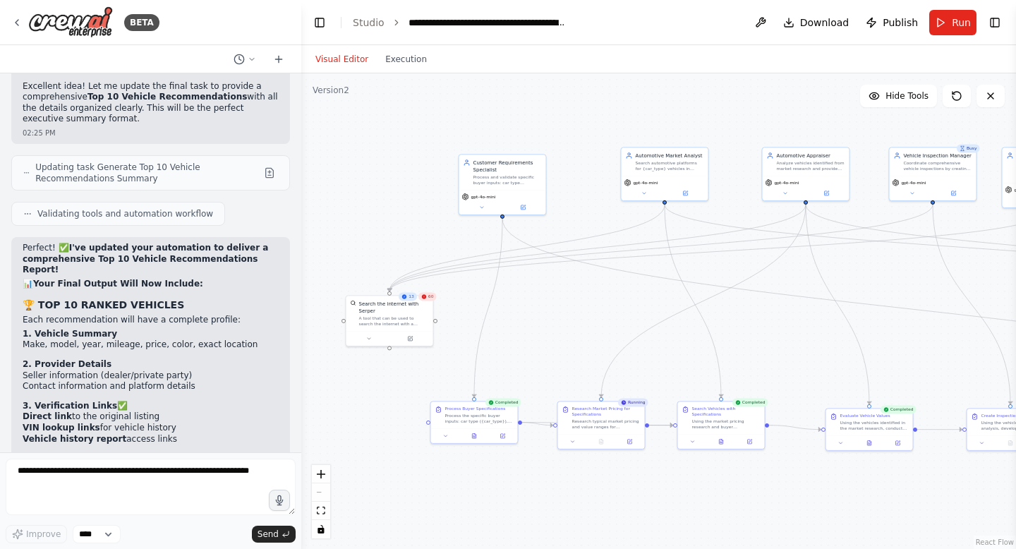
drag, startPoint x: 602, startPoint y: 305, endPoint x: 827, endPoint y: 328, distance: 226.3
click at [836, 333] on div ".deletable-edge-delete-btn { width: 20px; height: 20px; border: 0px solid #ffff…" at bounding box center [658, 311] width 715 height 476
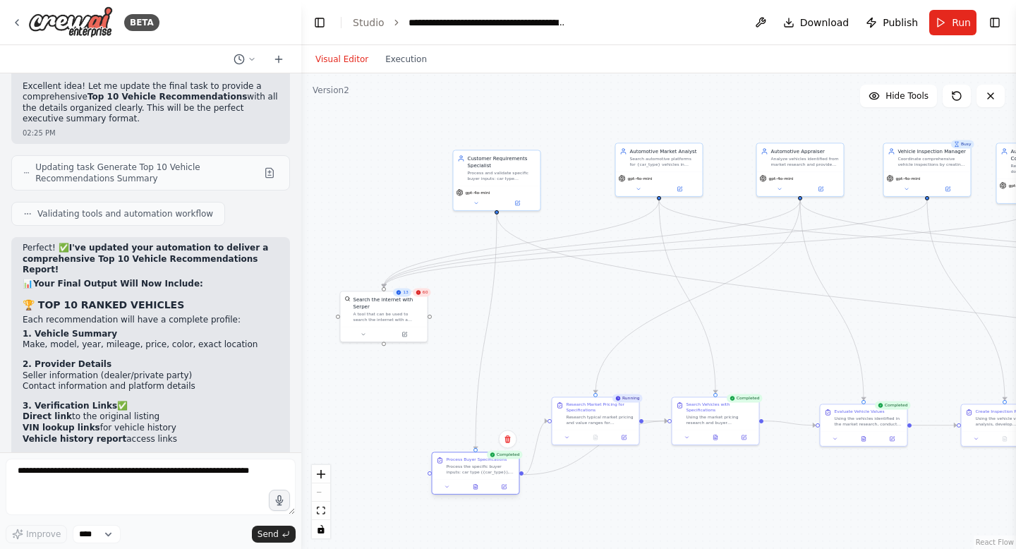
drag, startPoint x: 484, startPoint y: 421, endPoint x: 493, endPoint y: 476, distance: 55.1
click at [493, 476] on div "Process Buyer Specifications Process the specific buyer inputs: car type ({car_…" at bounding box center [476, 465] width 87 height 27
drag, startPoint x: 610, startPoint y: 424, endPoint x: 609, endPoint y: 471, distance: 47.3
click at [609, 471] on div "Research Market Pricing for Specifications Research typical market pricing and …" at bounding box center [595, 461] width 87 height 32
drag, startPoint x: 713, startPoint y: 428, endPoint x: 712, endPoint y: 478, distance: 50.8
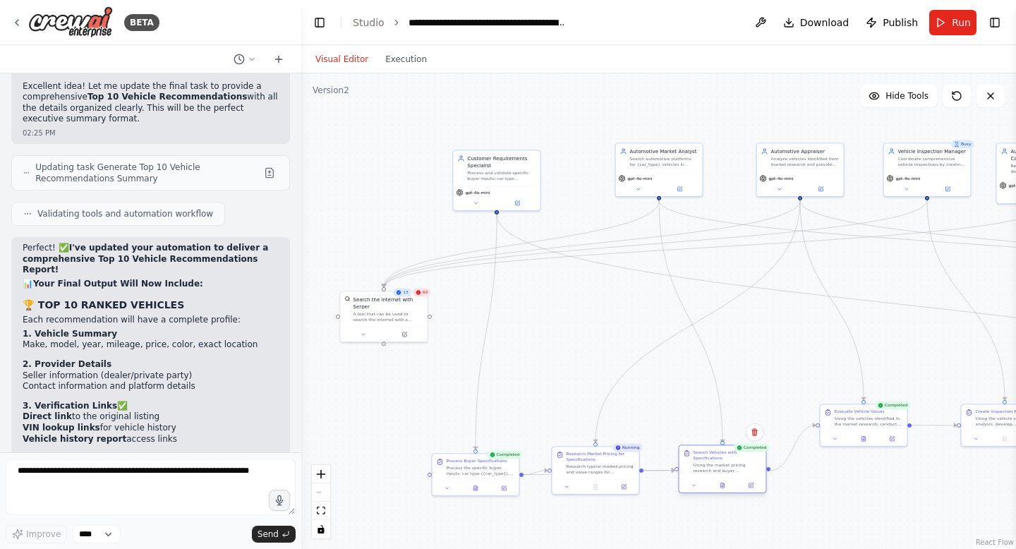
click at [715, 478] on div at bounding box center [723, 485] width 87 height 15
drag, startPoint x: 854, startPoint y: 428, endPoint x: 842, endPoint y: 475, distance: 48.1
click at [842, 475] on div "Evaluate Vehicle Values Using the vehicles identified in the market research, c…" at bounding box center [850, 465] width 87 height 27
drag, startPoint x: 842, startPoint y: 476, endPoint x: 835, endPoint y: 469, distance: 9.5
click at [835, 469] on div "Evaluate Vehicle Values Using the vehicles identified in the market research, c…" at bounding box center [842, 458] width 87 height 27
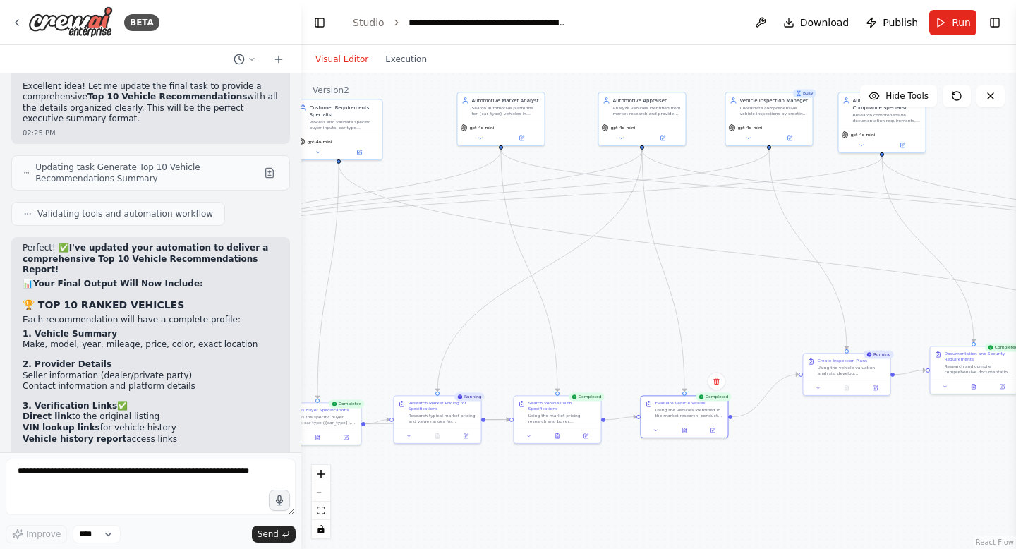
drag, startPoint x: 741, startPoint y: 379, endPoint x: 532, endPoint y: 284, distance: 229.6
click at [533, 284] on div ".deletable-edge-delete-btn { width: 20px; height: 20px; border: 0px solid #ffff…" at bounding box center [658, 311] width 715 height 476
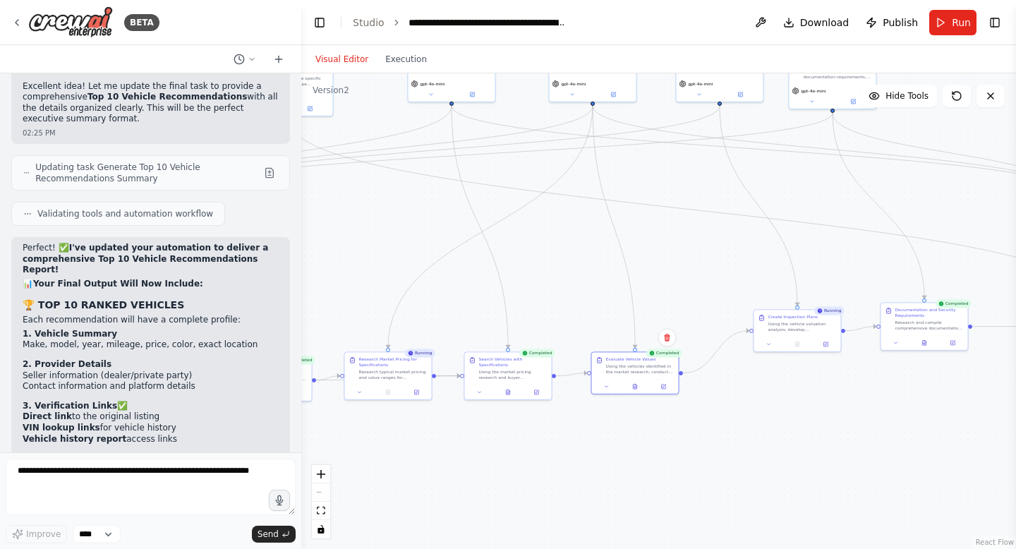
click at [769, 412] on div ".deletable-edge-delete-btn { width: 20px; height: 20px; border: 0px solid #ffff…" at bounding box center [658, 311] width 715 height 476
drag, startPoint x: 790, startPoint y: 327, endPoint x: 756, endPoint y: 370, distance: 54.7
click at [756, 370] on div "Using the vehicle valuation analysis, develop comprehensive inspection and test…" at bounding box center [767, 367] width 68 height 11
drag, startPoint x: 929, startPoint y: 320, endPoint x: 900, endPoint y: 367, distance: 54.8
click at [901, 366] on div "Research and compile comprehensive documentation requirements, security checks,…" at bounding box center [901, 366] width 68 height 11
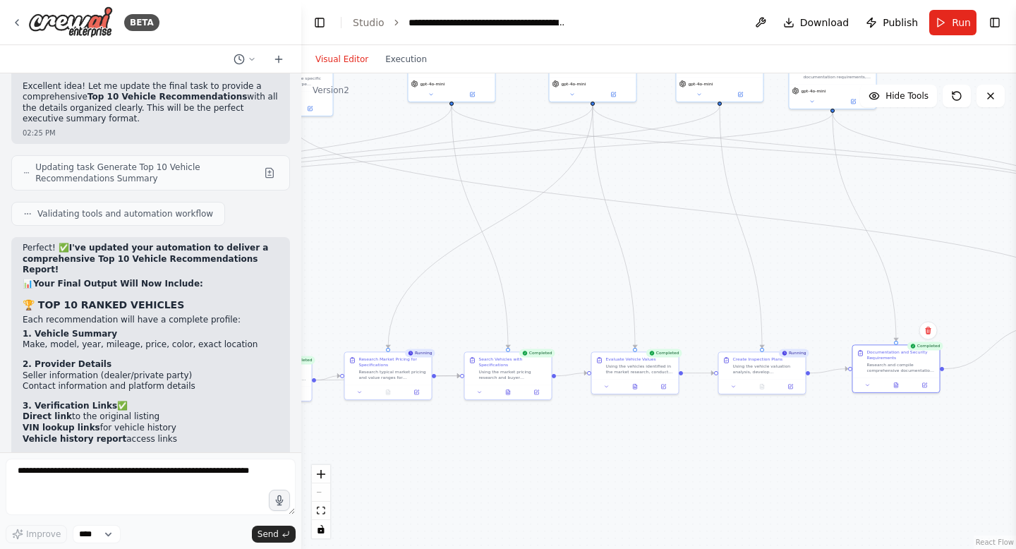
click at [840, 437] on div ".deletable-edge-delete-btn { width: 20px; height: 20px; border: 0px solid #ffff…" at bounding box center [658, 311] width 715 height 476
drag, startPoint x: 840, startPoint y: 437, endPoint x: 519, endPoint y: 445, distance: 321.1
click at [519, 445] on div ".deletable-edge-delete-btn { width: 20px; height: 20px; border: 0px solid #ffff…" at bounding box center [658, 311] width 715 height 476
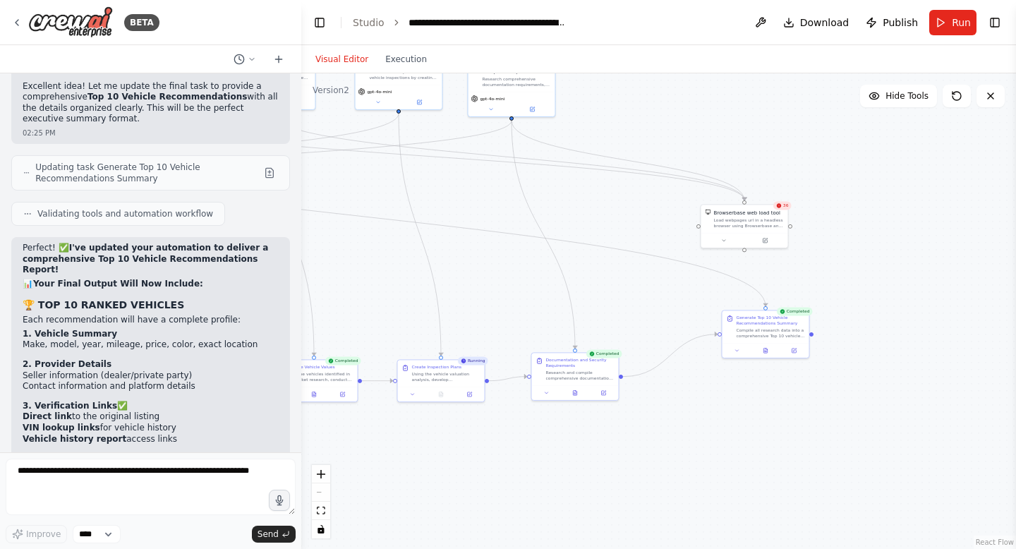
click at [508, 436] on div ".deletable-edge-delete-btn { width: 20px; height: 20px; border: 0px solid #ffff…" at bounding box center [658, 311] width 715 height 476
drag, startPoint x: 754, startPoint y: 327, endPoint x: 727, endPoint y: 362, distance: 44.2
click at [728, 363] on div "Compile all research data into a comprehensive Top 10 vehicle recommendations r…" at bounding box center [749, 366] width 68 height 11
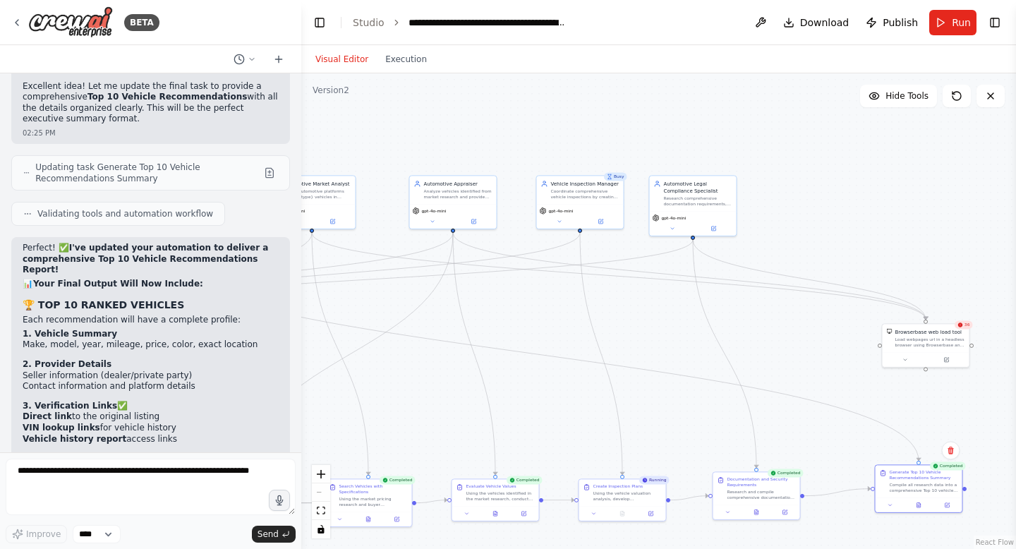
drag, startPoint x: 594, startPoint y: 298, endPoint x: 767, endPoint y: 413, distance: 207.3
click at [778, 416] on div ".deletable-edge-delete-btn { width: 20px; height: 20px; border: 0px solid #ffff…" at bounding box center [658, 311] width 715 height 476
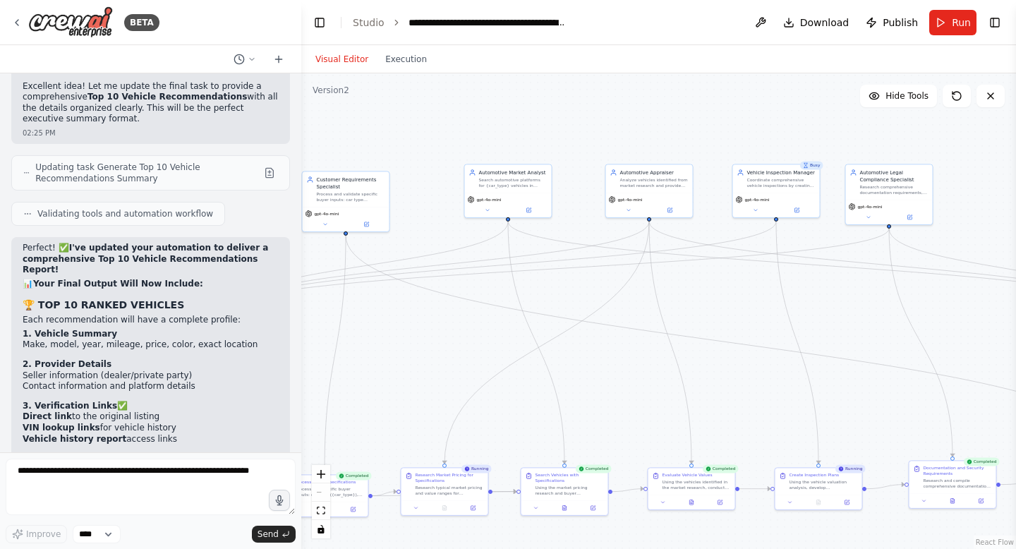
drag, startPoint x: 770, startPoint y: 413, endPoint x: 957, endPoint y: 401, distance: 187.4
click at [962, 401] on div ".deletable-edge-delete-btn { width: 20px; height: 20px; border: 0px solid #ffff…" at bounding box center [658, 311] width 715 height 476
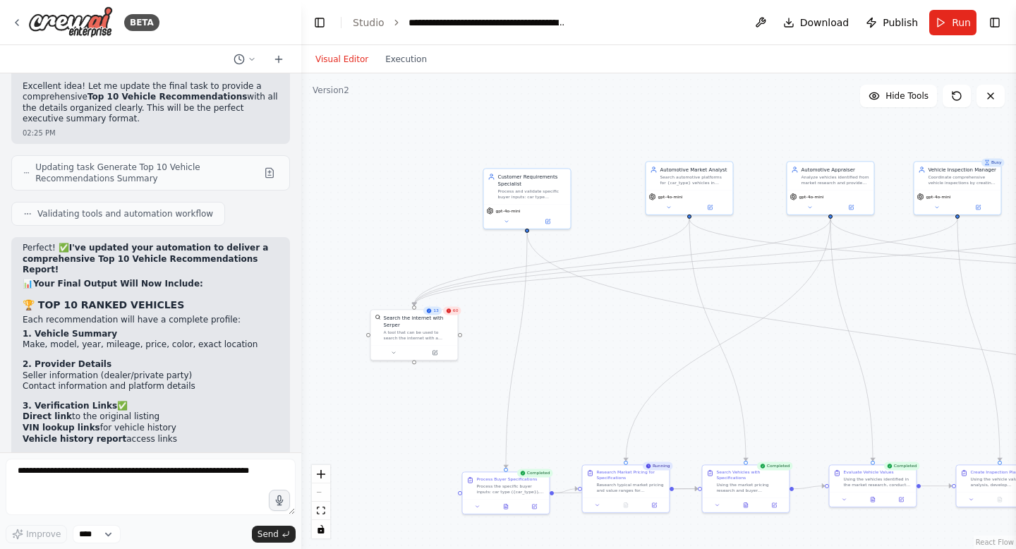
drag, startPoint x: 634, startPoint y: 364, endPoint x: 809, endPoint y: 356, distance: 174.5
click at [814, 360] on div ".deletable-edge-delete-btn { width: 20px; height: 20px; border: 0px solid #ffff…" at bounding box center [658, 311] width 715 height 476
click at [412, 61] on button "Execution" at bounding box center [406, 59] width 59 height 17
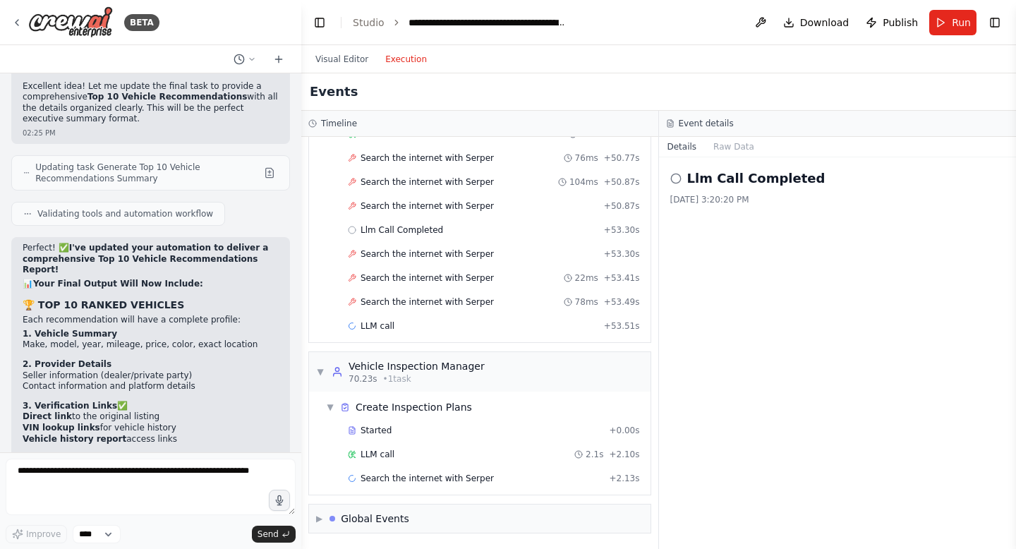
click at [347, 68] on div "Visual Editor Execution" at bounding box center [371, 59] width 128 height 28
click at [344, 59] on button "Visual Editor" at bounding box center [342, 59] width 70 height 17
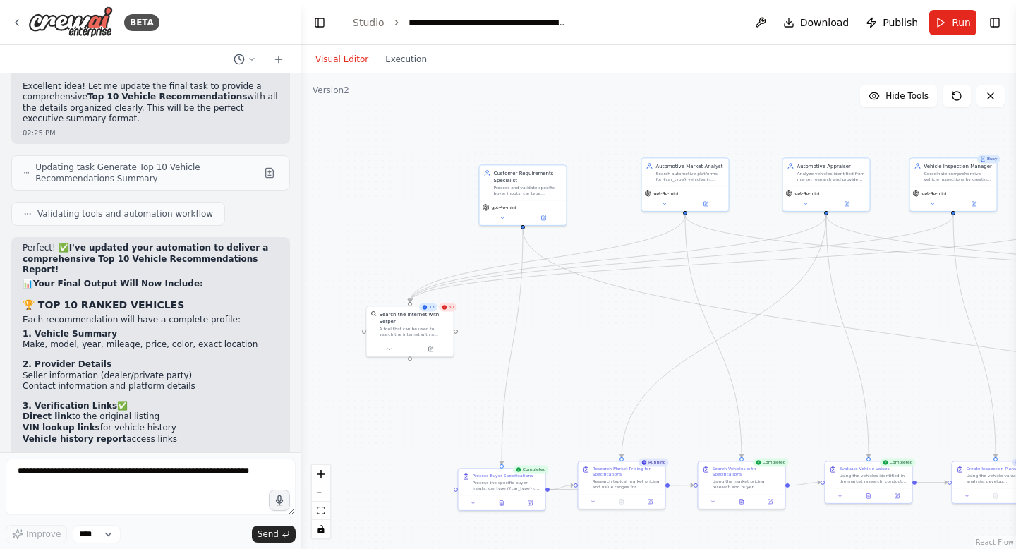
drag, startPoint x: 550, startPoint y: 332, endPoint x: 461, endPoint y: 332, distance: 88.9
click at [518, 332] on div ".deletable-edge-delete-btn { width: 20px; height: 20px; border: 0px solid #ffff…" at bounding box center [658, 311] width 715 height 476
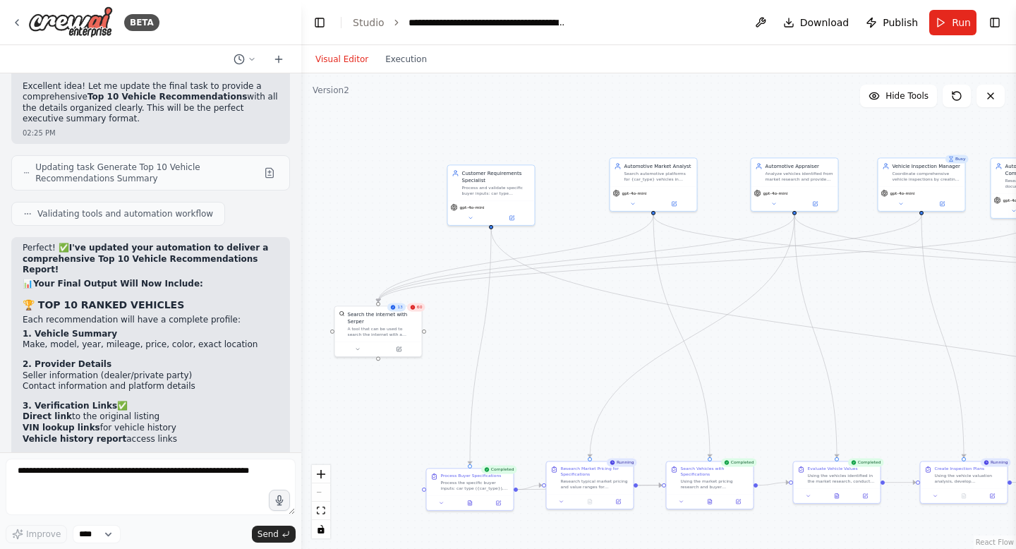
drag, startPoint x: 490, startPoint y: 339, endPoint x: 228, endPoint y: 310, distance: 264.1
click at [238, 319] on div "BETA CrewAI Smart Car Buying Assistant - Implementation Prompt Project Overview…" at bounding box center [508, 274] width 1016 height 549
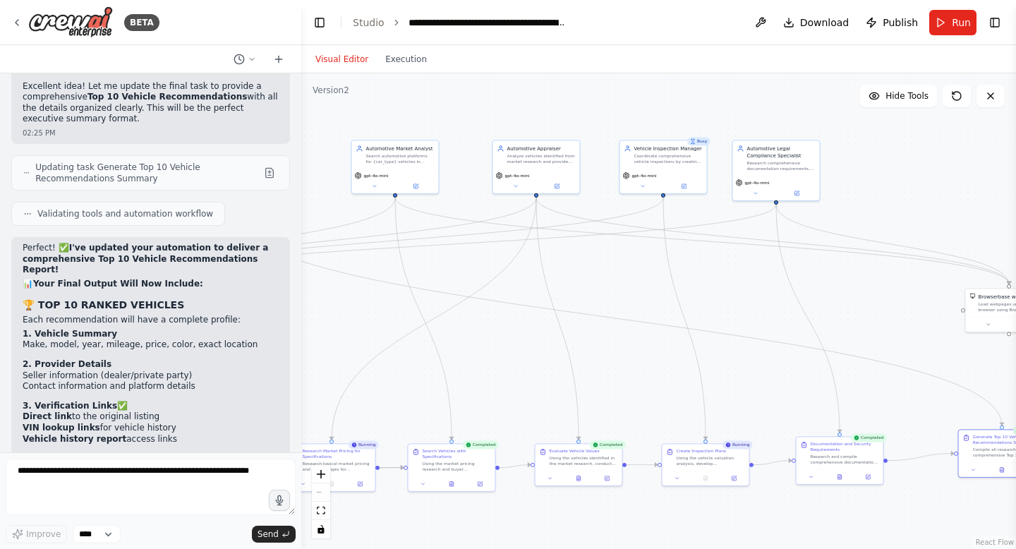
drag, startPoint x: 562, startPoint y: 294, endPoint x: 334, endPoint y: 270, distance: 229.1
click at [340, 276] on div ".deletable-edge-delete-btn { width: 20px; height: 20px; border: 0px solid #ffff…" at bounding box center [658, 311] width 715 height 476
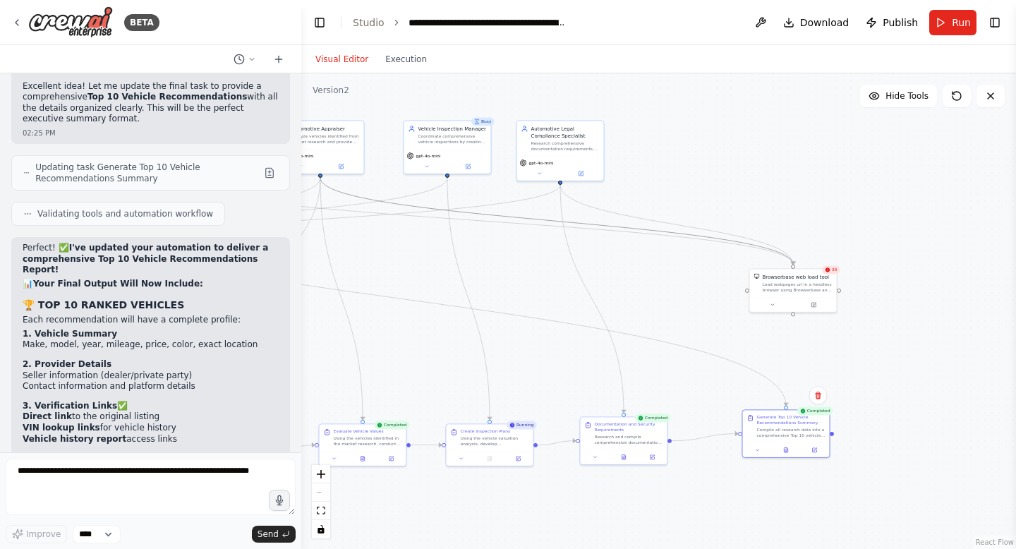
drag, startPoint x: 762, startPoint y: 247, endPoint x: 741, endPoint y: 298, distance: 55.0
click at [742, 298] on div ".deletable-edge-delete-btn { width: 20px; height: 20px; border: 0px solid #ffff…" at bounding box center [658, 311] width 715 height 476
drag, startPoint x: 782, startPoint y: 289, endPoint x: 790, endPoint y: 317, distance: 29.5
click at [794, 316] on div "Load webpages url in a headless browser using Browserbase and return the conten…" at bounding box center [819, 313] width 70 height 11
drag, startPoint x: 581, startPoint y: 243, endPoint x: 571, endPoint y: 295, distance: 53.1
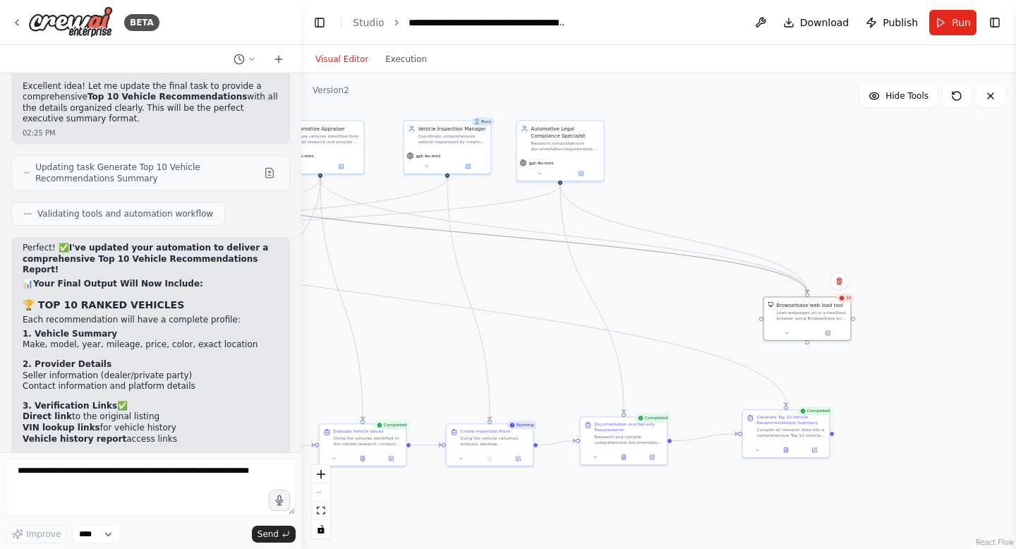
click at [571, 295] on div ".deletable-edge-delete-btn { width: 20px; height: 20px; border: 0px solid #ffff…" at bounding box center [658, 311] width 715 height 476
click at [830, 289] on div ".deletable-edge-delete-btn { width: 20px; height: 20px; border: 0px solid #ffff…" at bounding box center [658, 311] width 715 height 476
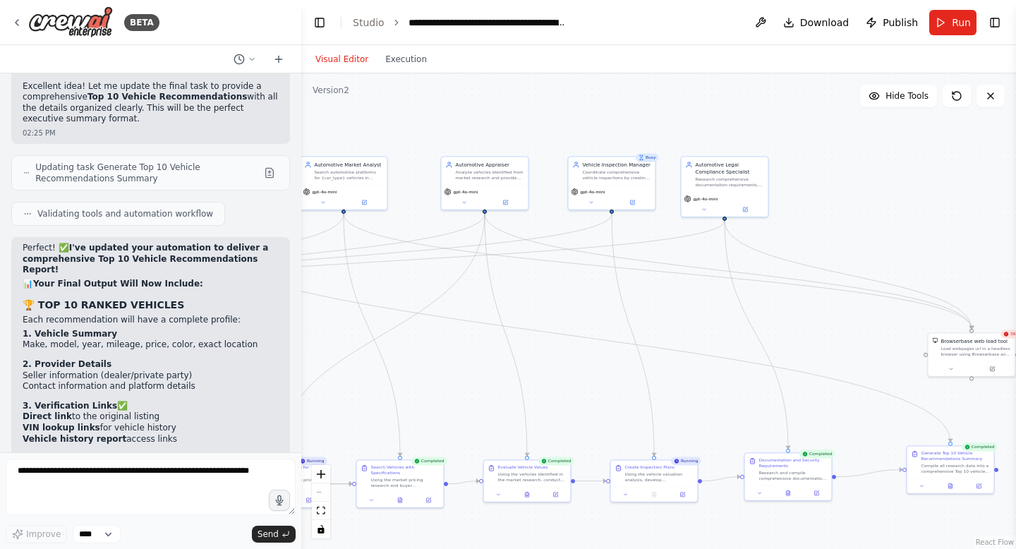
drag, startPoint x: 641, startPoint y: 294, endPoint x: 941, endPoint y: 339, distance: 303.2
click at [941, 339] on div ".deletable-edge-delete-btn { width: 20px; height: 20px; border: 0px solid #ffff…" at bounding box center [658, 311] width 715 height 476
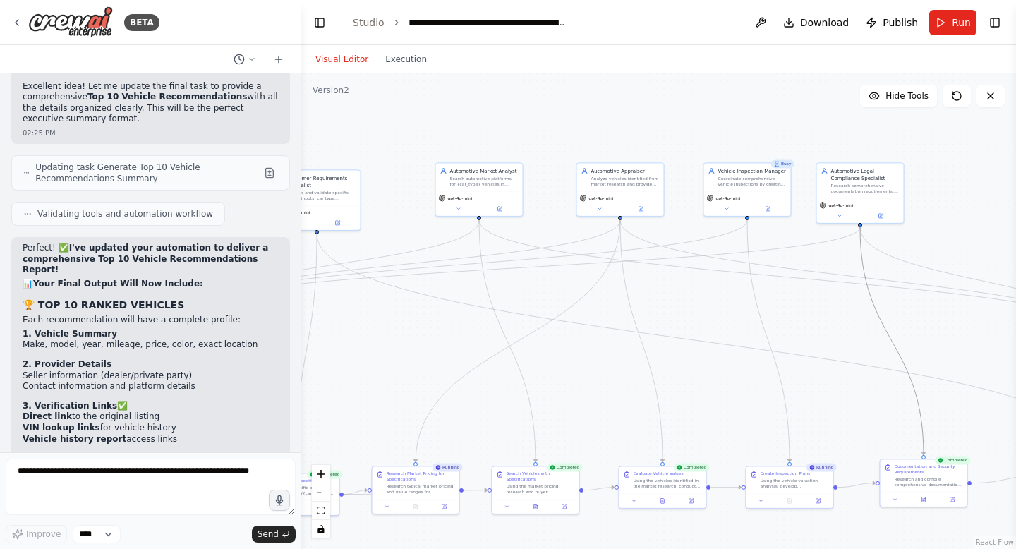
drag, startPoint x: 873, startPoint y: 310, endPoint x: 636, endPoint y: 321, distance: 237.3
click at [626, 233] on div ".deletable-edge-delete-btn { width: 20px; height: 20px; border: 0px solid #ffff…" at bounding box center [626, 233] width 0 height 0
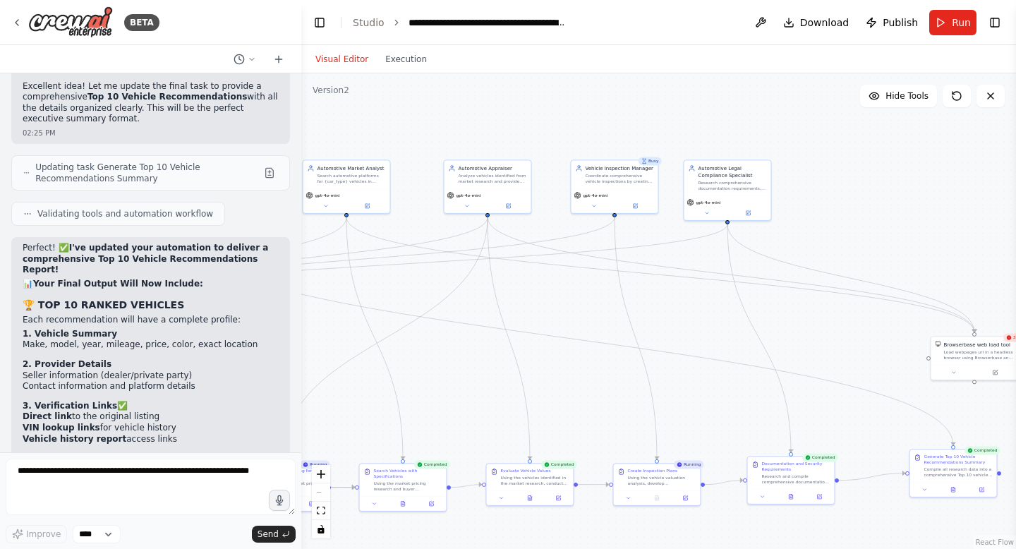
drag, startPoint x: 665, startPoint y: 327, endPoint x: 479, endPoint y: 276, distance: 193.3
click at [480, 277] on div ".deletable-edge-delete-btn { width: 20px; height: 20px; border: 0px solid #ffff…" at bounding box center [658, 311] width 715 height 476
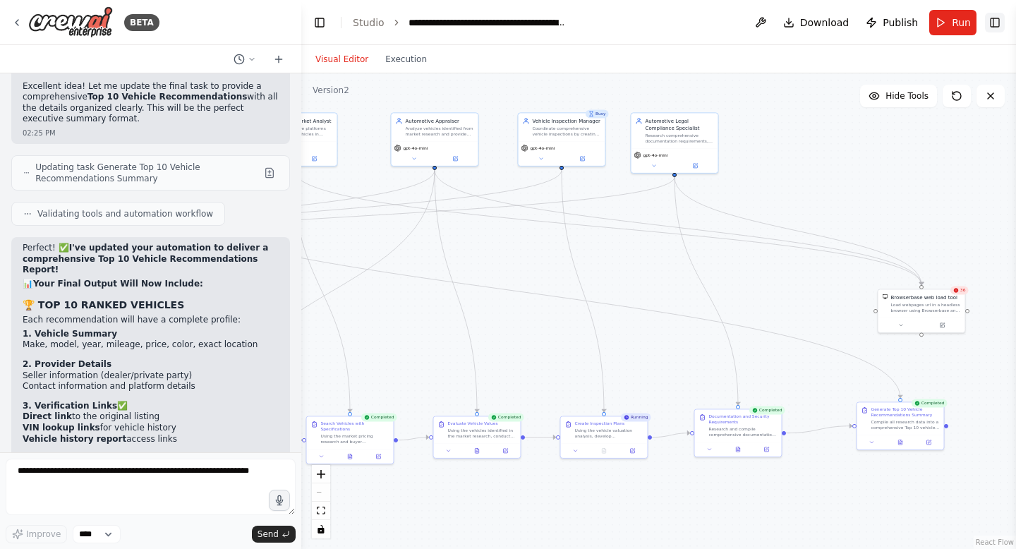
click at [1004, 16] on button "Toggle Right Sidebar" at bounding box center [995, 23] width 20 height 20
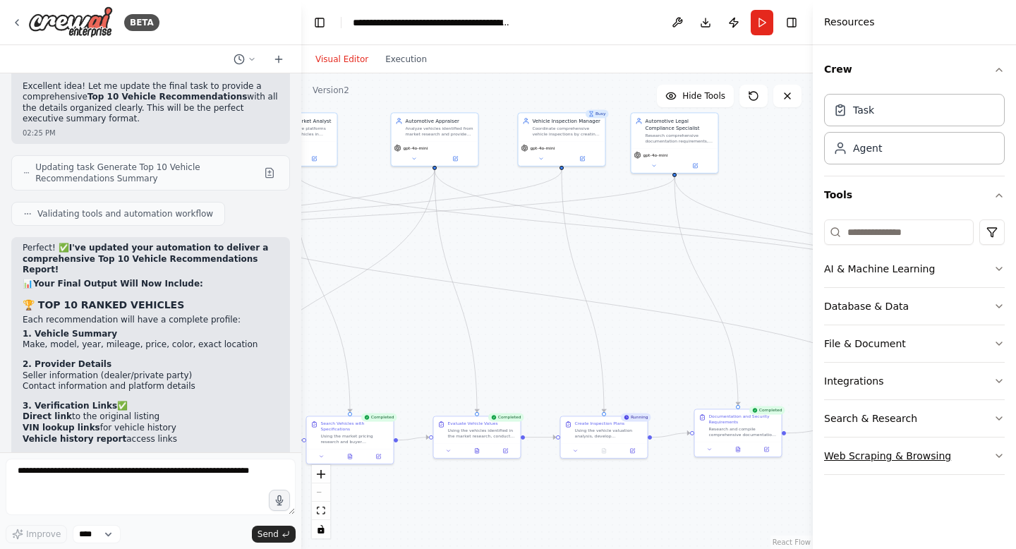
click at [869, 458] on button "Web Scraping & Browsing" at bounding box center [914, 455] width 181 height 37
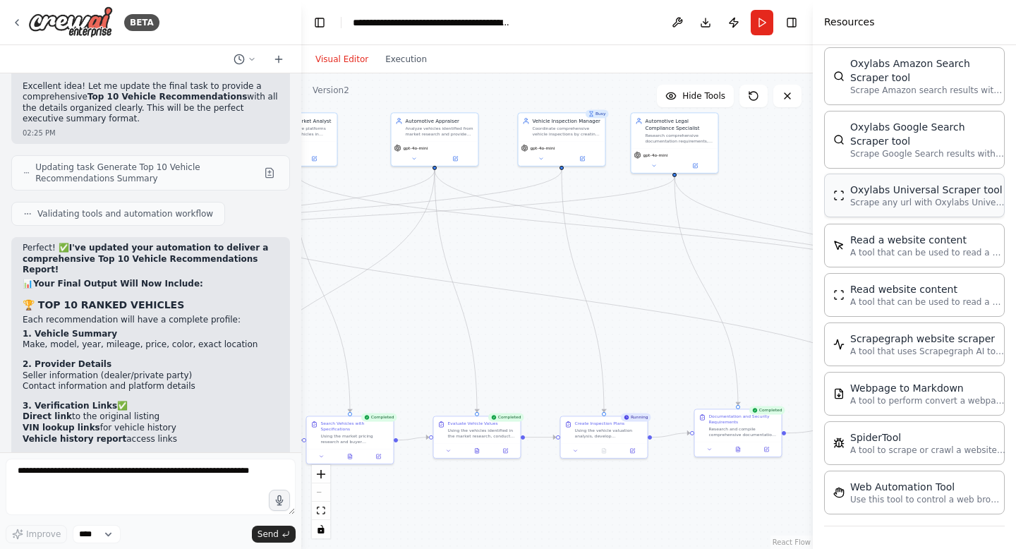
scroll to position [0, 0]
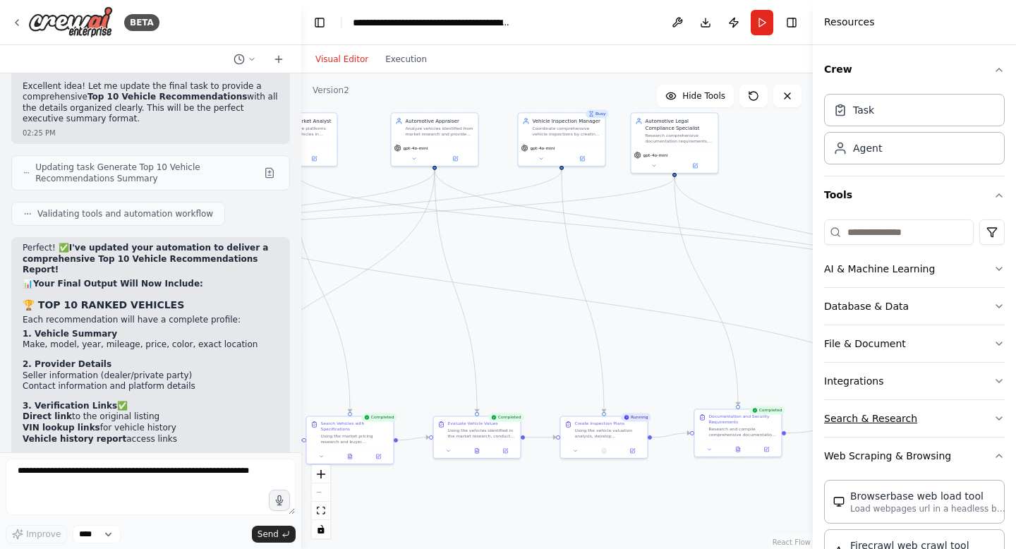
click at [988, 410] on button "Search & Research" at bounding box center [914, 418] width 181 height 37
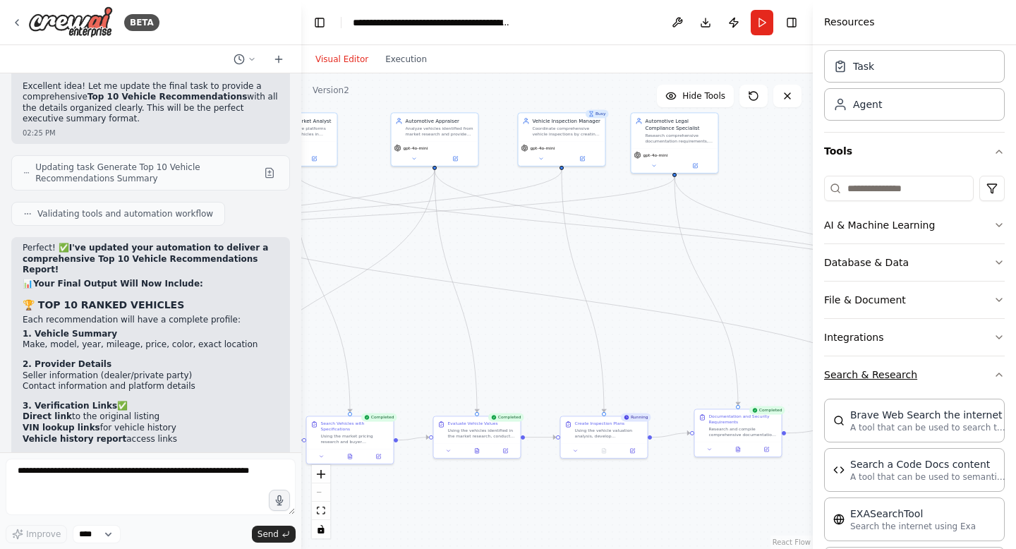
scroll to position [45, 0]
click at [1001, 339] on icon "button" at bounding box center [999, 335] width 11 height 11
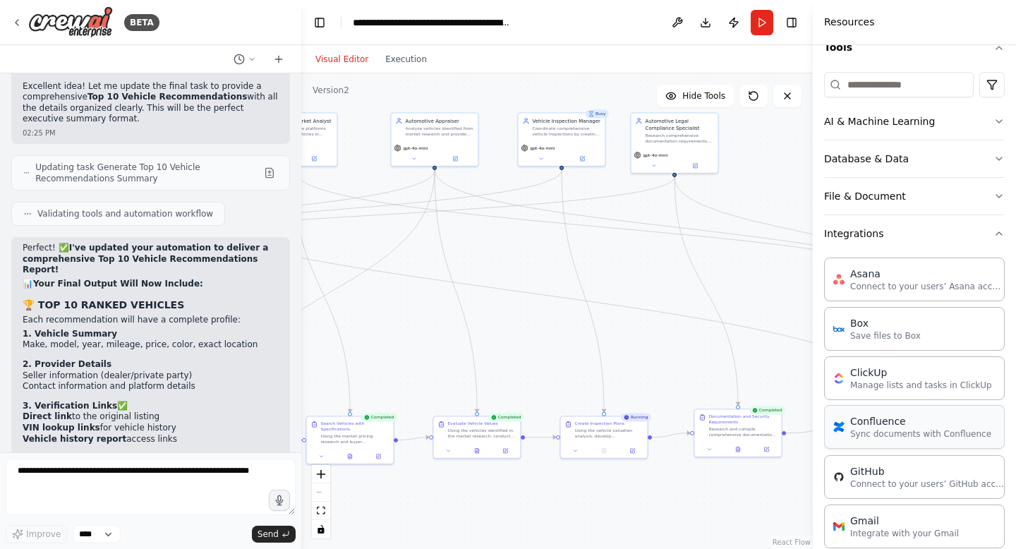
scroll to position [123, 0]
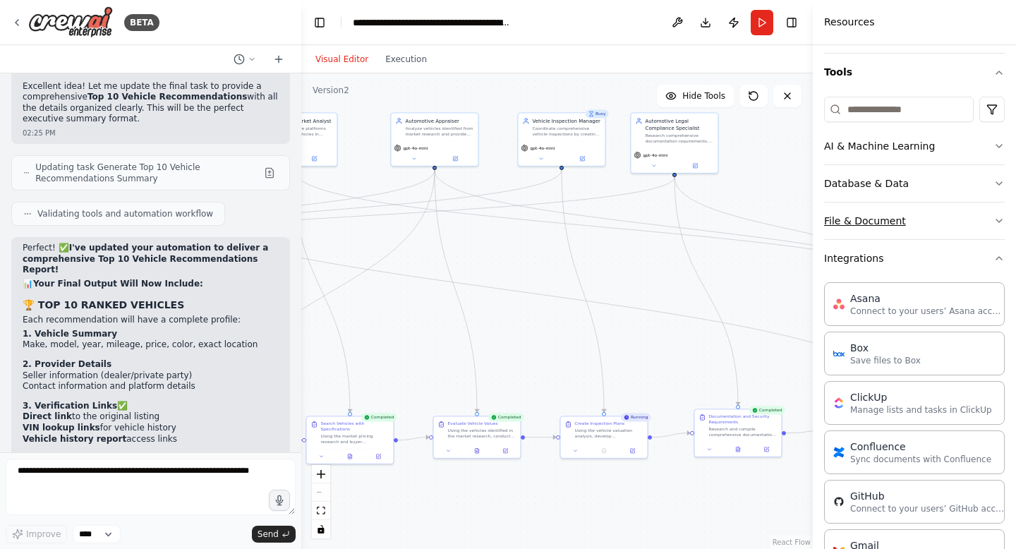
click at [995, 220] on icon "button" at bounding box center [999, 220] width 11 height 11
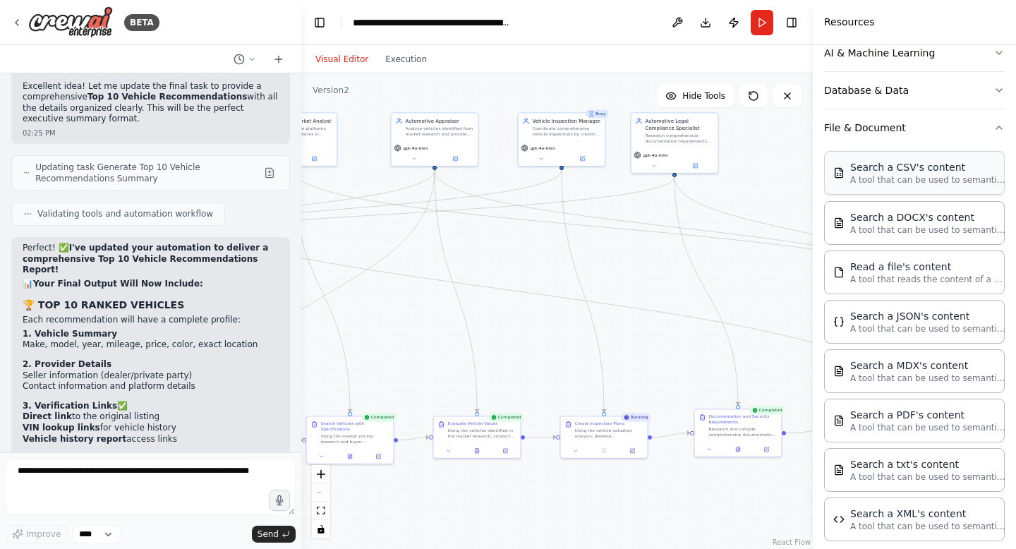
scroll to position [215, 0]
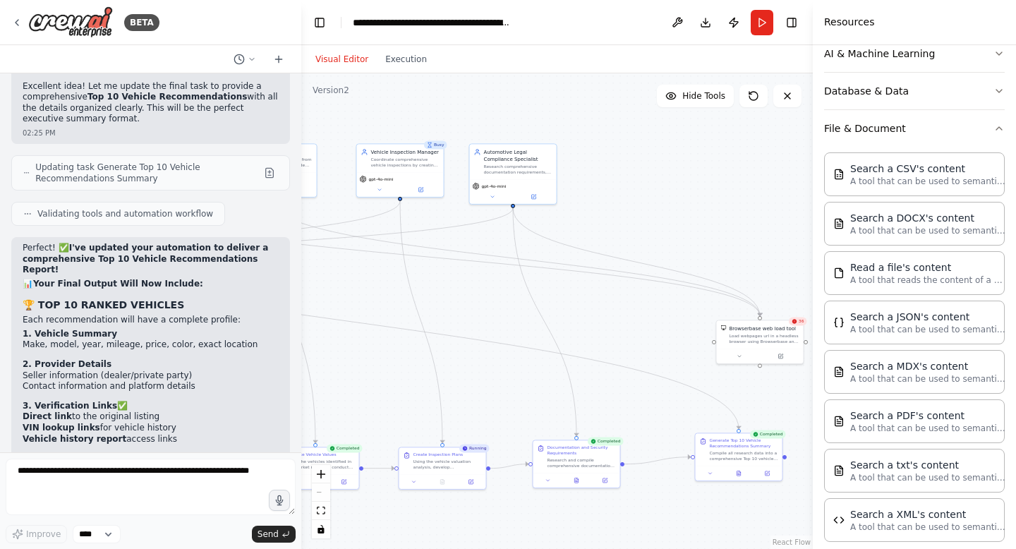
drag, startPoint x: 563, startPoint y: 245, endPoint x: 399, endPoint y: 270, distance: 166.4
click at [399, 271] on div ".deletable-edge-delete-btn { width: 20px; height: 20px; border: 0px solid #ffff…" at bounding box center [557, 311] width 512 height 476
click at [423, 68] on div "Visual Editor Execution" at bounding box center [371, 59] width 128 height 28
click at [406, 58] on button "Execution" at bounding box center [406, 59] width 59 height 17
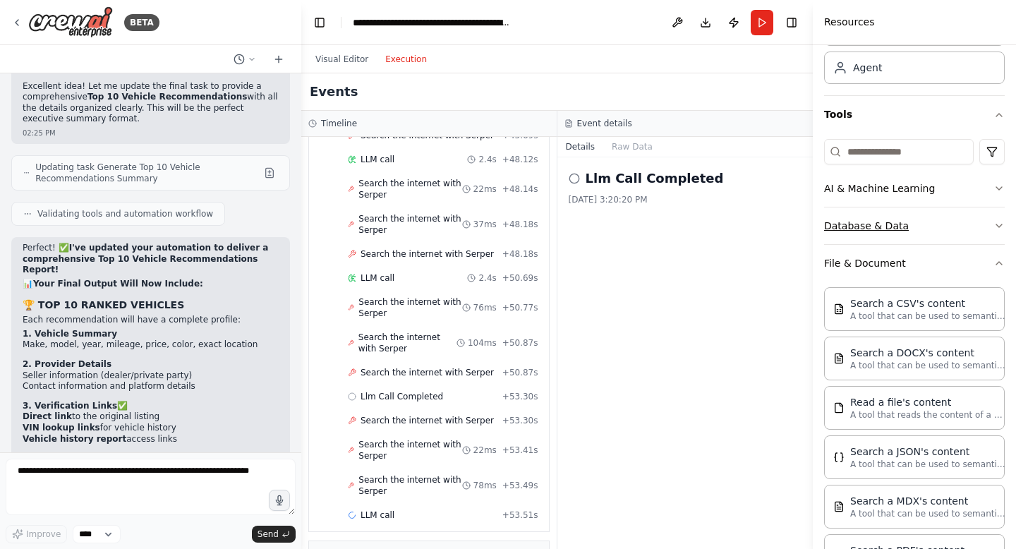
scroll to position [17, 0]
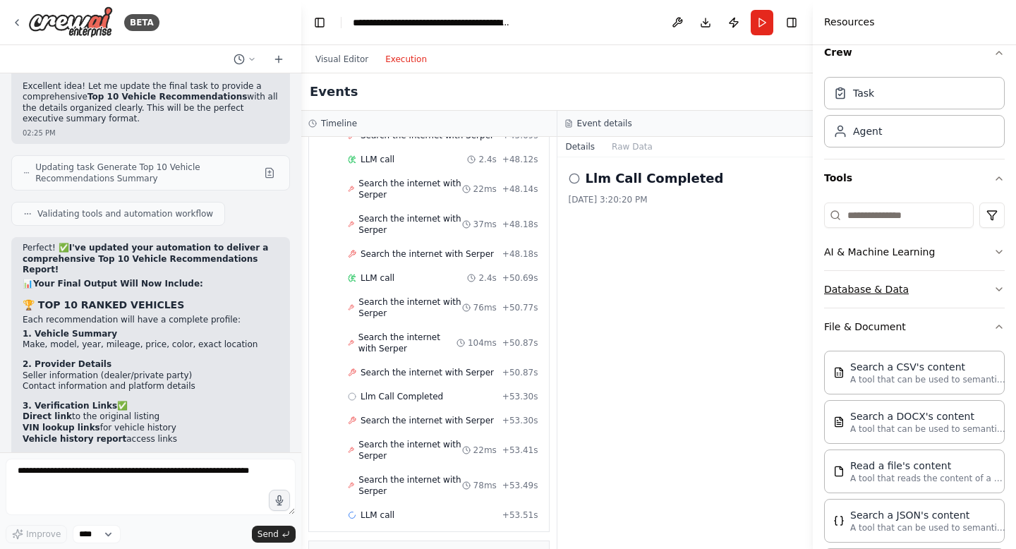
click at [1001, 285] on icon "button" at bounding box center [999, 289] width 11 height 11
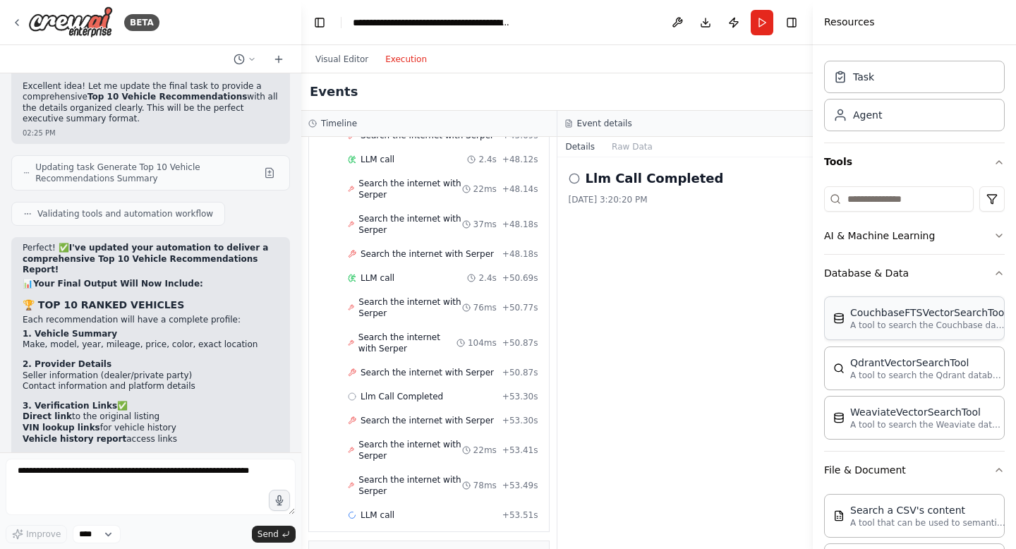
scroll to position [0, 0]
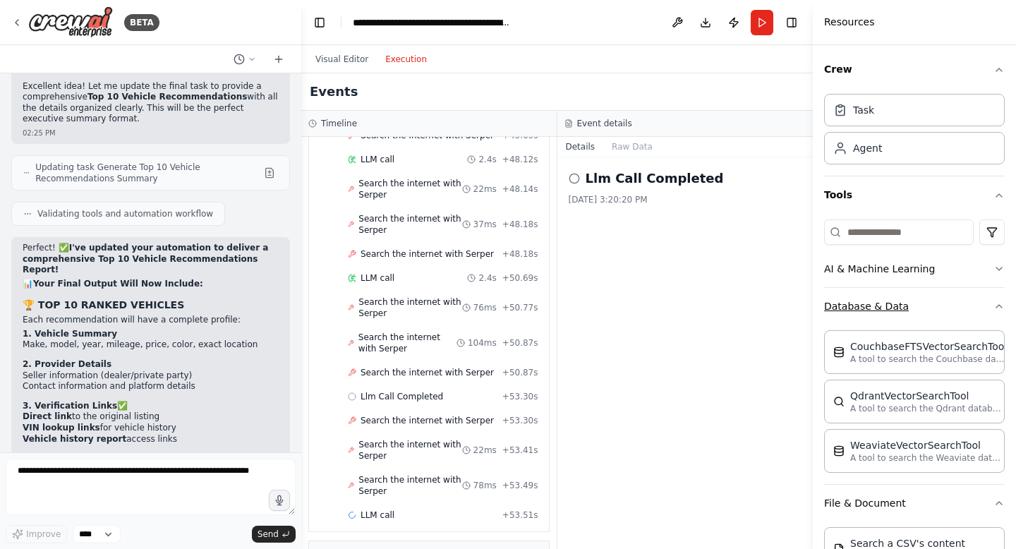
click at [1002, 304] on icon "button" at bounding box center [999, 306] width 11 height 11
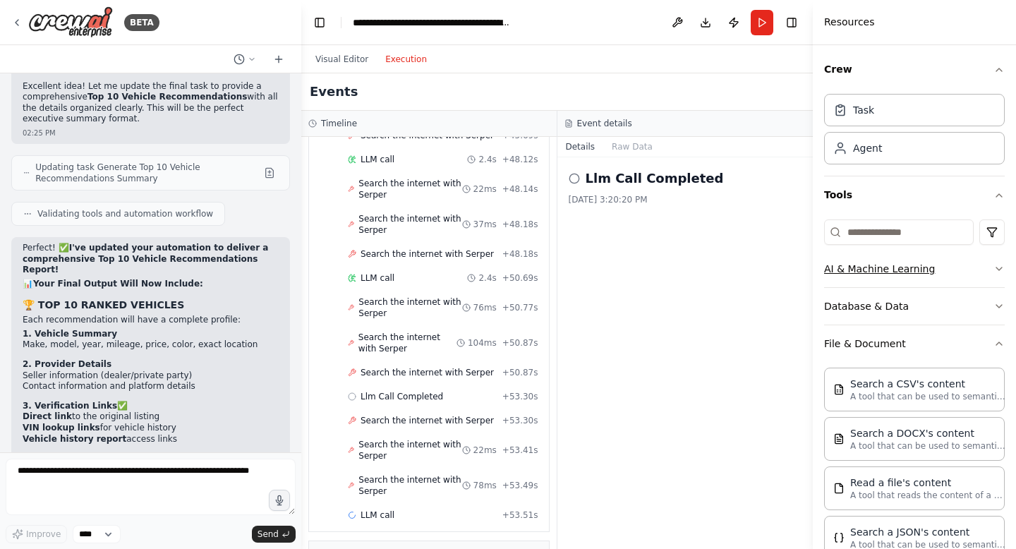
click at [1000, 269] on icon "button" at bounding box center [999, 268] width 6 height 3
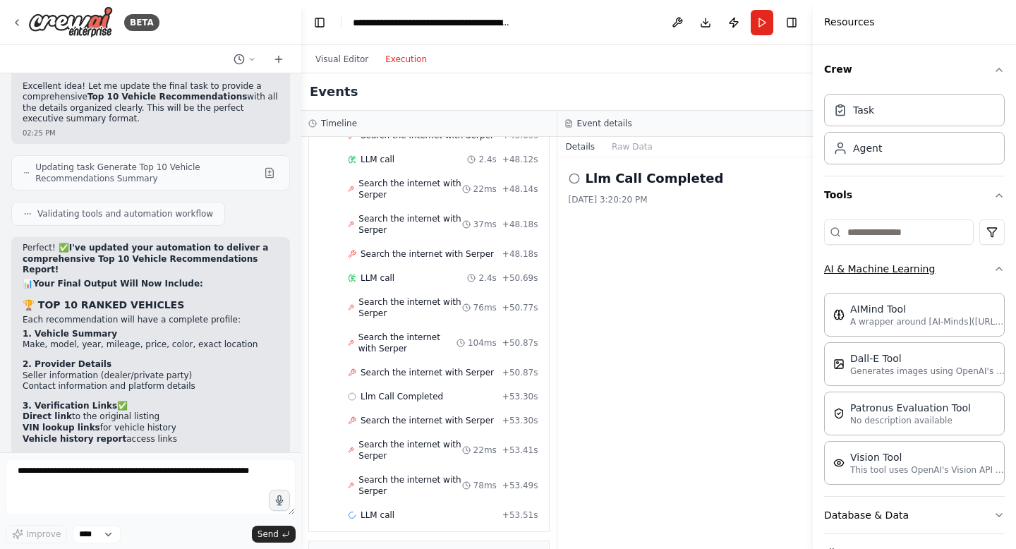
click at [1004, 262] on button "AI & Machine Learning" at bounding box center [914, 268] width 181 height 37
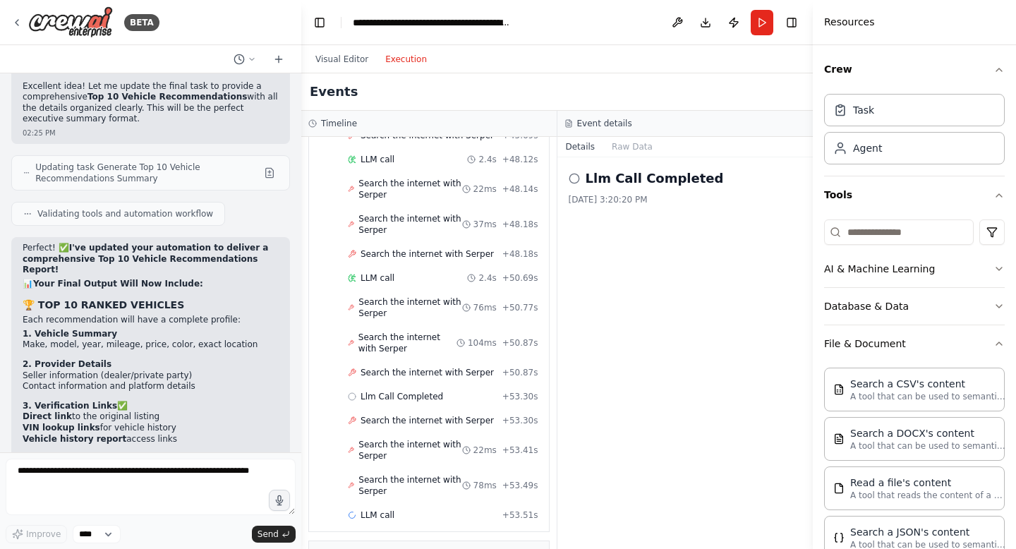
click at [740, 291] on div "Llm Call Completed [DATE] 3:20:20 PM" at bounding box center [685, 353] width 256 height 392
click at [799, 14] on button "Toggle Right Sidebar" at bounding box center [792, 23] width 20 height 20
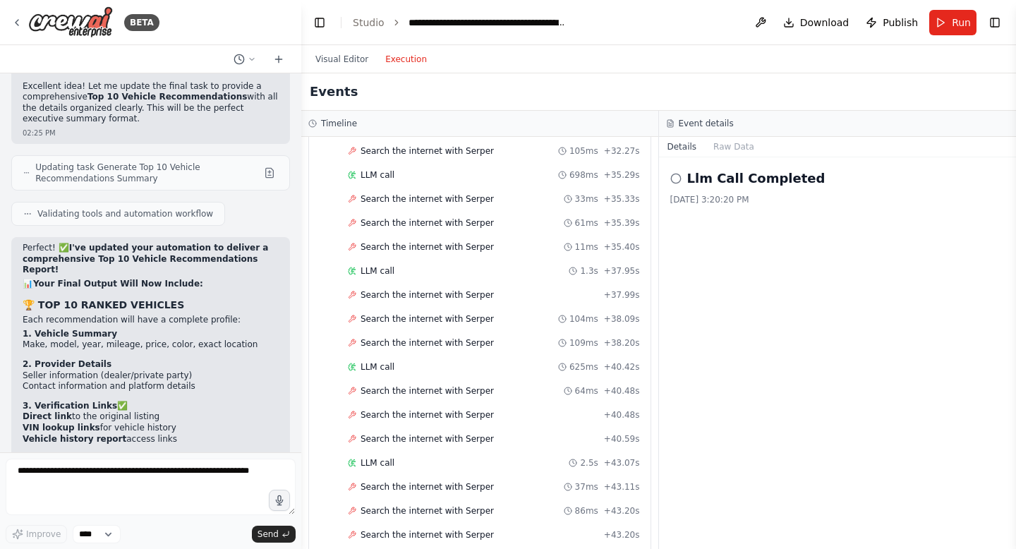
scroll to position [4474, 0]
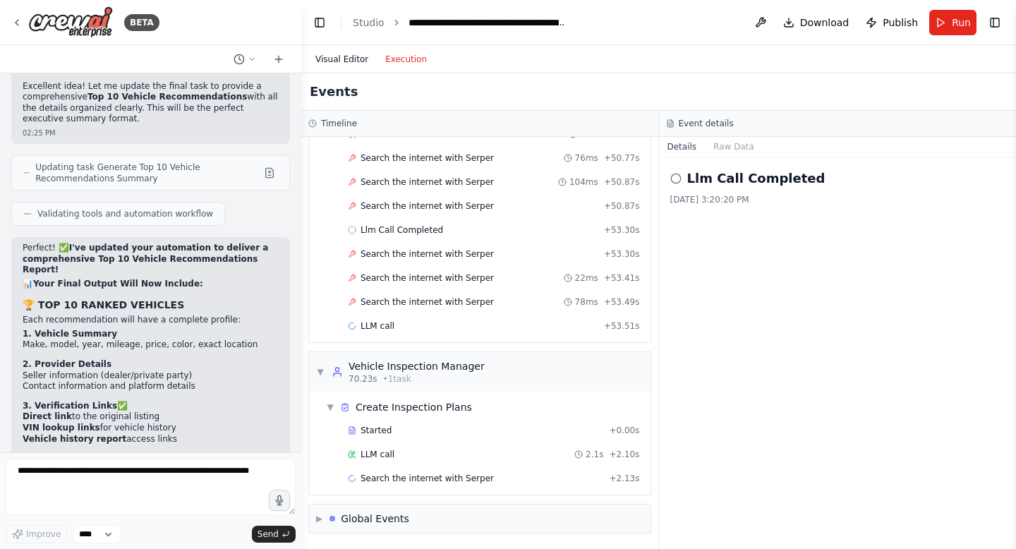
click at [345, 62] on button "Visual Editor" at bounding box center [342, 59] width 70 height 17
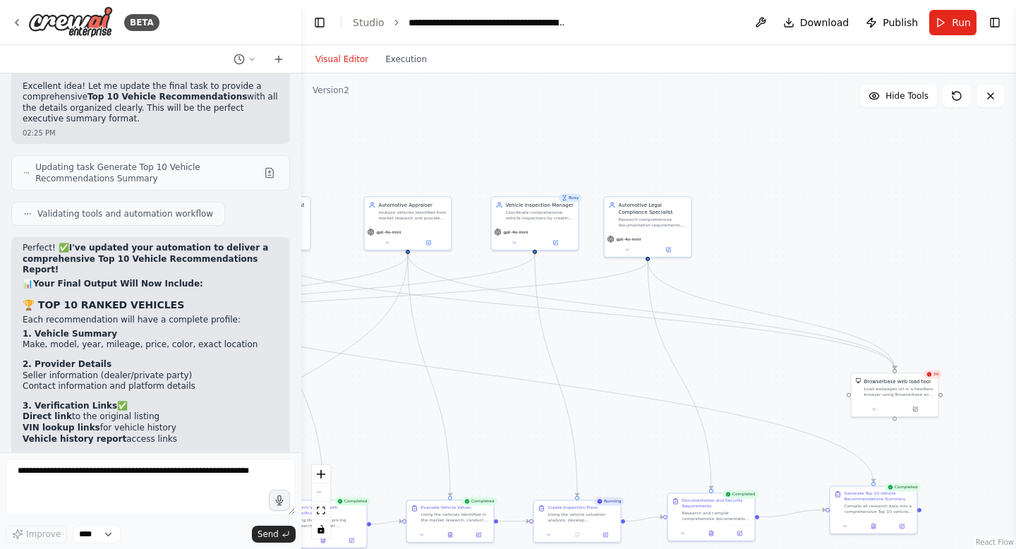
drag, startPoint x: 636, startPoint y: 342, endPoint x: 773, endPoint y: 398, distance: 147.8
click at [773, 400] on div ".deletable-edge-delete-btn { width: 20px; height: 20px; border: 0px solid #ffff…" at bounding box center [658, 311] width 715 height 476
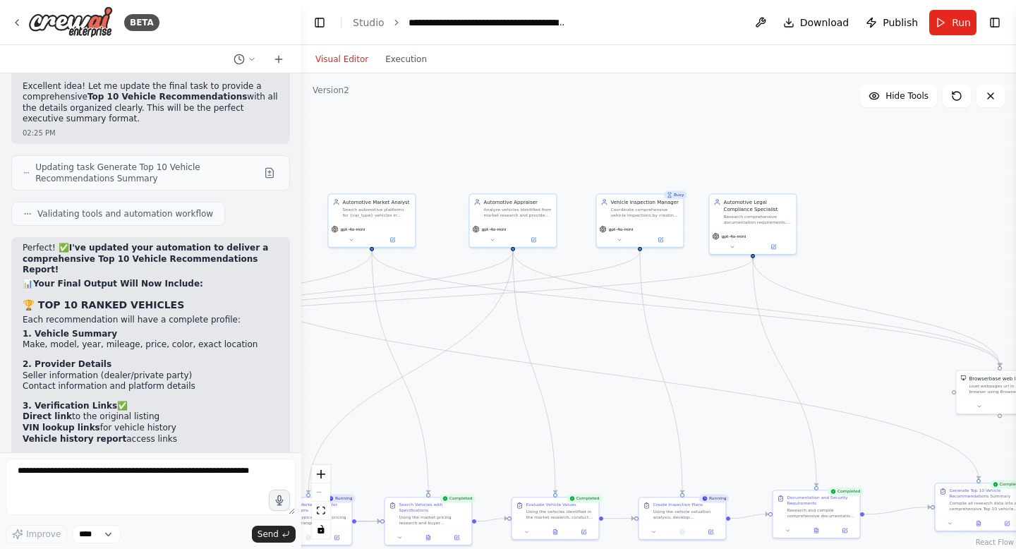
drag, startPoint x: 588, startPoint y: 346, endPoint x: 684, endPoint y: 334, distance: 96.1
click at [684, 334] on div ".deletable-edge-delete-btn { width: 20px; height: 20px; border: 0px solid #ffff…" at bounding box center [658, 311] width 715 height 476
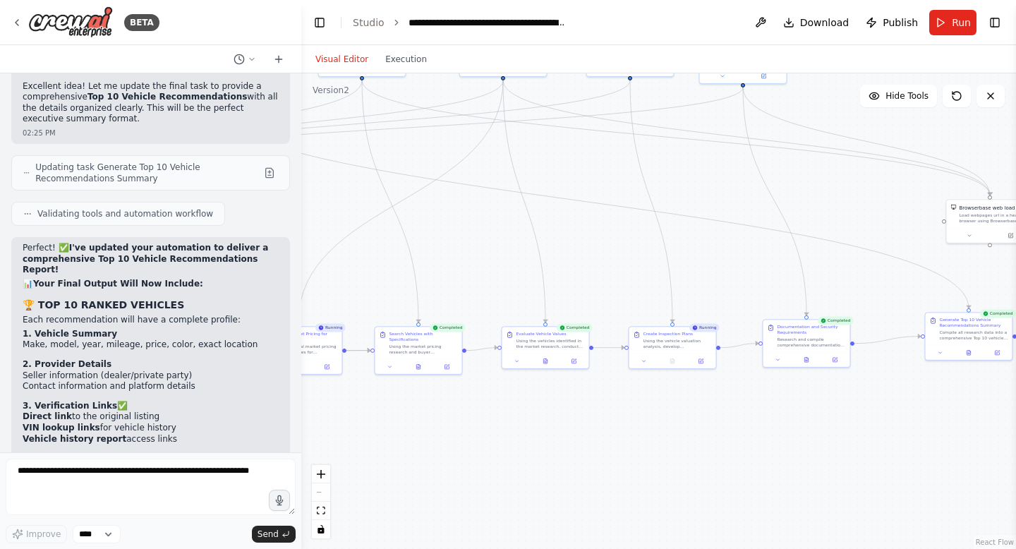
drag, startPoint x: 677, startPoint y: 345, endPoint x: 677, endPoint y: 183, distance: 161.6
click at [677, 183] on div ".deletable-edge-delete-btn { width: 20px; height: 20px; border: 0px solid #ffff…" at bounding box center [658, 311] width 715 height 476
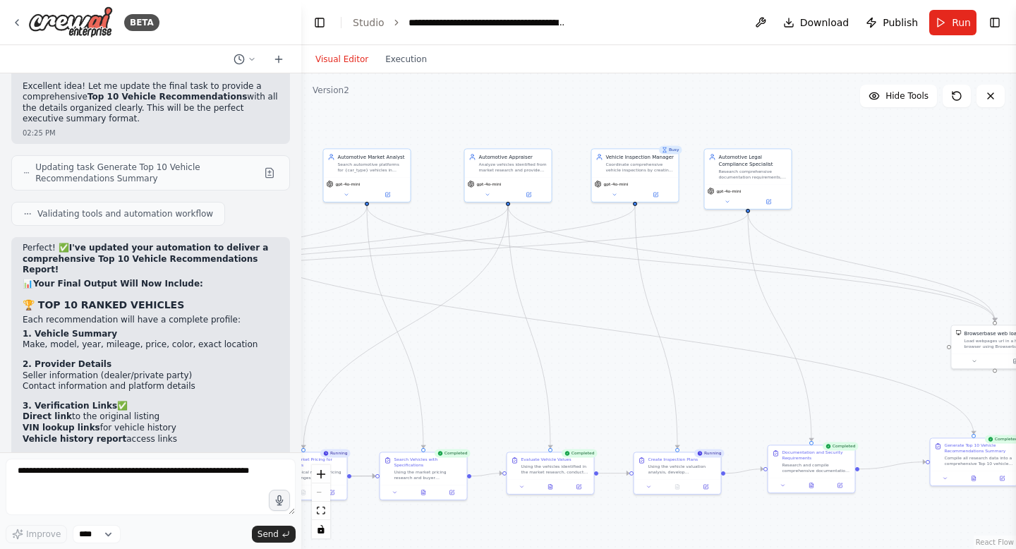
drag, startPoint x: 693, startPoint y: 224, endPoint x: 682, endPoint y: 330, distance: 106.4
click at [687, 335] on div ".deletable-edge-delete-btn { width: 20px; height: 20px; border: 0px solid #ffff…" at bounding box center [658, 311] width 715 height 476
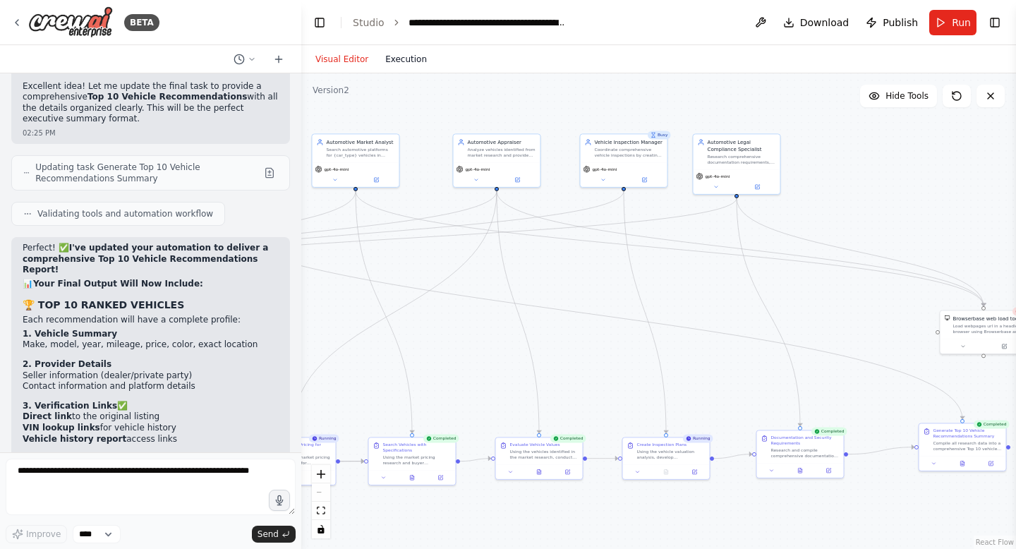
click at [411, 67] on button "Execution" at bounding box center [406, 59] width 59 height 17
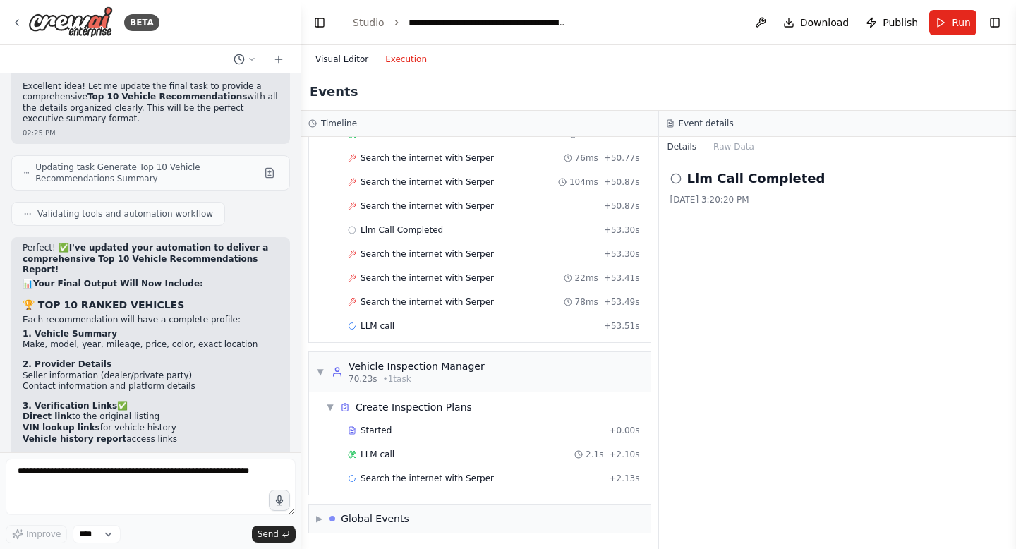
click at [349, 58] on button "Visual Editor" at bounding box center [342, 59] width 70 height 17
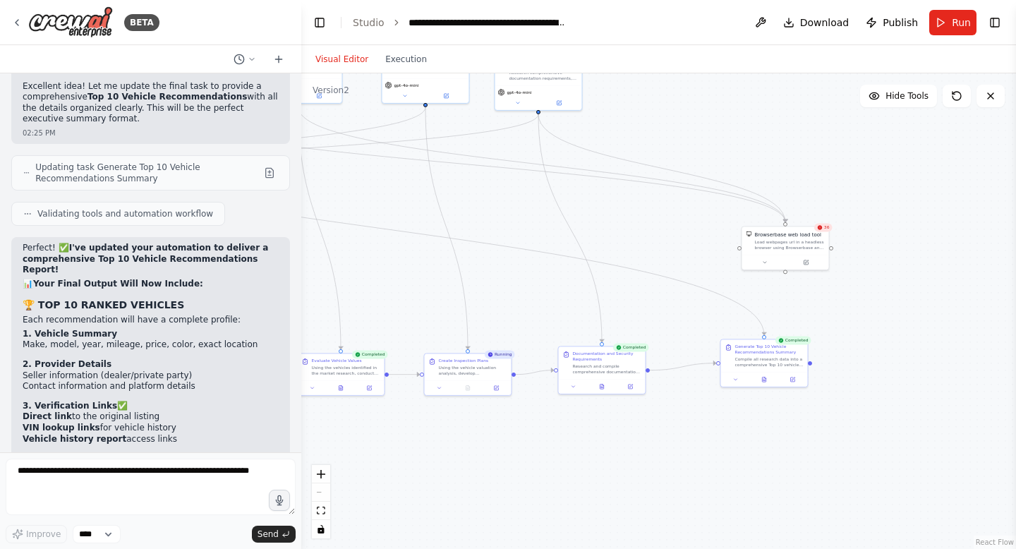
drag, startPoint x: 584, startPoint y: 367, endPoint x: 387, endPoint y: 247, distance: 231.1
click at [387, 247] on div ".deletable-edge-delete-btn { width: 20px; height: 20px; border: 0px solid #ffff…" at bounding box center [658, 311] width 715 height 476
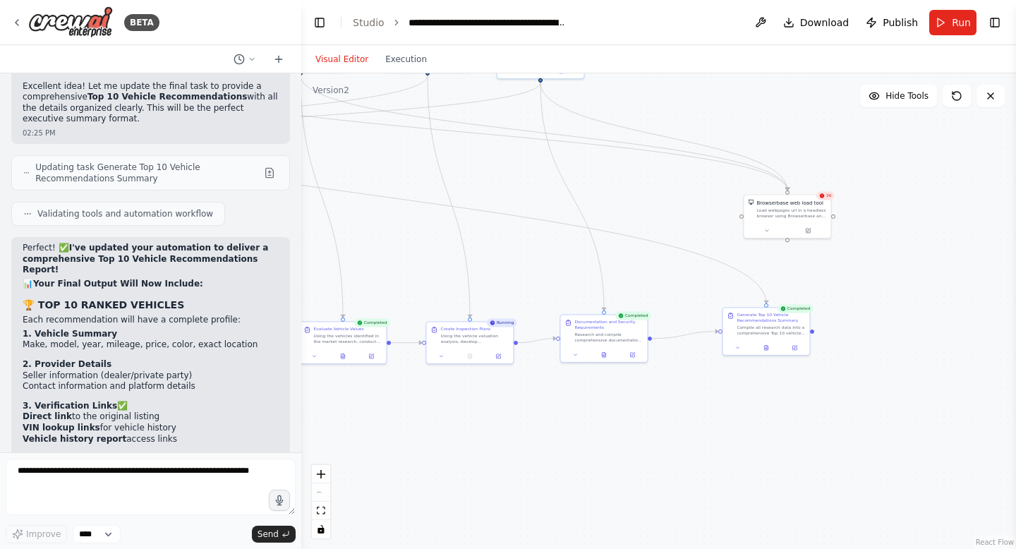
drag, startPoint x: 508, startPoint y: 183, endPoint x: 584, endPoint y: 298, distance: 138.0
click at [583, 298] on div ".deletable-edge-delete-btn { width: 20px; height: 20px; border: 0px solid #ffff…" at bounding box center [658, 311] width 715 height 476
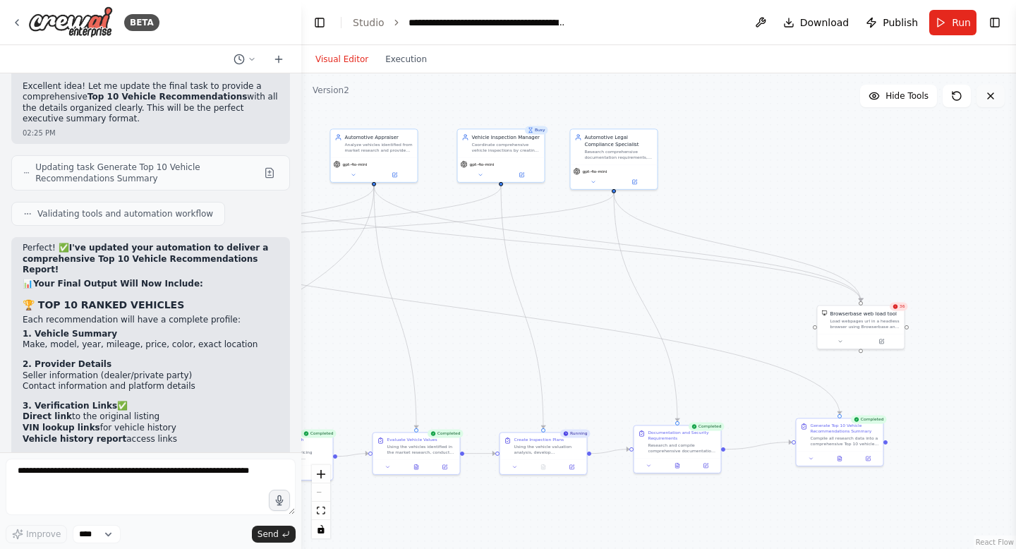
click at [996, 99] on icon at bounding box center [990, 95] width 11 height 11
click at [995, 98] on icon at bounding box center [990, 95] width 11 height 11
click at [925, 98] on span "Hide Tools" at bounding box center [907, 95] width 43 height 11
click at [916, 97] on span "Show Tools" at bounding box center [905, 95] width 47 height 11
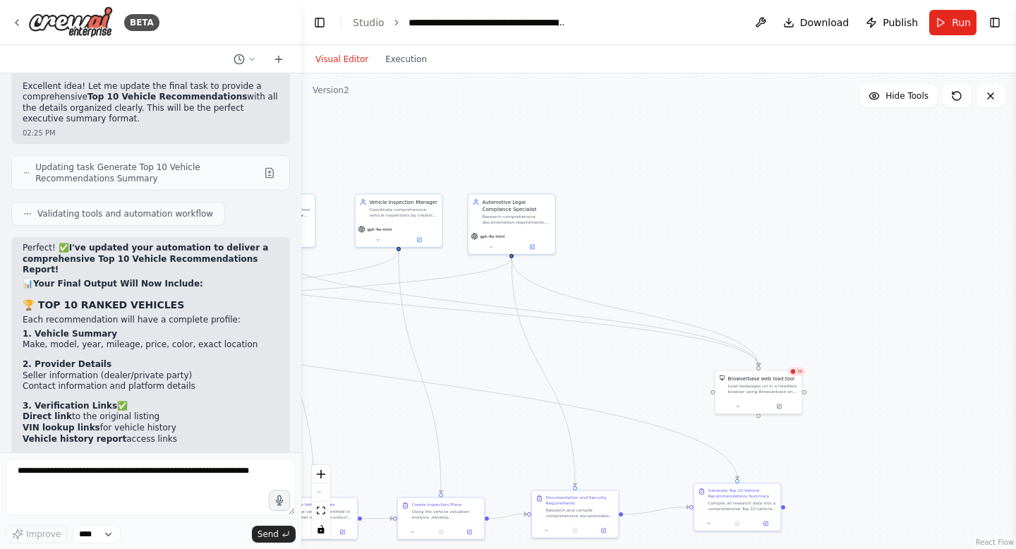
drag, startPoint x: 823, startPoint y: 198, endPoint x: 720, endPoint y: 253, distance: 116.8
click at [720, 258] on div ".deletable-edge-delete-btn { width: 20px; height: 20px; border: 0px solid #ffff…" at bounding box center [658, 311] width 715 height 476
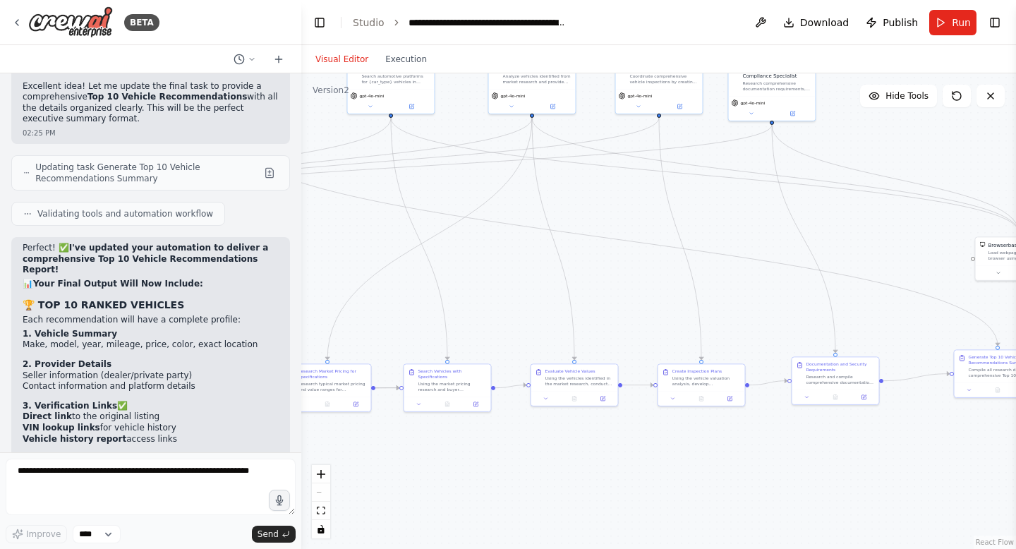
drag, startPoint x: 621, startPoint y: 392, endPoint x: 986, endPoint y: 328, distance: 371.1
click at [1015, 327] on div "BETA CrewAI Smart Car Buying Assistant - Implementation Prompt Project Overview…" at bounding box center [508, 274] width 1016 height 549
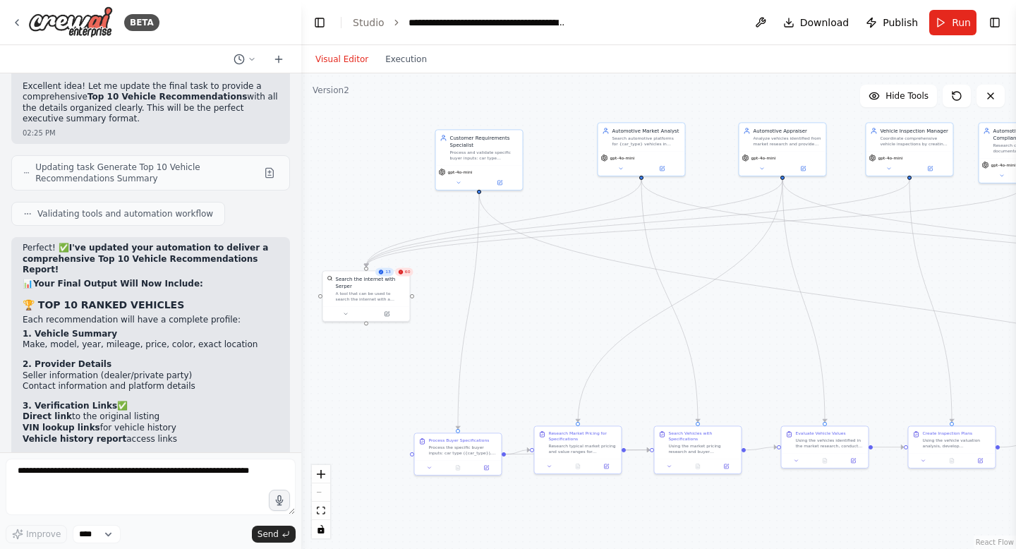
drag, startPoint x: 766, startPoint y: 343, endPoint x: 1010, endPoint y: 333, distance: 245.0
click at [1015, 339] on div "BETA CrewAI Smart Car Buying Assistant - Implementation Prompt Project Overview…" at bounding box center [508, 274] width 1016 height 549
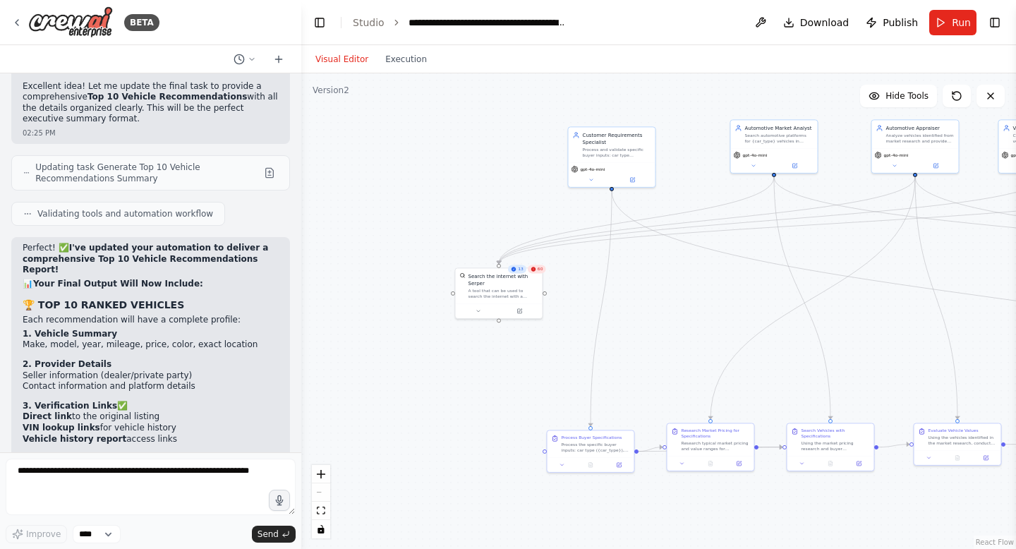
drag, startPoint x: 1015, startPoint y: 345, endPoint x: 682, endPoint y: 324, distance: 334.4
click at [691, 327] on div "BETA CrewAI Smart Car Buying Assistant - Implementation Prompt Project Overview…" at bounding box center [508, 274] width 1016 height 549
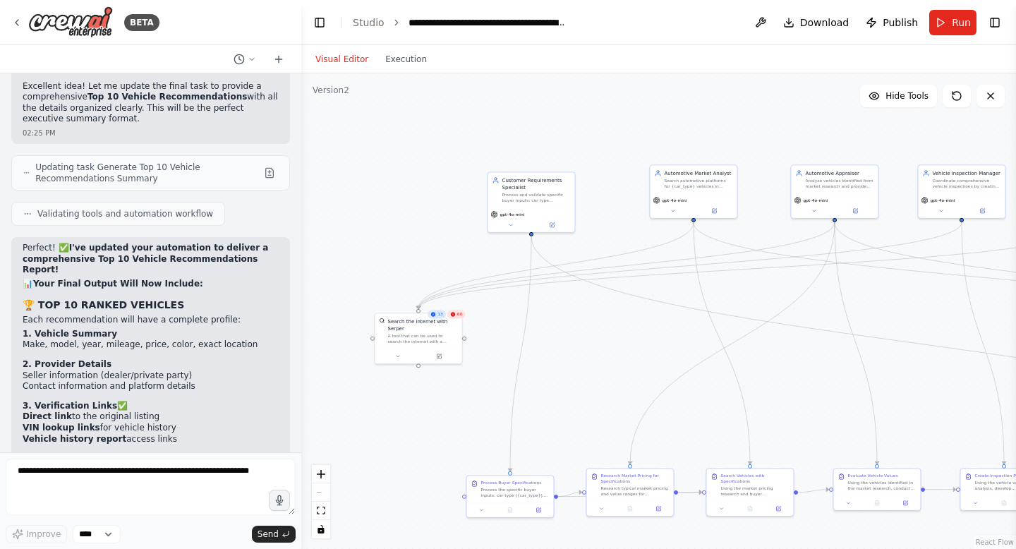
drag, startPoint x: 682, startPoint y: 324, endPoint x: 373, endPoint y: 378, distance: 313.8
click at [382, 382] on div ".deletable-edge-delete-btn { width: 20px; height: 20px; border: 0px solid #ffff…" at bounding box center [658, 311] width 715 height 476
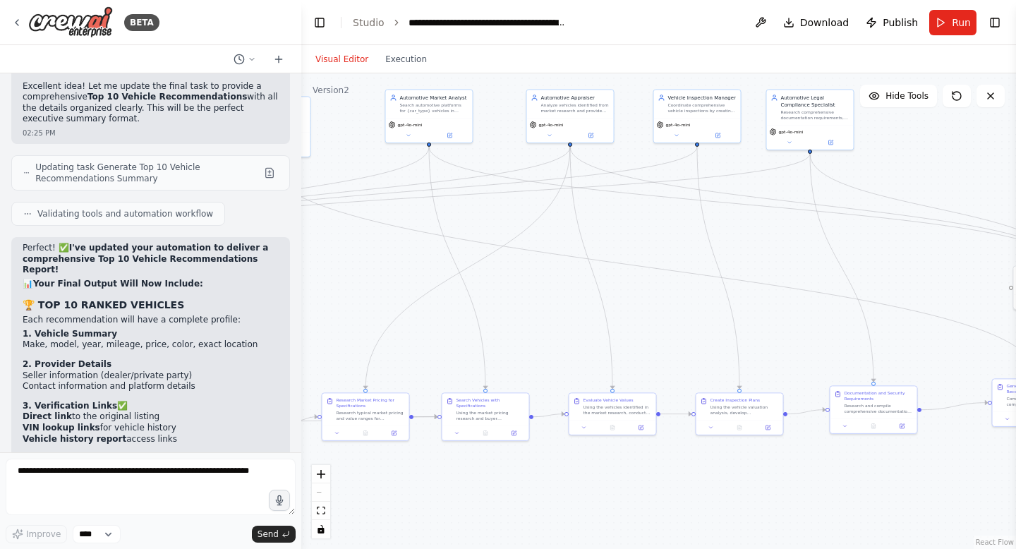
drag, startPoint x: 373, startPoint y: 376, endPoint x: 322, endPoint y: 286, distance: 103.6
click at [325, 286] on div ".deletable-edge-delete-btn { width: 20px; height: 20px; border: 0px solid #ffff…" at bounding box center [658, 311] width 715 height 476
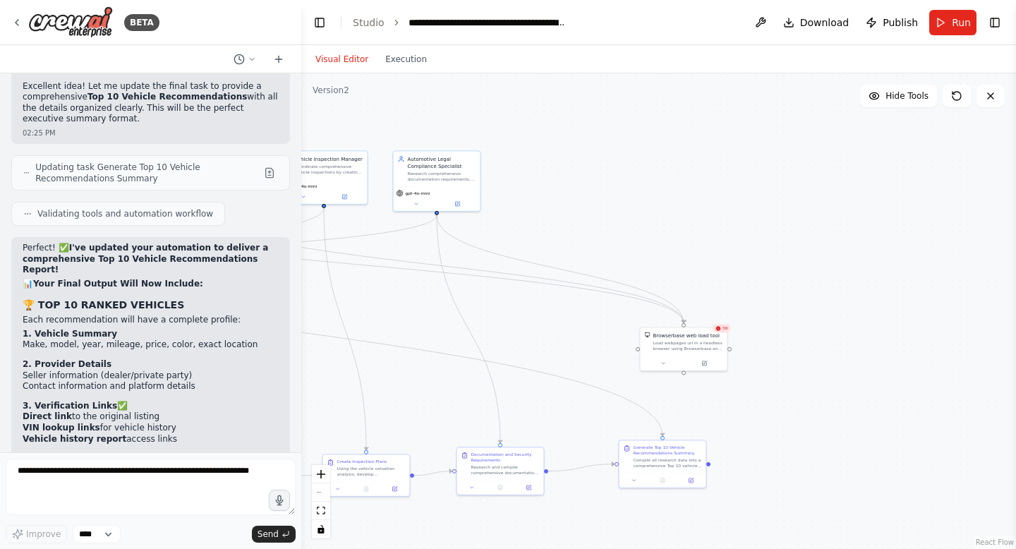
drag, startPoint x: 939, startPoint y: 240, endPoint x: 559, endPoint y: 294, distance: 384.2
click at [560, 296] on div ".deletable-edge-delete-btn { width: 20px; height: 20px; border: 0px solid #ffff…" at bounding box center [658, 311] width 715 height 476
